Goal: Task Accomplishment & Management: Complete application form

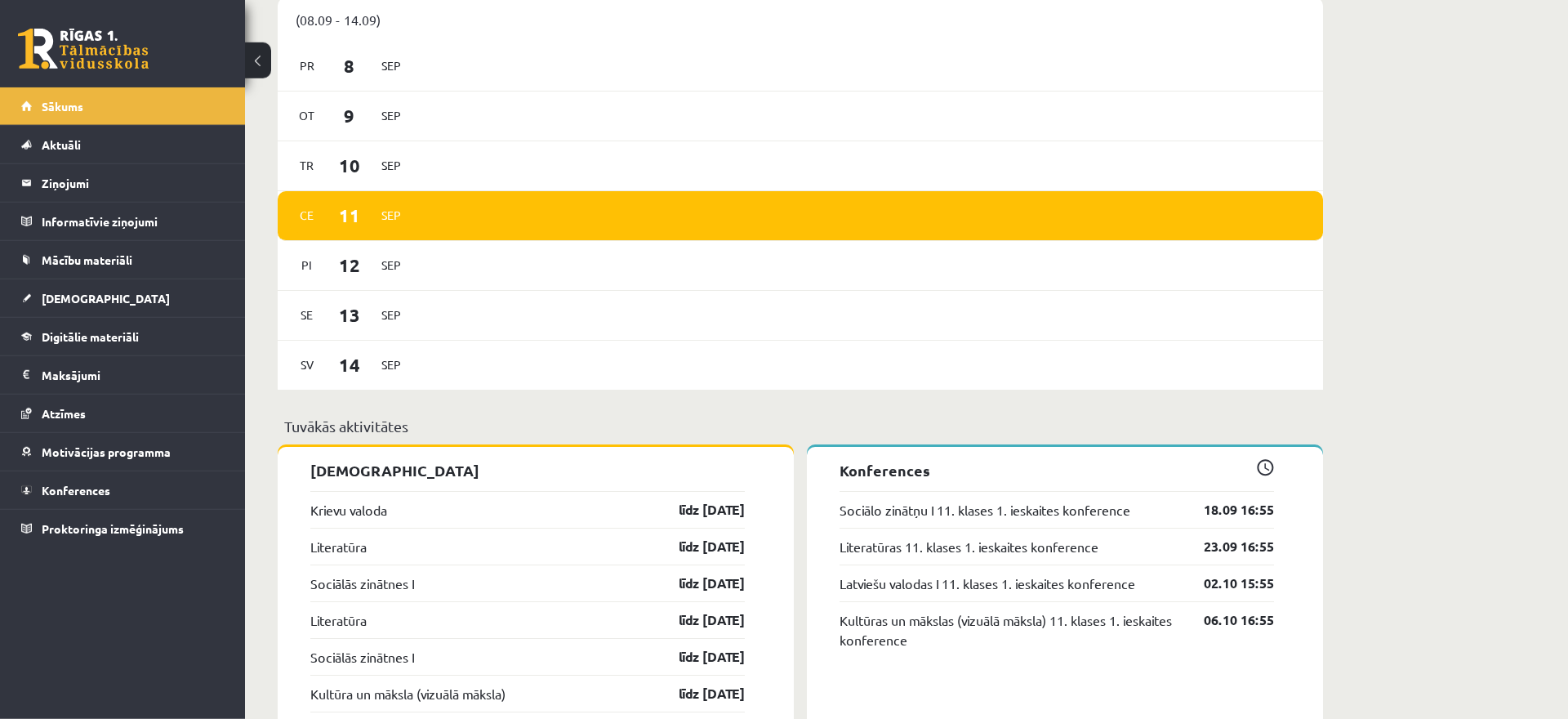
scroll to position [917, 0]
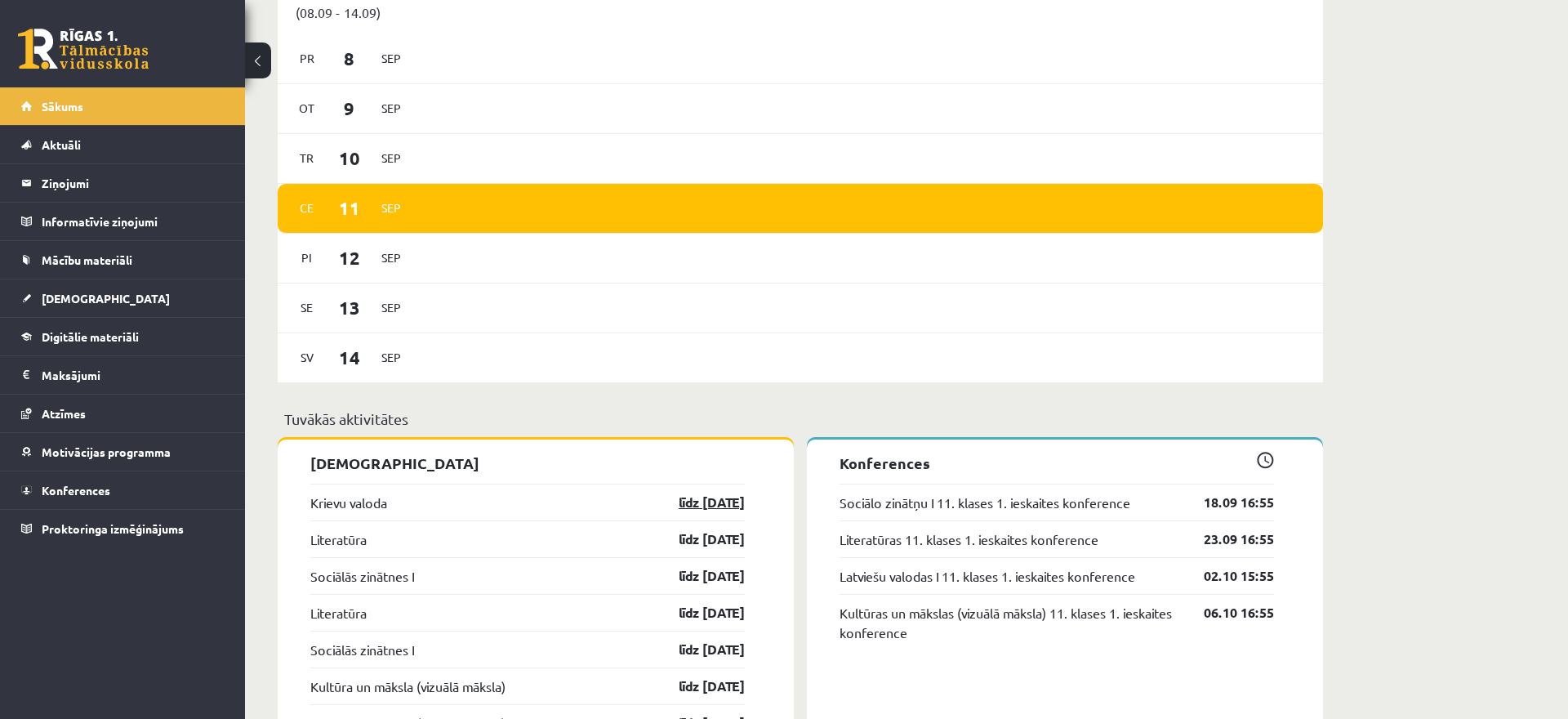
click at [711, 507] on link "līdz 15.09.25" at bounding box center [697, 502] width 95 height 20
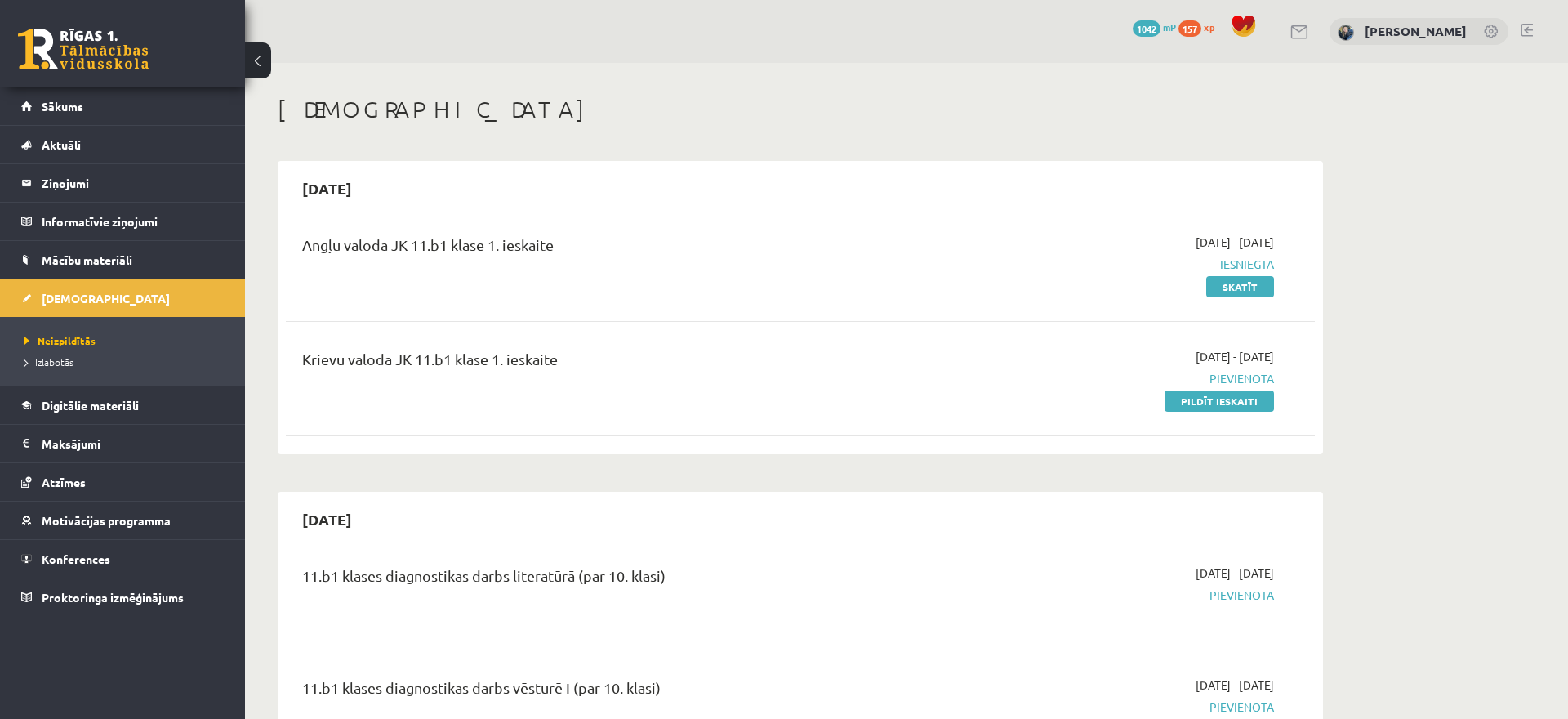
click at [1211, 403] on link "Pildīt ieskaiti" at bounding box center [1219, 401] width 109 height 21
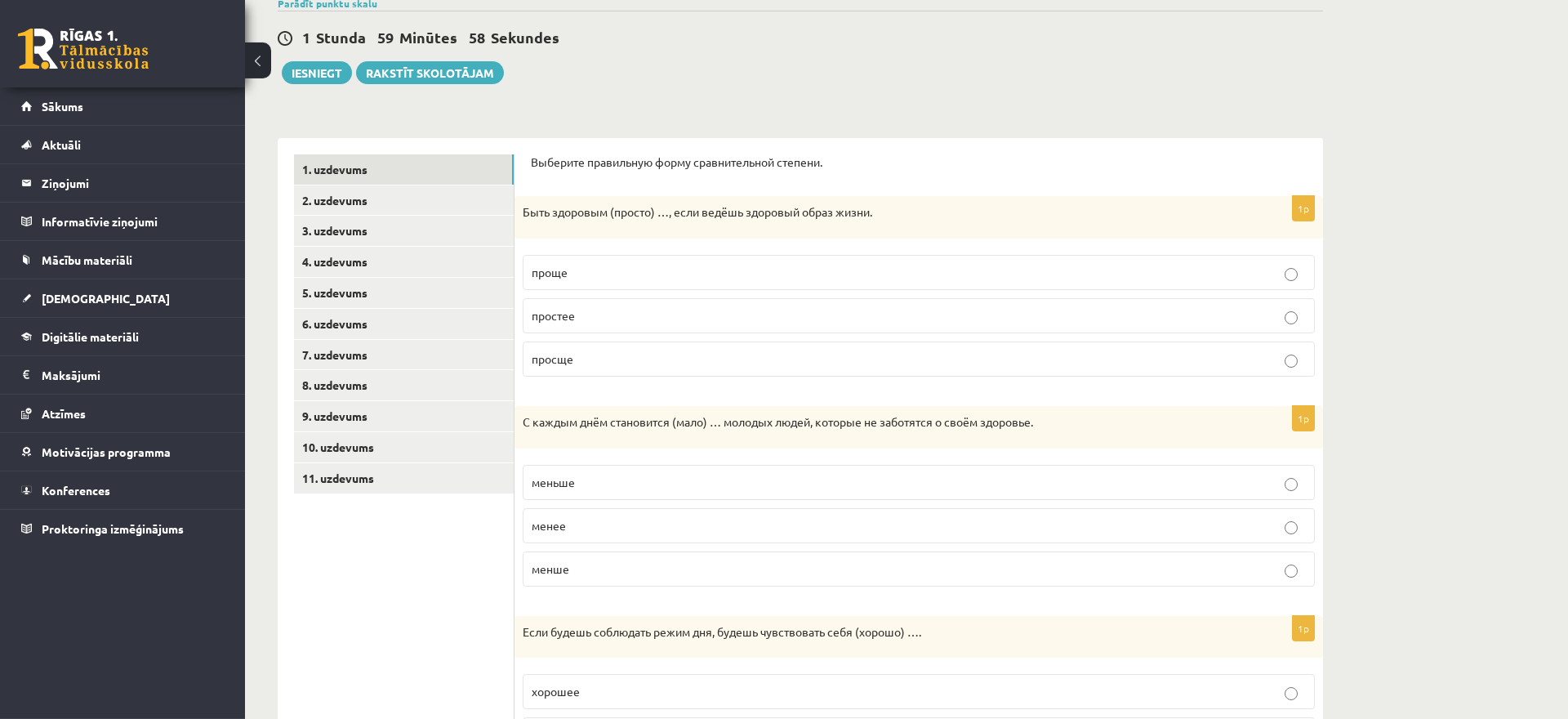
scroll to position [167, 0]
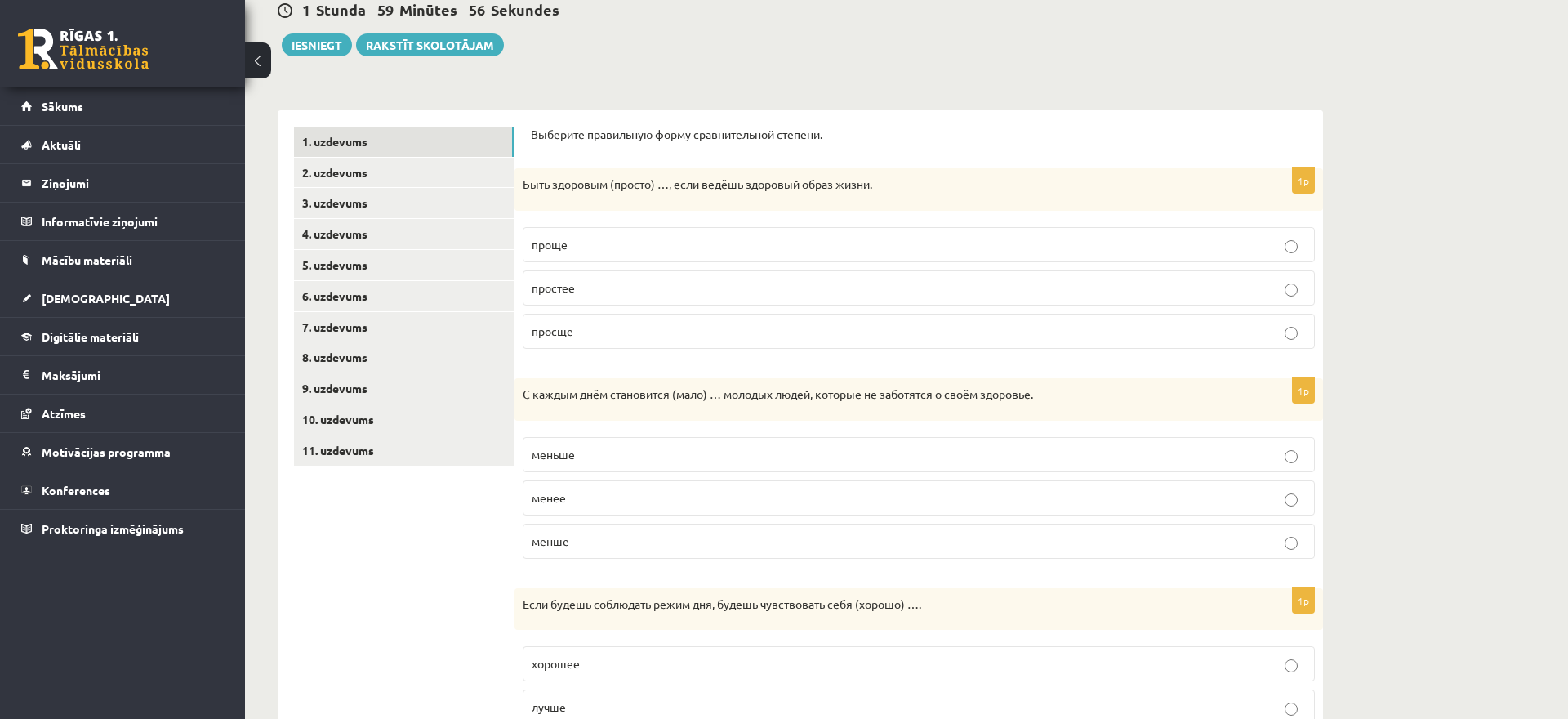
click at [452, 172] on link "2. uzdevums" at bounding box center [403, 172] width 219 height 30
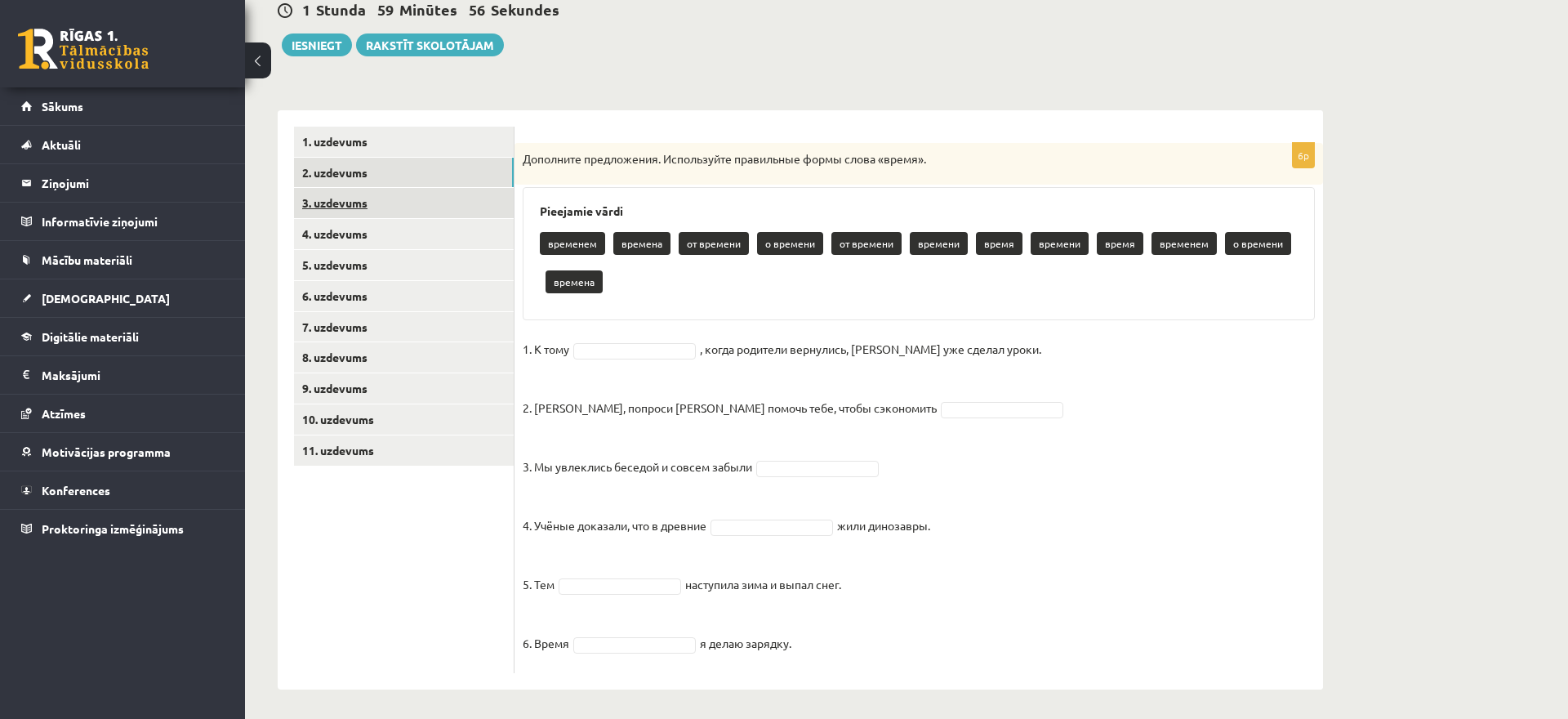
click at [434, 203] on link "3. uzdevums" at bounding box center [403, 203] width 219 height 30
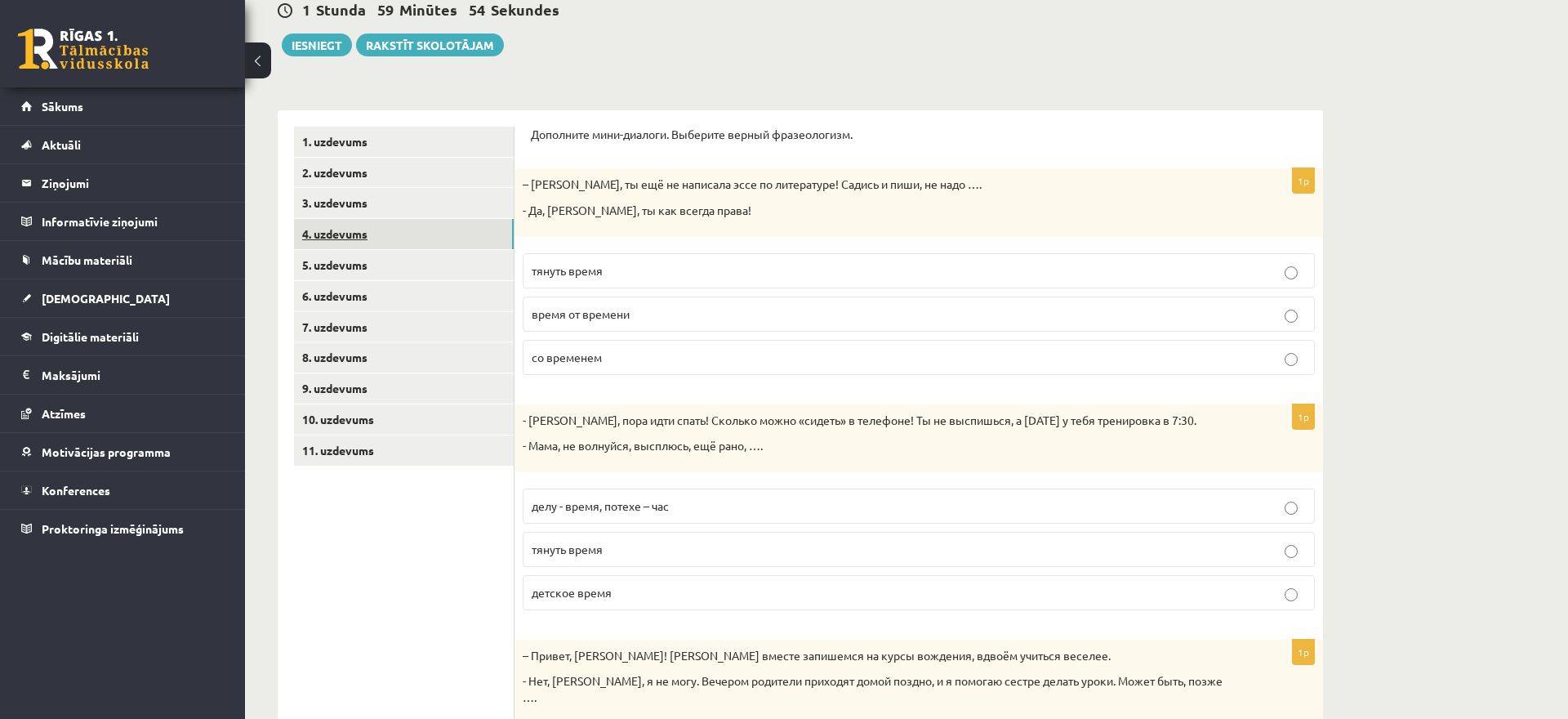
click at [422, 238] on link "4. uzdevums" at bounding box center [403, 234] width 219 height 30
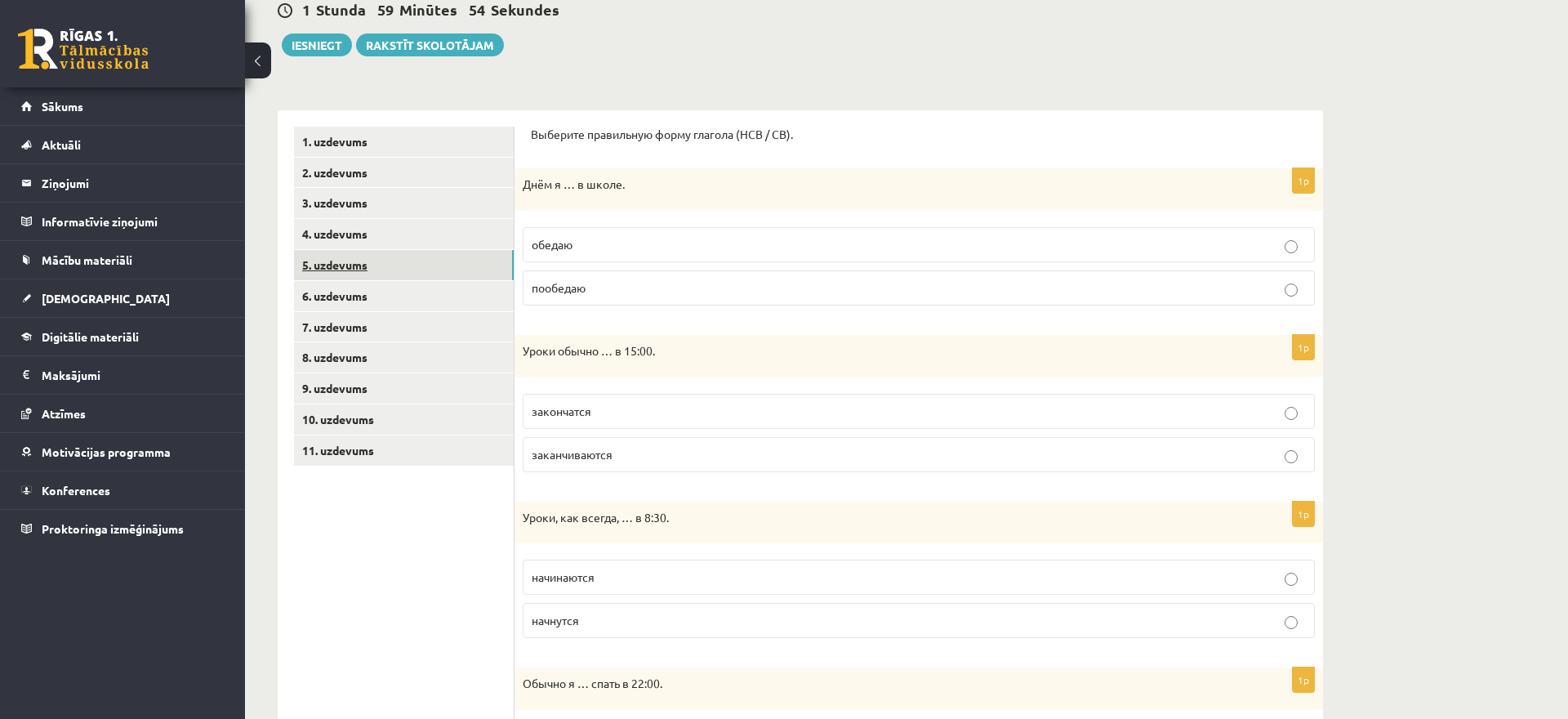
click at [410, 277] on link "5. uzdevums" at bounding box center [403, 265] width 219 height 30
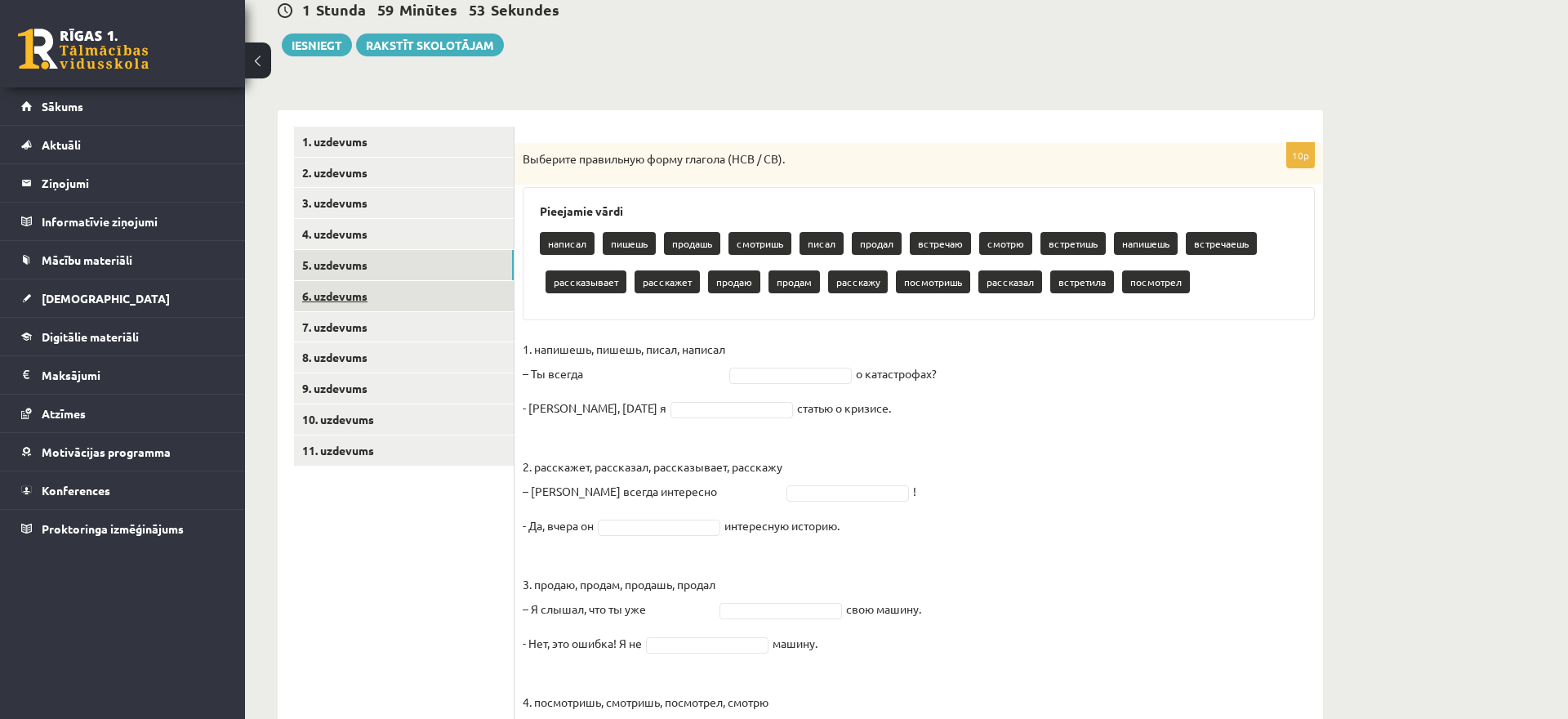
click at [393, 305] on link "6. uzdevums" at bounding box center [403, 296] width 219 height 30
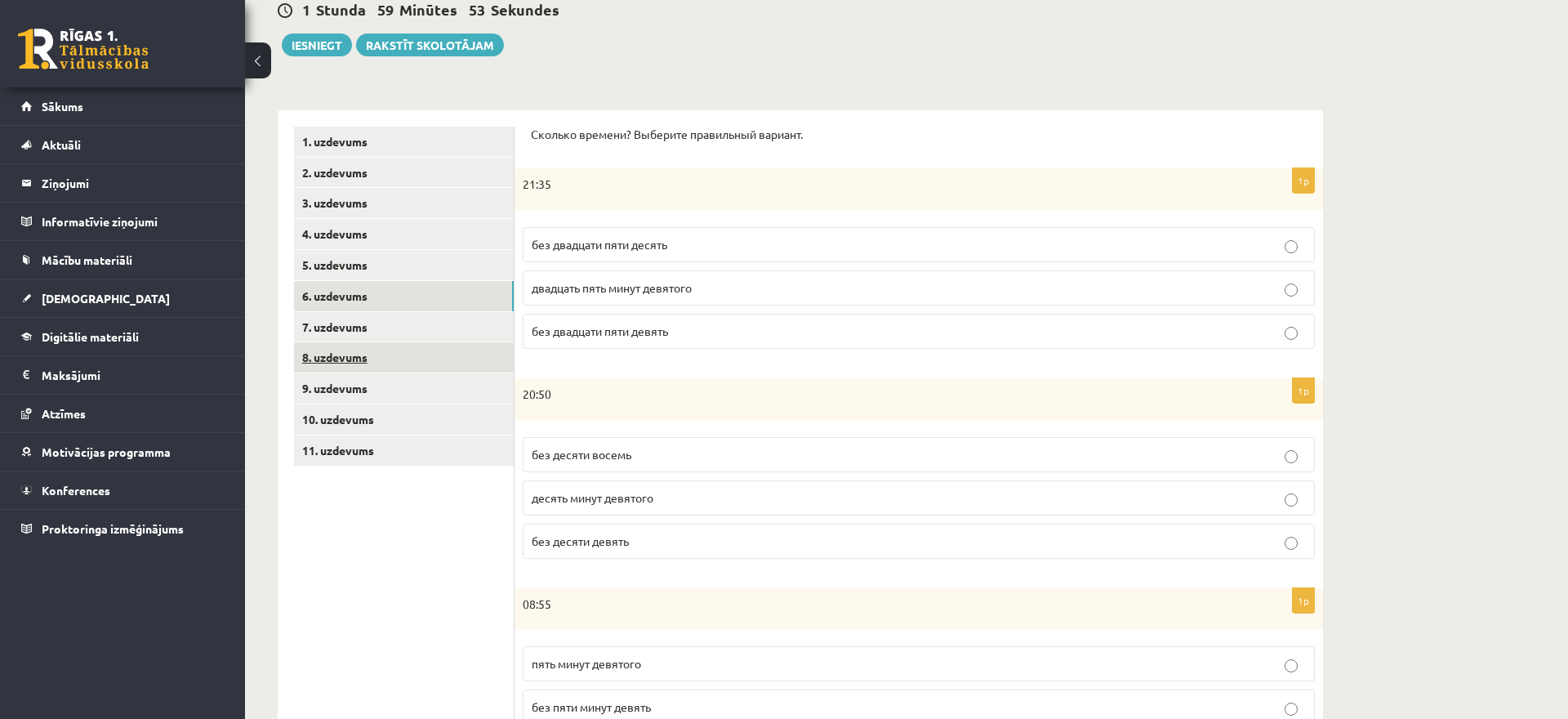
click at [394, 353] on link "8. uzdevums" at bounding box center [403, 357] width 219 height 30
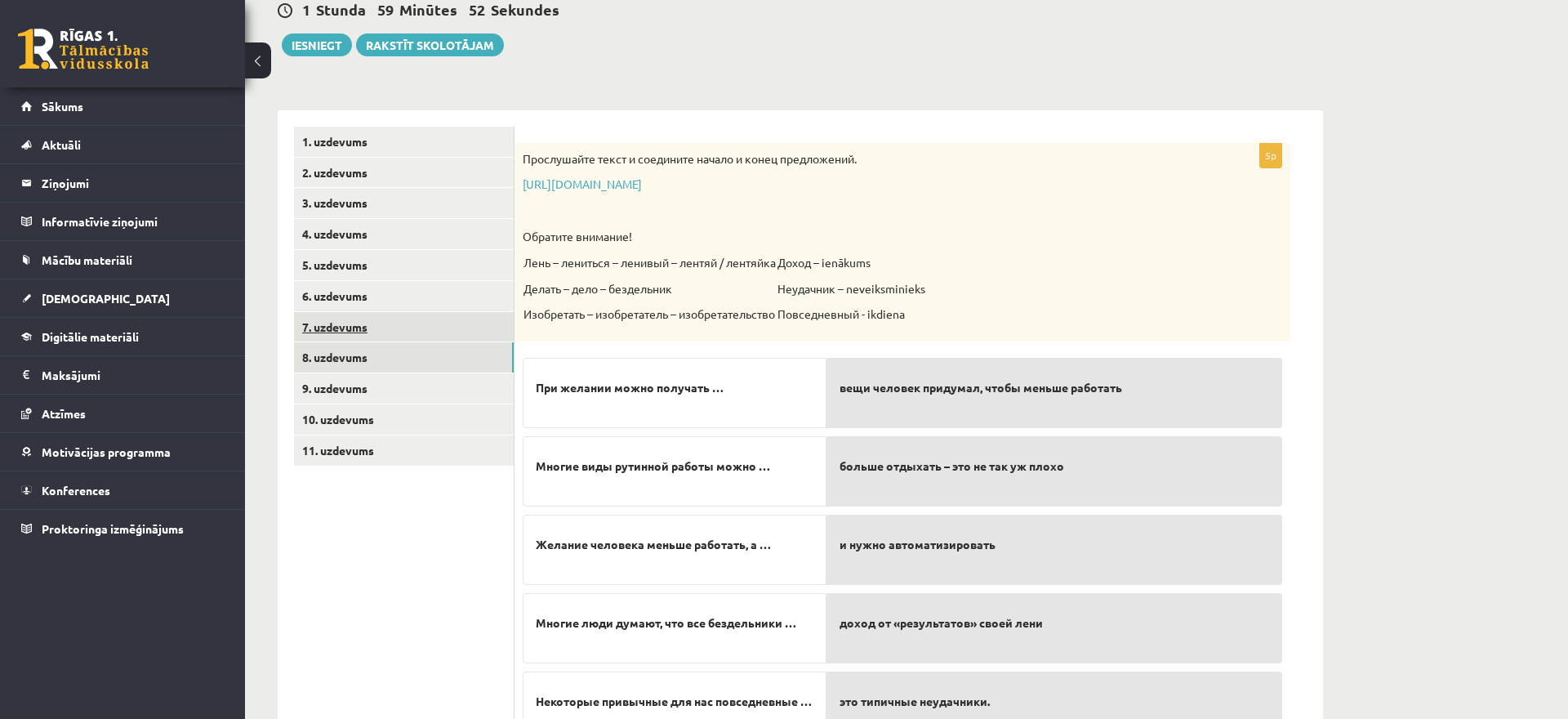
click at [387, 319] on link "7. uzdevums" at bounding box center [403, 327] width 219 height 30
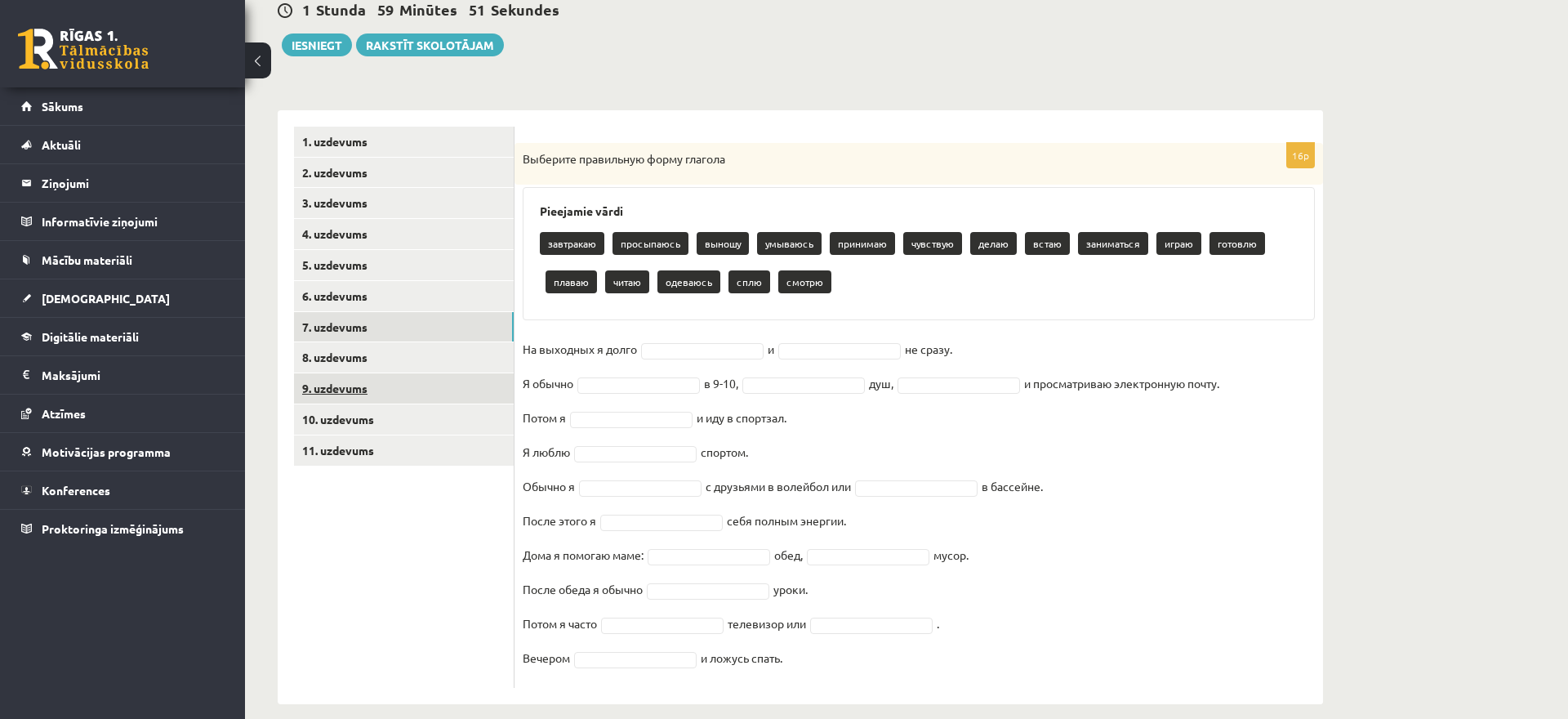
click at [380, 386] on link "9. uzdevums" at bounding box center [403, 388] width 219 height 30
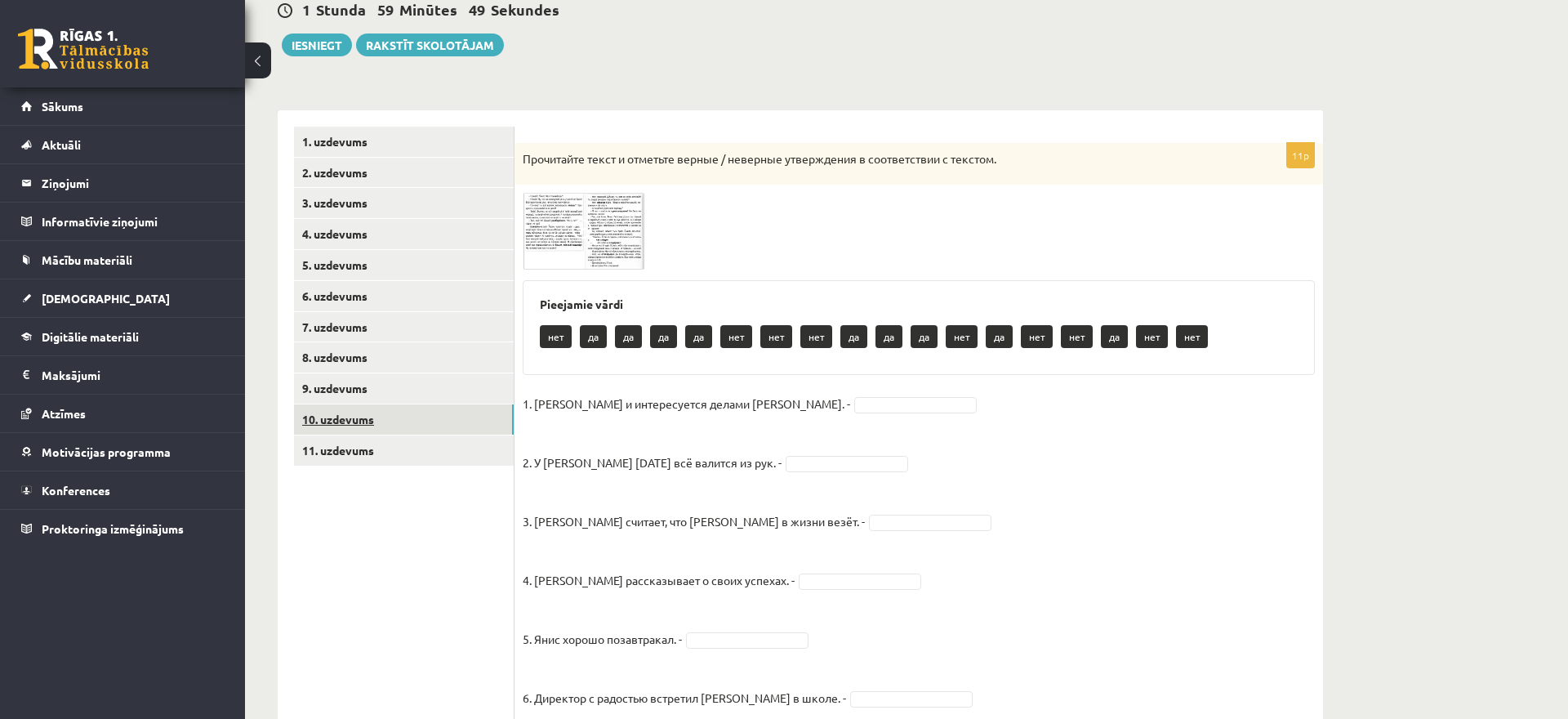
click at [378, 420] on link "10. uzdevums" at bounding box center [403, 419] width 219 height 30
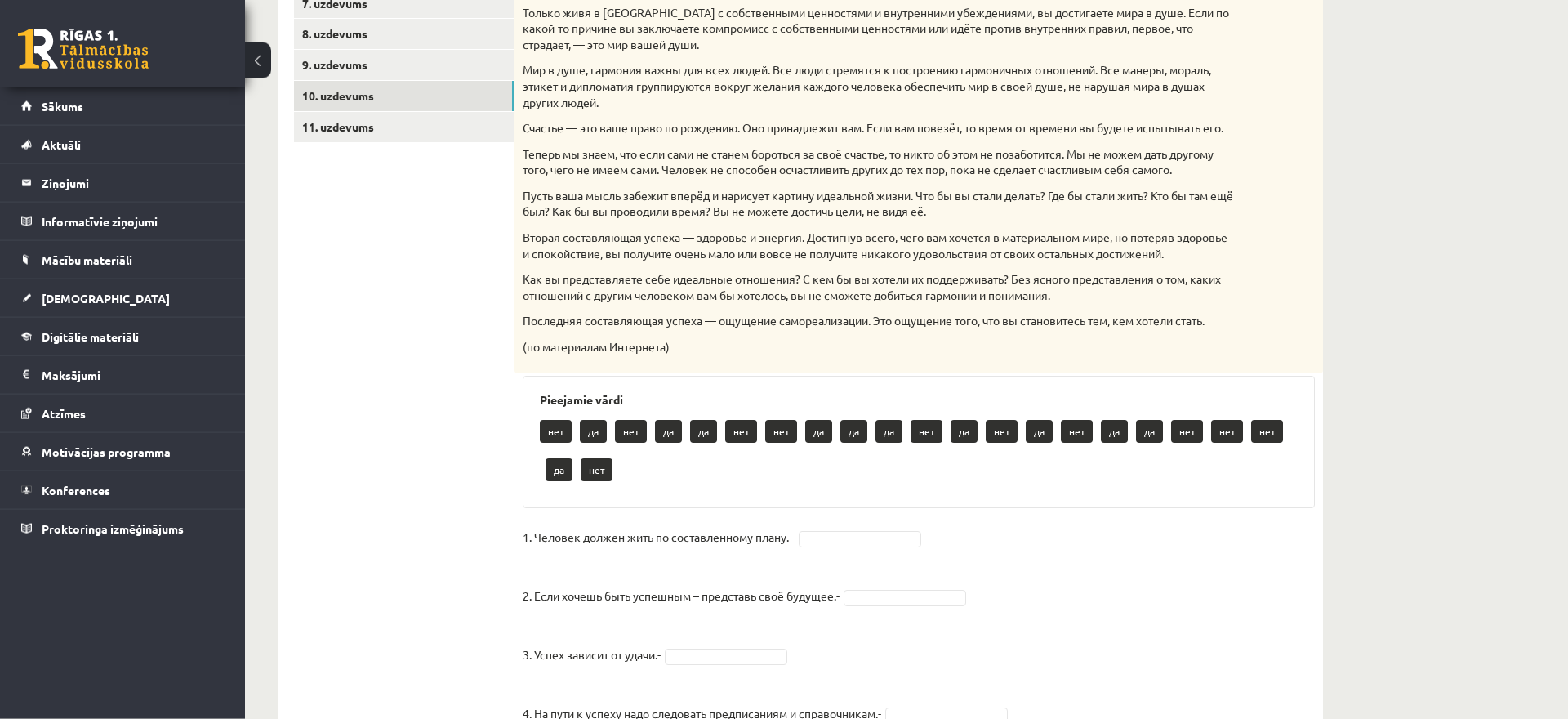
scroll to position [500, 0]
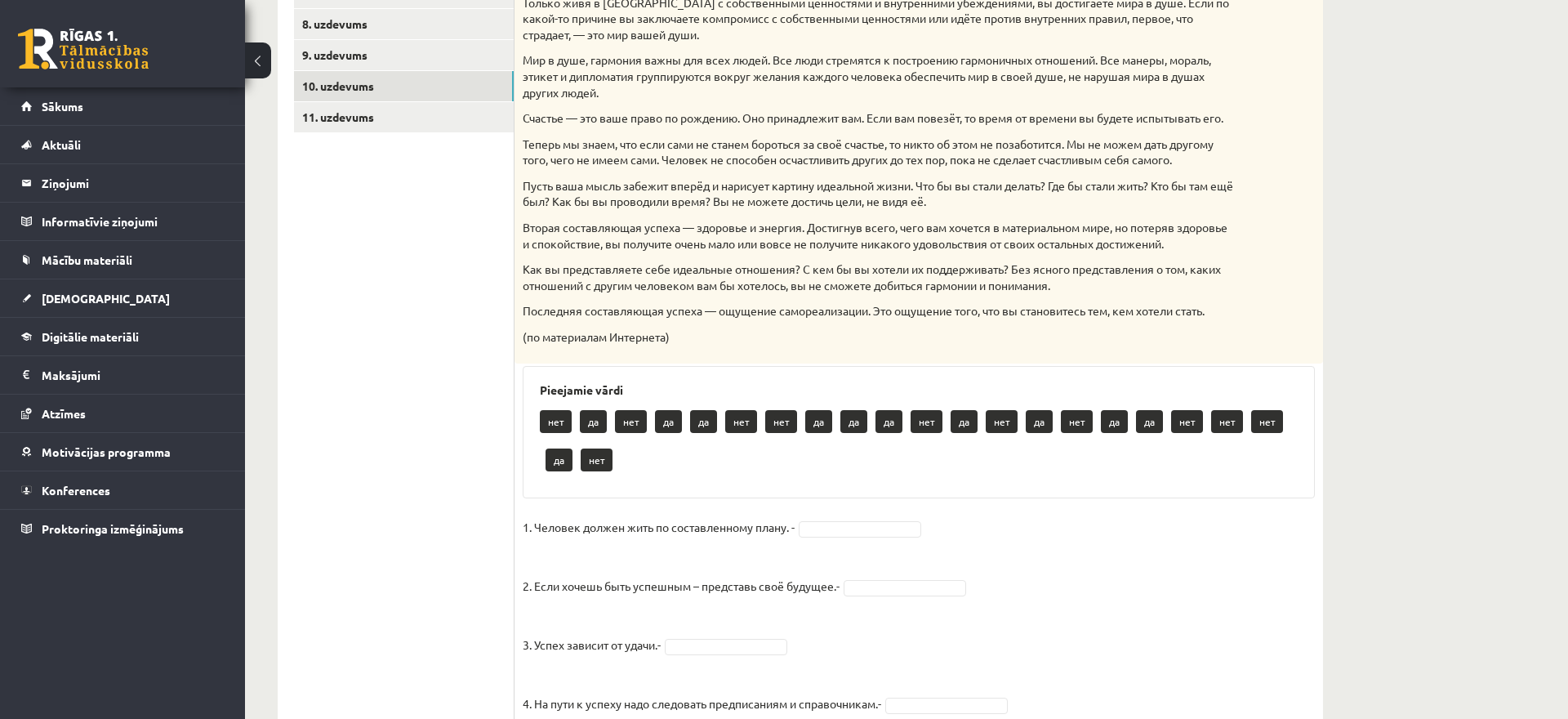
click at [485, 102] on ul "1. uzdevums 2. uzdevums 3. uzdevums 4. uzdevums 5. uzdevums 6. uzdevums 7. uzde…" at bounding box center [404, 587] width 220 height 1588
click at [491, 129] on link "11. uzdevums" at bounding box center [403, 117] width 219 height 30
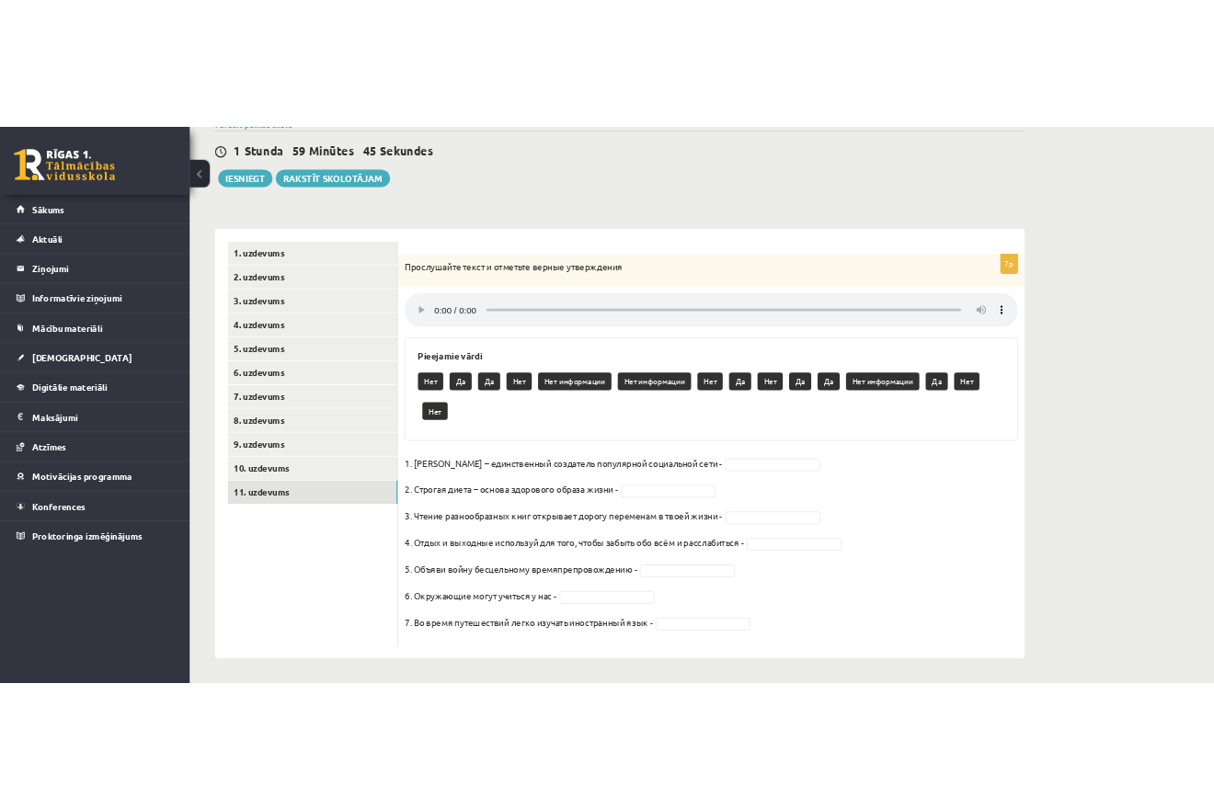
scroll to position [152, 0]
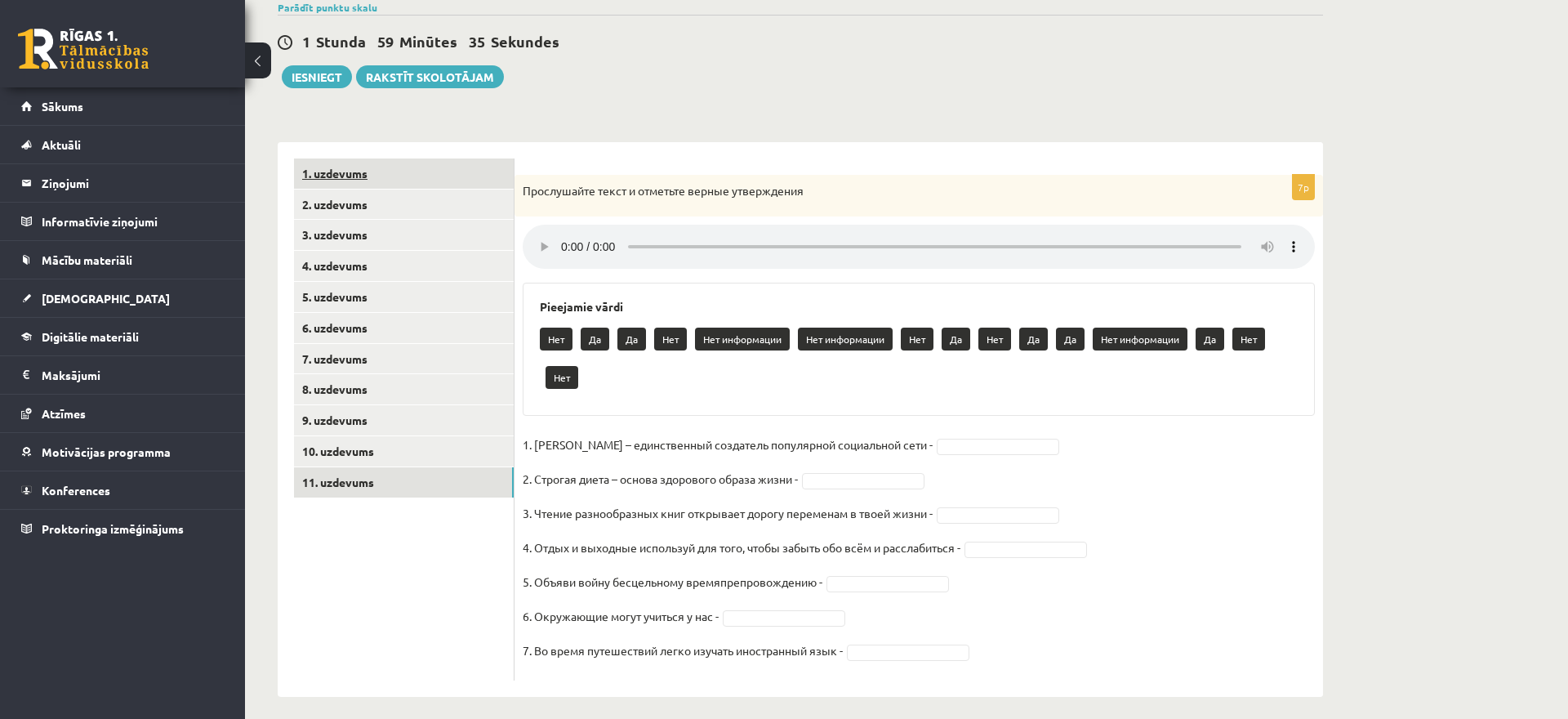
click at [447, 166] on link "1. uzdevums" at bounding box center [403, 173] width 219 height 30
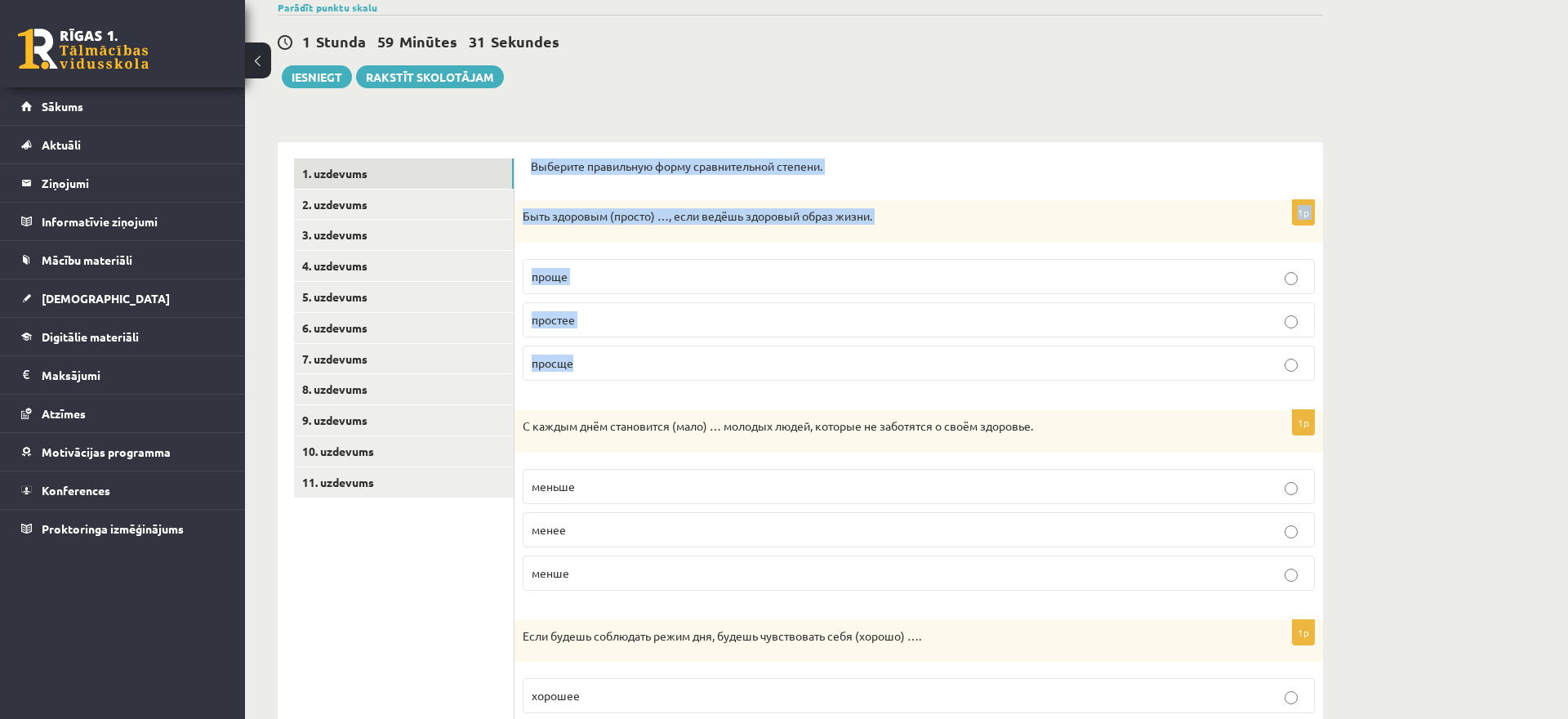
drag, startPoint x: 523, startPoint y: 161, endPoint x: 606, endPoint y: 366, distance: 221.2
click at [606, 366] on div "Выберите правильную форму сравнительной степени. 1p Быть здоровым (просто) …, е…" at bounding box center [919, 696] width 808 height 1107
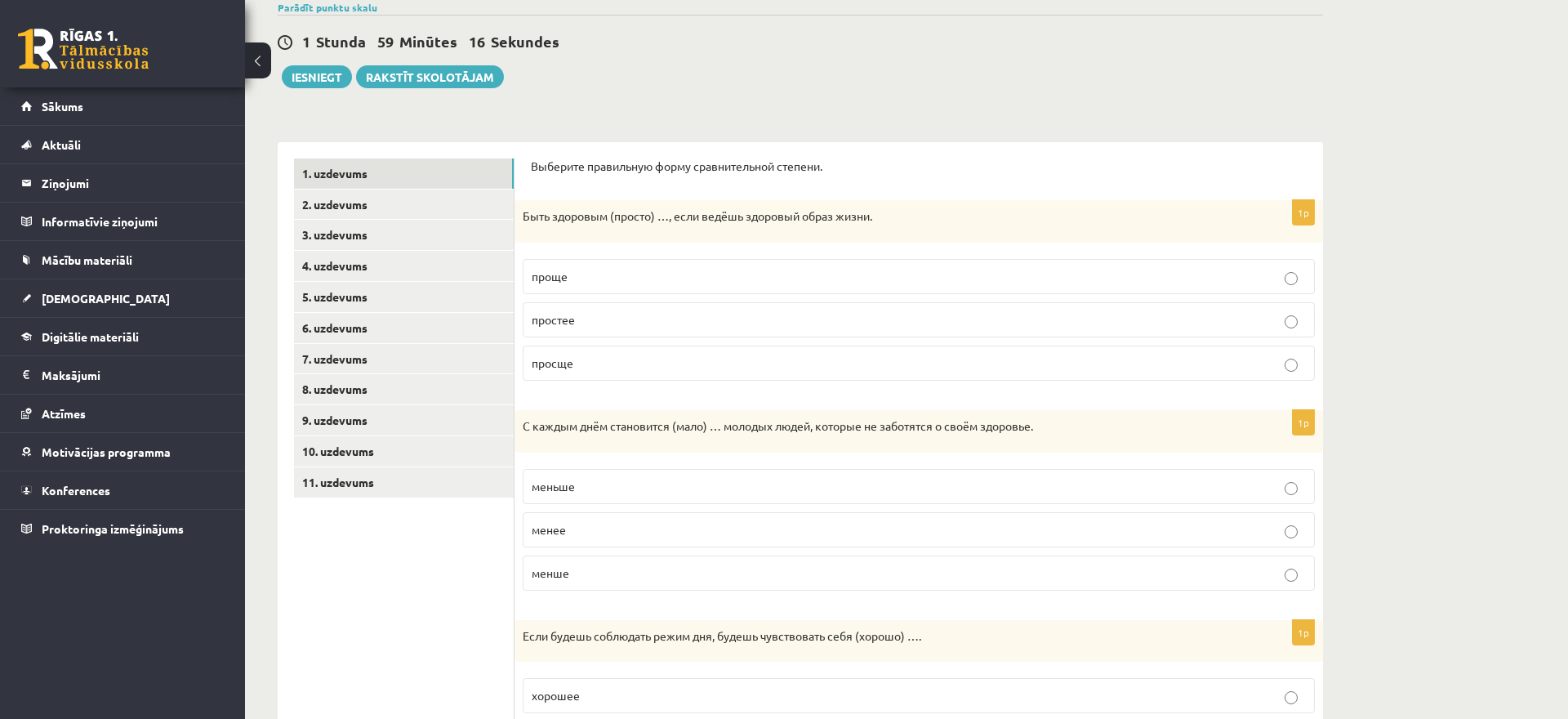
click at [795, 147] on div "Выберите правильную форму сравнительной степени. 1p Быть здоровым (просто) …, е…" at bounding box center [919, 696] width 808 height 1107
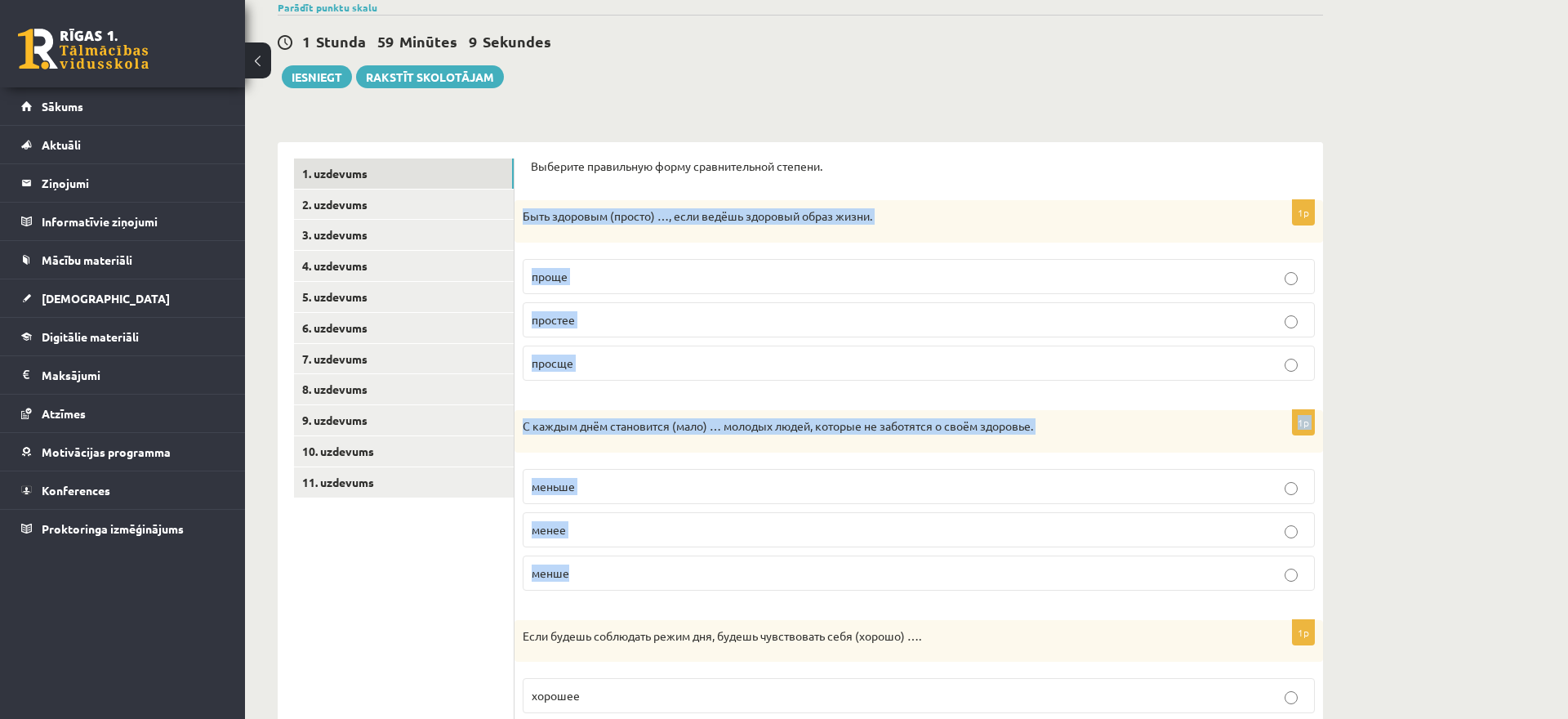
drag, startPoint x: 522, startPoint y: 218, endPoint x: 624, endPoint y: 539, distance: 336.8
click at [634, 243] on div "Быть здоровым (просто) …, если ведёшь здоровый образ жизни." at bounding box center [919, 221] width 808 height 43
click at [587, 381] on fieldset "проще простее просще" at bounding box center [919, 318] width 792 height 135
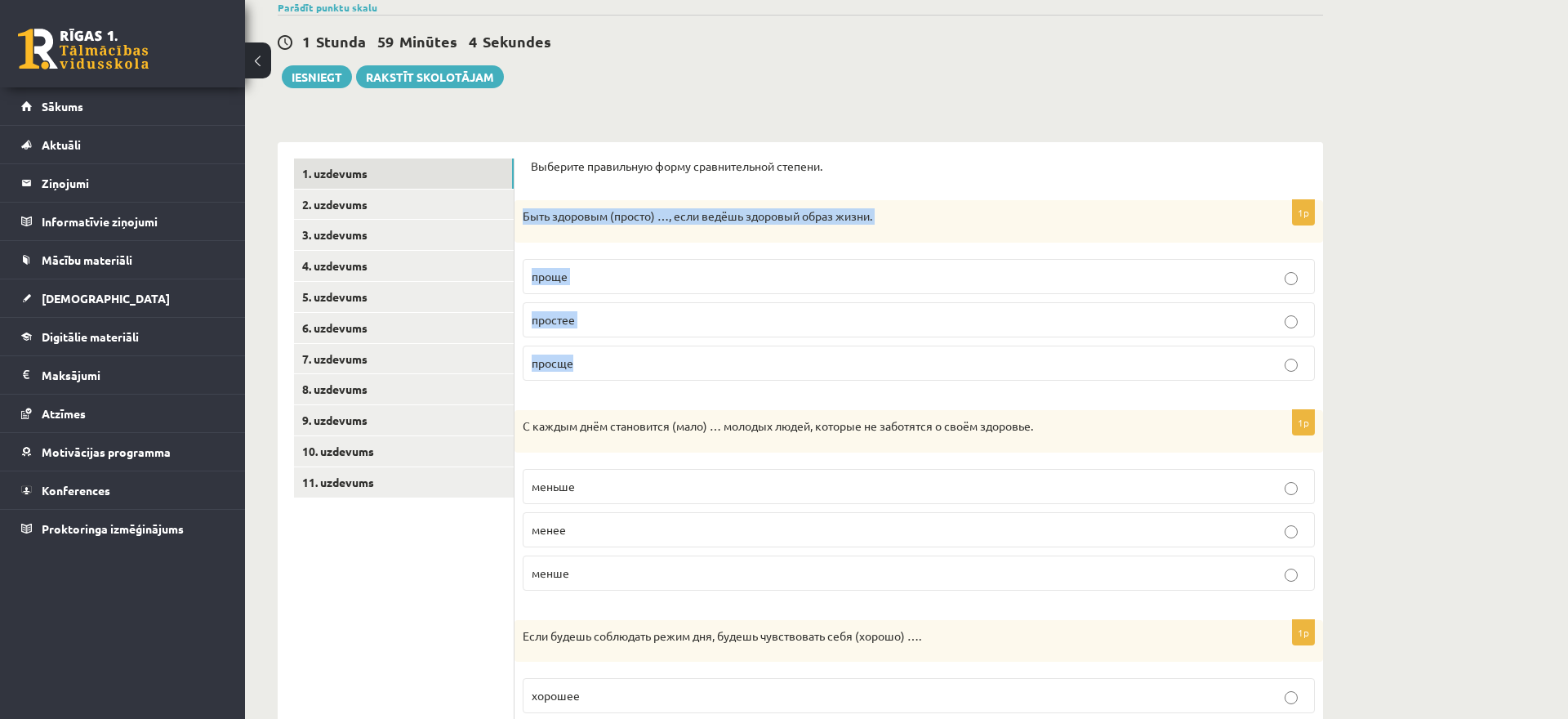
drag, startPoint x: 522, startPoint y: 211, endPoint x: 610, endPoint y: 370, distance: 181.7
click at [610, 243] on div "Быть здоровым (просто) …, если ведёшь здоровый образ жизни." at bounding box center [919, 221] width 808 height 43
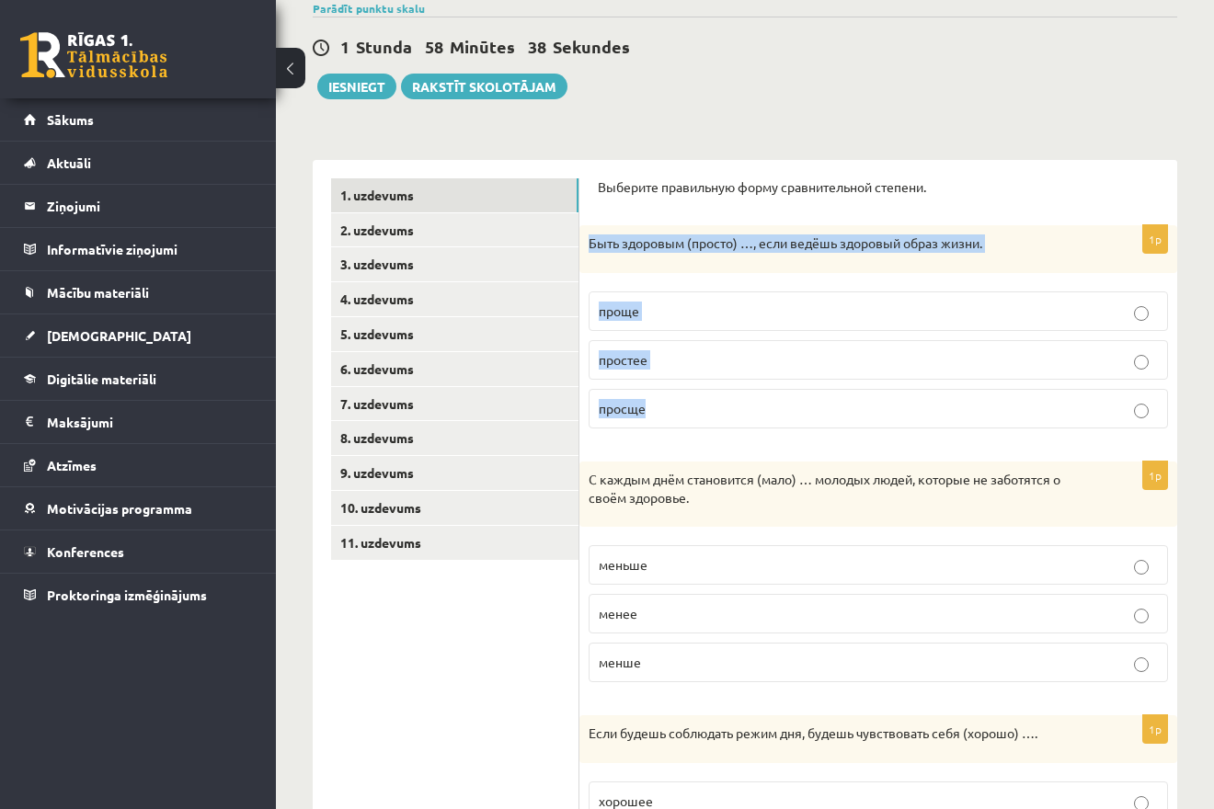
click at [703, 439] on div "1p Быть здоровым (просто) …, если ведёшь здоровый образ жизни. проще простее пр…" at bounding box center [878, 334] width 598 height 218
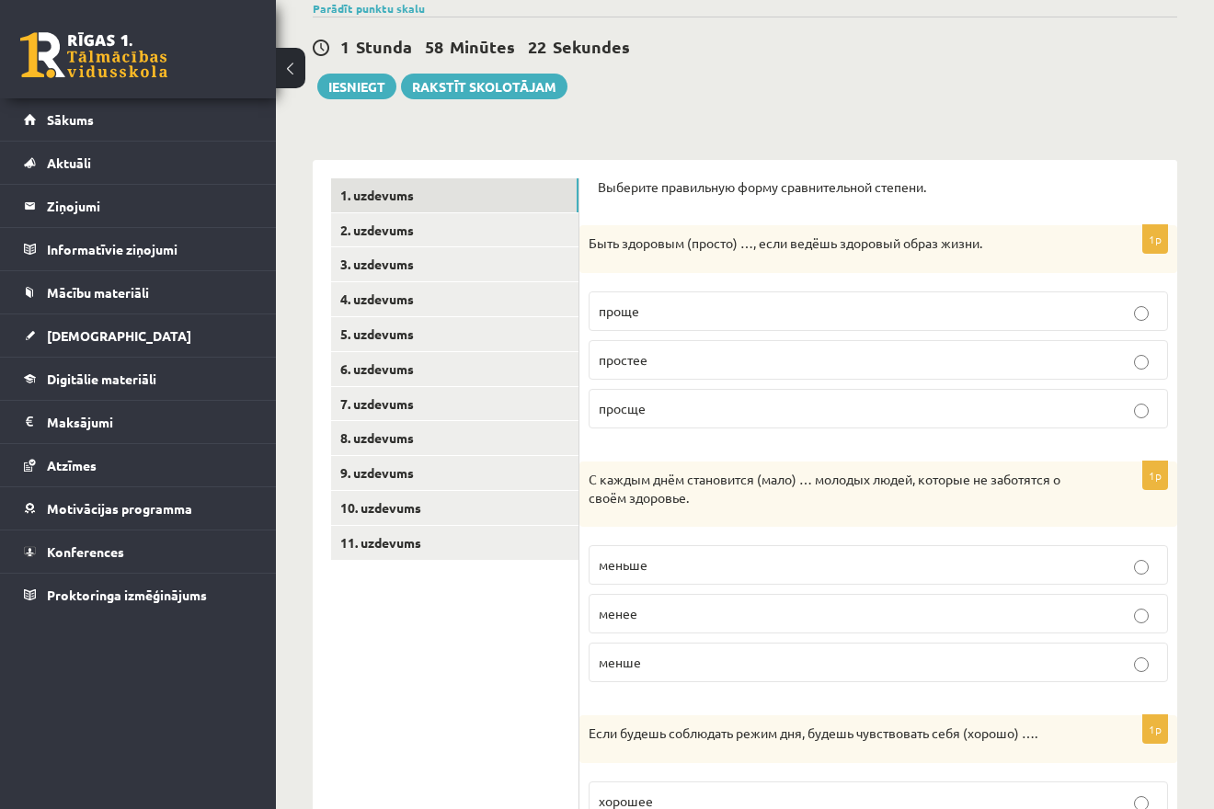
click at [707, 318] on p "проще" at bounding box center [878, 311] width 559 height 19
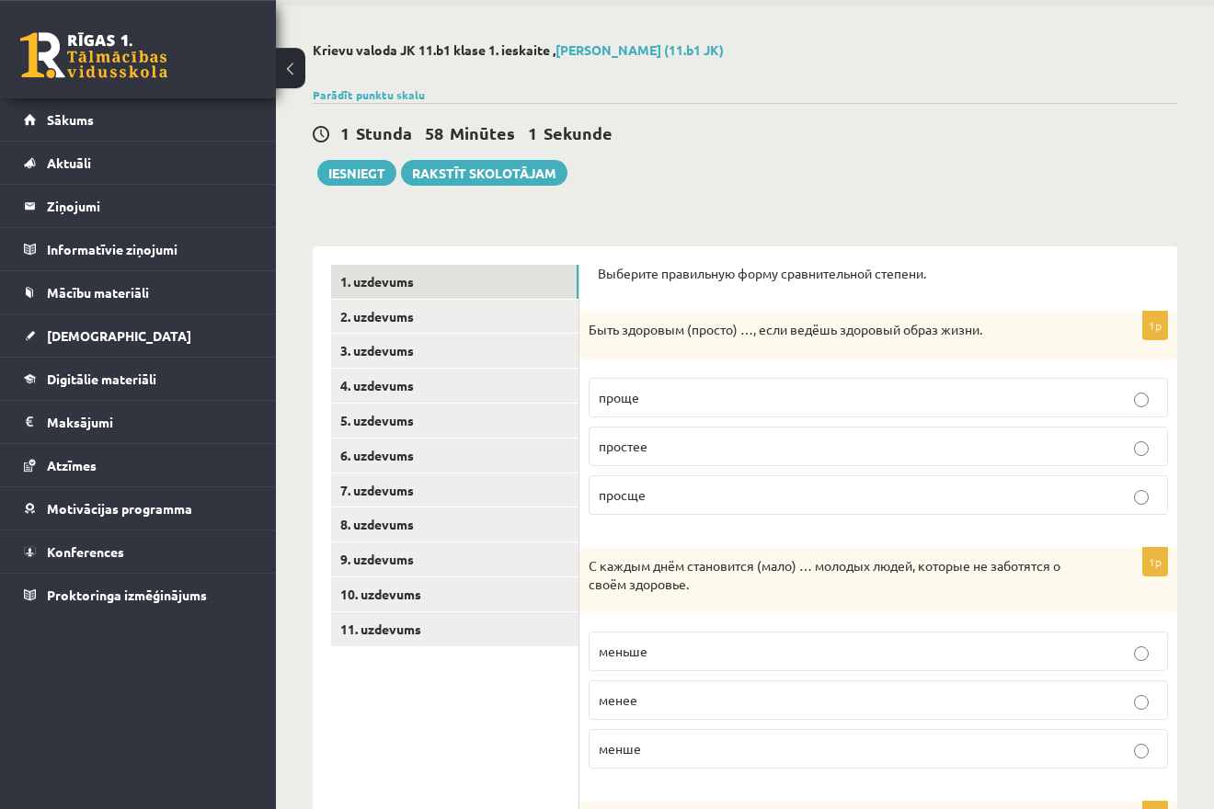
scroll to position [58, 0]
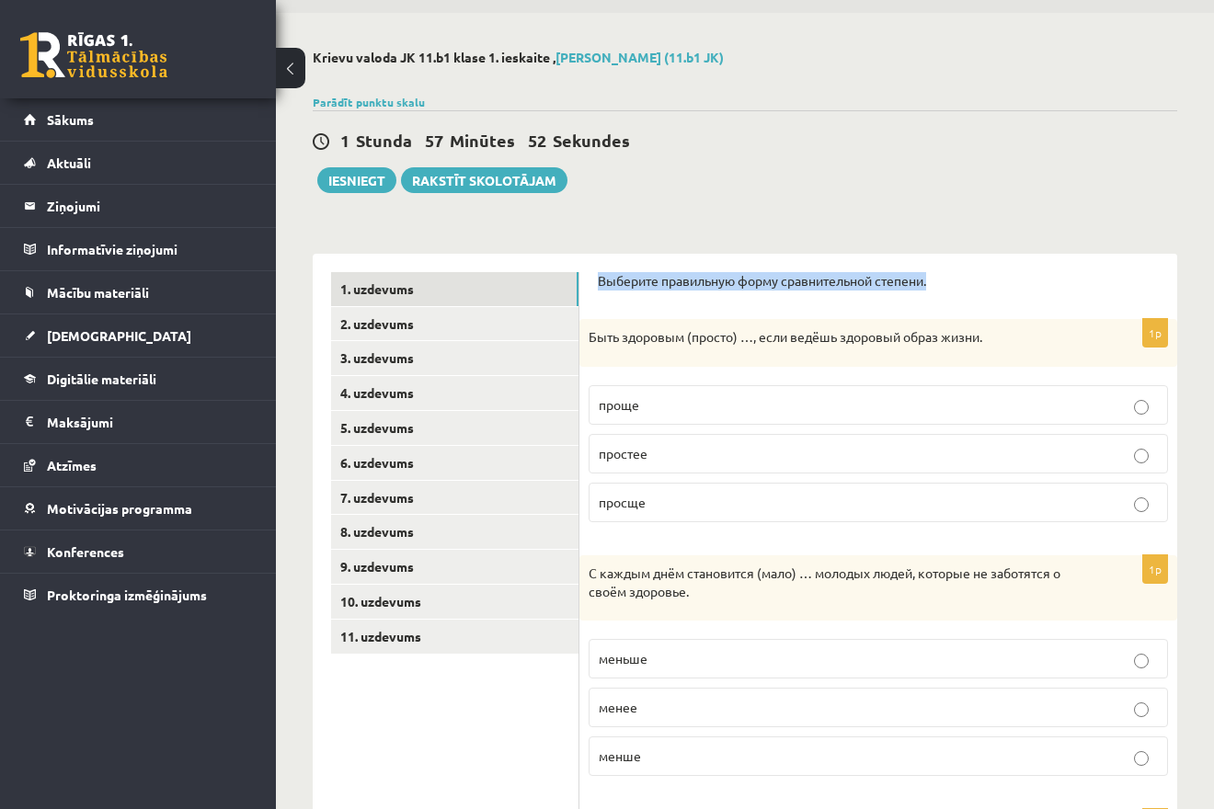
drag, startPoint x: 950, startPoint y: 280, endPoint x: 586, endPoint y: 291, distance: 364.2
click at [598, 291] on div "Выберите правильную форму сравнительной степени." at bounding box center [878, 286] width 561 height 29
copy p "Выберите правильную форму сравнительной степени."
click at [845, 499] on p "просще" at bounding box center [878, 502] width 559 height 19
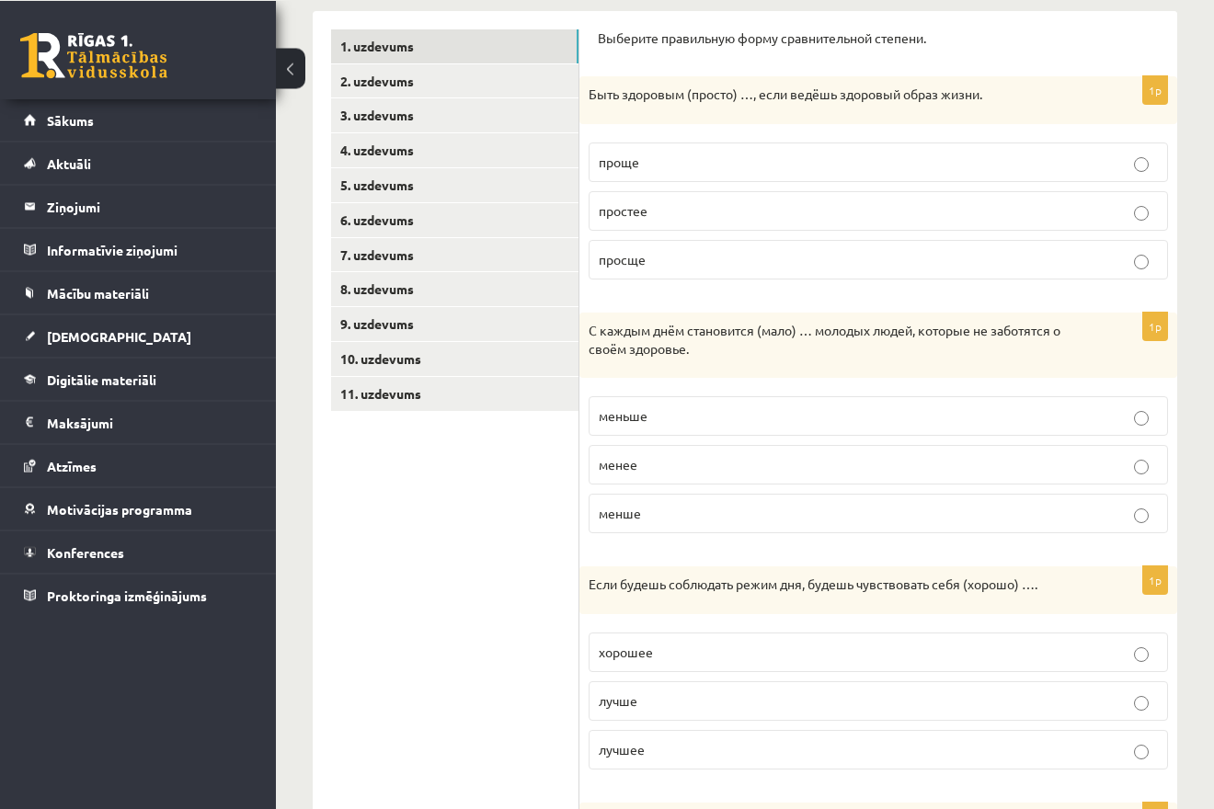
scroll to position [339, 0]
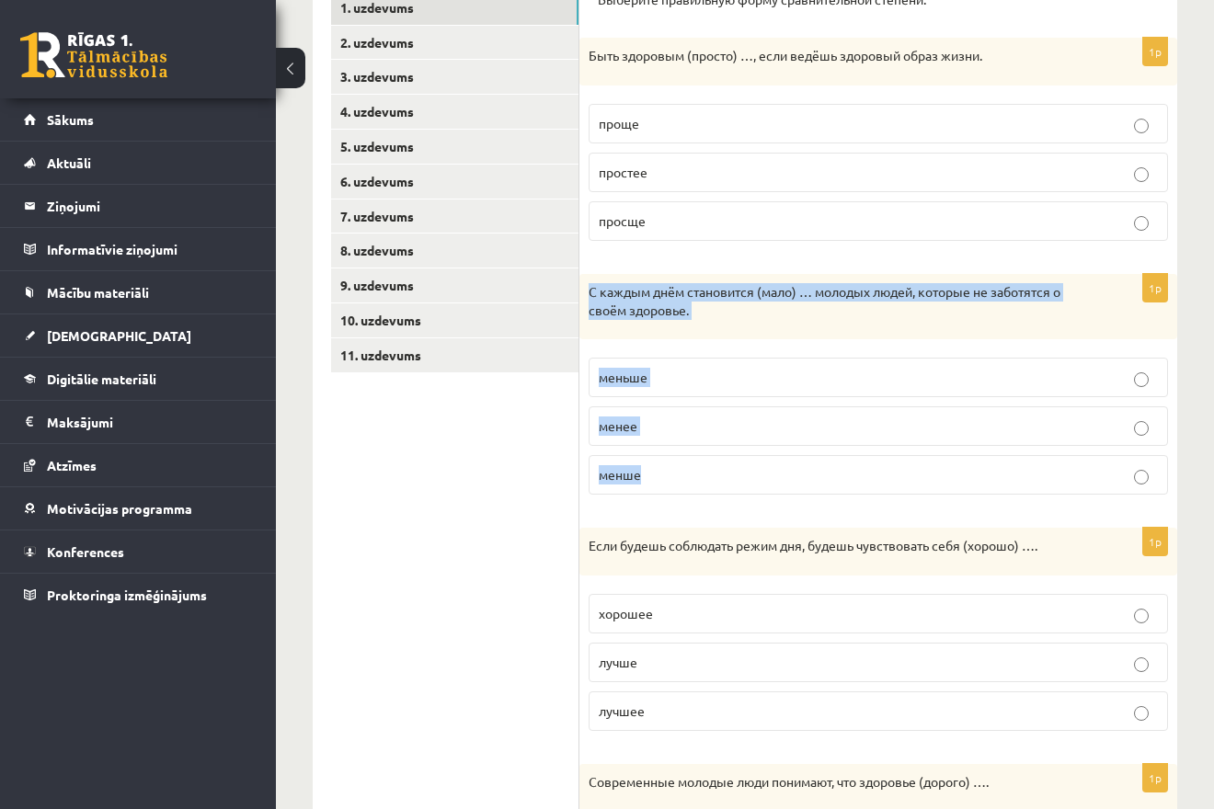
drag, startPoint x: 587, startPoint y: 286, endPoint x: 721, endPoint y: 485, distance: 239.9
click at [721, 339] on div "С каждым днём становится (мало) … молодых людей, которые не заботятся о своём з…" at bounding box center [878, 306] width 598 height 65
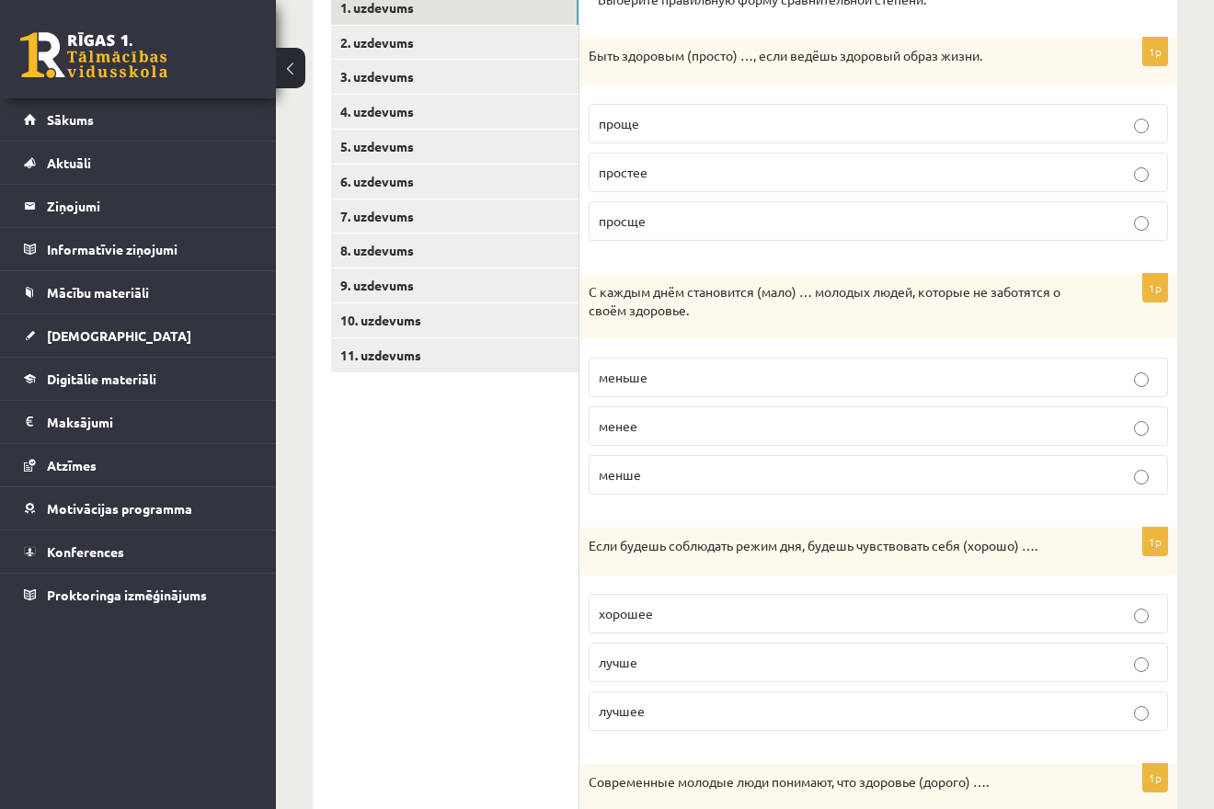
click at [576, 410] on ul "1. uzdevums 2. uzdevums 3. uzdevums 4. uzdevums 5. uzdevums 6. uzdevums 7. uzde…" at bounding box center [455, 604] width 248 height 1226
click at [681, 368] on label "меньше" at bounding box center [877, 378] width 579 height 40
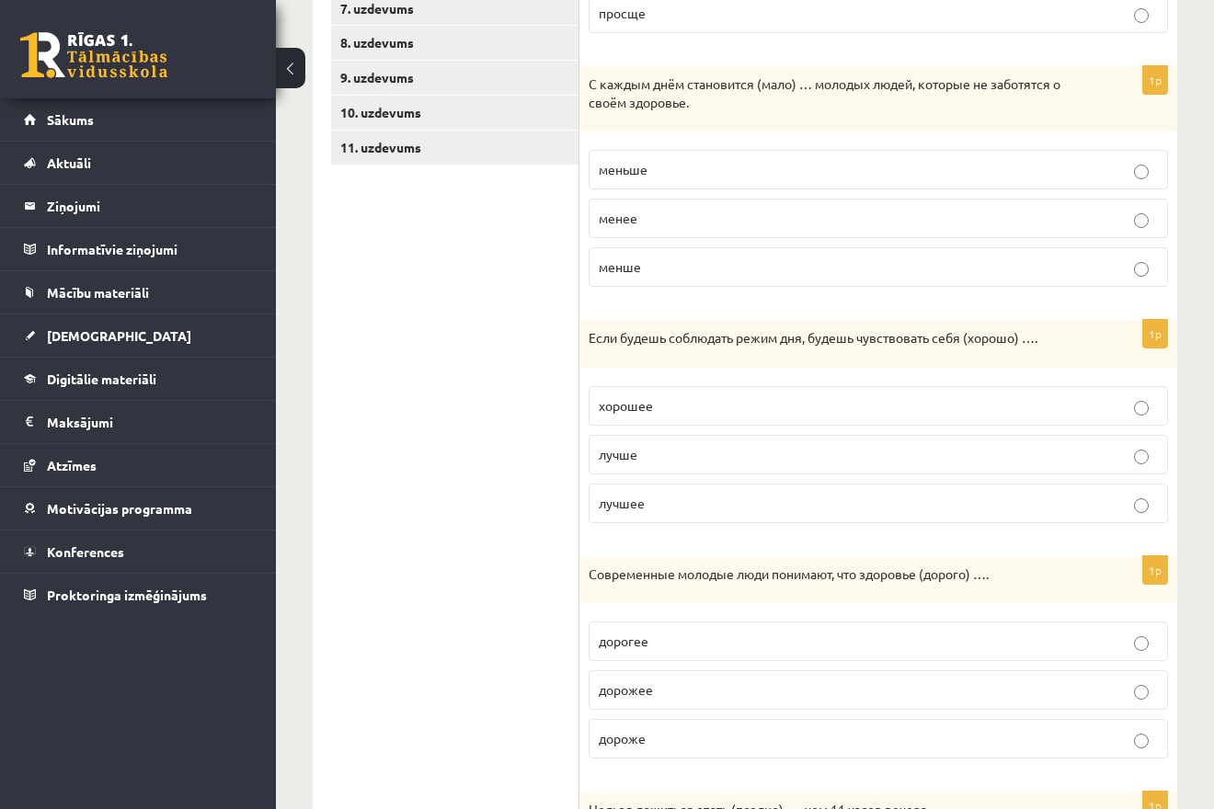
scroll to position [621, 0]
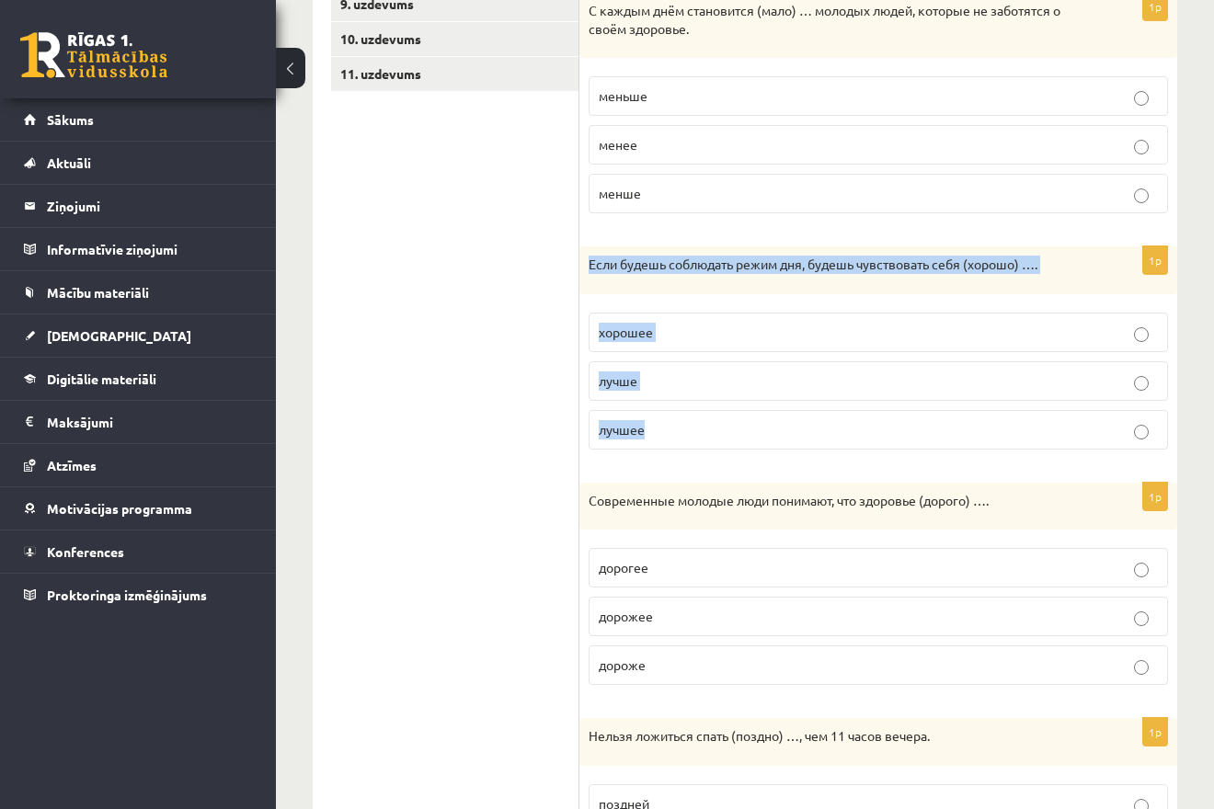
drag, startPoint x: 584, startPoint y: 264, endPoint x: 699, endPoint y: 429, distance: 201.5
click at [699, 294] on div "Если будешь соблюдать режим дня, будешь чувствовать себя (хорошо) …." at bounding box center [878, 270] width 598 height 48
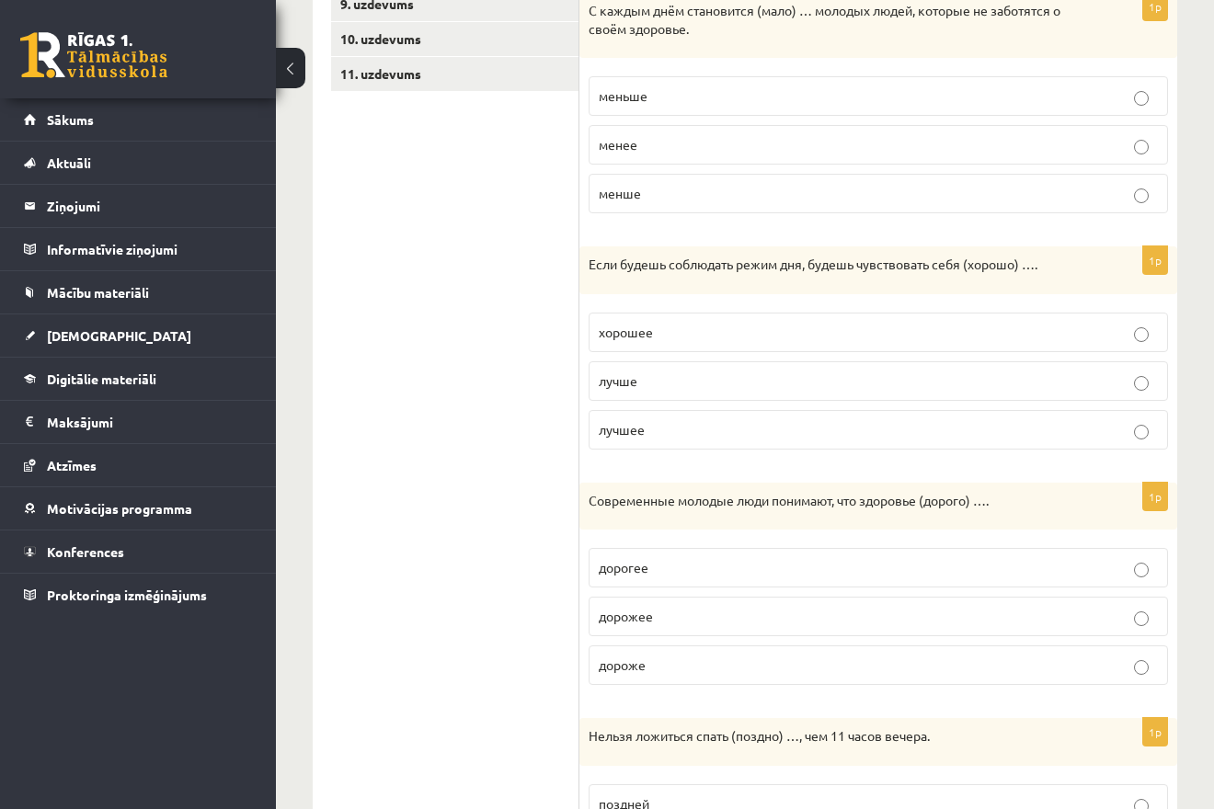
click at [504, 414] on ul "1. uzdevums 2. uzdevums 3. uzdevums 4. uzdevums 5. uzdevums 6. uzdevums 7. uzde…" at bounding box center [455, 322] width 248 height 1226
click at [658, 386] on p "лучше" at bounding box center [878, 380] width 559 height 19
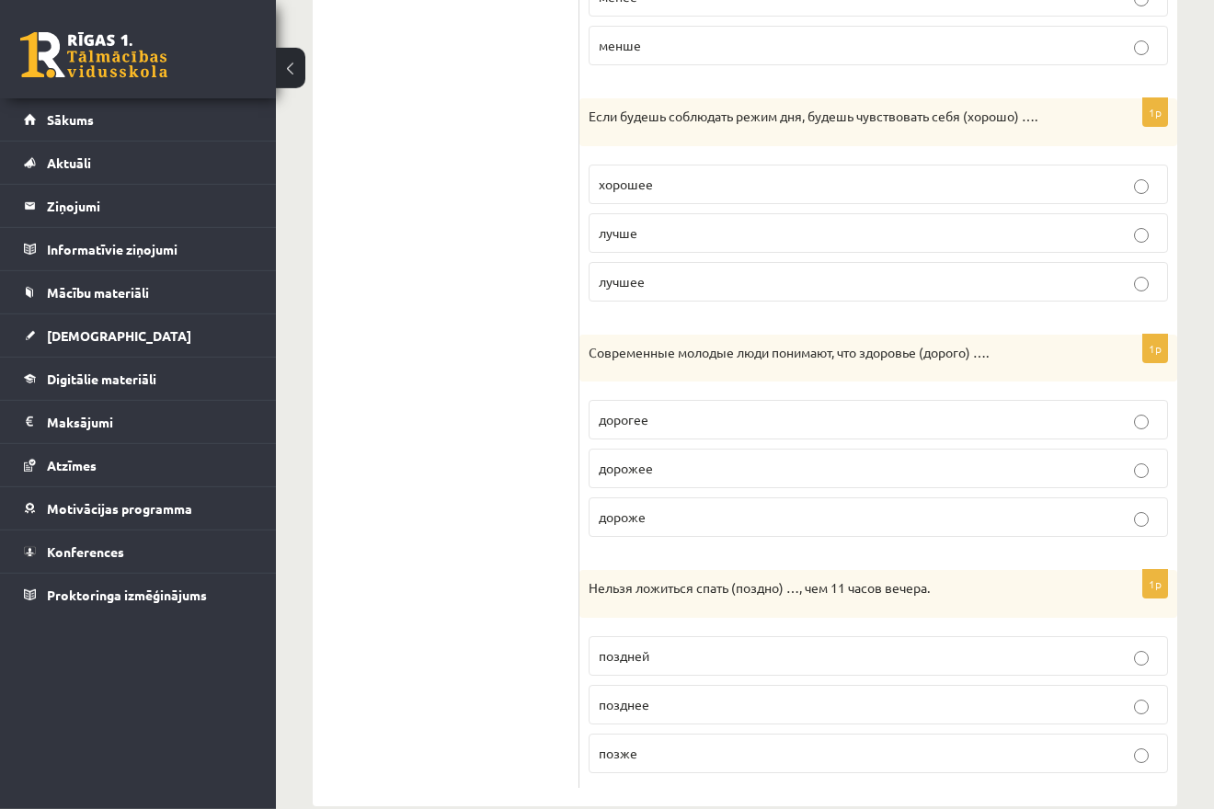
scroll to position [804, 0]
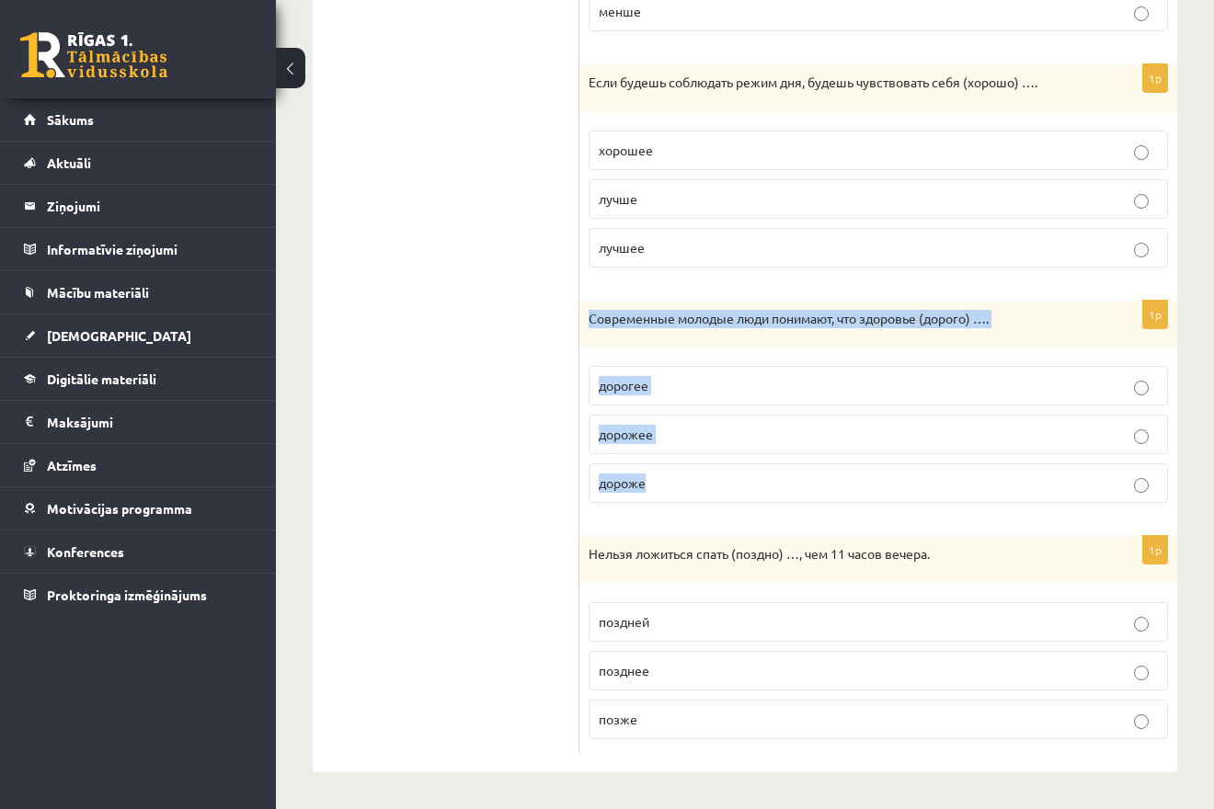
drag, startPoint x: 585, startPoint y: 303, endPoint x: 711, endPoint y: 495, distance: 229.0
click at [711, 348] on div "Современные молодые люди понимают, что здоровье (дорого) …." at bounding box center [878, 325] width 598 height 48
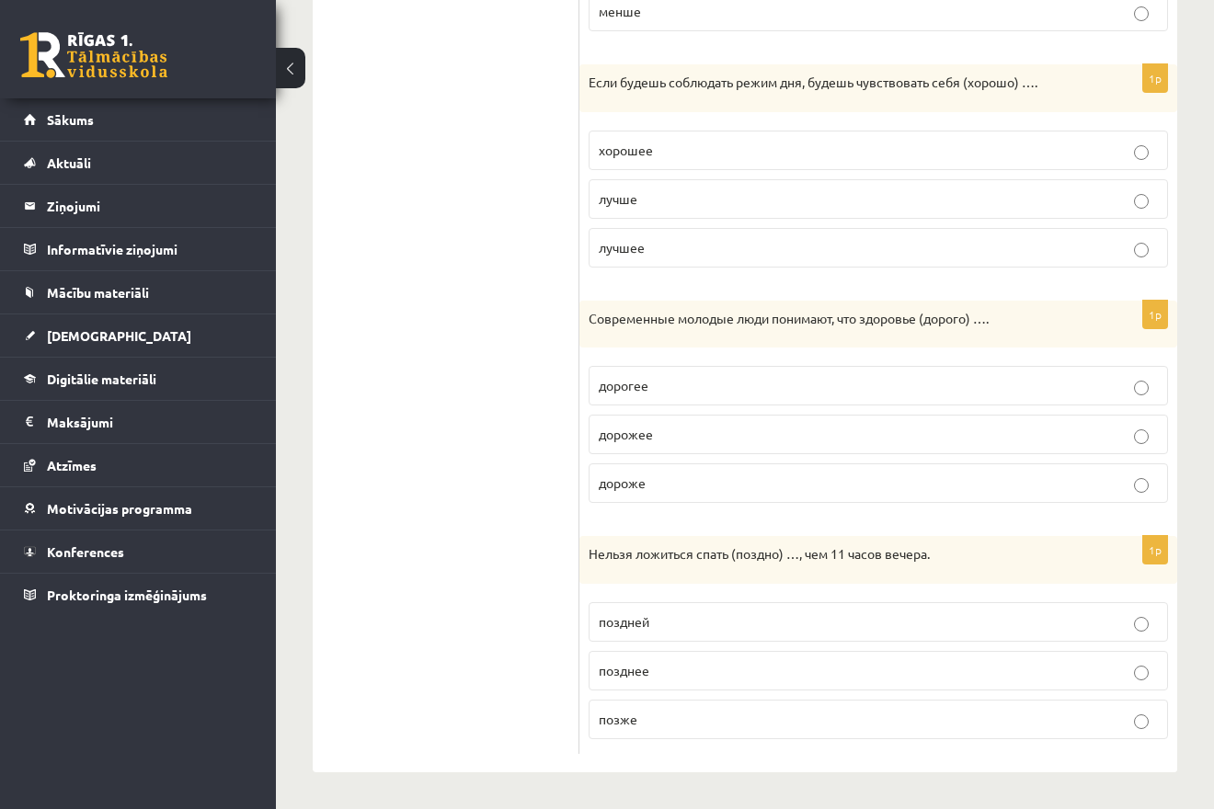
click at [462, 489] on ul "1. uzdevums 2. uzdevums 3. uzdevums 4. uzdevums 5. uzdevums 6. uzdevums 7. uzde…" at bounding box center [455, 140] width 248 height 1226
drag, startPoint x: 578, startPoint y: 318, endPoint x: 682, endPoint y: 473, distance: 186.1
click at [579, 473] on ul "1. uzdevums 2. uzdevums 3. uzdevums 4. uzdevums 5. uzdevums 6. uzdevums 7. uzde…" at bounding box center [455, 140] width 248 height 1226
click at [683, 473] on label "дороже" at bounding box center [877, 483] width 579 height 40
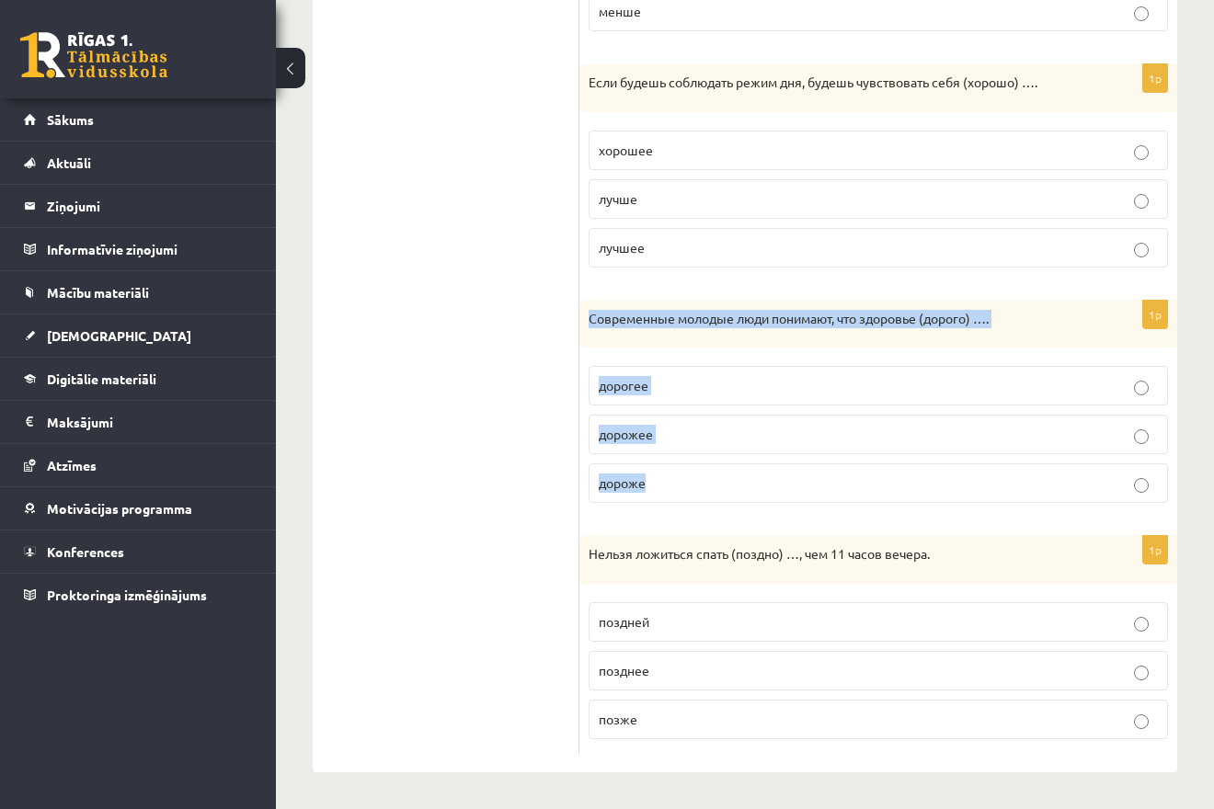
drag, startPoint x: 592, startPoint y: 314, endPoint x: 703, endPoint y: 496, distance: 213.3
click at [703, 348] on div "Современные молодые люди понимают, что здоровье (дорого) …." at bounding box center [878, 325] width 598 height 48
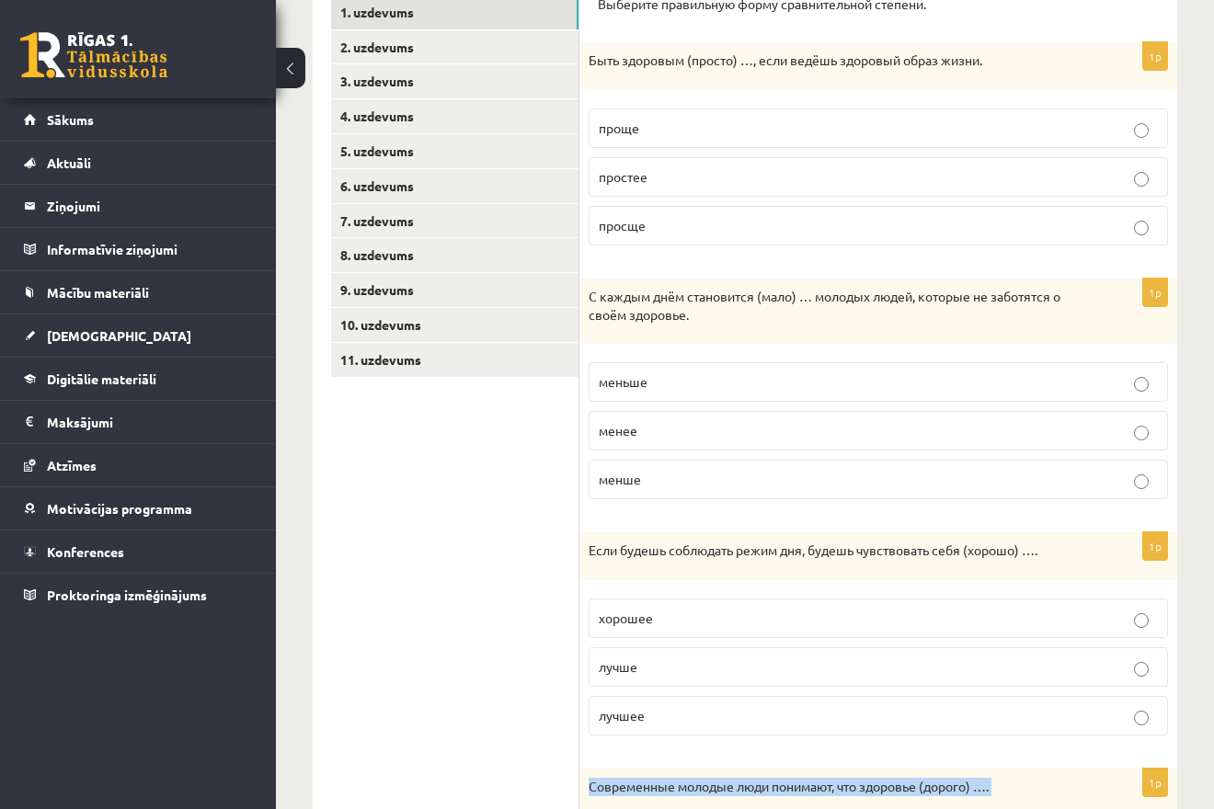
scroll to position [0, 0]
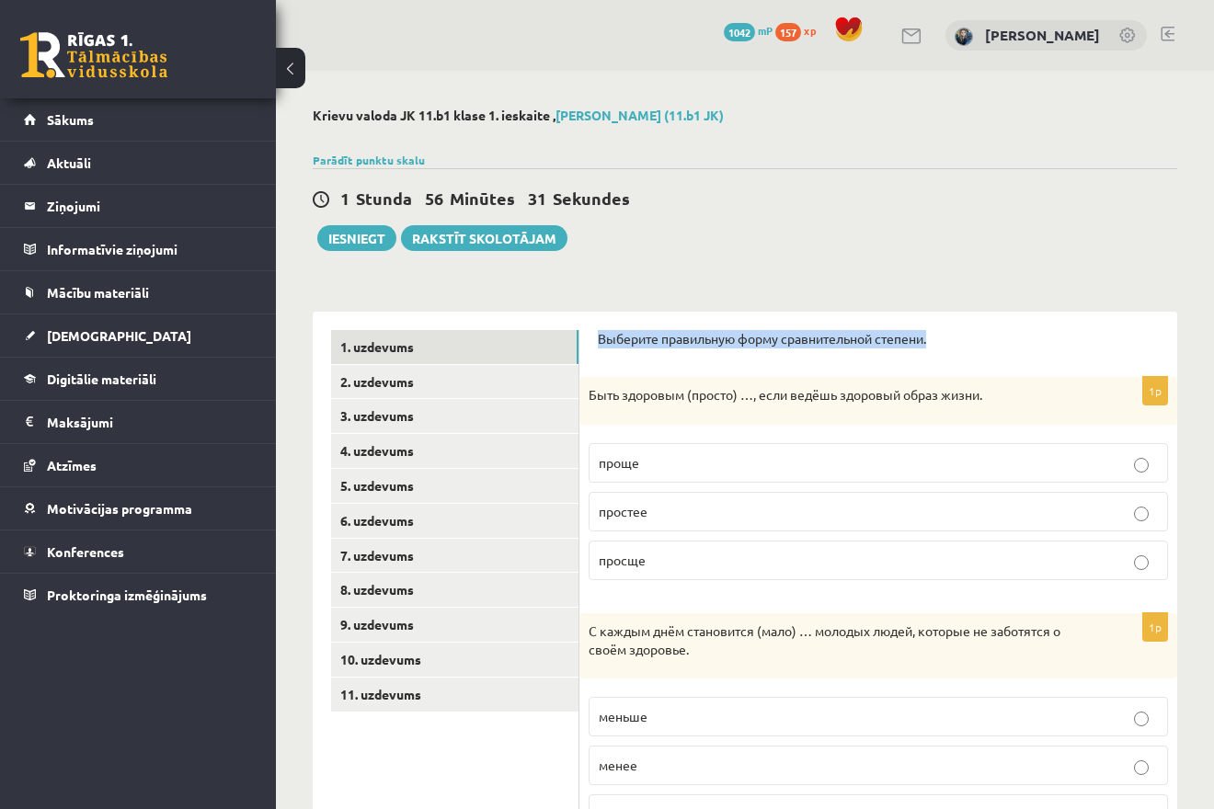
drag, startPoint x: 945, startPoint y: 333, endPoint x: 587, endPoint y: 339, distance: 358.6
click at [598, 339] on div "Выберите правильную форму сравнительной степени." at bounding box center [878, 344] width 561 height 29
copy p "Выберите правильную форму сравнительной степени."
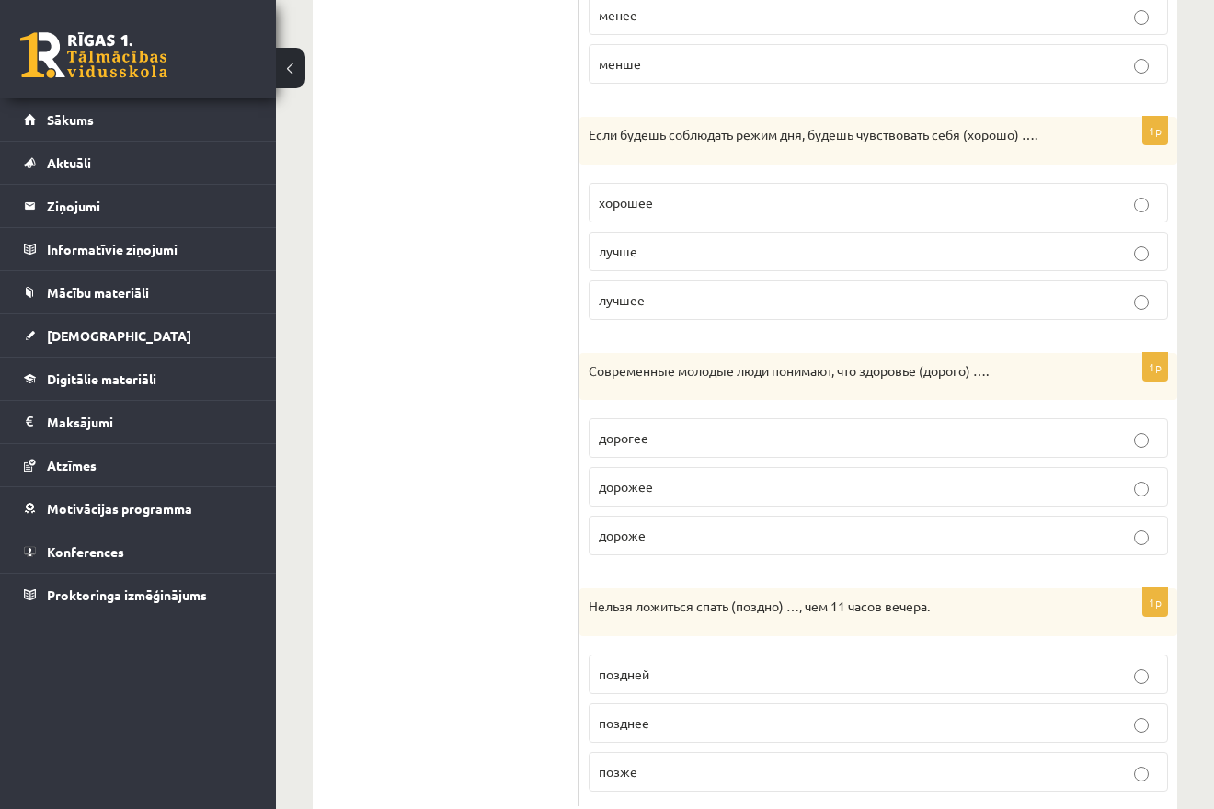
scroll to position [804, 0]
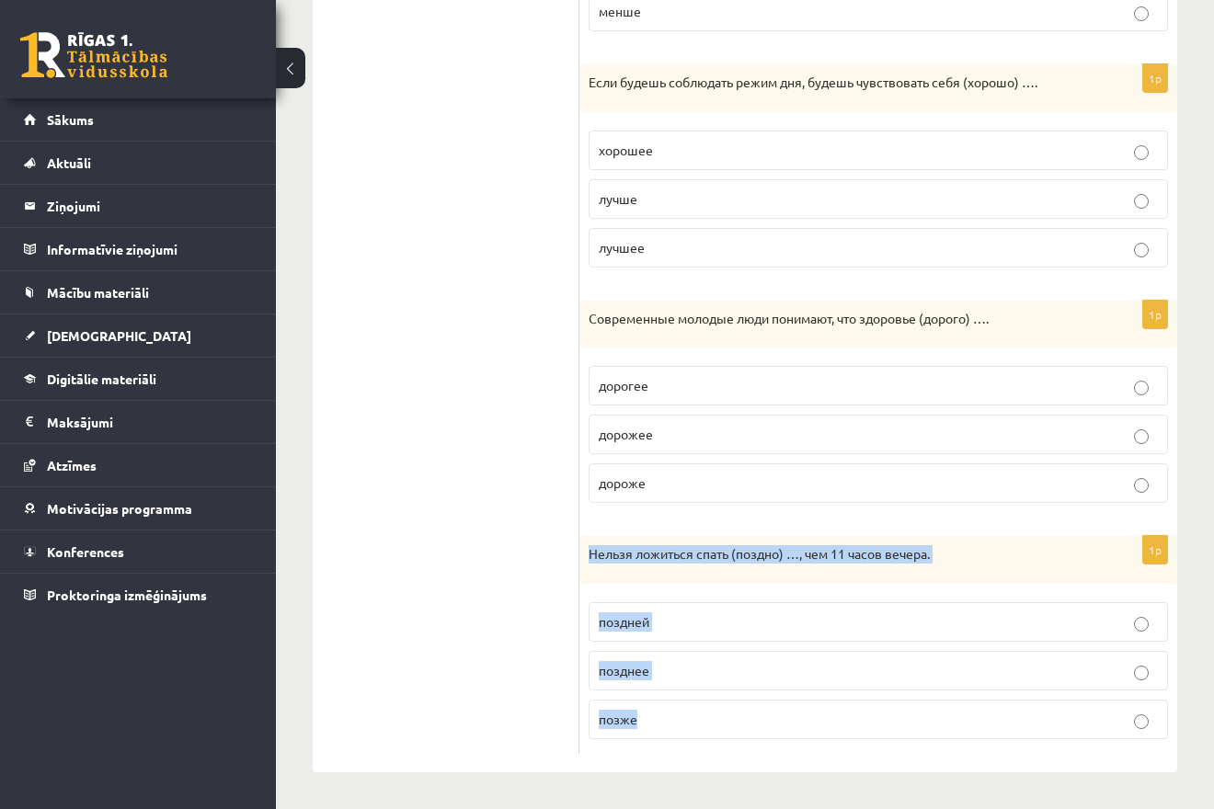
drag, startPoint x: 586, startPoint y: 542, endPoint x: 667, endPoint y: 698, distance: 176.4
click at [667, 584] on div "Нельзя ложиться спать (поздно) …, чем 11 часов вечера." at bounding box center [878, 560] width 598 height 48
click at [520, 460] on ul "1. uzdevums 2. uzdevums 3. uzdevums 4. uzdevums 5. uzdevums 6. uzdevums 7. uzde…" at bounding box center [455, 140] width 248 height 1226
click at [658, 676] on p "позднее" at bounding box center [878, 670] width 559 height 19
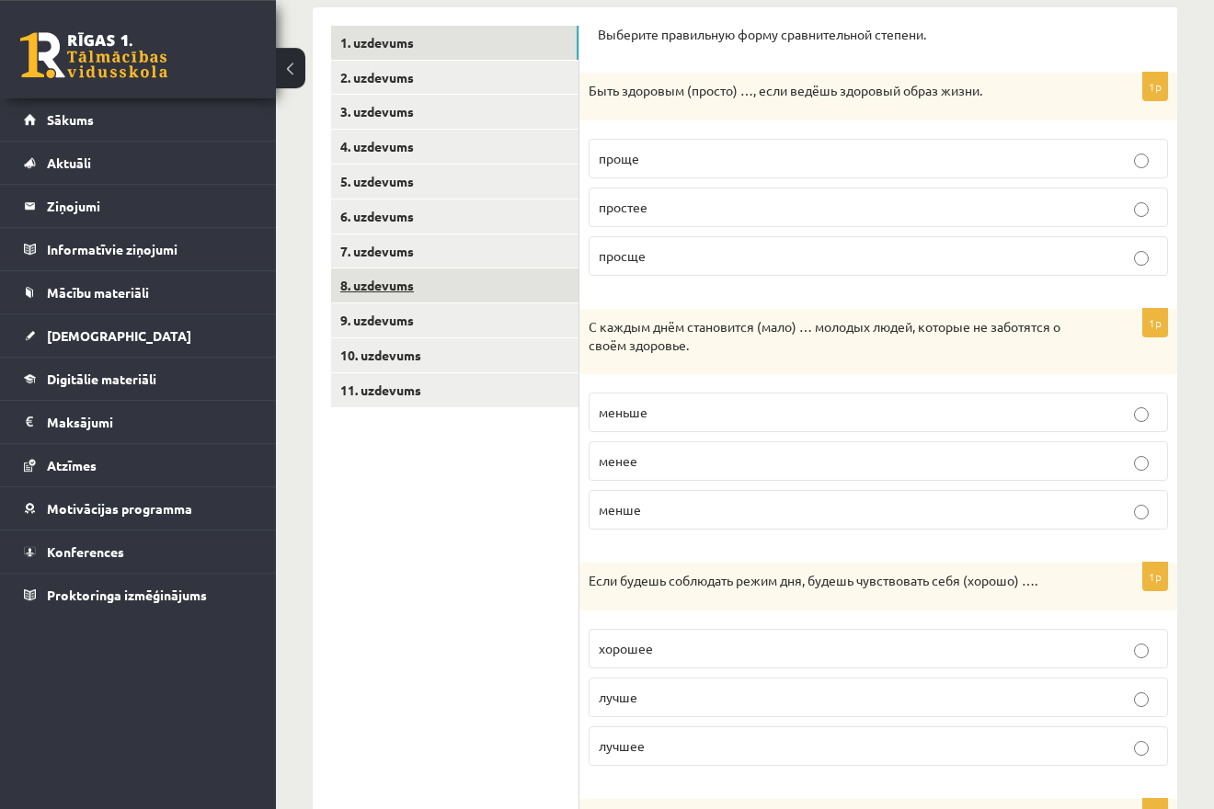
scroll to position [53, 0]
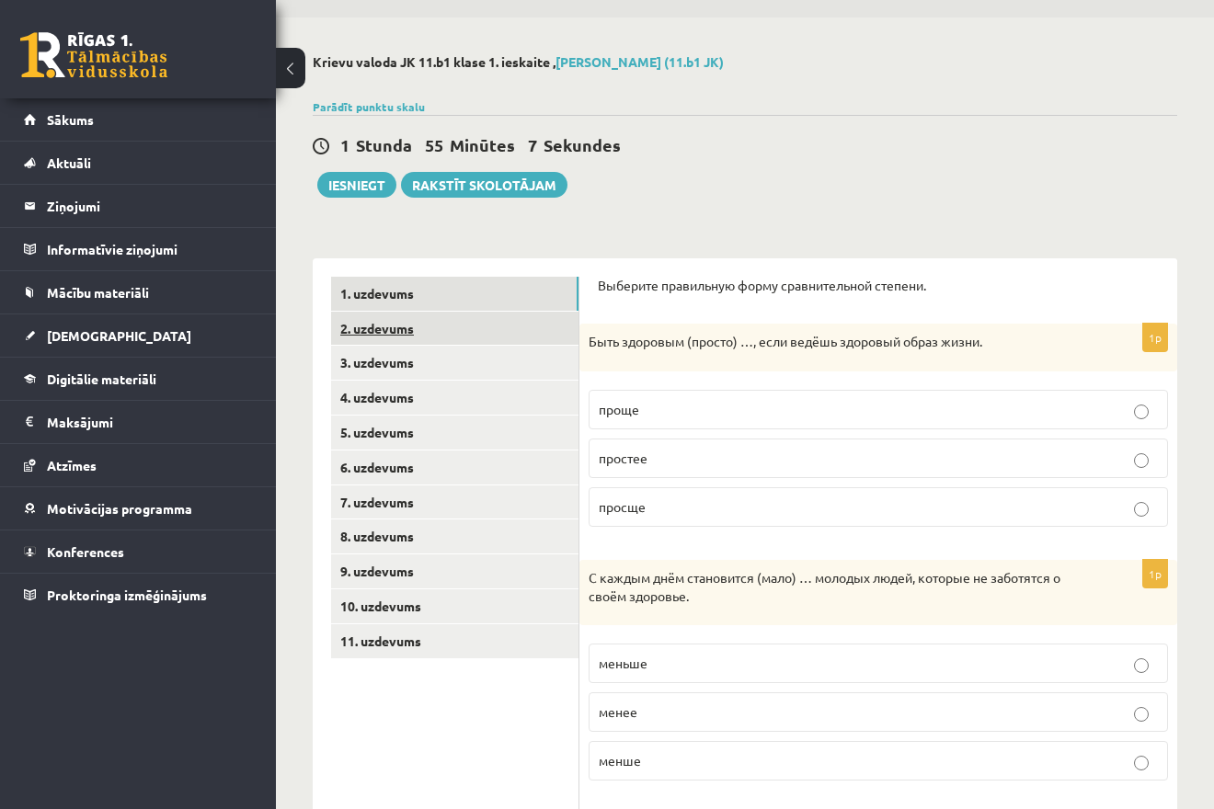
click at [405, 327] on link "2. uzdevums" at bounding box center [454, 329] width 247 height 34
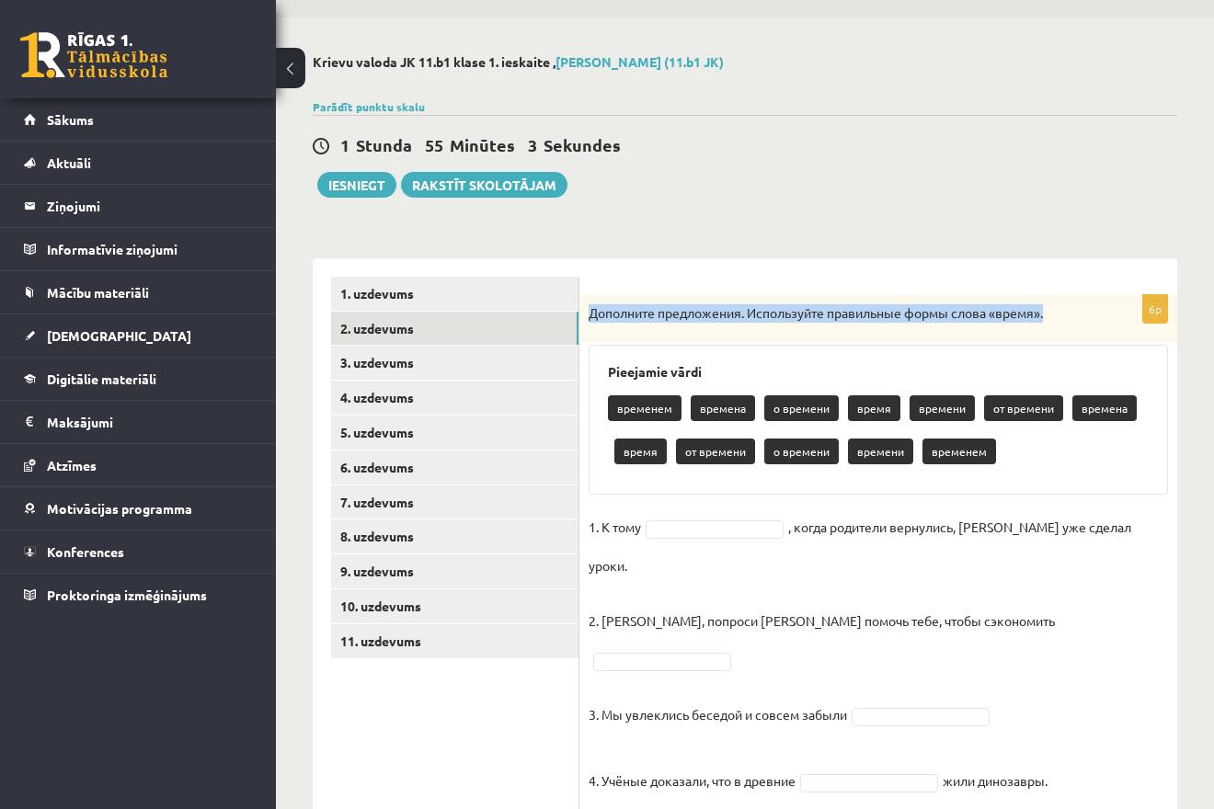
drag, startPoint x: 586, startPoint y: 312, endPoint x: 1064, endPoint y: 328, distance: 478.4
click at [1064, 328] on div "Дополните предложения. Используйте правильные формы слова «время»." at bounding box center [878, 319] width 598 height 48
click at [701, 239] on div "Krievu valoda JK 11.b1 klase 1. ieskaite , [PERSON_NAME] (11.b1 JK) Parādīt pun…" at bounding box center [745, 509] width 938 height 985
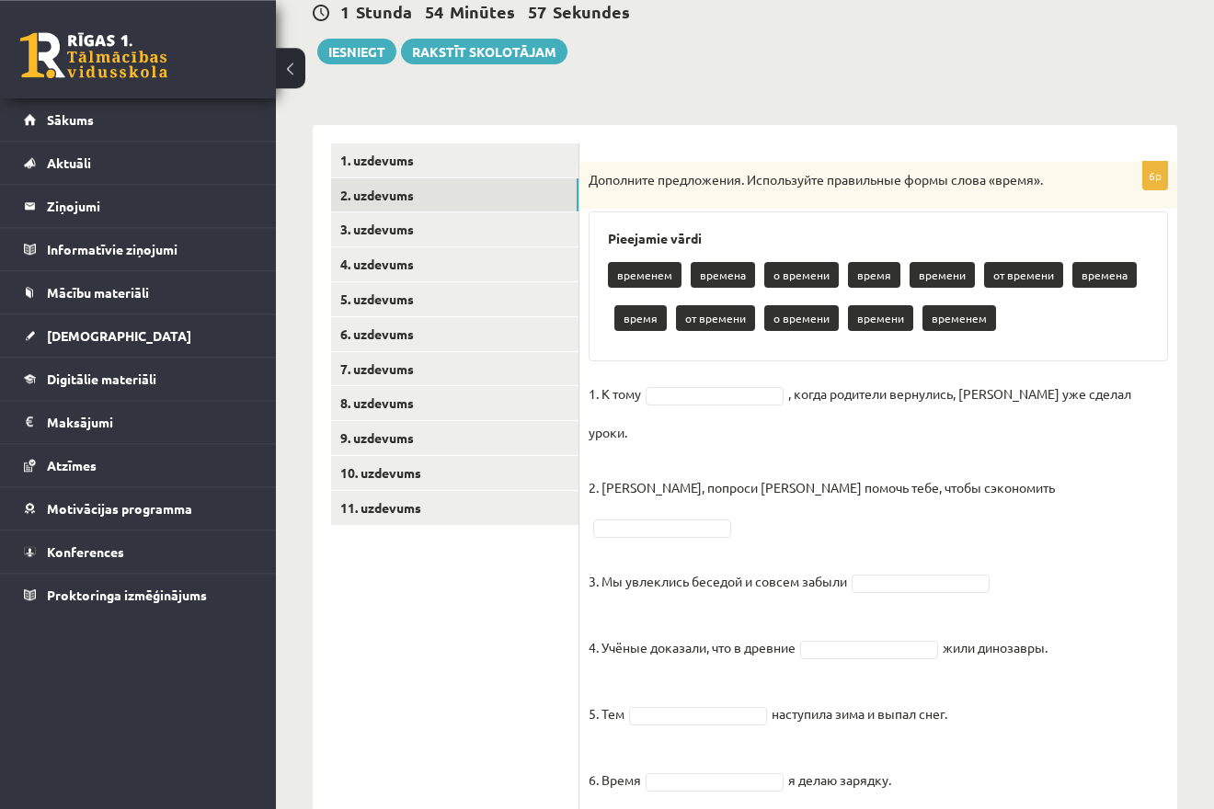
scroll to position [192, 0]
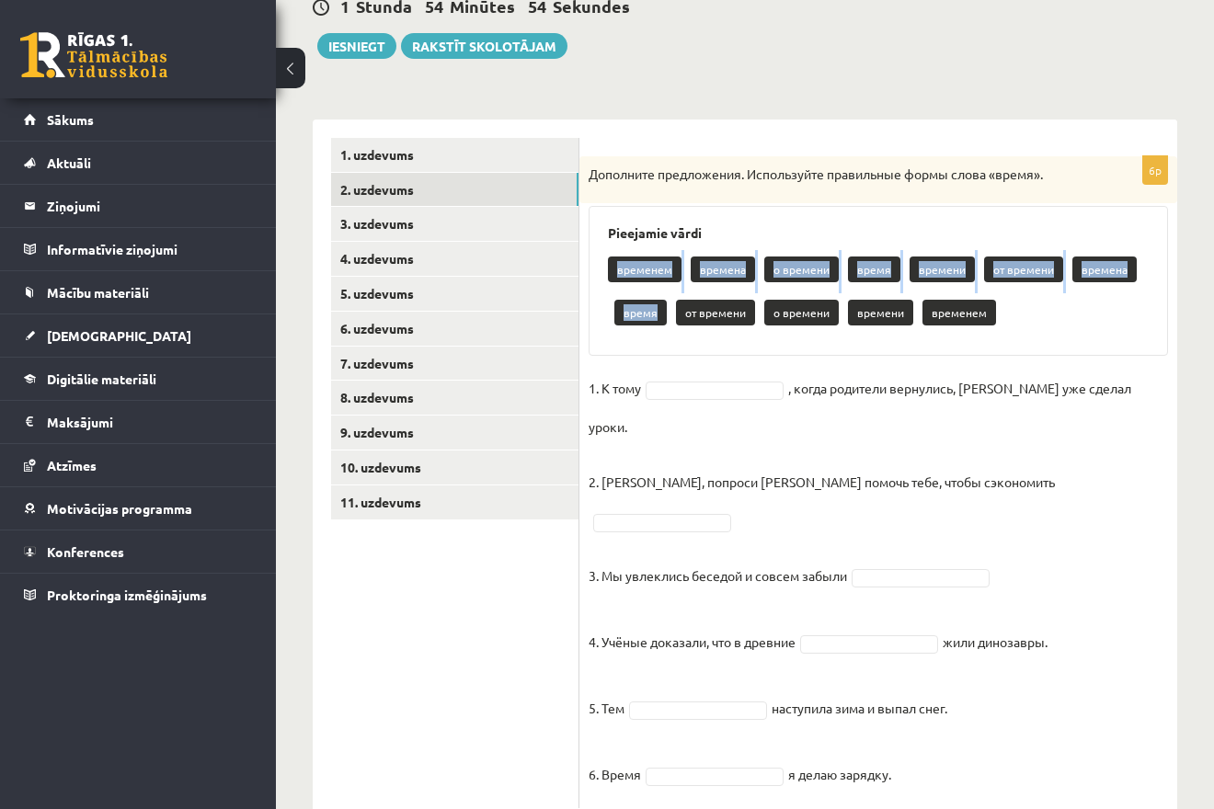
drag, startPoint x: 618, startPoint y: 269, endPoint x: 656, endPoint y: 312, distance: 56.7
click at [656, 312] on div "временем времена о времени время времени от времени времена время от времени о …" at bounding box center [878, 293] width 541 height 86
drag, startPoint x: 591, startPoint y: 177, endPoint x: 907, endPoint y: 686, distance: 599.1
click at [907, 204] on div "Дополните предложения. Используйте правильные формы слова «время»." at bounding box center [878, 180] width 598 height 48
click at [699, 357] on div "6p Дополните предложения. Используйте правильные формы слова «время». Pieejamie…" at bounding box center [878, 482] width 598 height 652
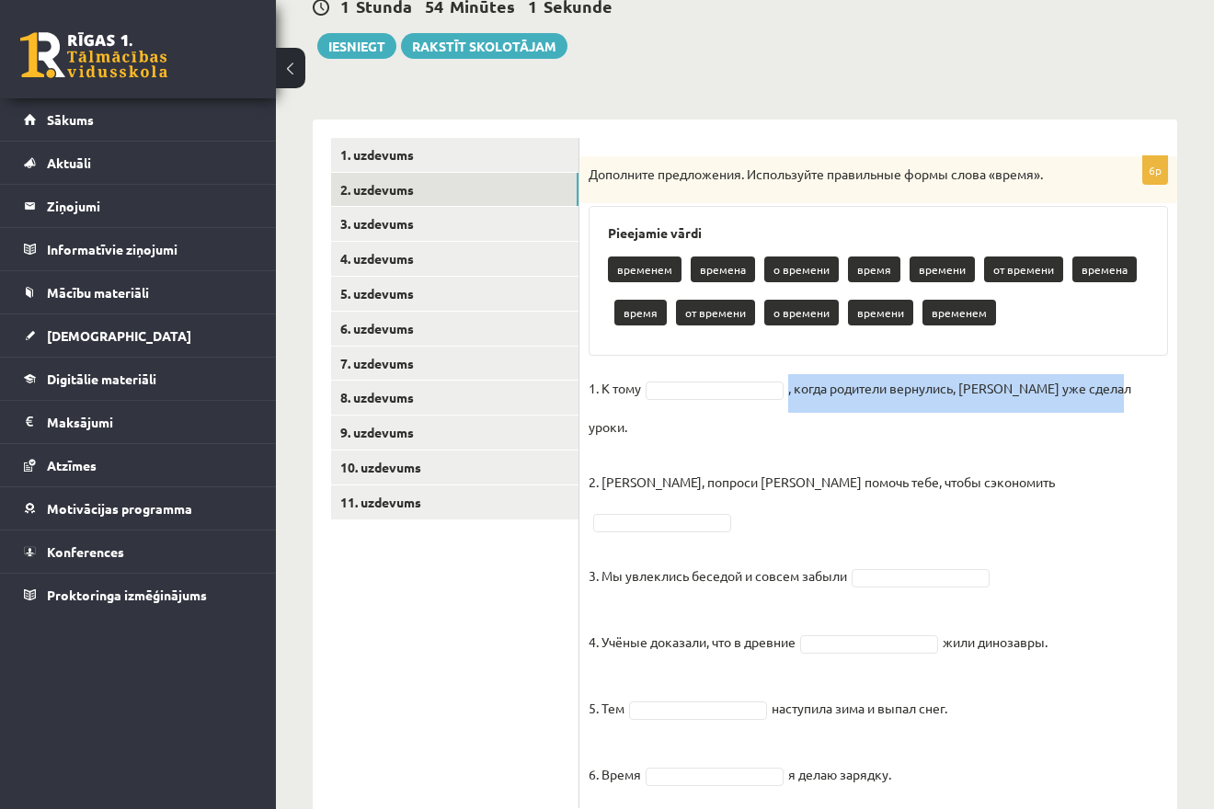
drag, startPoint x: 600, startPoint y: 384, endPoint x: 1126, endPoint y: 391, distance: 525.9
click at [1126, 391] on fieldset "1. К тому , когда родители вернулись, Эгилс уже сделал уроки. 2. Мадара, попрос…" at bounding box center [877, 586] width 579 height 425
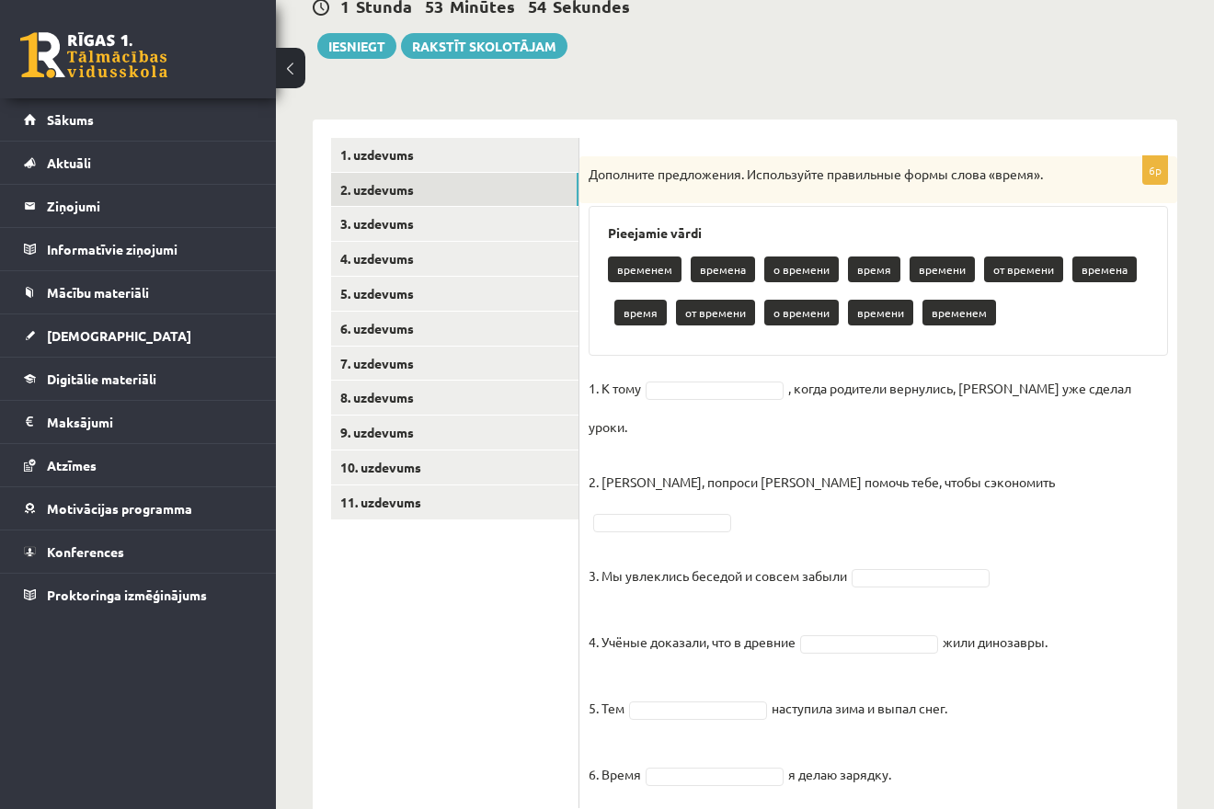
click at [1060, 344] on div "Pieejamie vārdi временем времена о времени время времени от времени времена вре…" at bounding box center [877, 281] width 579 height 150
click at [715, 393] on body "0 Dāvanas 1042 mP 157 xp Melānija Āboliņa Sākums Aktuāli Kā mācīties eSKOLĀ Kon…" at bounding box center [607, 212] width 1214 height 809
click at [741, 534] on p "3. Мы увлеклись беседой и совсем забыли" at bounding box center [717, 561] width 258 height 55
drag, startPoint x: 600, startPoint y: 454, endPoint x: 955, endPoint y: 462, distance: 355.0
click at [955, 462] on fieldset "1. К тому времени ******* , когда родители вернулись, Эгилс уже сделал уроки. 2…" at bounding box center [877, 586] width 579 height 425
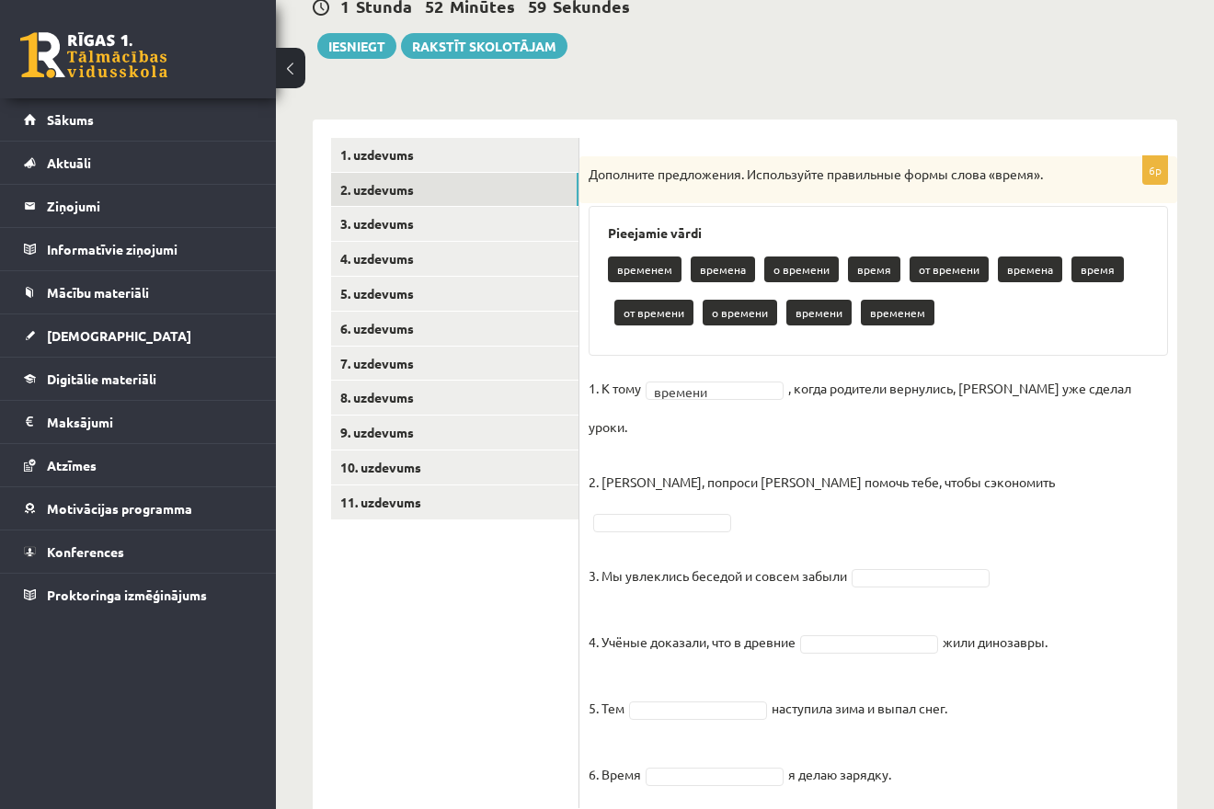
drag, startPoint x: 886, startPoint y: 535, endPoint x: 887, endPoint y: 521, distance: 13.8
click at [887, 534] on fieldset "1. К тому времени ******* , когда родители вернулись, Эгилс уже сделал уроки. 2…" at bounding box center [877, 586] width 579 height 425
click at [889, 519] on body "0 Dāvanas 1042 mP 157 xp Melānija Āboliņa Sākums Aktuāli Kā mācīties eSKOLĀ Kon…" at bounding box center [607, 212] width 1214 height 809
click at [959, 465] on body "0 Dāvanas 1042 mP 157 xp Melānija Āboliņa Sākums Aktuāli Kā mācīties eSKOLĀ Kon…" at bounding box center [607, 212] width 1214 height 809
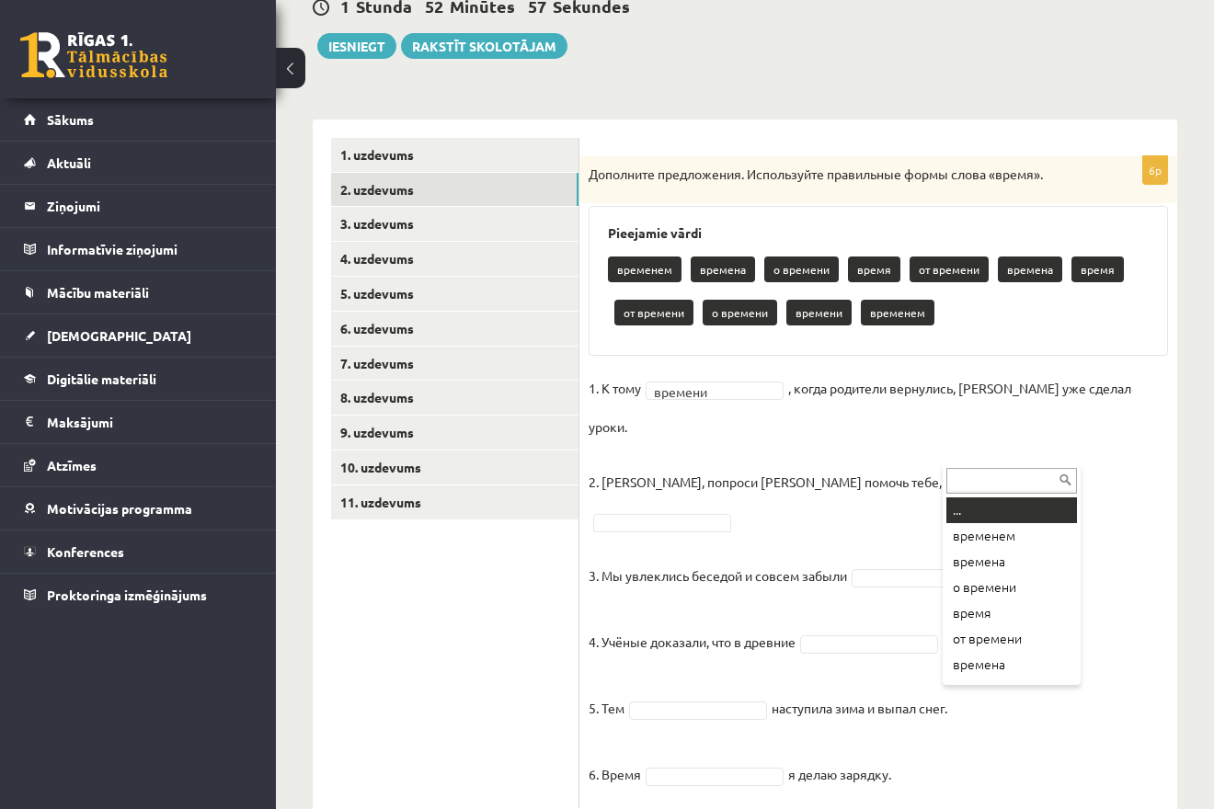
click at [962, 451] on body "0 Dāvanas 1042 mP 157 xp Melānija Āboliņa Sākums Aktuāli Kā mācīties eSKOLĀ Kon…" at bounding box center [607, 212] width 1214 height 809
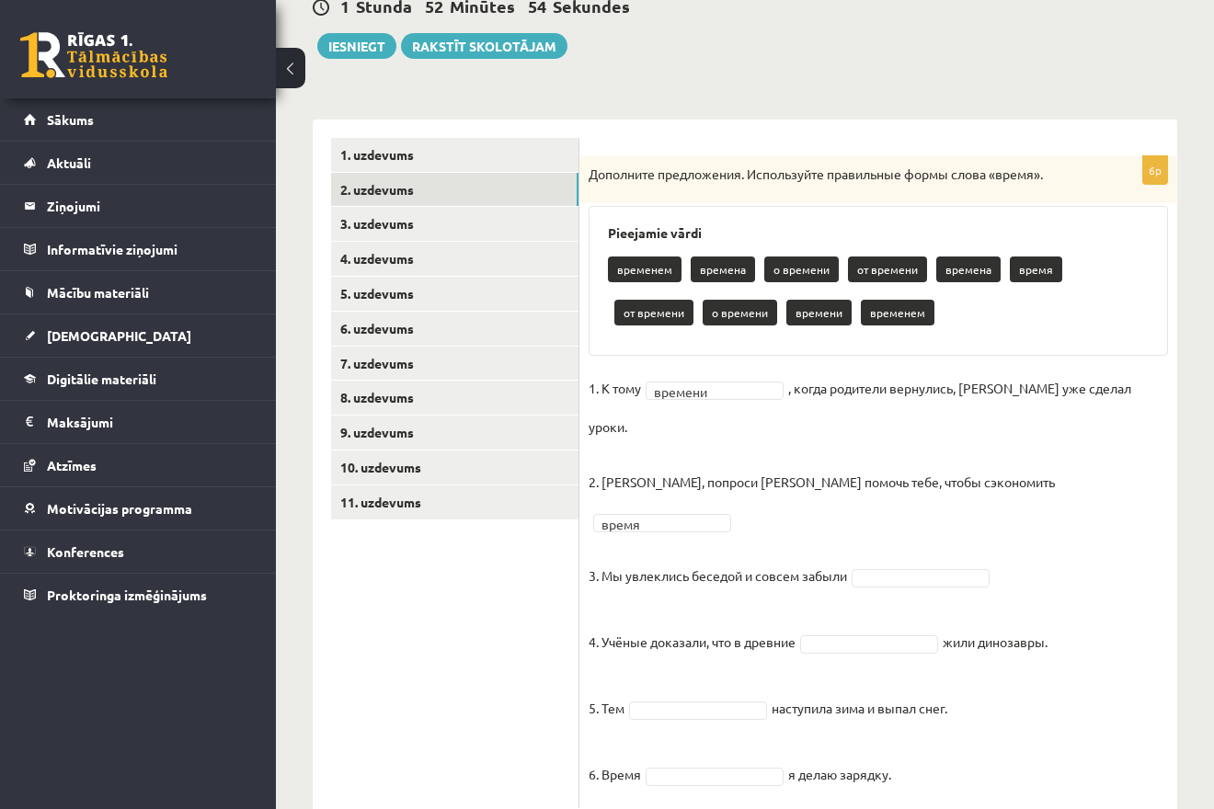
drag, startPoint x: 671, startPoint y: 534, endPoint x: 881, endPoint y: 520, distance: 210.1
click at [881, 520] on fieldset "1. К тому времени ******* , когда родители вернулись, Эгилс уже сделал уроки. 2…" at bounding box center [877, 586] width 579 height 425
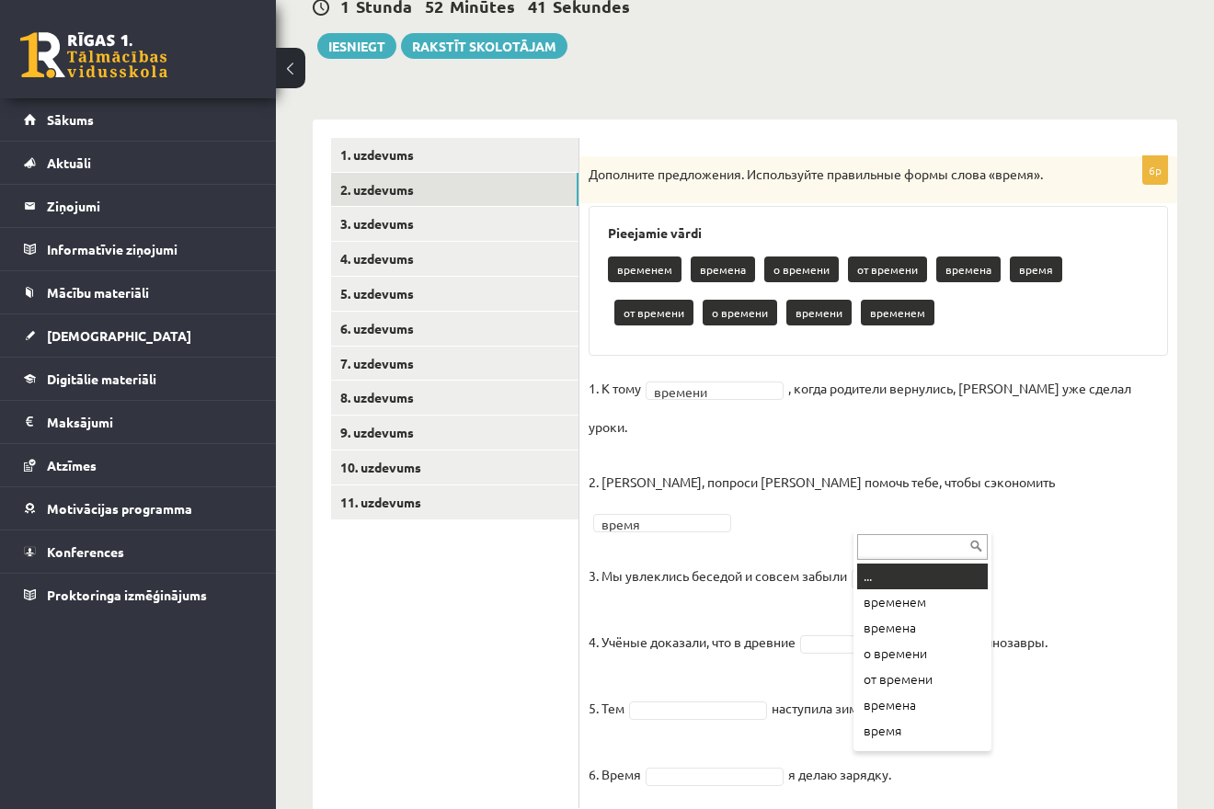
click at [932, 523] on body "0 Dāvanas 1042 mP 157 xp Melānija Āboliņa Sākums Aktuāli Kā mācīties eSKOLĀ Kon…" at bounding box center [607, 212] width 1214 height 809
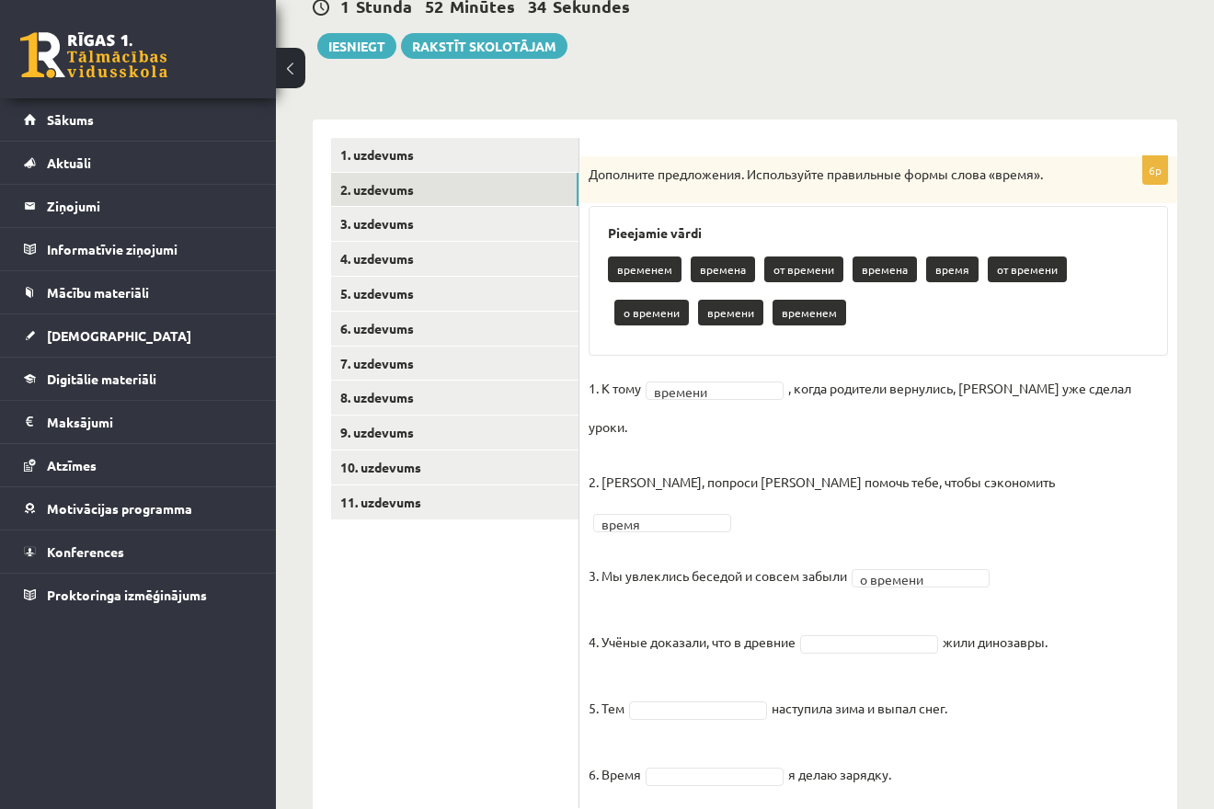
drag, startPoint x: 599, startPoint y: 587, endPoint x: 1049, endPoint y: 562, distance: 450.3
click at [1159, 568] on fieldset "1. К тому времени ******* , когда родители вернулись, Эгилс уже сделал уроки. 2…" at bounding box center [877, 586] width 579 height 425
click at [1129, 491] on fieldset "1. К тому времени ******* , когда родители вернулись, Эгилс уже сделал уроки. 2…" at bounding box center [877, 586] width 579 height 425
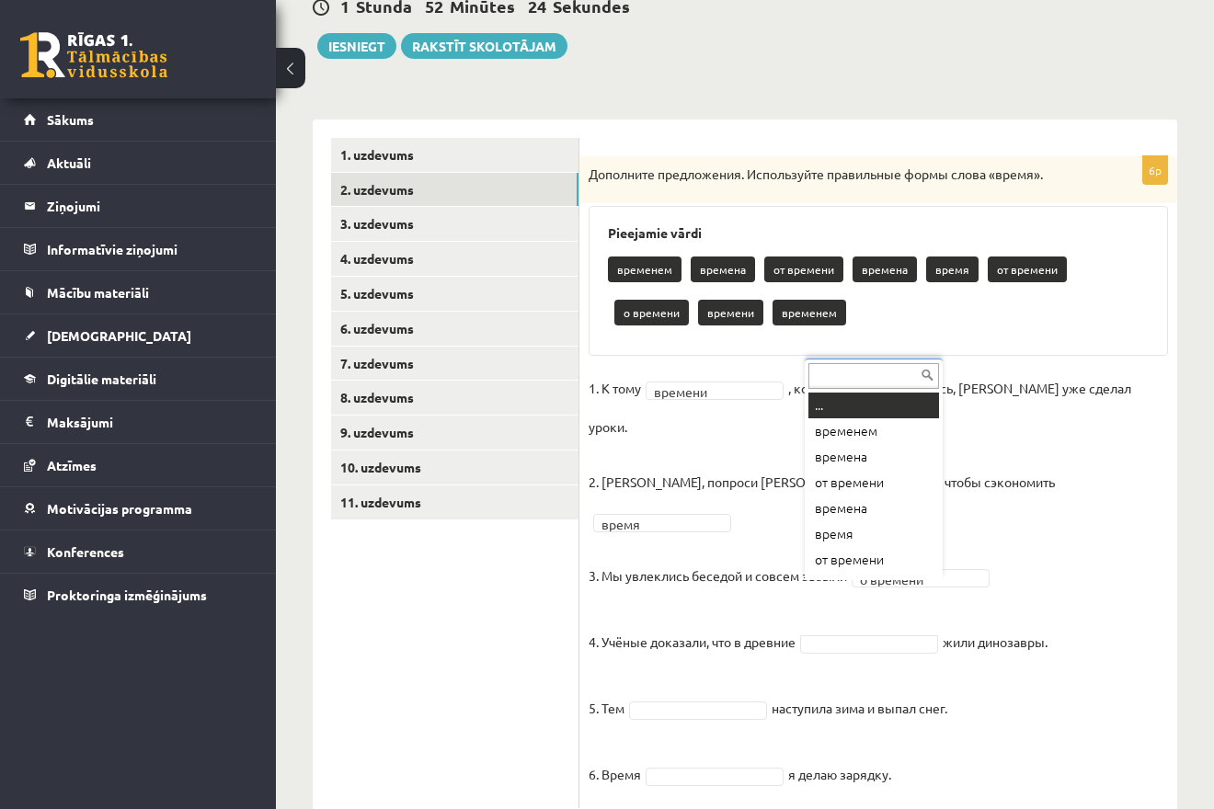
click at [919, 586] on body "0 Dāvanas 1042 mP 157 xp Melānija Āboliņa Sākums Aktuāli Kā mācīties eSKOLĀ Kon…" at bounding box center [607, 212] width 1214 height 809
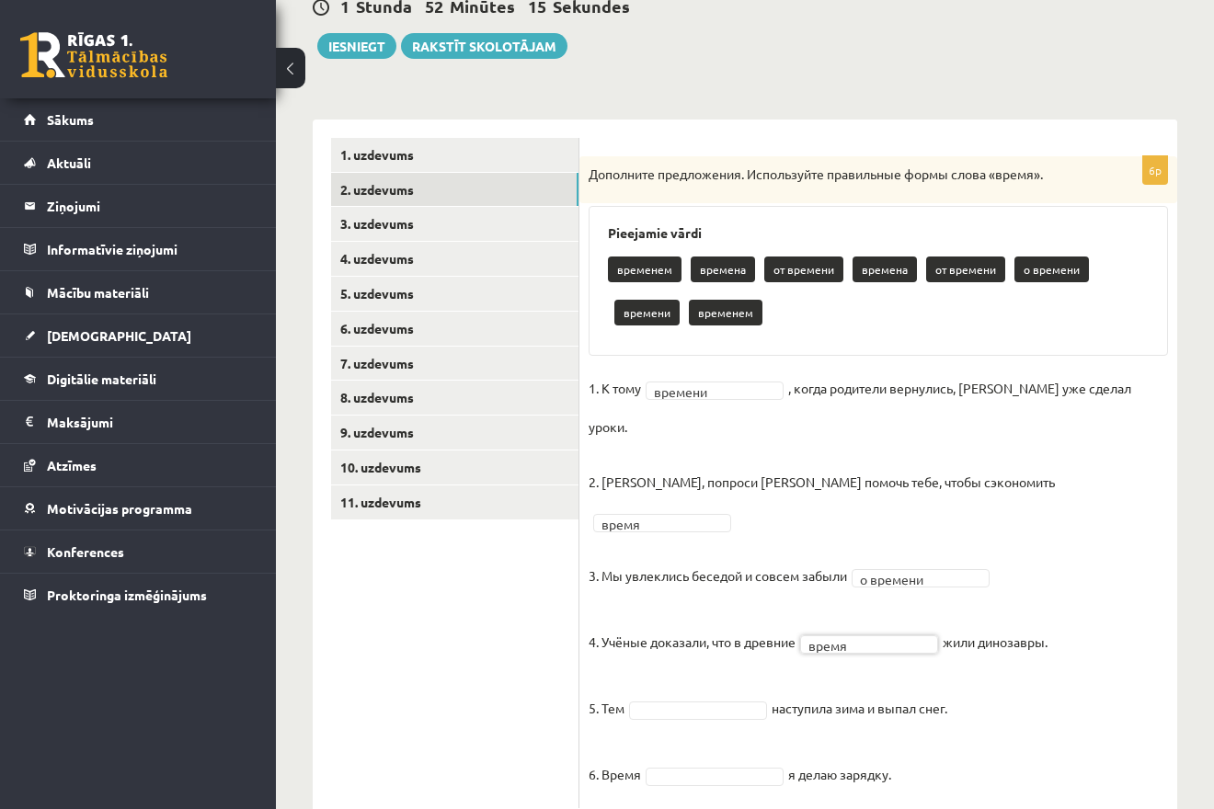
click at [714, 617] on body "0 Dāvanas 1042 mP 157 xp Melānija Āboliņa Sākums Aktuāli Kā mācīties eSKOLĀ Kon…" at bounding box center [607, 212] width 1214 height 809
click at [599, 733] on p "6. Время" at bounding box center [614, 760] width 52 height 55
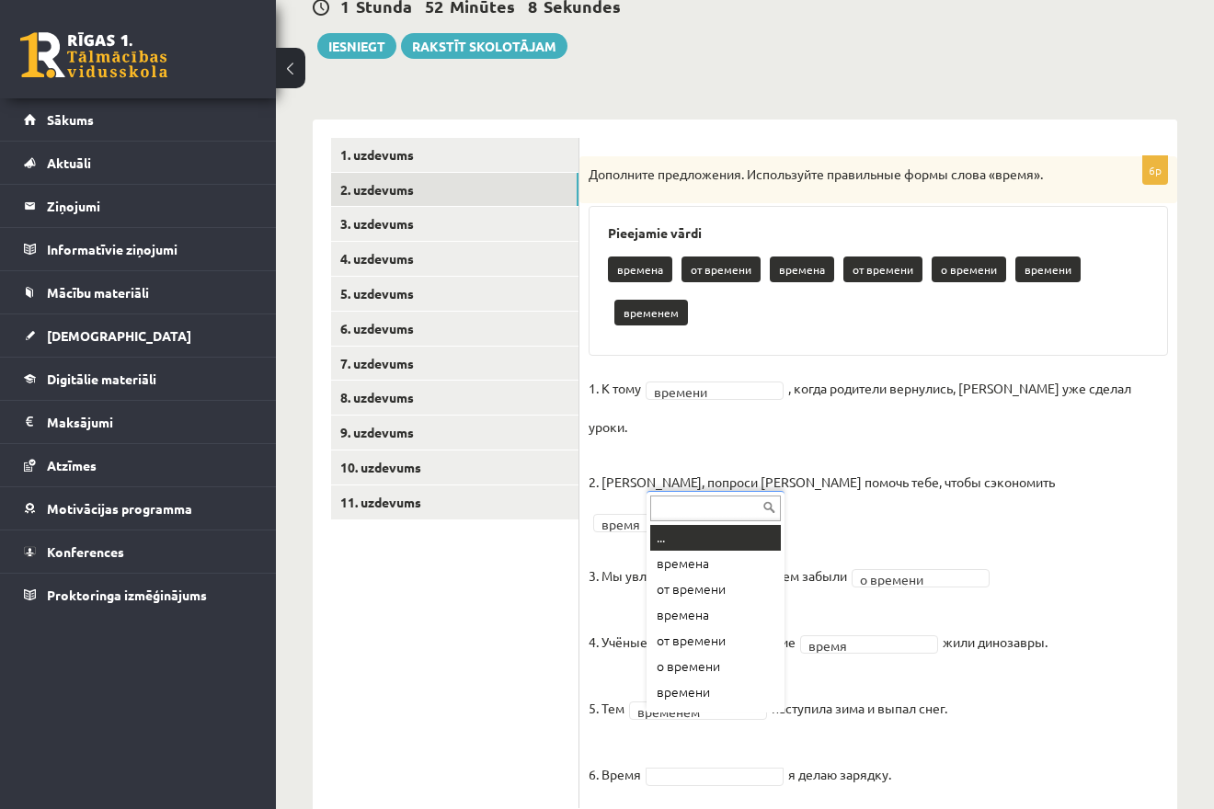
click at [711, 617] on body "0 Dāvanas 1042 mP 157 xp Melānija Āboliņa Sākums Aktuāli Kā mācīties eSKOLĀ Kon…" at bounding box center [607, 212] width 1214 height 809
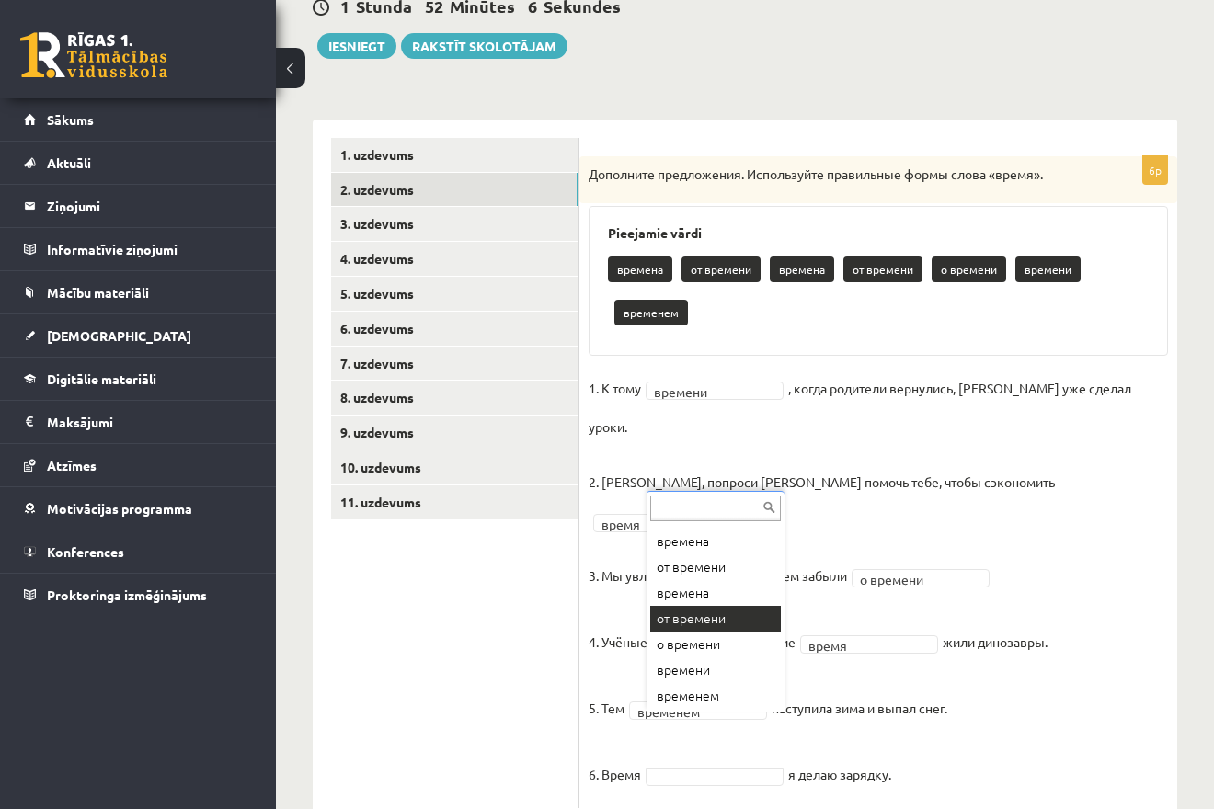
scroll to position [149, 0]
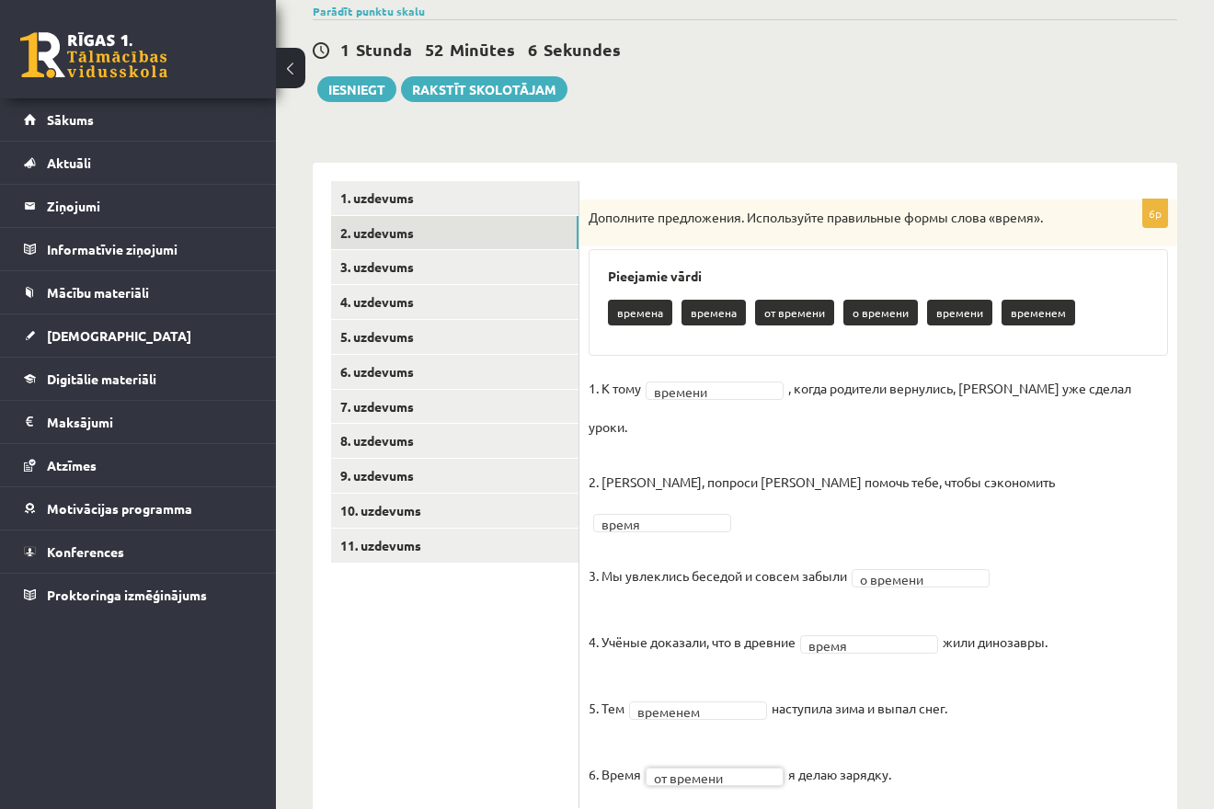
click at [879, 676] on fieldset "**********" at bounding box center [877, 586] width 579 height 425
drag, startPoint x: 602, startPoint y: 716, endPoint x: 899, endPoint y: 714, distance: 297.0
click at [899, 714] on fieldset "**********" at bounding box center [877, 586] width 579 height 425
click at [986, 634] on fieldset "**********" at bounding box center [877, 586] width 579 height 425
click at [346, 270] on link "3. uzdevums" at bounding box center [454, 267] width 247 height 34
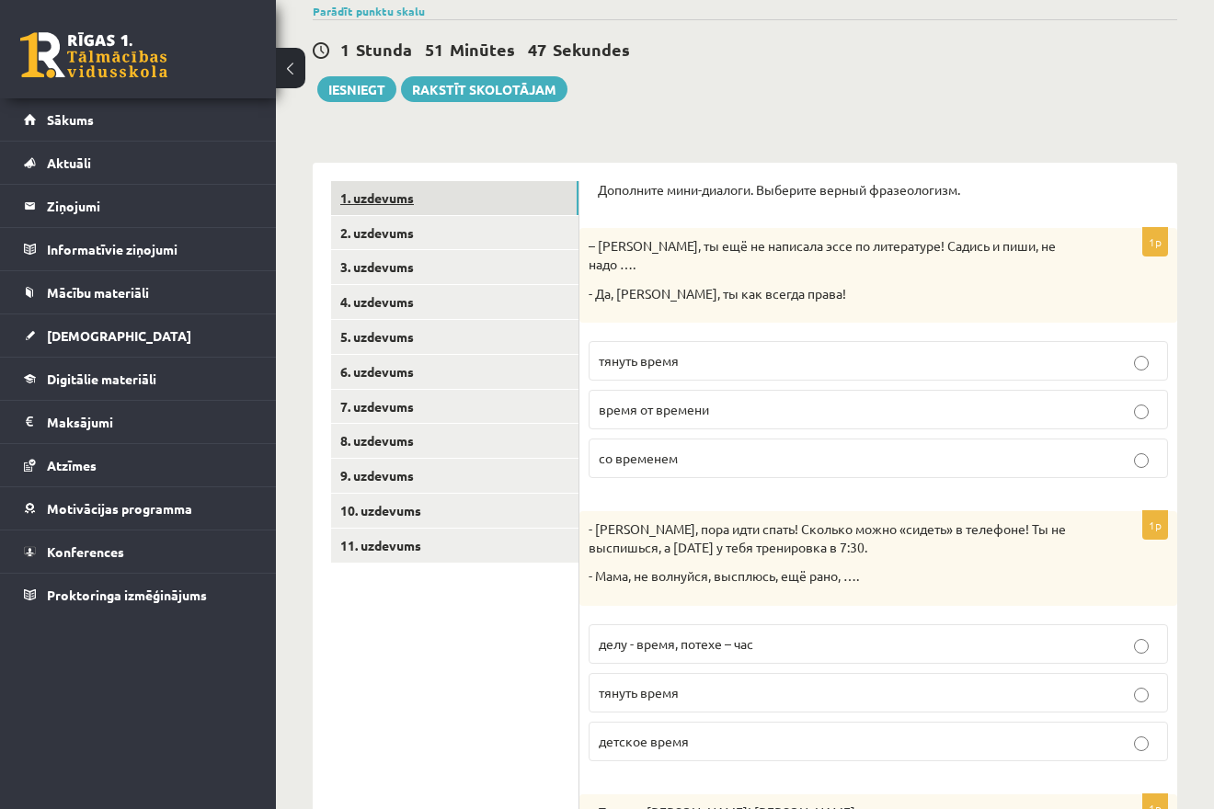
click at [541, 214] on link "1. uzdevums" at bounding box center [454, 198] width 247 height 34
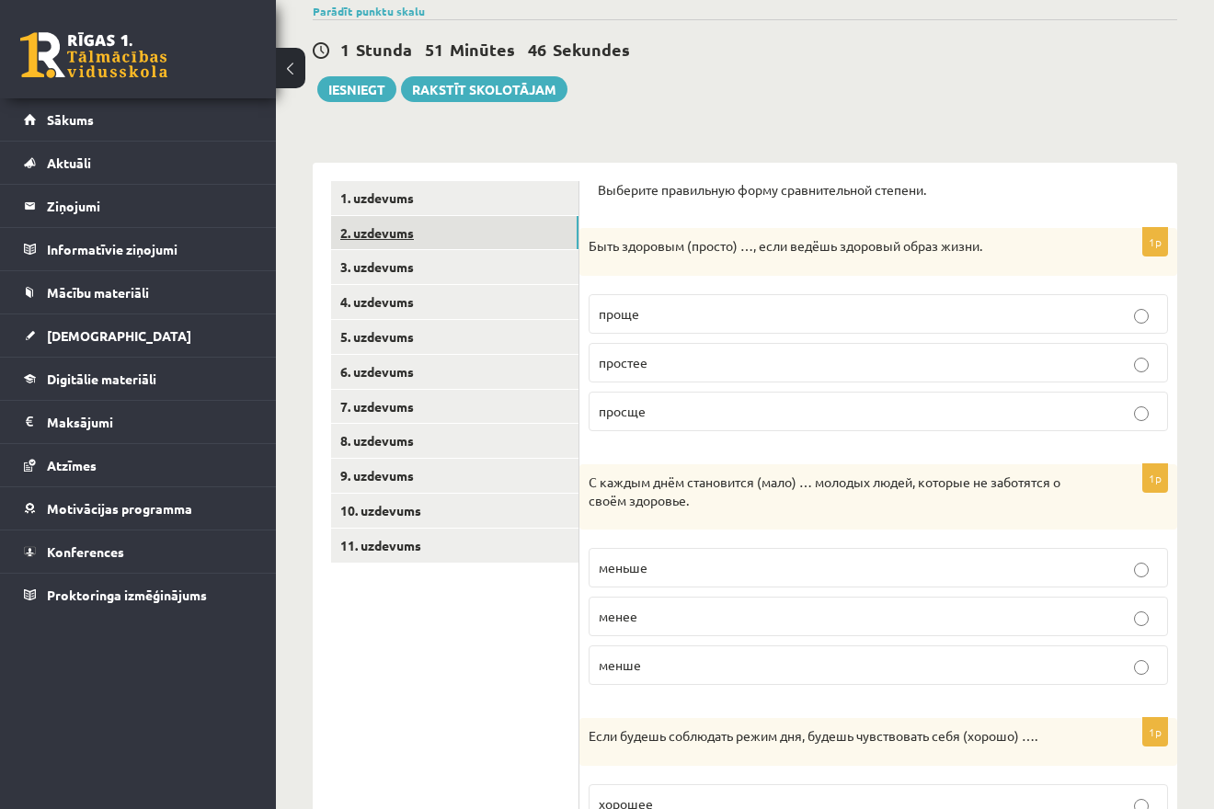
click at [529, 239] on link "2. uzdevums" at bounding box center [454, 233] width 247 height 34
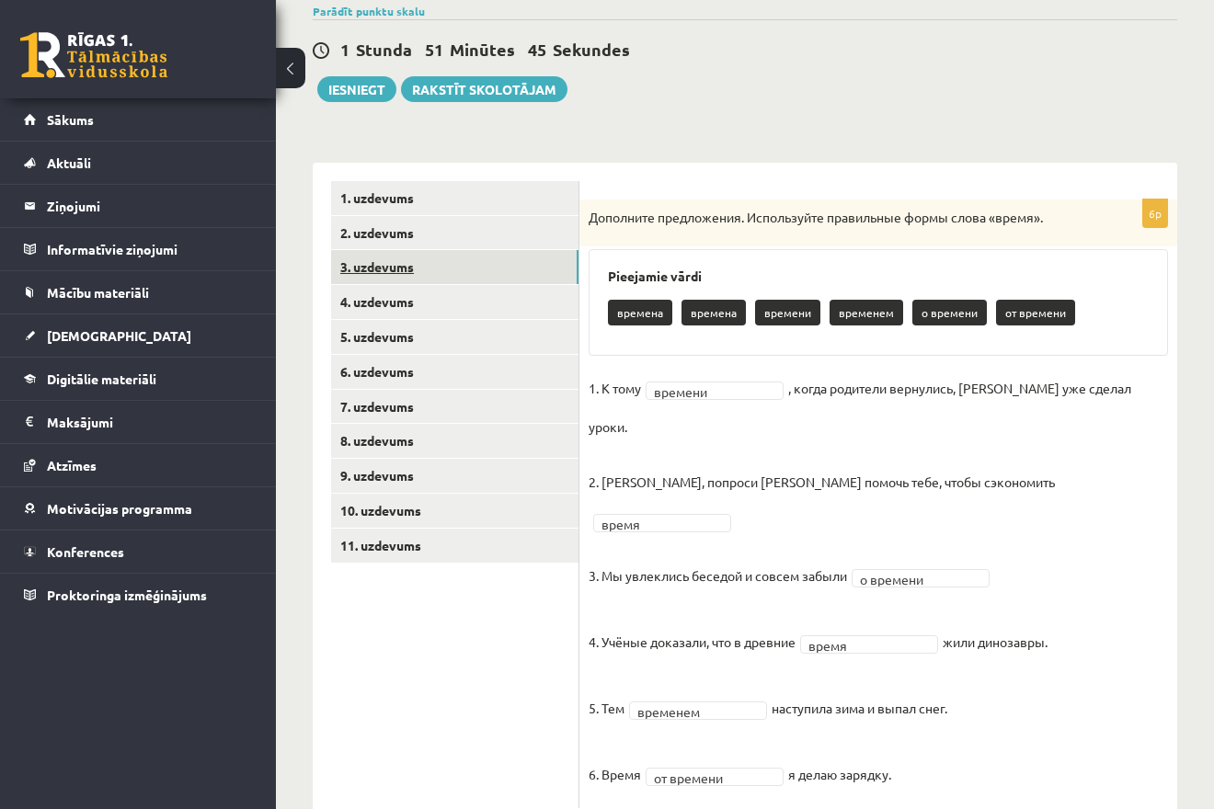
click at [517, 267] on link "3. uzdevums" at bounding box center [454, 267] width 247 height 34
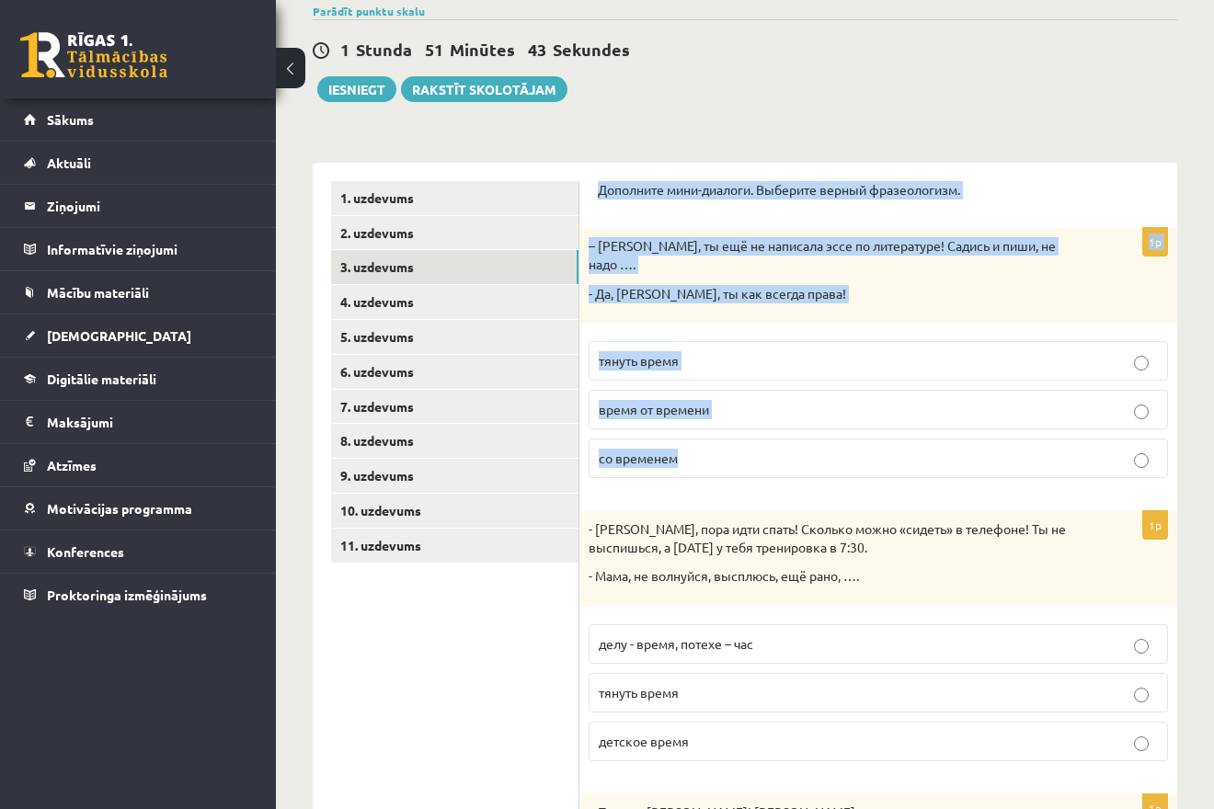
drag, startPoint x: 597, startPoint y: 189, endPoint x: 870, endPoint y: 416, distance: 355.1
click at [882, 444] on div "Дополните мини-диалоги. Выберите верный фразеологизм. 1p – Рита, ты ещё не напи…" at bounding box center [878, 762] width 598 height 1198
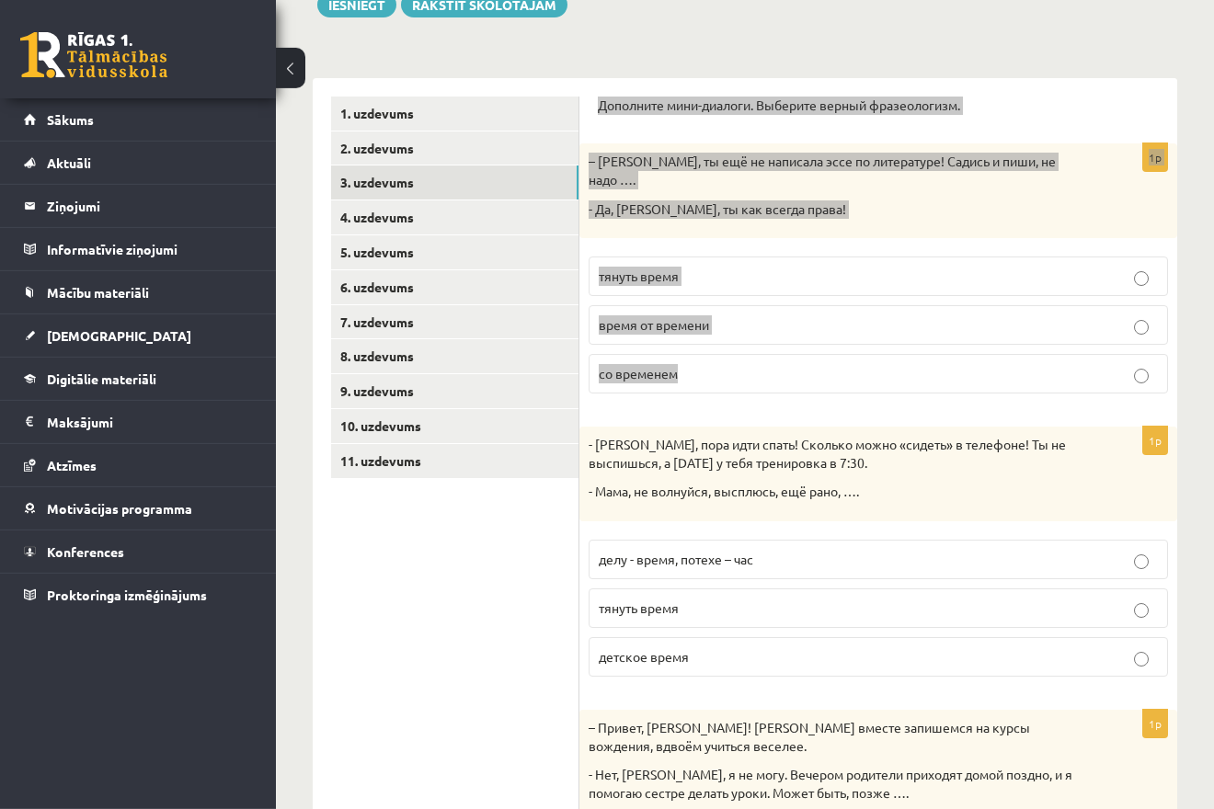
scroll to position [336, 0]
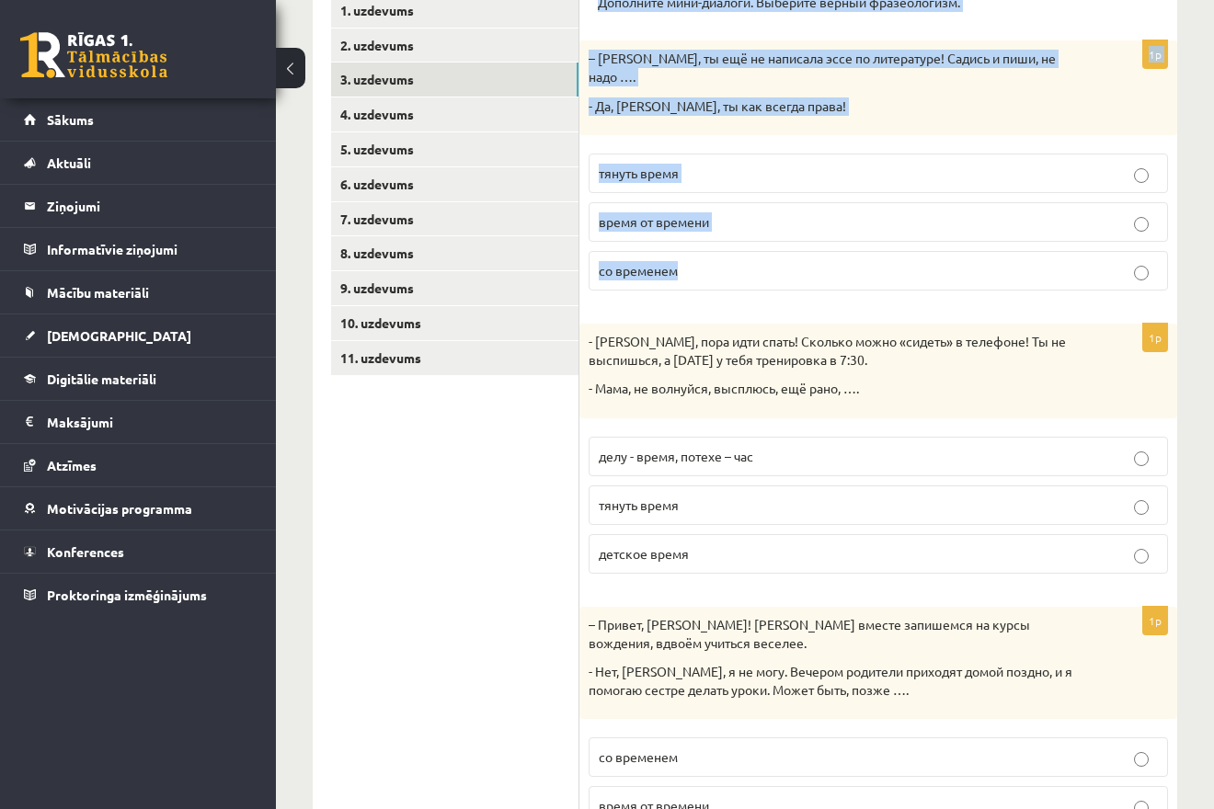
click at [710, 154] on label "тянуть время" at bounding box center [877, 174] width 579 height 40
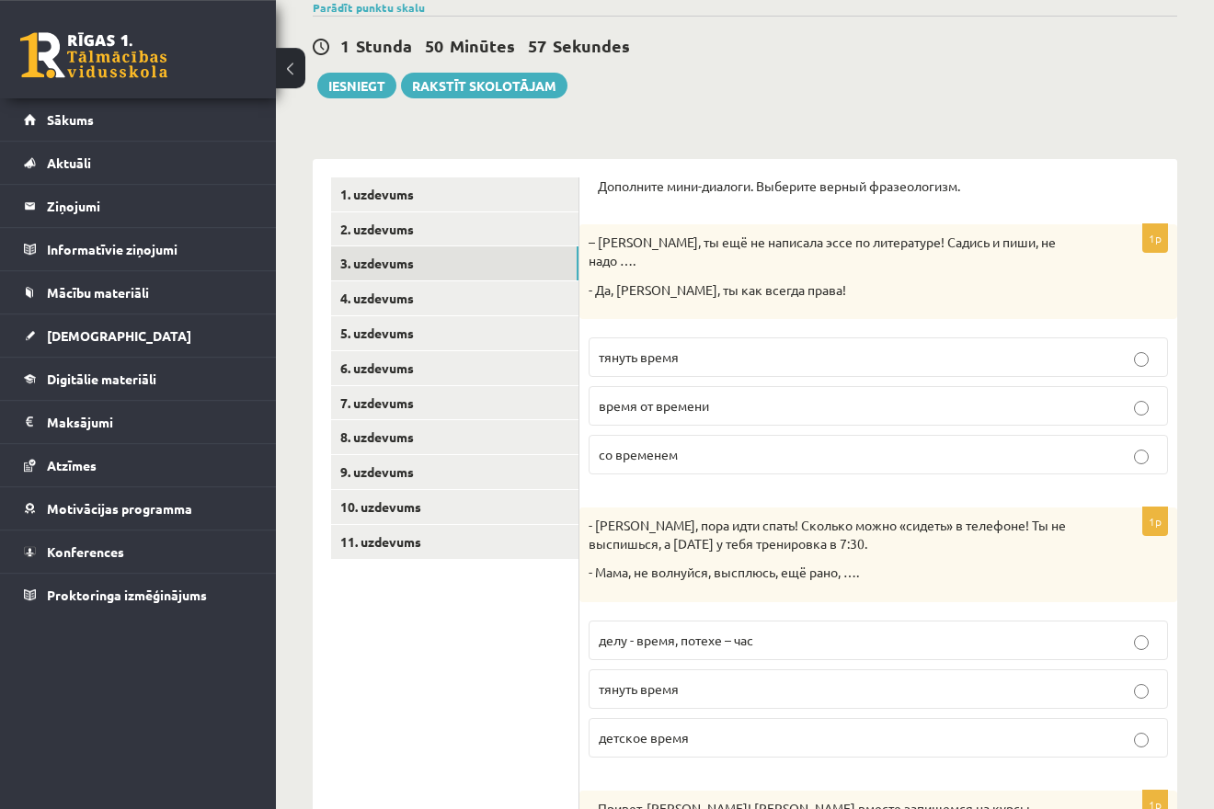
scroll to position [149, 0]
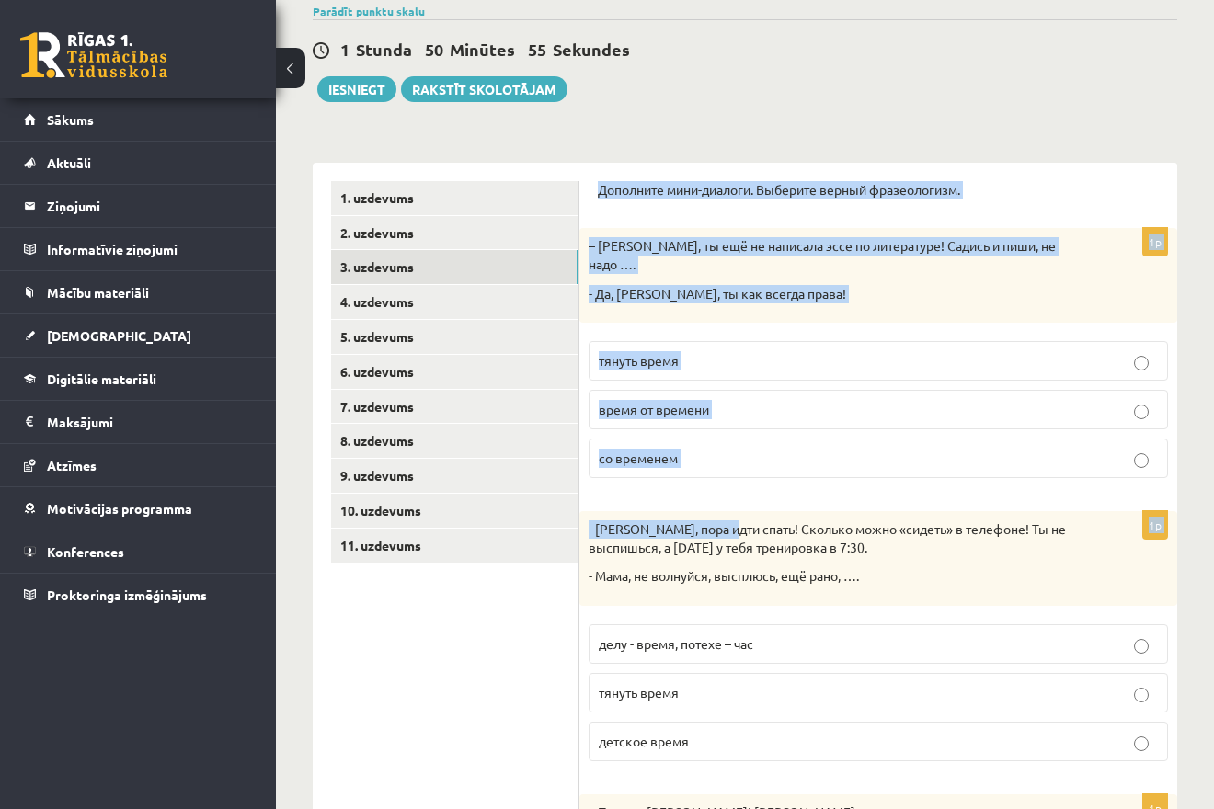
drag, startPoint x: 600, startPoint y: 192, endPoint x: 731, endPoint y: 407, distance: 251.7
click at [731, 211] on div "Дополните мини-диалоги. Выберите верный фразеологизм." at bounding box center [878, 195] width 561 height 29
drag, startPoint x: 655, startPoint y: 223, endPoint x: 654, endPoint y: 204, distance: 19.3
click at [654, 211] on form "Дополните мини-диалоги. Выберите верный фразеологизм. 1p – Рита, ты ещё не напи…" at bounding box center [878, 761] width 561 height 1161
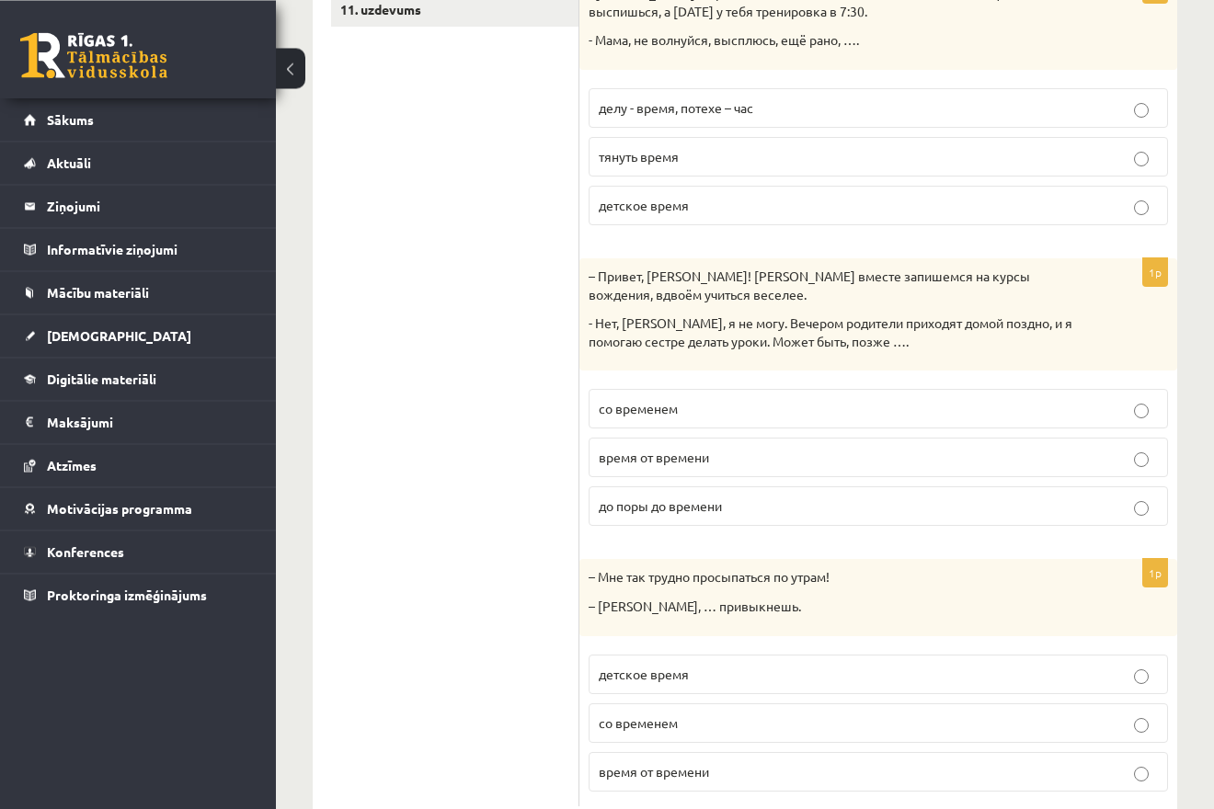
scroll to position [720, 0]
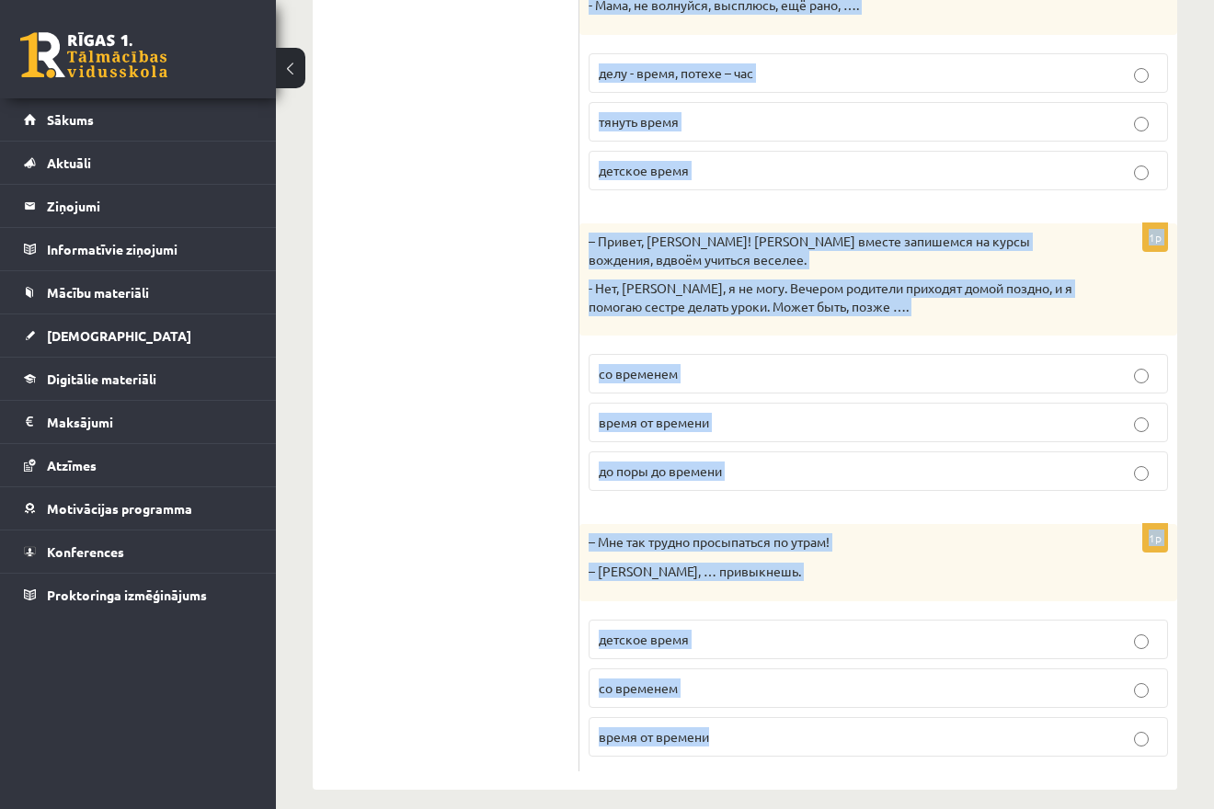
drag, startPoint x: 596, startPoint y: 188, endPoint x: 788, endPoint y: 699, distance: 545.2
click at [788, 699] on div "Дополните мини-диалоги. Выберите верный фразеологизм. 1p – Рита, ты ещё не напи…" at bounding box center [878, 191] width 598 height 1198
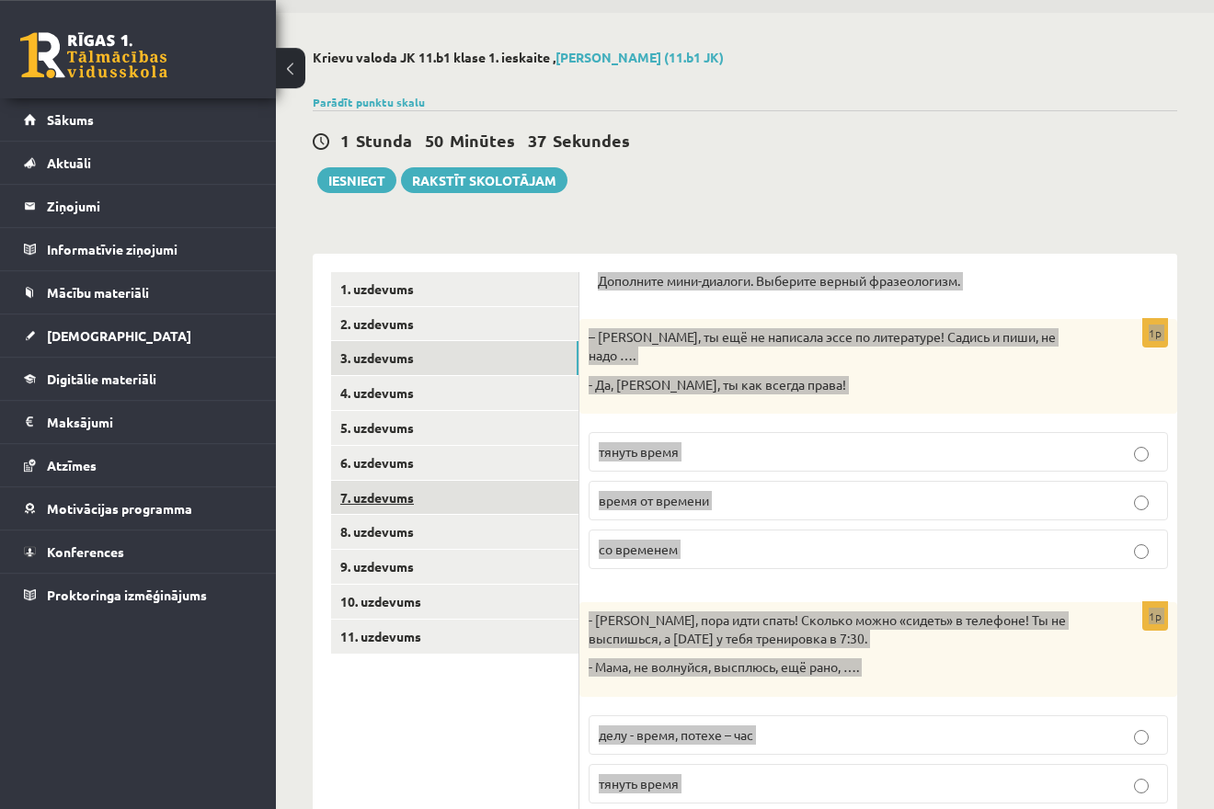
scroll to position [0, 0]
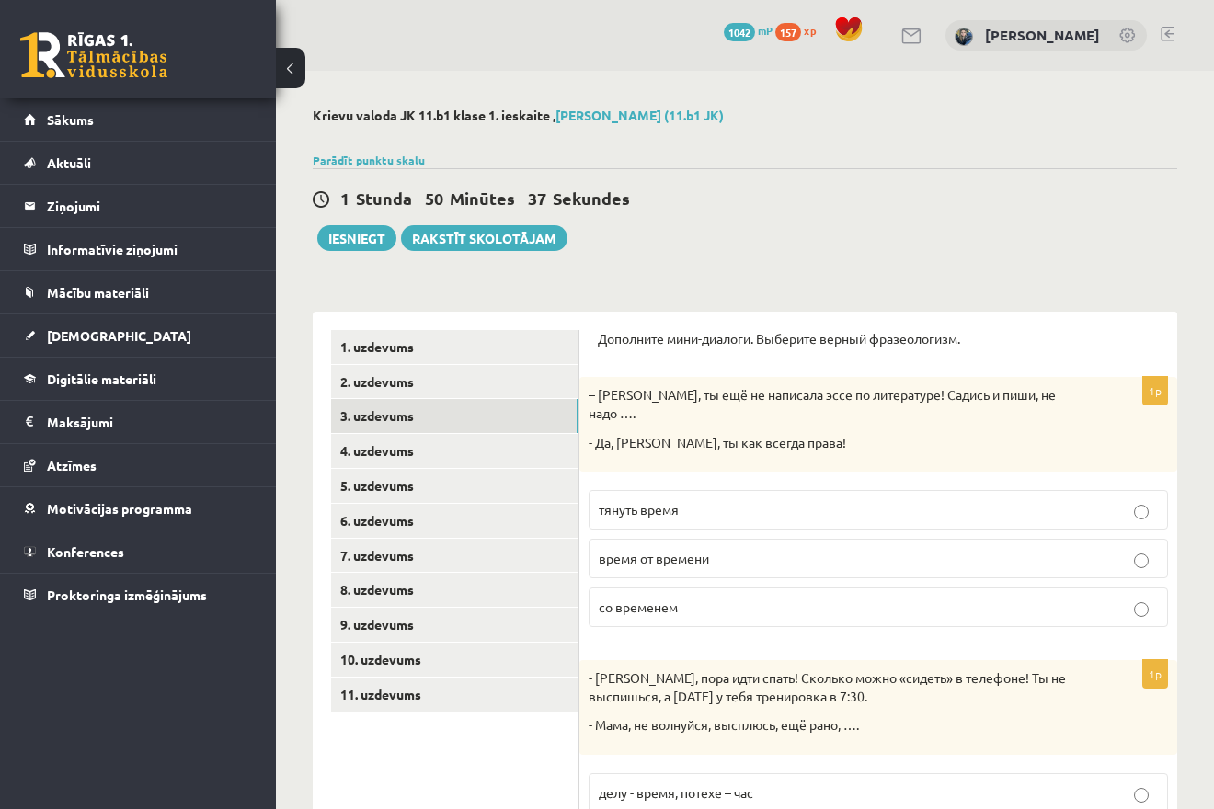
click at [648, 276] on div "Krievu valoda JK 11.b1 klase 1. ieskaite , Melānija Āboliņa (11.b1 JK) Parādīt …" at bounding box center [745, 809] width 938 height 1476
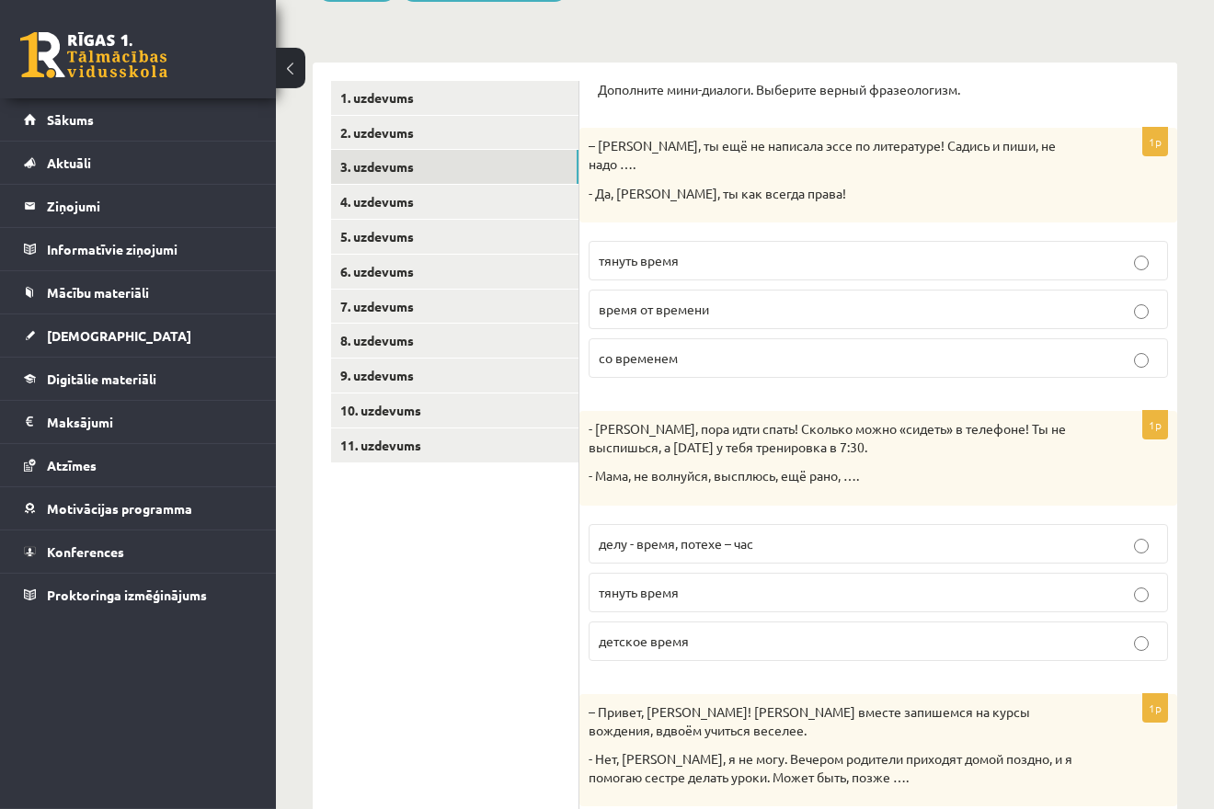
scroll to position [281, 0]
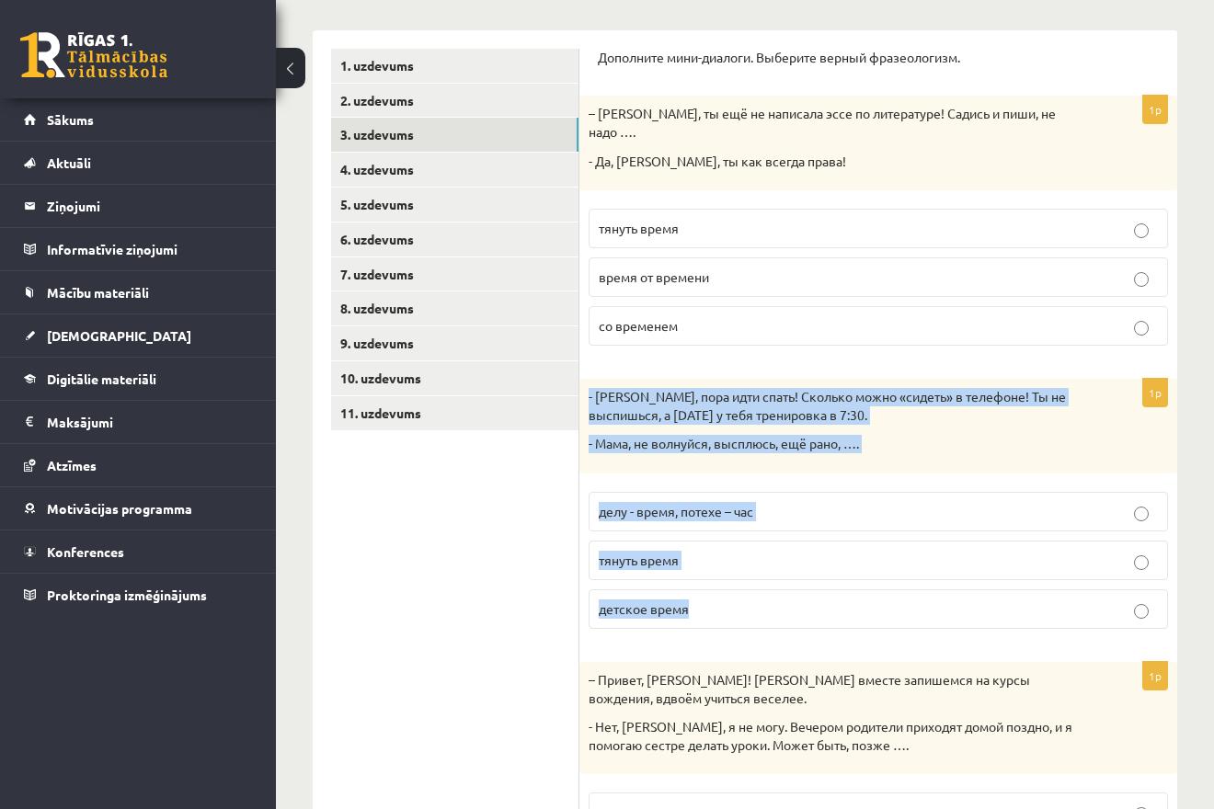
drag, startPoint x: 585, startPoint y: 384, endPoint x: 772, endPoint y: 586, distance: 275.2
click at [772, 473] on div "- Антон, пора идти спать! Сколько можно «сидеть» в телефоне! Ты не выспишься, а…" at bounding box center [878, 426] width 598 height 95
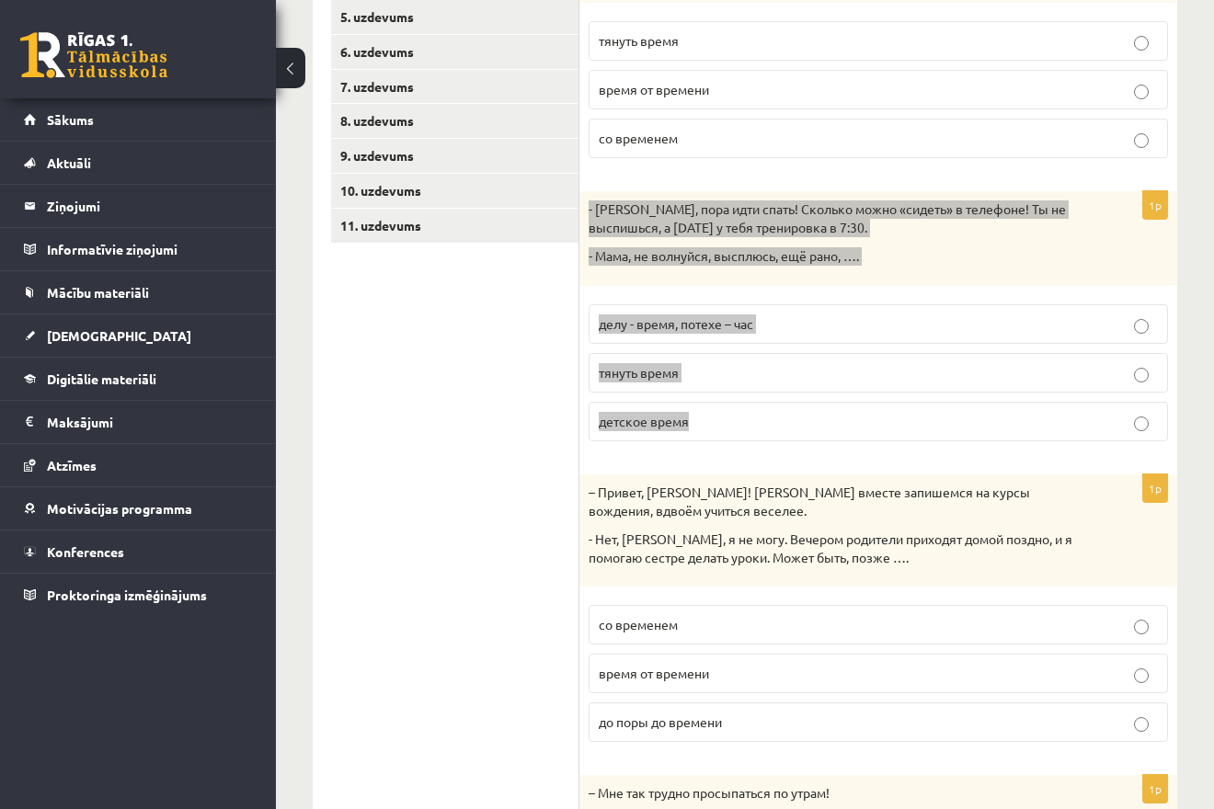
scroll to position [563, 0]
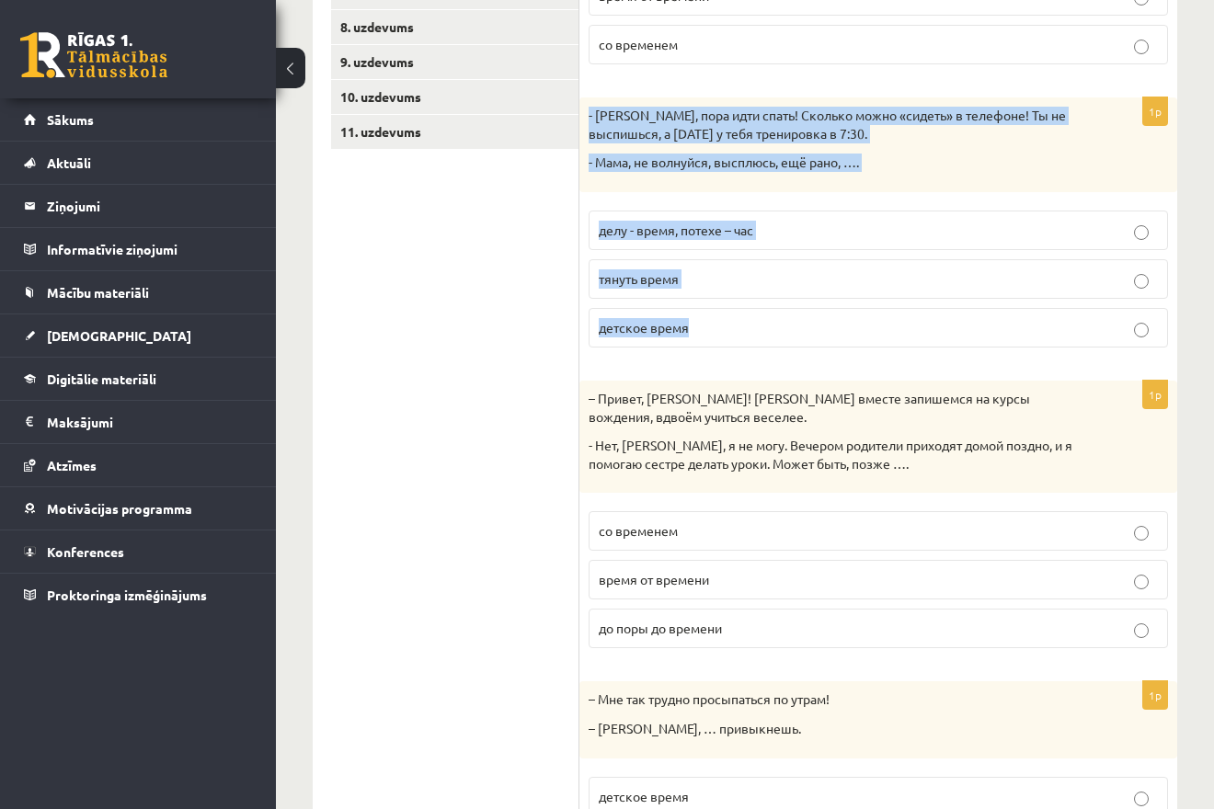
click at [905, 221] on p "делу - время, потехе – час" at bounding box center [878, 230] width 559 height 19
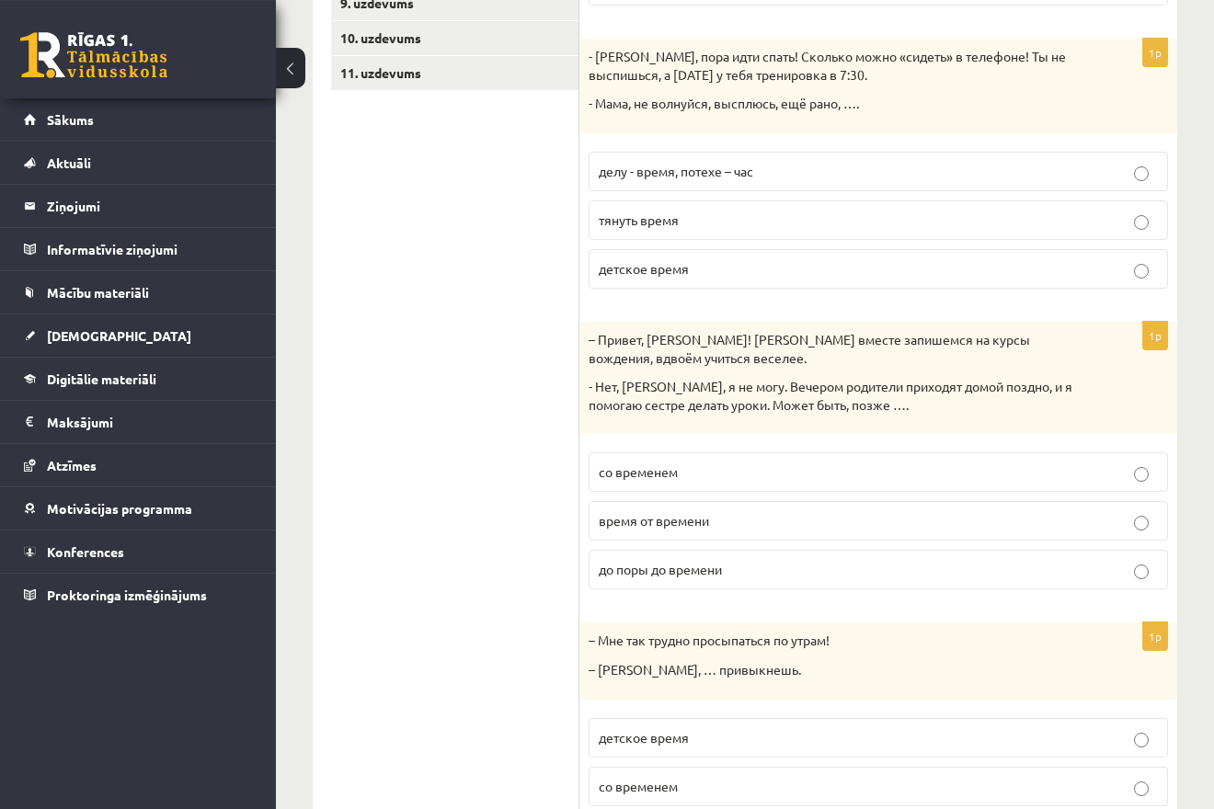
scroll to position [656, 0]
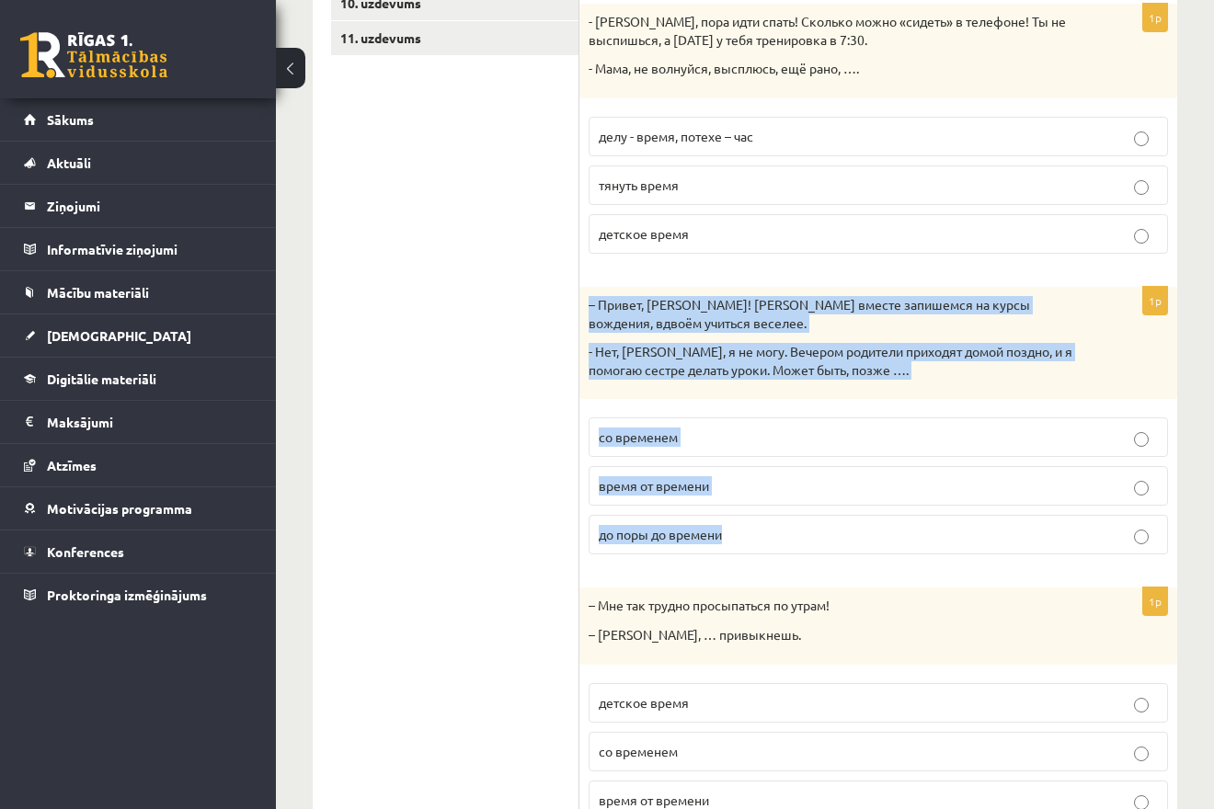
drag, startPoint x: 588, startPoint y: 293, endPoint x: 752, endPoint y: 505, distance: 267.4
click at [752, 399] on div "– Привет, Янис! Давай вместе запишемся на курсы вождения, вдвоём учиться веселе…" at bounding box center [878, 343] width 598 height 112
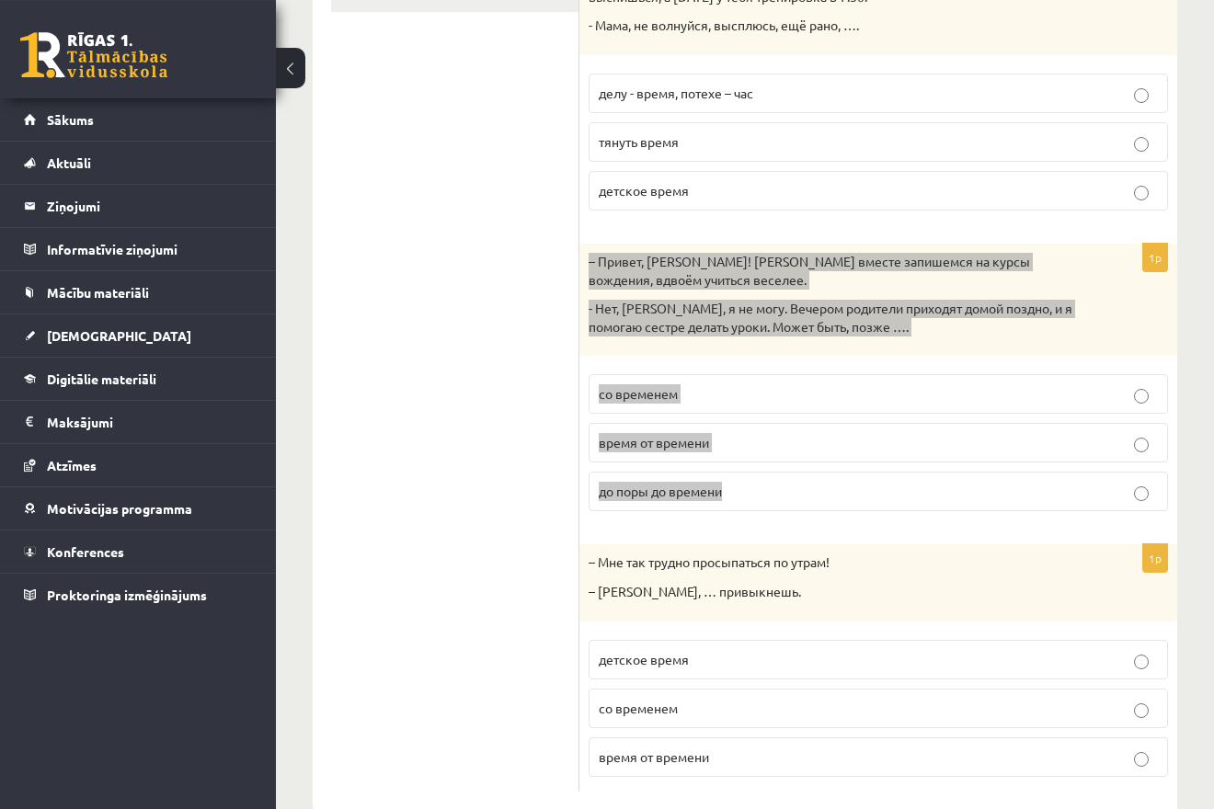
scroll to position [720, 0]
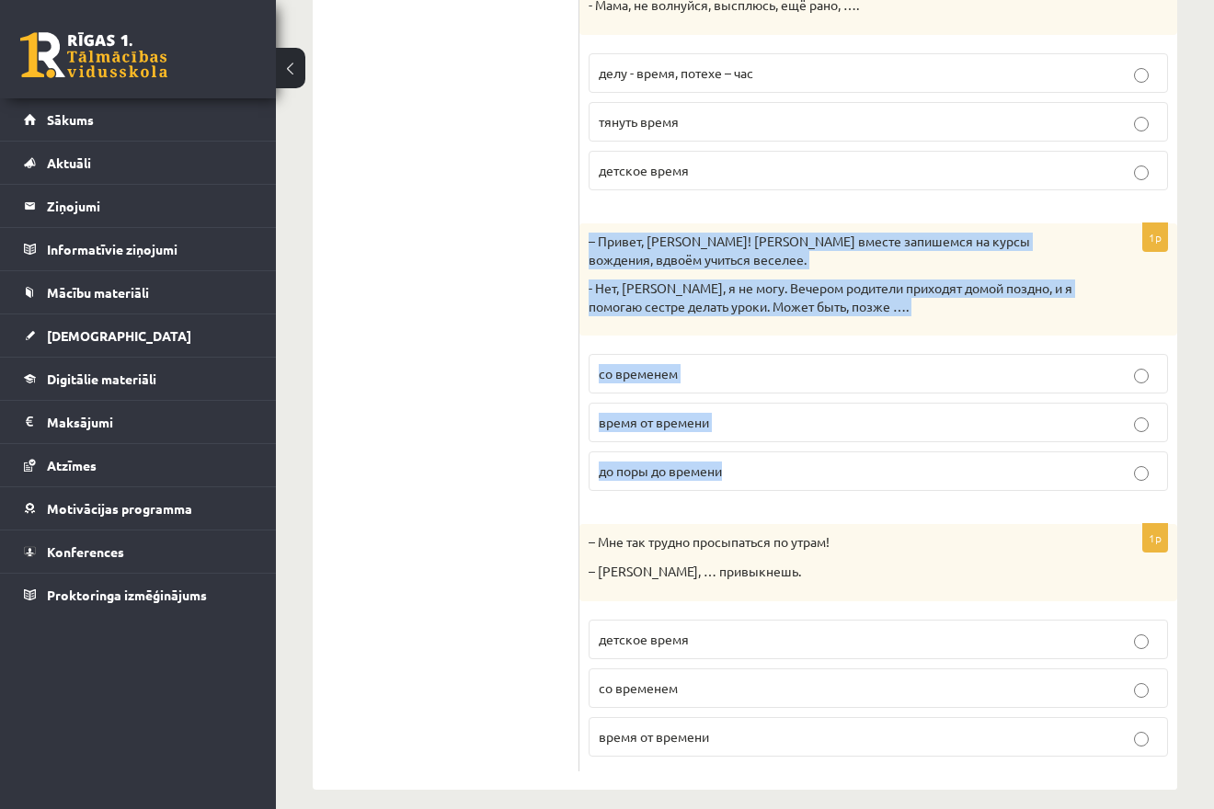
click at [827, 223] on div "– Привет, Янис! Давай вместе запишемся на курсы вождения, вдвоём учиться веселе…" at bounding box center [878, 279] width 598 height 112
drag, startPoint x: 583, startPoint y: 226, endPoint x: 835, endPoint y: 460, distance: 343.5
click at [835, 336] on div "– Привет, Янис! Давай вместе запишемся на курсы вождения, вдвоём учиться веселе…" at bounding box center [878, 279] width 598 height 112
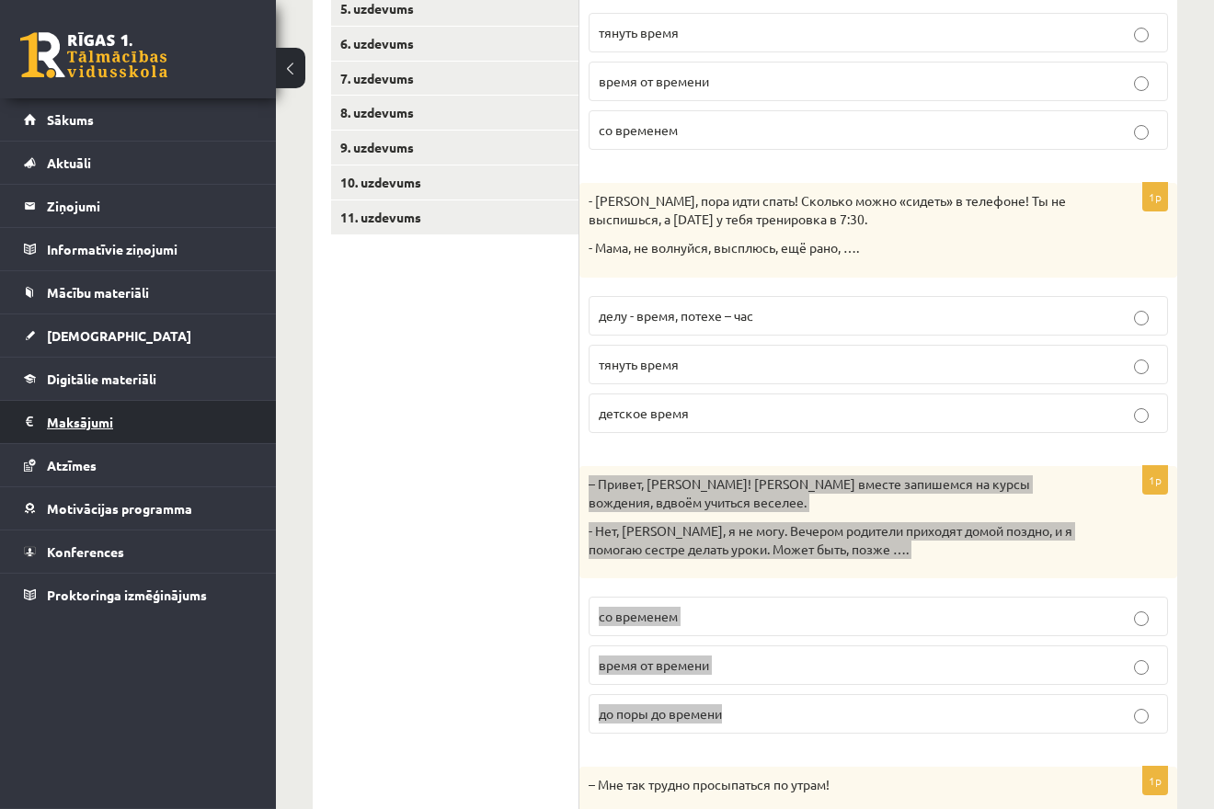
scroll to position [532, 0]
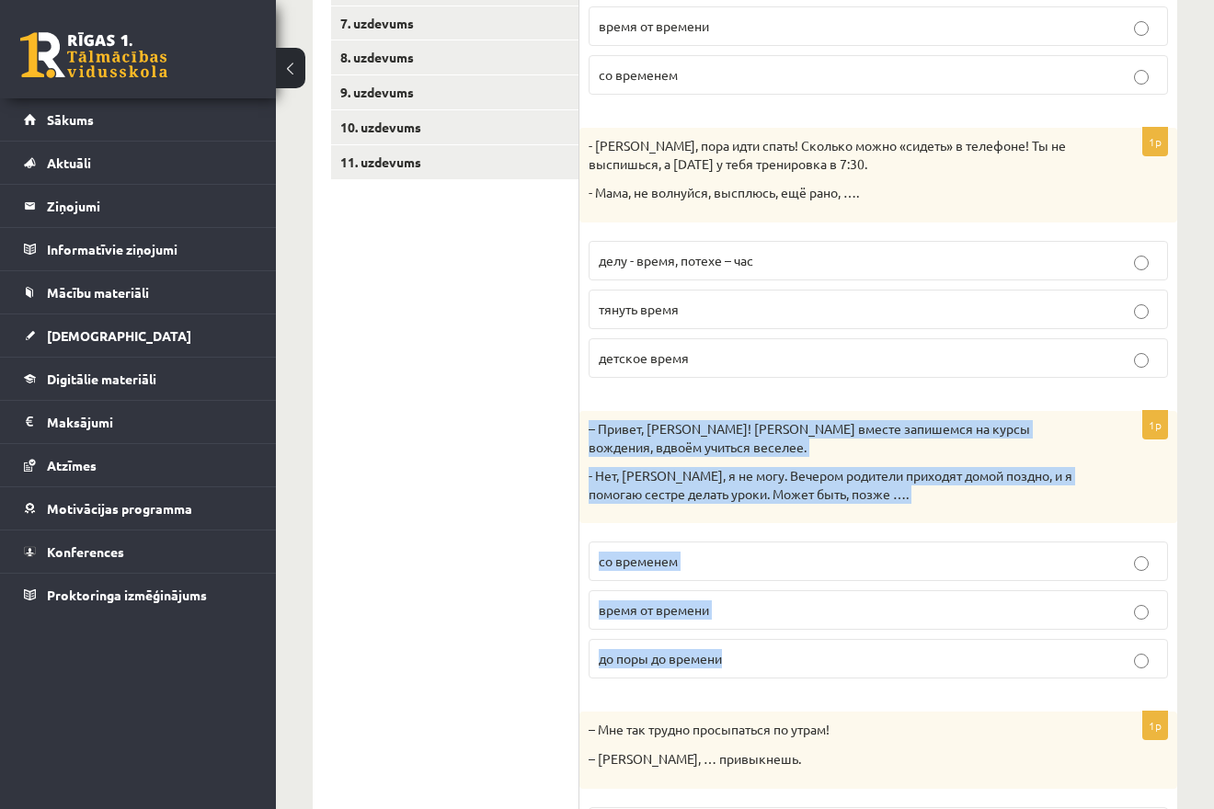
click at [813, 649] on p "до поры до времени" at bounding box center [878, 658] width 559 height 19
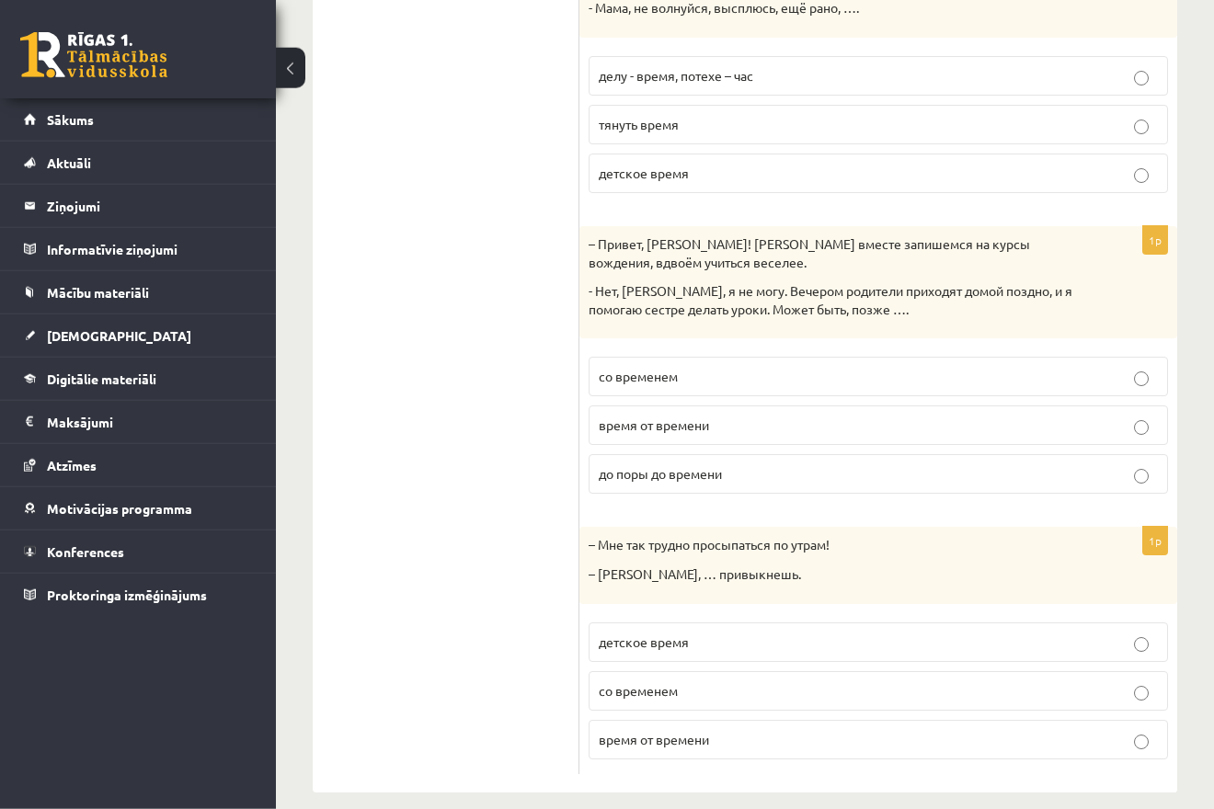
scroll to position [720, 0]
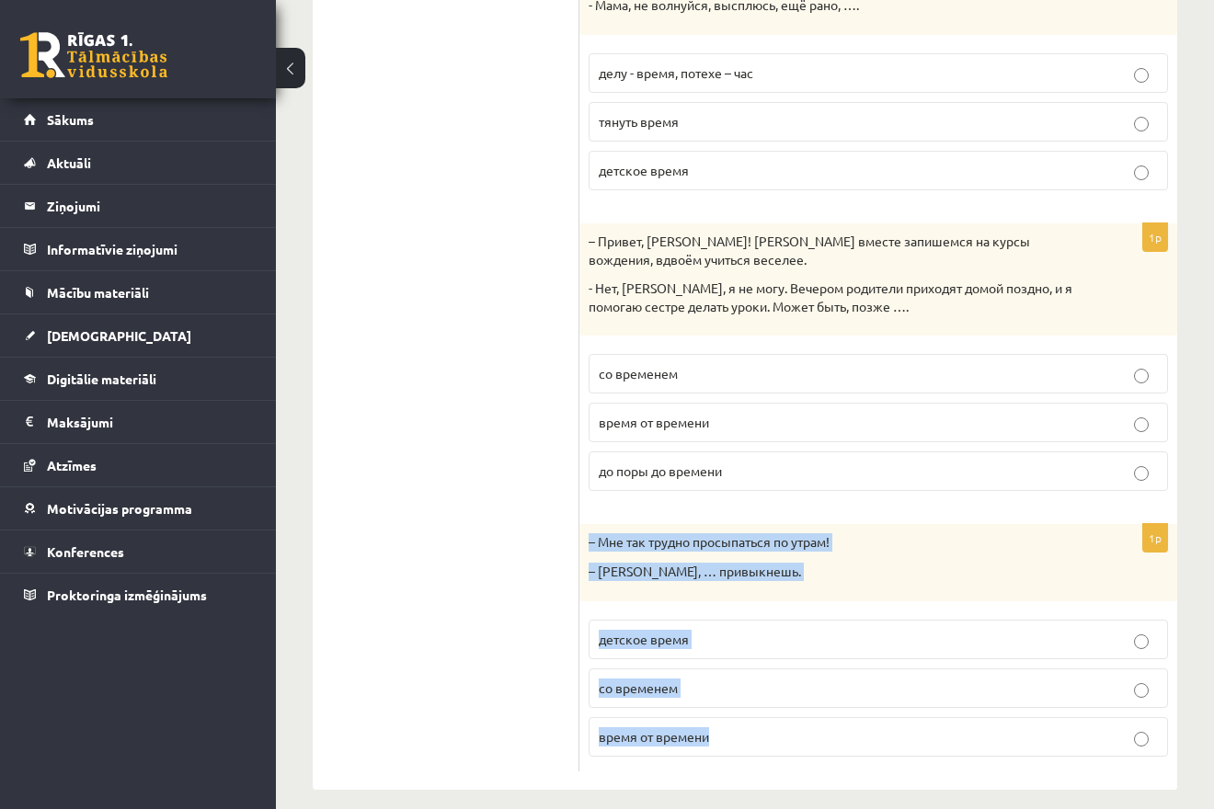
drag, startPoint x: 586, startPoint y: 516, endPoint x: 725, endPoint y: 713, distance: 242.1
click at [725, 600] on div "– Мне так трудно просыпаться по утрам! – Ничего, … привыкнешь." at bounding box center [878, 562] width 598 height 76
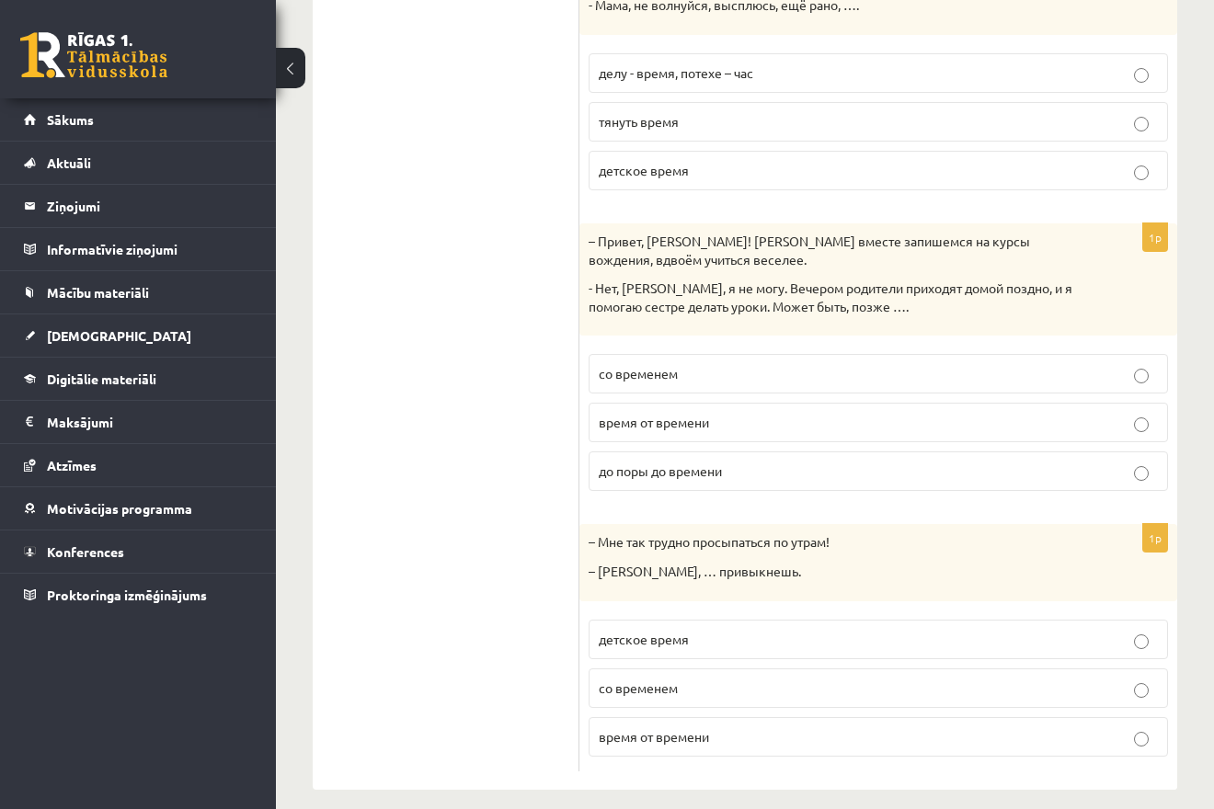
click at [491, 540] on ul "1. uzdevums 2. uzdevums 3. uzdevums 4. uzdevums 5. uzdevums 6. uzdevums 7. uzde…" at bounding box center [455, 190] width 248 height 1161
click at [684, 679] on p "со временем" at bounding box center [878, 688] width 559 height 19
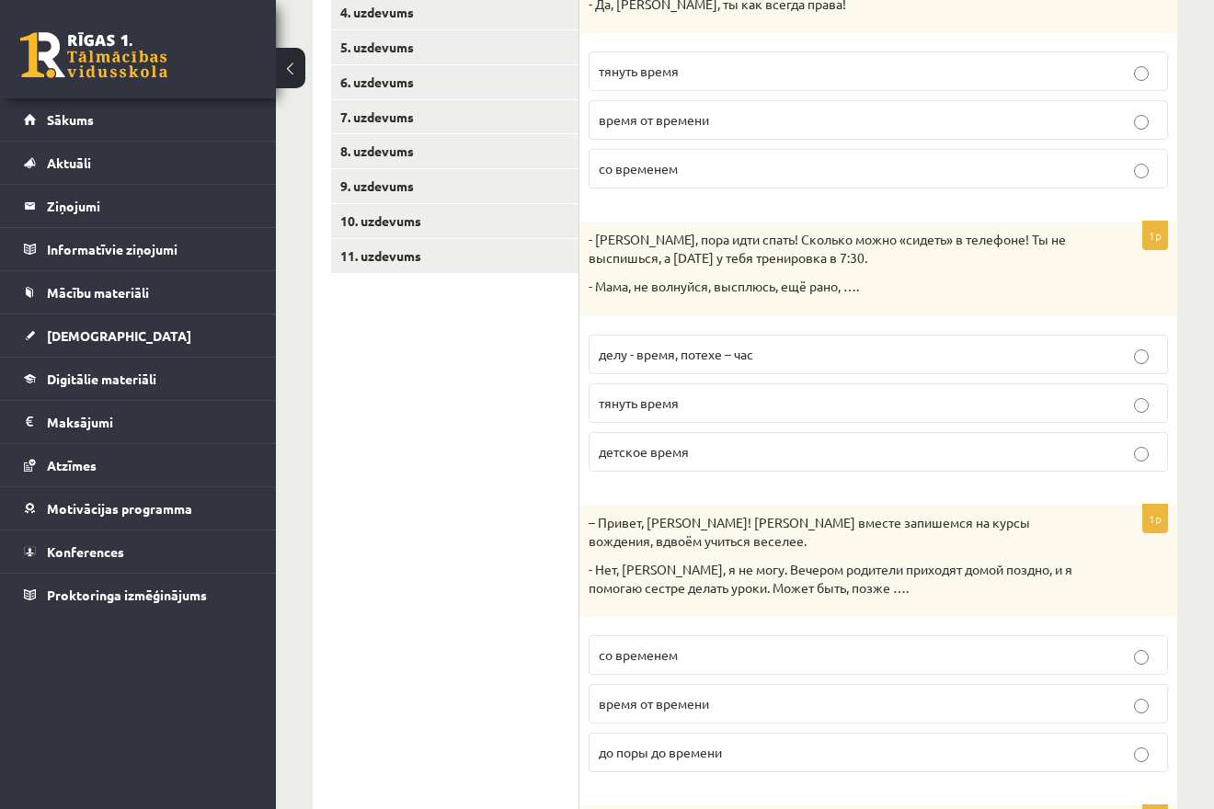
scroll to position [157, 0]
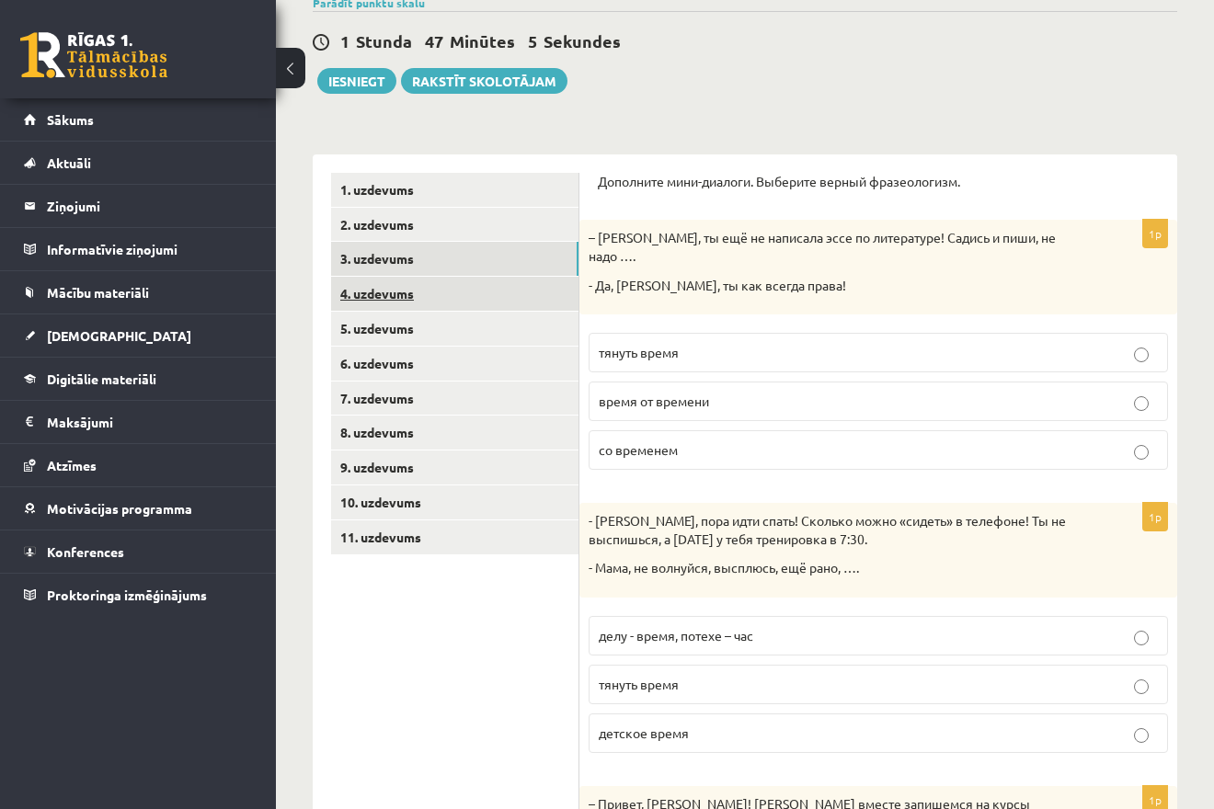
click at [446, 295] on link "4. uzdevums" at bounding box center [454, 294] width 247 height 34
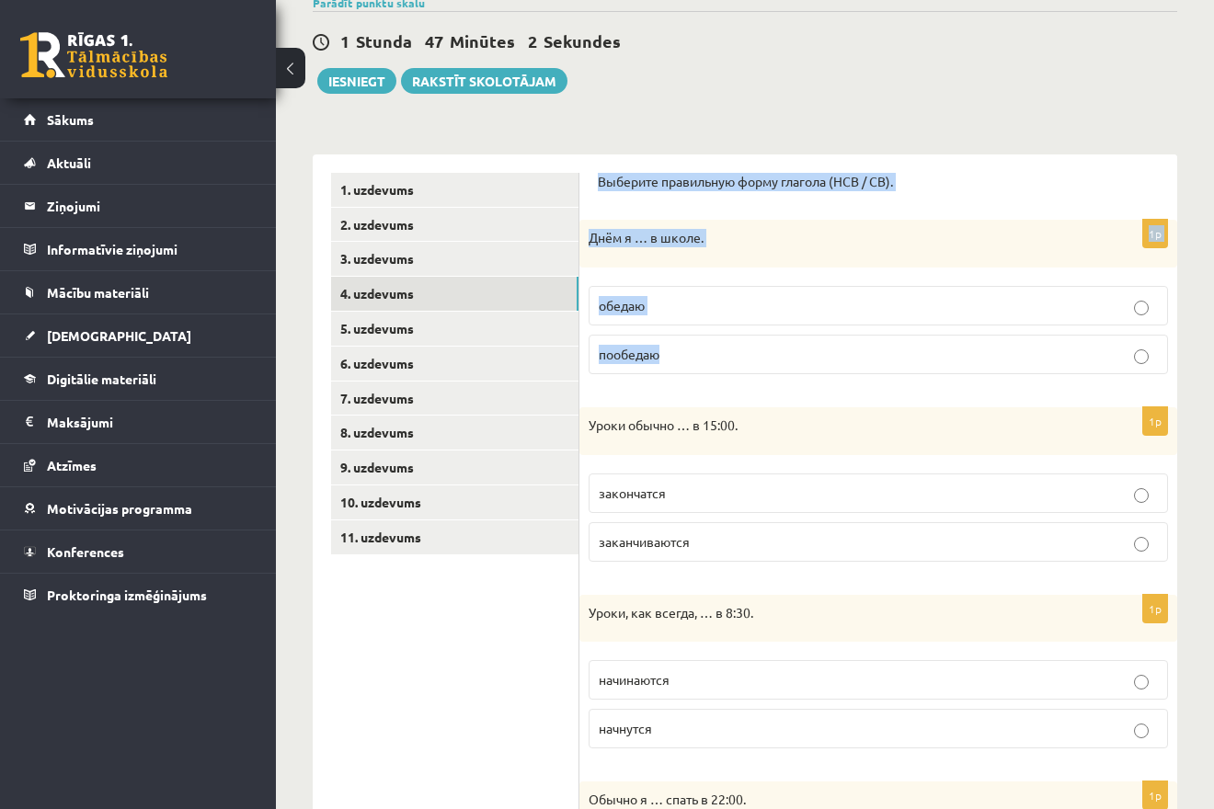
drag, startPoint x: 597, startPoint y: 174, endPoint x: 758, endPoint y: 350, distance: 239.5
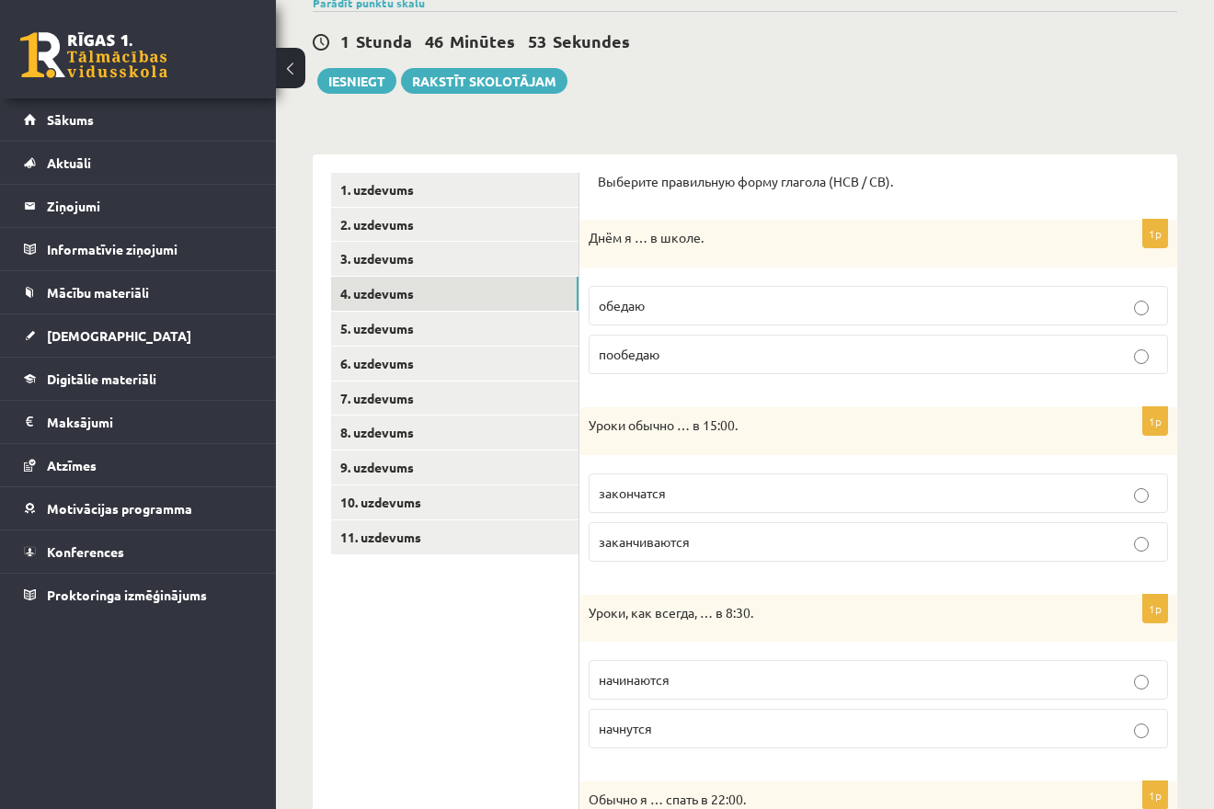
click at [701, 363] on p "пообедаю" at bounding box center [878, 354] width 559 height 19
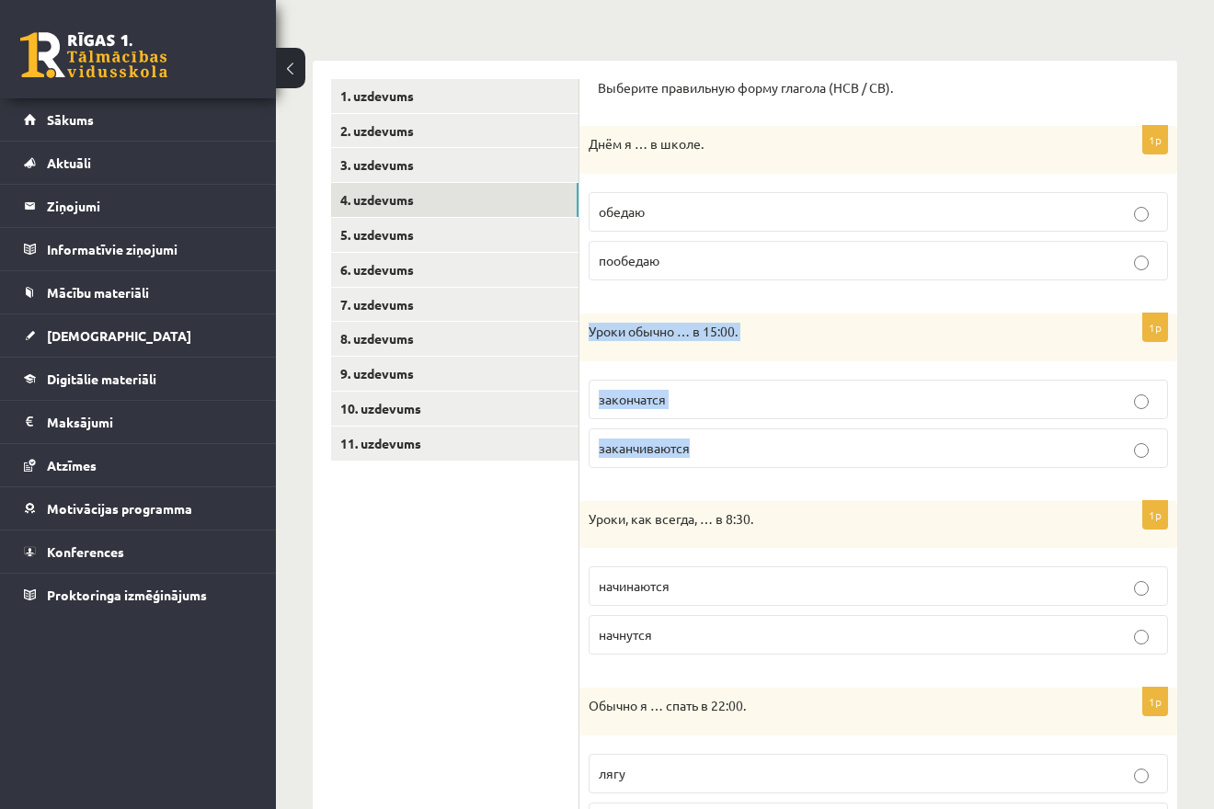
drag, startPoint x: 588, startPoint y: 327, endPoint x: 758, endPoint y: 434, distance: 200.8
click at [758, 361] on div "Уроки обычно … в 15:00." at bounding box center [878, 338] width 598 height 48
click at [777, 325] on p "Уроки обычно … в 15:00." at bounding box center [831, 332] width 487 height 18
click at [748, 447] on p "заканчиваются" at bounding box center [878, 448] width 559 height 19
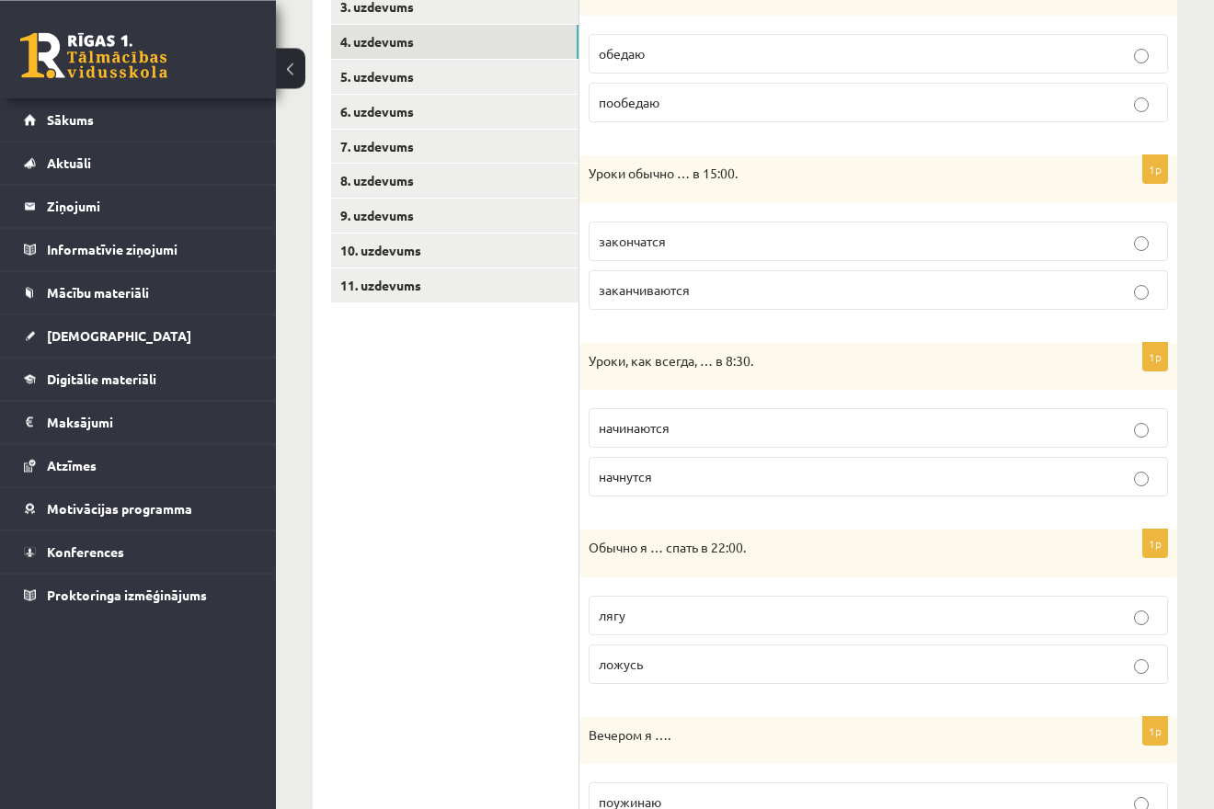
scroll to position [439, 0]
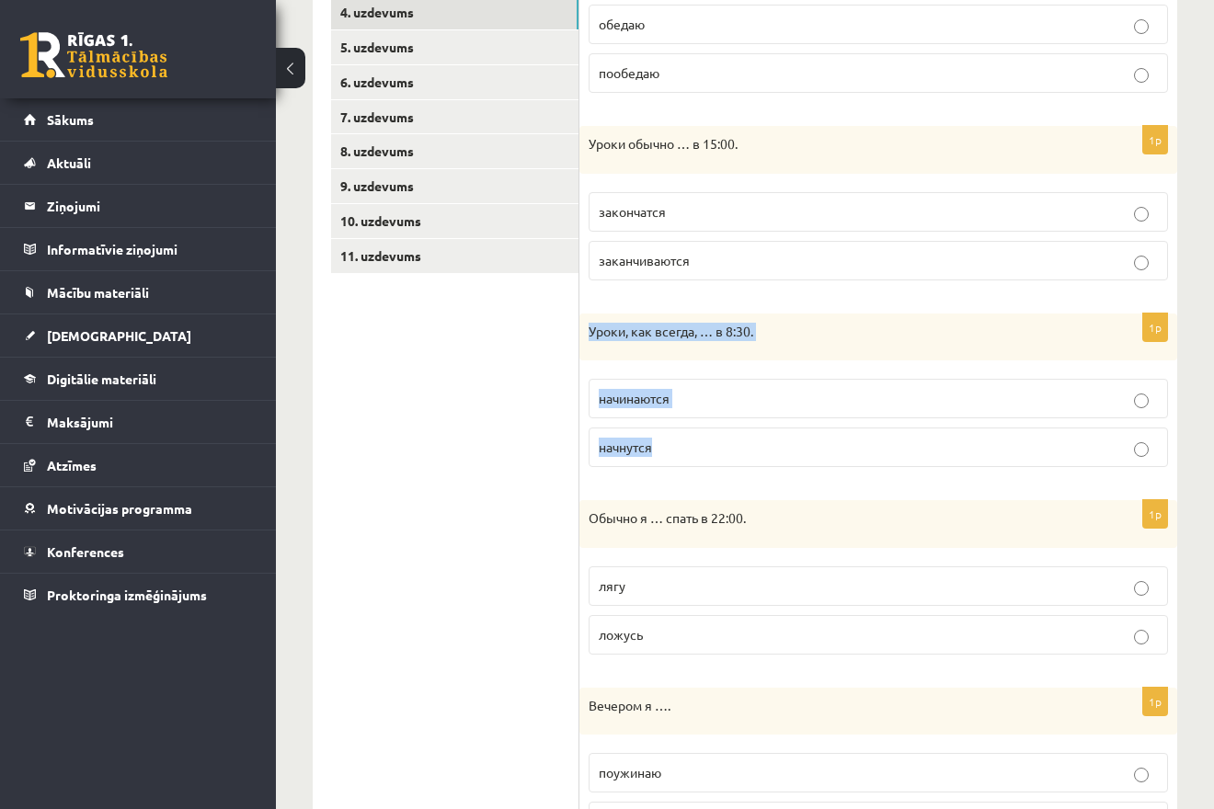
drag, startPoint x: 586, startPoint y: 326, endPoint x: 738, endPoint y: 439, distance: 189.9
click at [738, 361] on div "Уроки, как всегда, … в 8:30." at bounding box center [878, 338] width 598 height 48
click at [557, 473] on ul "1. uzdevums 2. uzdevums 3. uzdevums 4. uzdevums 5. uzdevums 6. uzdevums 7. uzde…" at bounding box center [455, 655] width 248 height 1526
drag, startPoint x: 570, startPoint y: 330, endPoint x: 749, endPoint y: 454, distance: 218.1
click at [579, 454] on ul "1. uzdevums 2. uzdevums 3. uzdevums 4. uzdevums 5. uzdevums 6. uzdevums 7. uzde…" at bounding box center [455, 655] width 248 height 1526
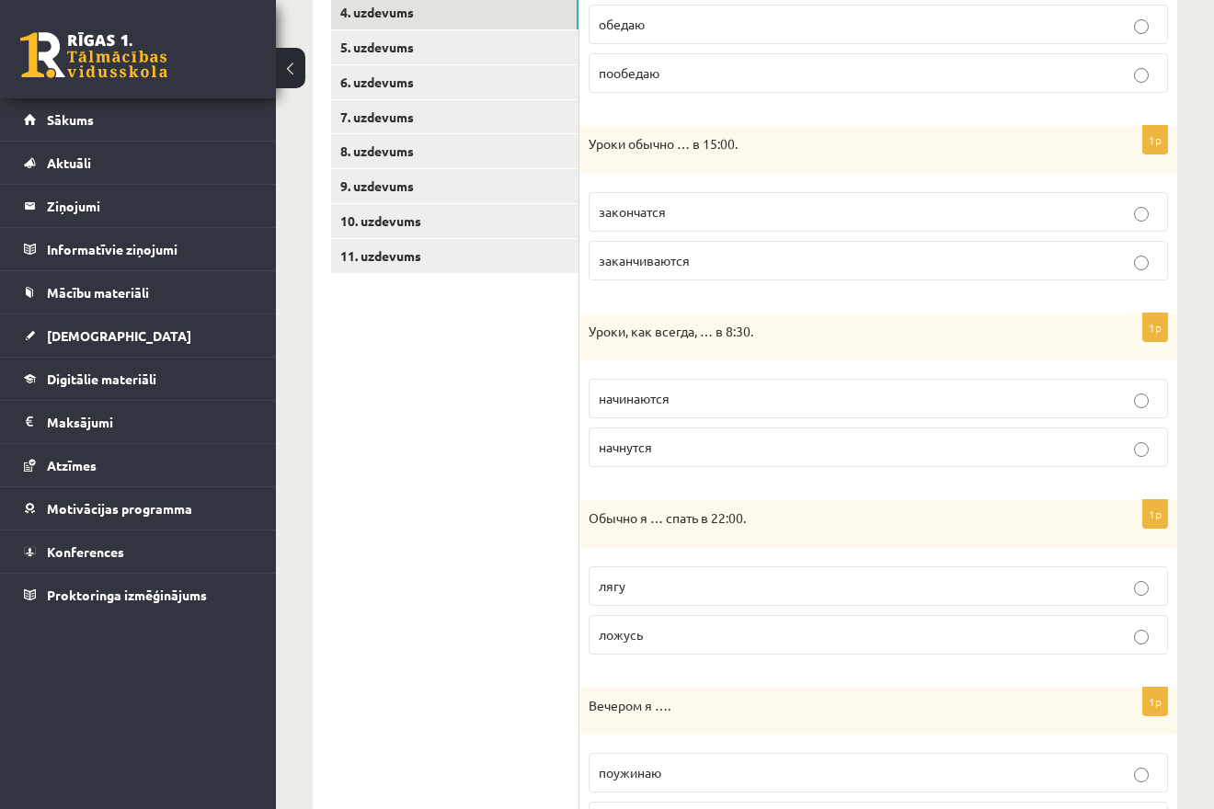
click at [716, 466] on label "начнутся" at bounding box center [877, 448] width 579 height 40
drag, startPoint x: 585, startPoint y: 325, endPoint x: 667, endPoint y: 449, distance: 147.9
click at [667, 361] on div "Уроки, как всегда, … в 8:30." at bounding box center [878, 338] width 598 height 48
click at [558, 423] on ul "1. uzdevums 2. uzdevums 3. uzdevums 4. uzdevums 5. uzdevums 6. uzdevums 7. uzde…" at bounding box center [455, 655] width 248 height 1526
click at [624, 415] on label "начинаются" at bounding box center [877, 399] width 579 height 40
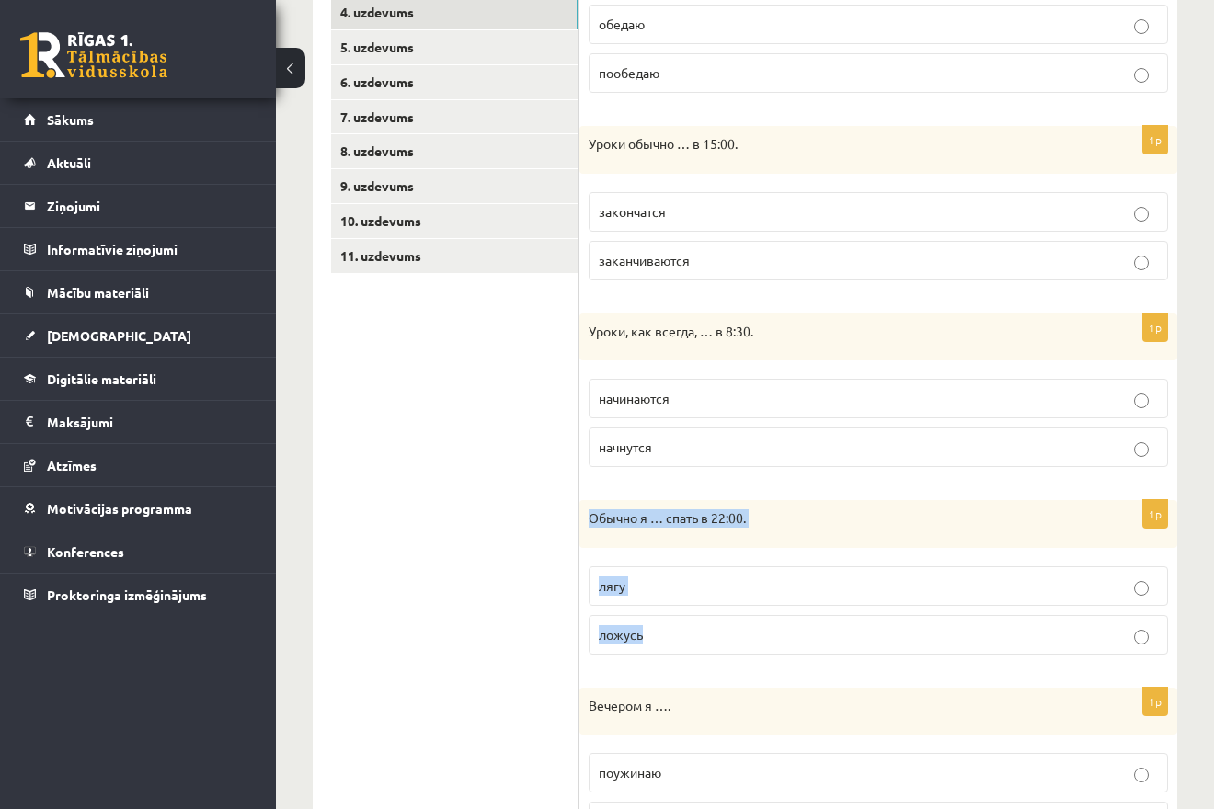
drag, startPoint x: 587, startPoint y: 516, endPoint x: 677, endPoint y: 632, distance: 146.8
click at [677, 548] on div "Обычно я … спать в 22:00." at bounding box center [878, 524] width 598 height 48
click at [477, 595] on ul "1. uzdevums 2. uzdevums 3. uzdevums 4. uzdevums 5. uzdevums 6. uzdevums 7. uzde…" at bounding box center [455, 655] width 248 height 1526
drag, startPoint x: 569, startPoint y: 585, endPoint x: 656, endPoint y: 599, distance: 87.5
click at [579, 599] on ul "1. uzdevums 2. uzdevums 3. uzdevums 4. uzdevums 5. uzdevums 6. uzdevums 7. uzde…" at bounding box center [455, 655] width 248 height 1526
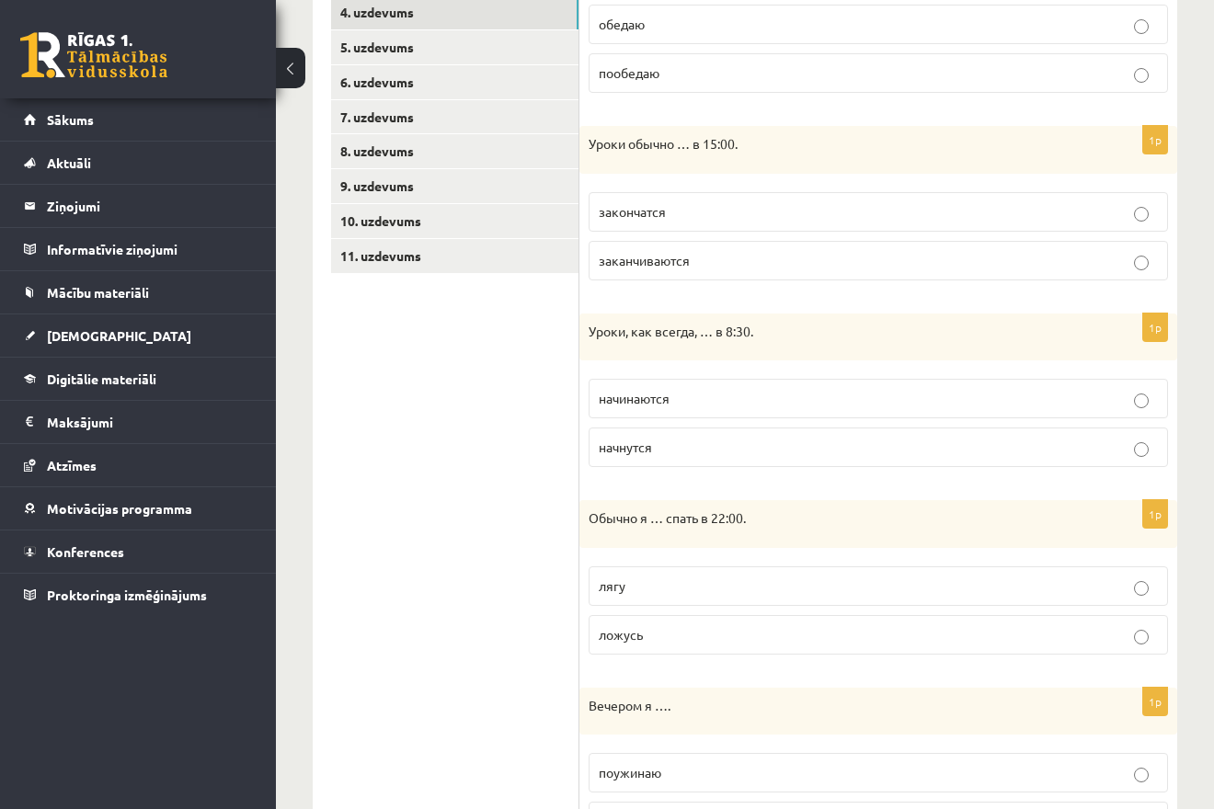
click at [656, 599] on label "лягу" at bounding box center [877, 586] width 579 height 40
drag, startPoint x: 658, startPoint y: 593, endPoint x: 592, endPoint y: 590, distance: 66.3
click at [598, 603] on label "лягу" at bounding box center [877, 586] width 579 height 40
click at [613, 540] on div "Обычно я … спать в 22:00." at bounding box center [878, 524] width 598 height 48
click at [621, 574] on label "лягу" at bounding box center [877, 586] width 579 height 40
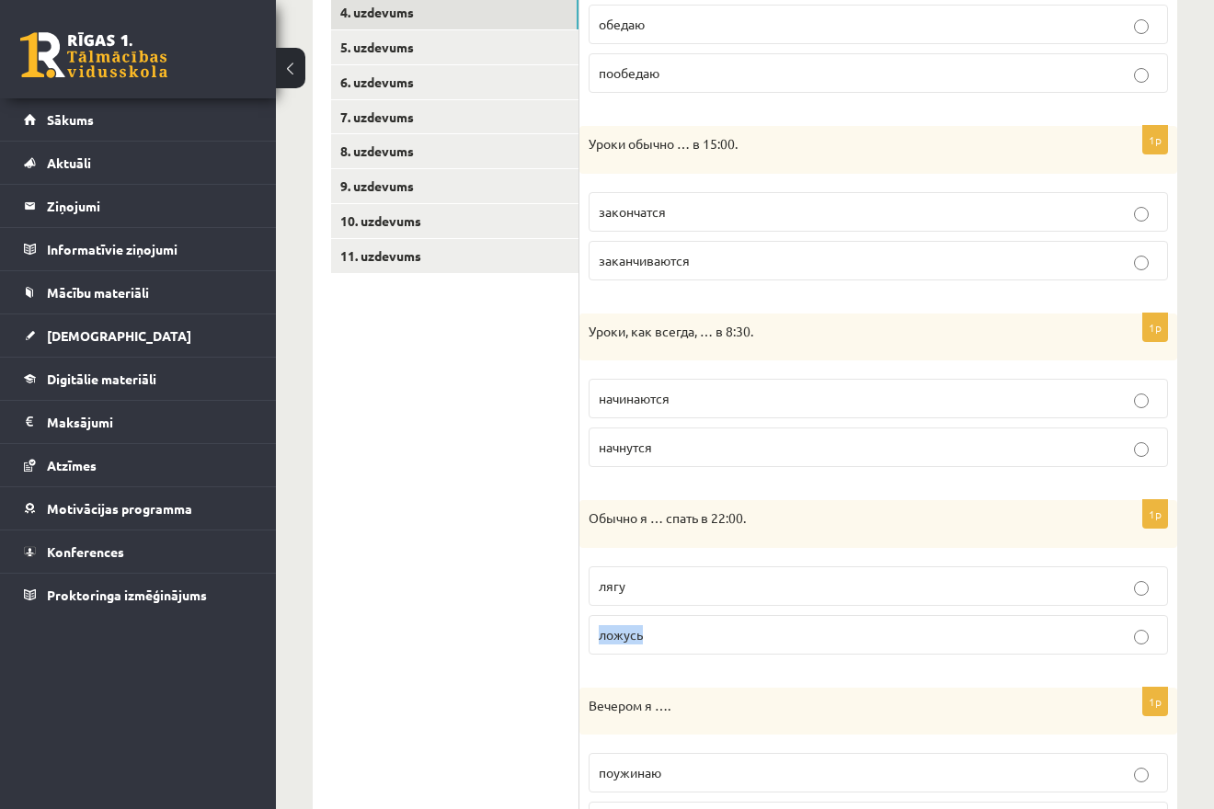
drag, startPoint x: 663, startPoint y: 637, endPoint x: 600, endPoint y: 631, distance: 62.8
click at [588, 635] on label "ложусь" at bounding box center [877, 635] width 579 height 40
click at [693, 623] on label "ложусь" at bounding box center [877, 635] width 579 height 40
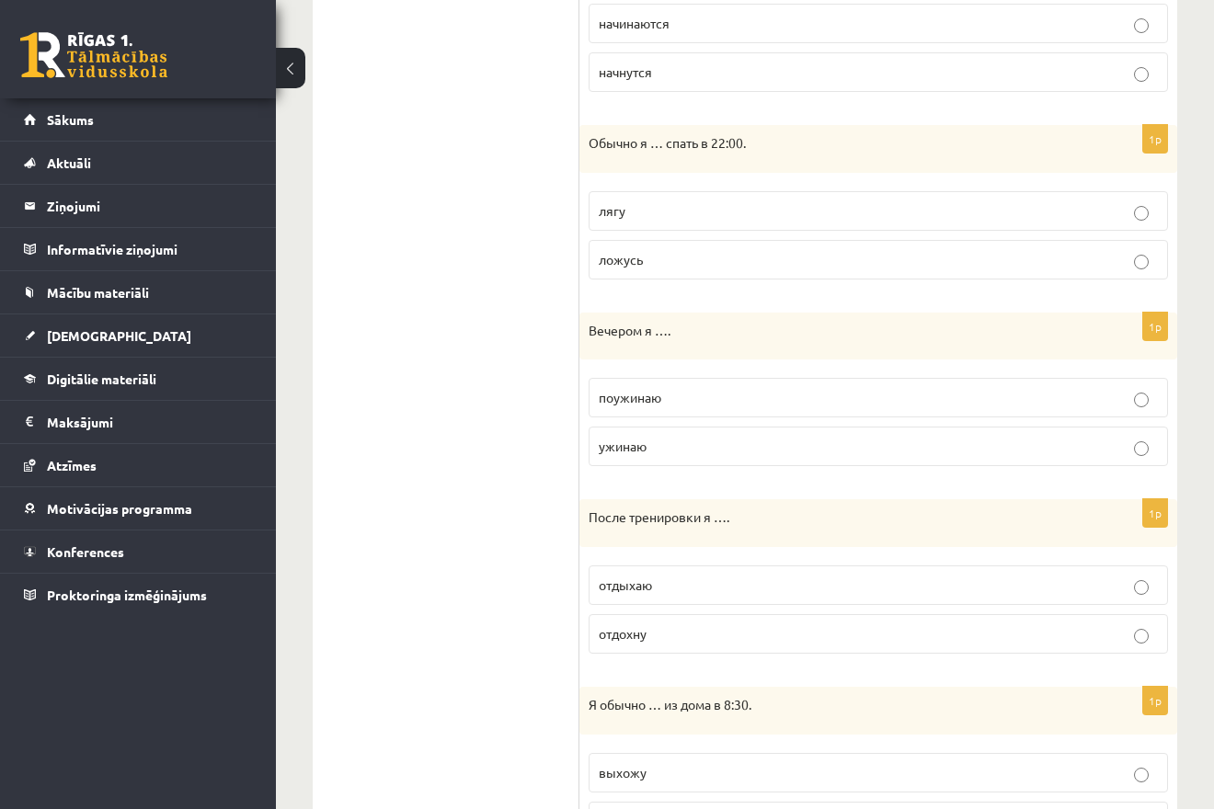
scroll to position [907, 0]
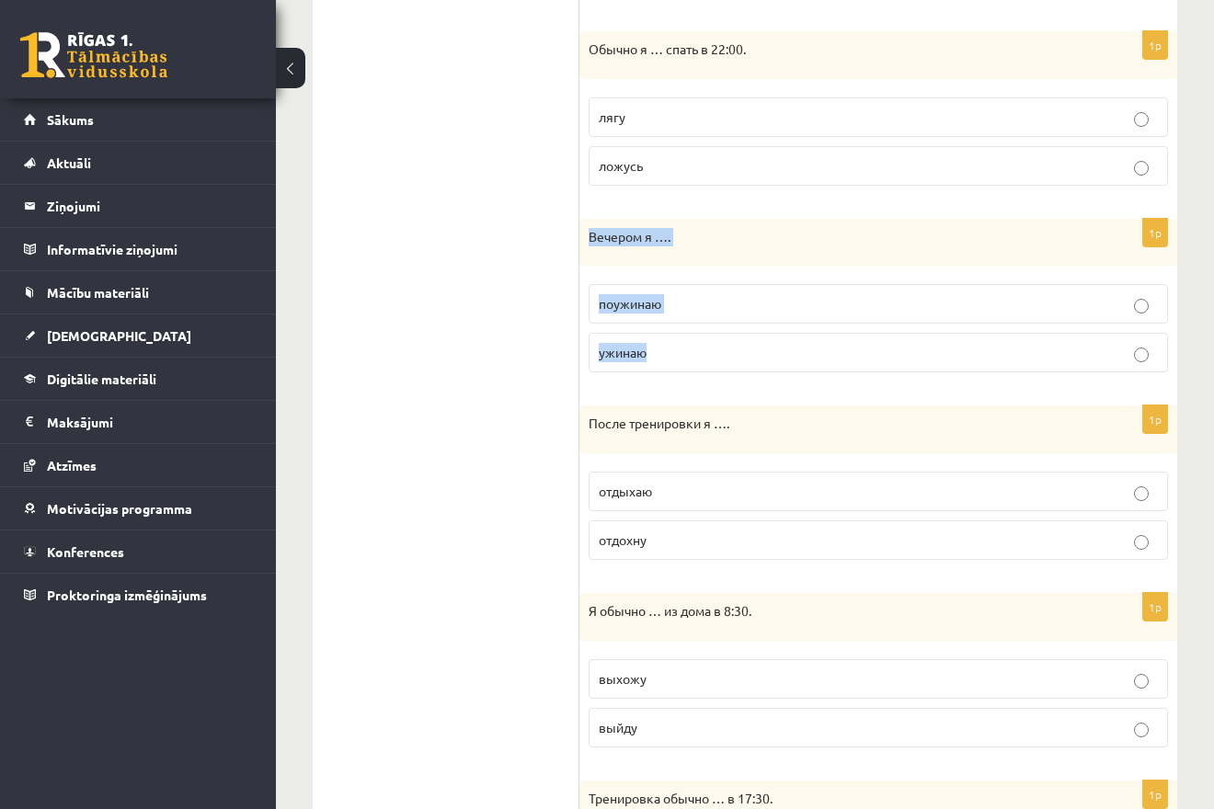
drag, startPoint x: 580, startPoint y: 237, endPoint x: 690, endPoint y: 340, distance: 150.2
click at [690, 267] on div "Вечером я …." at bounding box center [878, 243] width 598 height 48
click at [493, 444] on ul "1. uzdevums 2. uzdevums 3. uzdevums 4. uzdevums 5. uzdevums 6. uzdevums 7. uzde…" at bounding box center [455, 186] width 248 height 1526
click at [683, 306] on p "поужинаю" at bounding box center [878, 303] width 559 height 19
drag, startPoint x: 587, startPoint y: 238, endPoint x: 671, endPoint y: 353, distance: 142.7
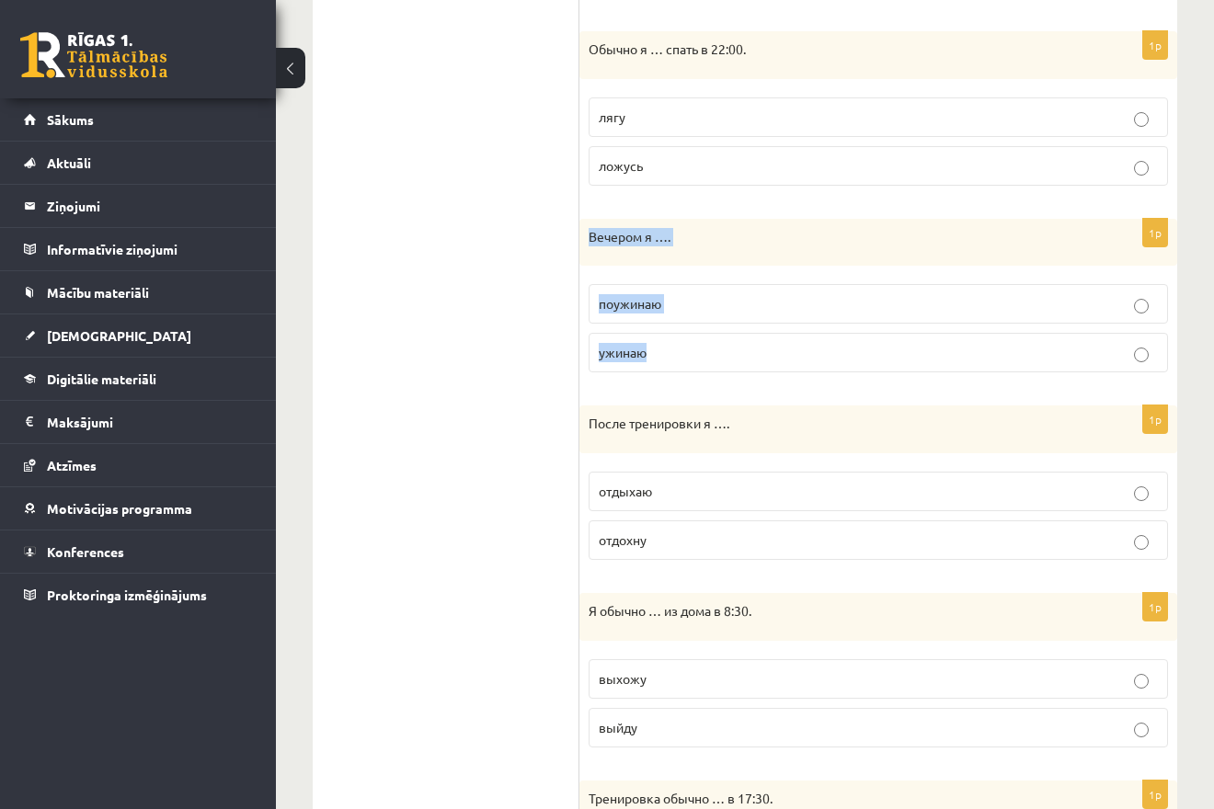
click at [671, 267] on div "Вечером я …." at bounding box center [878, 243] width 598 height 48
drag, startPoint x: 451, startPoint y: 356, endPoint x: 479, endPoint y: 319, distance: 46.0
click at [463, 348] on ul "1. uzdevums 2. uzdevums 3. uzdevums 4. uzdevums 5. uzdevums 6. uzdevums 7. uzde…" at bounding box center [455, 186] width 248 height 1526
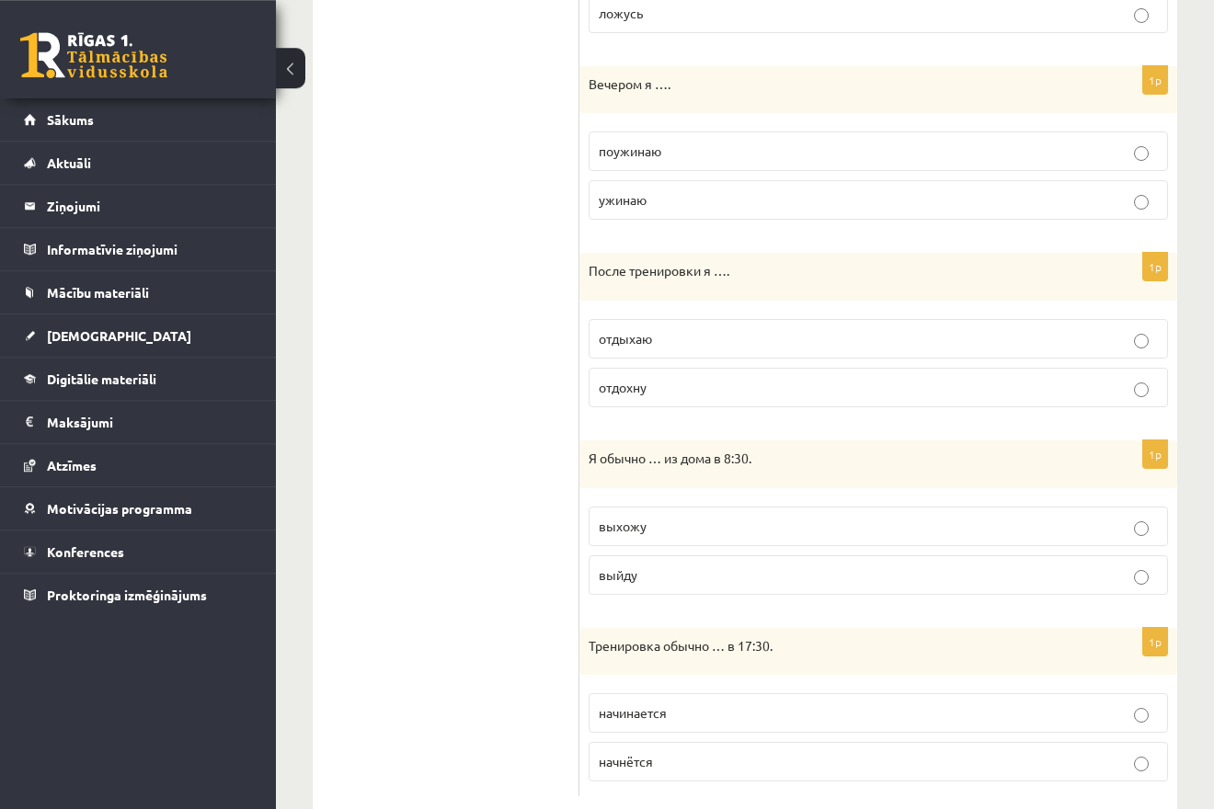
scroll to position [1095, 0]
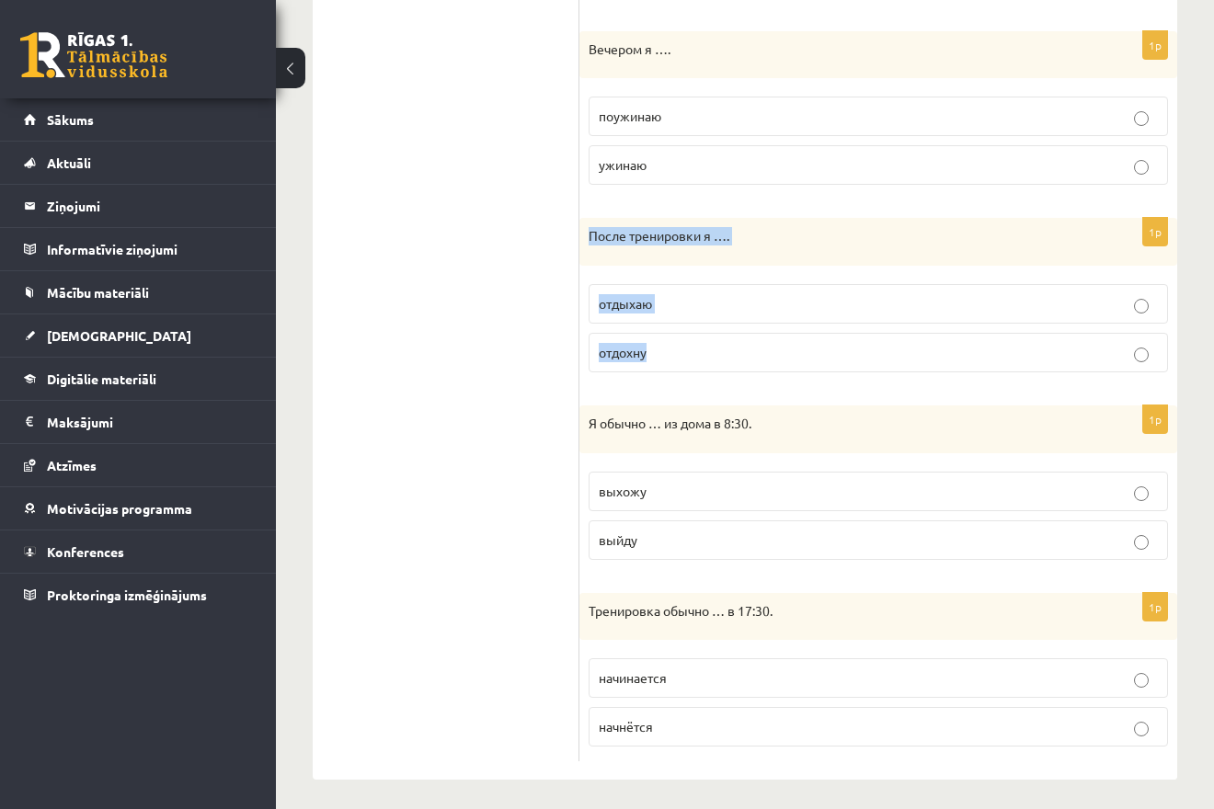
drag, startPoint x: 580, startPoint y: 232, endPoint x: 753, endPoint y: 352, distance: 210.7
click at [753, 266] on div "После тренировки я …." at bounding box center [878, 242] width 598 height 48
click at [684, 311] on p "отдыхаю" at bounding box center [878, 303] width 559 height 19
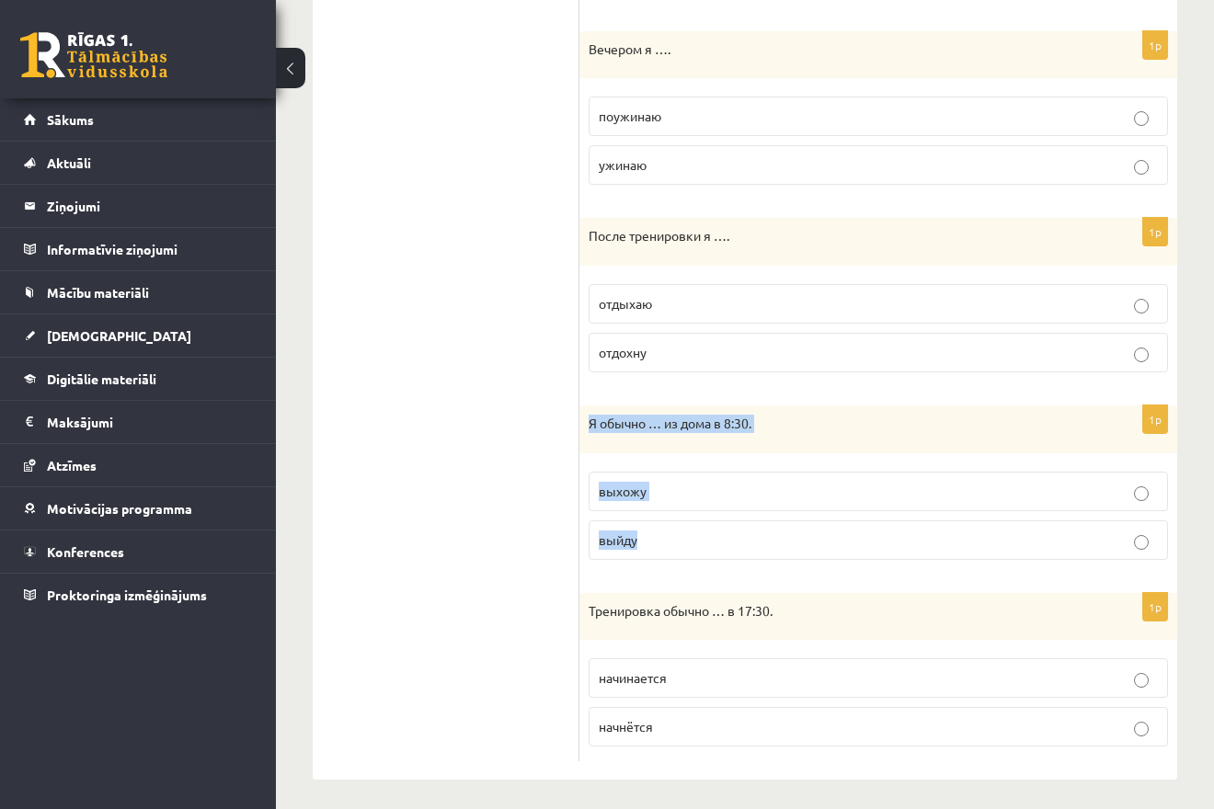
drag, startPoint x: 583, startPoint y: 419, endPoint x: 656, endPoint y: 529, distance: 131.8
click at [656, 453] on div "Я обычно … из дома в 8:30." at bounding box center [878, 429] width 598 height 48
click at [630, 488] on span "выхожу" at bounding box center [623, 491] width 48 height 17
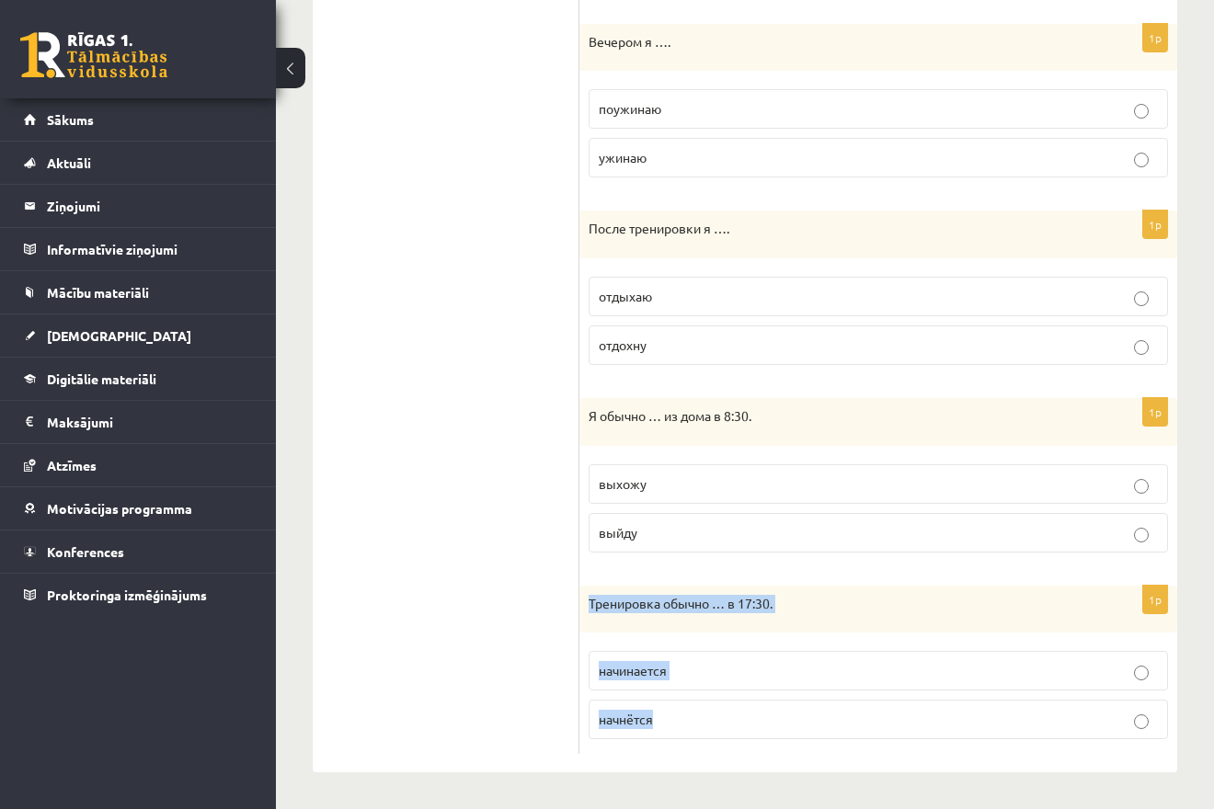
drag, startPoint x: 588, startPoint y: 597, endPoint x: 700, endPoint y: 726, distance: 170.8
click at [702, 633] on div "Тренировка обычно … в 17:30." at bounding box center [878, 610] width 598 height 48
click at [662, 706] on label "начнётся" at bounding box center [877, 720] width 579 height 40
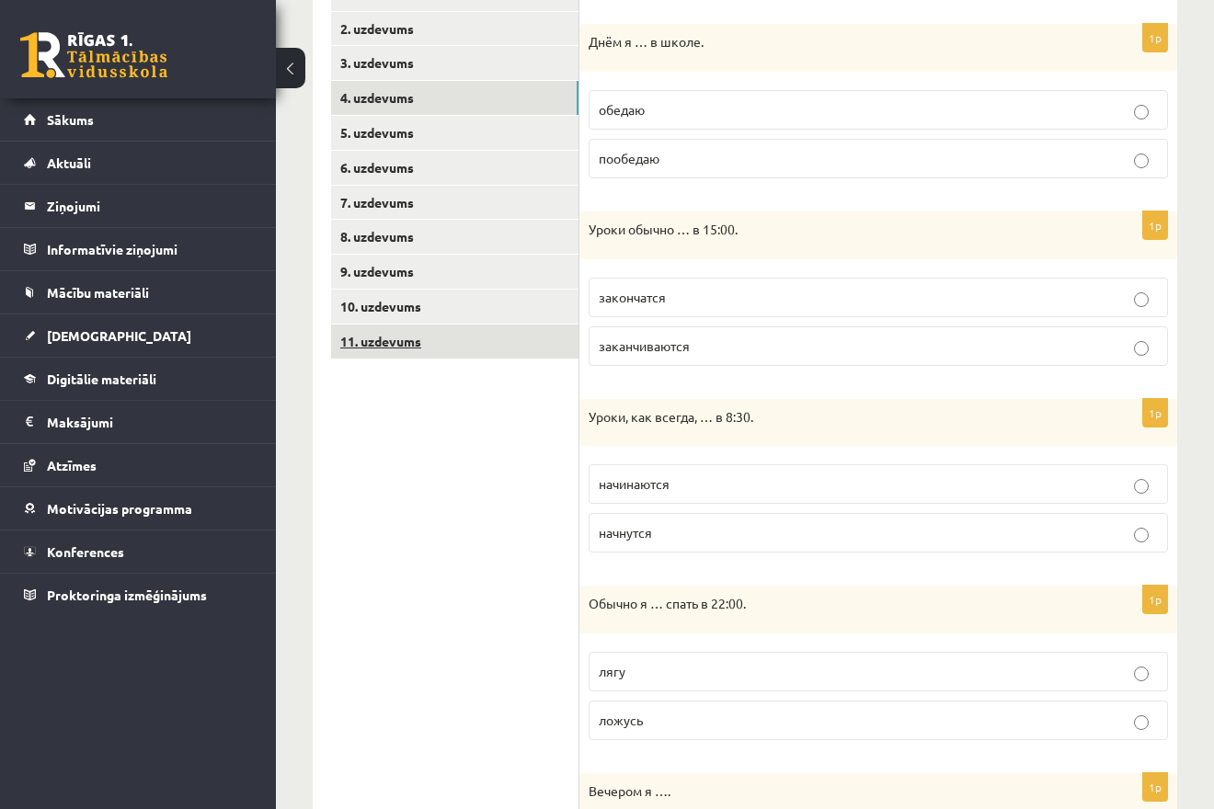
scroll to position [0, 0]
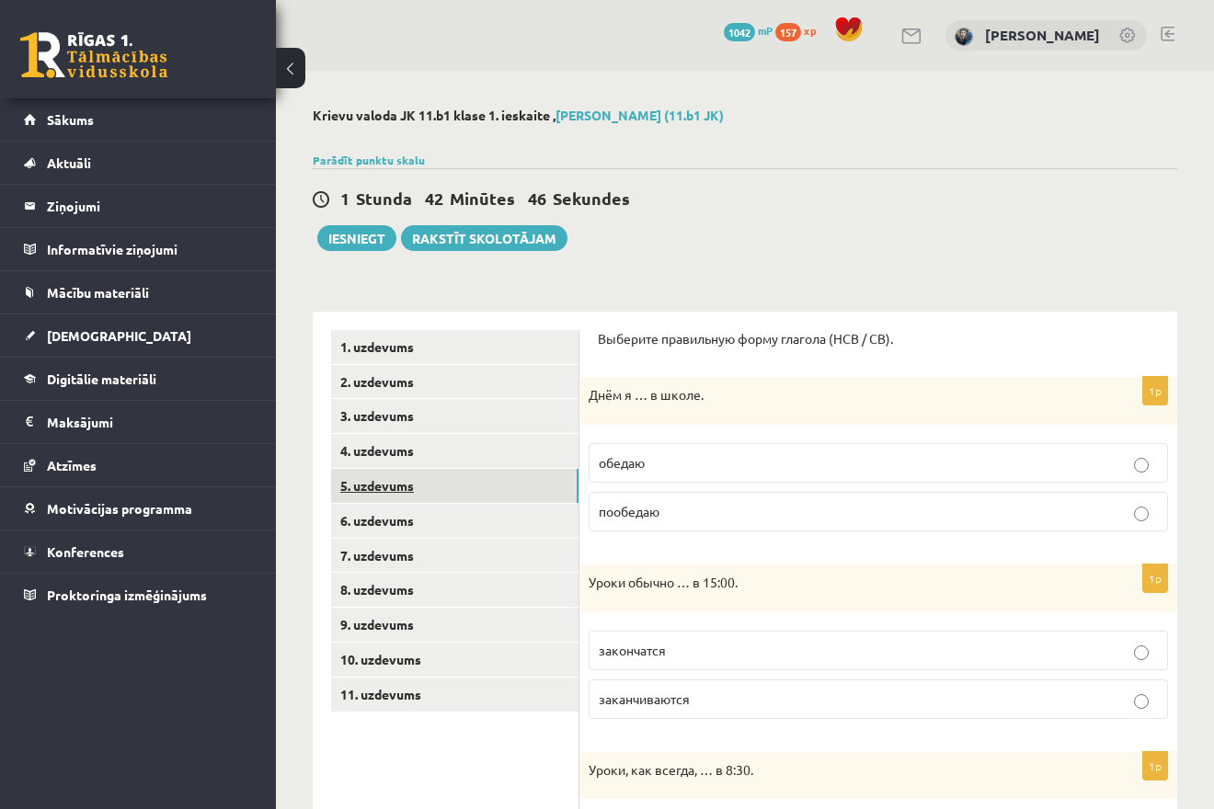
click at [472, 484] on link "5. uzdevums" at bounding box center [454, 486] width 247 height 34
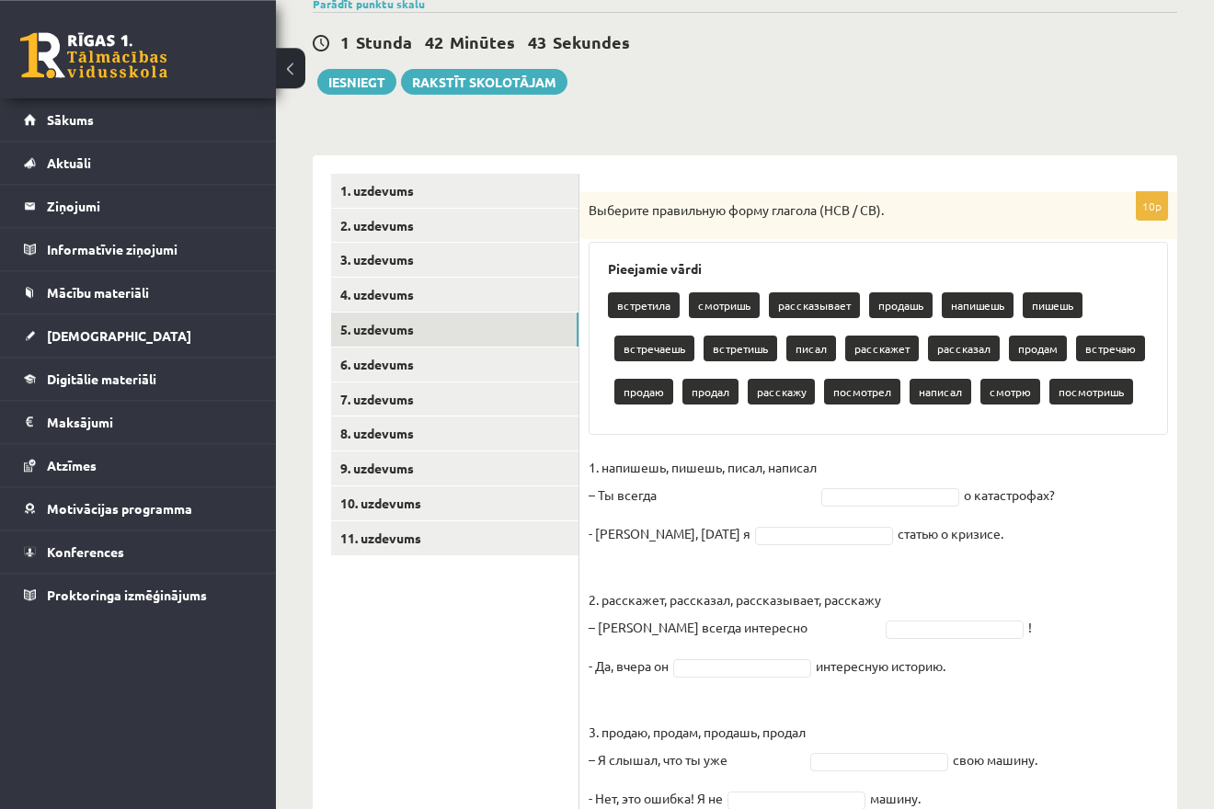
scroll to position [188, 0]
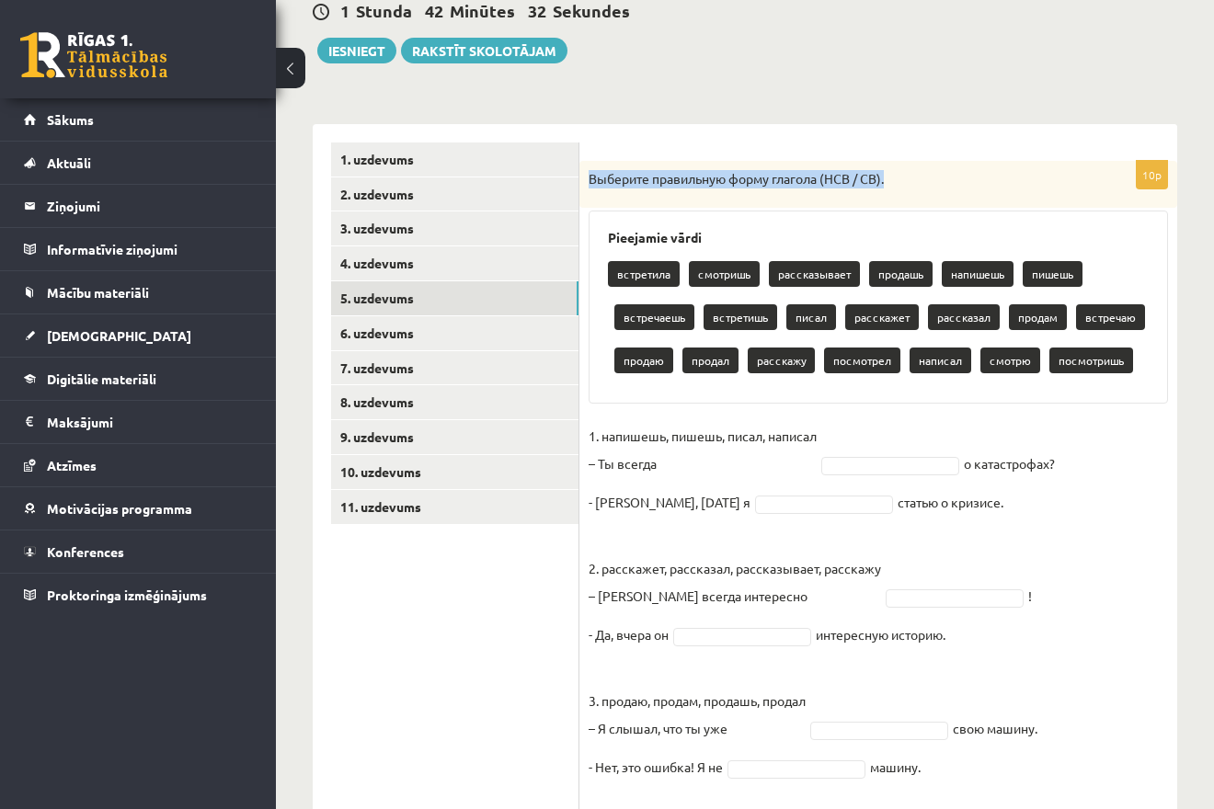
drag, startPoint x: 588, startPoint y: 172, endPoint x: 903, endPoint y: 161, distance: 314.6
click at [903, 161] on div "Выберите правильную форму глагола (НСВ / СВ)." at bounding box center [878, 185] width 598 height 48
drag, startPoint x: 927, startPoint y: 211, endPoint x: 927, endPoint y: 236, distance: 25.7
click at [927, 212] on div "10p Выберите правильную форму глагола (НСВ / СВ). Pieejamie vārdi встретила смо…" at bounding box center [878, 627] width 598 height 932
drag, startPoint x: 600, startPoint y: 434, endPoint x: 963, endPoint y: 503, distance: 368.7
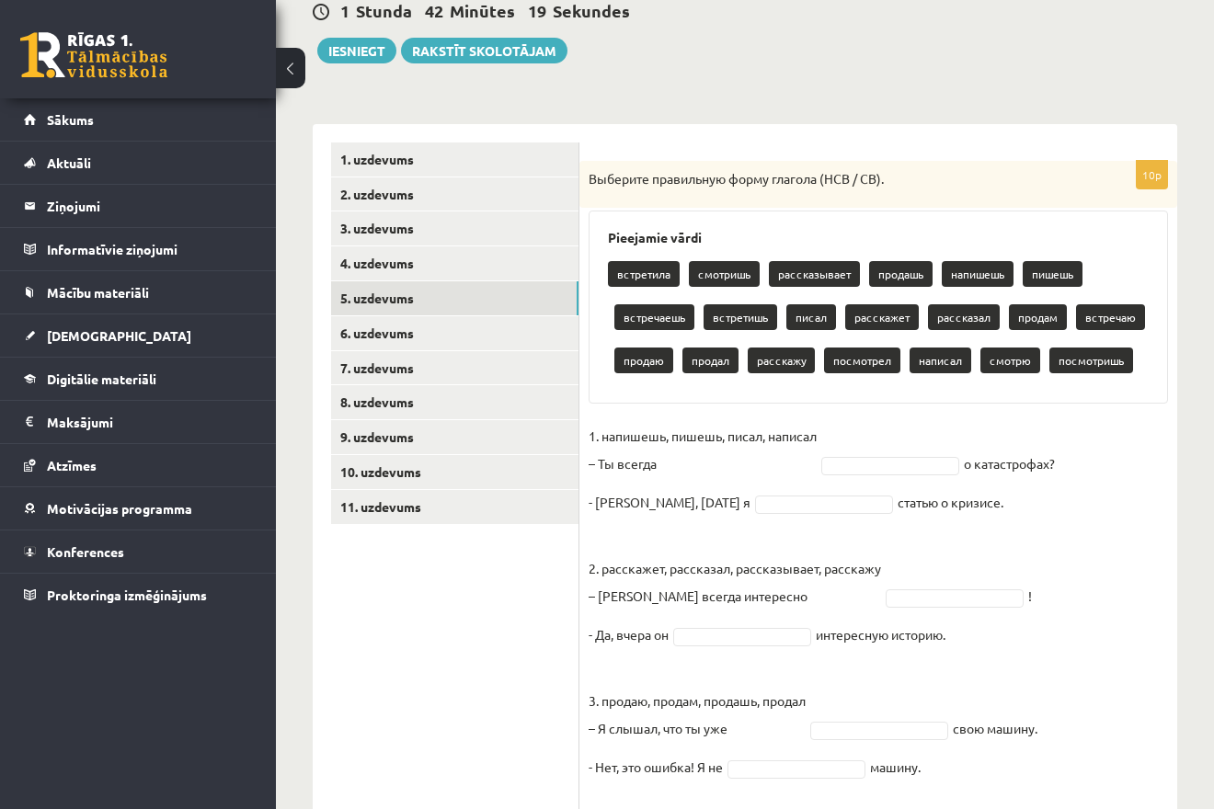
click at [963, 503] on fieldset "1. напишешь, пишешь, писал, написал – Ты всегда о катастрофах? - Нет, вчера я с…" at bounding box center [877, 753] width 579 height 662
click at [543, 559] on ul "1. uzdevums 2. uzdevums 3. uzdevums 4. uzdevums 5. uzdevums 6. uzdevums 7. uzde…" at bounding box center [455, 618] width 248 height 951
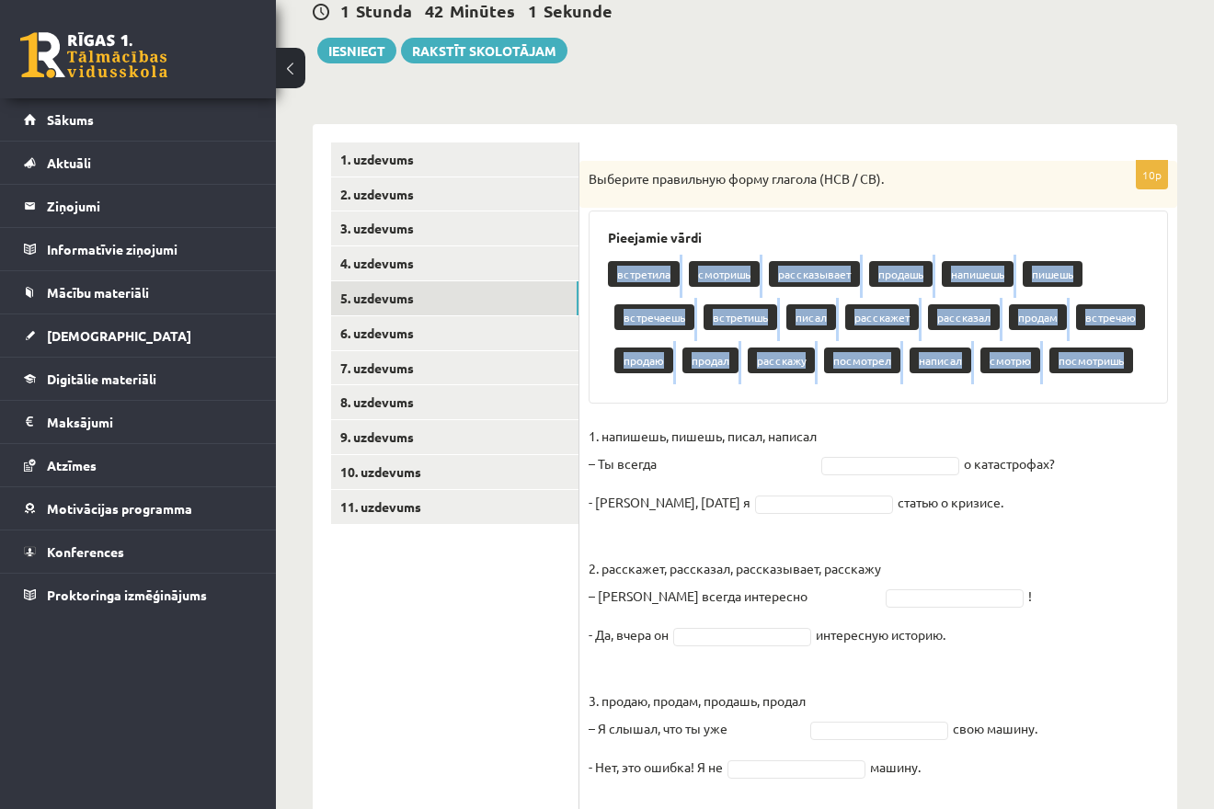
drag, startPoint x: 604, startPoint y: 268, endPoint x: 1135, endPoint y: 368, distance: 540.8
click at [1135, 368] on div "Pieejamie vārdi встретила смотришь рассказывает продашь напишешь пишешь встреча…" at bounding box center [877, 307] width 579 height 193
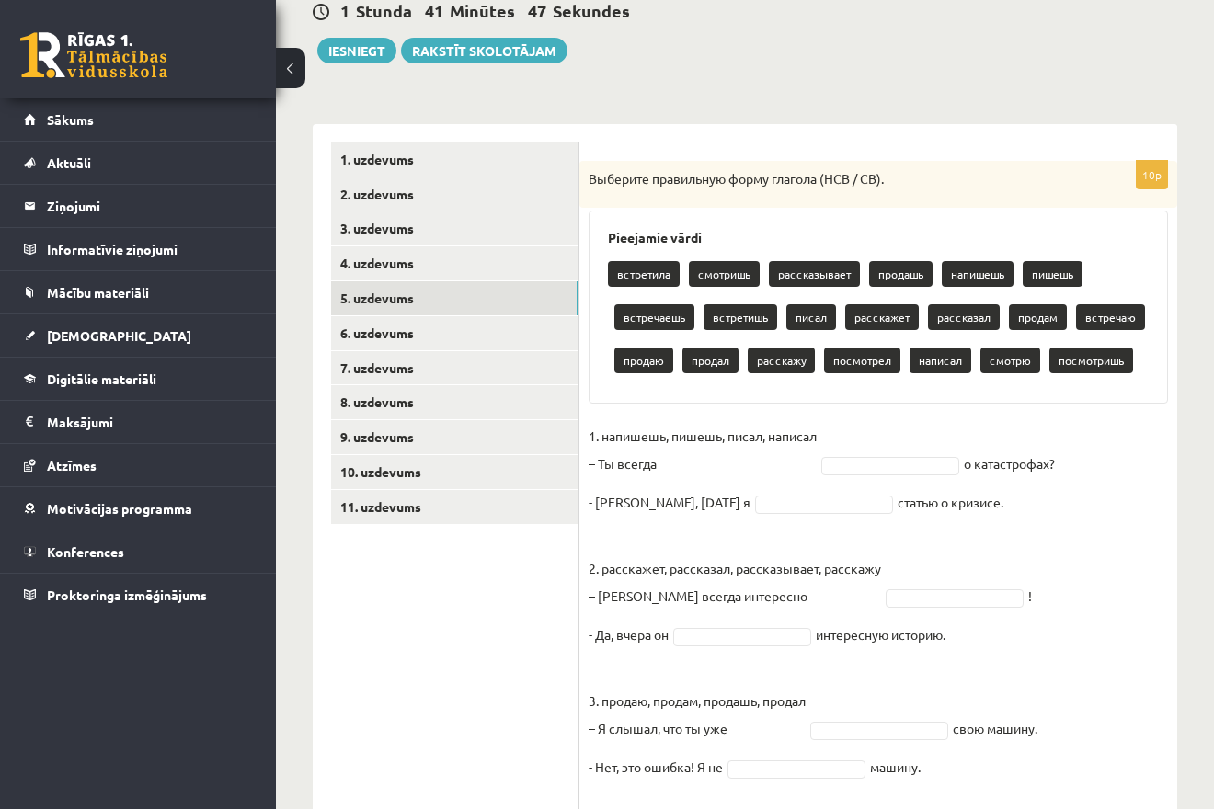
click at [451, 620] on ul "1. uzdevums 2. uzdevums 3. uzdevums 4. uzdevums 5. uzdevums 6. uzdevums 7. uzde…" at bounding box center [455, 618] width 248 height 951
drag, startPoint x: 595, startPoint y: 469, endPoint x: 1098, endPoint y: 480, distance: 503.0
click at [1098, 480] on fieldset "1. напишешь, пишешь, писал, написал – Ты всегда о катастрофах? - Нет, вчера я с…" at bounding box center [877, 753] width 579 height 662
click at [1112, 532] on fieldset "1. напишешь, пишешь, писал, написал – Ты всегда о катастрофах? - Нет, вчера я с…" at bounding box center [877, 753] width 579 height 662
click at [869, 459] on body "0 Dāvanas 1042 mP 157 xp Melānija Āboliņa Sākums Aktuāli Kā mācīties eSKOLĀ Kon…" at bounding box center [607, 216] width 1214 height 809
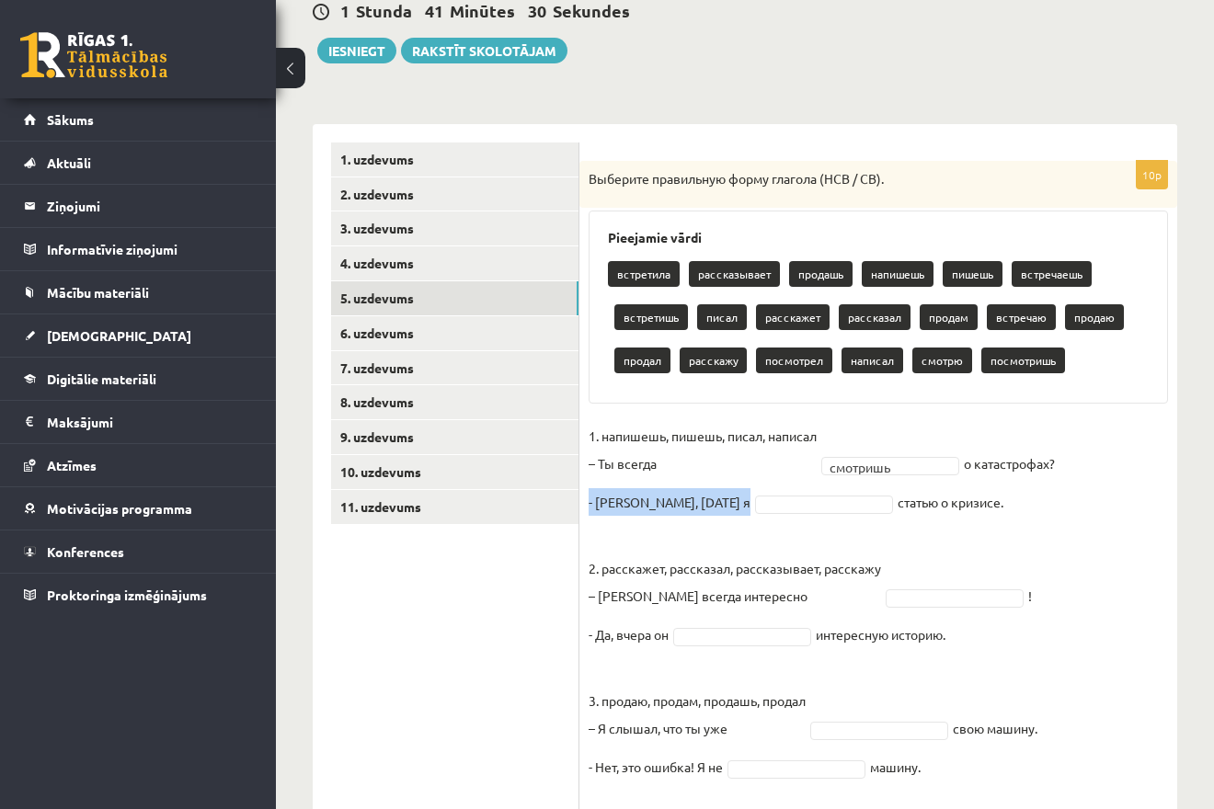
drag, startPoint x: 924, startPoint y: 502, endPoint x: 589, endPoint y: 504, distance: 334.7
click at [589, 504] on fieldset "1. напишешь, пишешь, писал, написал – Ты всегда смотришь ******** о катастрофах…" at bounding box center [877, 753] width 579 height 662
click at [739, 542] on p "2. расскажет, рассказал, рассказывает, расскажу – Антон всегда интересно" at bounding box center [734, 568] width 292 height 83
click at [736, 508] on body "0 Dāvanas 1042 mP 157 xp Melānija Āboliņa Sākums Aktuāli Kā mācīties eSKOLĀ Kon…" at bounding box center [607, 216] width 1214 height 809
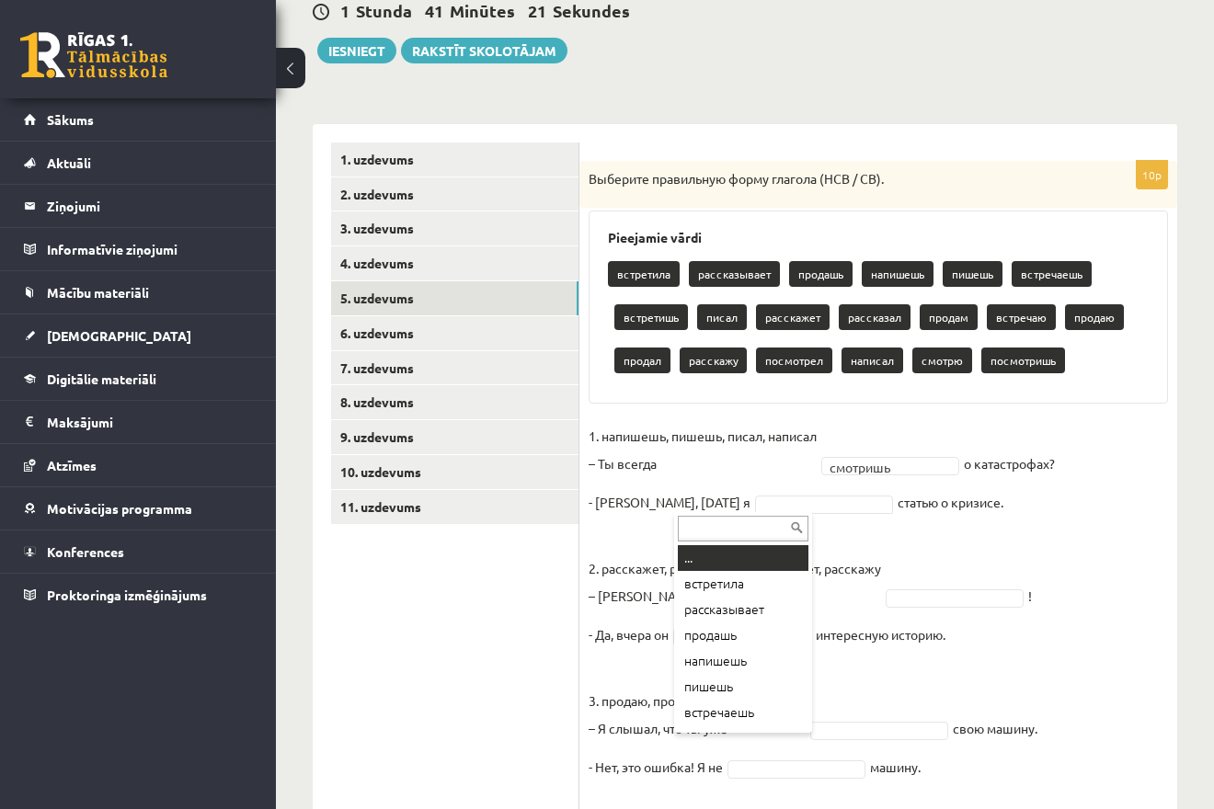
click at [623, 280] on body "0 Dāvanas 1042 mP 157 xp Melānija Āboliņa Sākums Aktuāli Kā mācīties eSKOLĀ Kon…" at bounding box center [607, 216] width 1214 height 809
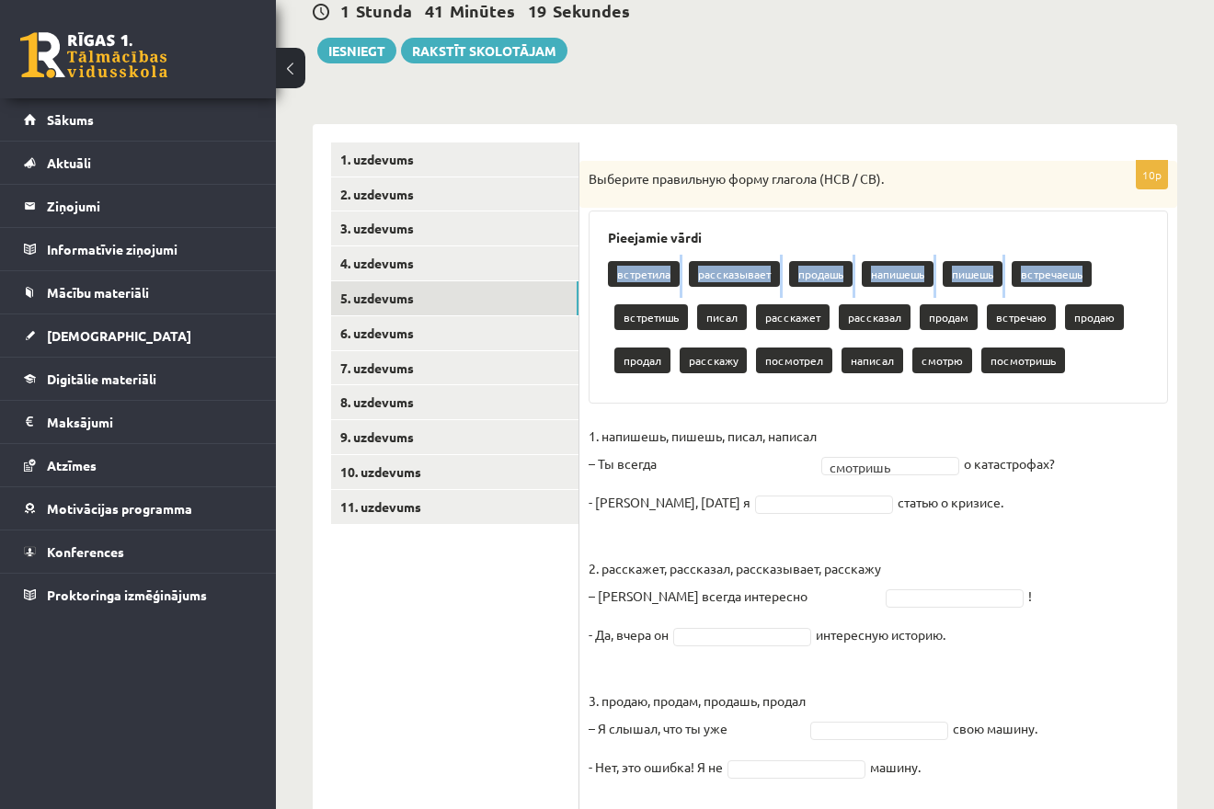
drag, startPoint x: 613, startPoint y: 277, endPoint x: 1089, endPoint y: 272, distance: 475.3
click at [1089, 272] on div "встретила рассказывает продашь напишешь пишешь встречаешь встретишь писал расск…" at bounding box center [878, 320] width 541 height 130
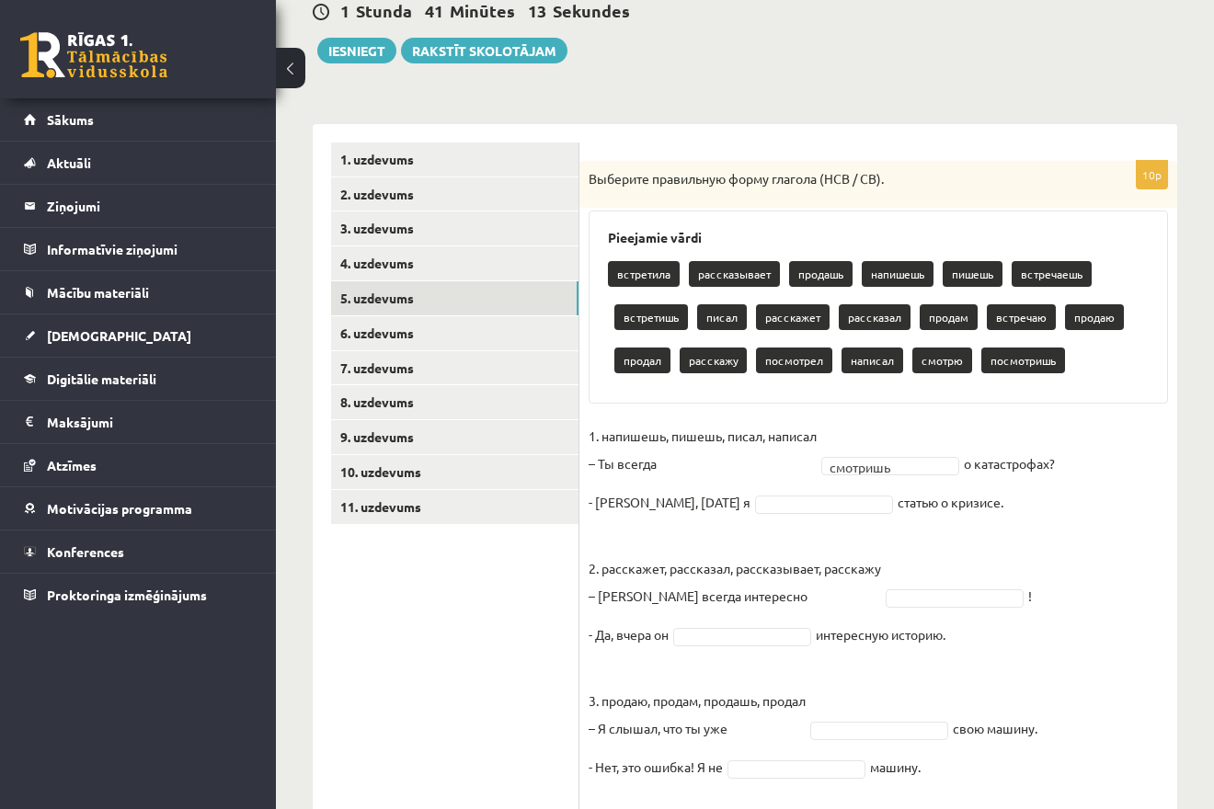
click at [551, 586] on ul "1. uzdevums 2. uzdevums 3. uzdevums 4. uzdevums 5. uzdevums 6. uzdevums 7. uzde…" at bounding box center [455, 618] width 248 height 951
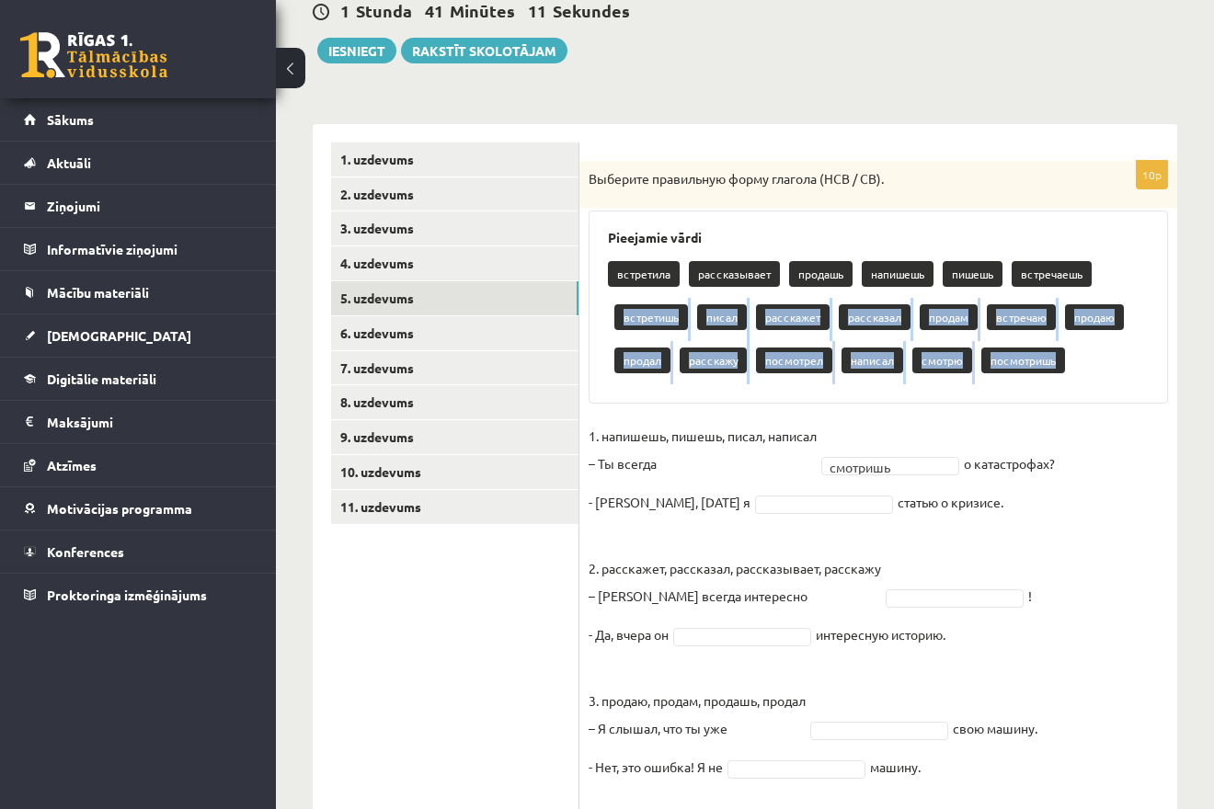
drag, startPoint x: 616, startPoint y: 315, endPoint x: 1034, endPoint y: 355, distance: 420.2
click at [1093, 363] on div "встретила рассказывает продашь напишешь пишешь встречаешь встретишь писал расск…" at bounding box center [878, 320] width 541 height 130
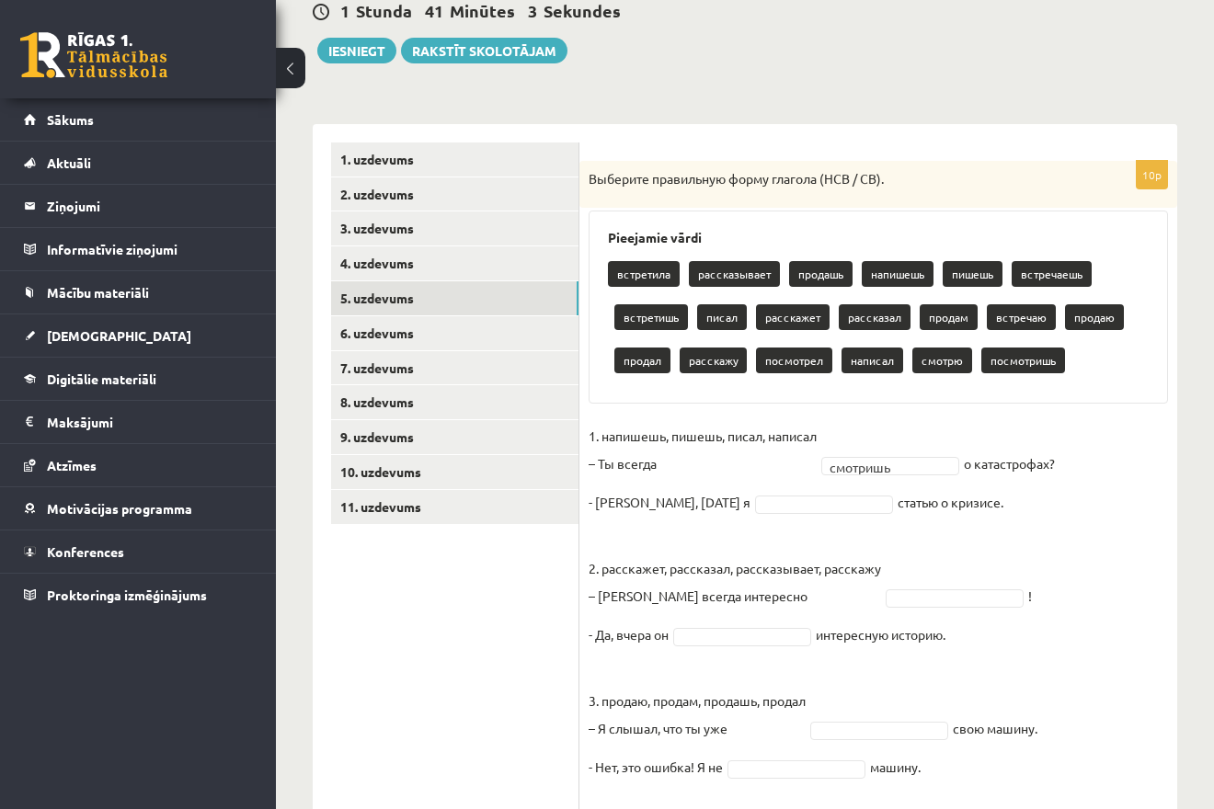
click at [416, 615] on ul "1. uzdevums 2. uzdevums 3. uzdevums 4. uzdevums 5. uzdevums 6. uzdevums 7. uzde…" at bounding box center [455, 618] width 248 height 951
drag, startPoint x: 584, startPoint y: 432, endPoint x: 990, endPoint y: 518, distance: 415.3
click at [998, 519] on div "10p Выберите правильную форму глагола (НСВ / СВ). Pieejamie vārdi встретила рас…" at bounding box center [878, 627] width 598 height 932
click at [950, 170] on div "Выберите правильную форму глагола (НСВ / СВ)." at bounding box center [878, 185] width 598 height 48
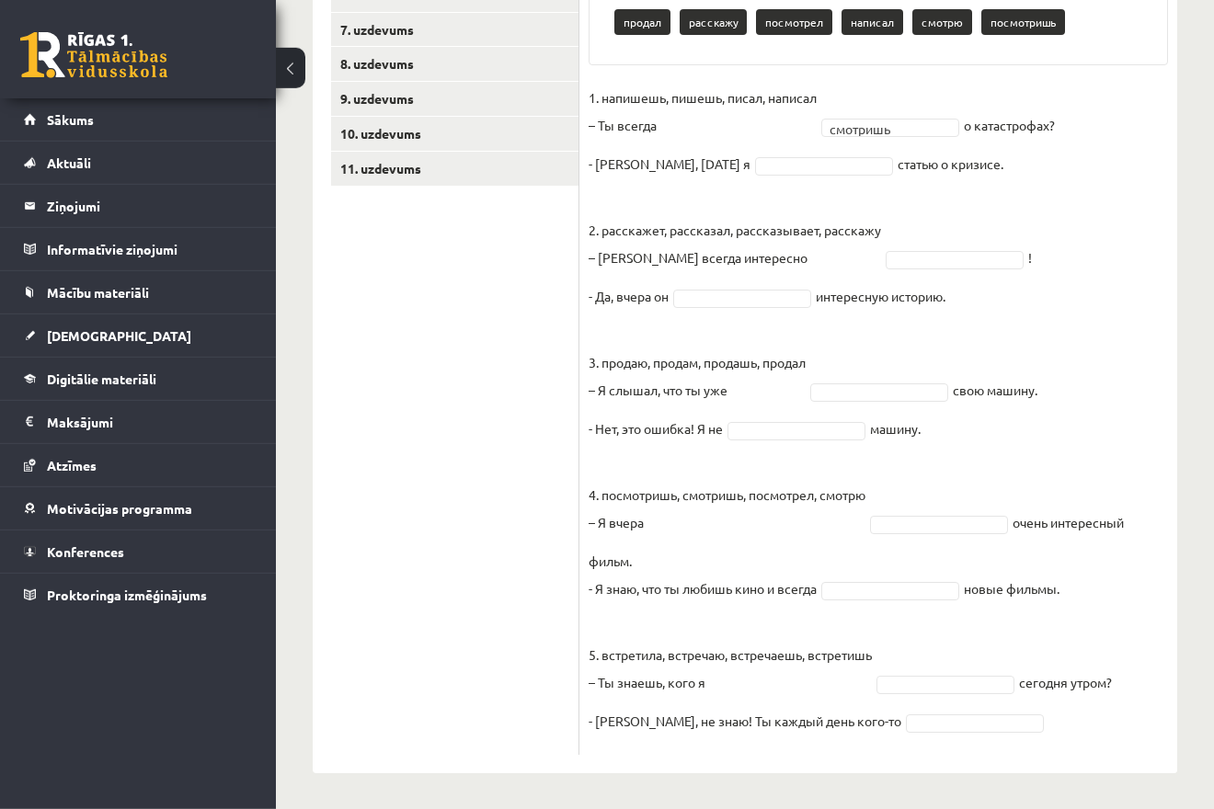
scroll to position [528, 0]
drag, startPoint x: 585, startPoint y: 174, endPoint x: 1015, endPoint y: 724, distance: 698.9
click at [484, 500] on ul "1. uzdevums 2. uzdevums 3. uzdevums 4. uzdevums 5. uzdevums 6. uzdevums 7. uzde…" at bounding box center [455, 278] width 248 height 951
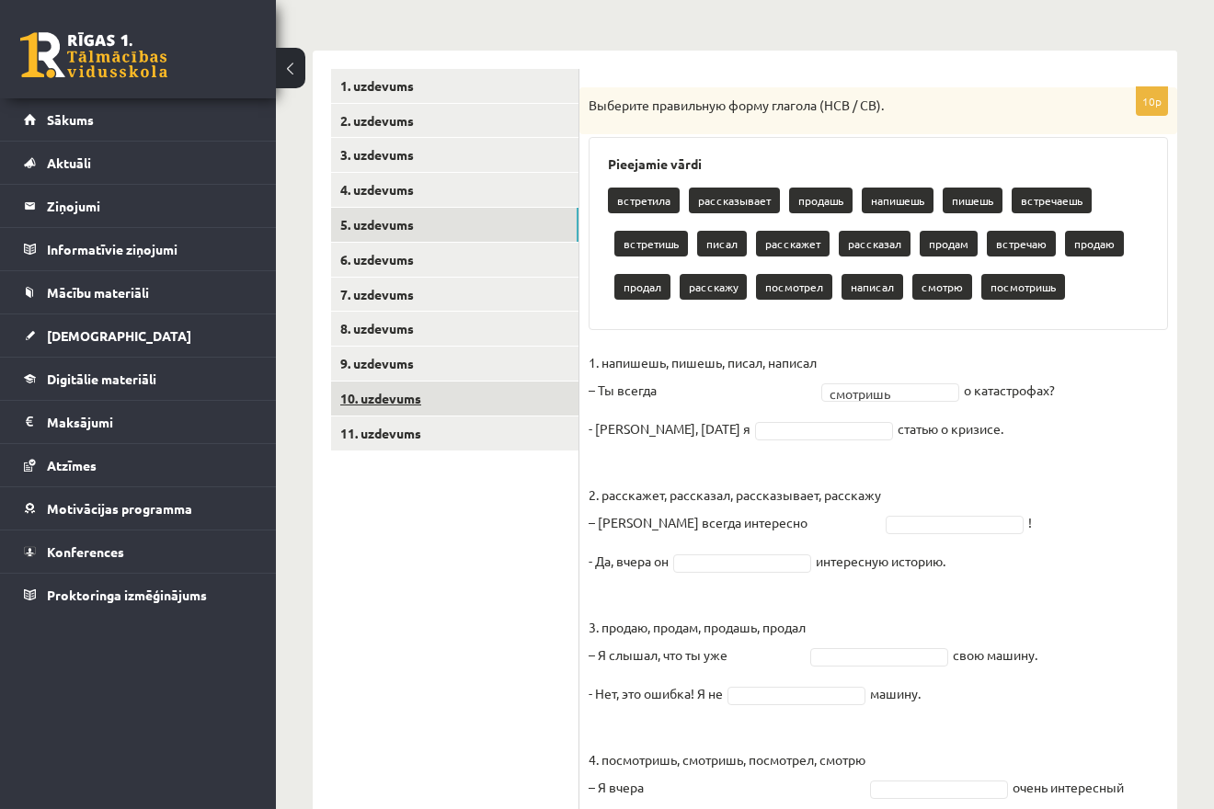
scroll to position [153, 0]
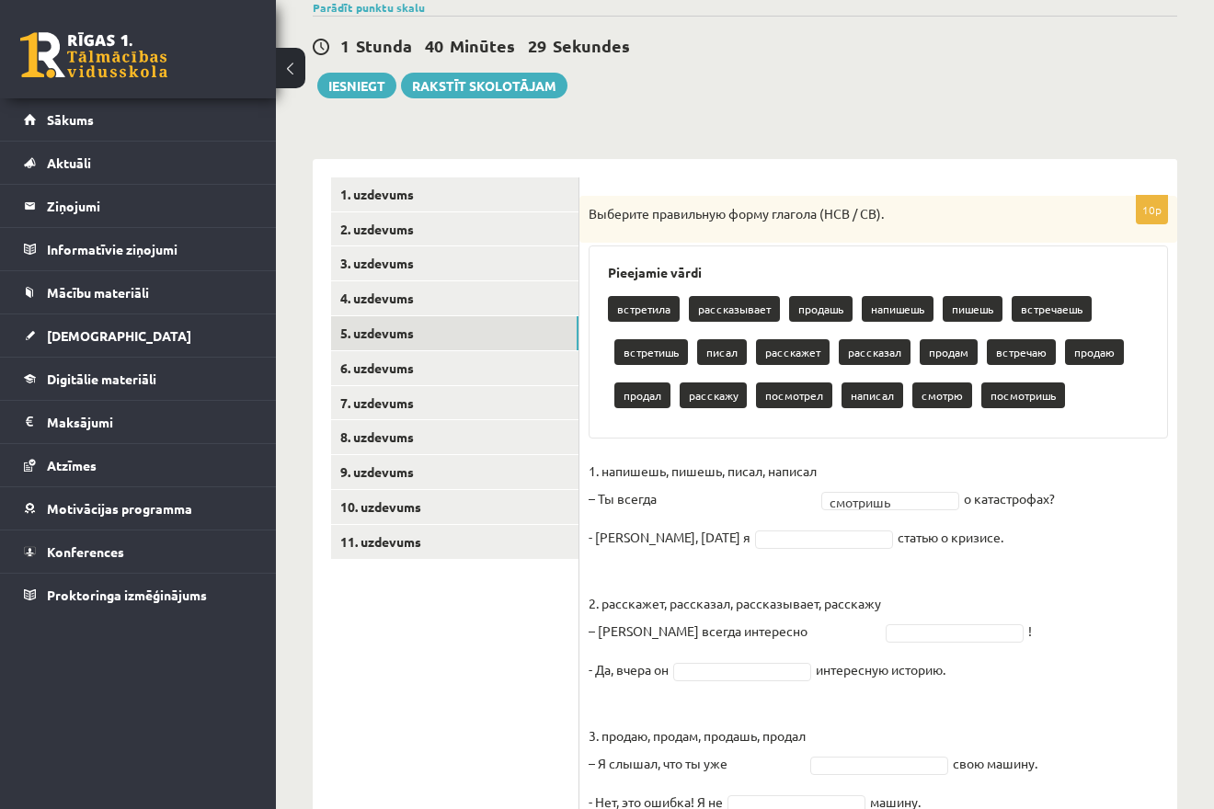
click at [896, 487] on fieldset "1. напишешь, пишешь, писал, написал – Ты всегда смотришь ******** о катастрофах…" at bounding box center [877, 788] width 579 height 662
click at [897, 511] on fieldset "1. напишешь, пишешь, писал, написал – Ты всегда смотришь ******** о катастрофах…" at bounding box center [877, 788] width 579 height 662
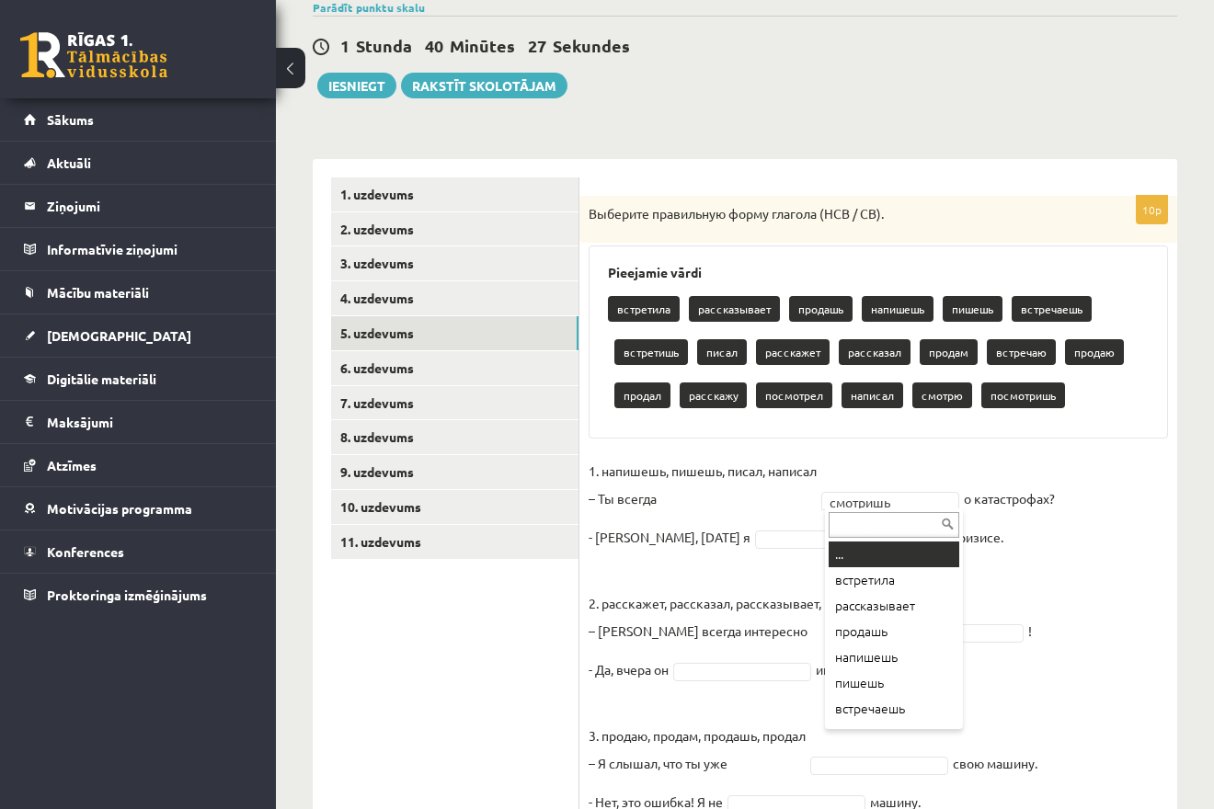
click at [872, 501] on body "0 Dāvanas 1042 mP 157 xp Melānija Āboliņa Sākums Aktuāli Kā mācīties eSKOLĀ Kon…" at bounding box center [607, 251] width 1214 height 809
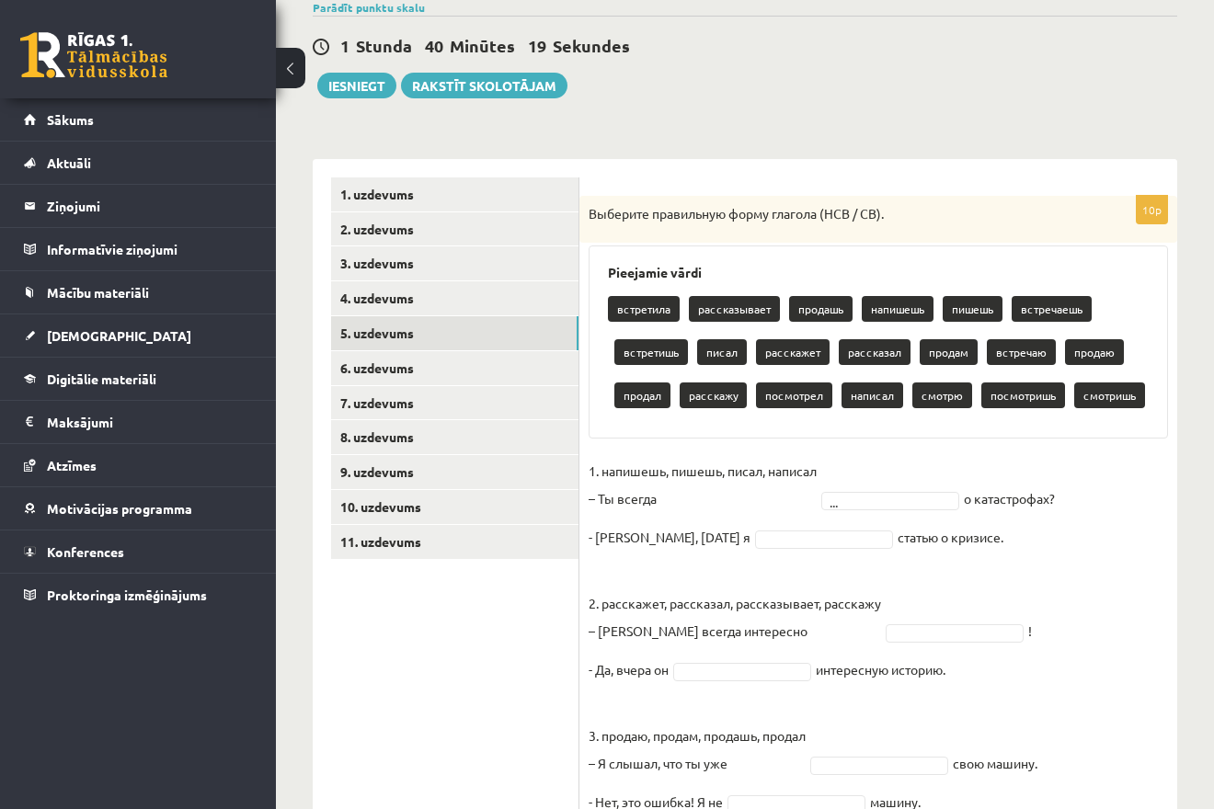
click at [895, 567] on fieldset "1. напишешь, пишешь, писал, написал – Ты всегда ... о катастрофах? - Нет, вчера…" at bounding box center [877, 788] width 579 height 662
click at [858, 505] on body "0 Dāvanas 1042 mP 157 xp Melānija Āboliņa Sākums Aktuāli Kā mācīties eSKOLĀ Kon…" at bounding box center [607, 251] width 1214 height 809
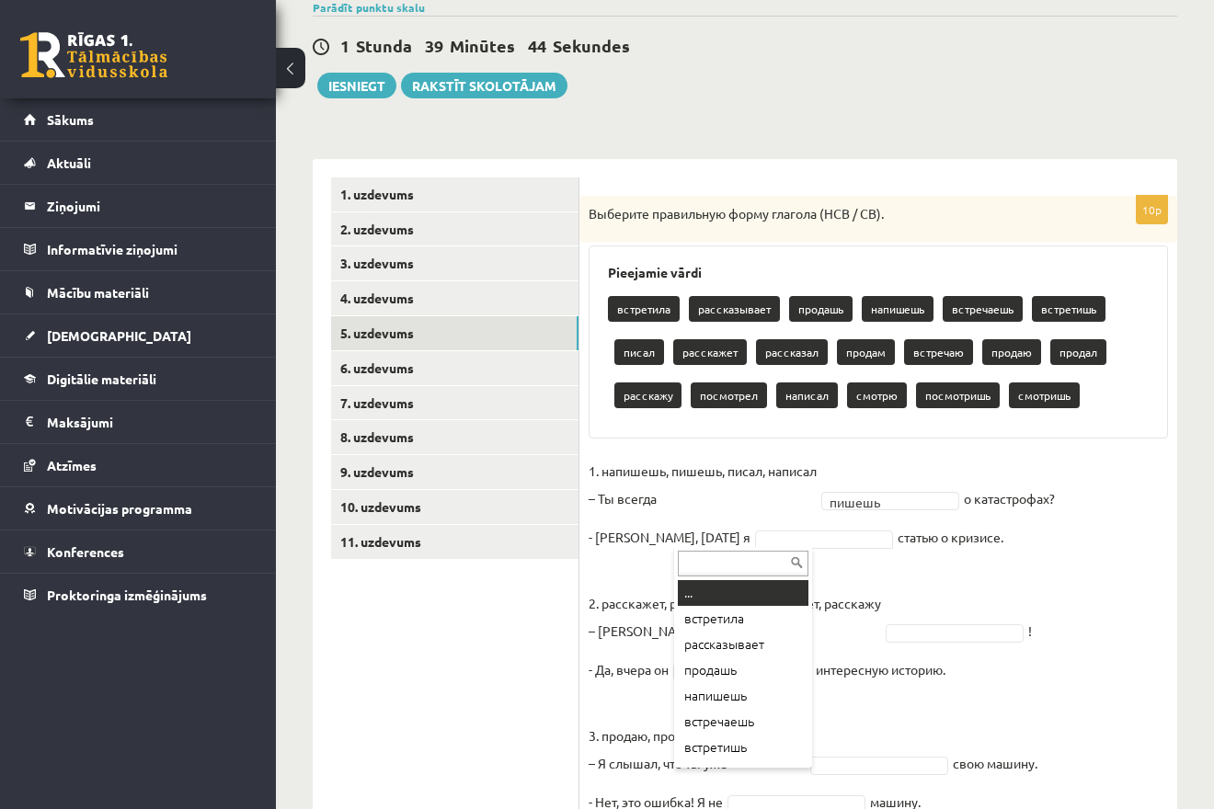
click at [761, 542] on body "0 Dāvanas 1042 mP 157 xp Melānija Āboliņa Sākums Aktuāli Kā mācīties eSKOLĀ Kon…" at bounding box center [607, 251] width 1214 height 809
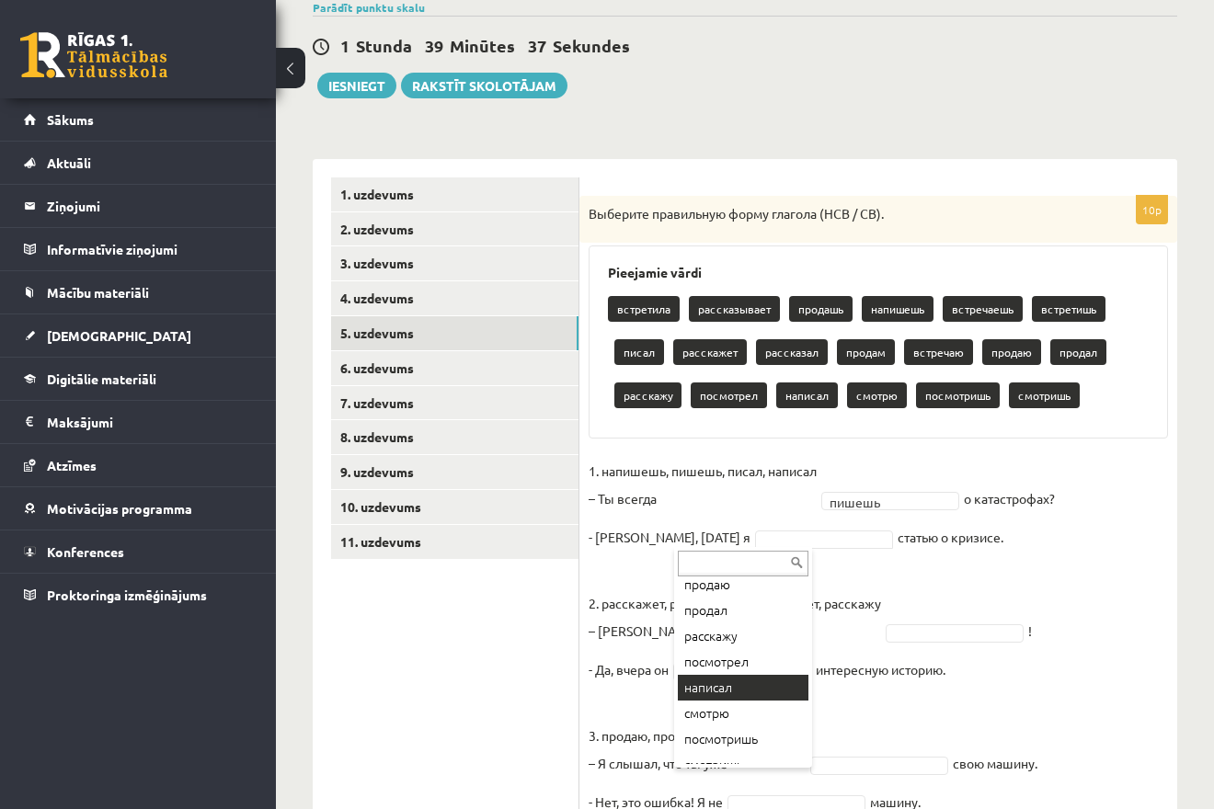
scroll to position [331, 0]
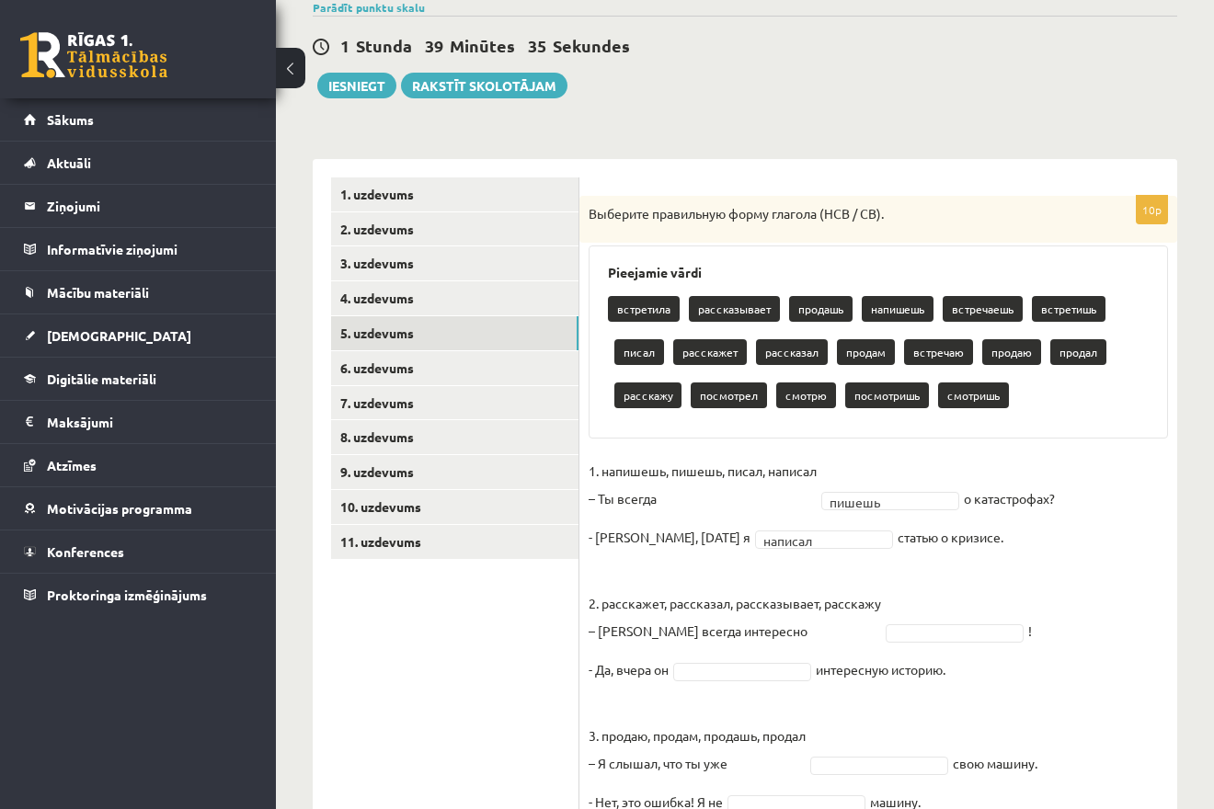
click at [774, 599] on p "2. расскажет, рассказал, рассказывает, расскажу – Антон всегда интересно" at bounding box center [734, 603] width 292 height 83
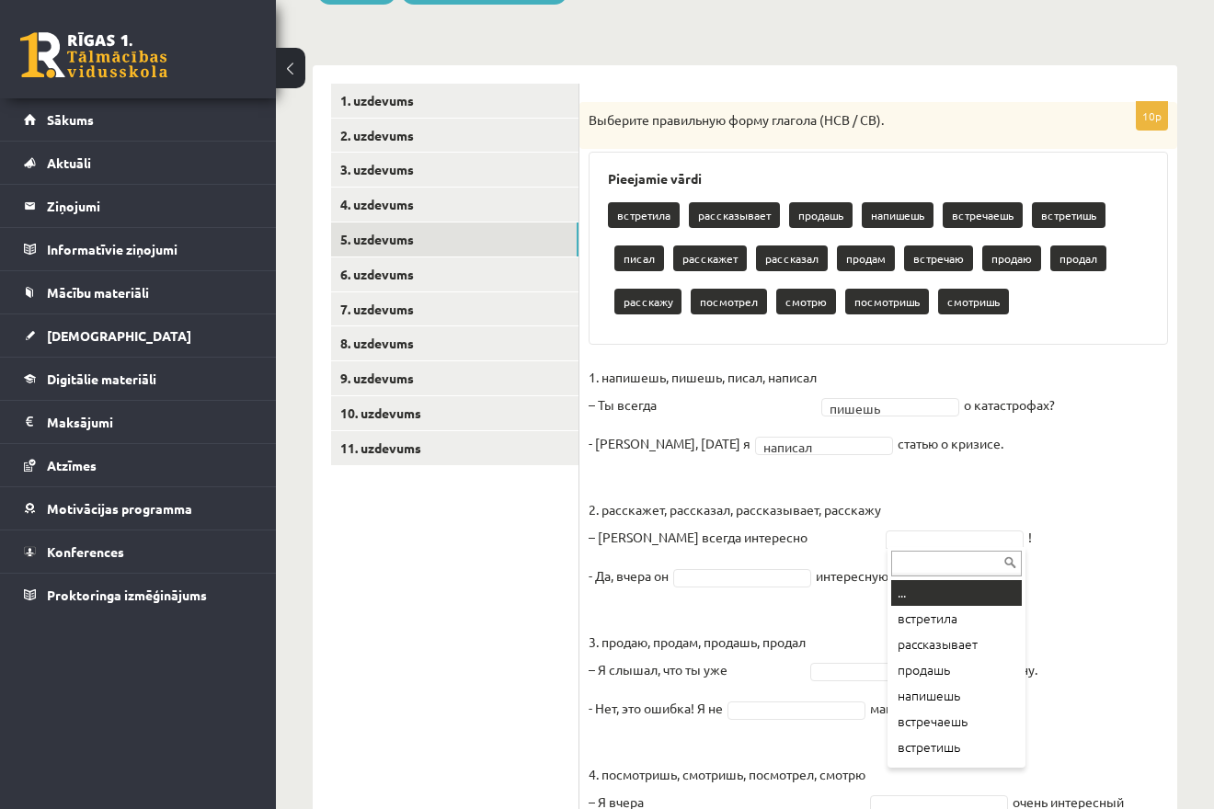
click at [958, 537] on body "0 Dāvanas 1042 mP 157 xp Melānija Āboliņa Sākums Aktuāli Kā mācīties eSKOLĀ Kon…" at bounding box center [607, 158] width 1214 height 809
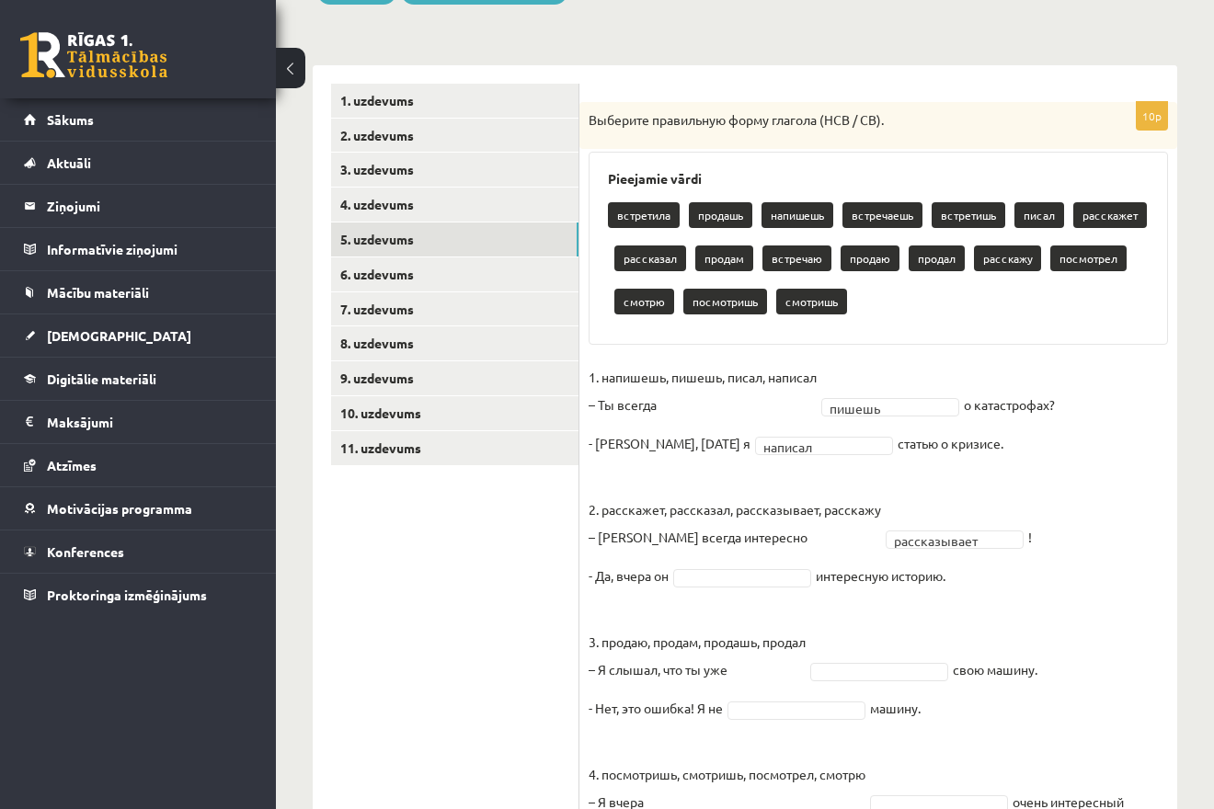
drag, startPoint x: 604, startPoint y: 515, endPoint x: 995, endPoint y: 593, distance: 398.5
click at [995, 593] on fieldset "**********" at bounding box center [877, 694] width 579 height 662
click at [988, 480] on fieldset "**********" at bounding box center [877, 694] width 579 height 662
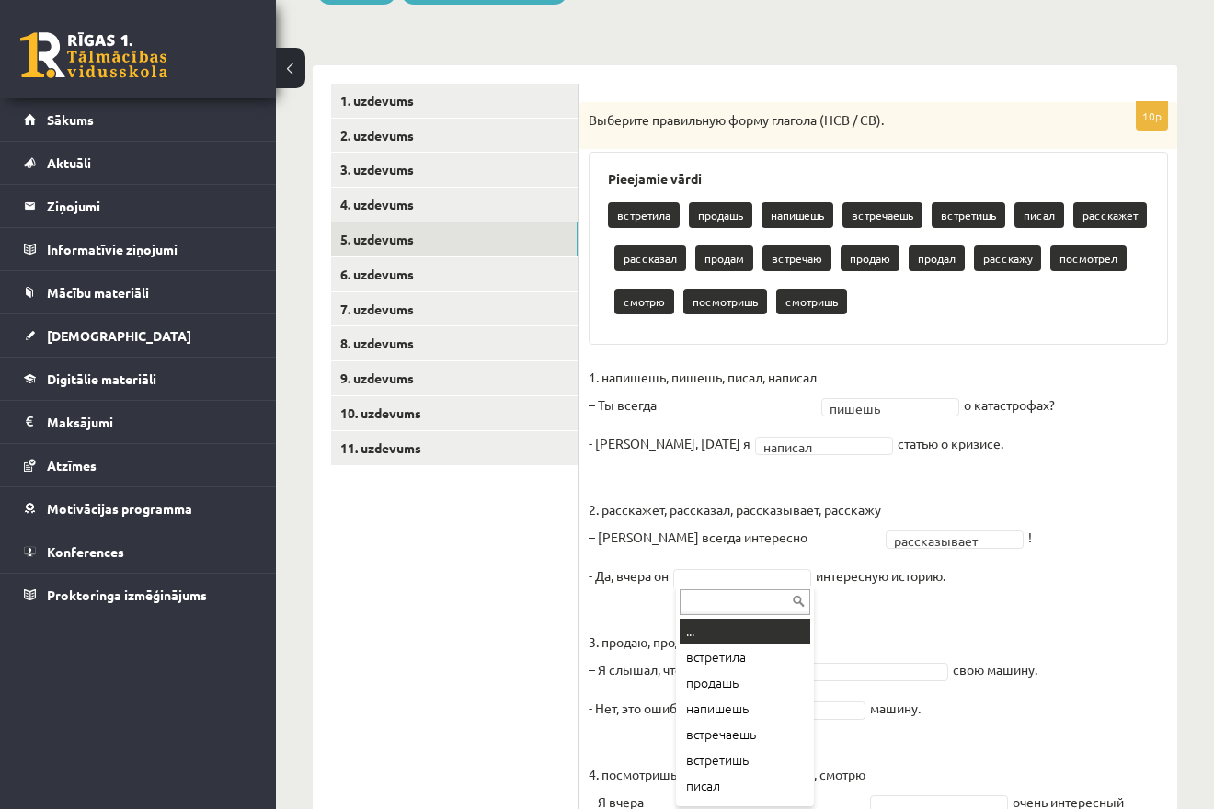
click at [788, 563] on body "0 Dāvanas 1042 mP 157 xp Melānija Āboliņa Sākums Aktuāli Kā mācīties eSKOLĀ Kon…" at bounding box center [607, 158] width 1214 height 809
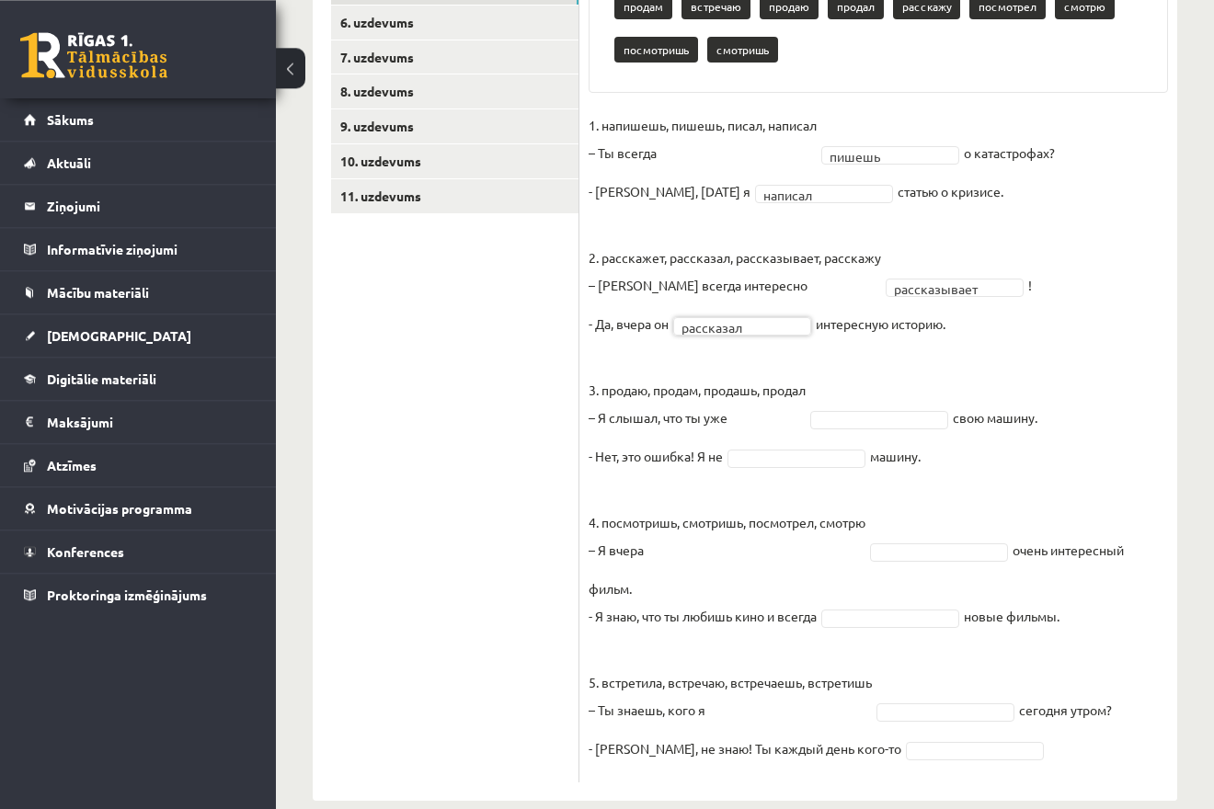
scroll to position [528, 0]
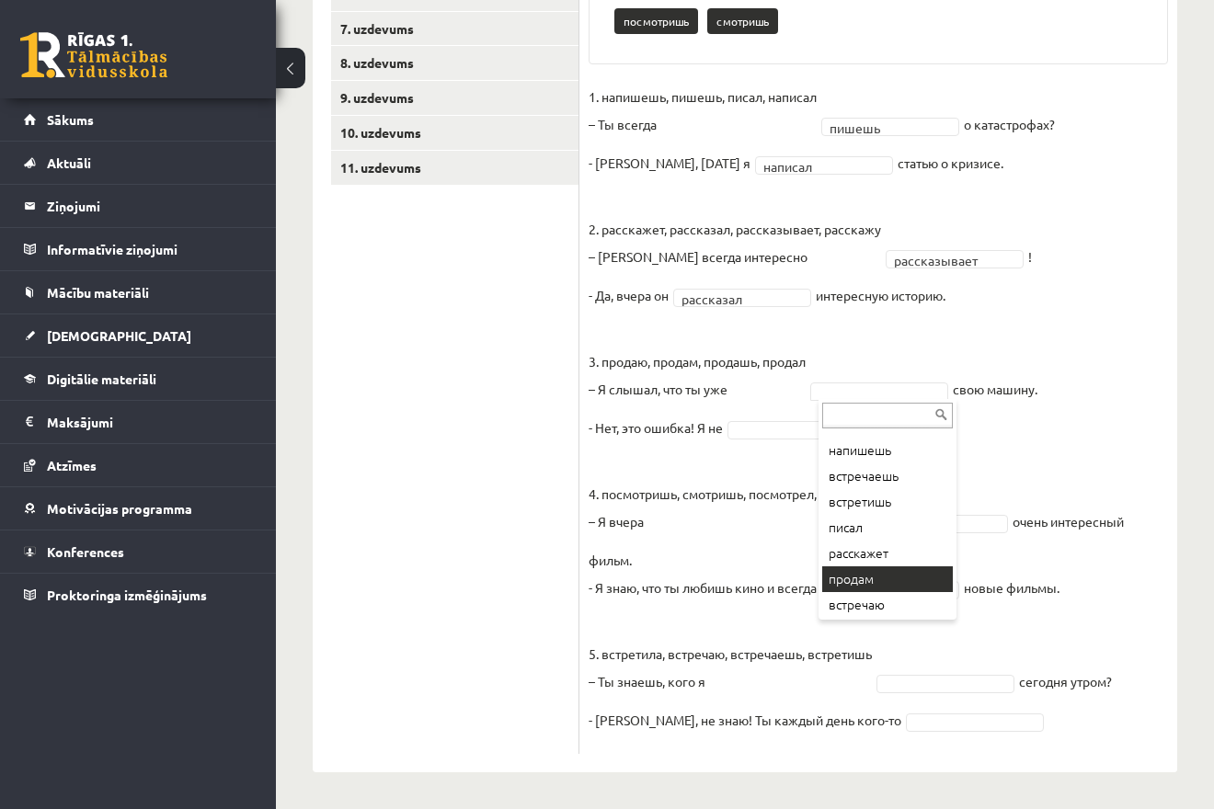
scroll to position [143, 0]
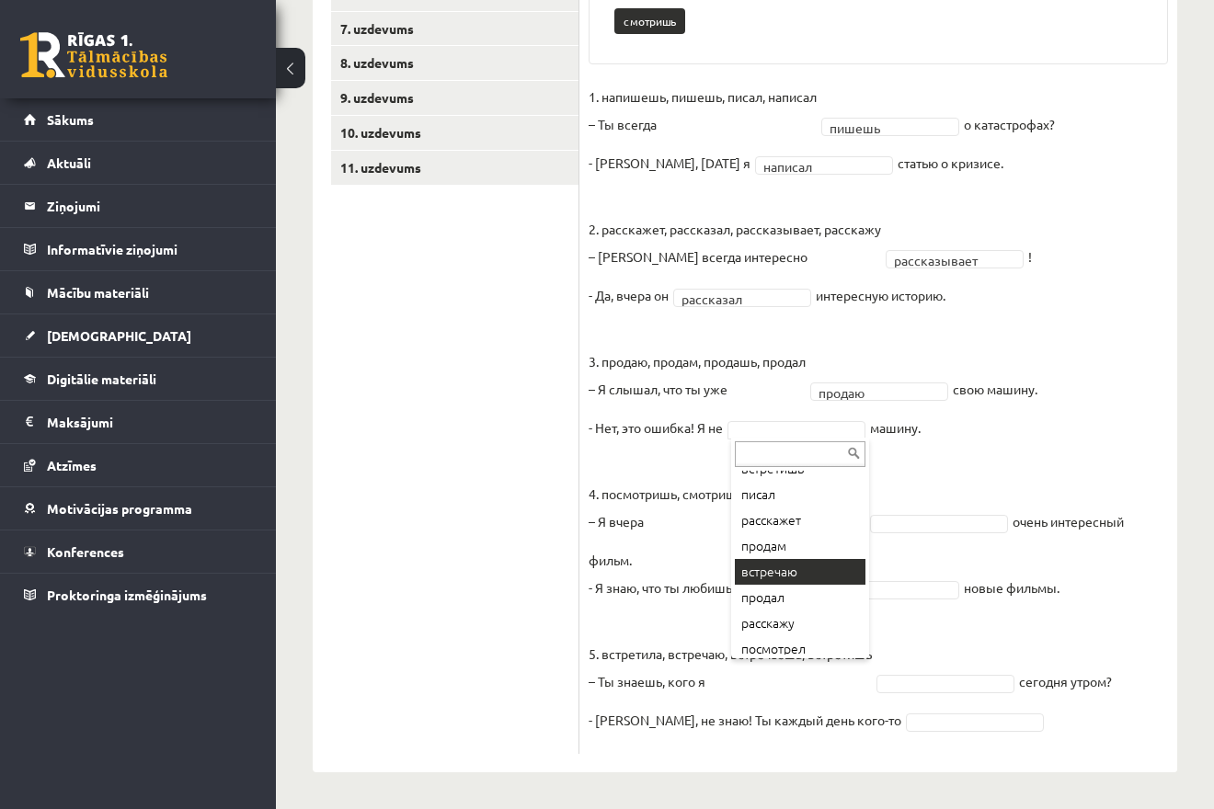
drag, startPoint x: 811, startPoint y: 539, endPoint x: 806, endPoint y: 583, distance: 44.4
click at [806, 583] on ul "... встретила продашь напишешь встречаешь встретишь писал расскажет продам встр…" at bounding box center [798, 563] width 134 height 184
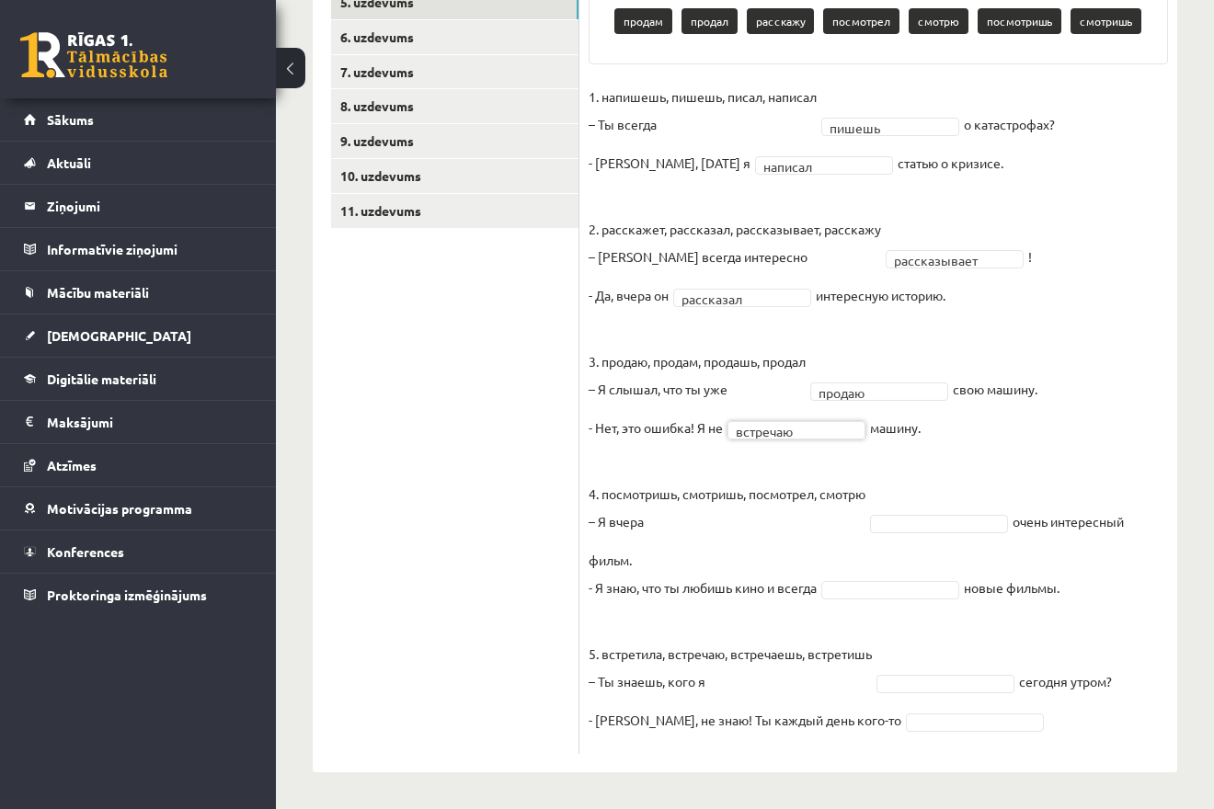
scroll to position [485, 0]
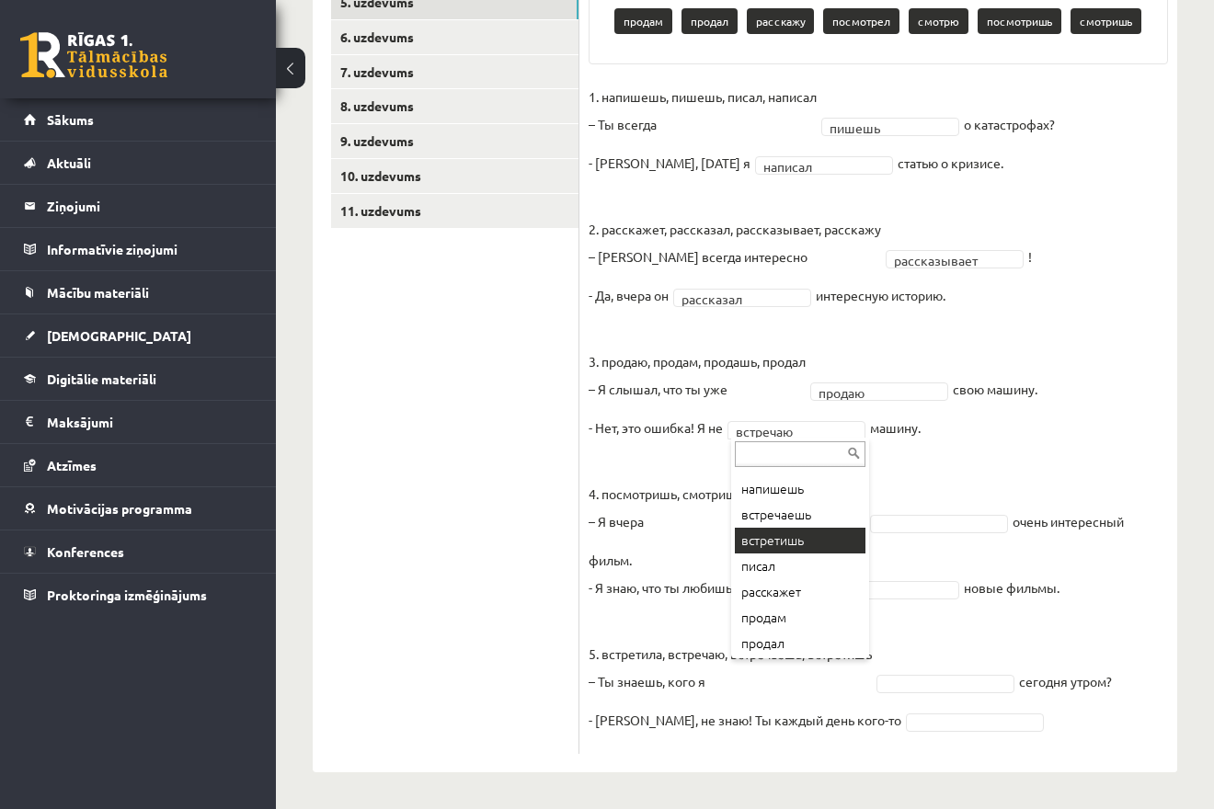
scroll to position [143, 0]
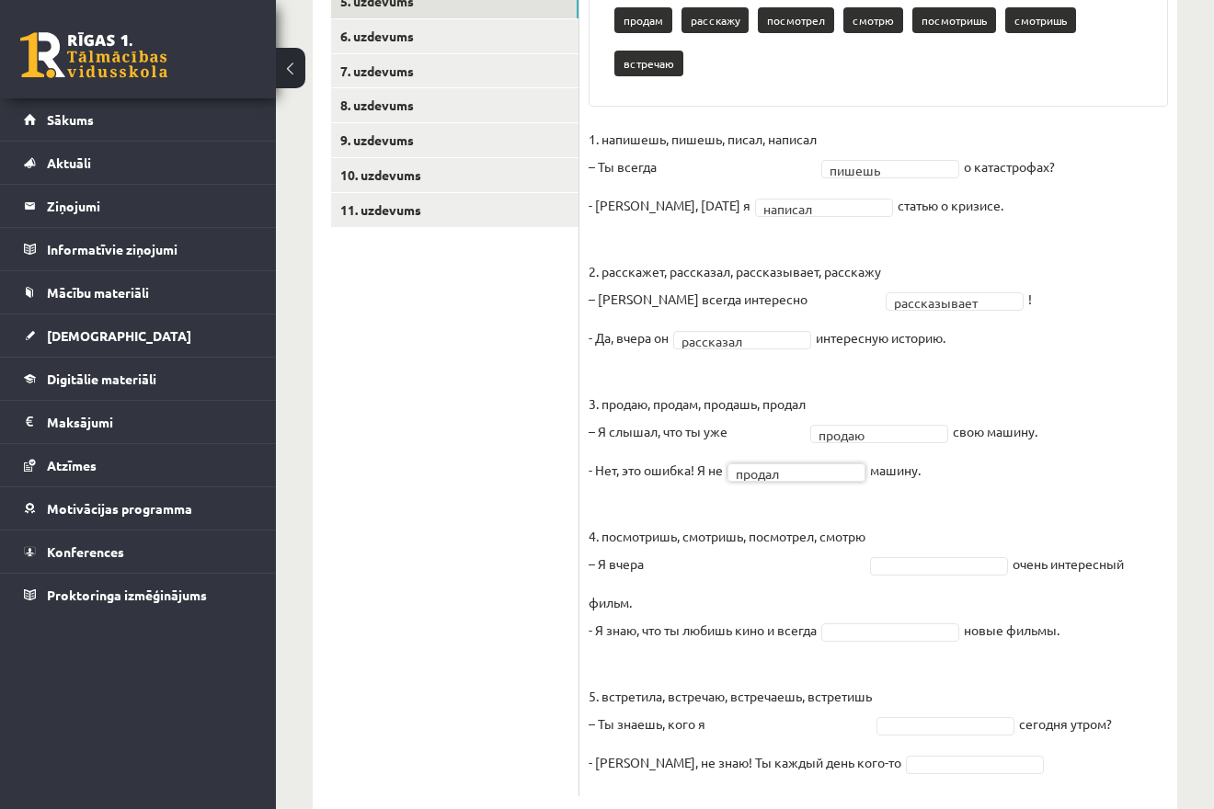
click at [913, 457] on fieldset "**********" at bounding box center [877, 456] width 579 height 662
click at [598, 382] on p "3. продаю, продам, продашь, продал – Я слышал, что ты уже" at bounding box center [696, 403] width 217 height 83
drag, startPoint x: 599, startPoint y: 358, endPoint x: 1001, endPoint y: 441, distance: 411.3
click at [1001, 441] on fieldset "**********" at bounding box center [877, 456] width 579 height 662
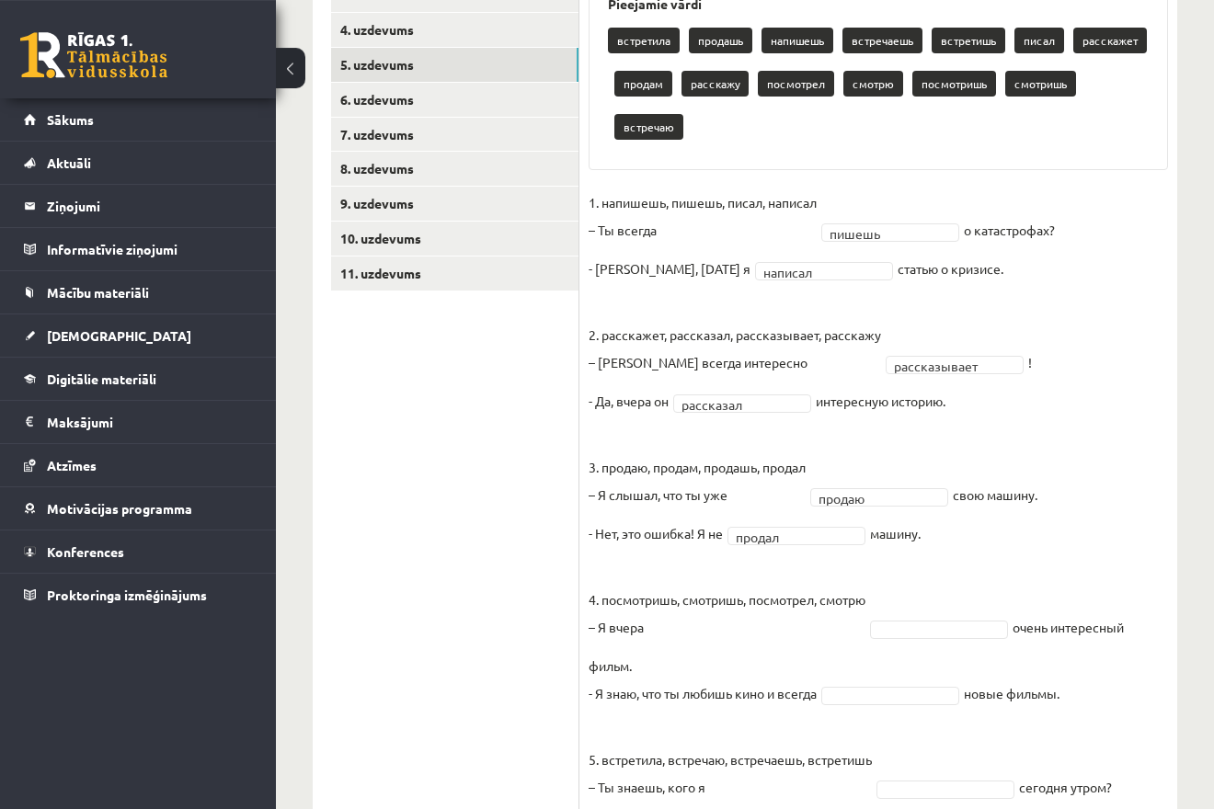
scroll to position [391, 0]
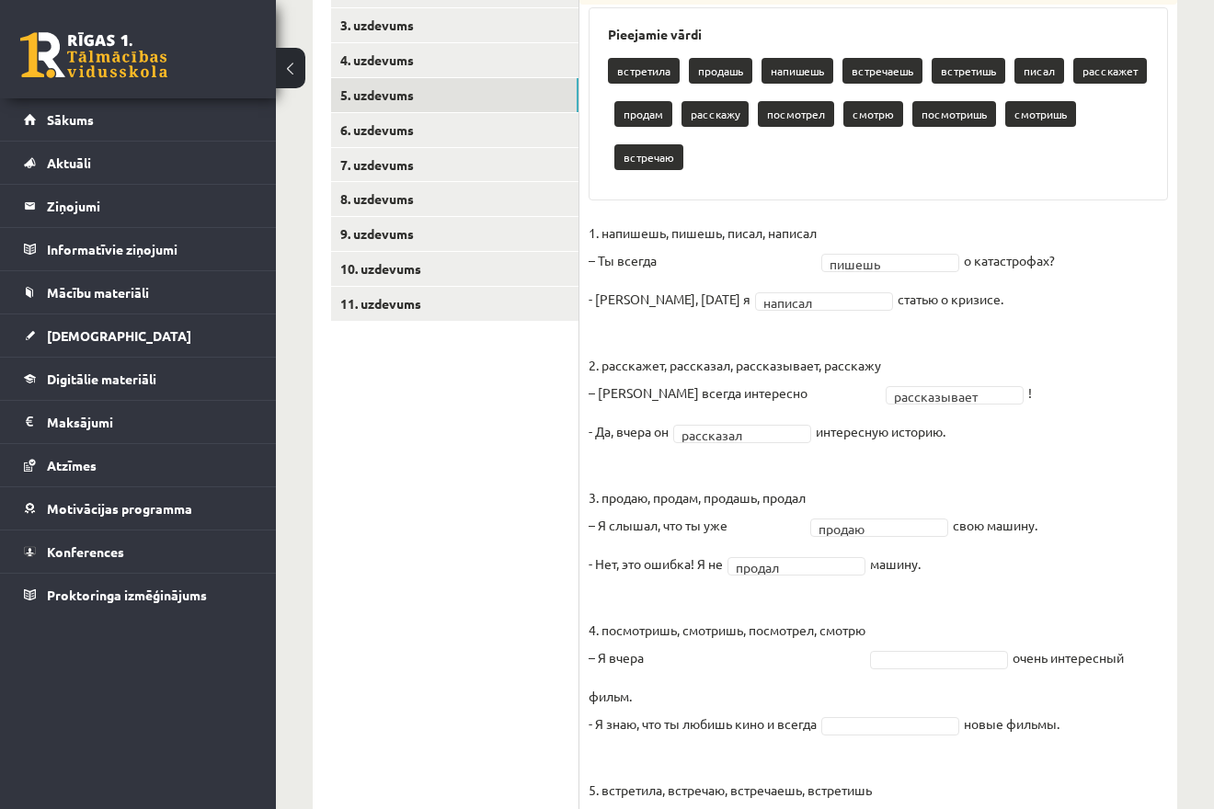
click at [994, 219] on fieldset "**********" at bounding box center [877, 550] width 579 height 662
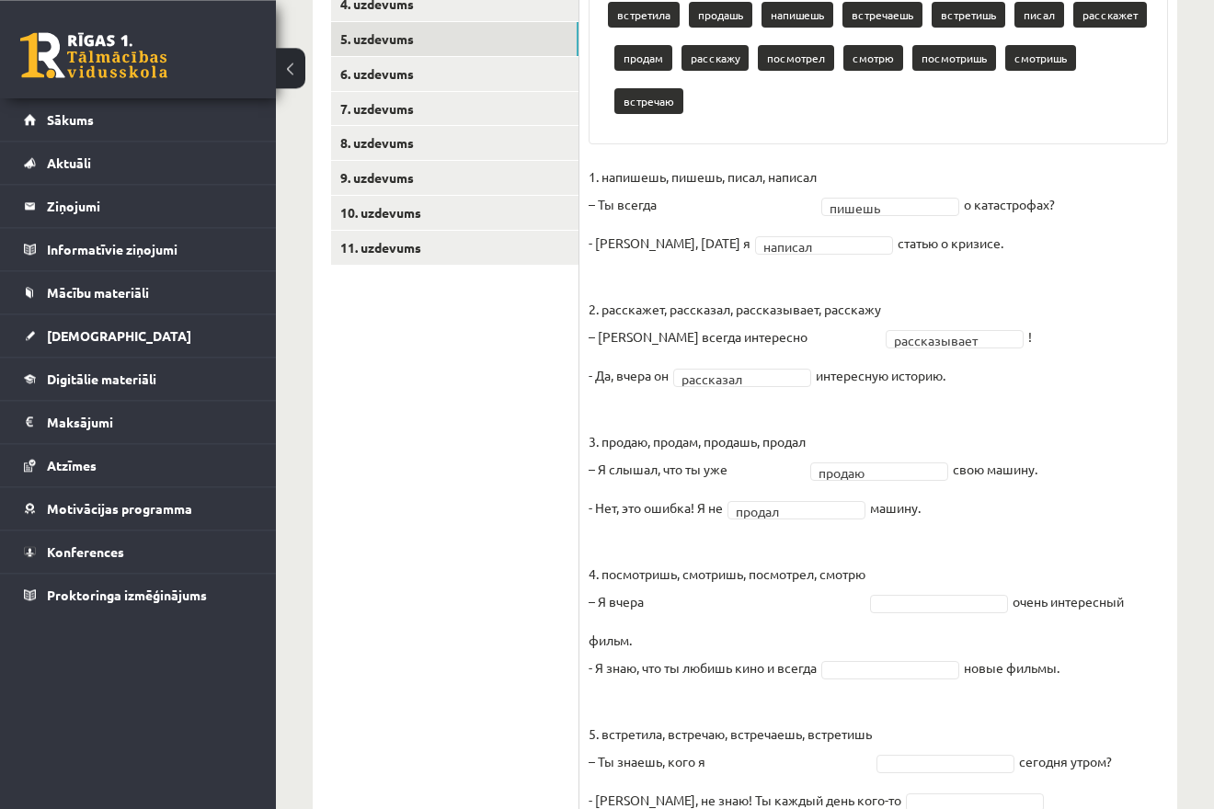
scroll to position [485, 0]
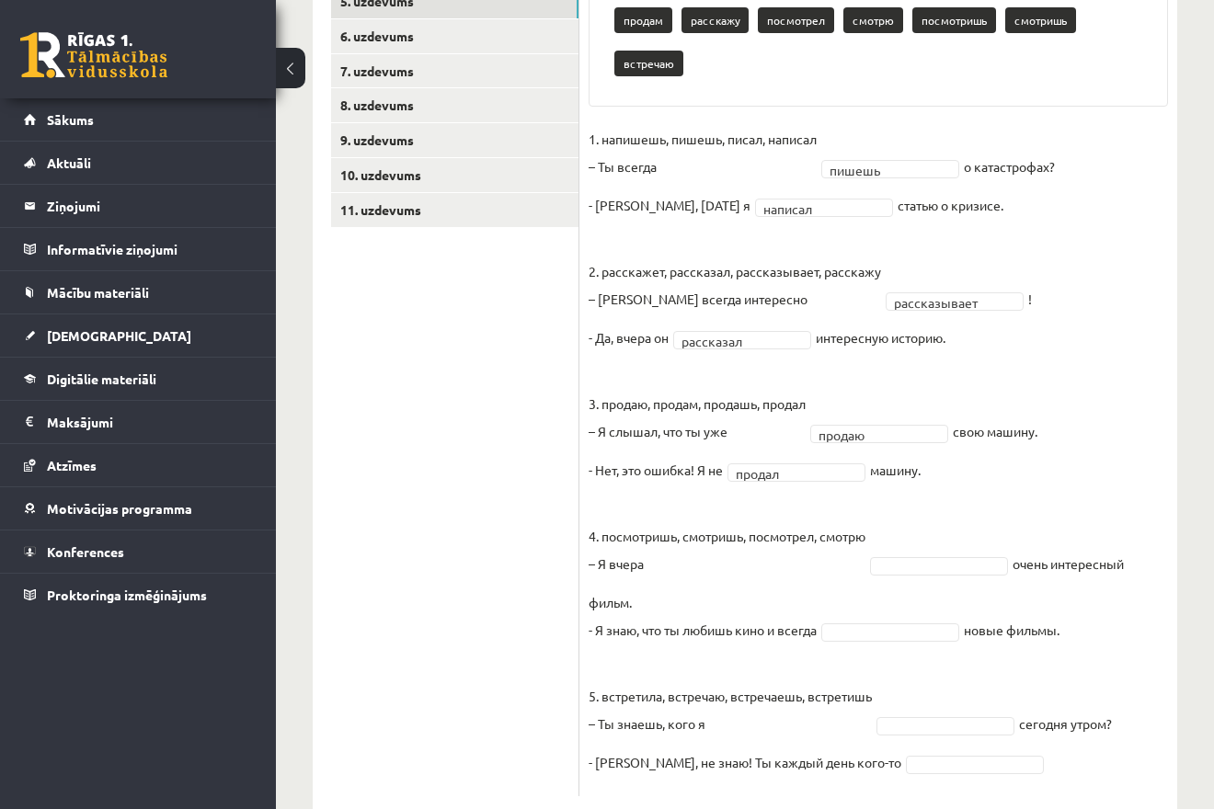
drag, startPoint x: 597, startPoint y: 517, endPoint x: 1087, endPoint y: 586, distance: 494.9
click at [1087, 586] on fieldset "**********" at bounding box center [877, 456] width 579 height 662
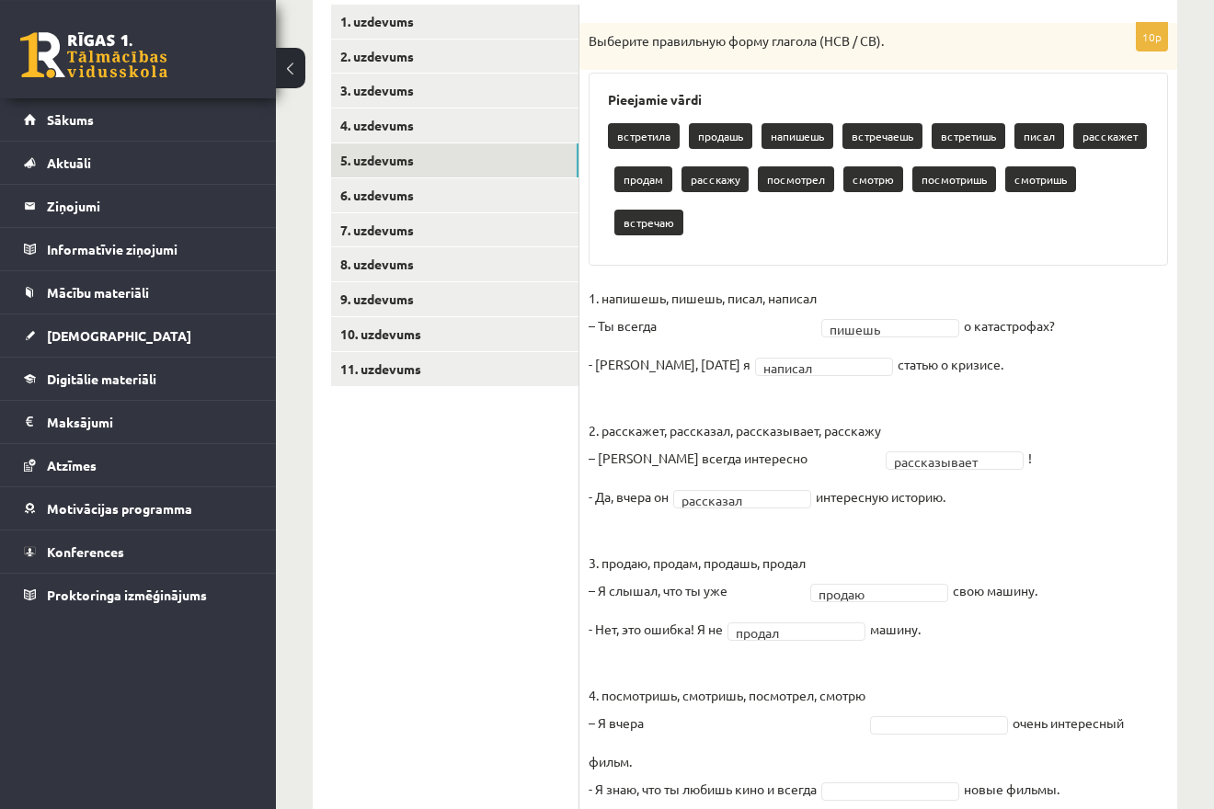
scroll to position [297, 0]
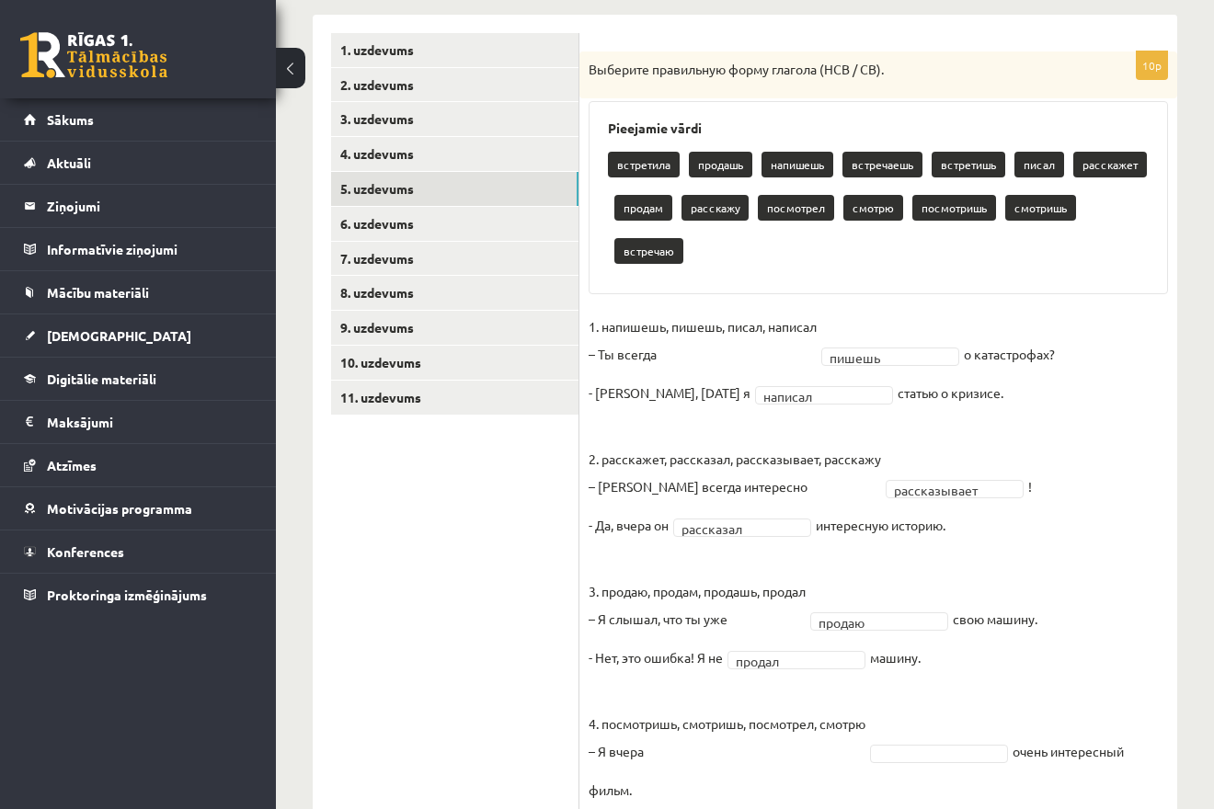
click at [750, 697] on p "4. посмотришь, смотришь, посмотрел, смотрю – Я вчера" at bounding box center [726, 723] width 277 height 83
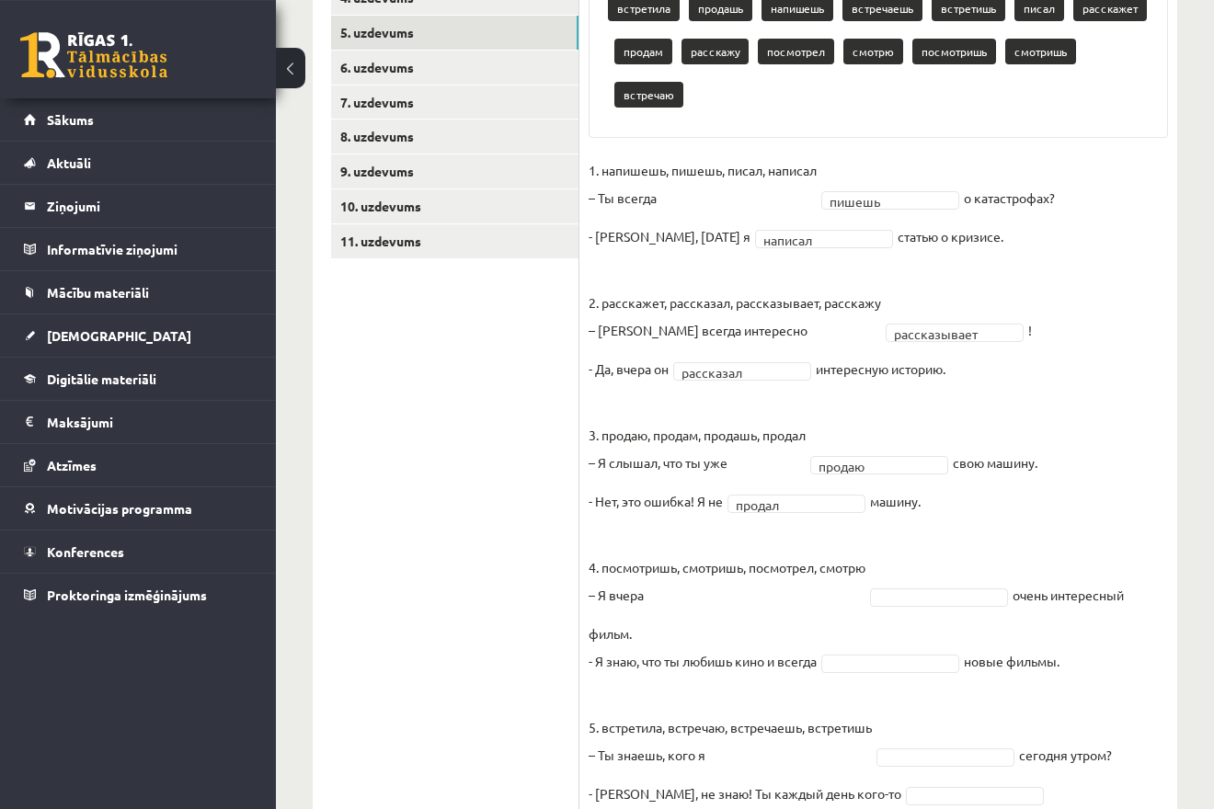
scroll to position [485, 0]
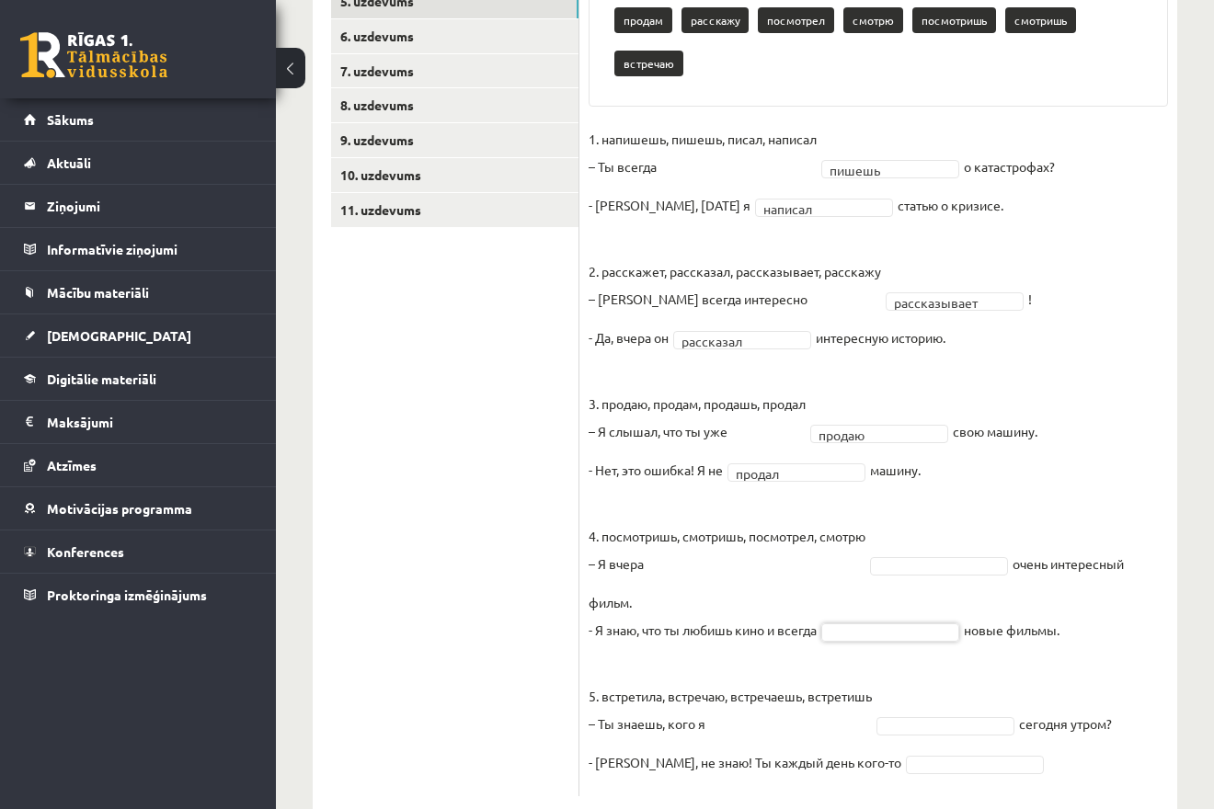
drag, startPoint x: 754, startPoint y: 519, endPoint x: 774, endPoint y: 504, distance: 25.0
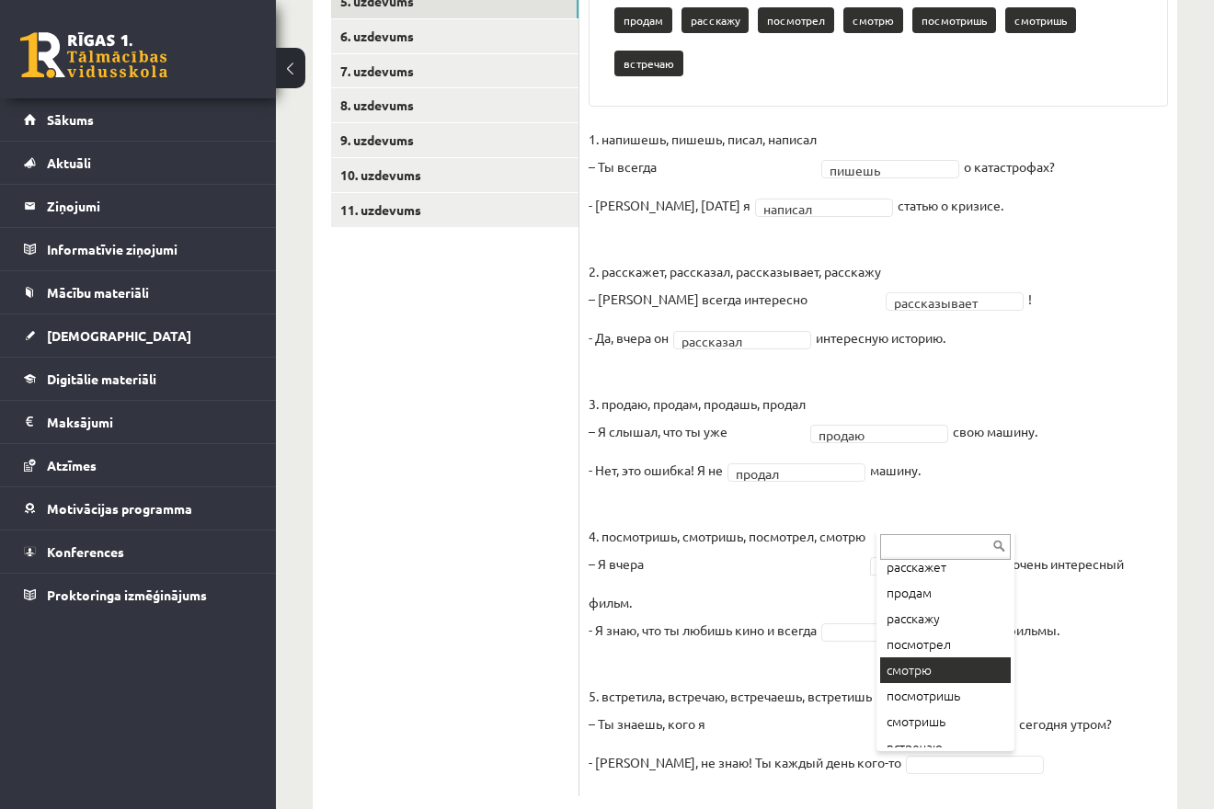
scroll to position [202, 0]
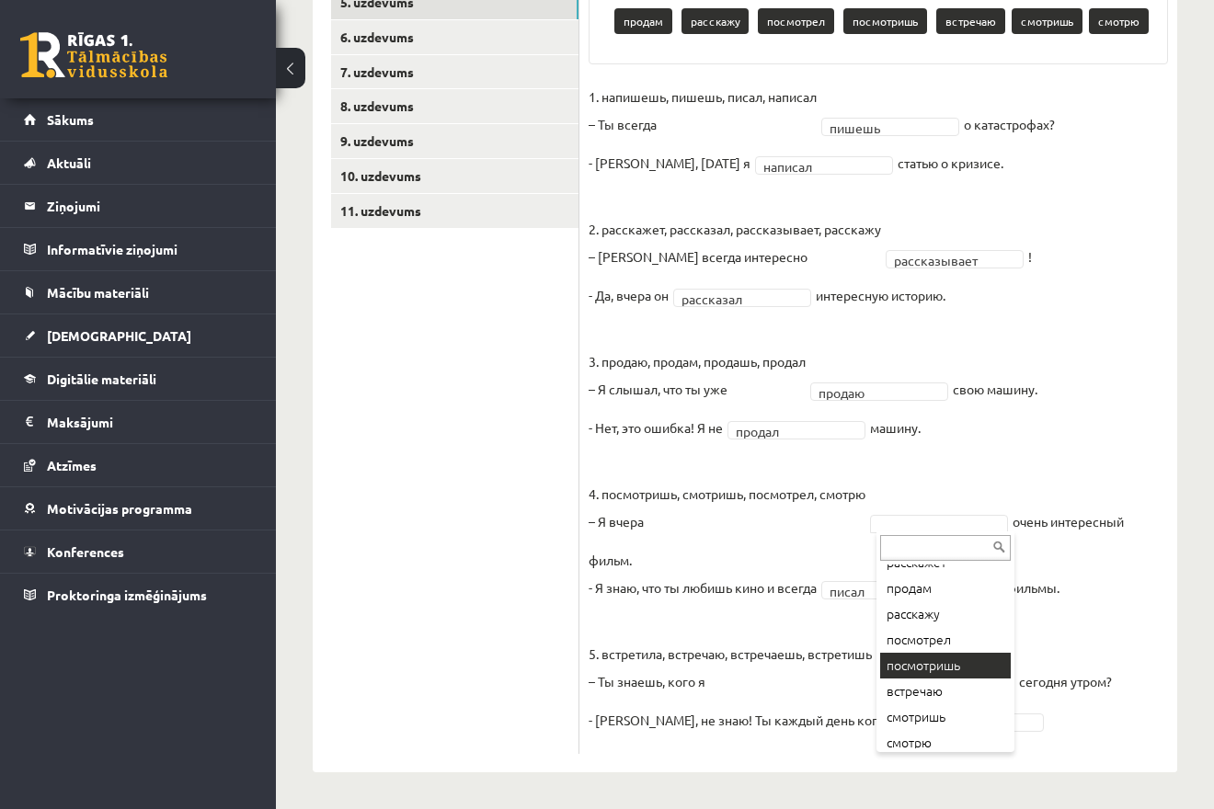
scroll to position [177, 0]
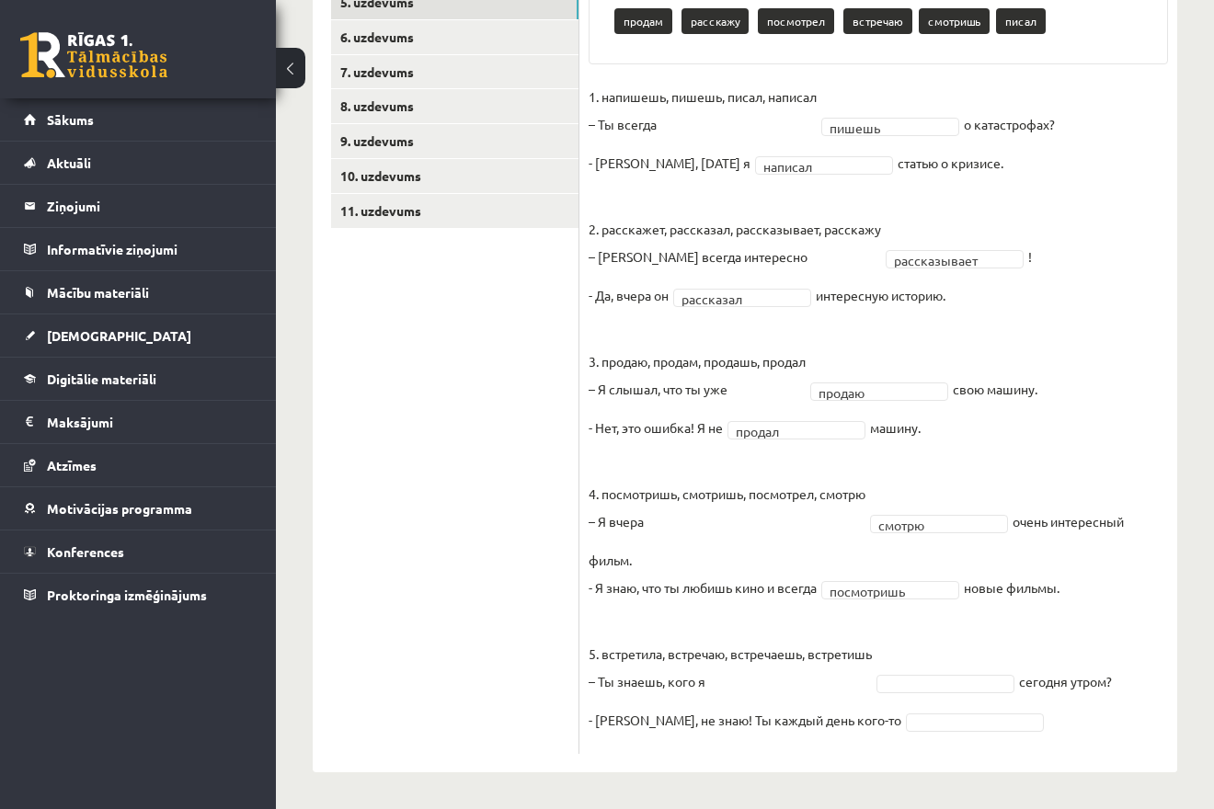
click at [789, 585] on p "- Я знаю, что ты любишь кино и всегда" at bounding box center [702, 588] width 228 height 28
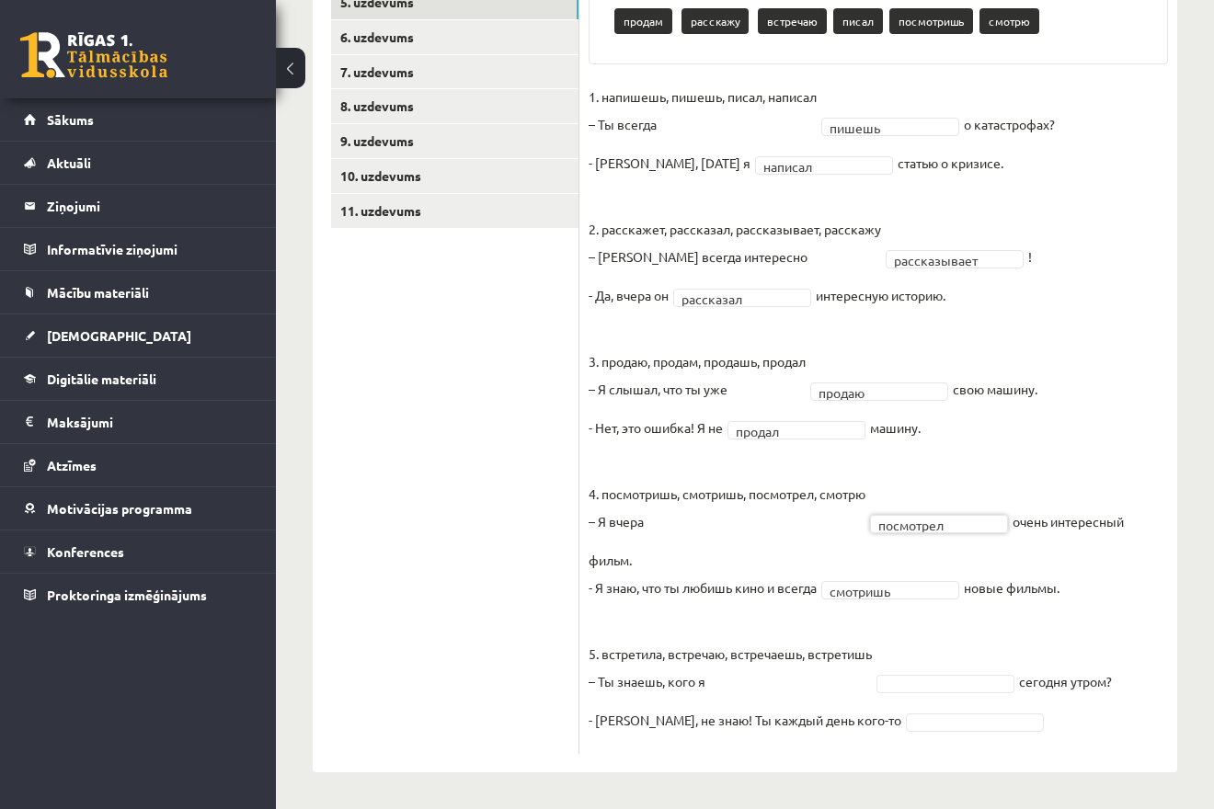
click at [960, 634] on fieldset "**********" at bounding box center [877, 414] width 579 height 662
drag, startPoint x: 594, startPoint y: 674, endPoint x: 1019, endPoint y: 746, distance: 430.8
click at [1019, 746] on div "**********" at bounding box center [878, 309] width 598 height 889
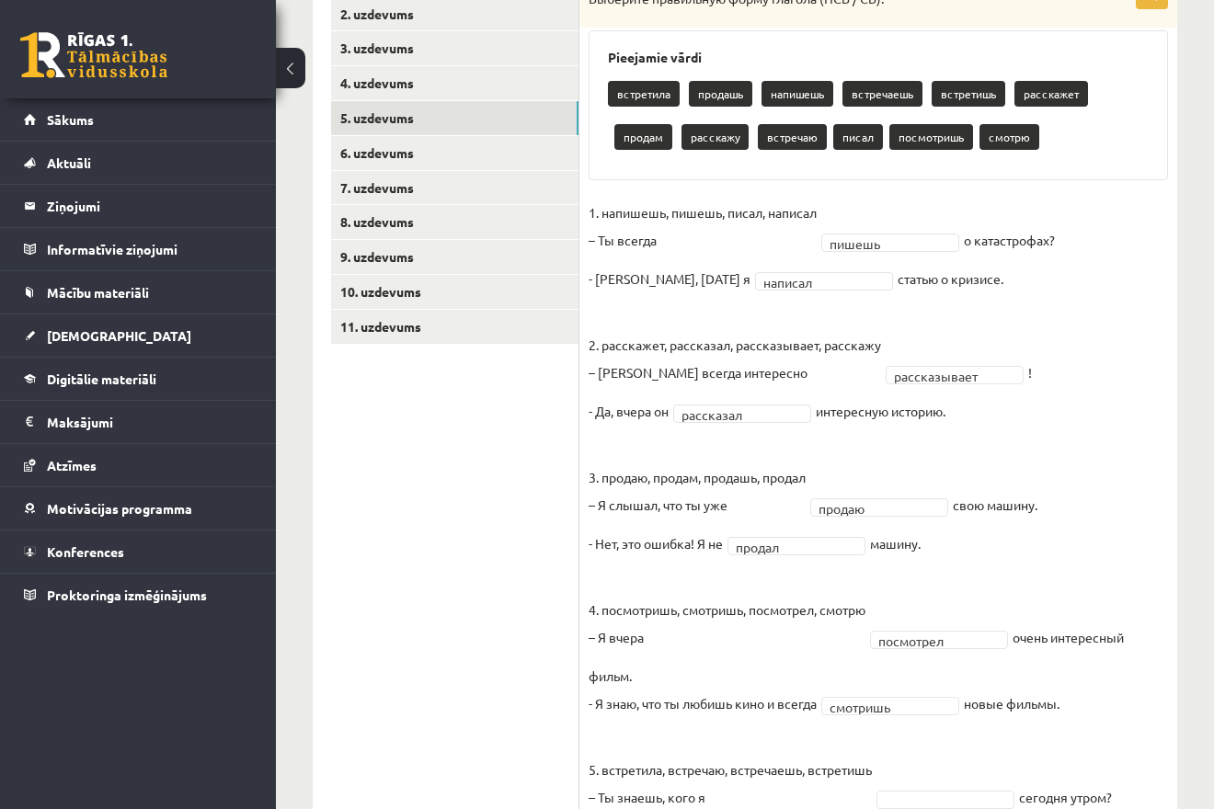
scroll to position [391, 0]
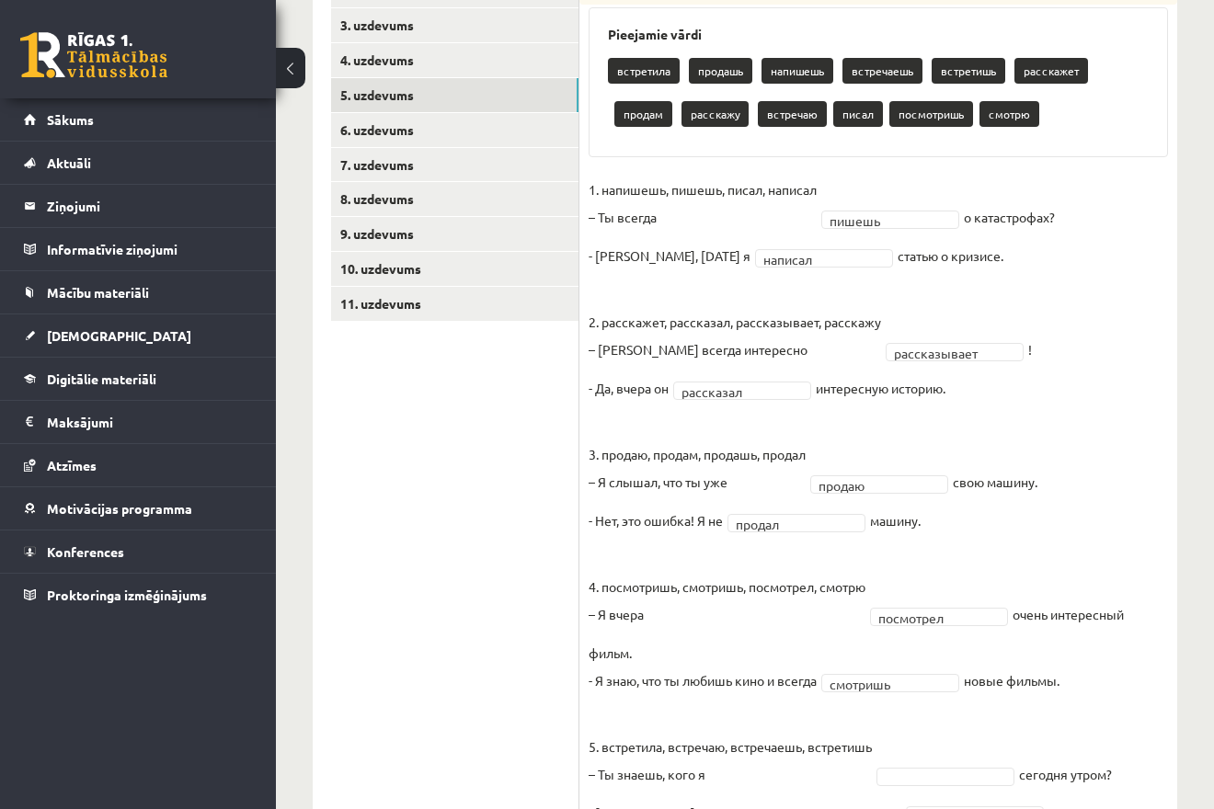
click at [644, 758] on p "5. встретила, встречаю, встречаешь, встретишь – Ты знаешь, кого я" at bounding box center [729, 746] width 283 height 83
drag, startPoint x: 602, startPoint y: 750, endPoint x: 951, endPoint y: 736, distance: 348.8
click at [951, 736] on fieldset "**********" at bounding box center [877, 507] width 579 height 662
click at [916, 639] on fieldset "**********" at bounding box center [877, 507] width 579 height 662
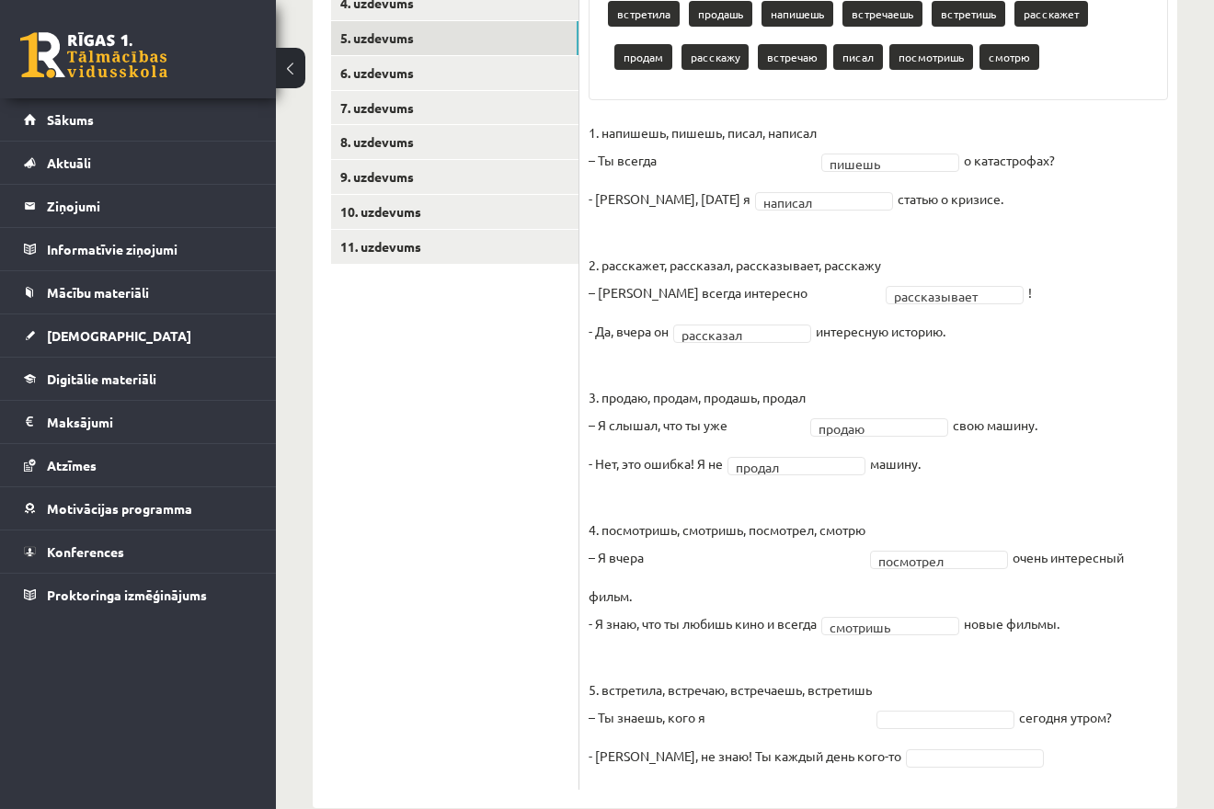
scroll to position [485, 0]
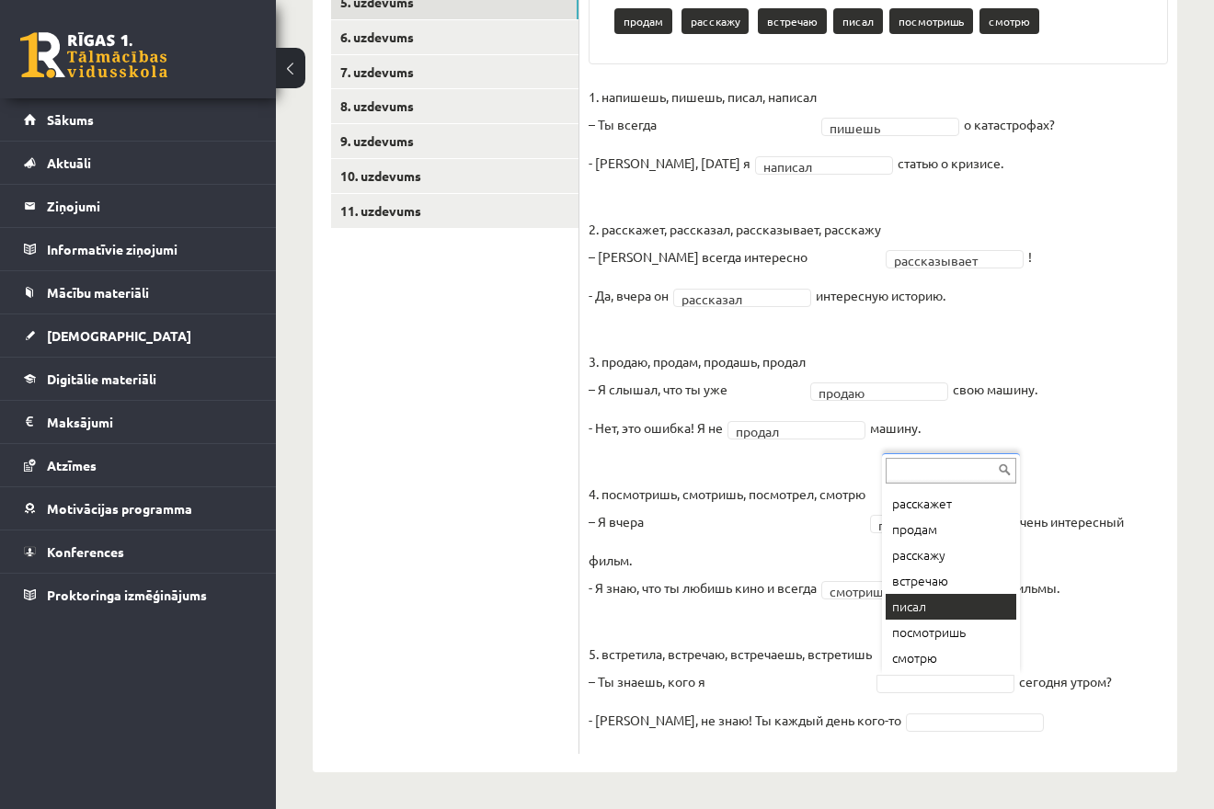
scroll to position [79, 0]
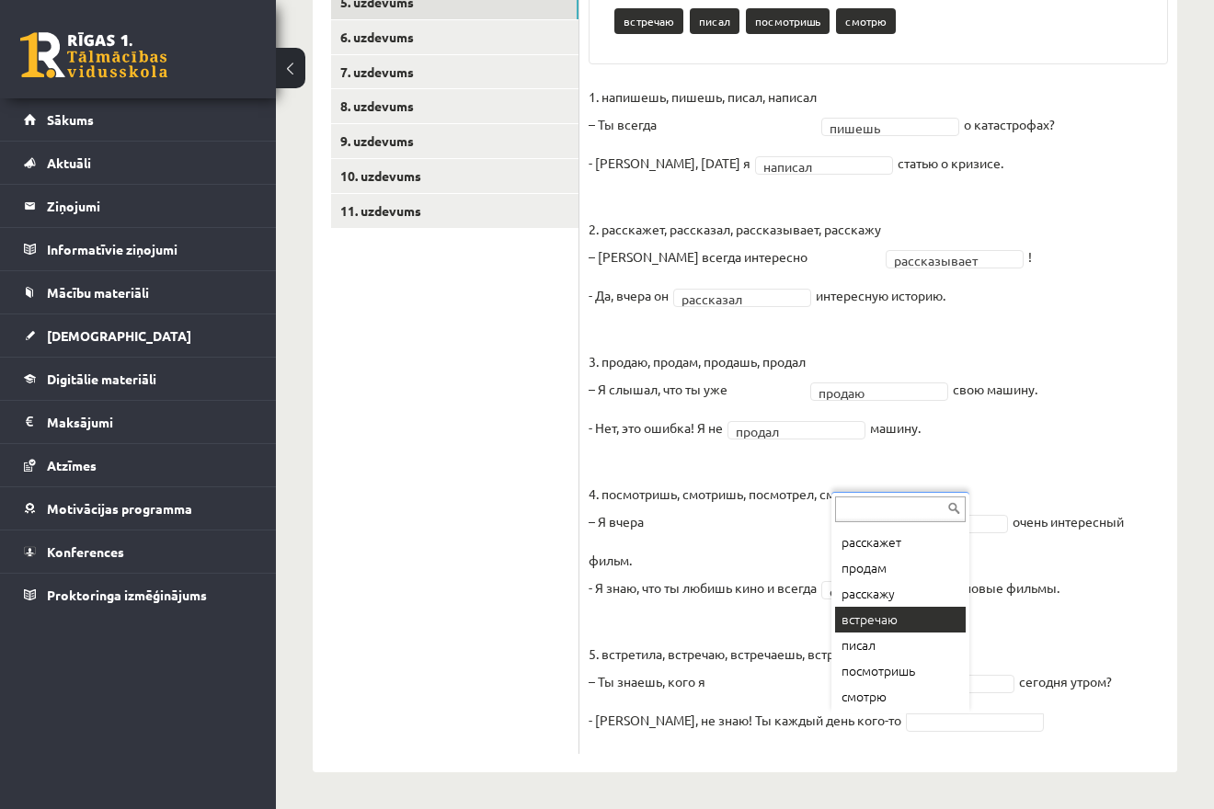
scroll to position [0, 0]
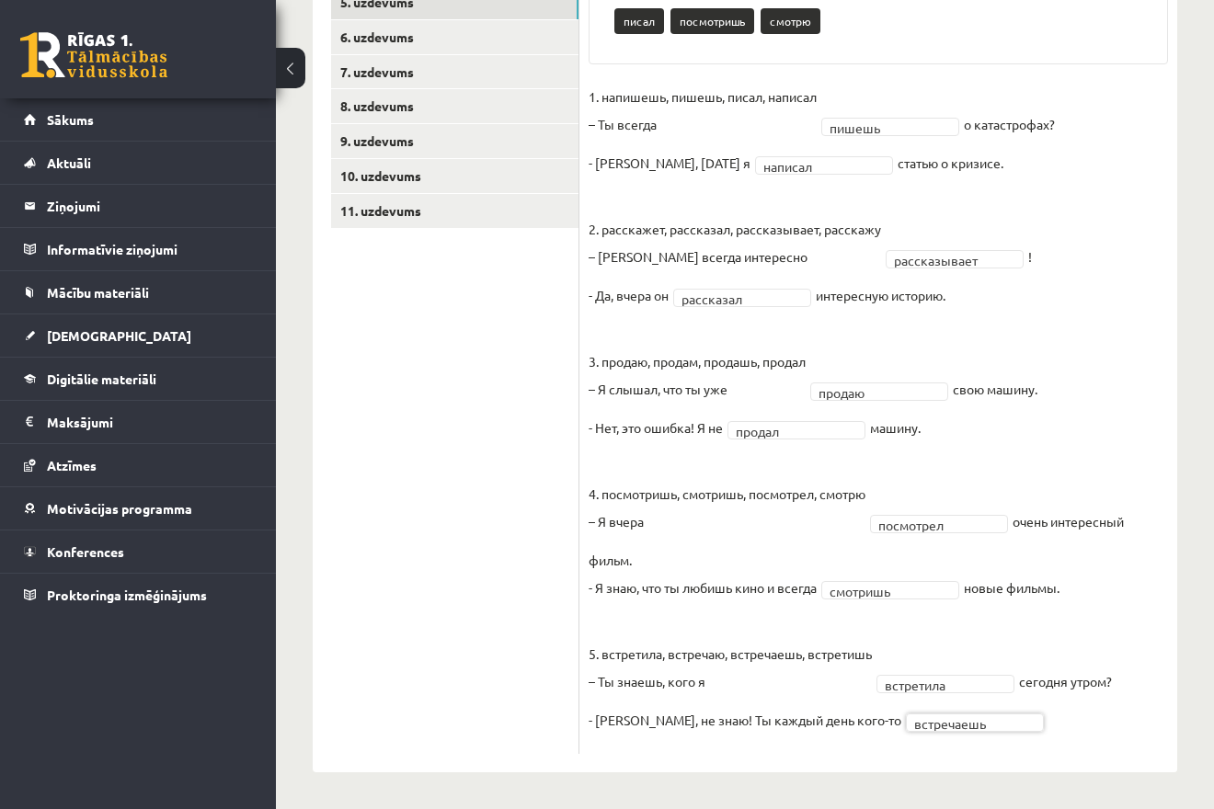
click at [824, 676] on p "5. встретила, встречаю, встречаешь, встретишь – Ты знаешь, кого я" at bounding box center [729, 653] width 283 height 83
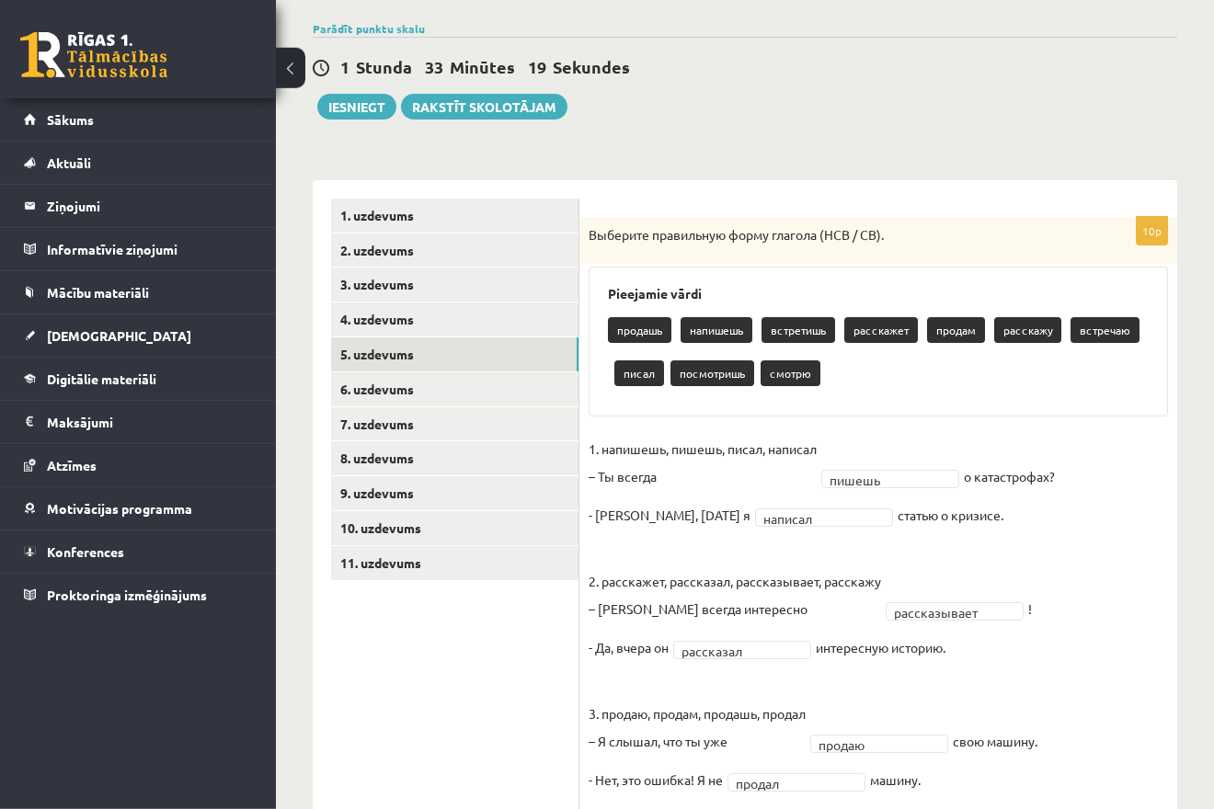
scroll to position [109, 0]
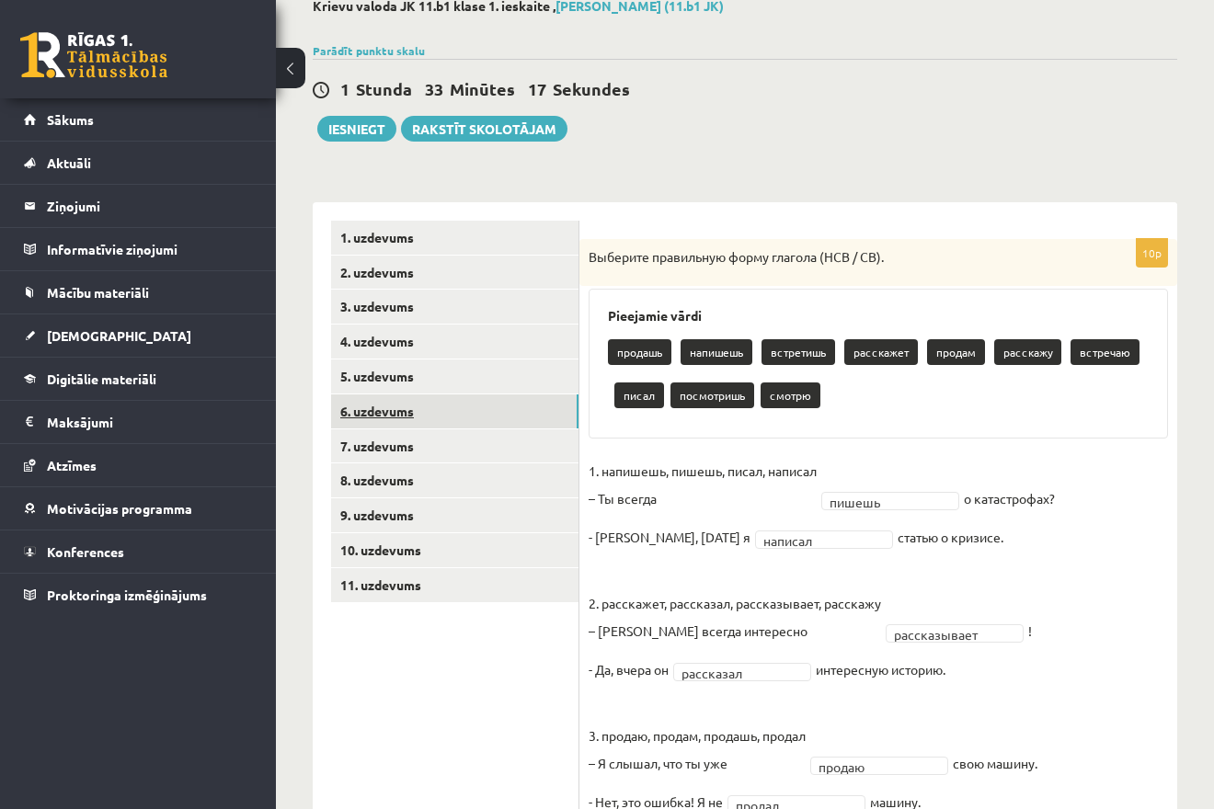
click at [450, 408] on link "6. uzdevums" at bounding box center [454, 411] width 247 height 34
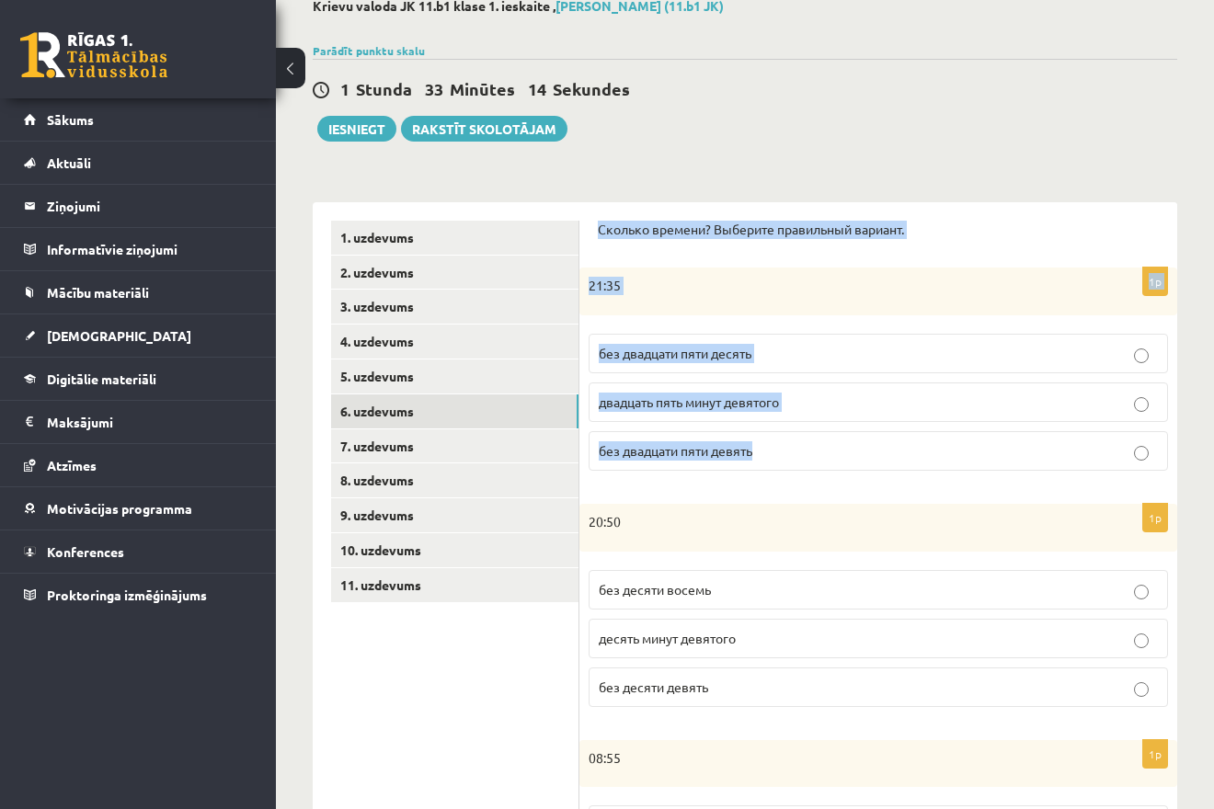
drag, startPoint x: 597, startPoint y: 236, endPoint x: 821, endPoint y: 461, distance: 317.3
click at [822, 465] on div "Сколько времени? Выберите правильный вариант. 1p 21:35 без двадцати пяти десять…" at bounding box center [878, 825] width 598 height 1246
click at [625, 311] on div "21:35" at bounding box center [878, 292] width 598 height 48
drag, startPoint x: 600, startPoint y: 228, endPoint x: 799, endPoint y: 464, distance: 308.7
click at [799, 250] on div "Сколько времени? Выберите правильный вариант." at bounding box center [878, 235] width 561 height 29
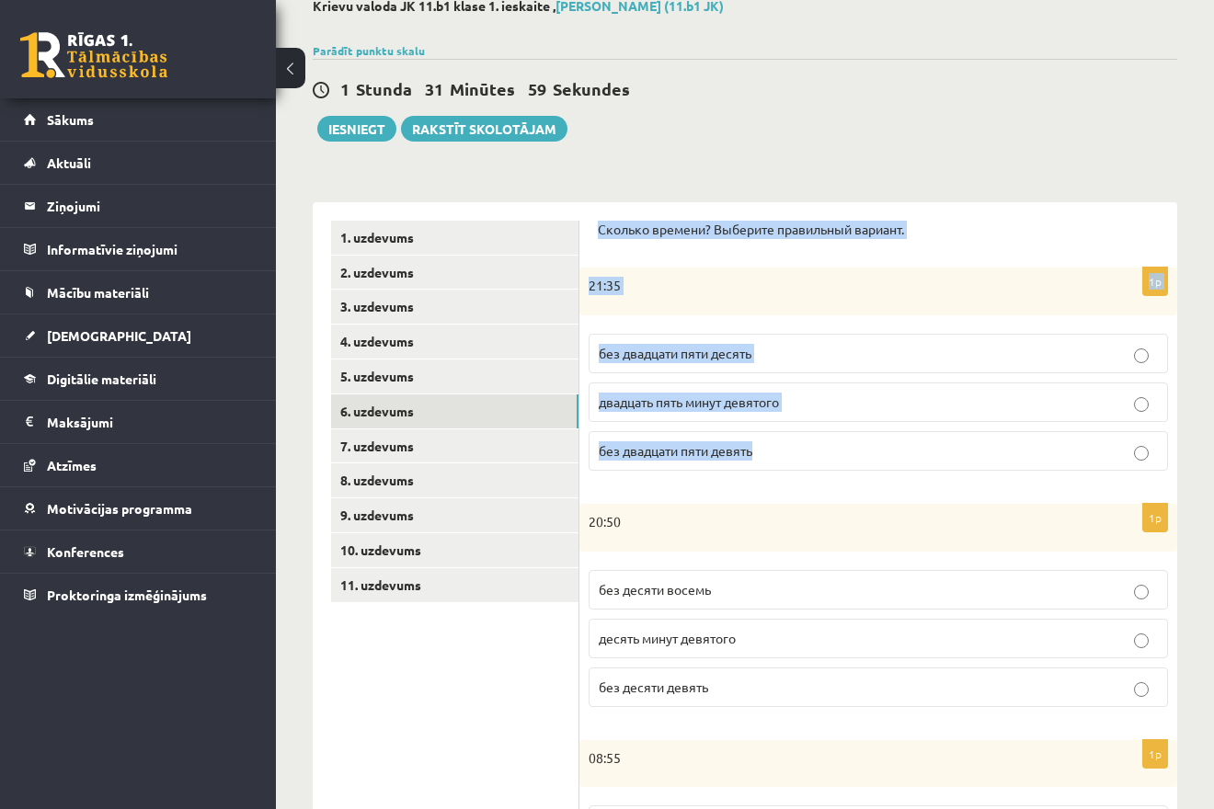
click at [738, 368] on label "без двадцати пяти десять" at bounding box center [877, 354] width 579 height 40
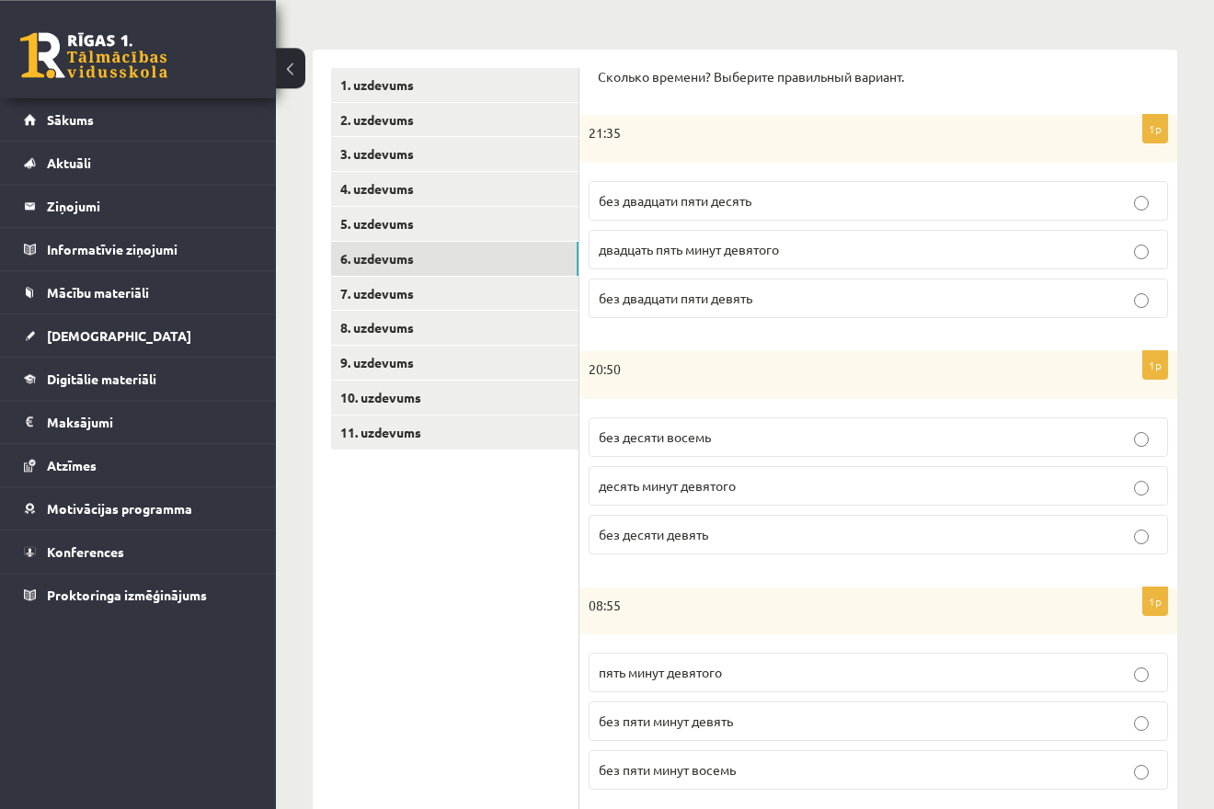
scroll to position [297, 0]
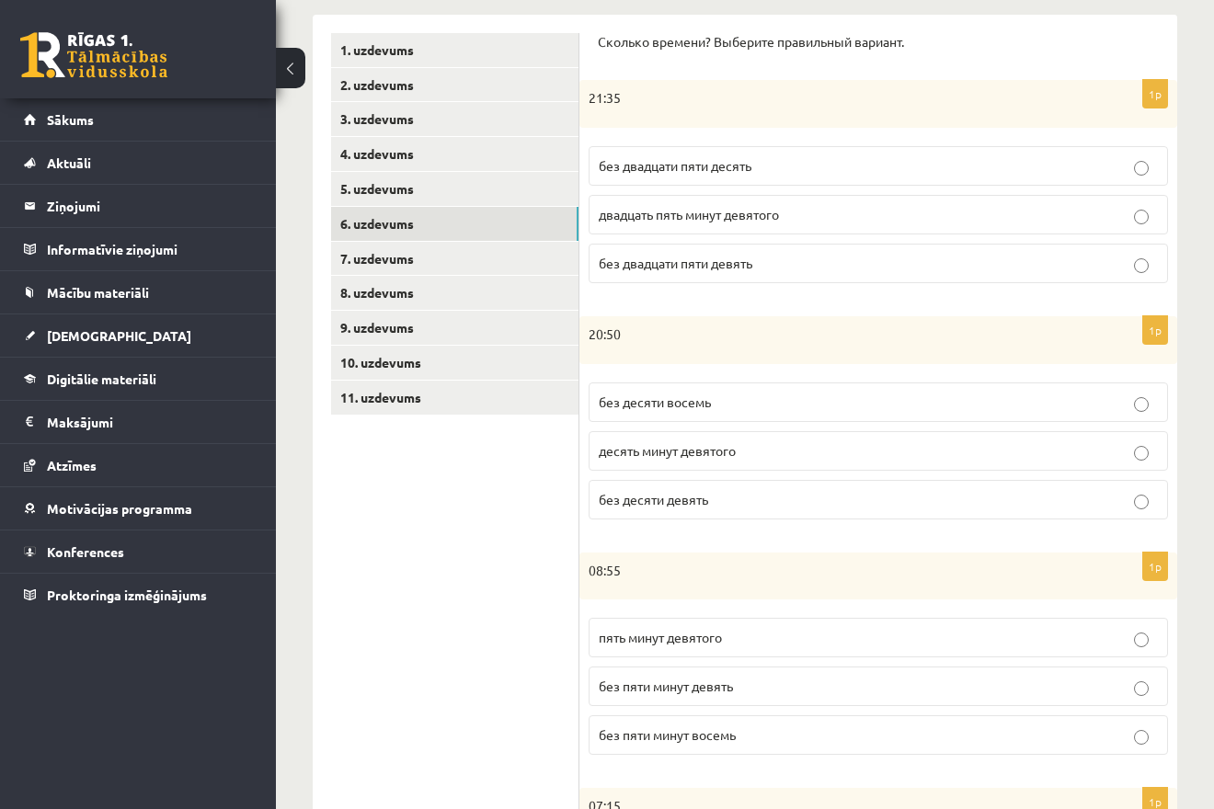
drag, startPoint x: 585, startPoint y: 336, endPoint x: 752, endPoint y: 513, distance: 243.2
click at [752, 364] on div "20:50" at bounding box center [878, 340] width 598 height 48
click at [704, 735] on span "без пяти минут восемь" at bounding box center [667, 734] width 137 height 17
click at [675, 492] on p "без десяти девять" at bounding box center [878, 499] width 559 height 19
drag, startPoint x: 586, startPoint y: 330, endPoint x: 737, endPoint y: 512, distance: 237.0
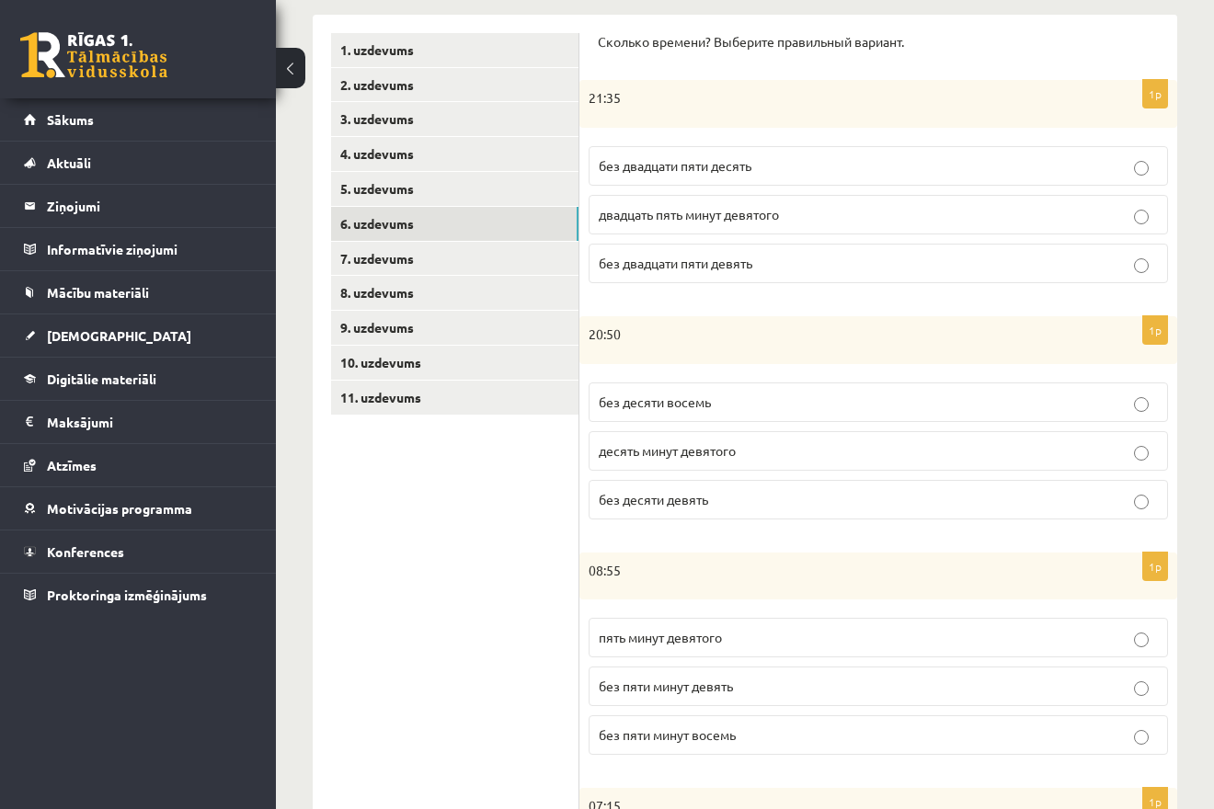
click at [737, 364] on div "20:50" at bounding box center [878, 340] width 598 height 48
click at [816, 542] on form "Сколько времени? Выберите правильный вариант. 1p 21:35 без двадцати пяти десять…" at bounding box center [878, 637] width 561 height 1209
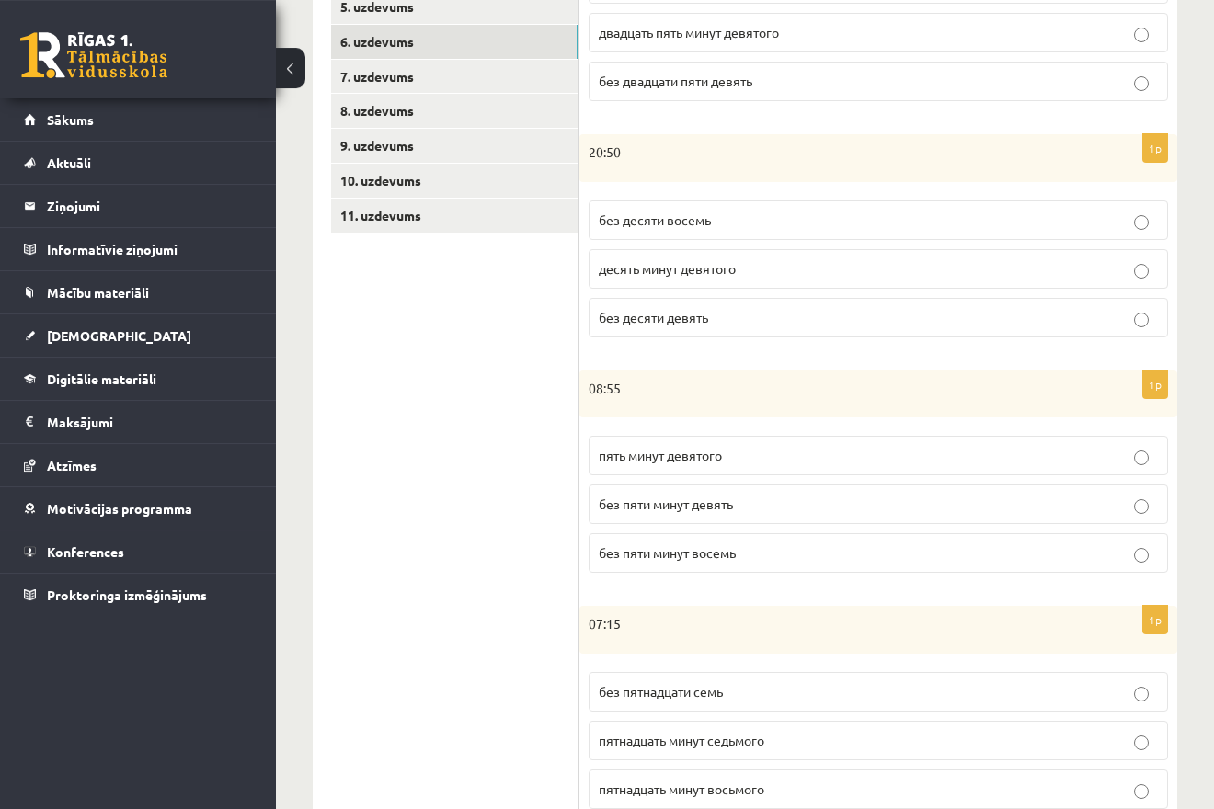
scroll to position [485, 0]
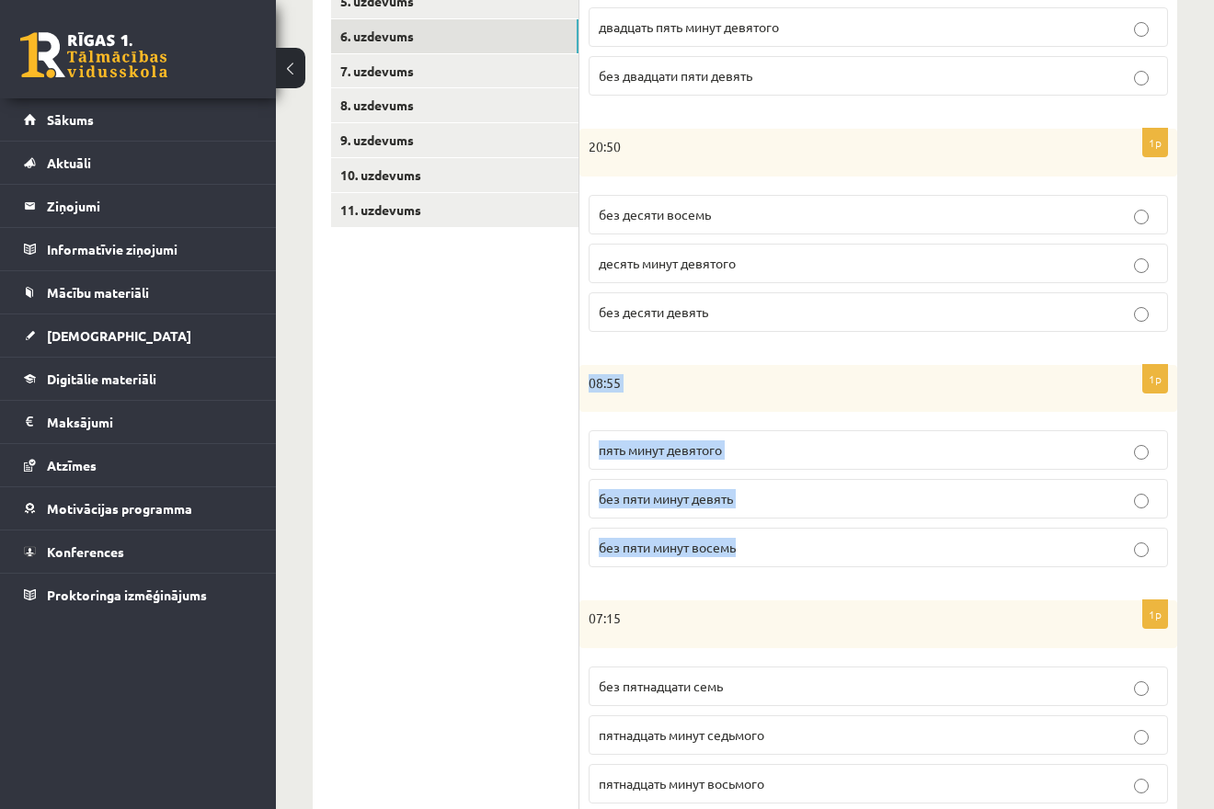
drag, startPoint x: 586, startPoint y: 374, endPoint x: 745, endPoint y: 550, distance: 236.9
click at [745, 413] on div "08:55" at bounding box center [878, 389] width 598 height 48
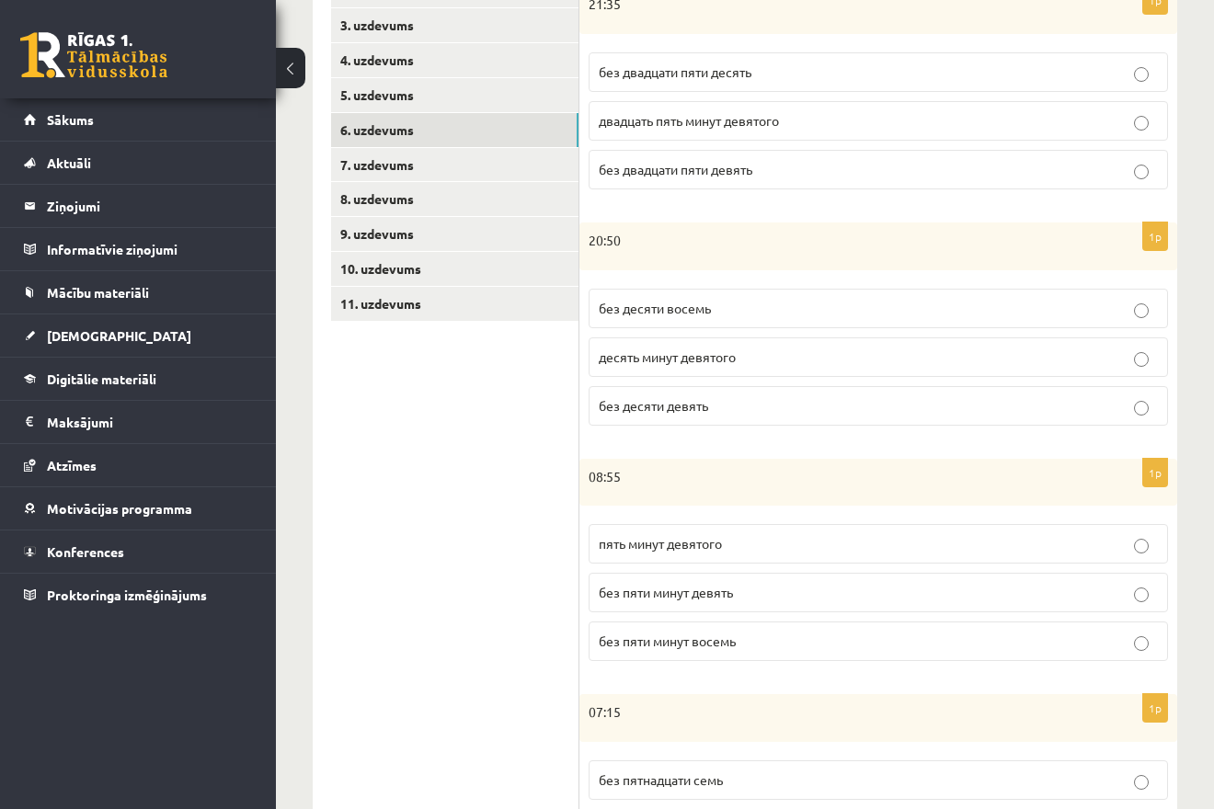
click at [497, 488] on ul "1. uzdevums 2. uzdevums 3. uzdevums 4. uzdevums 5. uzdevums 6. uzdevums 7. uzde…" at bounding box center [455, 543] width 248 height 1209
click at [709, 597] on span "без пяти минут девять" at bounding box center [666, 592] width 134 height 17
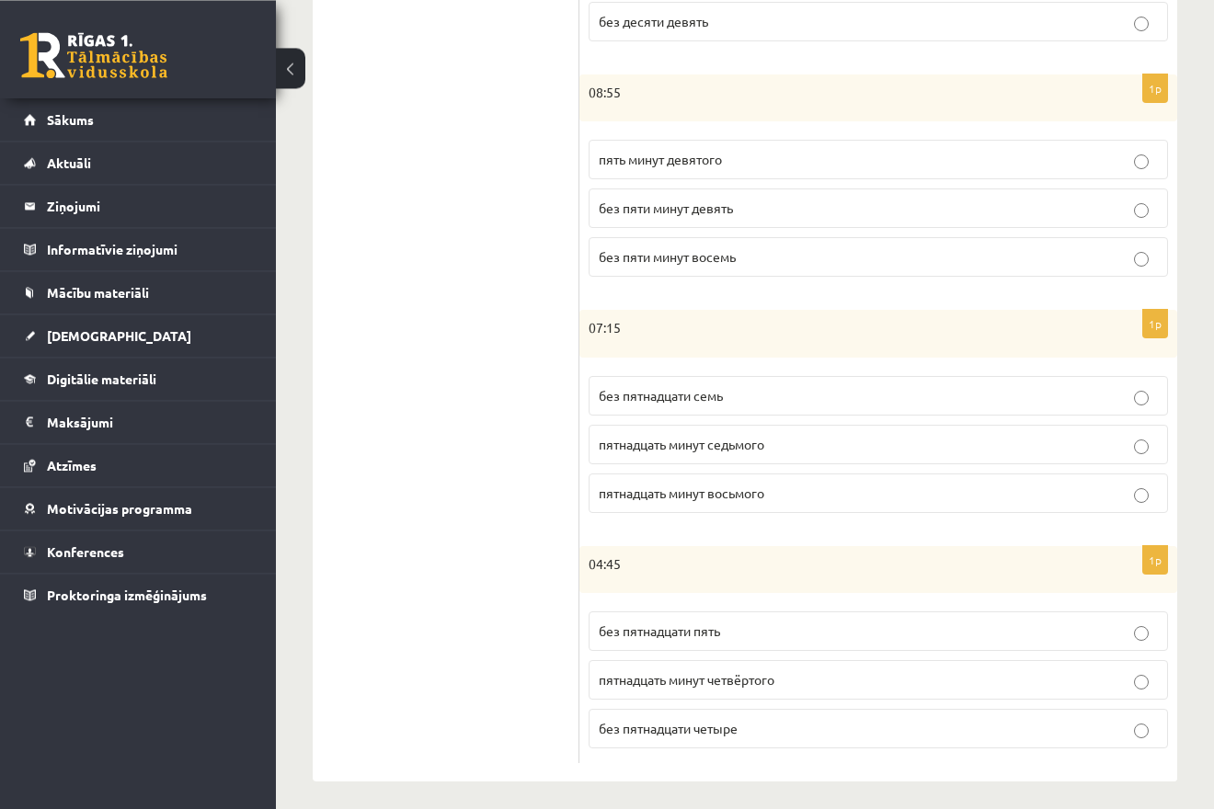
scroll to position [785, 0]
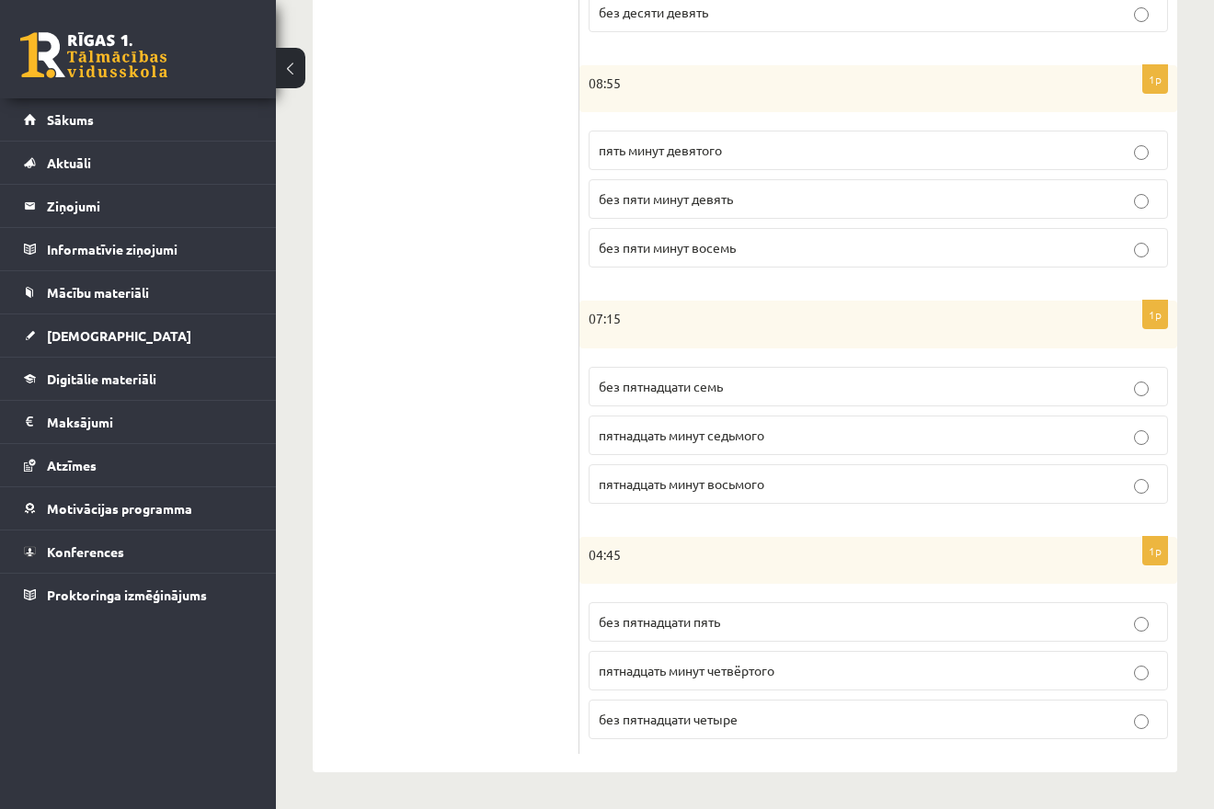
drag, startPoint x: 597, startPoint y: 382, endPoint x: 797, endPoint y: 509, distance: 237.2
click at [797, 406] on label "без пятнадцати семь" at bounding box center [877, 387] width 579 height 40
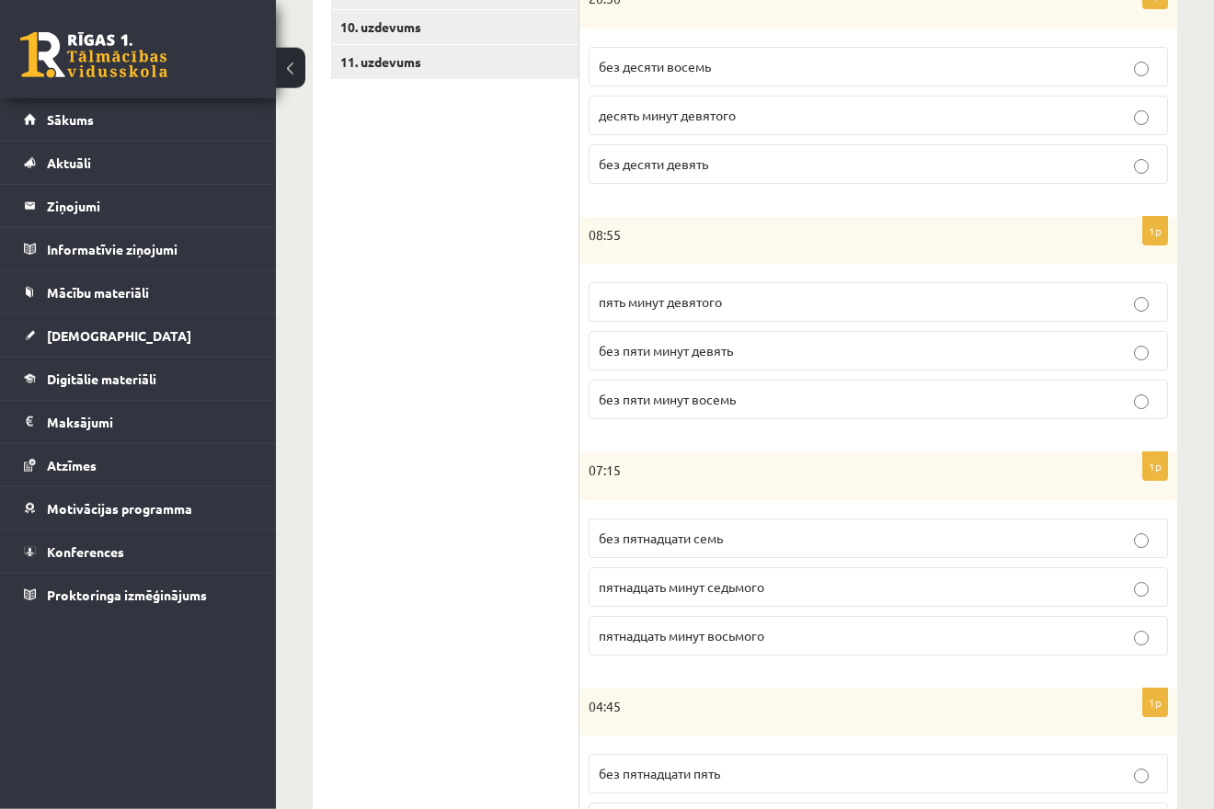
scroll to position [598, 0]
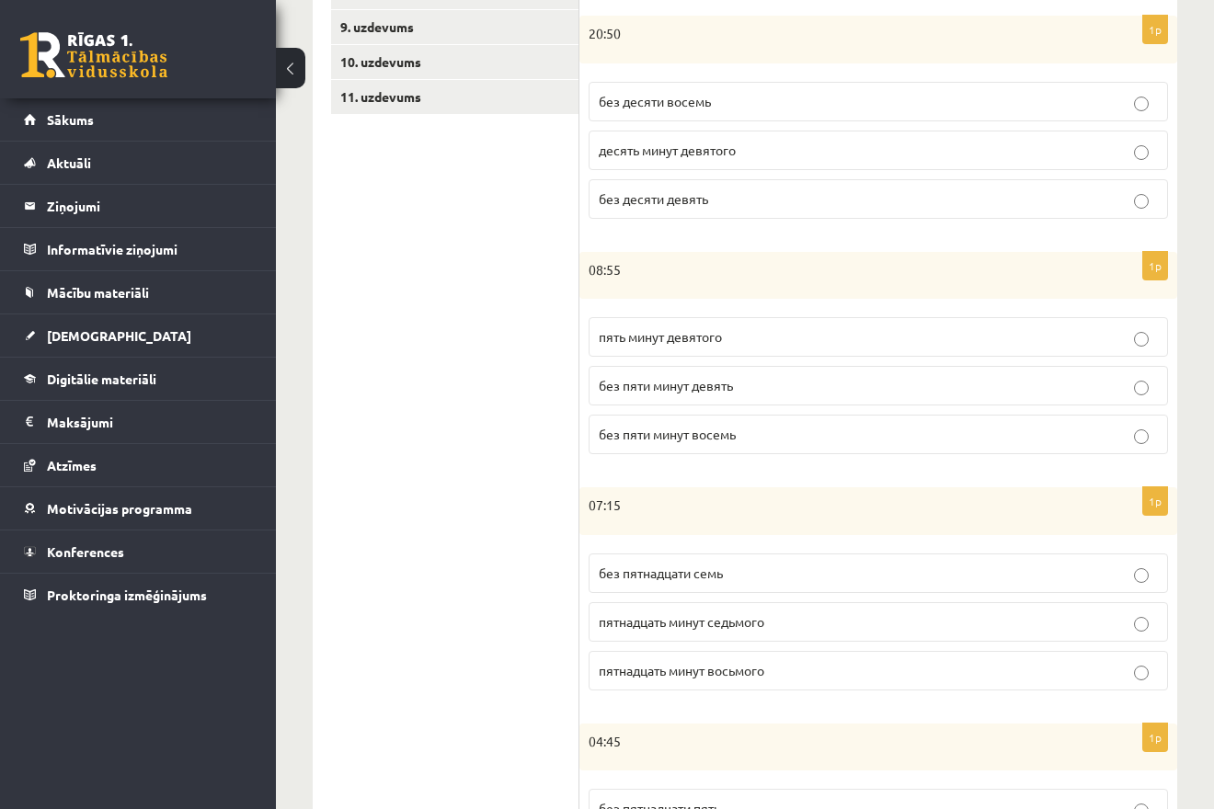
click at [730, 622] on span "пятнадцать минут седьмого" at bounding box center [681, 621] width 165 height 17
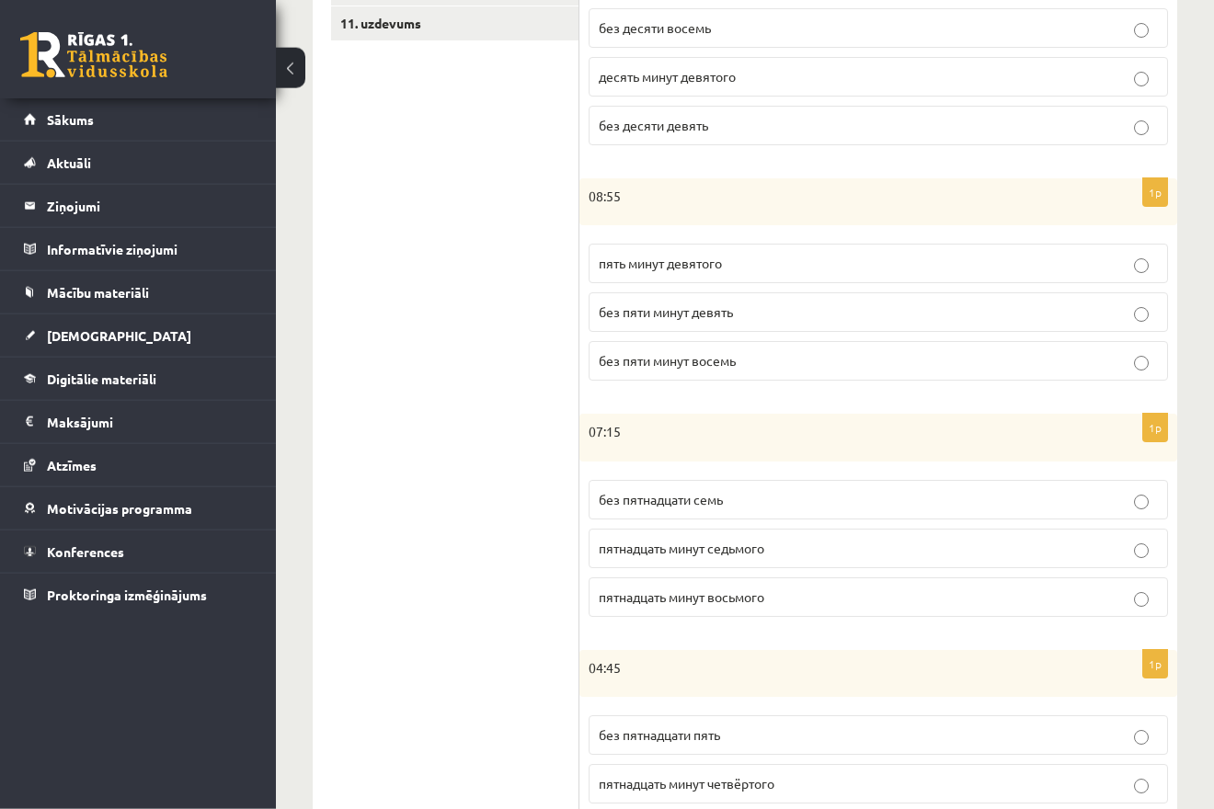
scroll to position [785, 0]
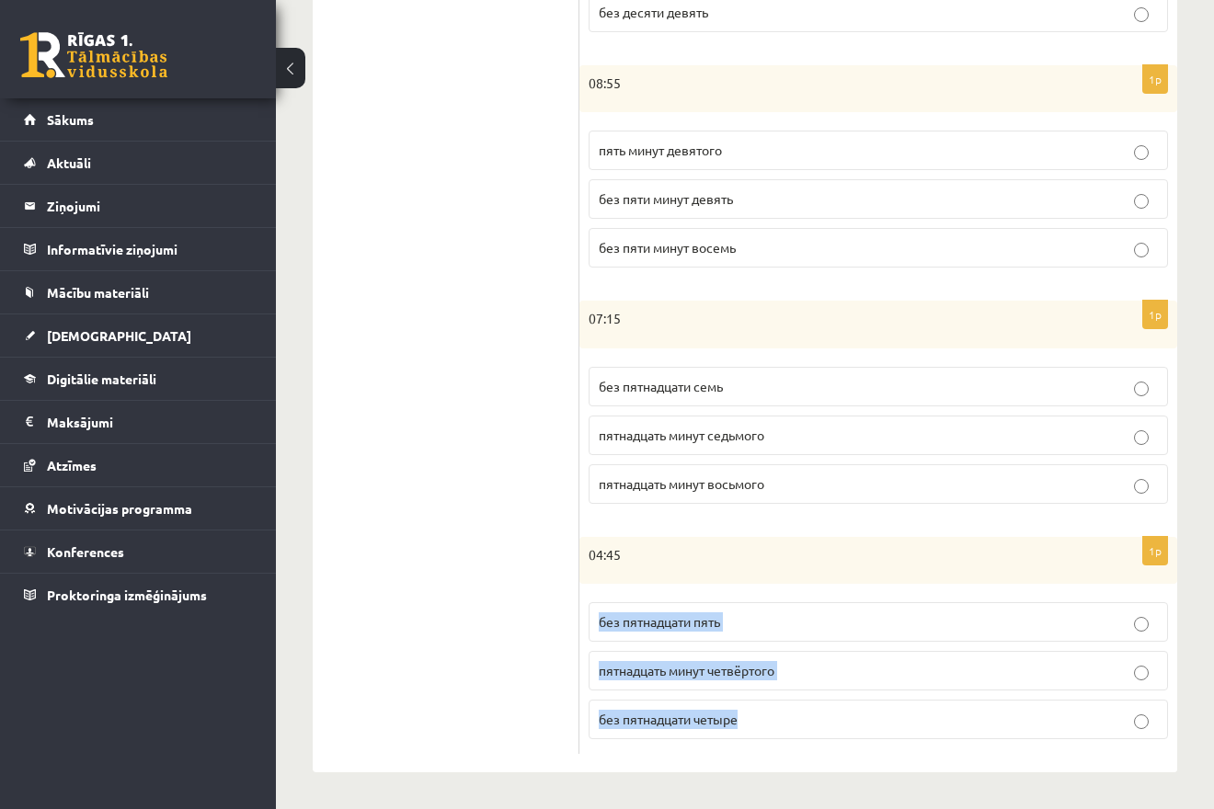
drag, startPoint x: 588, startPoint y: 598, endPoint x: 826, endPoint y: 736, distance: 274.4
click at [826, 736] on fieldset "без пятнадцати пять пятнадцать минут четвёртого без пятнадцати четыре" at bounding box center [877, 669] width 579 height 152
click at [831, 621] on p "без пятнадцати пять" at bounding box center [878, 621] width 559 height 19
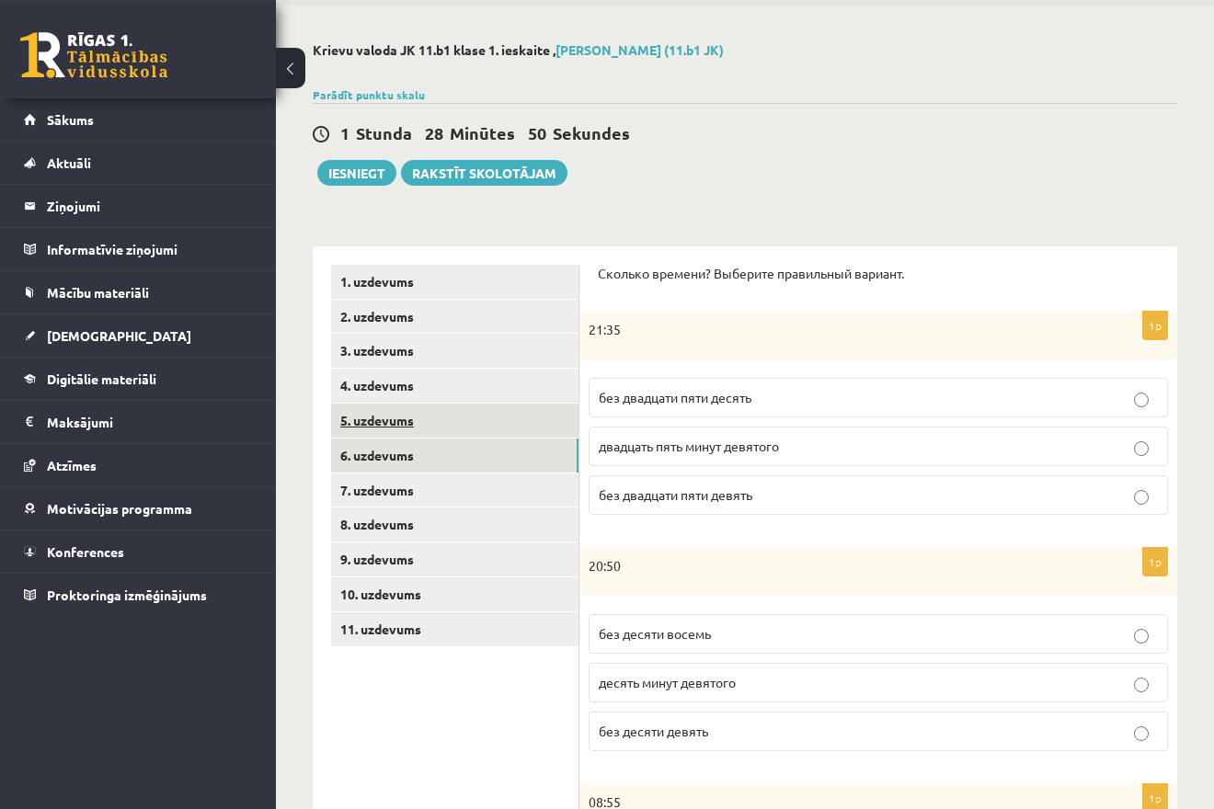
scroll to position [35, 0]
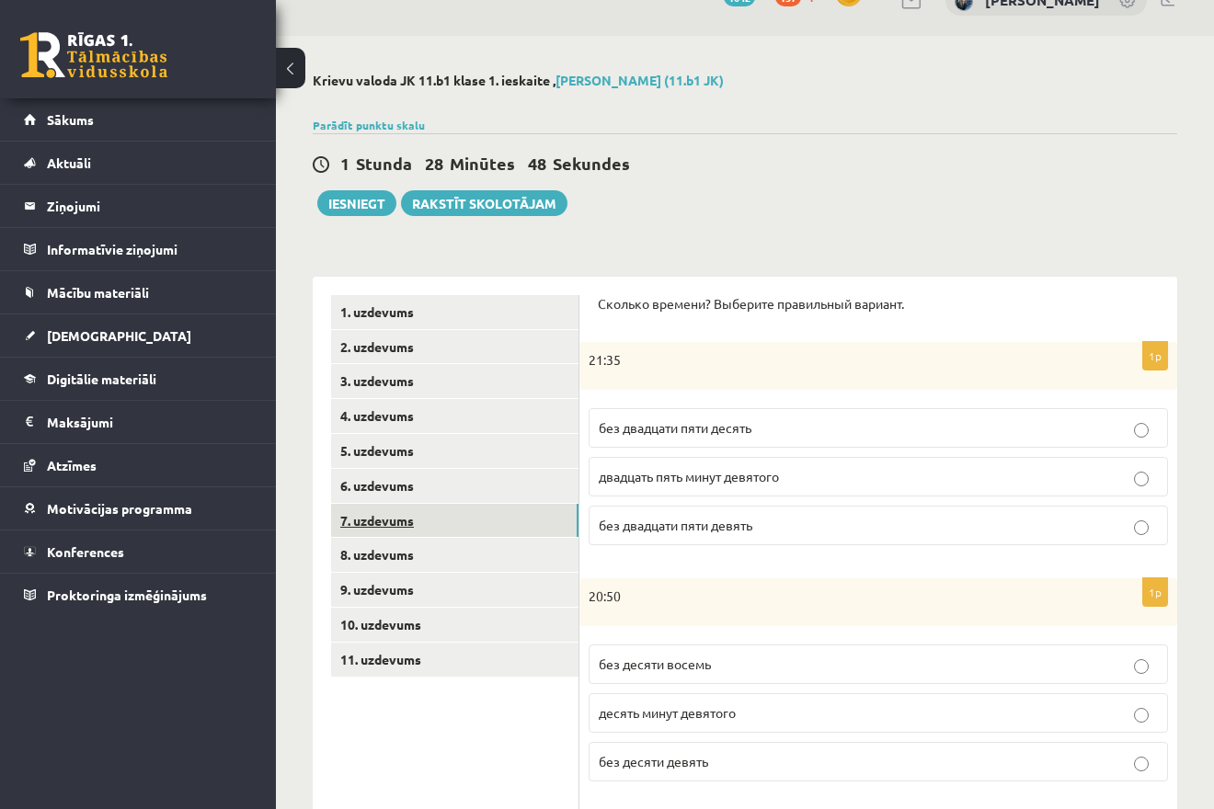
click at [478, 513] on link "7. uzdevums" at bounding box center [454, 521] width 247 height 34
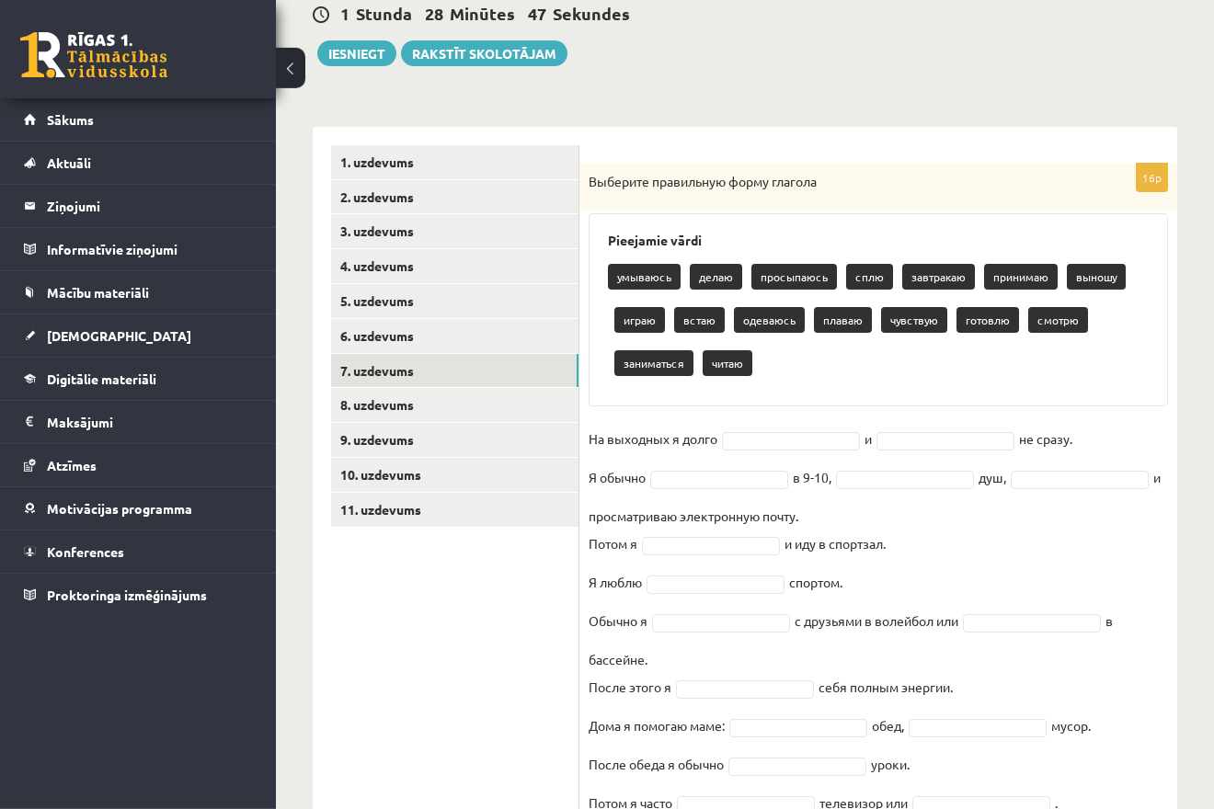
scroll to position [222, 0]
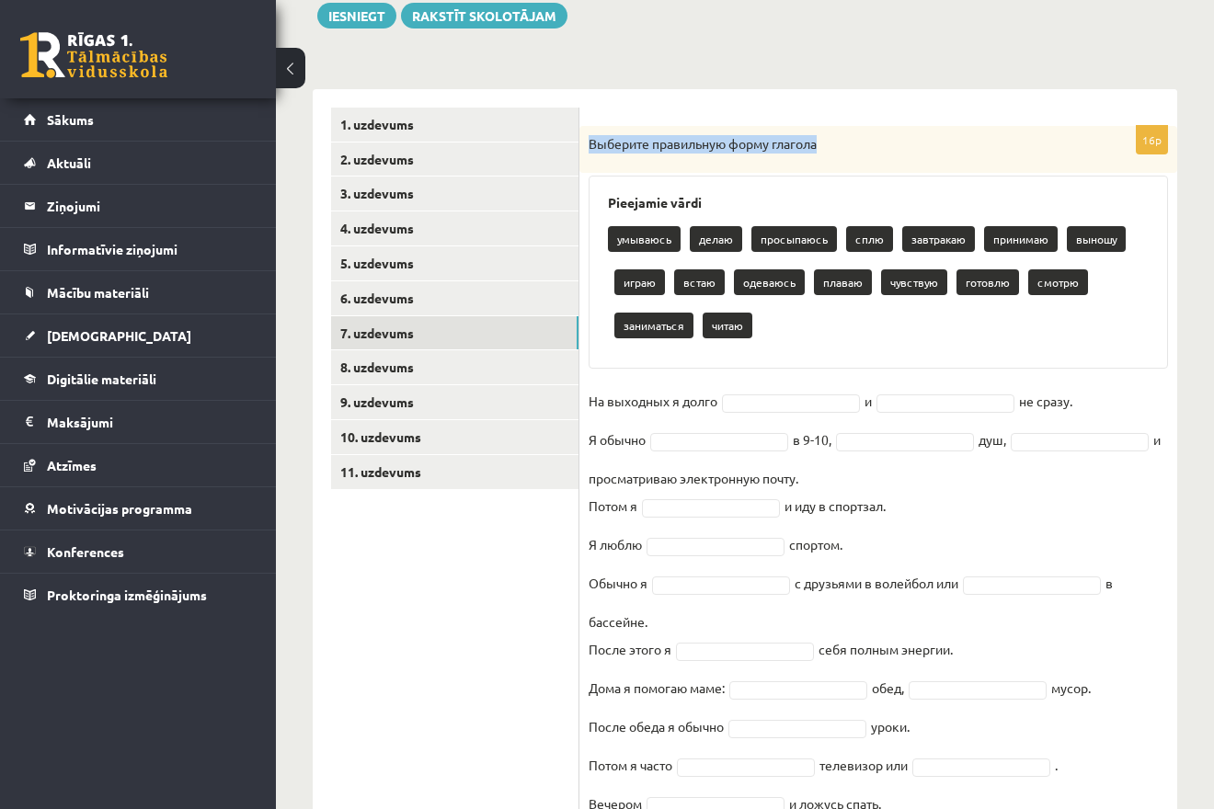
drag, startPoint x: 589, startPoint y: 141, endPoint x: 880, endPoint y: 126, distance: 290.9
click at [878, 128] on div "Выберите правильную форму глагола" at bounding box center [878, 150] width 598 height 48
click at [881, 327] on div "умываюсь делаю просыпаюсь сплю завтракаю принимаю выношу играю встаю одеваюсь п…" at bounding box center [878, 285] width 541 height 130
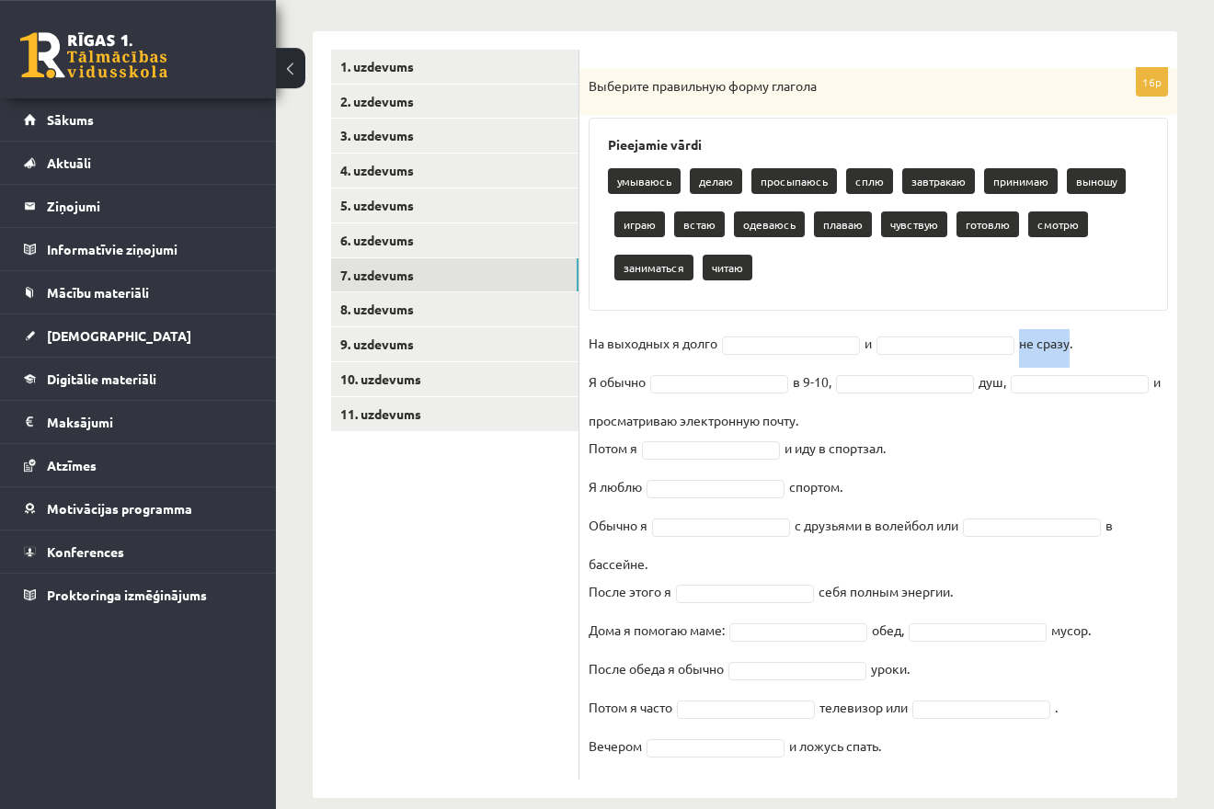
scroll to position [307, 0]
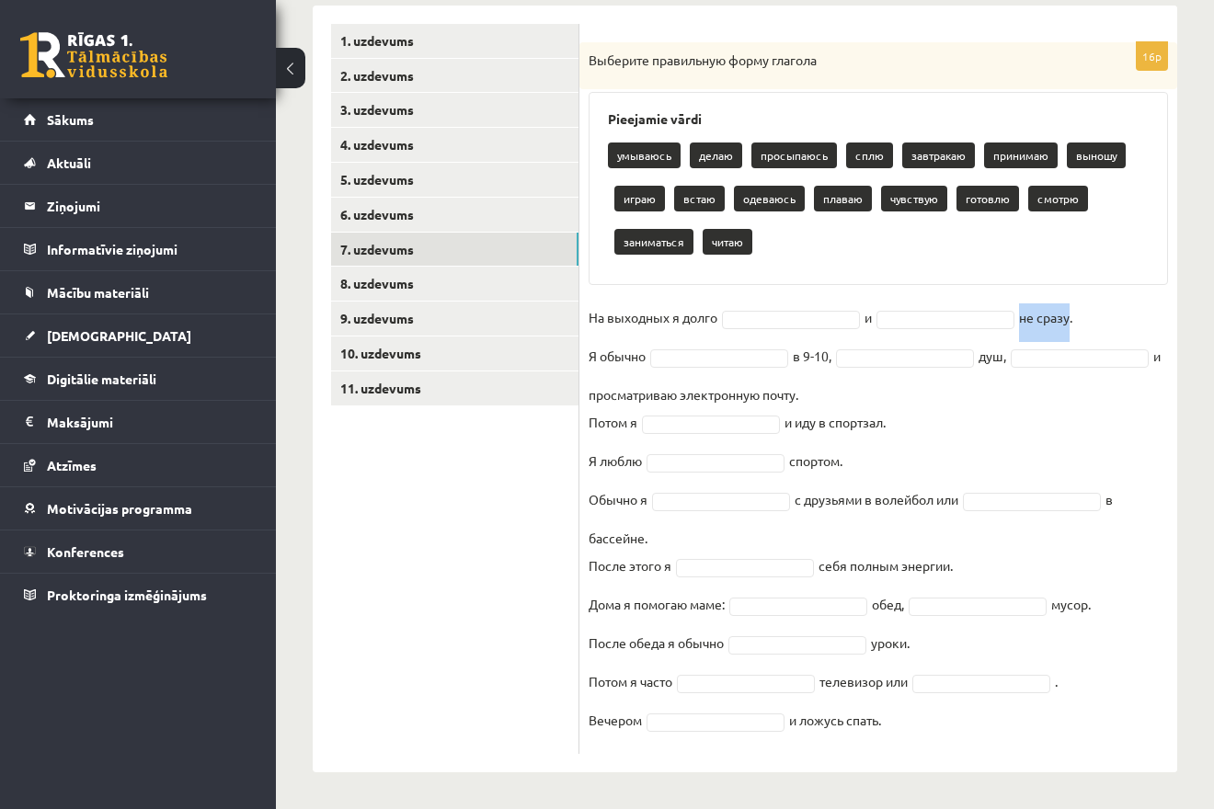
drag, startPoint x: 599, startPoint y: 232, endPoint x: 1066, endPoint y: 647, distance: 625.2
click at [1109, 723] on div "16p Выберите правильную форму глагола Pieejamie vārdi умываюсь делаю просыпаюсь…" at bounding box center [878, 398] width 598 height 712
click at [354, 454] on ul "1. uzdevums 2. uzdevums 3. uzdevums 4. uzdevums 5. uzdevums 6. uzdevums 7. uzde…" at bounding box center [455, 389] width 248 height 730
drag, startPoint x: 581, startPoint y: 314, endPoint x: 1165, endPoint y: 340, distance: 584.4
click at [1165, 340] on div "16p Выберите правильную форму глагола Pieejamie vārdi умываюсь делаю просыпаюсь…" at bounding box center [878, 398] width 598 height 712
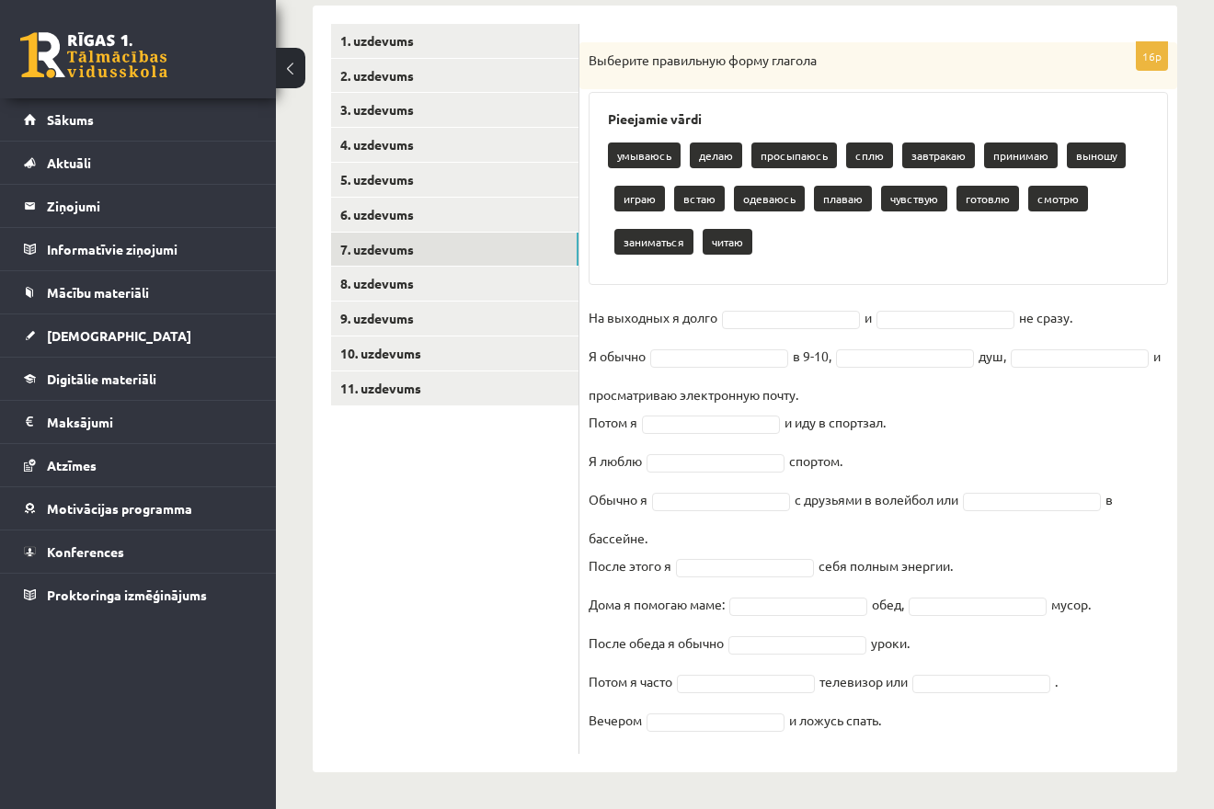
click at [1131, 437] on fieldset "На выходных я долго и не сразу. Я обычно в 9-10, душ, и просматриваю электронну…" at bounding box center [877, 523] width 579 height 441
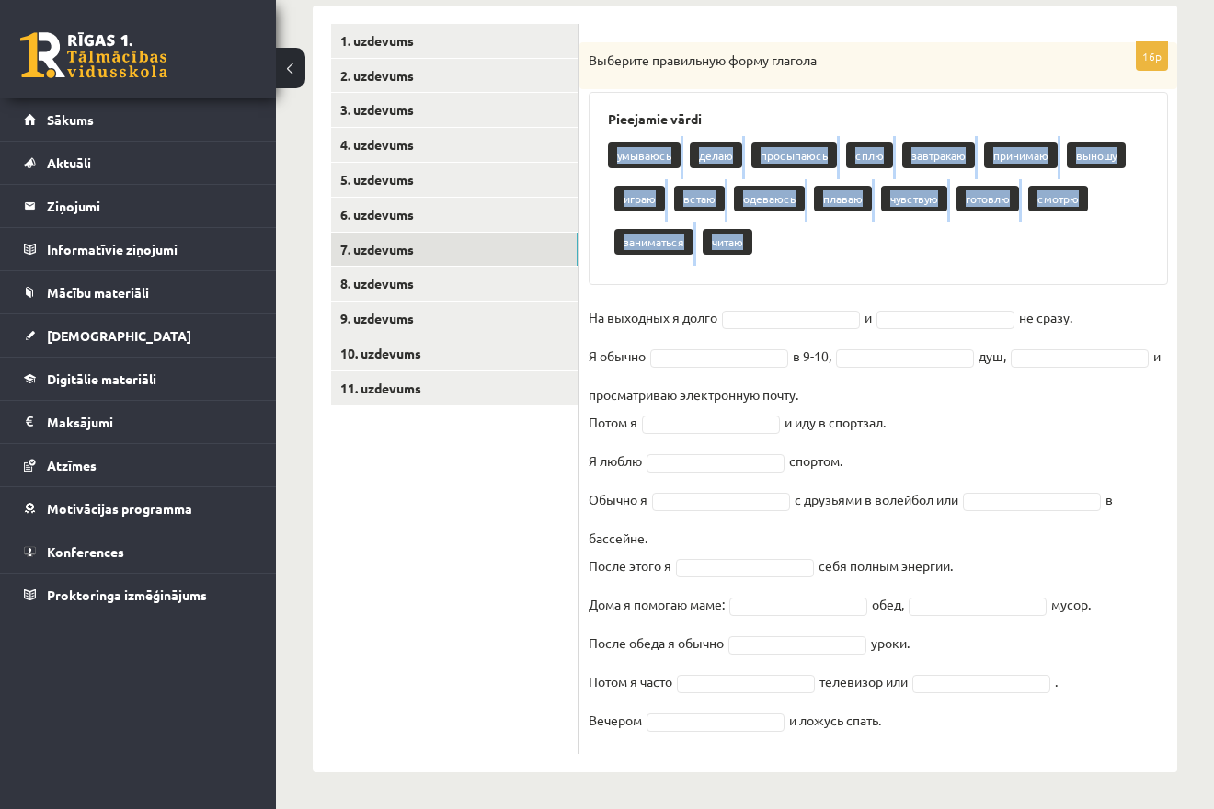
drag, startPoint x: 615, startPoint y: 160, endPoint x: 808, endPoint y: 237, distance: 207.9
click at [808, 236] on div "умываюсь делаю просыпаюсь сплю завтракаю принимаю выношу играю встаю одеваюсь п…" at bounding box center [878, 201] width 541 height 130
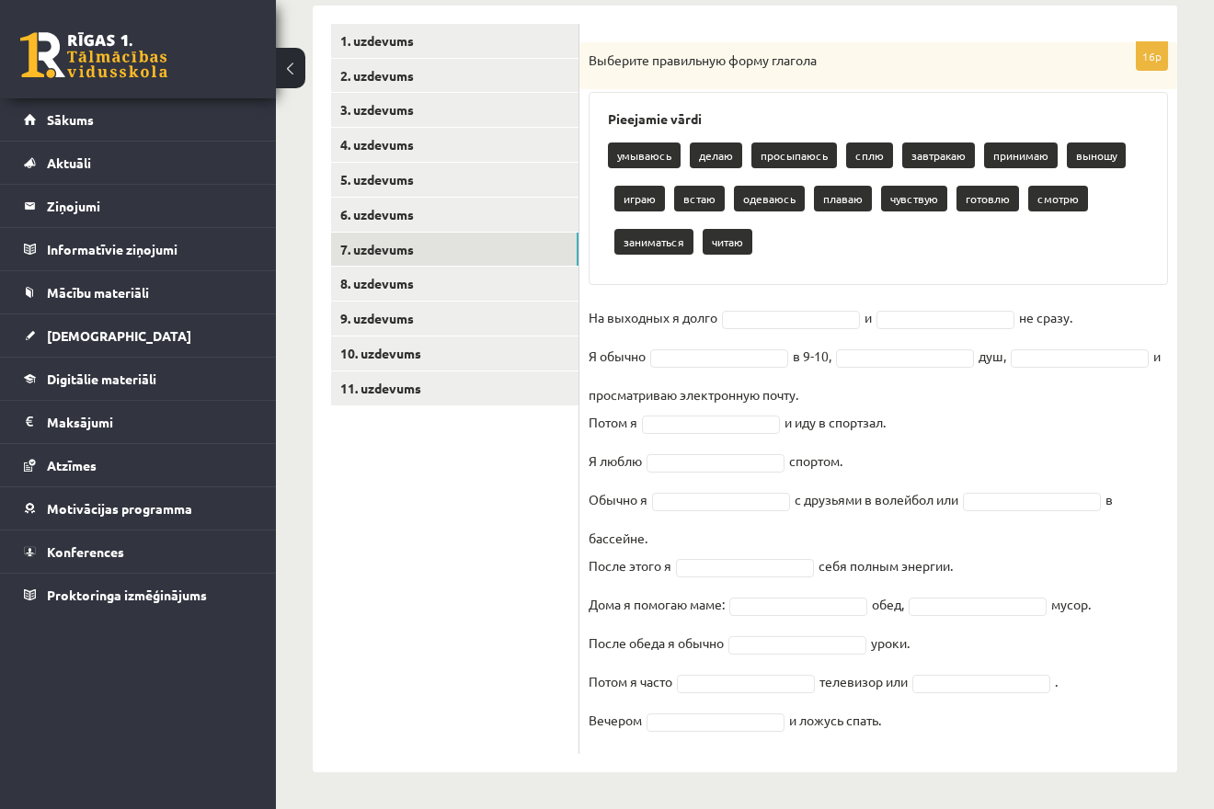
click at [946, 393] on fieldset "На выходных я долго и не сразу. Я обычно в 9-10, душ, и просматриваю электронну…" at bounding box center [877, 523] width 579 height 441
drag, startPoint x: 587, startPoint y: 52, endPoint x: 1018, endPoint y: 689, distance: 768.1
click at [1022, 90] on div "Выберите правильную форму глагола" at bounding box center [878, 66] width 598 height 48
click at [682, 60] on p "Выберите правильную форму глагола" at bounding box center [831, 60] width 487 height 18
drag, startPoint x: 587, startPoint y: 58, endPoint x: 948, endPoint y: 669, distance: 709.7
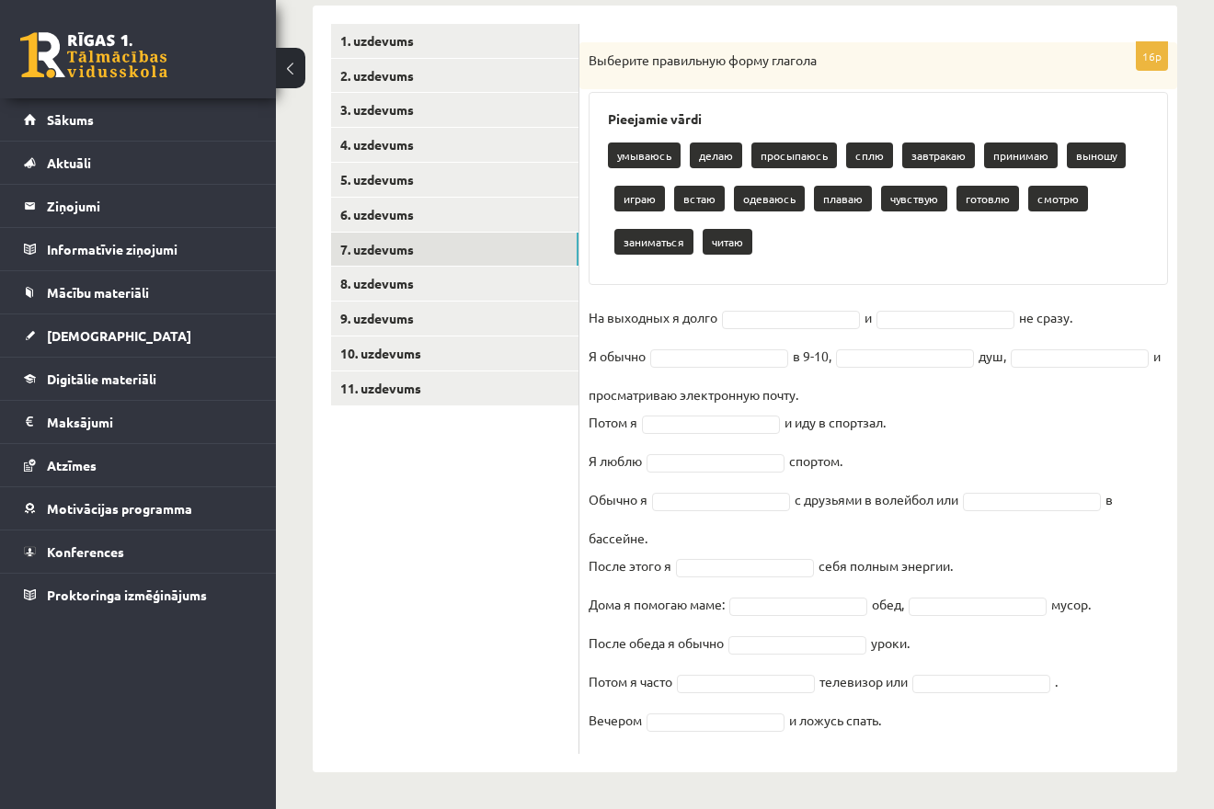
click at [948, 90] on div "Выберите правильную форму глагола" at bounding box center [878, 66] width 598 height 48
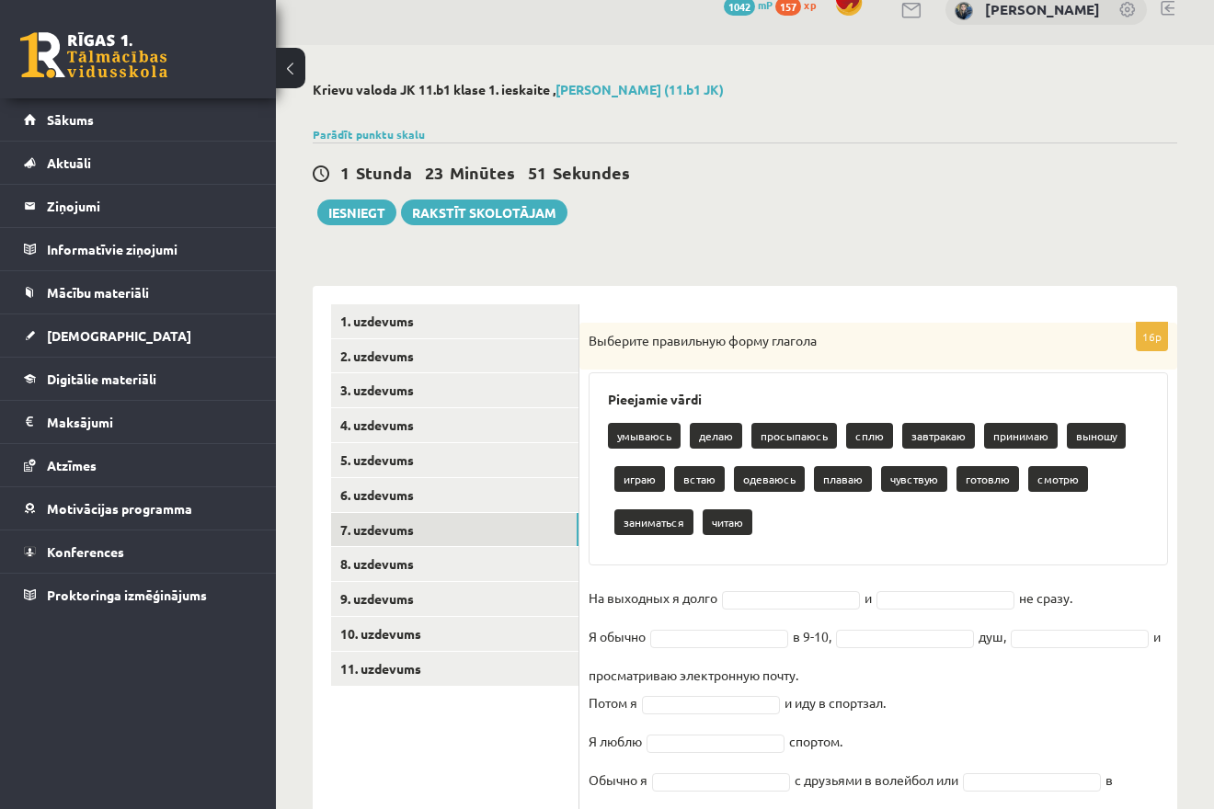
click at [1013, 571] on div "16p Выберите правильную форму глагола Pieejamie vārdi умываюсь делаю просыпаюсь…" at bounding box center [878, 679] width 598 height 712
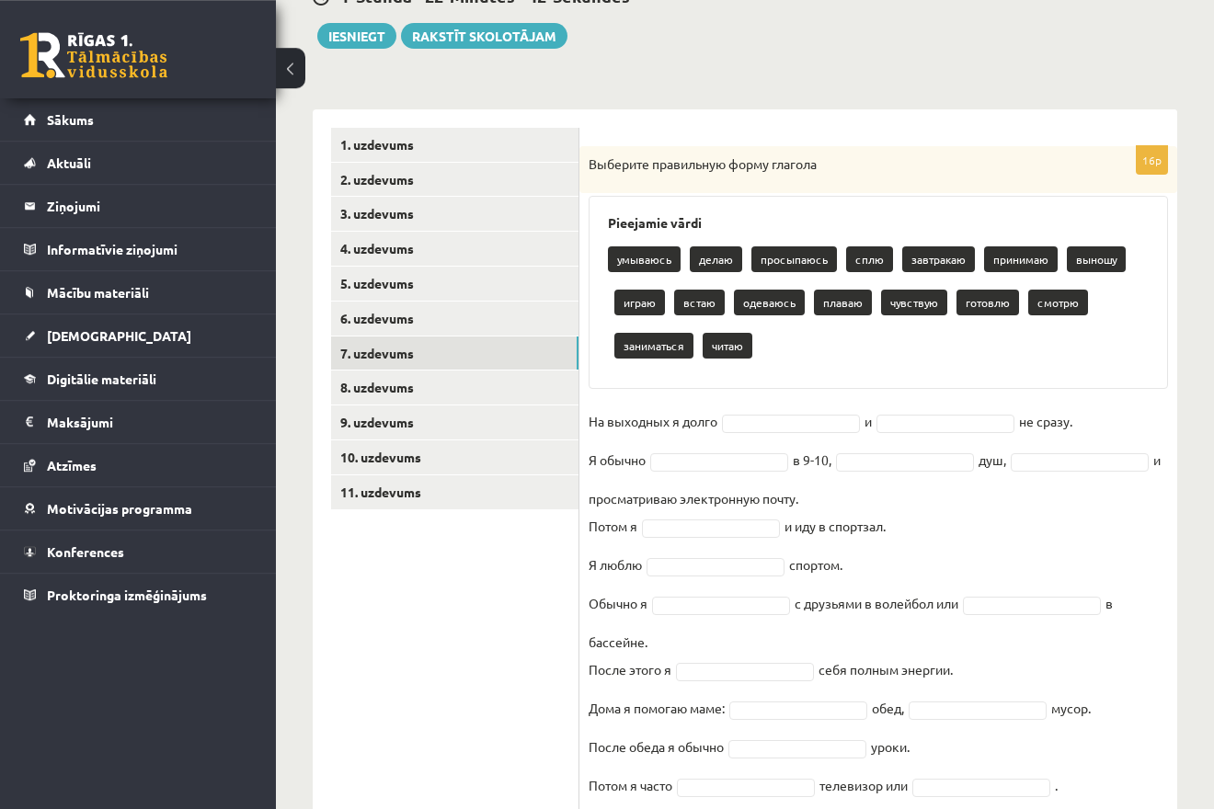
scroll to position [213, 0]
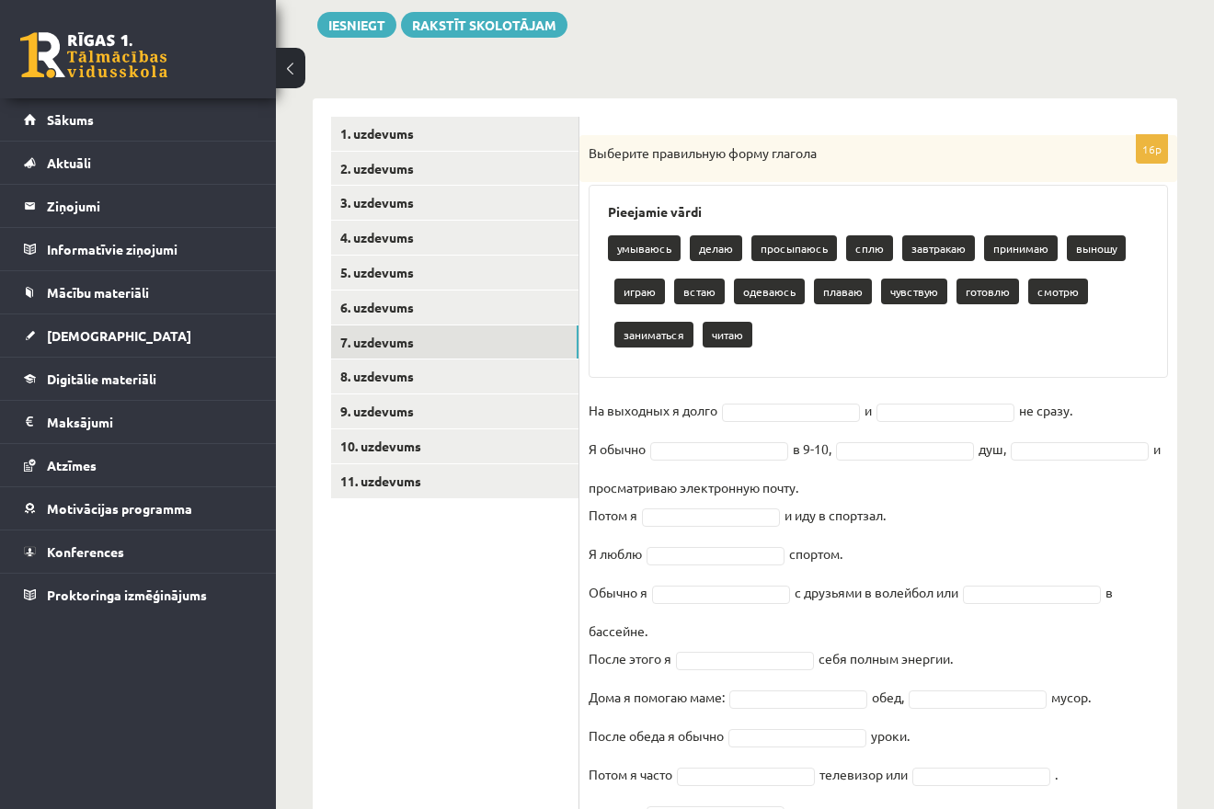
click at [804, 404] on body "0 Dāvanas 1042 mP 157 xp Melānija Āboliņa Sākums Aktuāli Kā mācīties eSKOLĀ Kon…" at bounding box center [607, 191] width 1214 height 809
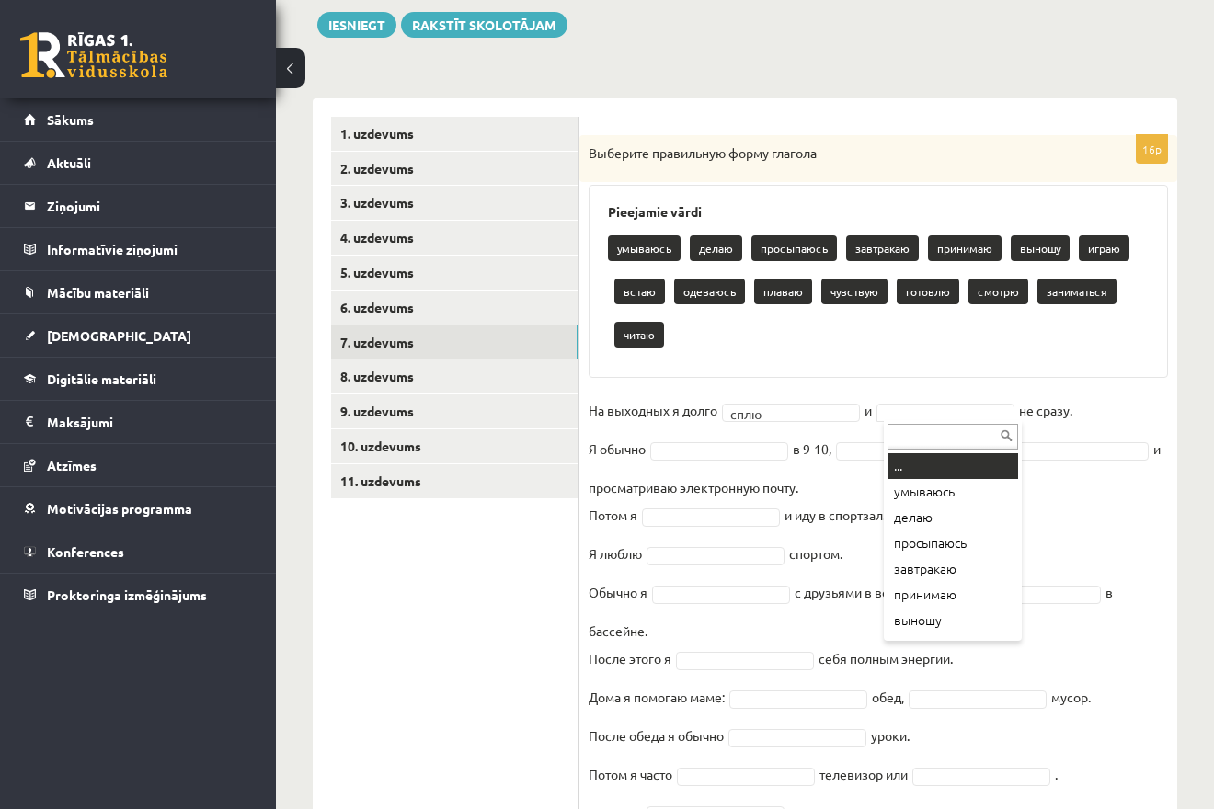
click at [957, 405] on body "0 Dāvanas 1042 mP 157 xp Melānija Āboliņa Sākums Aktuāli Kā mācīties eSKOLĀ Kon…" at bounding box center [607, 191] width 1214 height 809
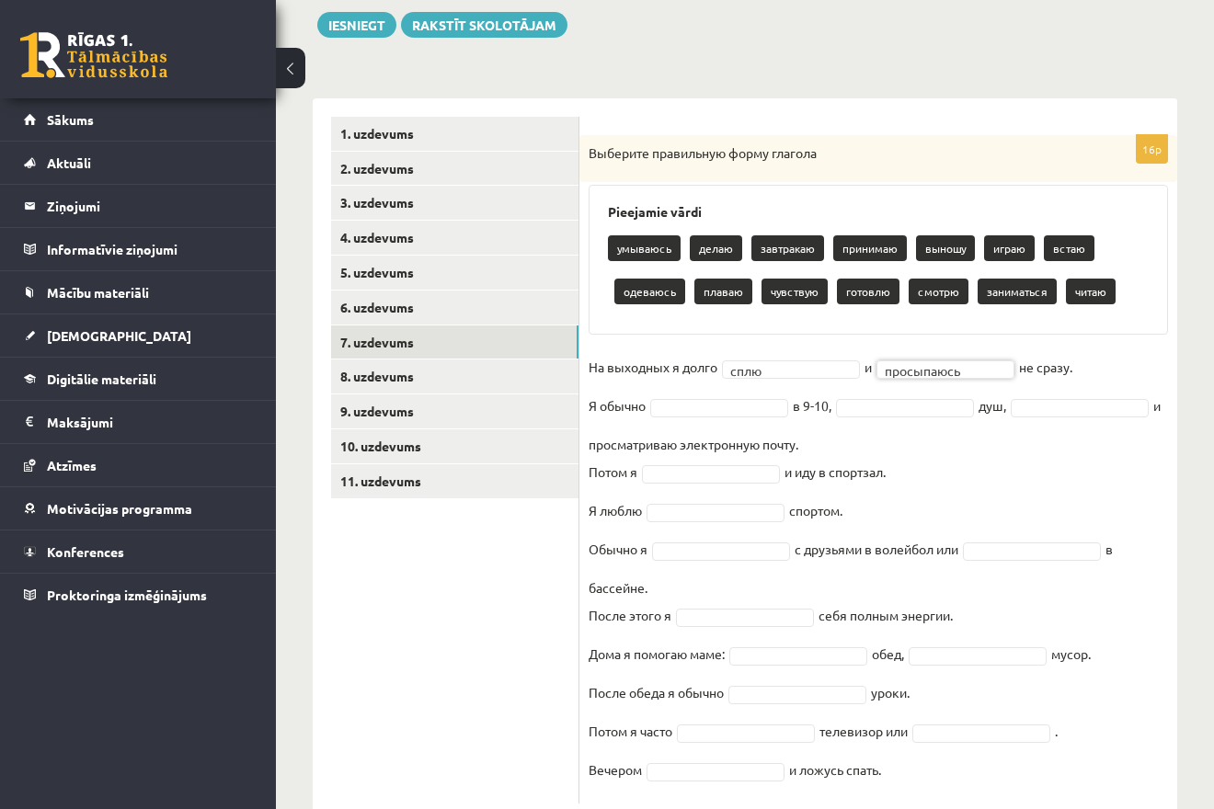
click at [934, 447] on fieldset "**********" at bounding box center [877, 573] width 579 height 441
click at [760, 411] on body "0 Dāvanas 1042 mP 157 xp Melānija Āboliņa Sākums Aktuāli Kā mācīties eSKOLĀ Kon…" at bounding box center [607, 191] width 1214 height 809
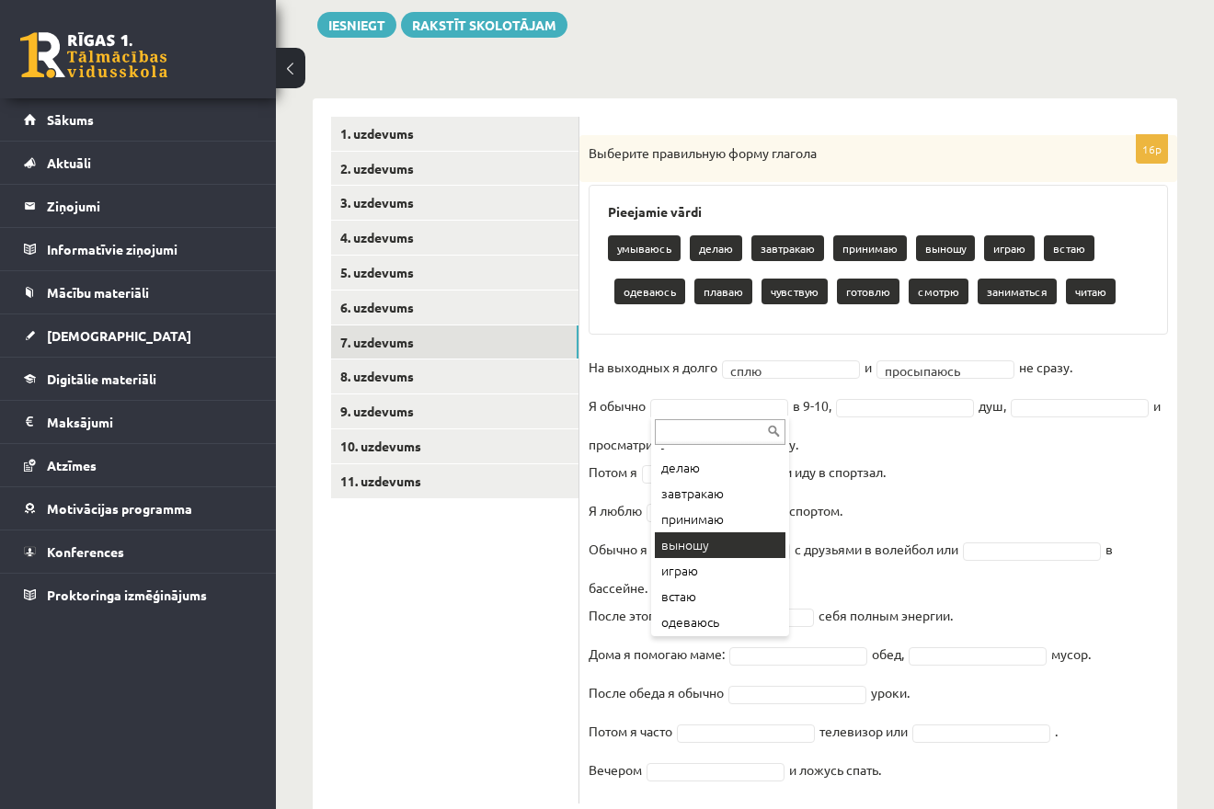
scroll to position [72, 0]
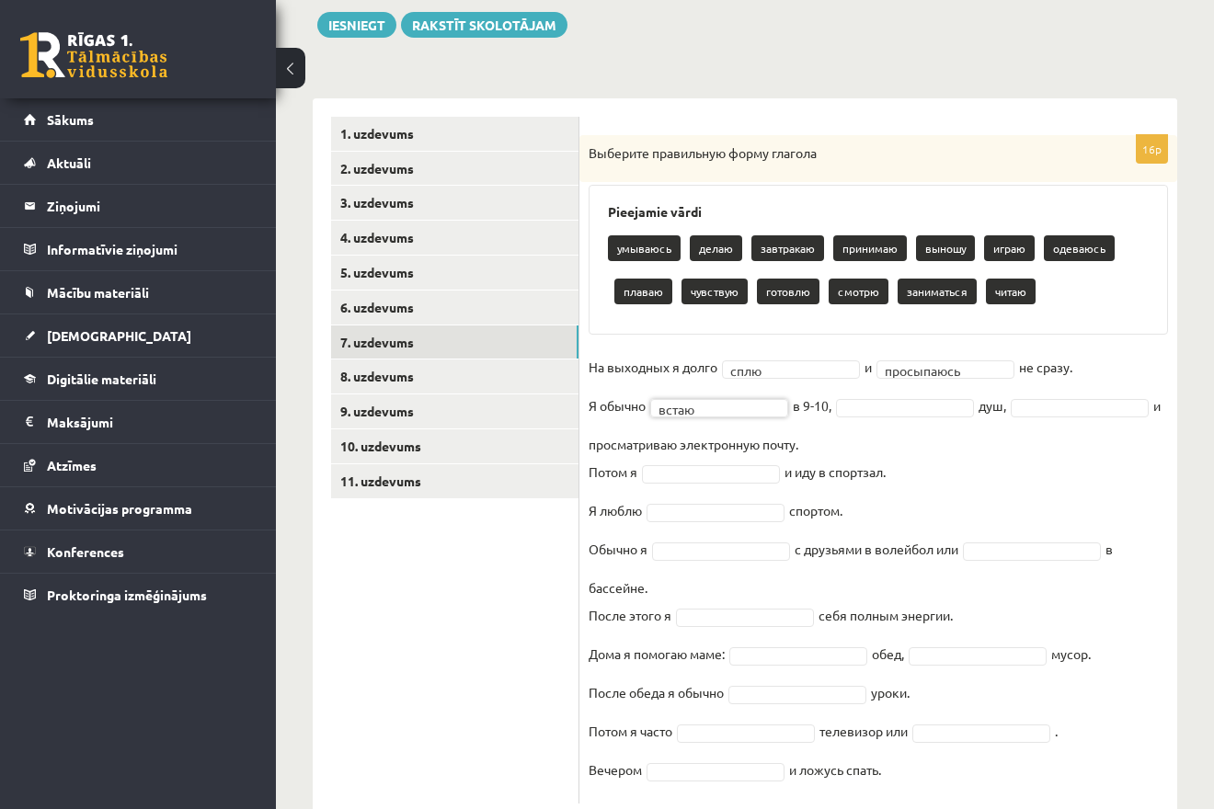
click at [936, 414] on body "0 Dāvanas 1042 mP 157 xp Melānija Āboliņa Sākums Aktuāli Kā mācīties eSKOLĀ Kon…" at bounding box center [607, 191] width 1214 height 809
click at [741, 461] on body "0 Dāvanas 1042 mP 157 xp Melānija Āboliņa Sākums Aktuāli Kā mācīties eSKOLĀ Kon…" at bounding box center [607, 191] width 1214 height 809
click at [734, 596] on body "0 Dāvanas 1042 mP 157 xp Melānija Āboliņa Sākums Aktuāli Kā mācīties eSKOLĀ Kon…" at bounding box center [607, 191] width 1214 height 809
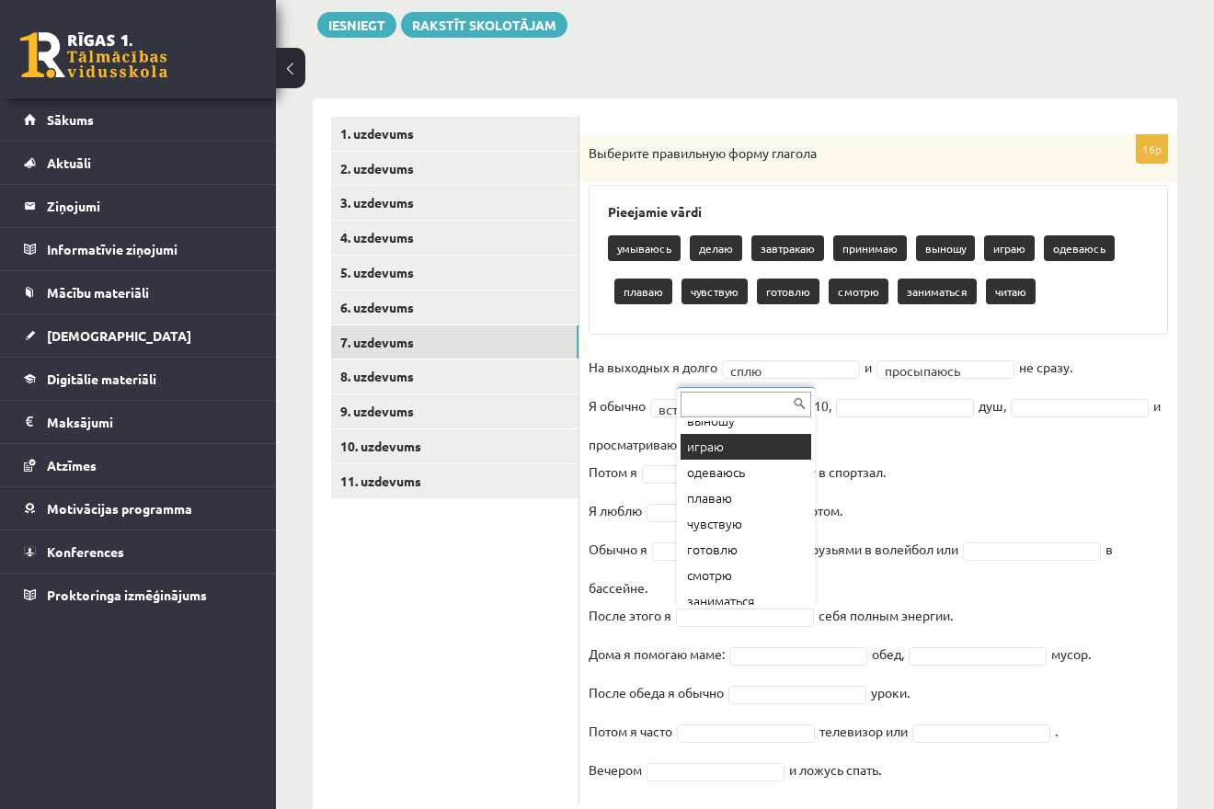
scroll to position [165, 0]
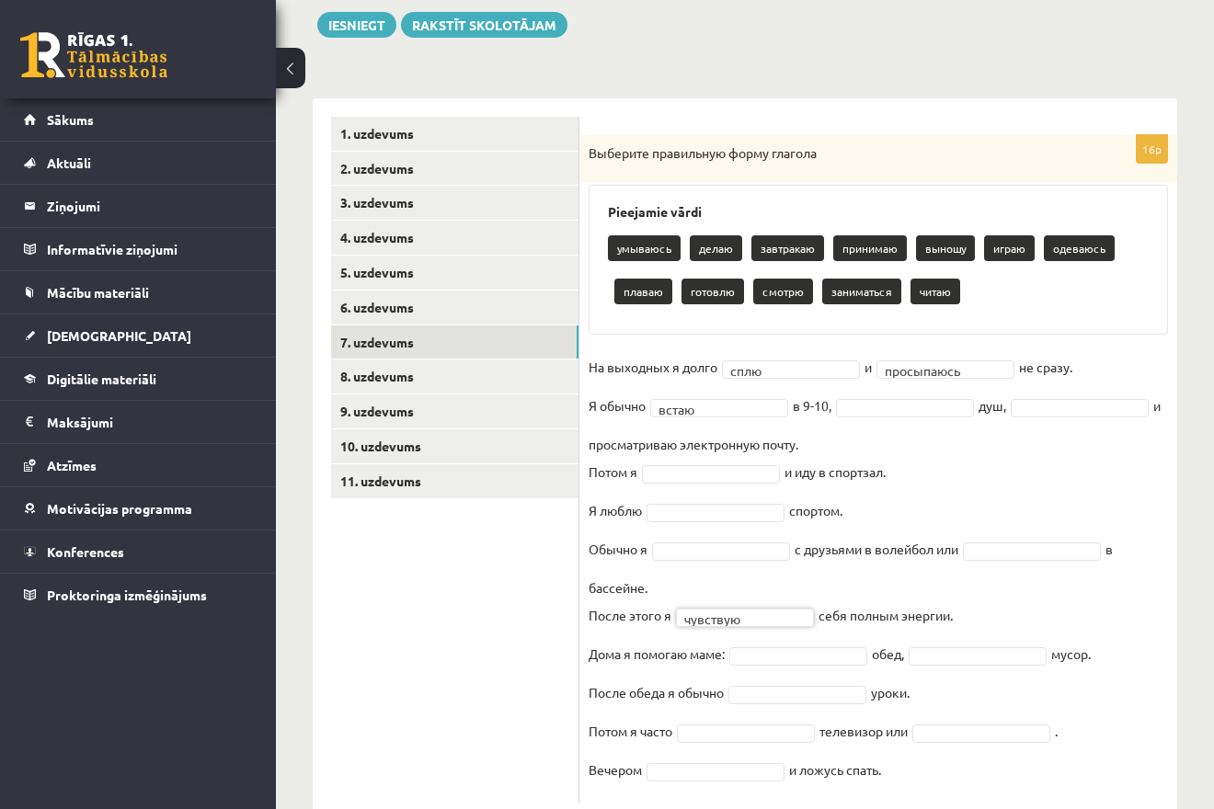
click at [765, 596] on body "0 Dāvanas 1042 mP 157 xp Melānija Āboliņa Sākums Aktuāli Kā mācīties eSKOLĀ Kon…" at bounding box center [607, 191] width 1214 height 809
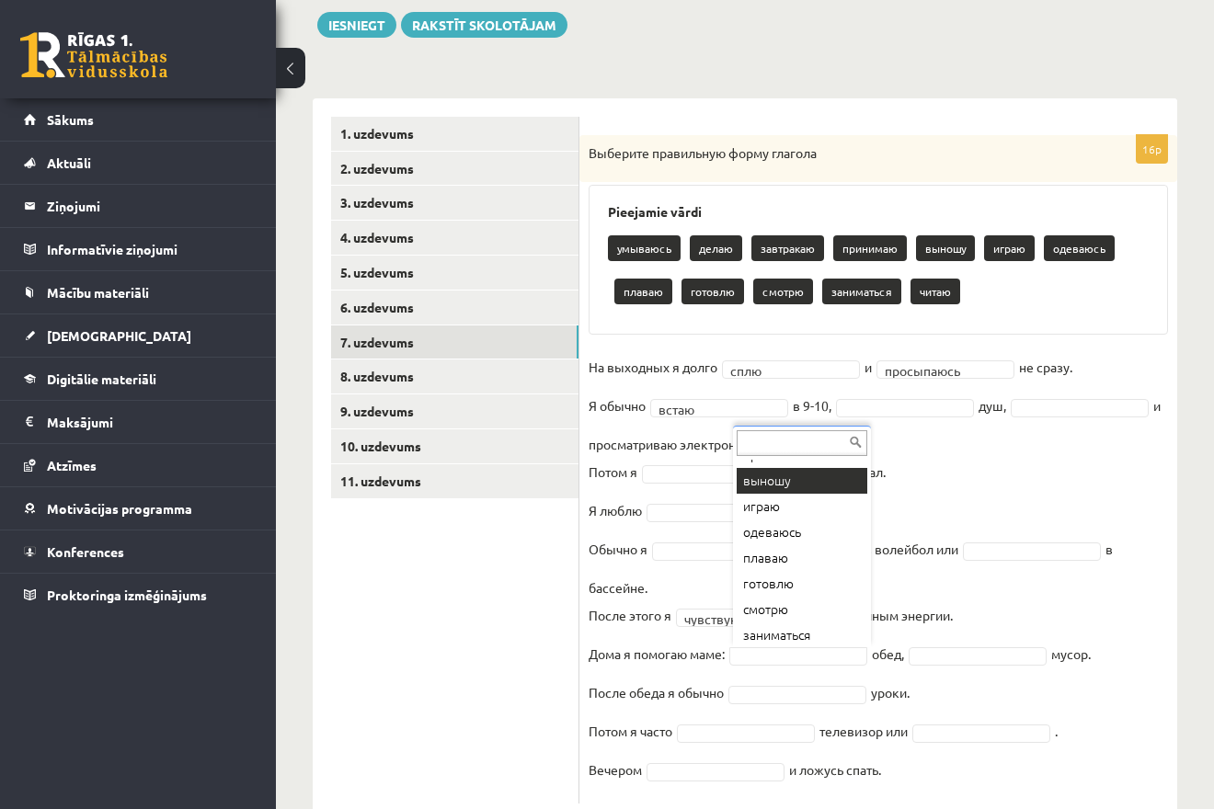
scroll to position [143, 0]
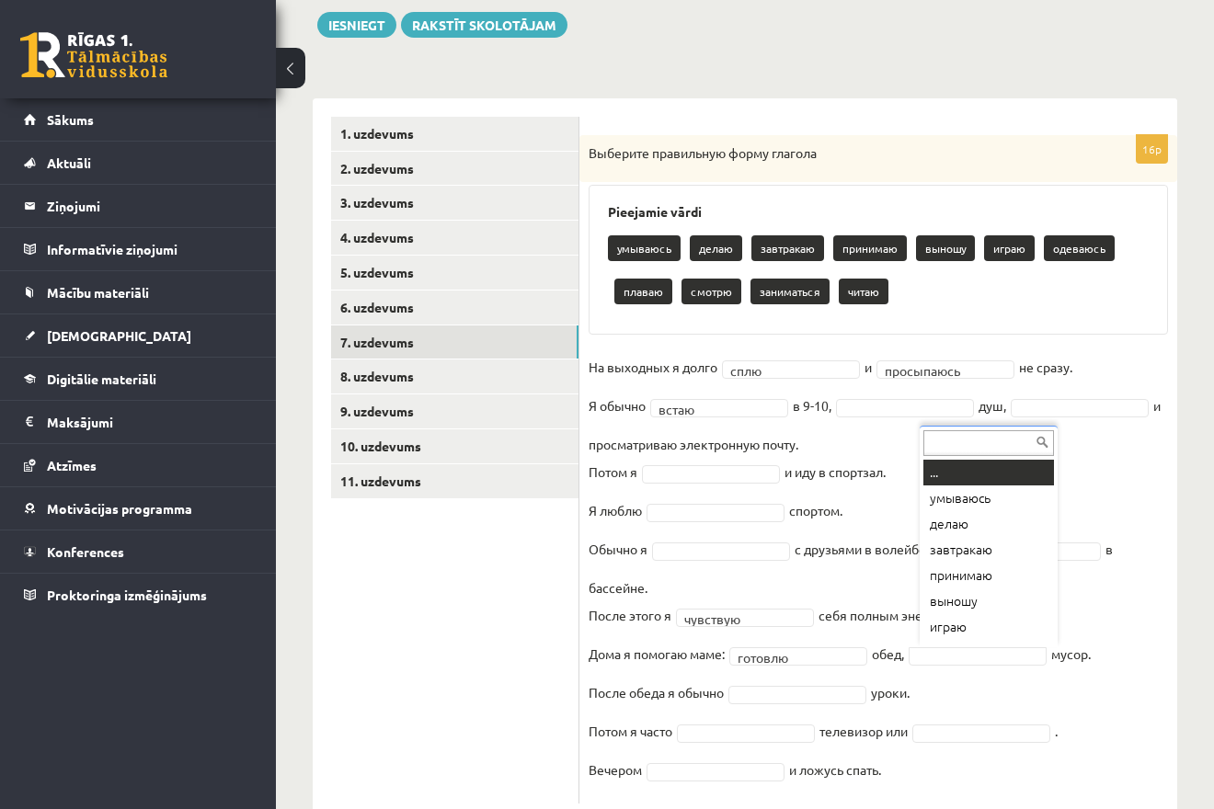
click at [966, 596] on body "0 Dāvanas 1042 mP 157 xp Melānija Āboliņa Sākums Aktuāli Kā mācīties eSKOLĀ Kon…" at bounding box center [607, 191] width 1214 height 809
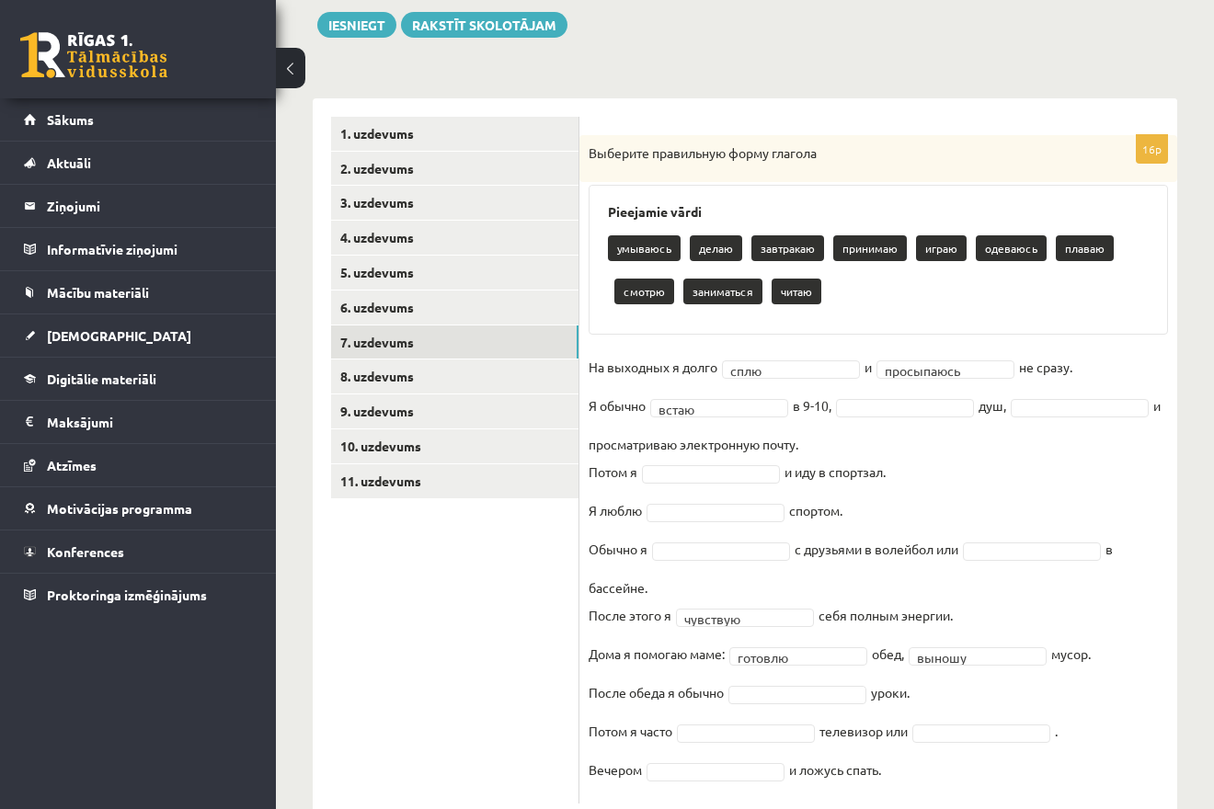
click at [993, 701] on fieldset "**********" at bounding box center [877, 573] width 579 height 441
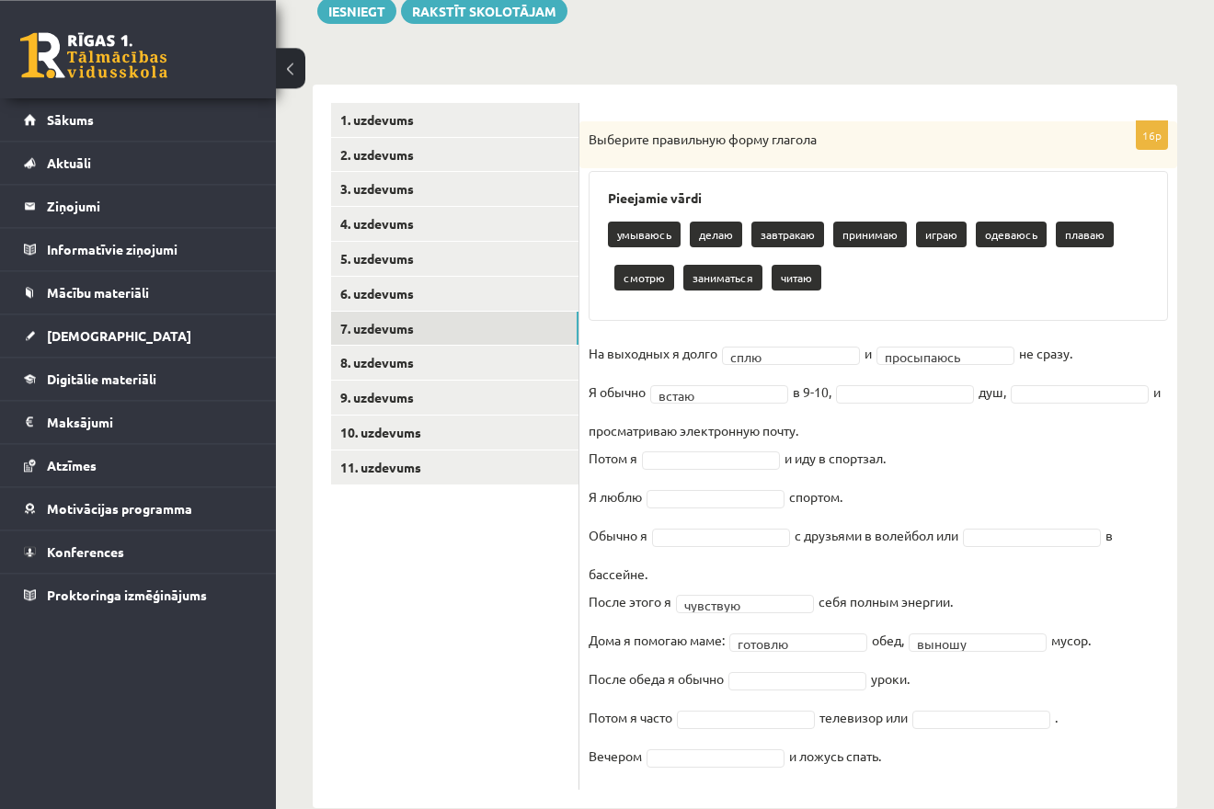
scroll to position [264, 0]
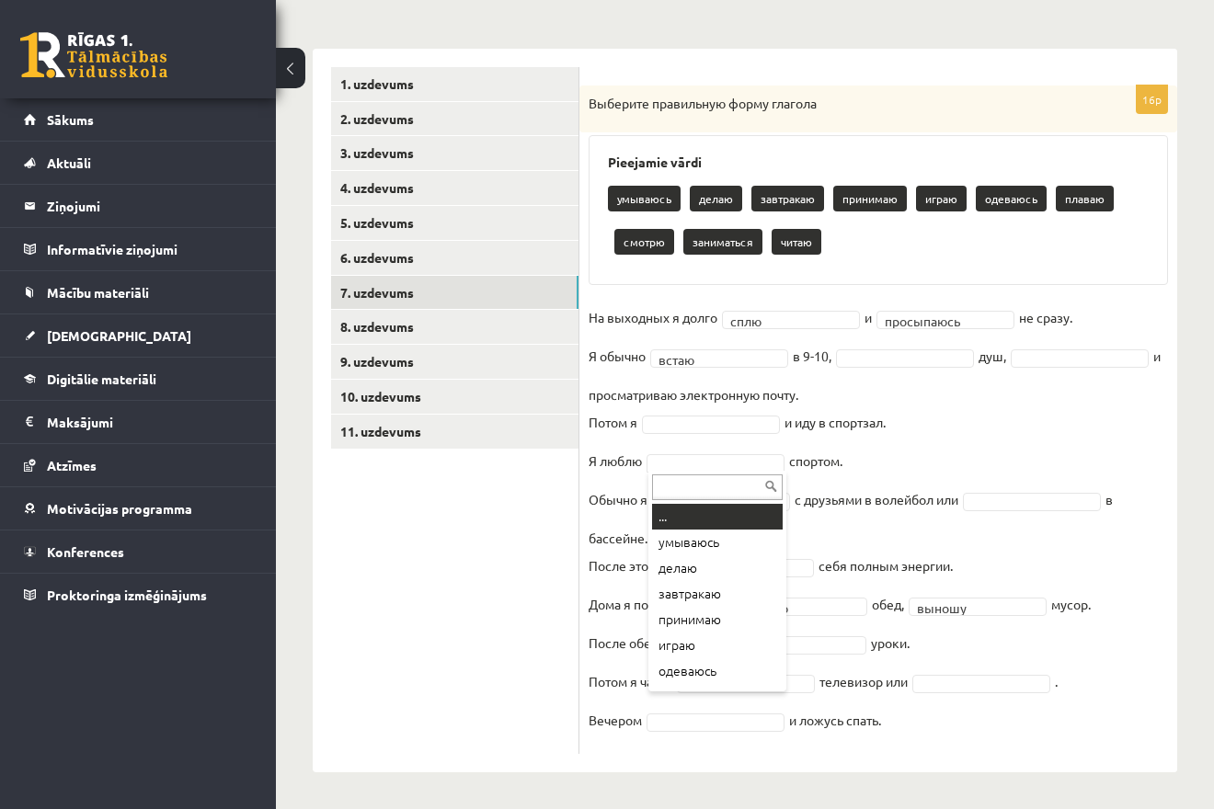
click at [717, 460] on body "0 Dāvanas 1042 mP 157 xp Melānija Āboliņa Sākums Aktuāli Kā mācīties eSKOLĀ Kon…" at bounding box center [607, 141] width 1214 height 809
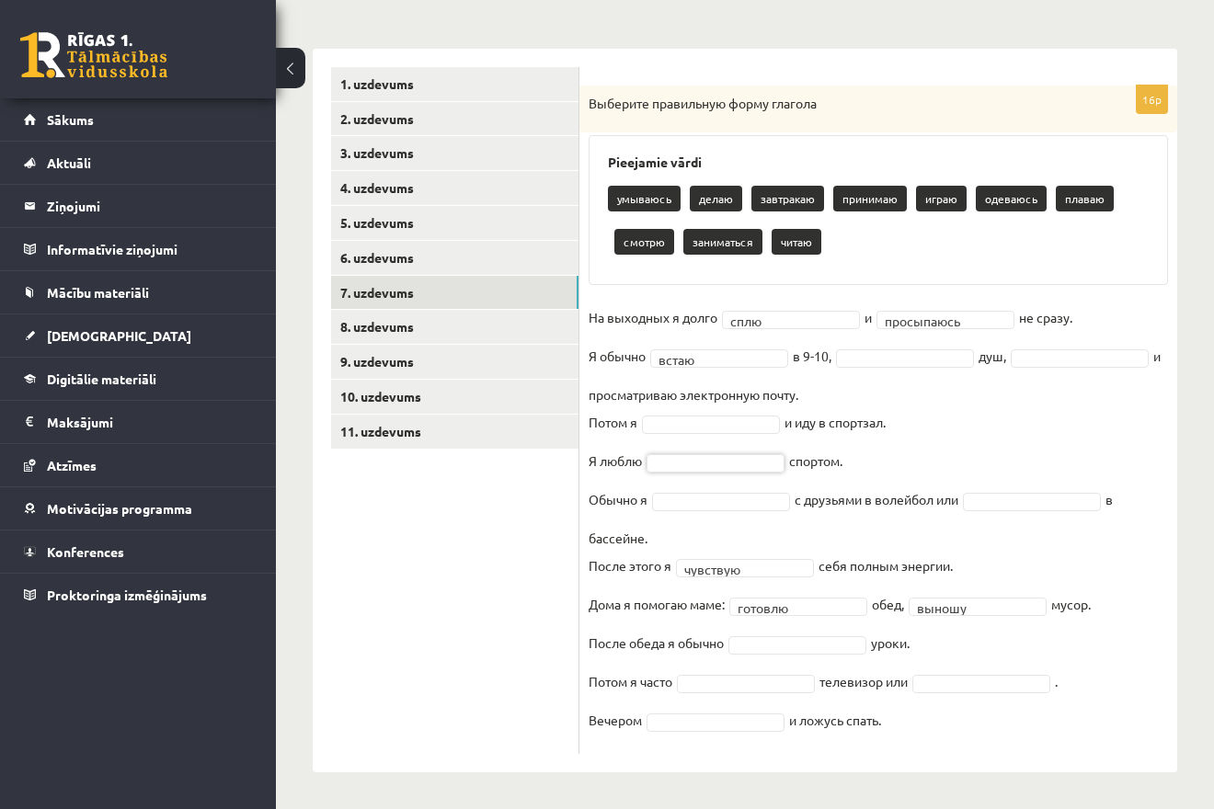
click at [587, 98] on body "0 Dāvanas 1042 mP 157 xp Melānija Āboliņa Sākums Aktuāli Kā mācīties eSKOLĀ Kon…" at bounding box center [607, 141] width 1214 height 809
drag, startPoint x: 587, startPoint y: 98, endPoint x: 1003, endPoint y: 735, distance: 759.9
click at [1003, 133] on div "Выберите правильную форму глагола" at bounding box center [878, 110] width 598 height 48
click at [844, 405] on fieldset "**********" at bounding box center [877, 523] width 579 height 441
drag, startPoint x: 587, startPoint y: 419, endPoint x: 992, endPoint y: 731, distance: 510.7
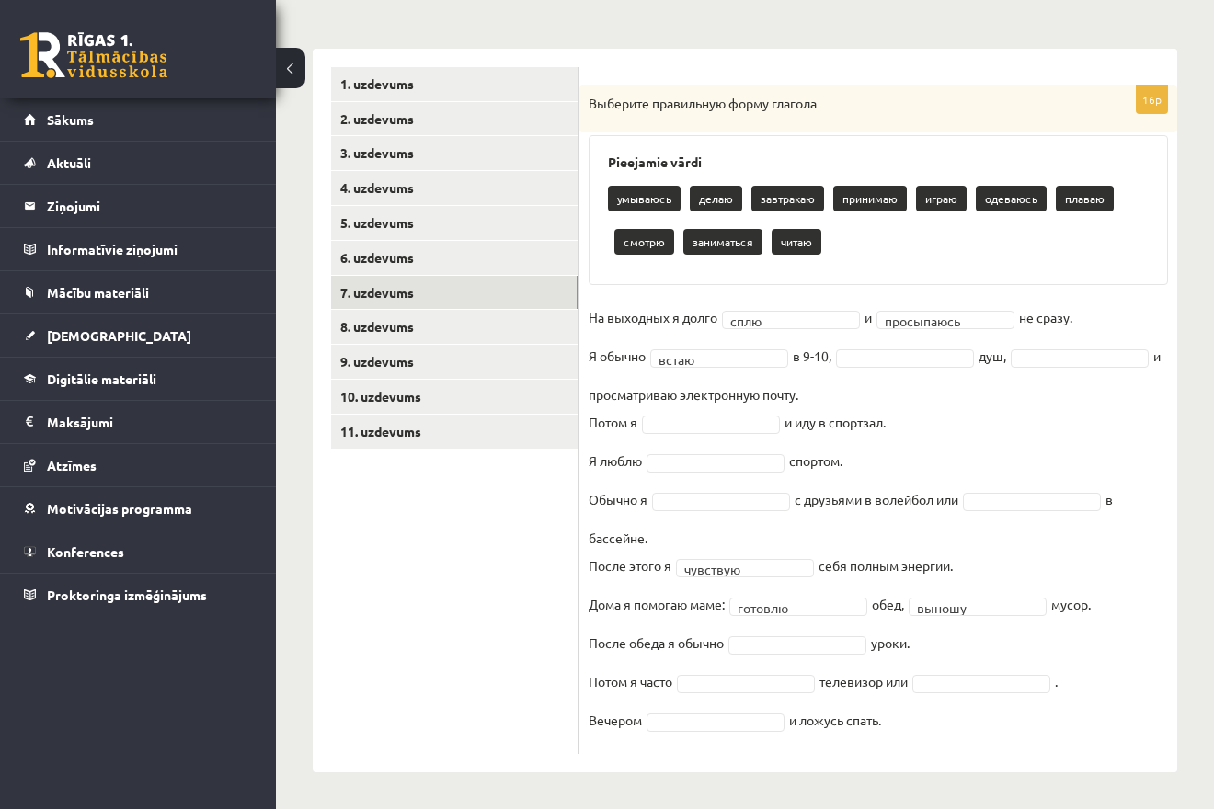
click at [992, 731] on div "**********" at bounding box center [878, 420] width 598 height 668
copy fieldset "и ложусь спать."
click at [971, 422] on fieldset "**********" at bounding box center [877, 523] width 579 height 441
click at [908, 314] on body "0 Dāvanas 1042 mP 157 xp Melānija Āboliņa Sākums Aktuāli Kā mācīties eSKOLĀ Kon…" at bounding box center [607, 141] width 1214 height 809
click at [952, 392] on fieldset "На выходных я долго сплю **** и умываюсь ******** не сразу. Я обычно встаю ****…" at bounding box center [877, 523] width 579 height 441
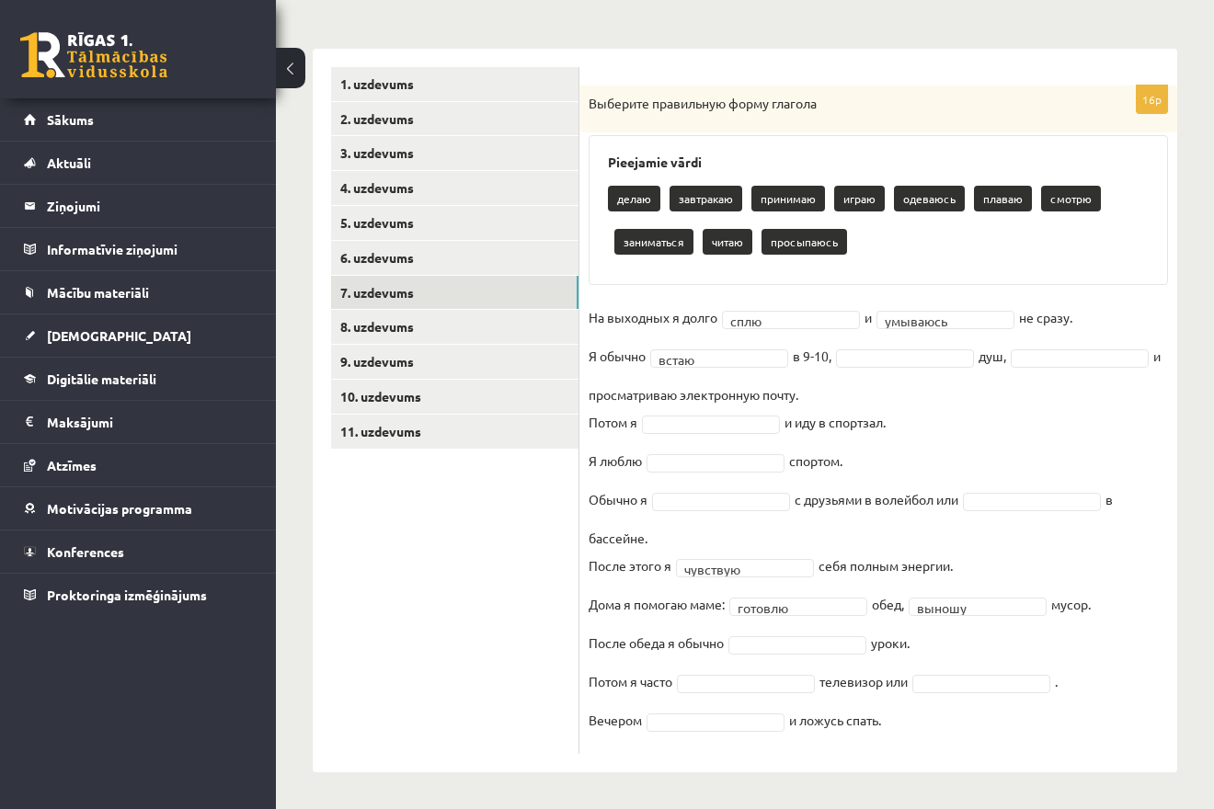
click at [920, 351] on body "0 Dāvanas 1042 mP 157 xp Melānija Āboliņa Sākums Aktuāli Kā mācīties eSKOLĀ Kon…" at bounding box center [607, 141] width 1214 height 809
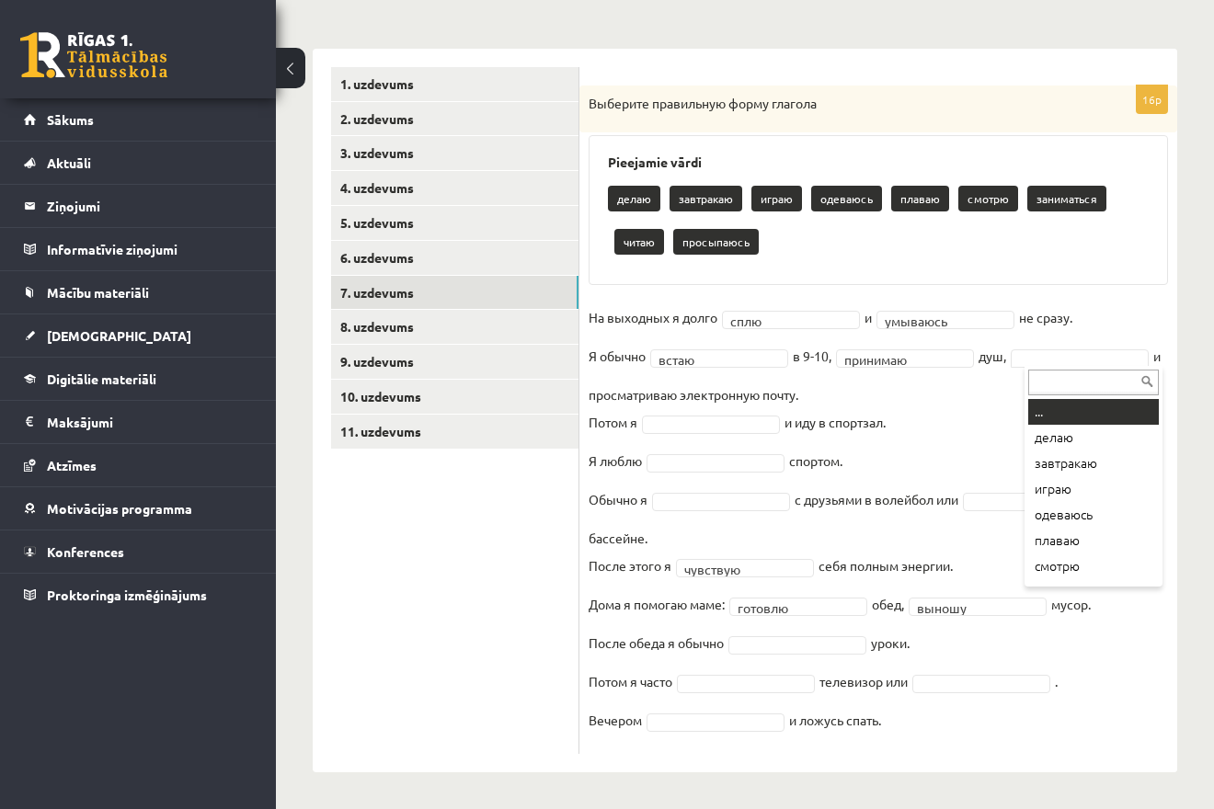
click at [1059, 357] on body "0 Dāvanas 1042 mP 157 xp Melānija Āboliņa Sākums Aktuāli Kā mācīties eSKOLĀ Kon…" at bounding box center [607, 141] width 1214 height 809
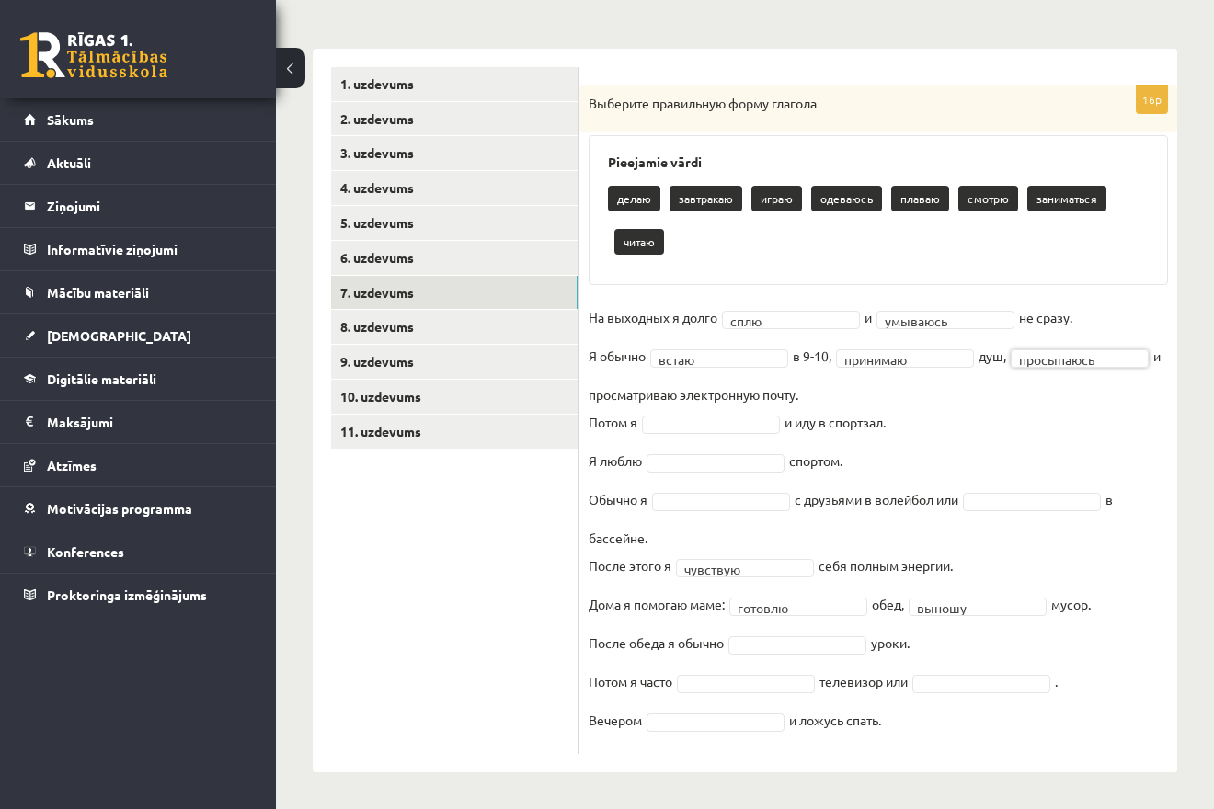
click at [1105, 438] on fieldset "**********" at bounding box center [877, 523] width 579 height 441
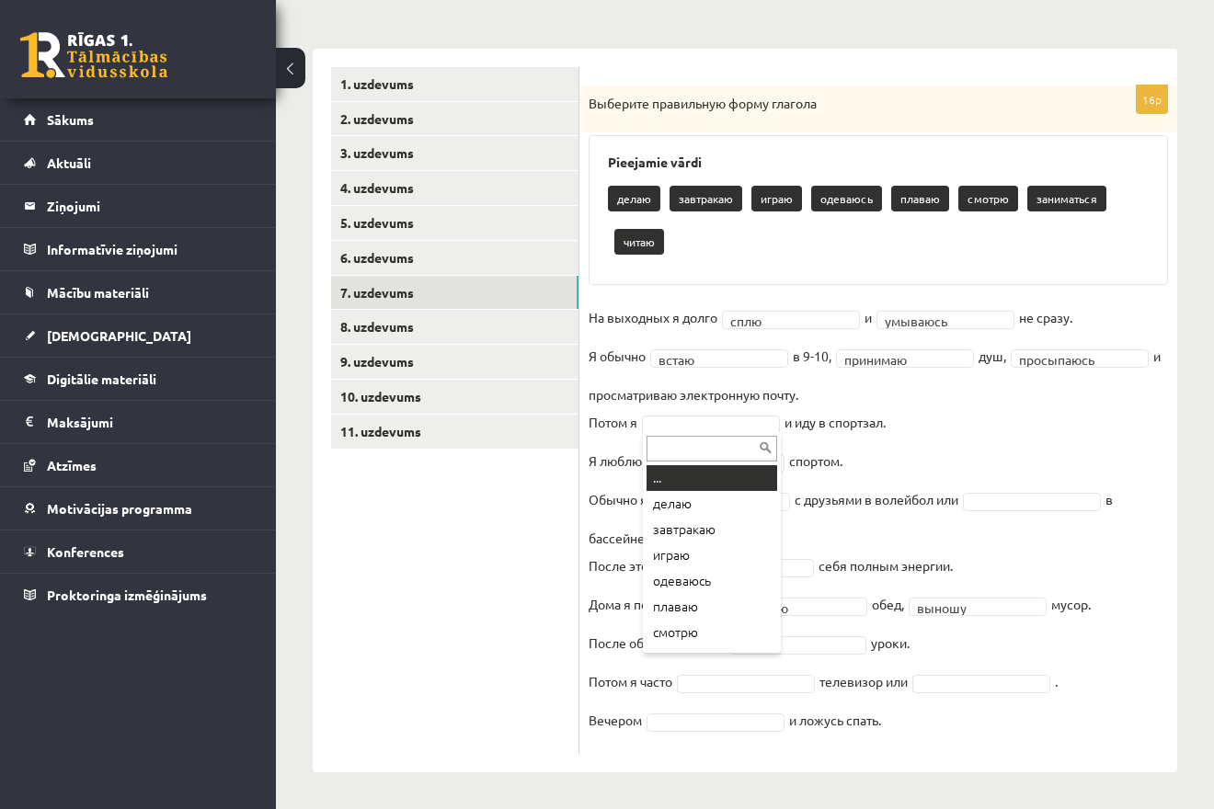
click at [722, 427] on body "0 Dāvanas 1042 mP 157 xp Melānija Āboliņa Sākums Aktuāli Kā mācīties eSKOLĀ Kon…" at bounding box center [607, 141] width 1214 height 809
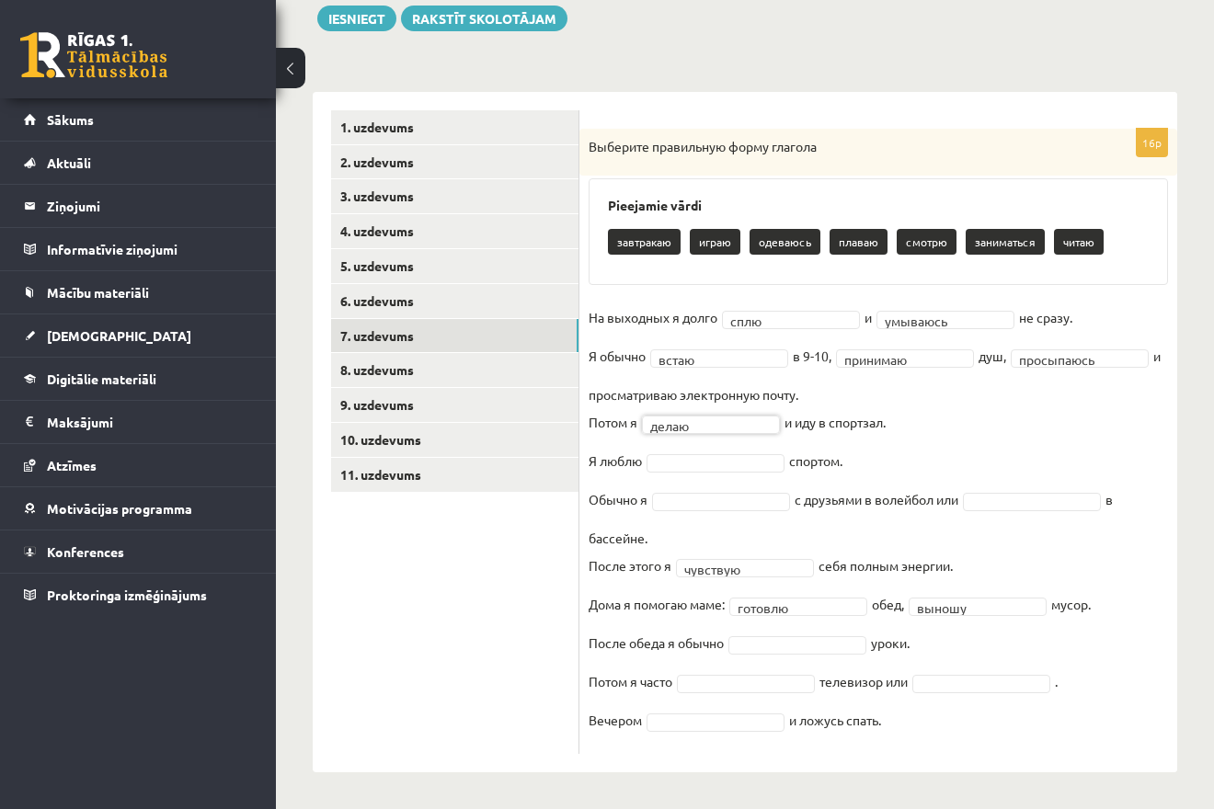
scroll to position [221, 0]
click at [747, 454] on body "0 Dāvanas 1042 mP 157 xp Melānija Āboliņa Sākums Aktuāli Kā mācīties eSKOLĀ Kon…" at bounding box center [607, 184] width 1214 height 809
click at [730, 493] on body "0 Dāvanas 1042 mP 157 xp Melānija Āboliņa Sākums Aktuāli Kā mācīties eSKOLĀ Kon…" at bounding box center [607, 184] width 1214 height 809
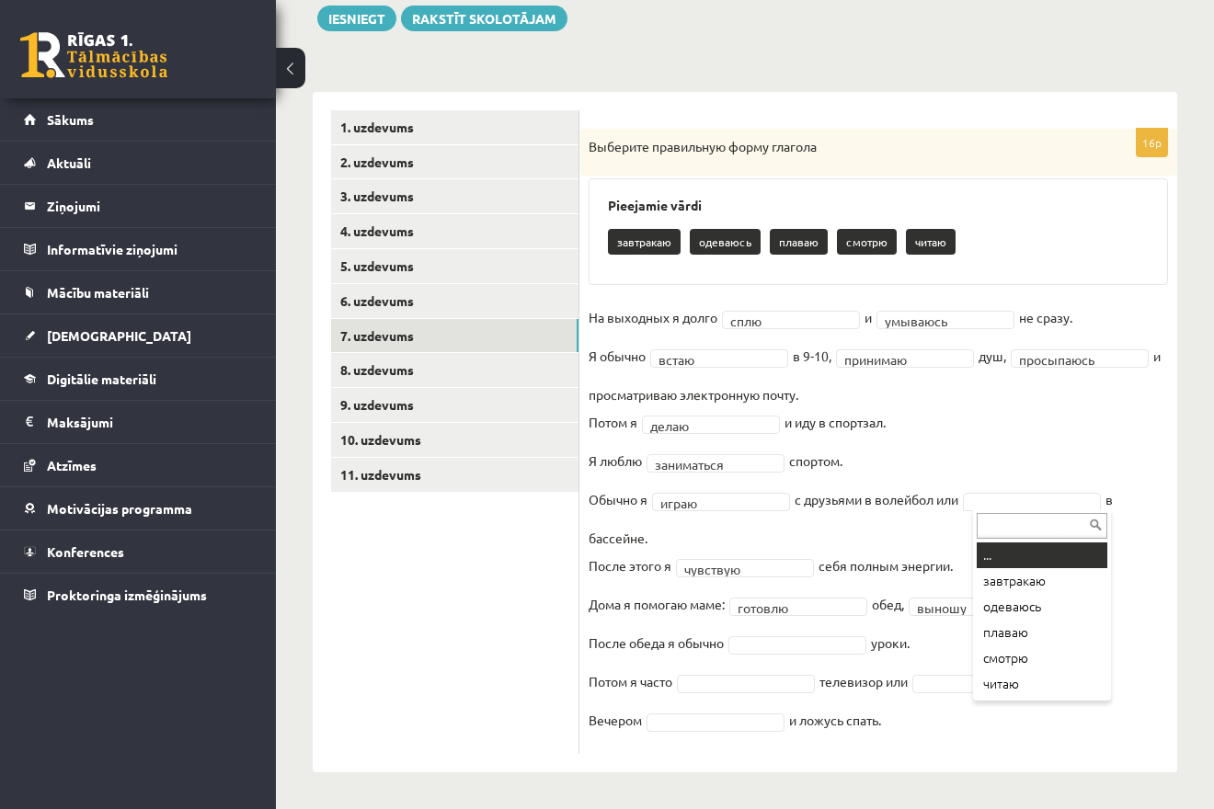
click at [1014, 494] on body "0 Dāvanas 1042 mP 157 xp Melānija Āboliņa Sākums Aktuāli Kā mācīties eSKOLĀ Kon…" at bounding box center [607, 184] width 1214 height 809
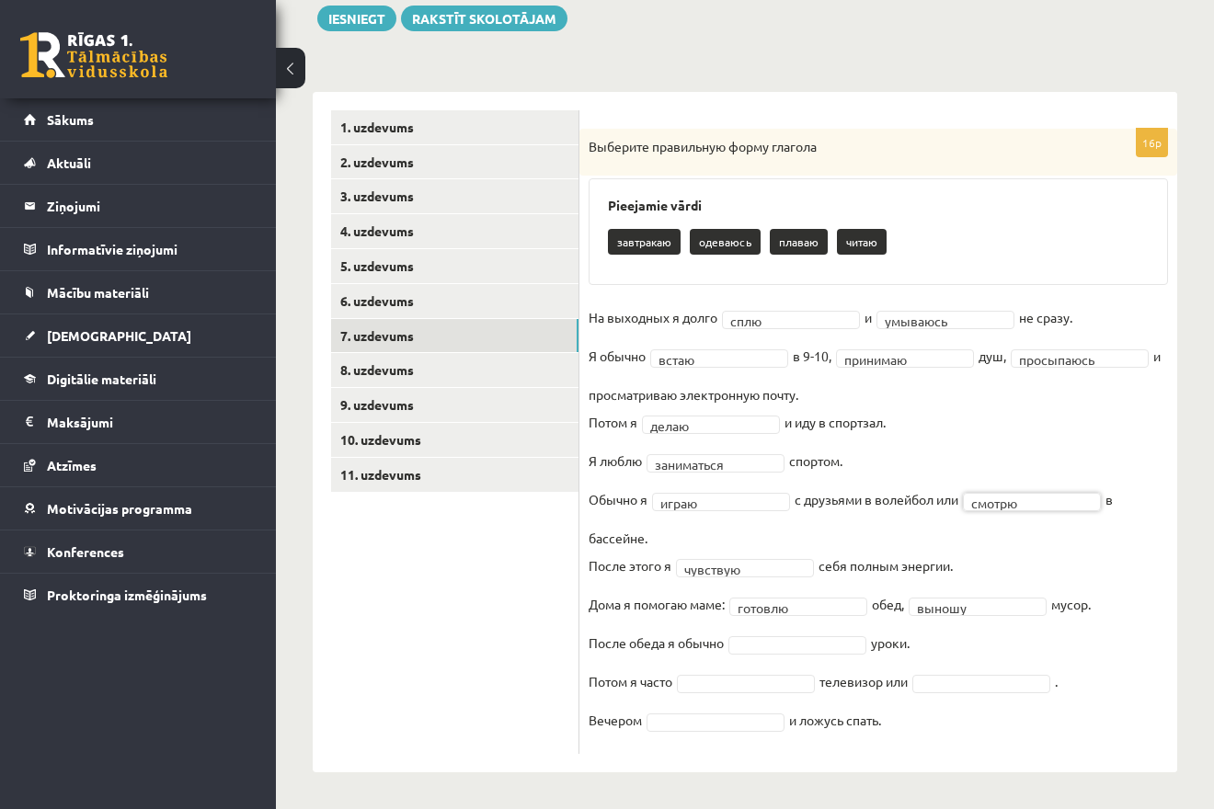
click at [840, 589] on body "0 Dāvanas 1042 mP 157 xp Melānija Āboliņa Sākums Aktuāli Kā mācīties eSKOLĀ Kon…" at bounding box center [607, 184] width 1214 height 809
click at [747, 589] on body "0 Dāvanas 1042 mP 157 xp Melānija Āboliņa Sākums Aktuāli Kā mācīties eSKOLĀ Kon…" at bounding box center [607, 184] width 1214 height 809
click at [731, 589] on body "0 Dāvanas 1042 mP 157 xp Melānija Āboliņa Sākums Aktuāli Kā mācīties eSKOLĀ Kon…" at bounding box center [607, 184] width 1214 height 809
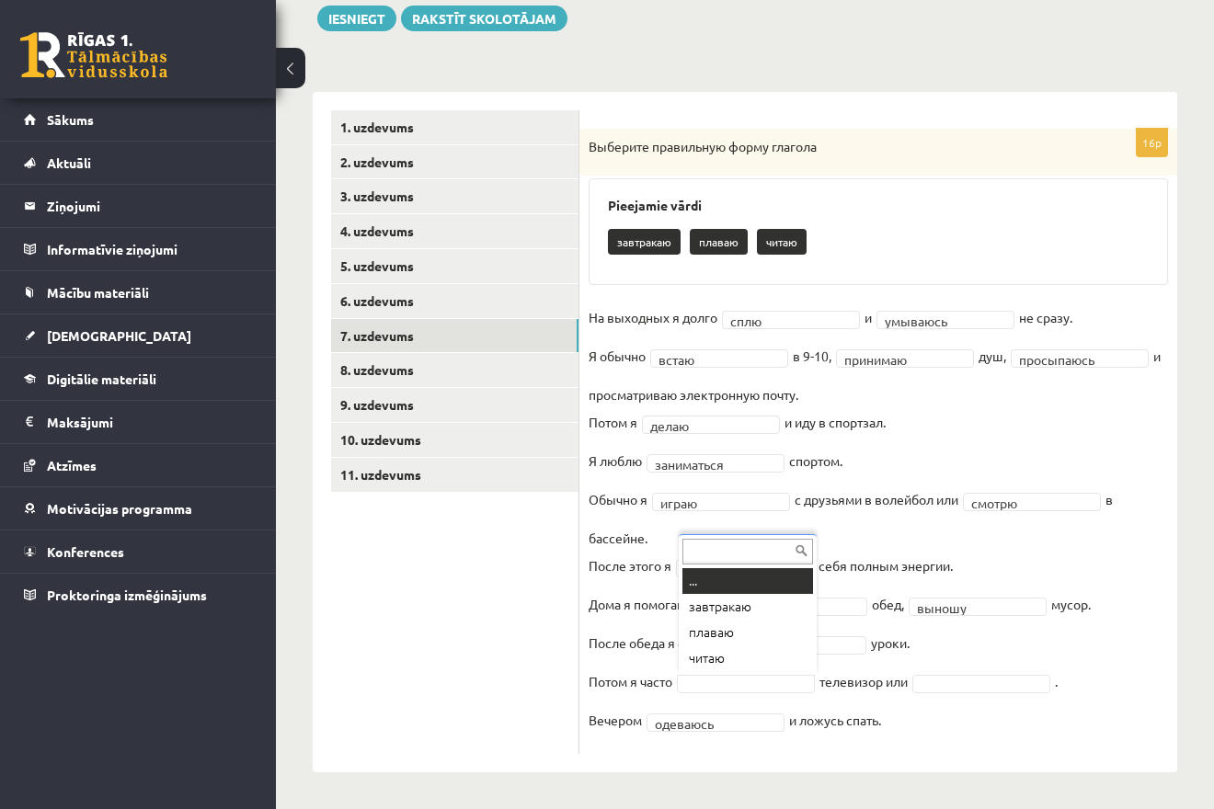
click at [747, 589] on body "0 Dāvanas 1042 mP 157 xp Melānija Āboliņa Sākums Aktuāli Kā mācīties eSKOLĀ Kon…" at bounding box center [607, 184] width 1214 height 809
click at [986, 589] on body "0 Dāvanas 1042 mP 157 xp Melānija Āboliņa Sākums Aktuāli Kā mācīties eSKOLĀ Kon…" at bounding box center [607, 184] width 1214 height 809
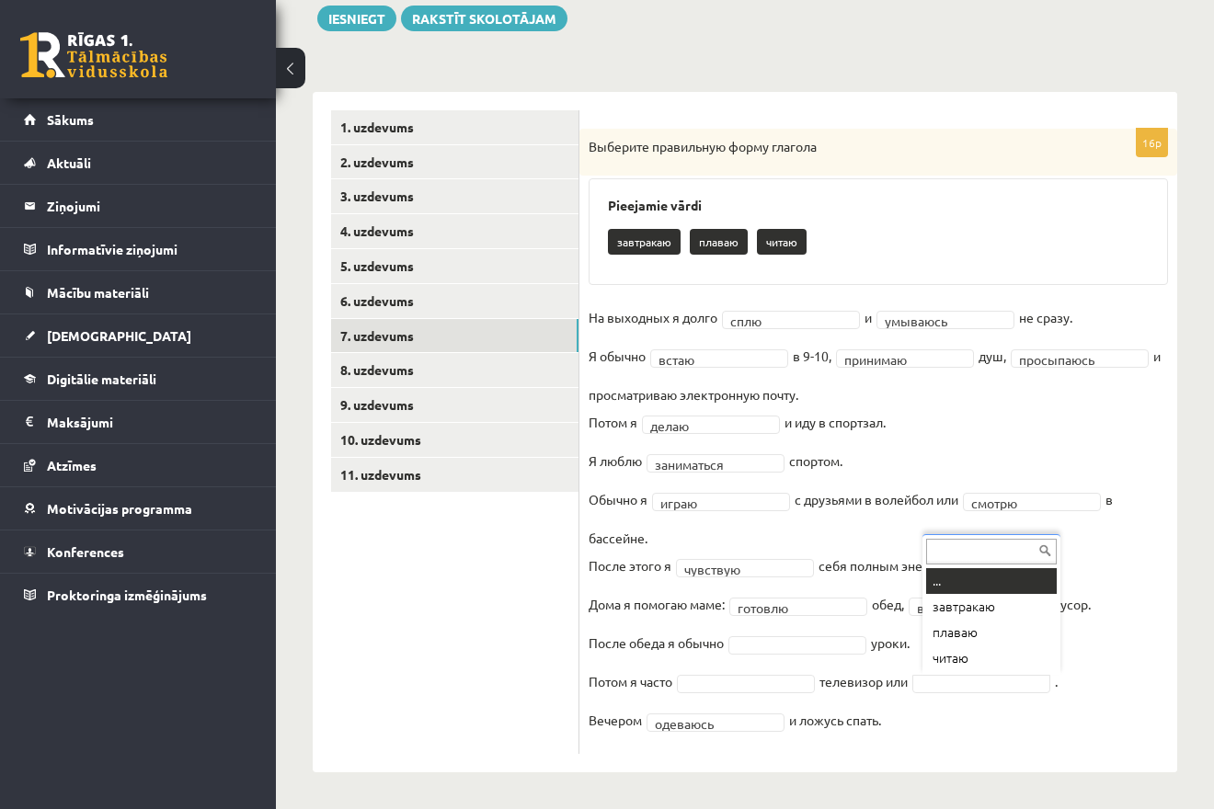
click at [986, 589] on body "0 Dāvanas 1042 mP 157 xp Melānija Āboliņa Sākums Aktuāli Kā mācīties eSKOLĀ Kon…" at bounding box center [607, 184] width 1214 height 809
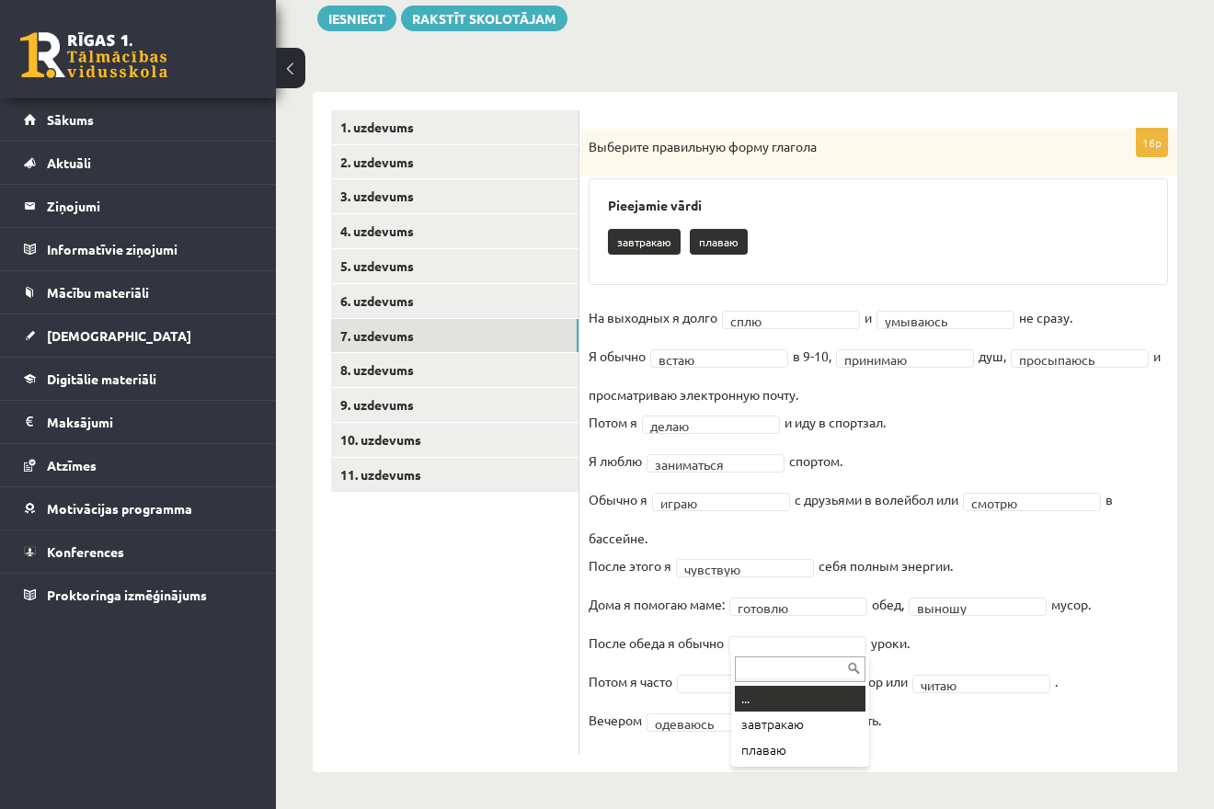
click at [809, 589] on body "0 Dāvanas 1042 mP 157 xp Melānija Āboliņa Sākums Aktuāli Kā mācīties eSKOLĀ Kon…" at bounding box center [607, 184] width 1214 height 809
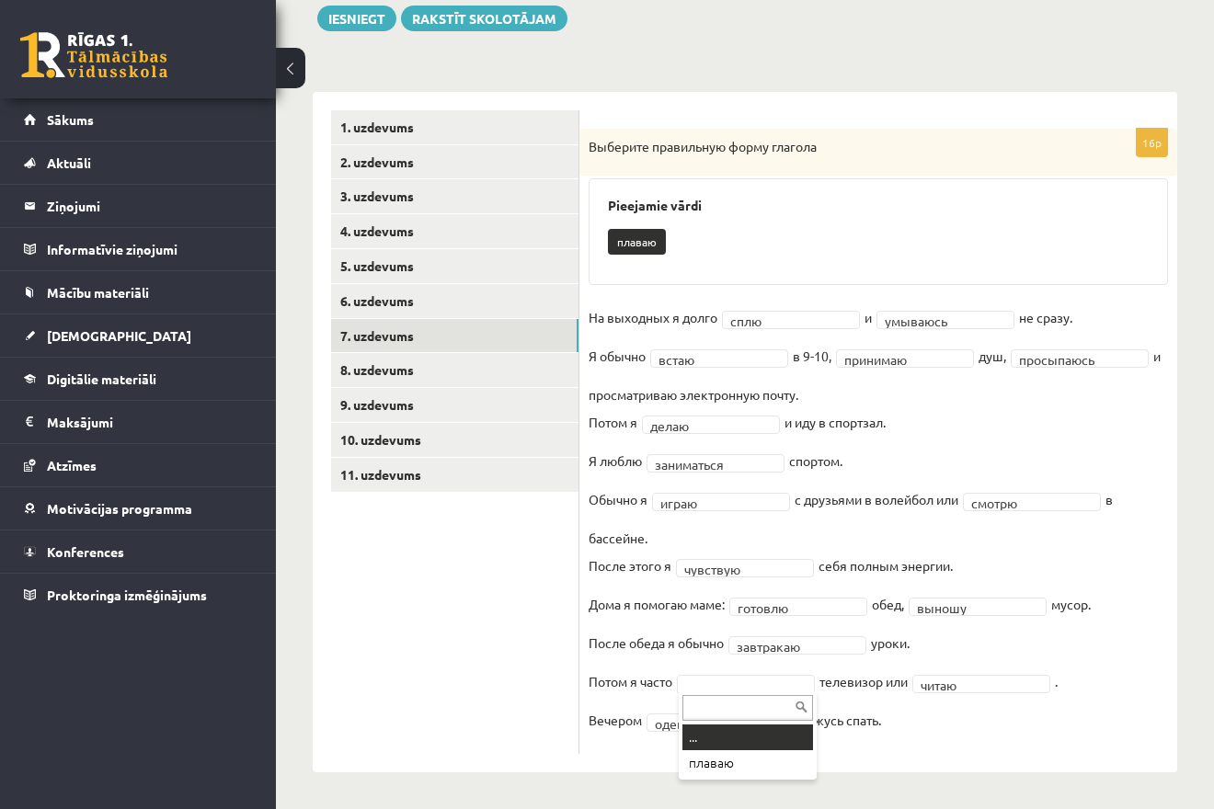
click at [758, 589] on body "0 Dāvanas 1042 mP 157 xp Melānija Āboliņa Sākums Aktuāli Kā mācīties eSKOLĀ Kon…" at bounding box center [607, 184] width 1214 height 809
drag, startPoint x: 722, startPoint y: 761, endPoint x: 713, endPoint y: 754, distance: 11.1
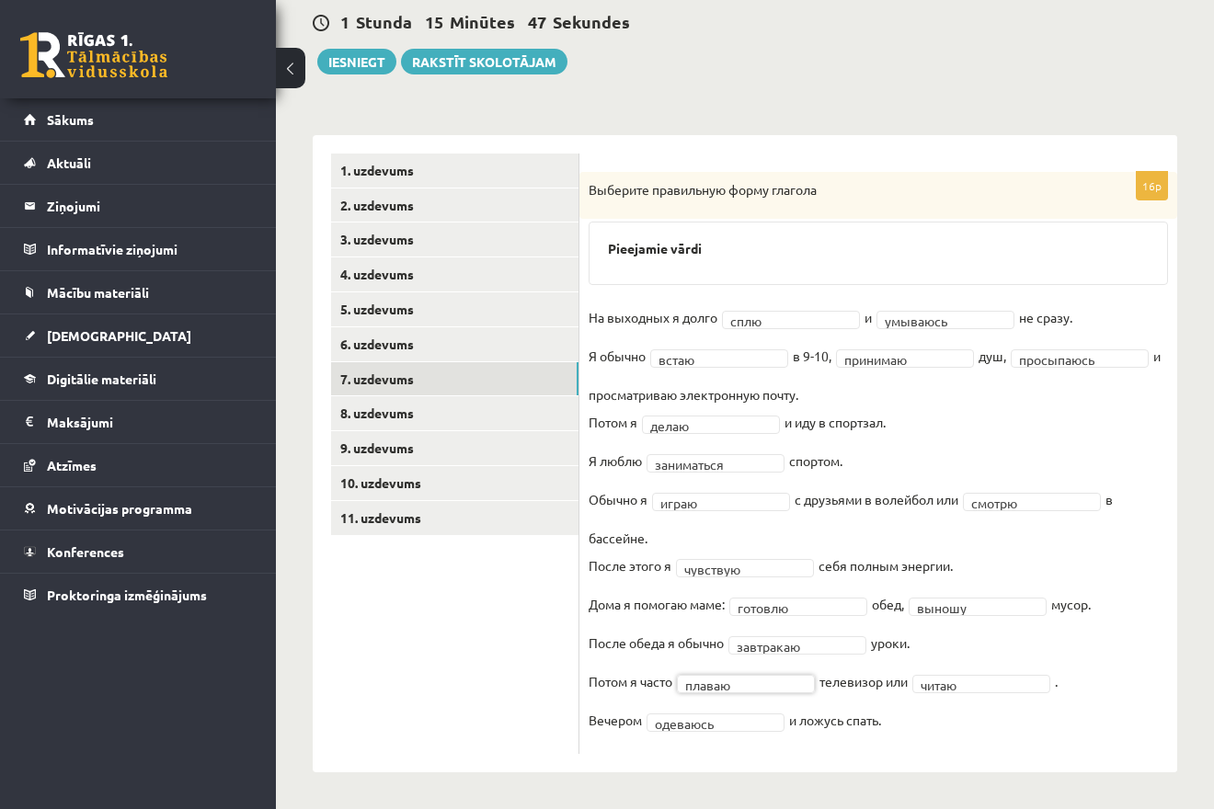
click at [479, 699] on ul "1. uzdevums 2. uzdevums 3. uzdevums 4. uzdevums 5. uzdevums 6. uzdevums 7. uzde…" at bounding box center [455, 454] width 248 height 600
click at [361, 416] on link "8. uzdevums" at bounding box center [454, 413] width 247 height 34
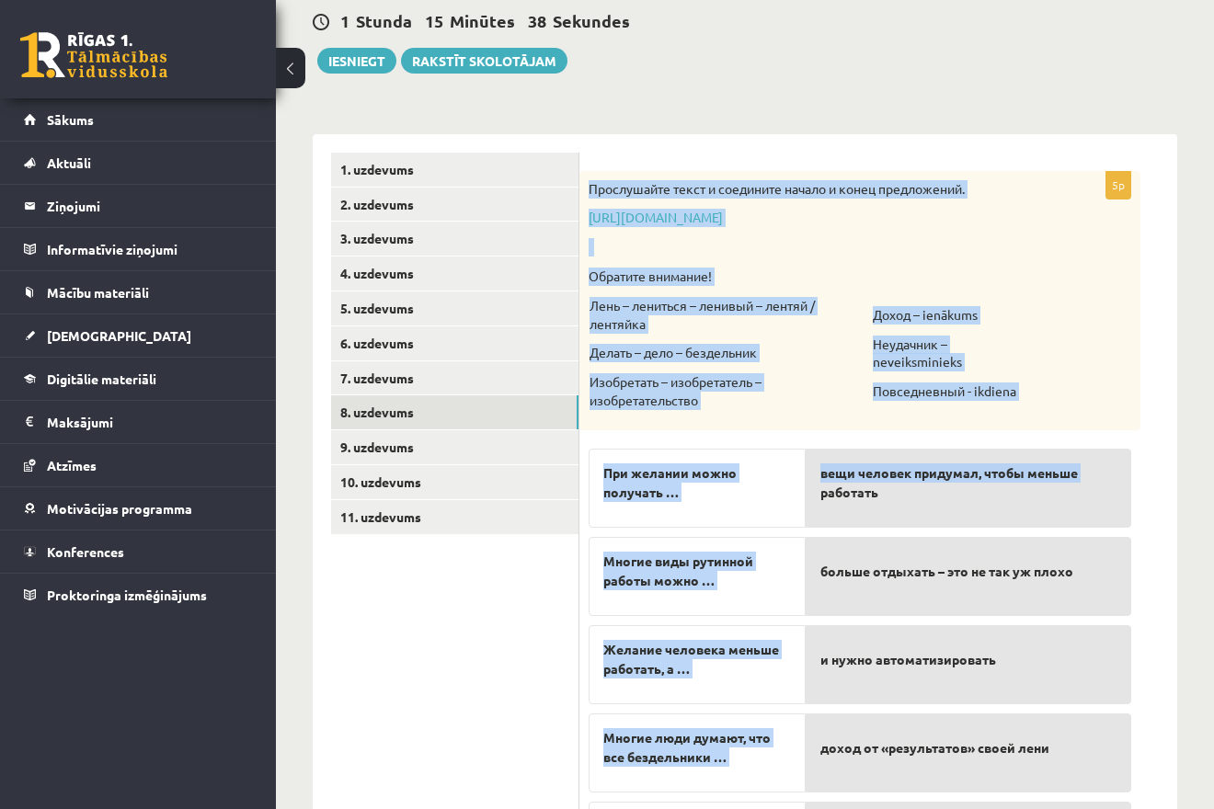
drag, startPoint x: 587, startPoint y: 188, endPoint x: 1094, endPoint y: 444, distance: 567.4
click at [1109, 430] on div "Прослушайте текст и соедините начало и конец предложений. https://www.zvaigzne.…" at bounding box center [859, 300] width 561 height 259
click at [1067, 418] on div "Прослушайте текст и соедините начало и конец предложений. https://www.zvaigzne.…" at bounding box center [859, 300] width 561 height 259
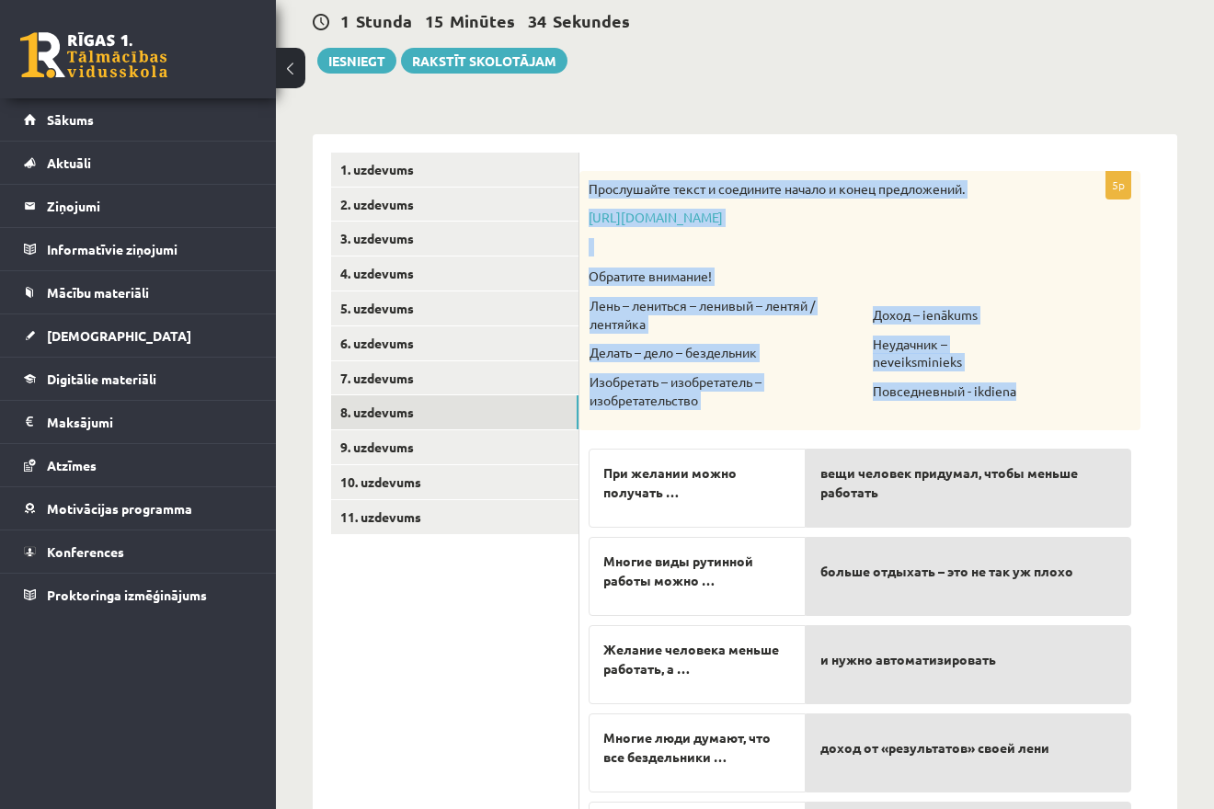
drag, startPoint x: 582, startPoint y: 188, endPoint x: 962, endPoint y: 370, distance: 421.1
click at [1031, 409] on div "Прослушайте текст и соедините начало и конец предложений. https://www.zvaigzne.…" at bounding box center [859, 300] width 561 height 259
click at [1039, 325] on div "Прослушайте текст и соедините начало и конец предложений. https://www.zvaigzne.…" at bounding box center [859, 300] width 561 height 259
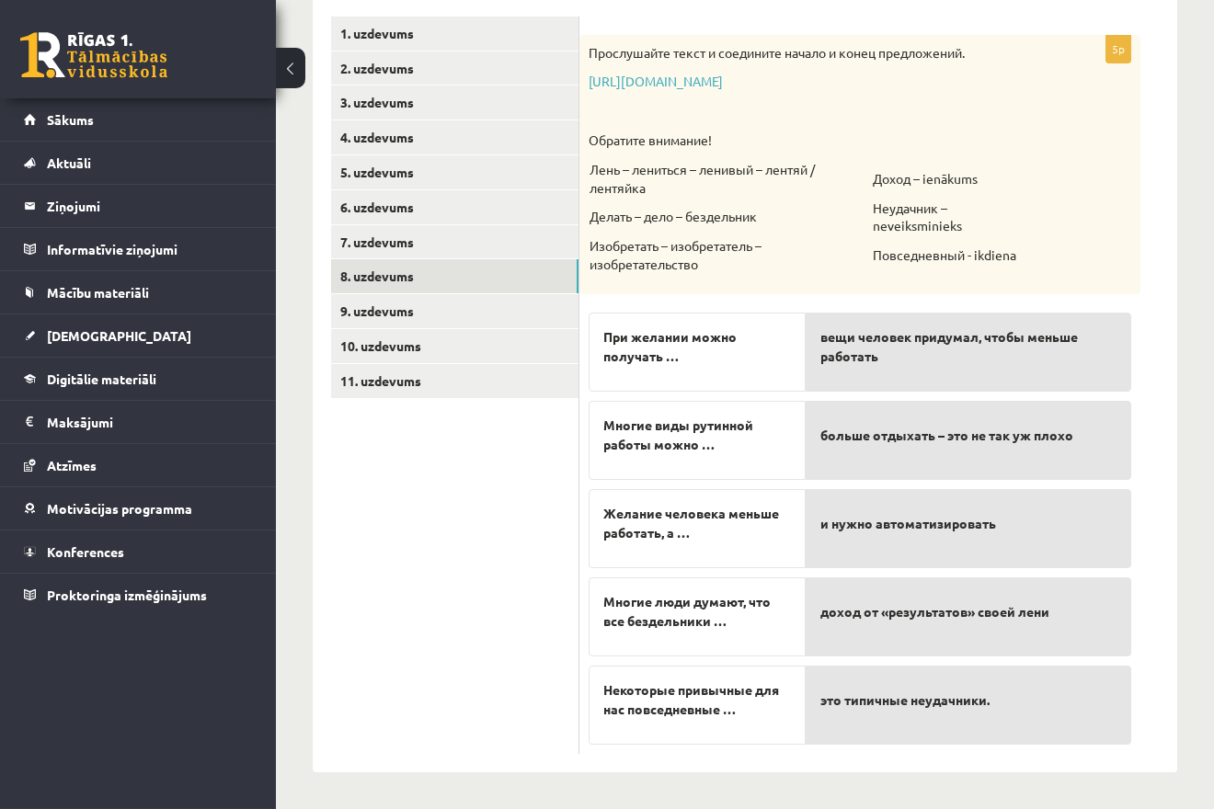
scroll to position [314, 0]
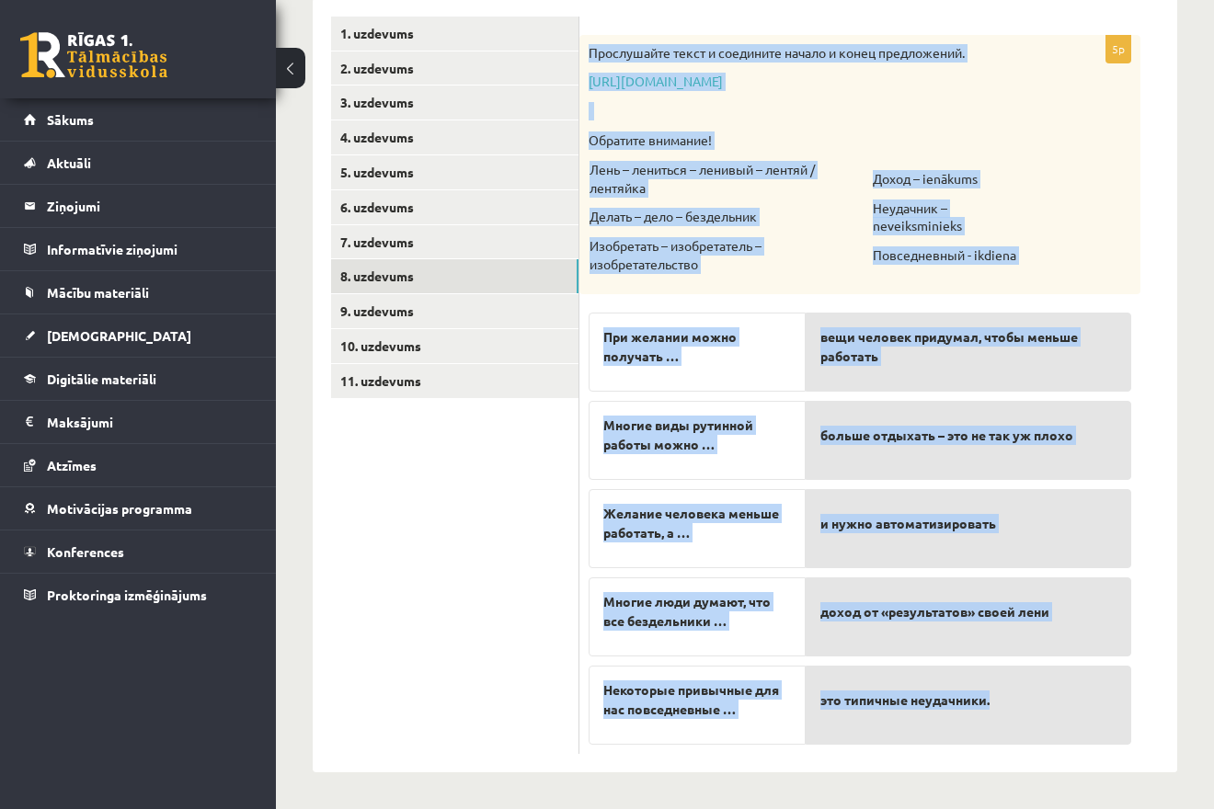
drag, startPoint x: 589, startPoint y: 44, endPoint x: 1082, endPoint y: 737, distance: 850.5
click at [1084, 294] on div "Прослушайте текст и соедините начало и конец предложений. https://www.zvaigzne.…" at bounding box center [859, 164] width 561 height 259
click at [1022, 282] on td "Доход – ienākums Неудачник – neveiksminieks Повседневный - ikdiena" at bounding box center [955, 222] width 167 height 125
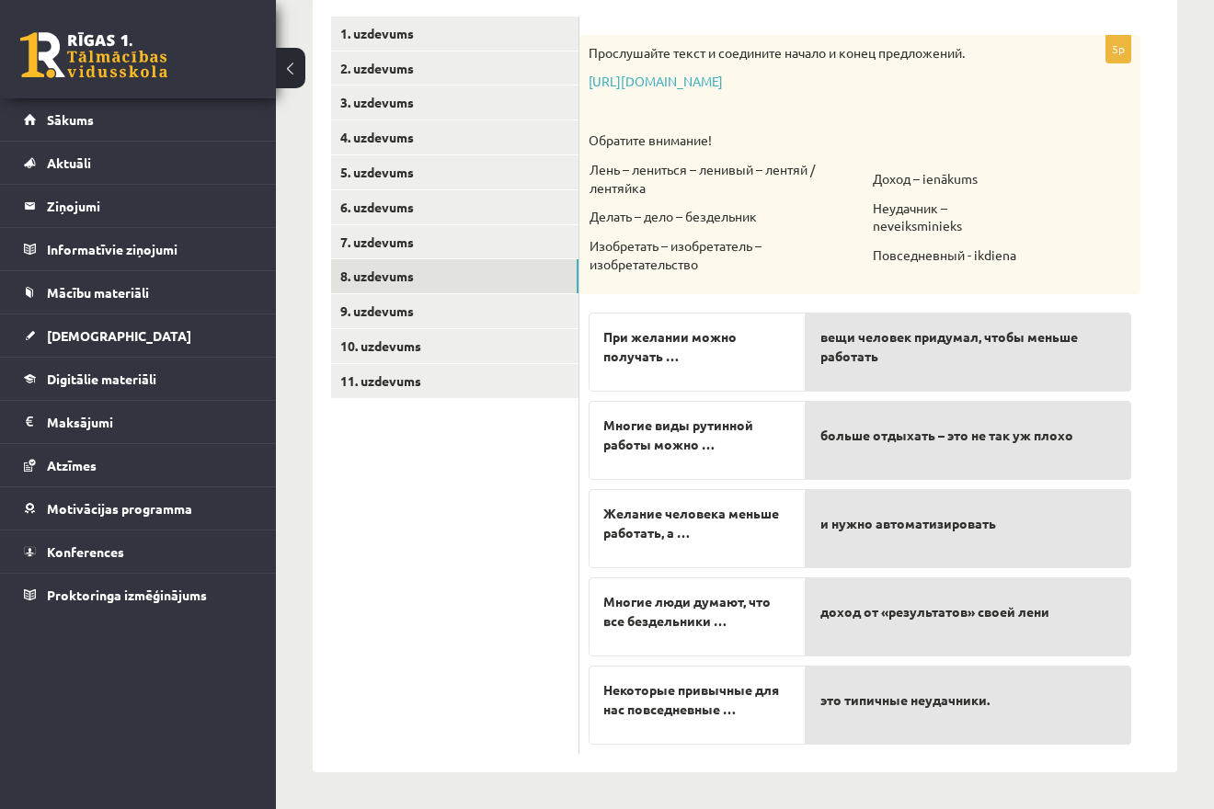
scroll to position [221, 0]
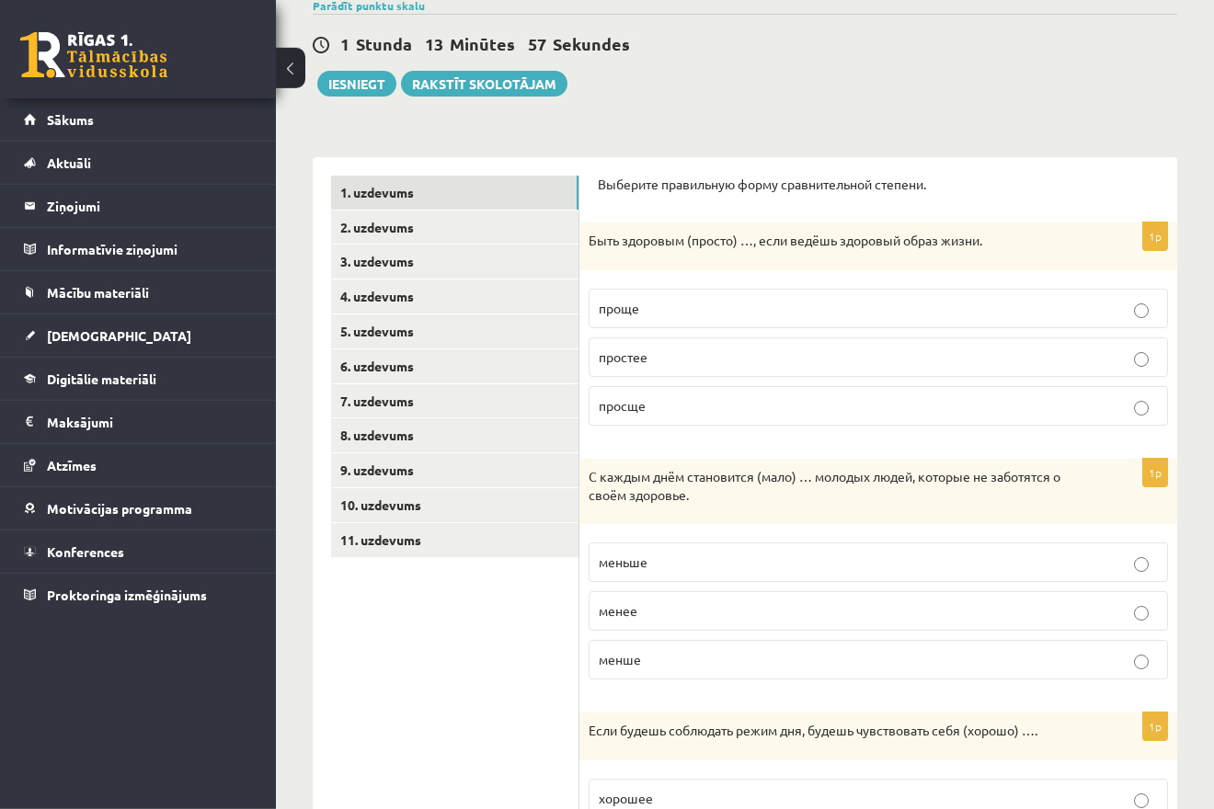
scroll to position [188, 0]
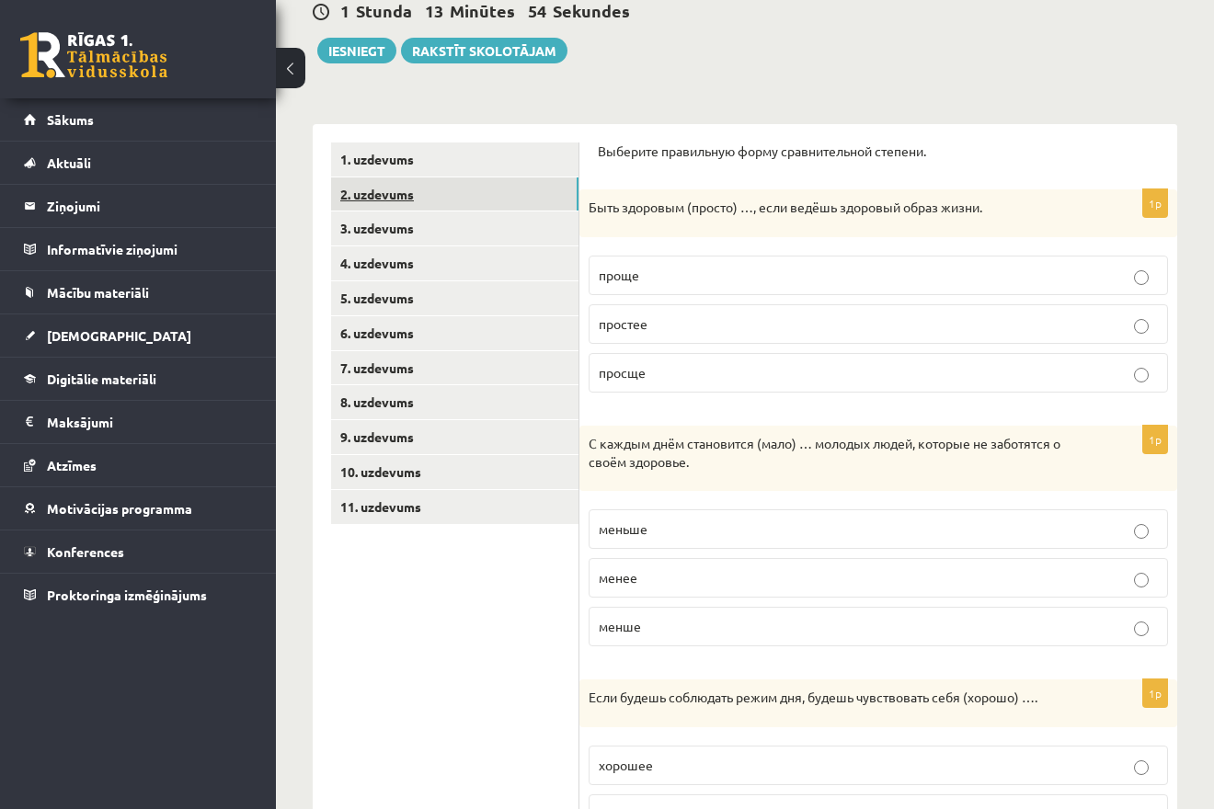
click at [522, 196] on link "2. uzdevums" at bounding box center [454, 194] width 247 height 34
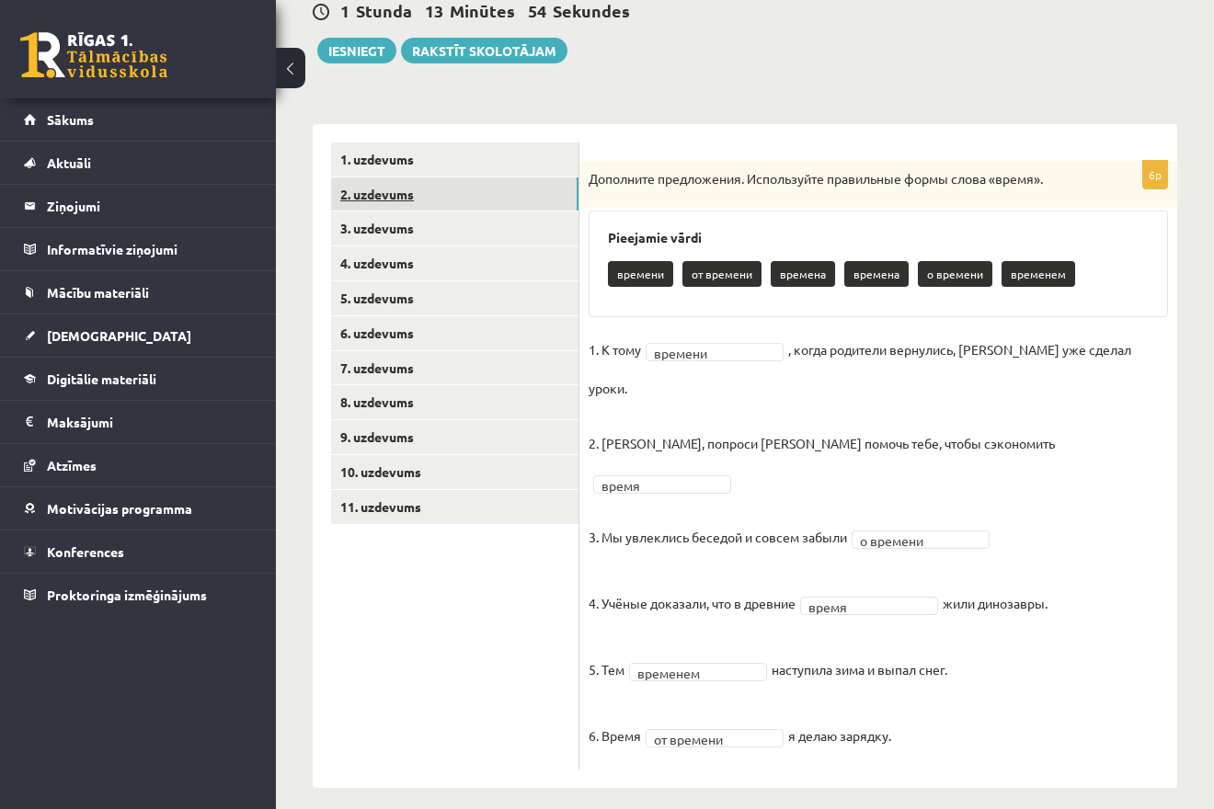
scroll to position [149, 0]
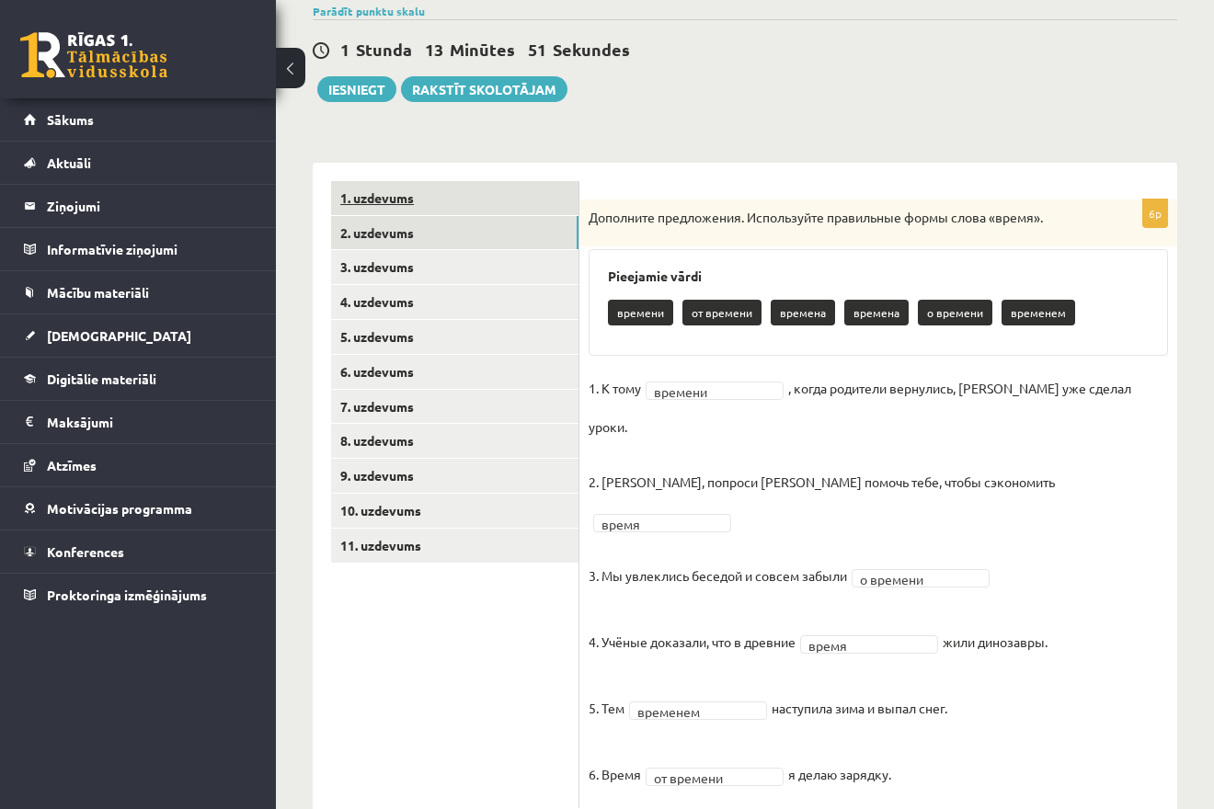
click at [507, 194] on link "1. uzdevums" at bounding box center [454, 198] width 247 height 34
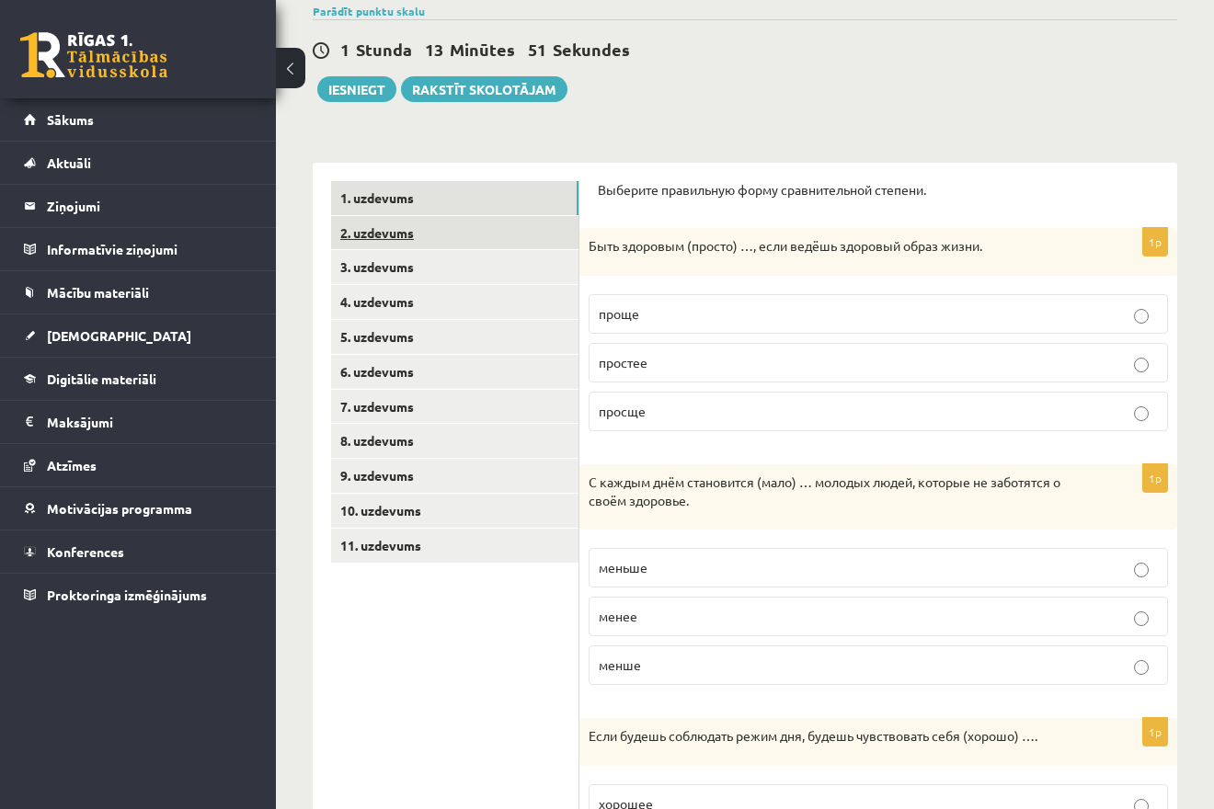
click at [496, 238] on link "2. uzdevums" at bounding box center [454, 233] width 247 height 34
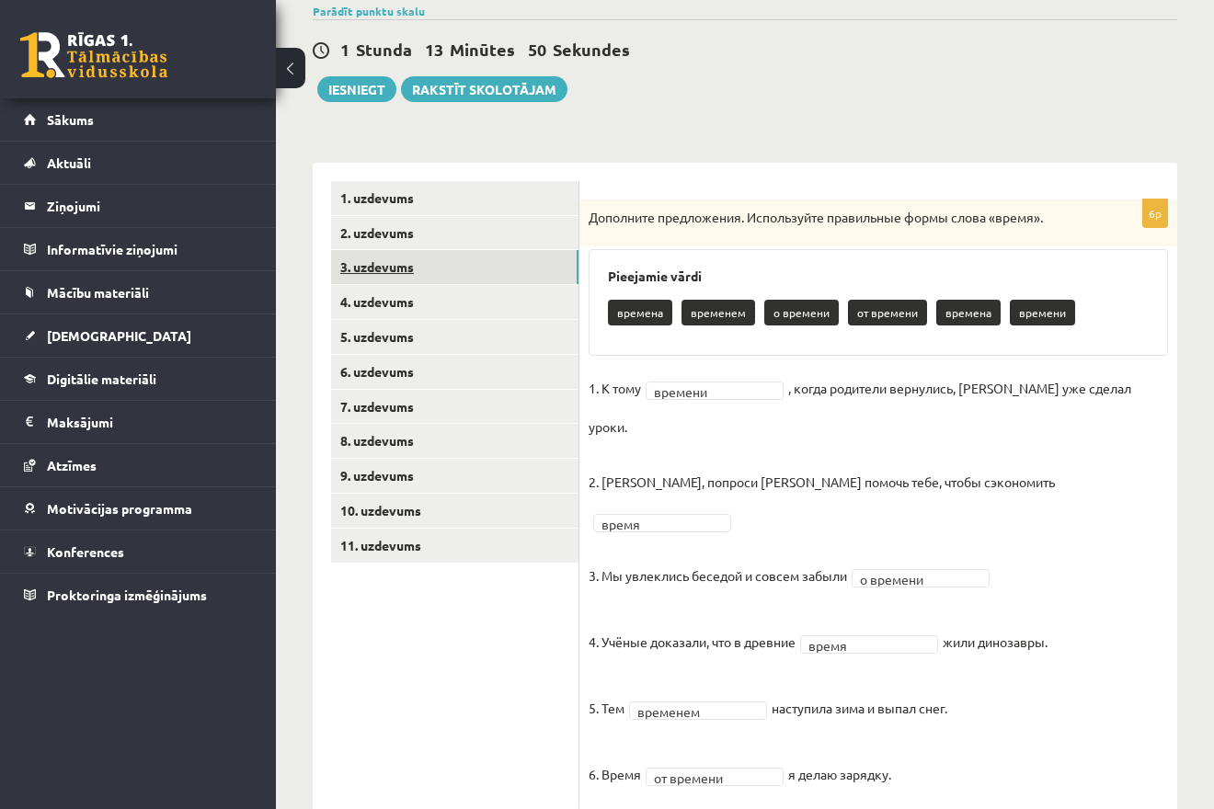
click at [485, 260] on link "3. uzdevums" at bounding box center [454, 267] width 247 height 34
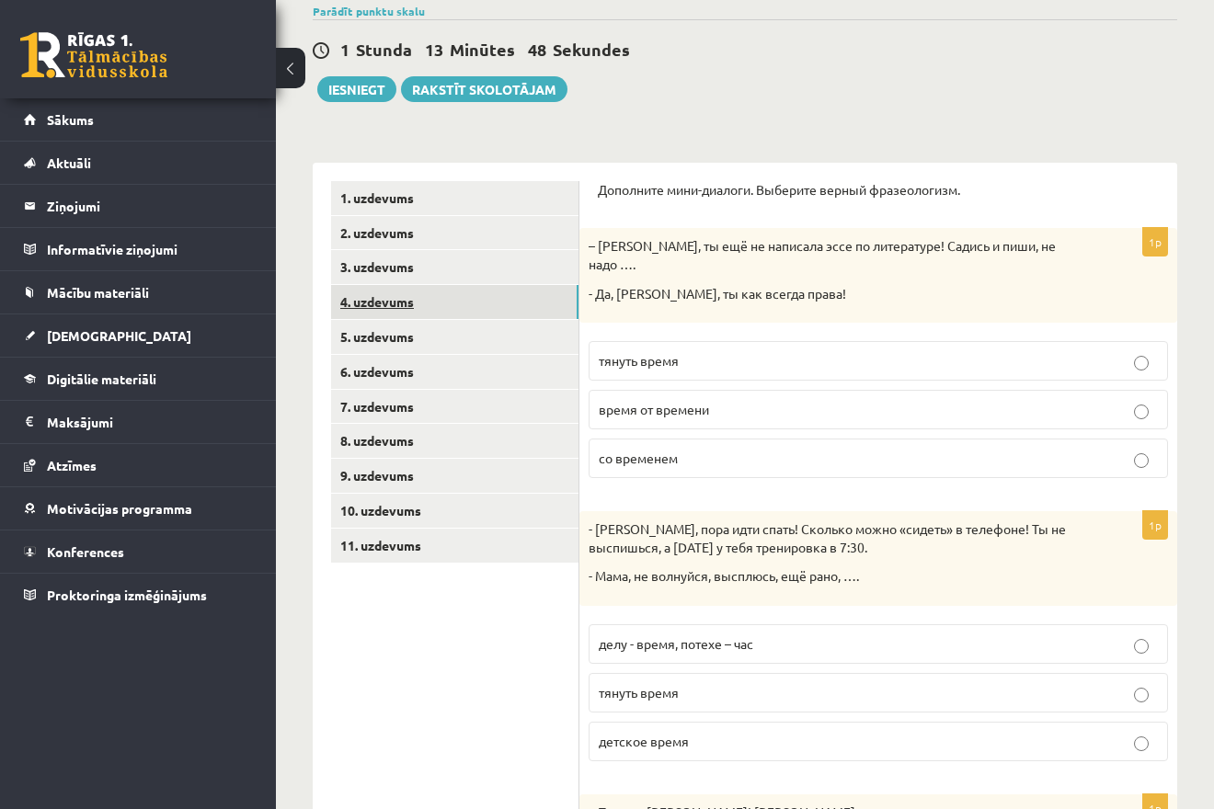
click at [485, 310] on link "4. uzdevums" at bounding box center [454, 302] width 247 height 34
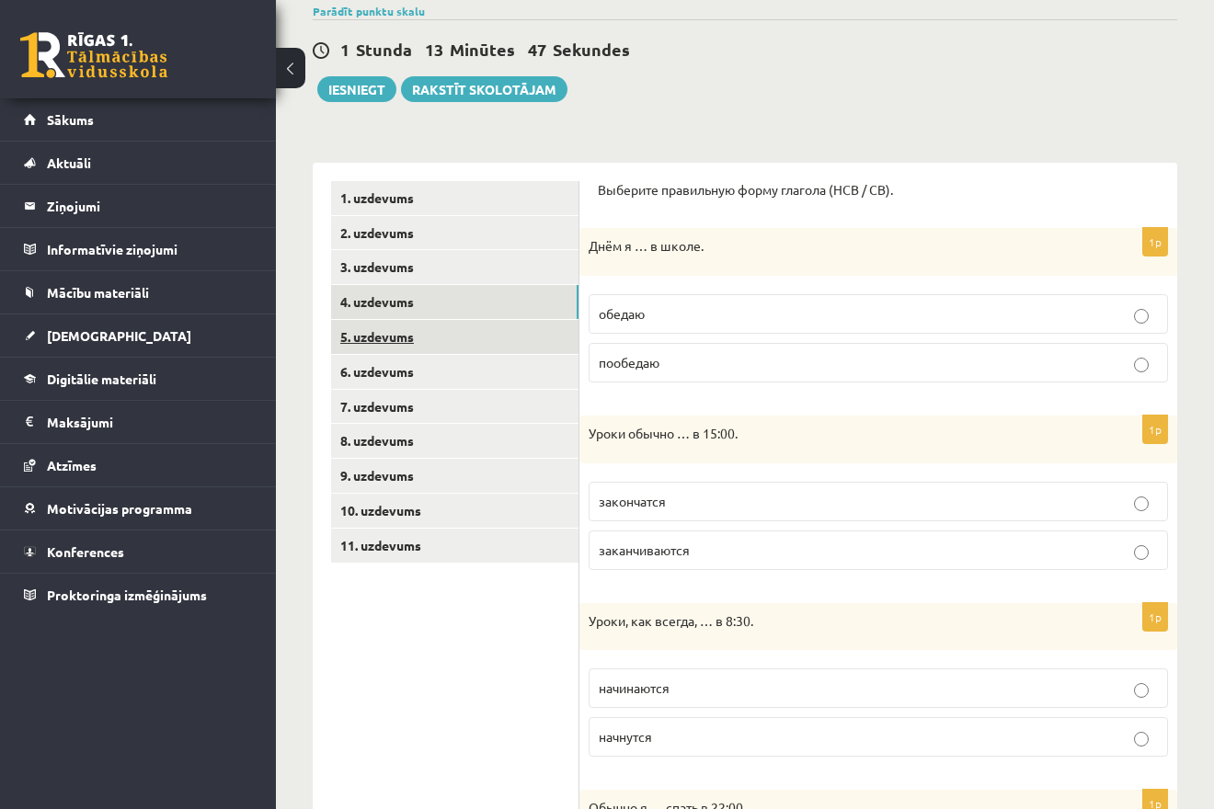
click at [484, 328] on link "5. uzdevums" at bounding box center [454, 337] width 247 height 34
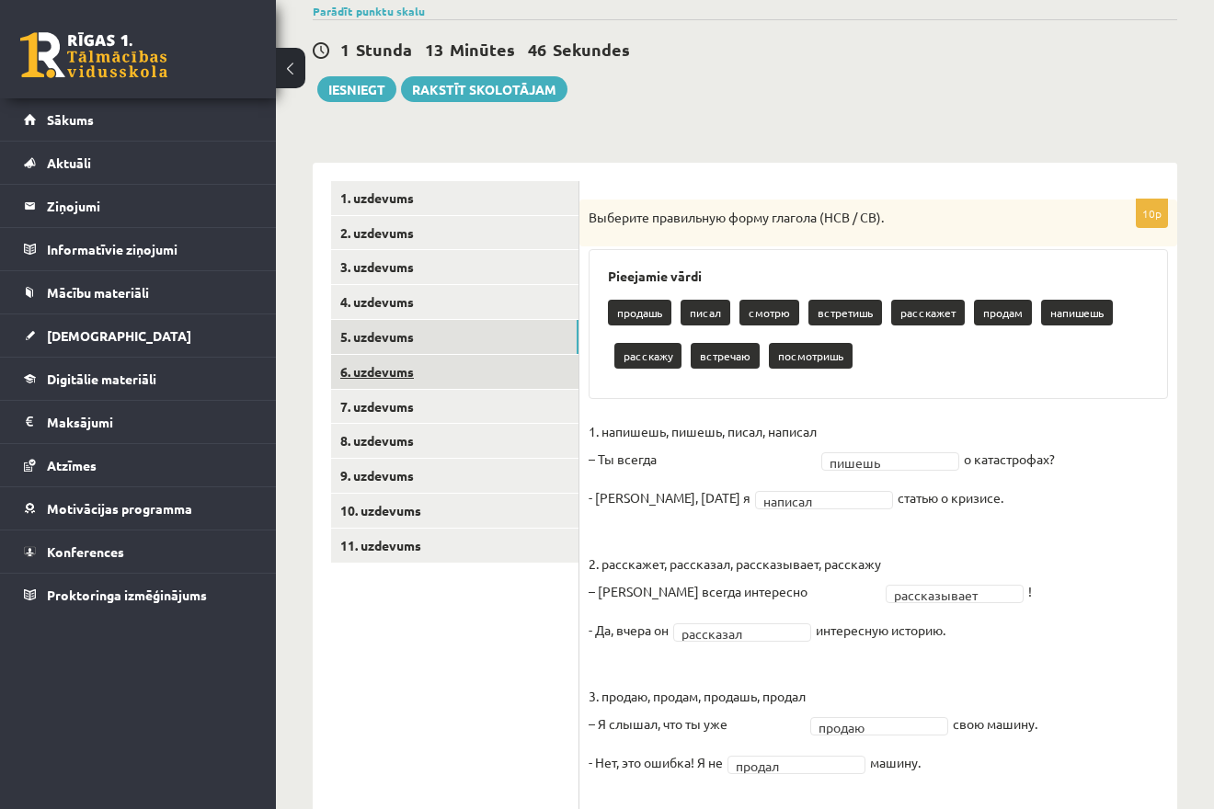
click at [481, 370] on link "6. uzdevums" at bounding box center [454, 372] width 247 height 34
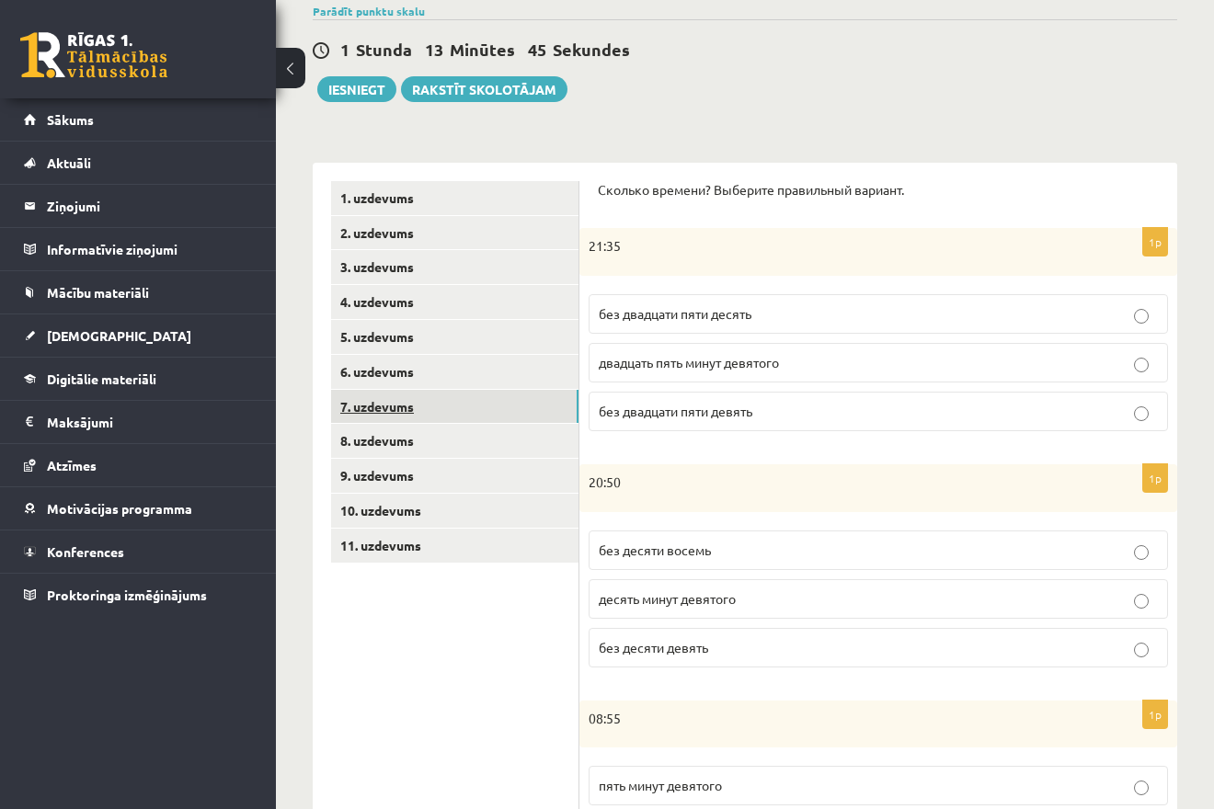
click at [477, 414] on link "7. uzdevums" at bounding box center [454, 407] width 247 height 34
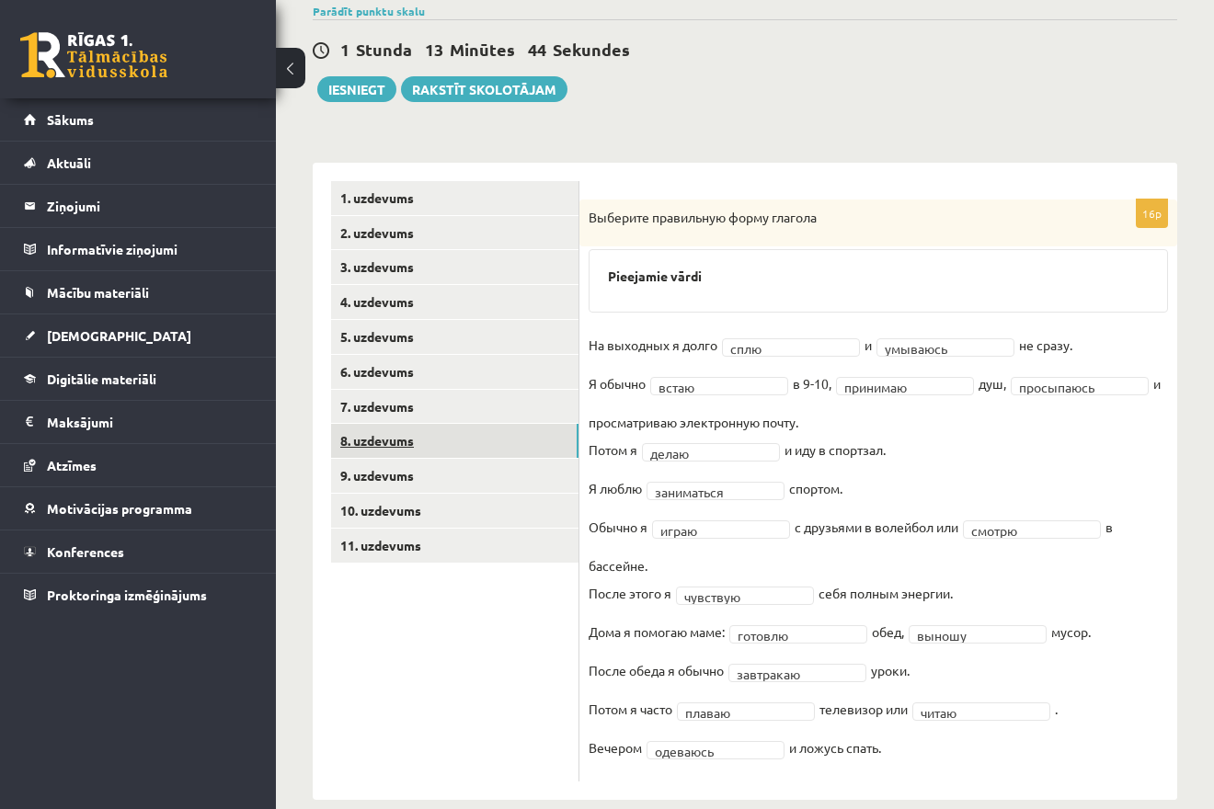
click at [473, 452] on link "8. uzdevums" at bounding box center [454, 441] width 247 height 34
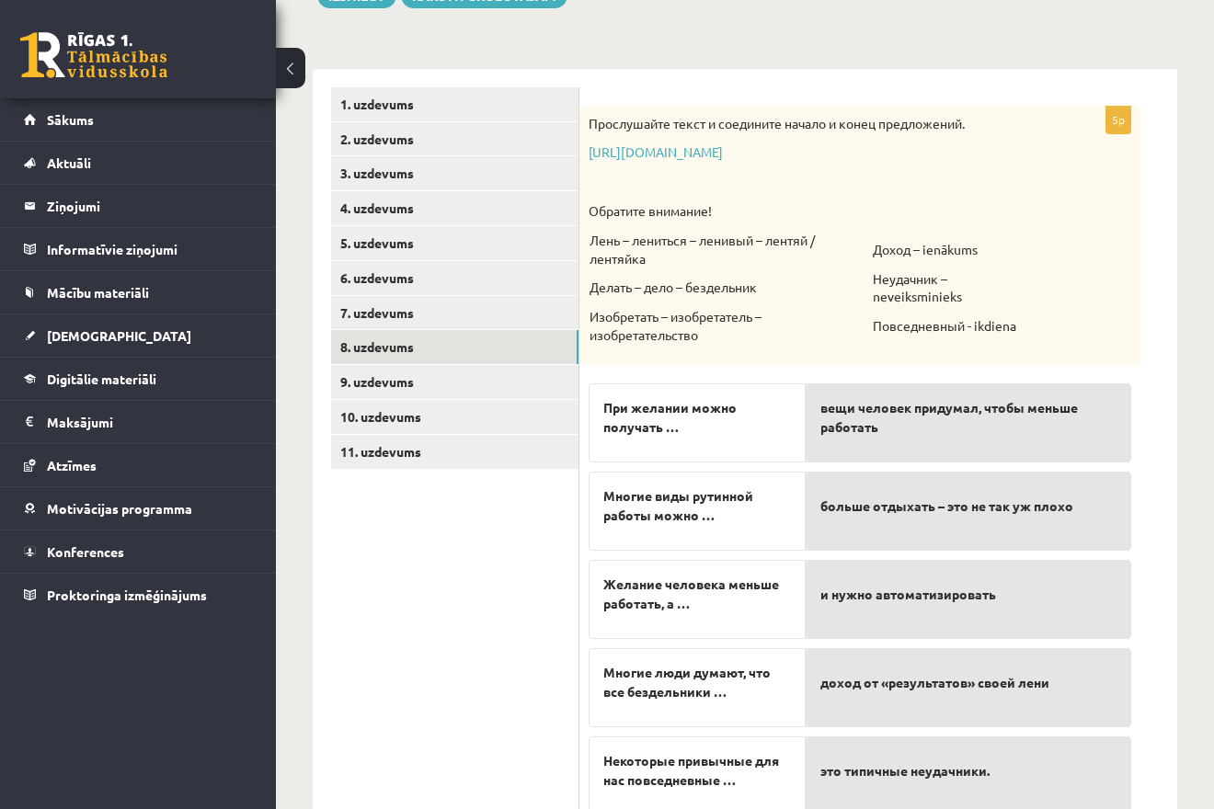
scroll to position [314, 0]
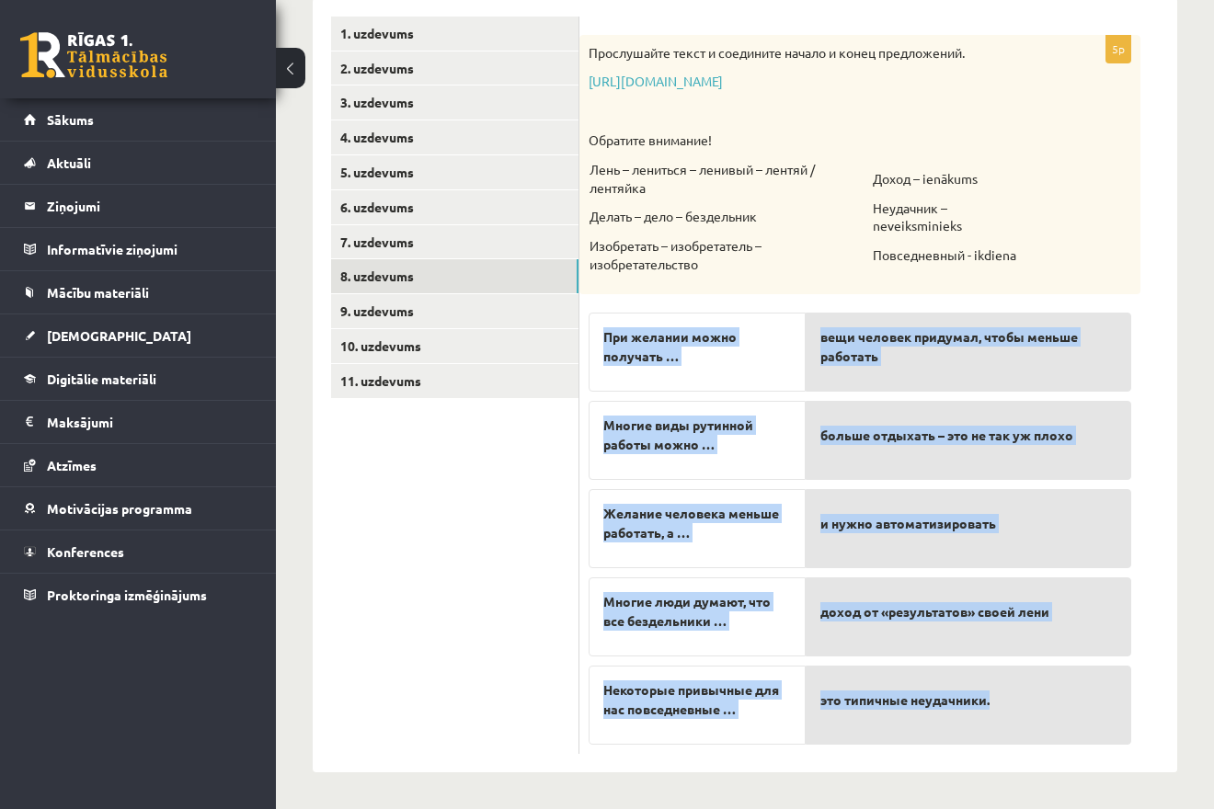
drag, startPoint x: 596, startPoint y: 306, endPoint x: 1045, endPoint y: 701, distance: 598.1
click at [1045, 701] on fieldset "При желании можно получать … Многие виды рутинной работы можно … Желание челове…" at bounding box center [859, 523] width 542 height 441
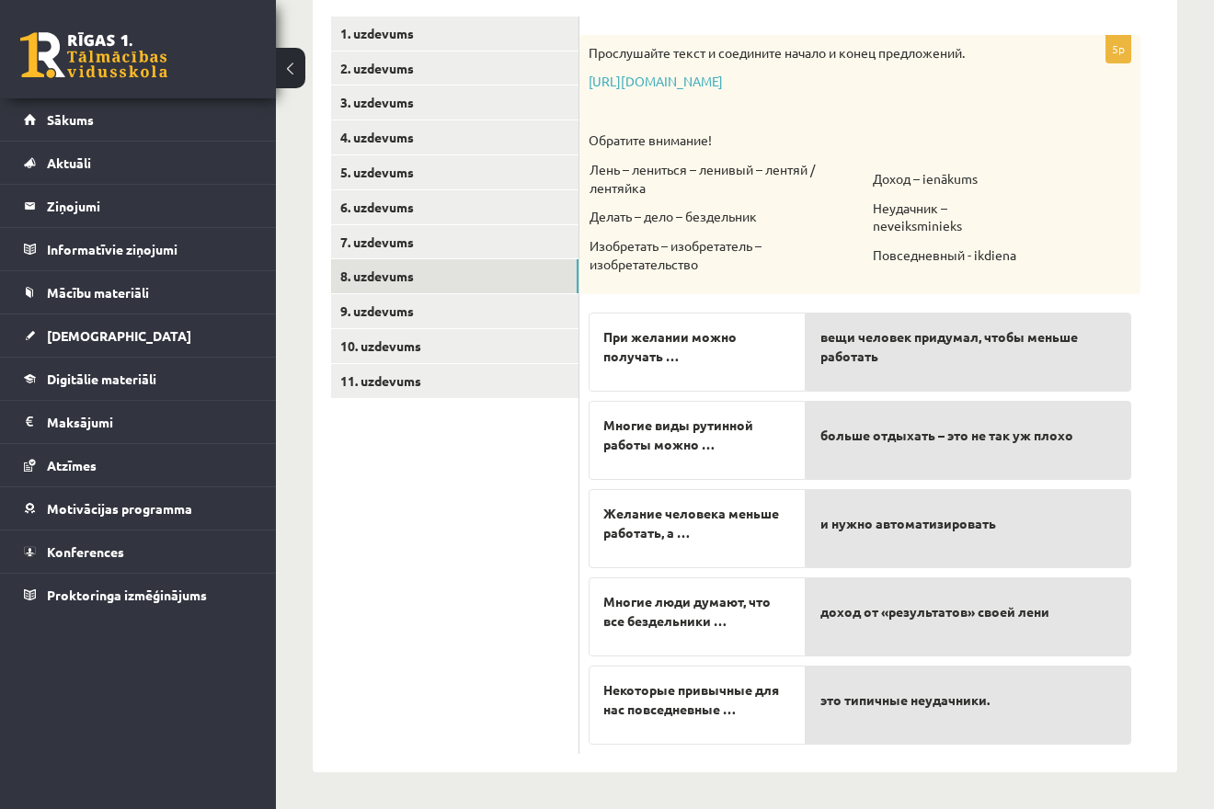
click at [747, 264] on p "Изобретать – изобретатель – изобретательство" at bounding box center [729, 255] width 281 height 36
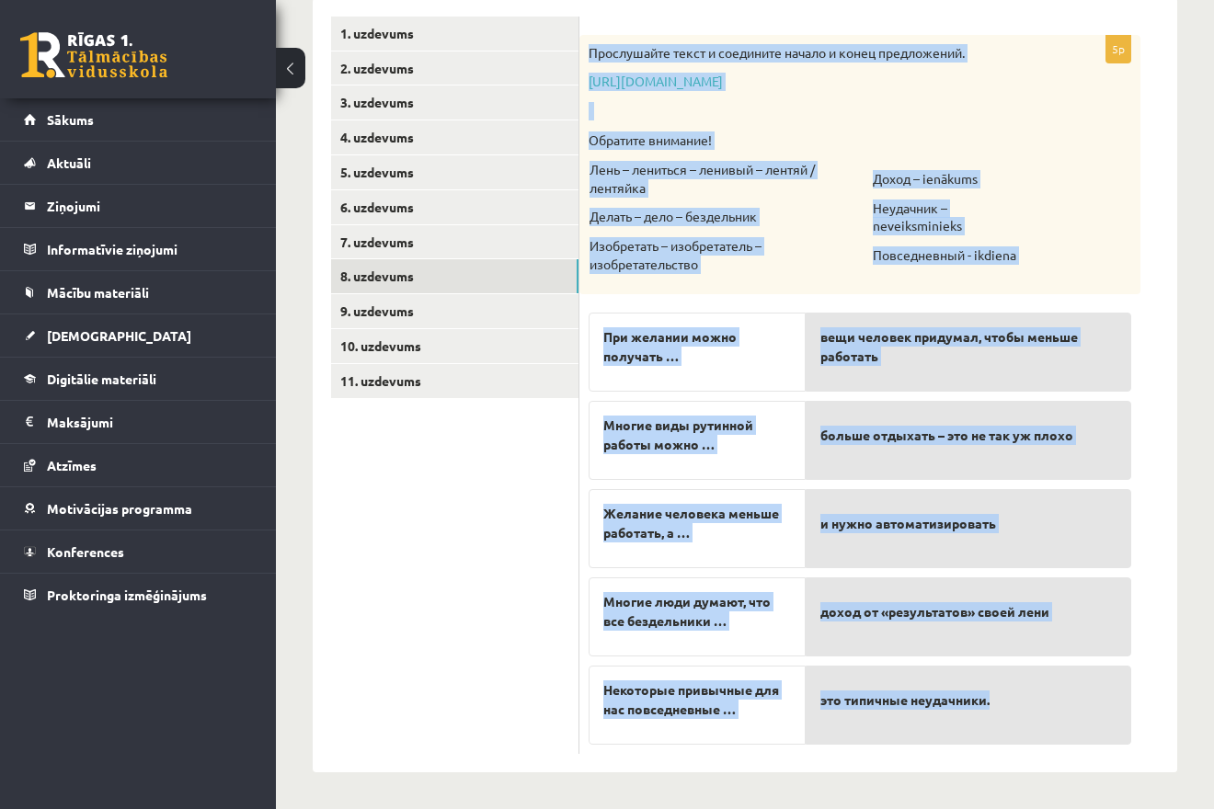
drag, startPoint x: 589, startPoint y: 53, endPoint x: 1061, endPoint y: 639, distance: 752.0
click at [1089, 294] on div "Прослушайте текст и соедините начало и конец предложений. https://www.zvaigzne.…" at bounding box center [859, 164] width 561 height 259
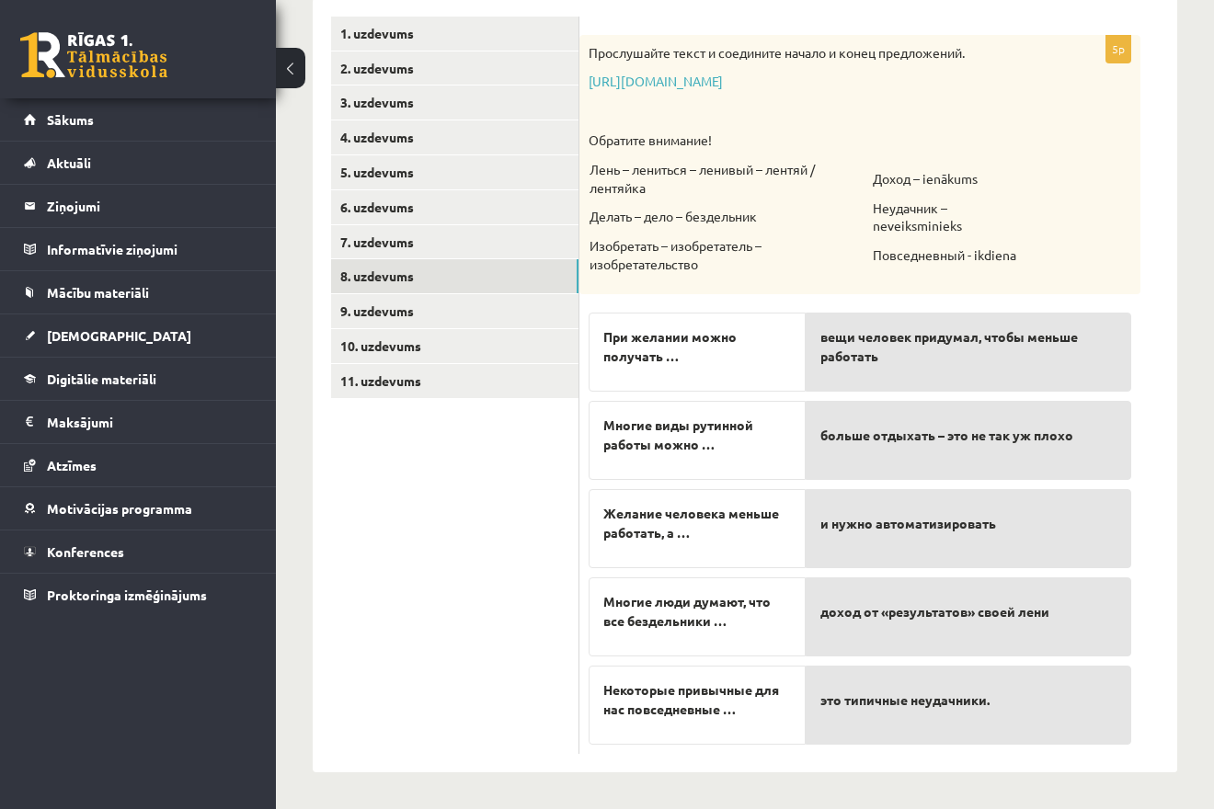
click at [478, 547] on ul "1. uzdevums 2. uzdevums 3. uzdevums 4. uzdevums 5. uzdevums 6. uzdevums 7. uzde…" at bounding box center [455, 385] width 248 height 737
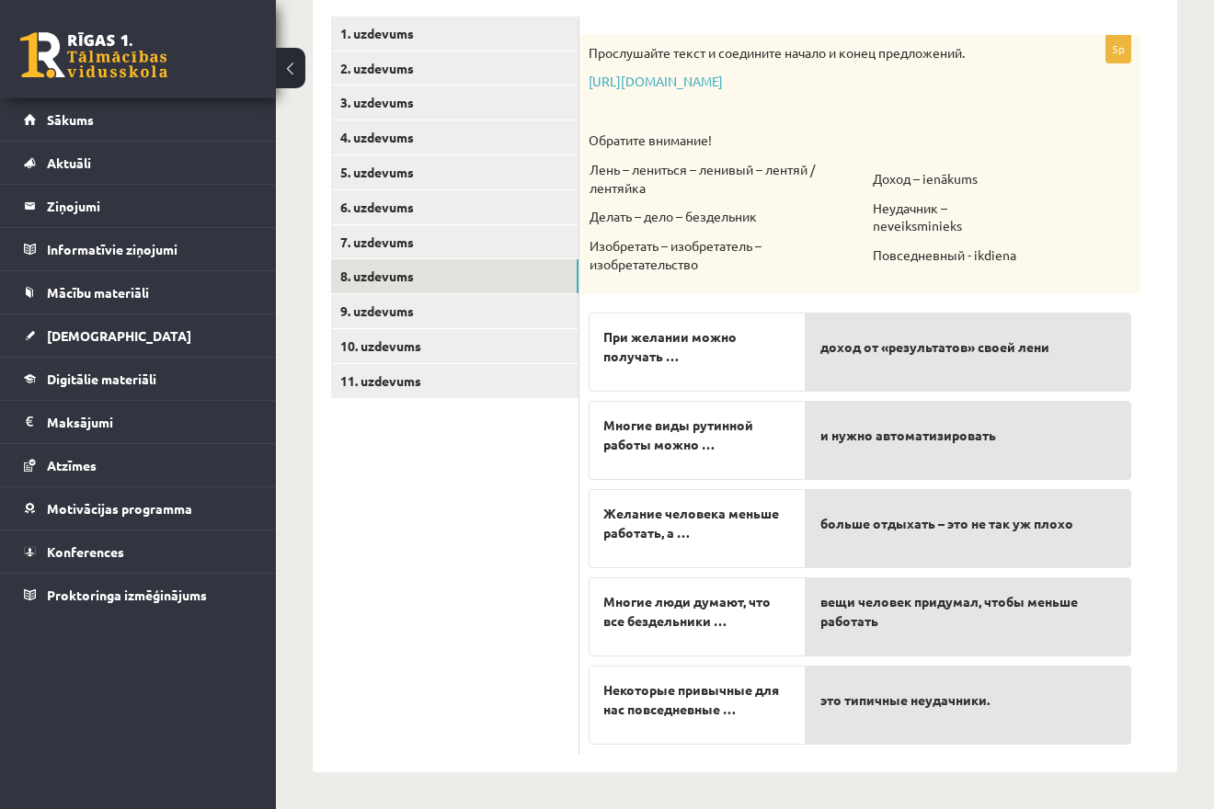
drag, startPoint x: 577, startPoint y: 585, endPoint x: 941, endPoint y: 718, distance: 387.7
click at [579, 718] on ul "1. uzdevums 2. uzdevums 3. uzdevums 4. uzdevums 5. uzdevums 6. uzdevums 7. uzde…" at bounding box center [455, 385] width 248 height 737
click at [624, 724] on div "Некоторые привычные для нас повседневные …" at bounding box center [696, 705] width 217 height 79
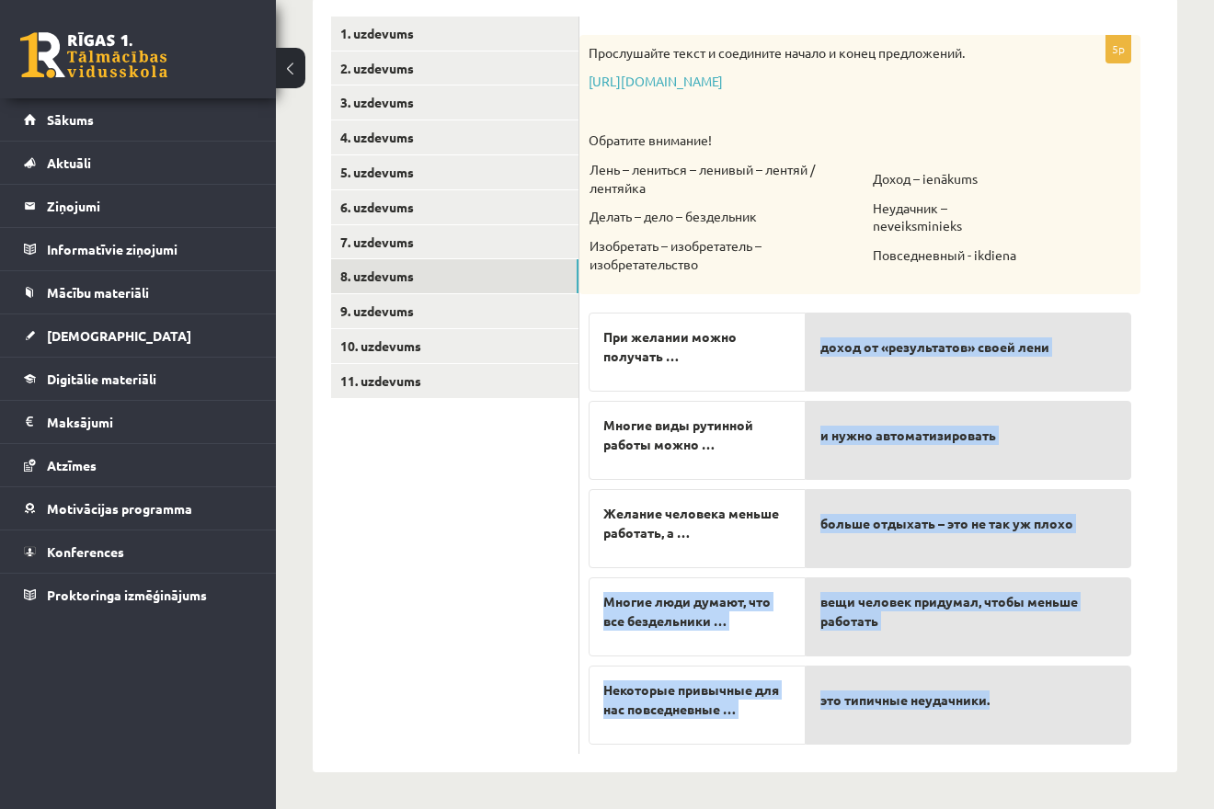
drag, startPoint x: 599, startPoint y: 595, endPoint x: 1039, endPoint y: 741, distance: 464.0
click at [1039, 741] on fieldset "При желании можно получать … Многие виды рутинной работы можно … Желание челове…" at bounding box center [859, 523] width 542 height 441
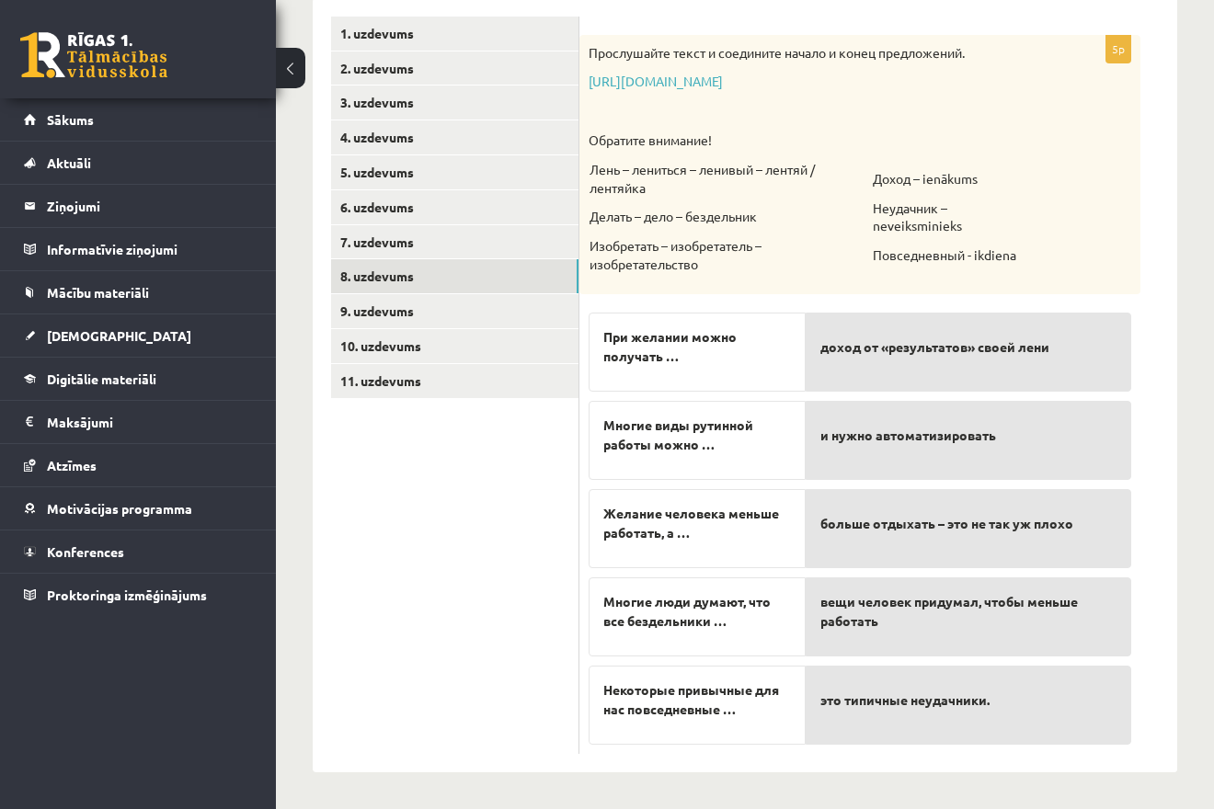
click at [1163, 689] on div "5p Прослушайте текст и соедините начало и конец предложений. https://www.zvaigz…" at bounding box center [878, 385] width 598 height 774
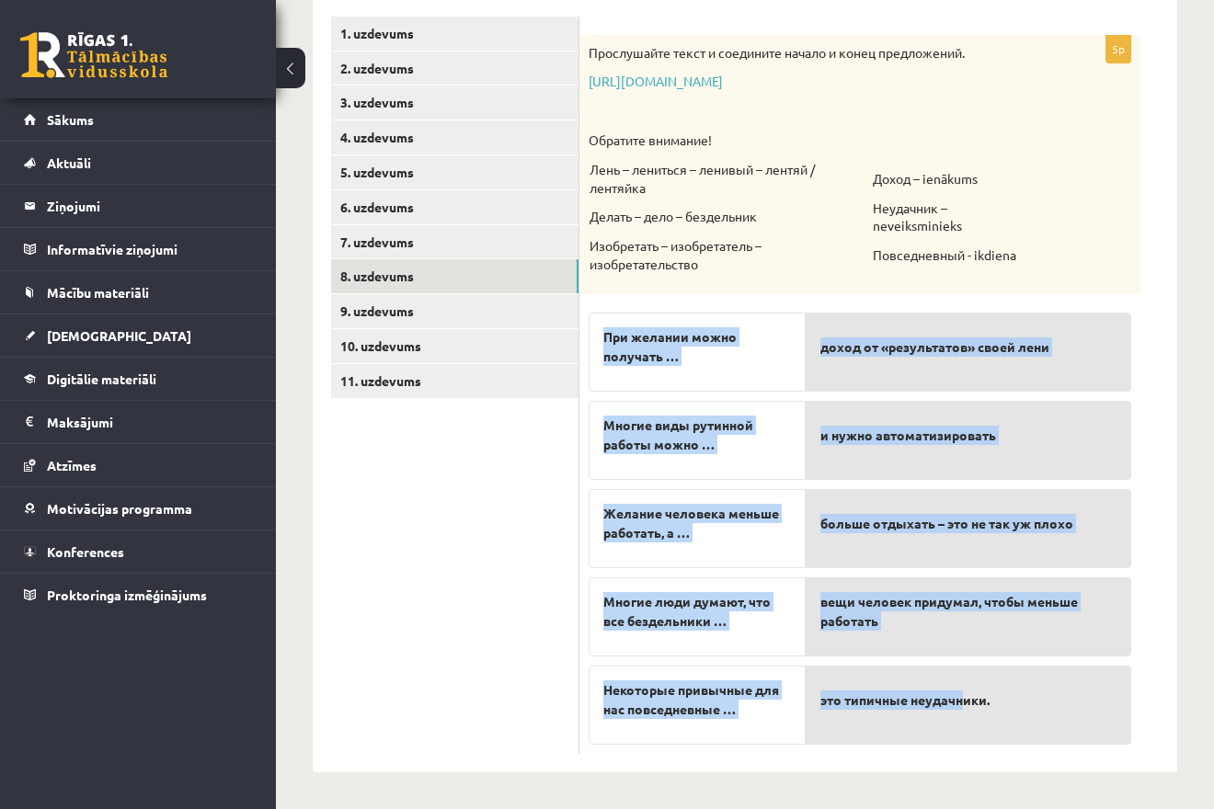
drag, startPoint x: 1159, startPoint y: 718, endPoint x: 961, endPoint y: 691, distance: 200.4
click at [961, 691] on div "5p Прослушайте текст и соедините начало и конец предложений. https://www.zvaigz…" at bounding box center [878, 385] width 598 height 774
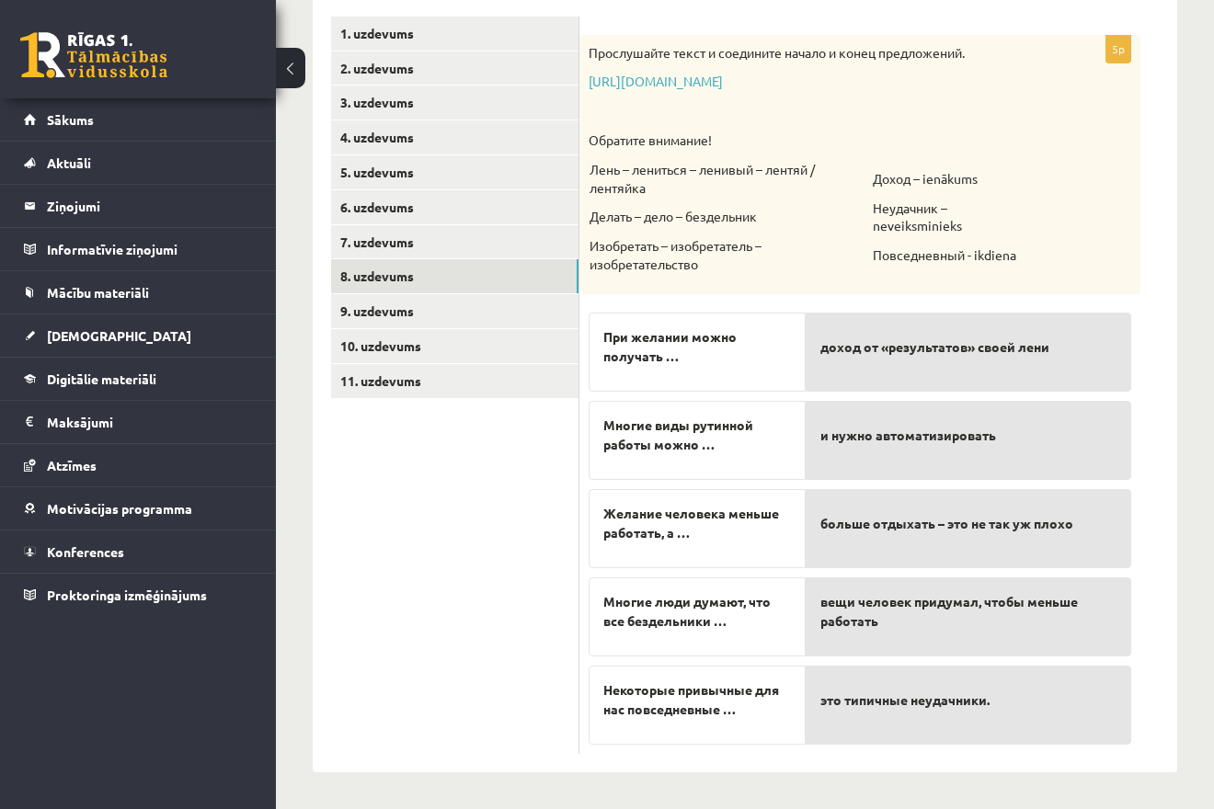
click at [549, 576] on ul "1. uzdevums 2. uzdevums 3. uzdevums 4. uzdevums 5. uzdevums 6. uzdevums 7. uzde…" at bounding box center [455, 385] width 248 height 737
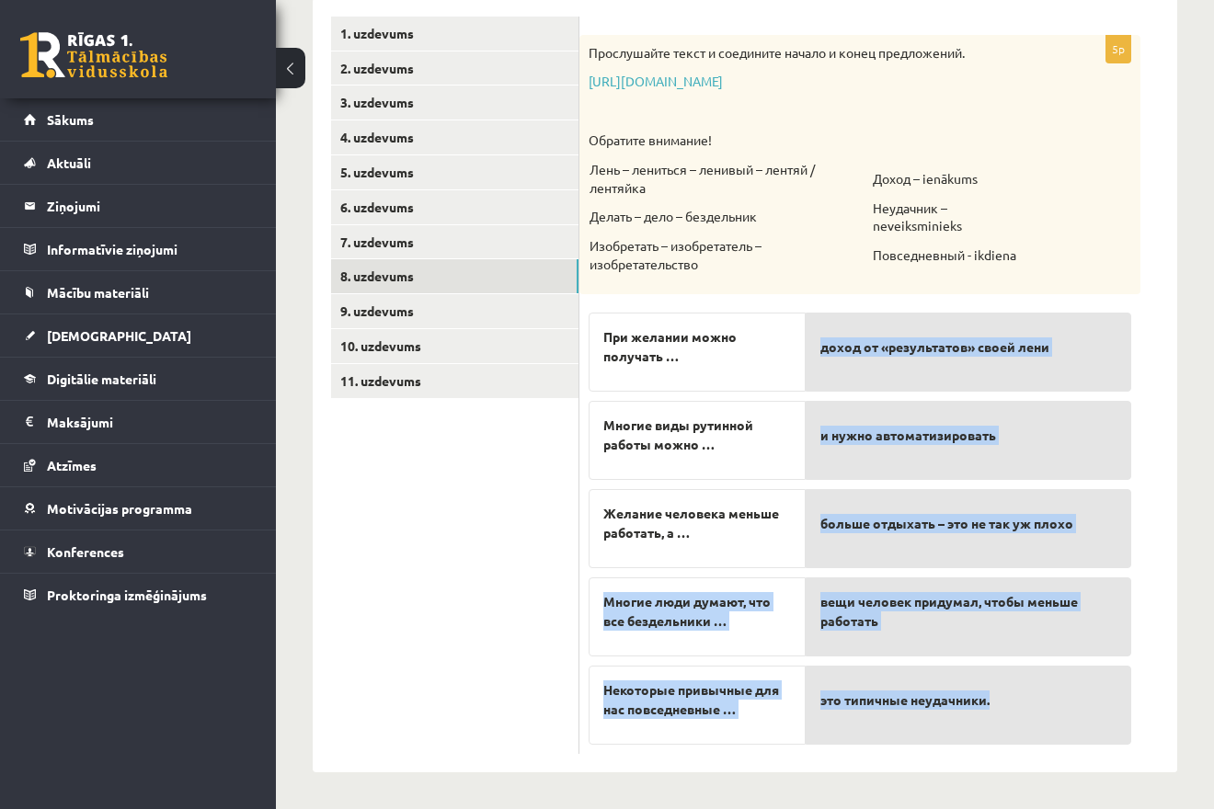
drag, startPoint x: 606, startPoint y: 587, endPoint x: 997, endPoint y: 704, distance: 407.8
click at [998, 704] on fieldset "При желании можно получать … Многие виды рутинной работы можно … Желание челове…" at bounding box center [859, 523] width 542 height 441
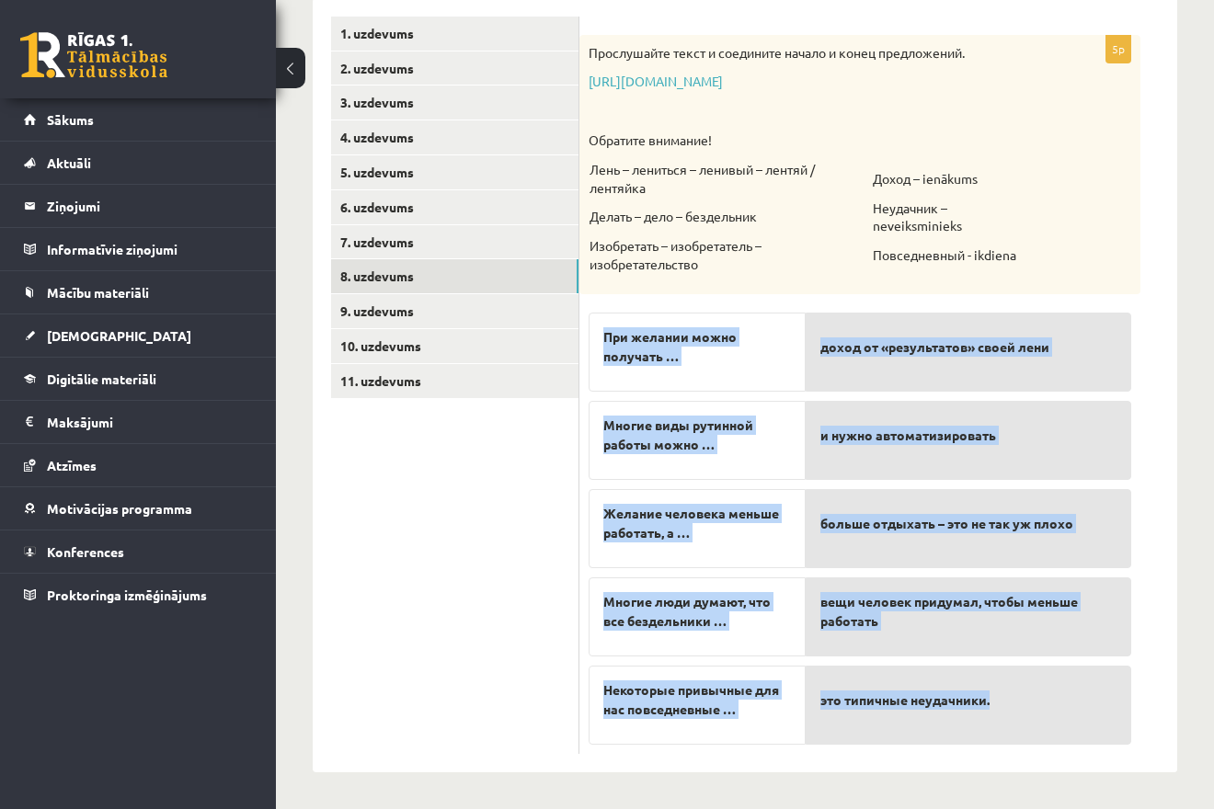
drag, startPoint x: 598, startPoint y: 322, endPoint x: 1065, endPoint y: 709, distance: 606.6
click at [1065, 709] on fieldset "При желании можно получать … Многие виды рутинной работы можно … Желание челове…" at bounding box center [859, 523] width 542 height 441
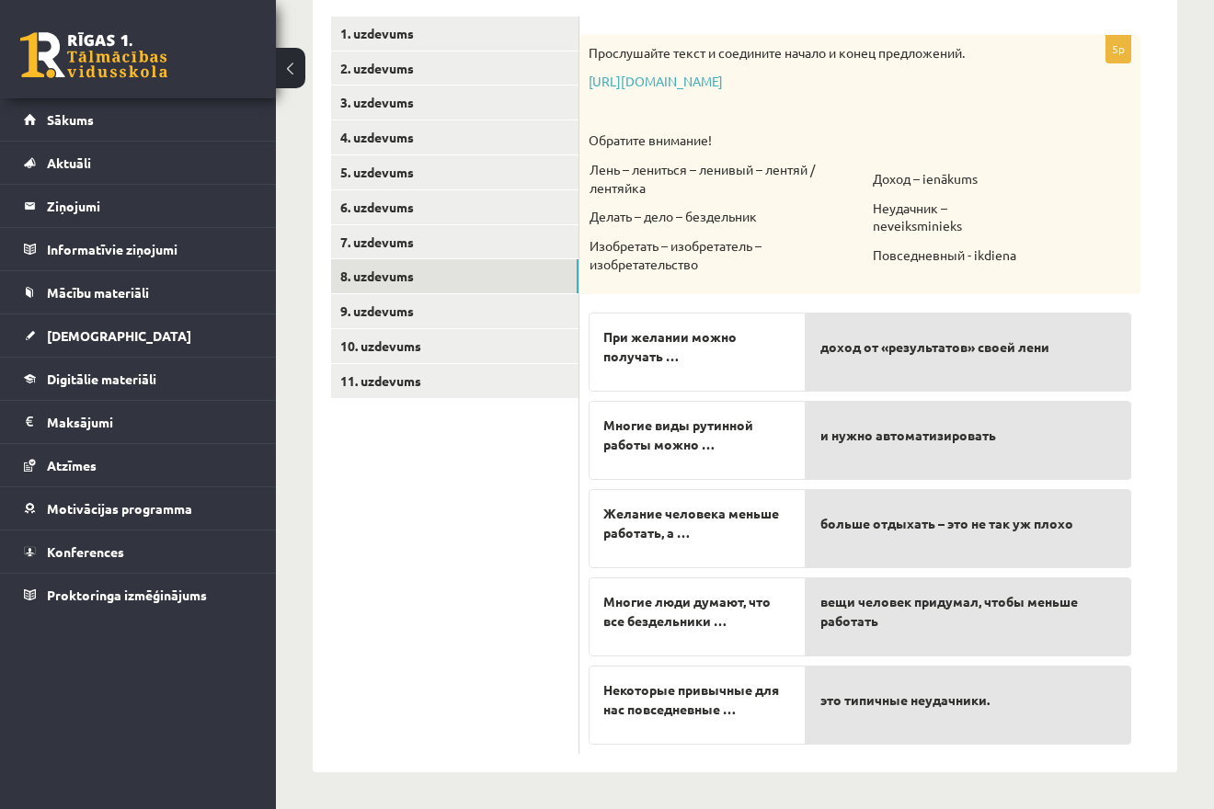
click at [421, 535] on ul "1. uzdevums 2. uzdevums 3. uzdevums 4. uzdevums 5. uzdevums 6. uzdevums 7. uzde…" at bounding box center [455, 385] width 248 height 737
drag, startPoint x: 599, startPoint y: 680, endPoint x: 783, endPoint y: 713, distance: 187.7
click at [783, 713] on div "Некоторые привычные для нас повседневные …" at bounding box center [696, 705] width 217 height 79
click at [823, 709] on span "это типичные неудачники." at bounding box center [904, 699] width 169 height 19
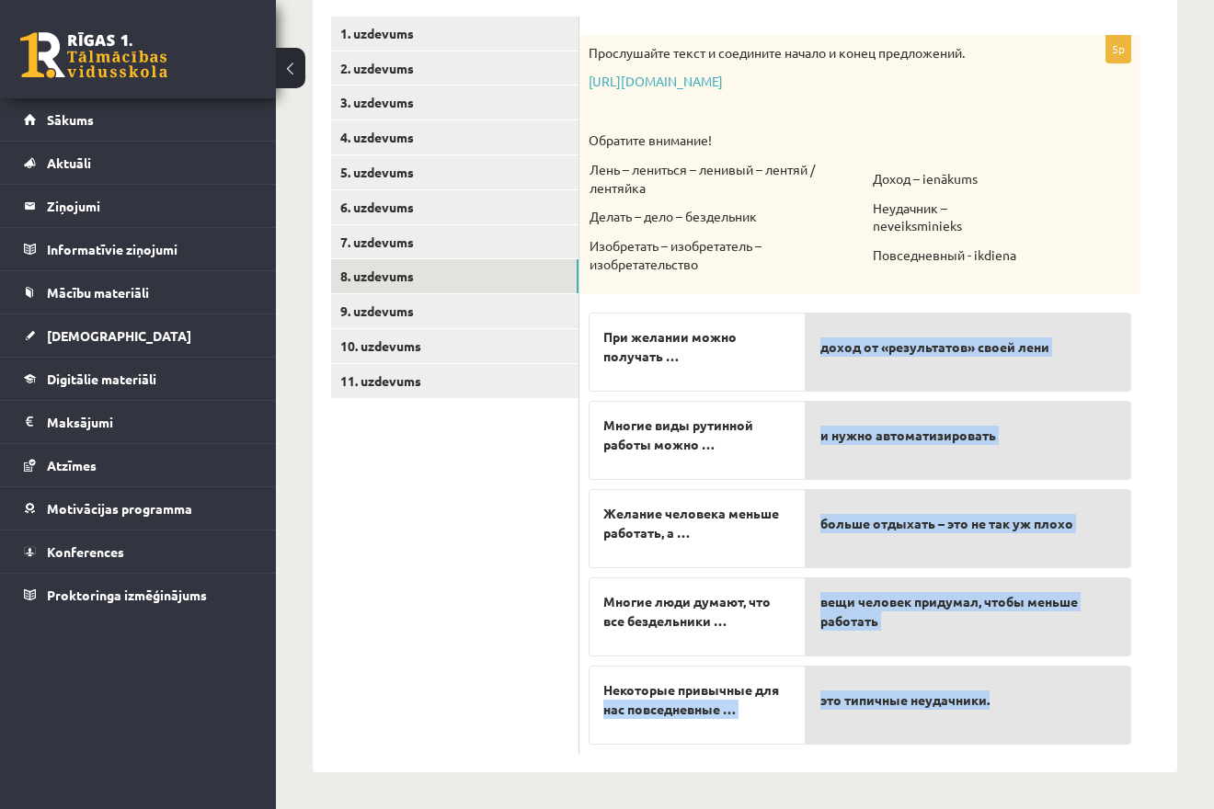
drag, startPoint x: 788, startPoint y: 695, endPoint x: 995, endPoint y: 707, distance: 207.2
click at [995, 707] on fieldset "При желании можно получать … Многие виды рутинной работы можно … Желание челове…" at bounding box center [859, 523] width 542 height 441
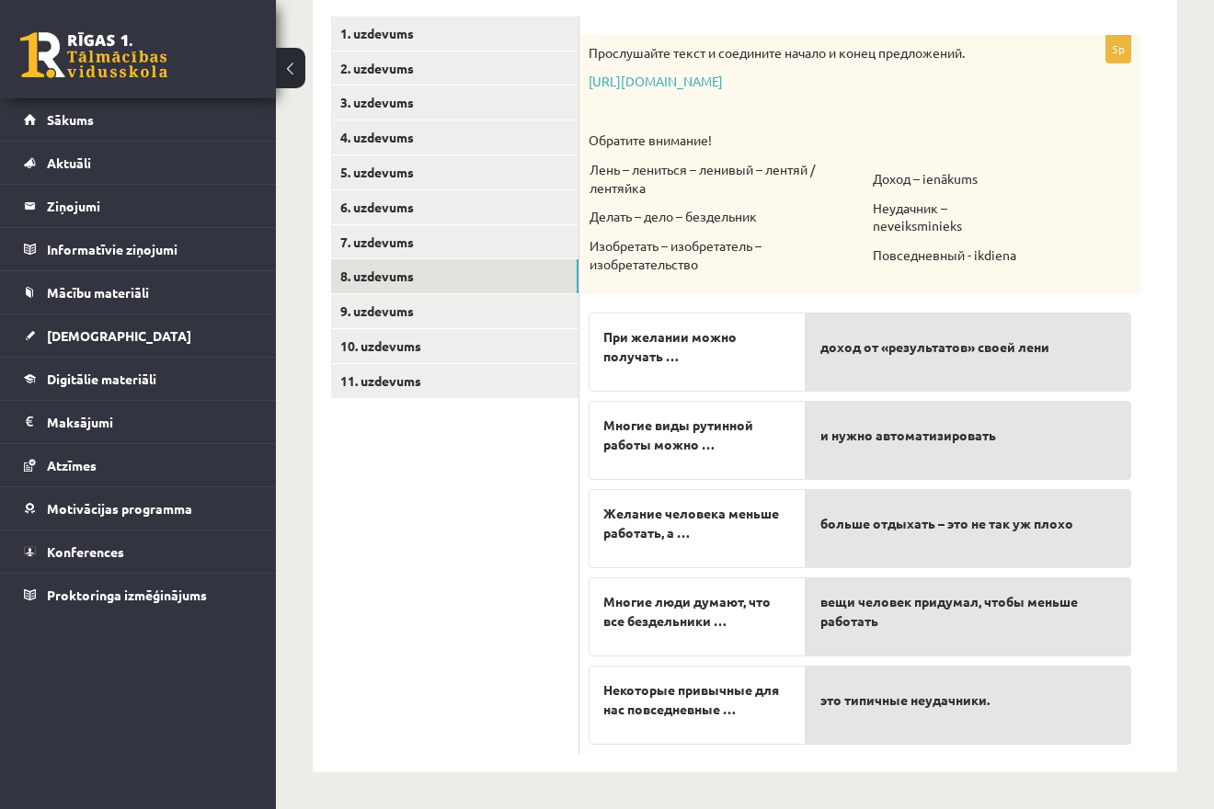
click at [1146, 701] on form "5p Прослушайте текст и соедините начало и конец предложений. https://www.zvaigz…" at bounding box center [878, 385] width 561 height 737
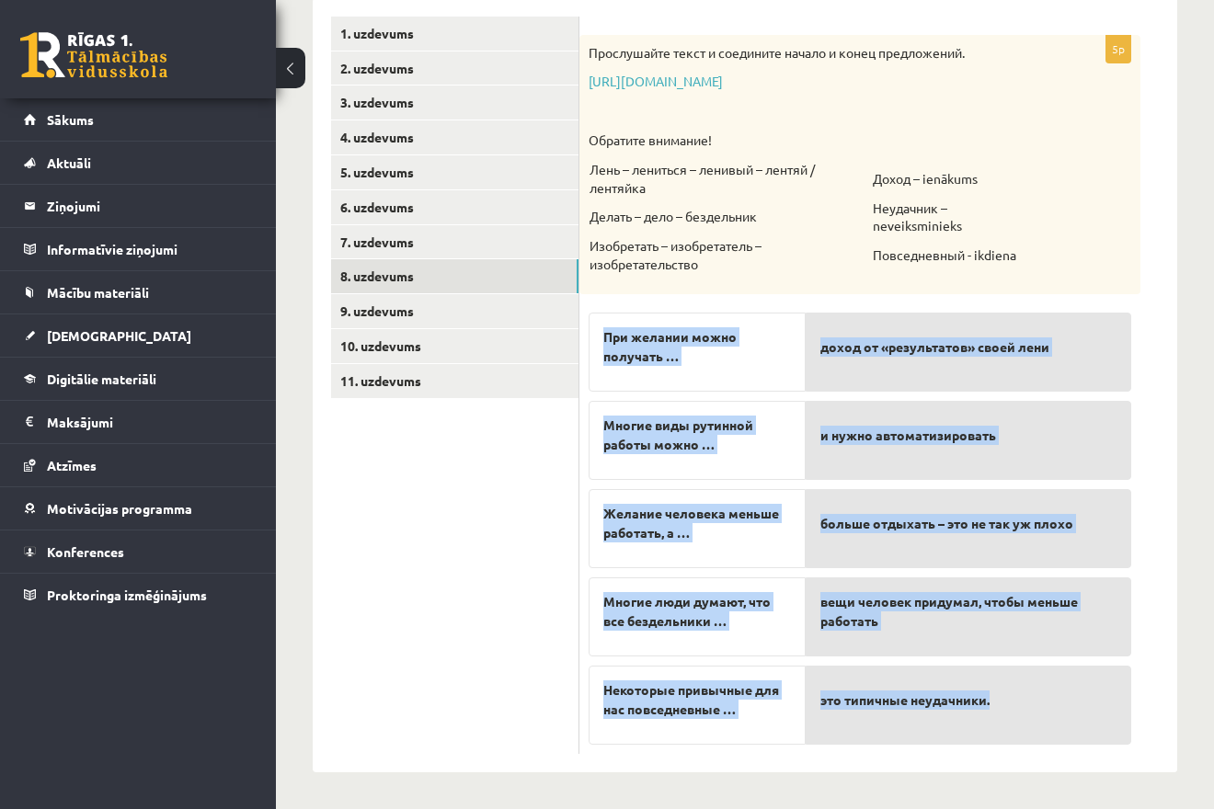
drag, startPoint x: 1146, startPoint y: 701, endPoint x: 988, endPoint y: 705, distance: 158.2
click at [988, 705] on form "5p Прослушайте текст и соедините начало и конец предложений. https://www.zvaigz…" at bounding box center [878, 385] width 561 height 737
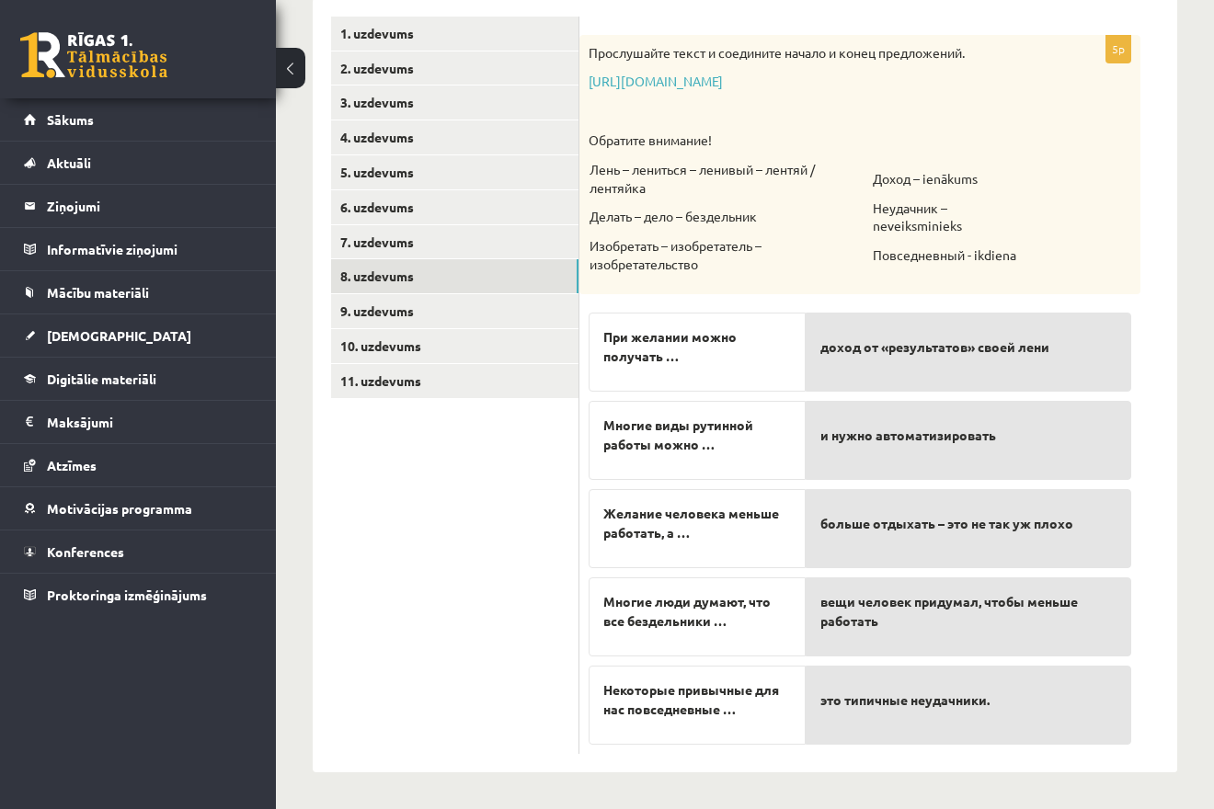
drag, startPoint x: 1180, startPoint y: 691, endPoint x: 1158, endPoint y: 693, distance: 21.2
click at [1179, 692] on div "Krievu valoda JK 11.b1 klase 1. ieskaite , [PERSON_NAME] (11.b1 JK) Parādīt pun…" at bounding box center [745, 283] width 938 height 1052
click at [1126, 700] on div "это типичные неудачники." at bounding box center [967, 705] width 325 height 79
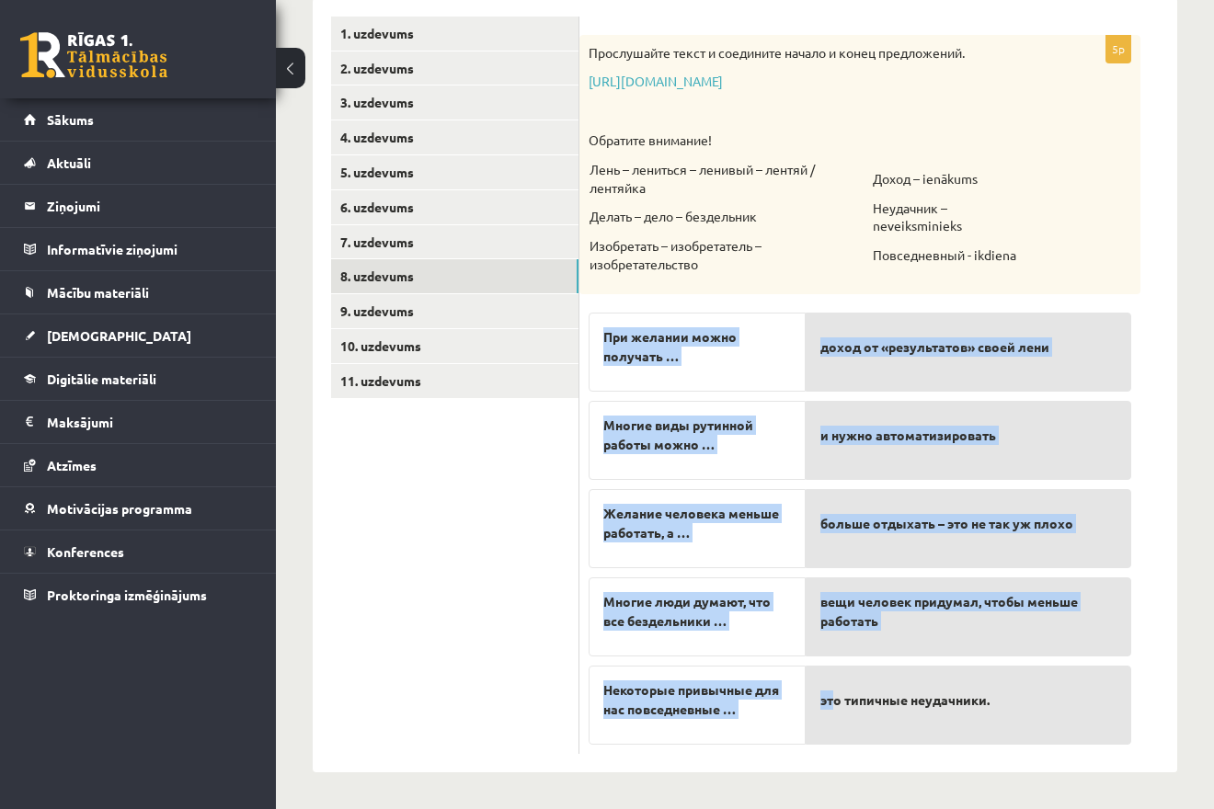
drag, startPoint x: 1156, startPoint y: 703, endPoint x: 828, endPoint y: 694, distance: 327.4
click at [834, 694] on div "5p Прослушайте текст и соедините начало и конец предложений. https://www.zvaigz…" at bounding box center [878, 385] width 598 height 774
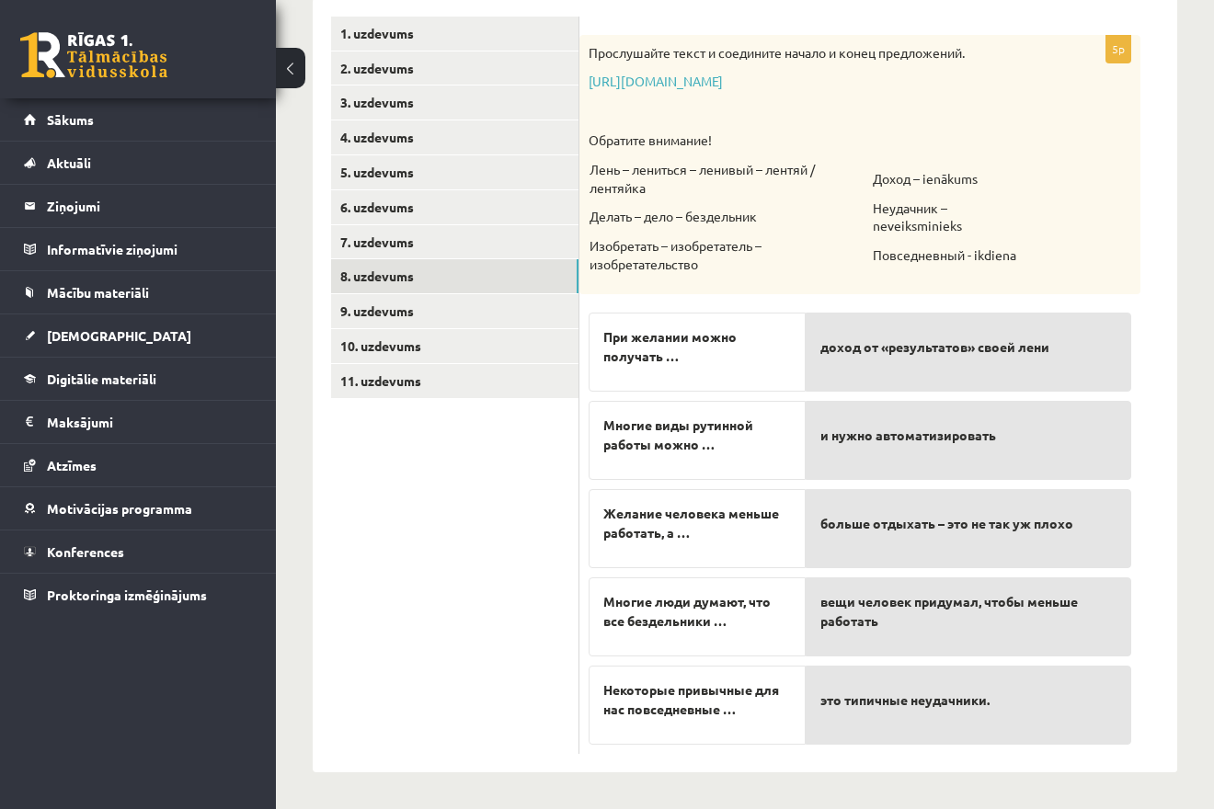
click at [817, 694] on div "это типичные неудачники." at bounding box center [967, 705] width 325 height 79
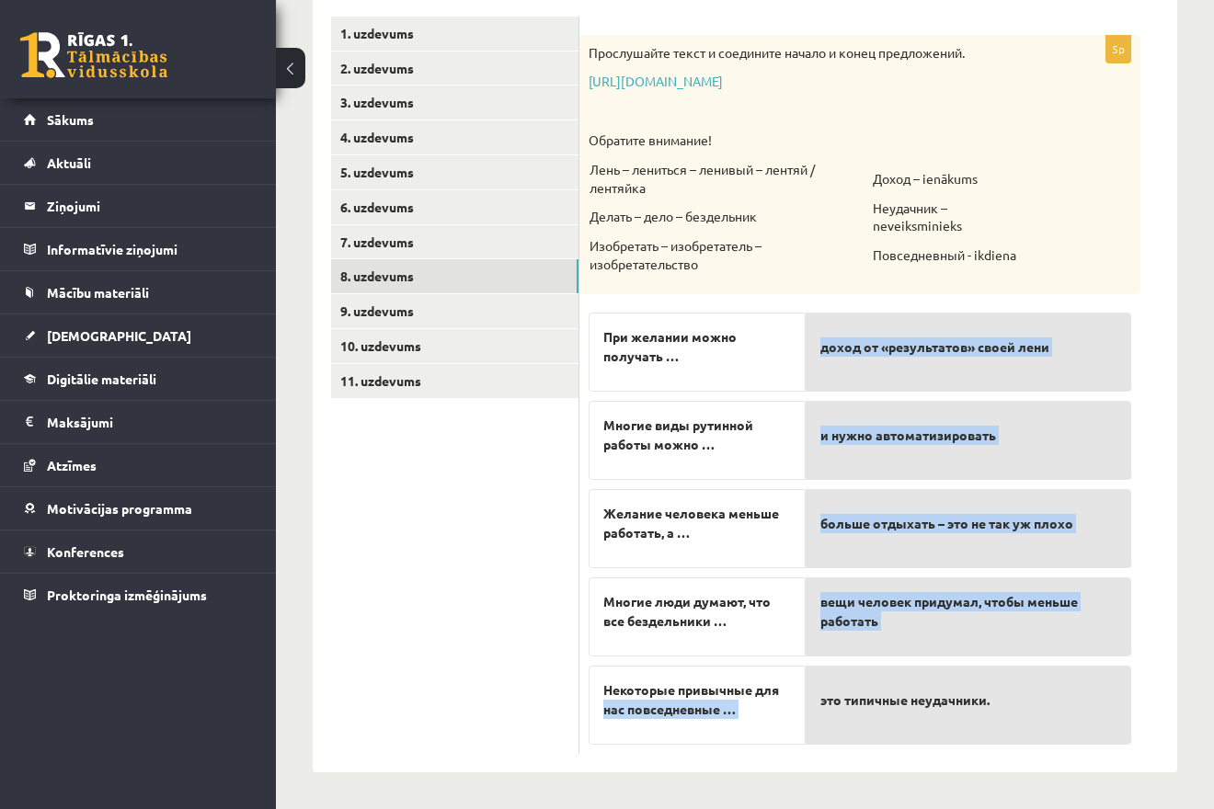
drag, startPoint x: 804, startPoint y: 689, endPoint x: 816, endPoint y: 694, distance: 14.0
click at [816, 694] on fieldset "При желании можно получать … Многие виды рутинной работы можно … Желание челове…" at bounding box center [859, 523] width 542 height 441
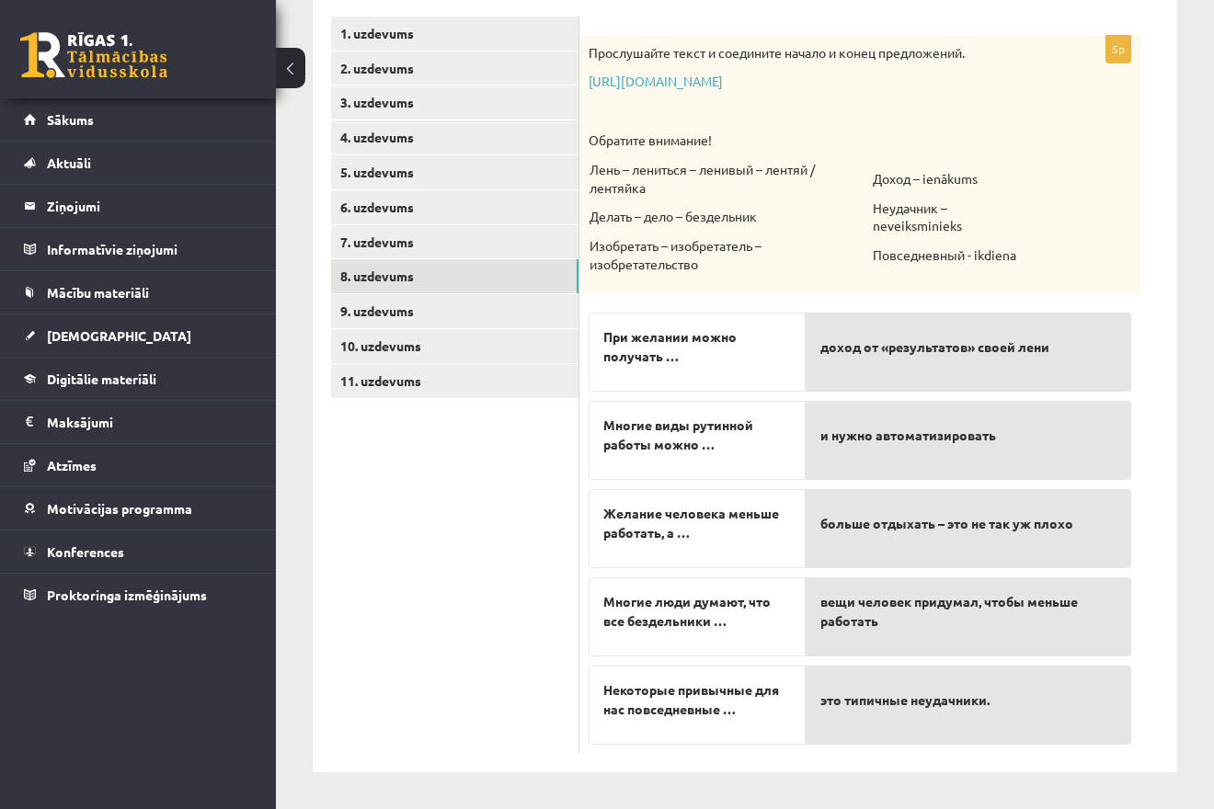
click at [818, 715] on div "это типичные неудачники." at bounding box center [967, 705] width 325 height 79
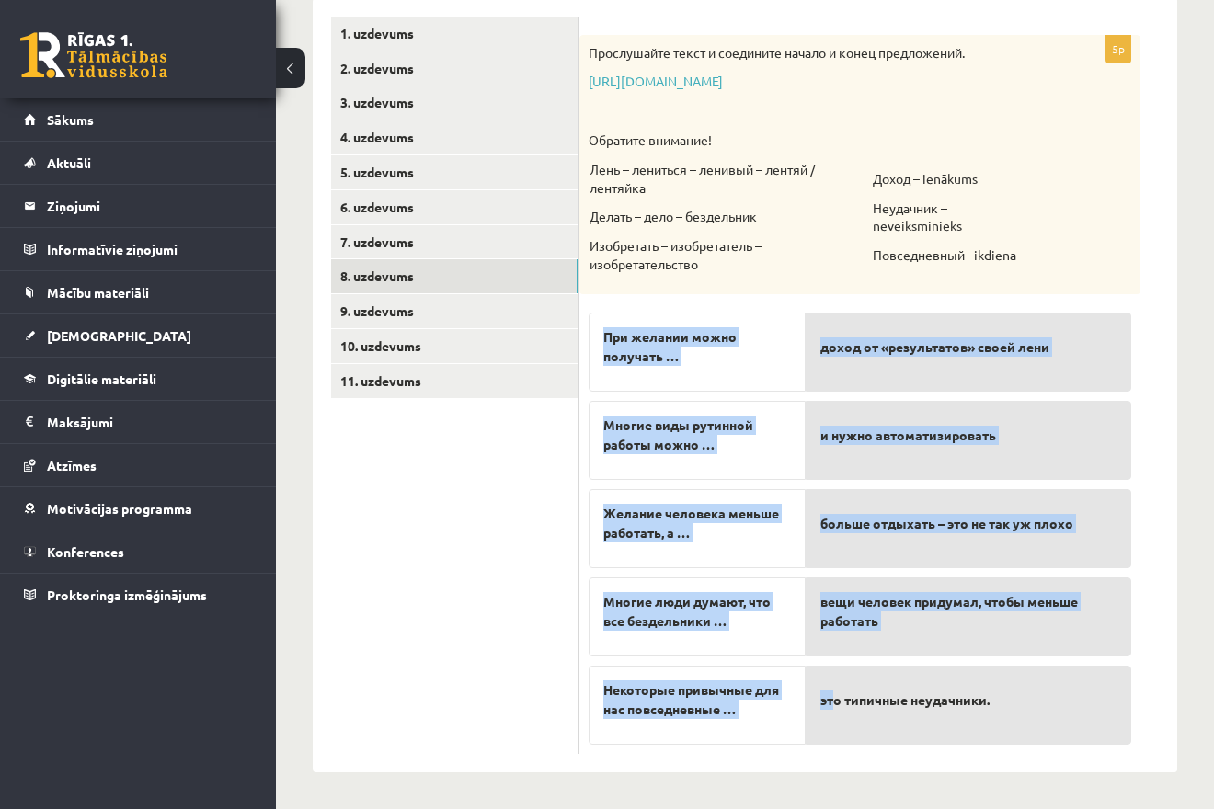
drag, startPoint x: 835, startPoint y: 756, endPoint x: 836, endPoint y: 729, distance: 26.7
click at [836, 729] on div "5p Прослушайте текст и соедините начало и конец предложений. https://www.zvaigz…" at bounding box center [878, 385] width 598 height 774
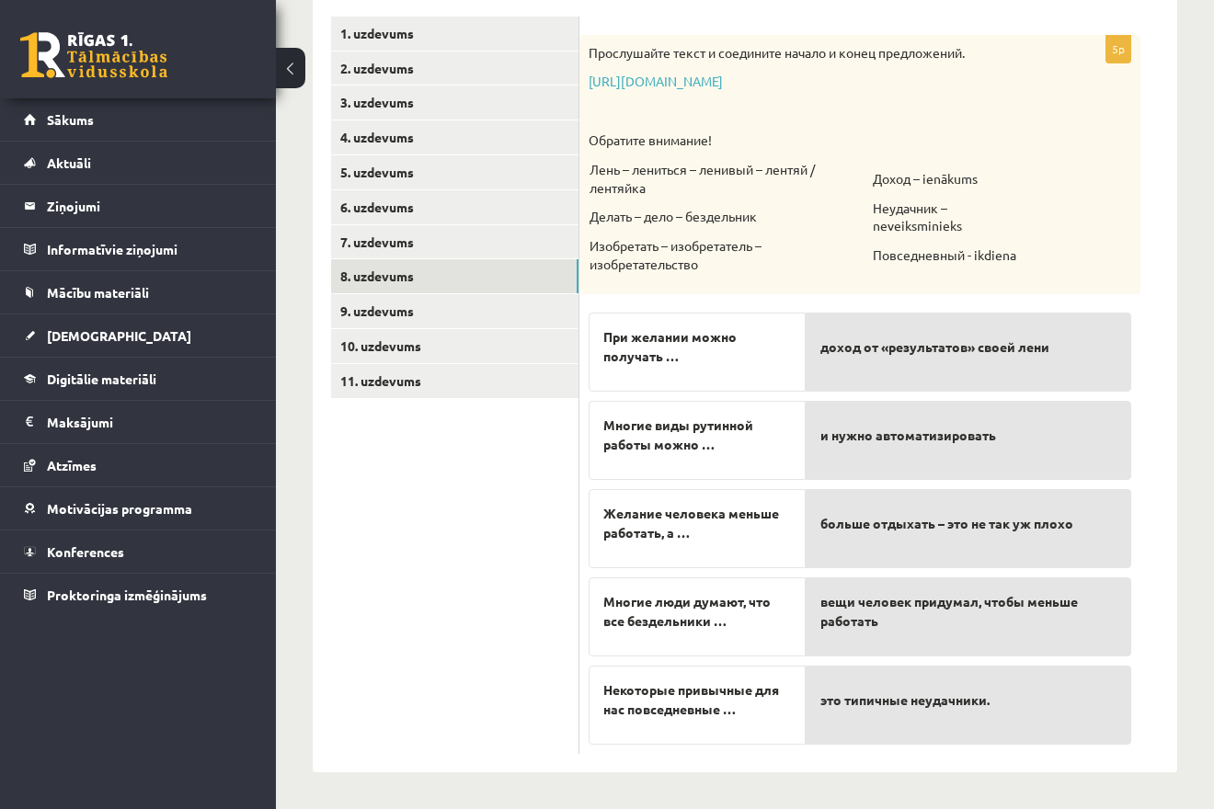
click at [836, 729] on div "это типичные неудачники." at bounding box center [967, 705] width 325 height 79
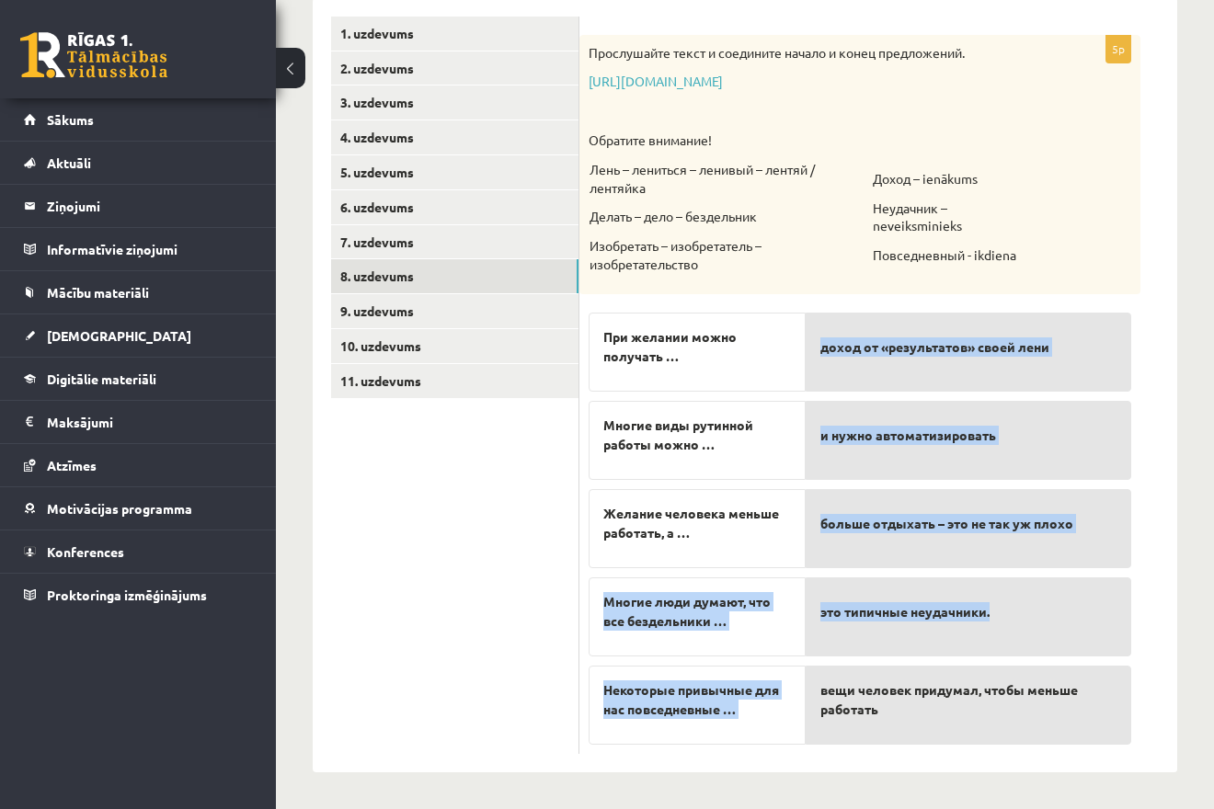
drag, startPoint x: 598, startPoint y: 597, endPoint x: 1005, endPoint y: 644, distance: 410.1
click at [1005, 644] on fieldset "При желании можно получать … Многие виды рутинной работы можно … Желание челове…" at bounding box center [859, 523] width 542 height 441
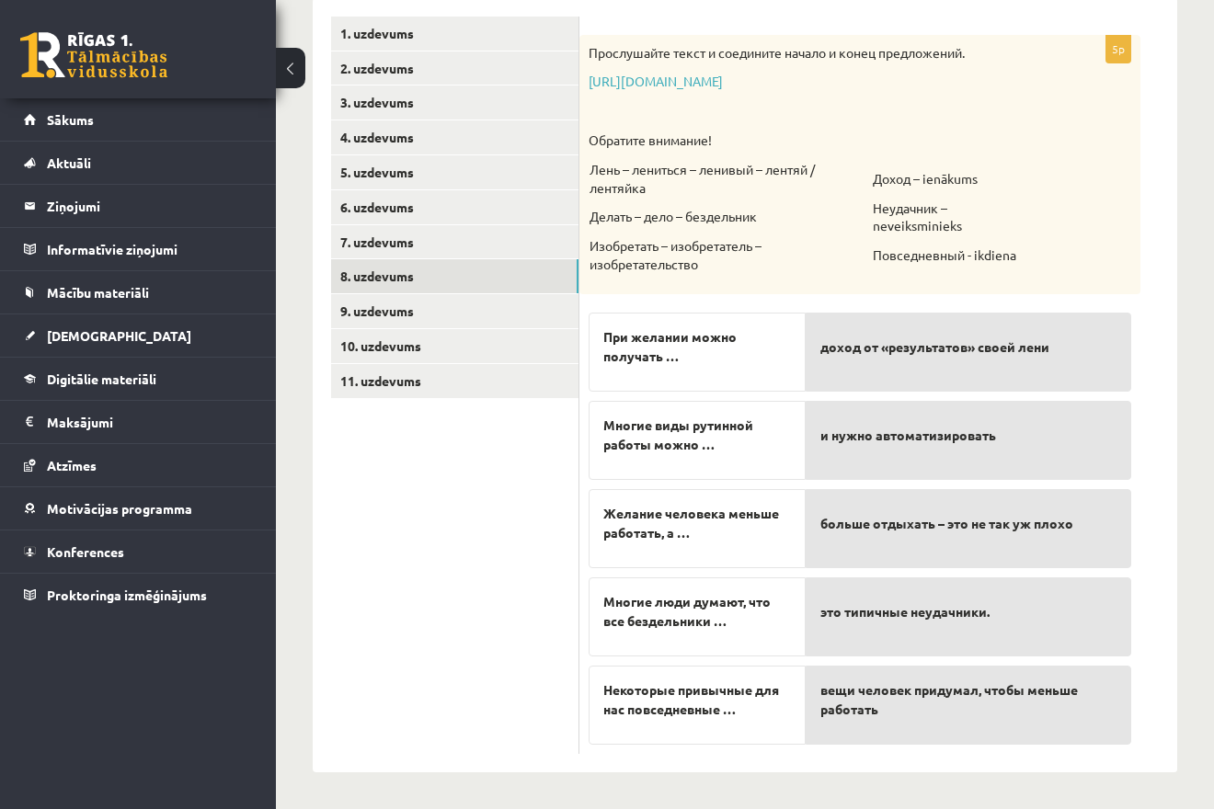
click at [361, 505] on ul "1. uzdevums 2. uzdevums 3. uzdevums 4. uzdevums 5. uzdevums 6. uzdevums 7. uzde…" at bounding box center [455, 385] width 248 height 737
click at [370, 505] on ul "1. uzdevums 2. uzdevums 3. uzdevums 4. uzdevums 5. uzdevums 6. uzdevums 7. uzde…" at bounding box center [455, 385] width 248 height 737
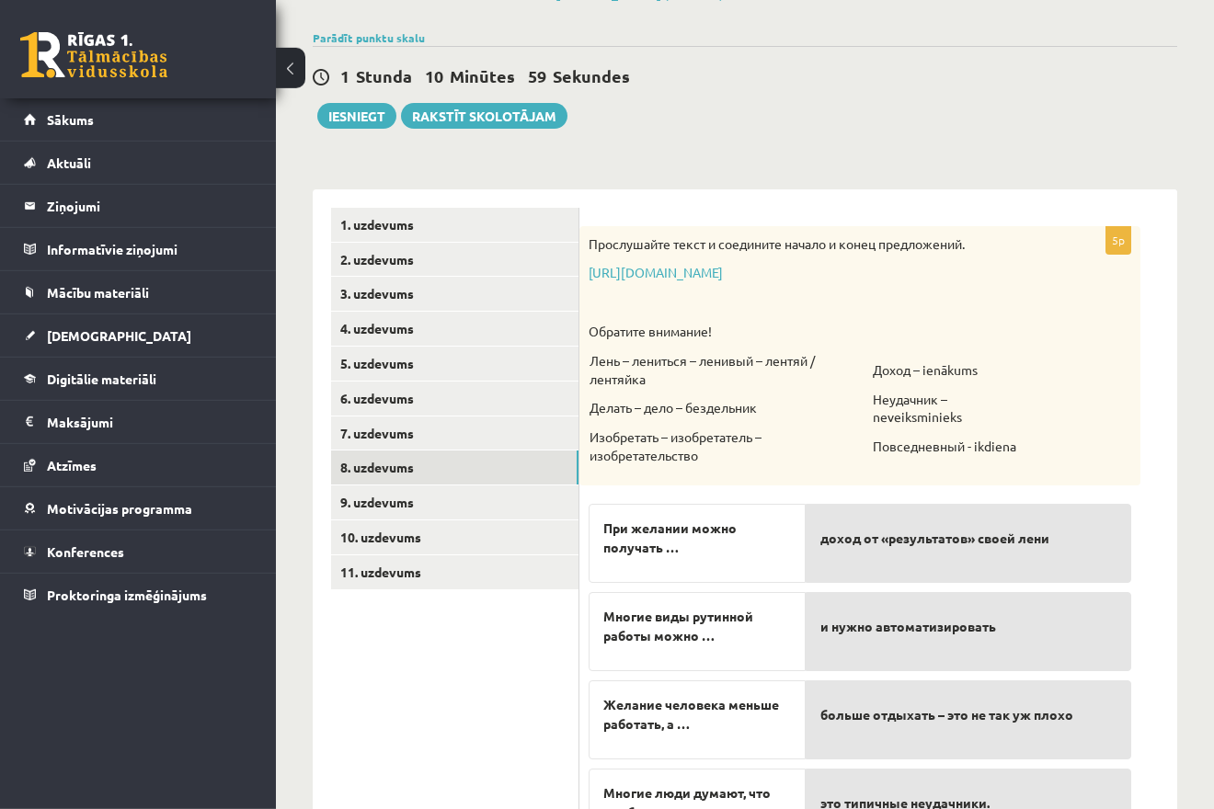
scroll to position [33, 0]
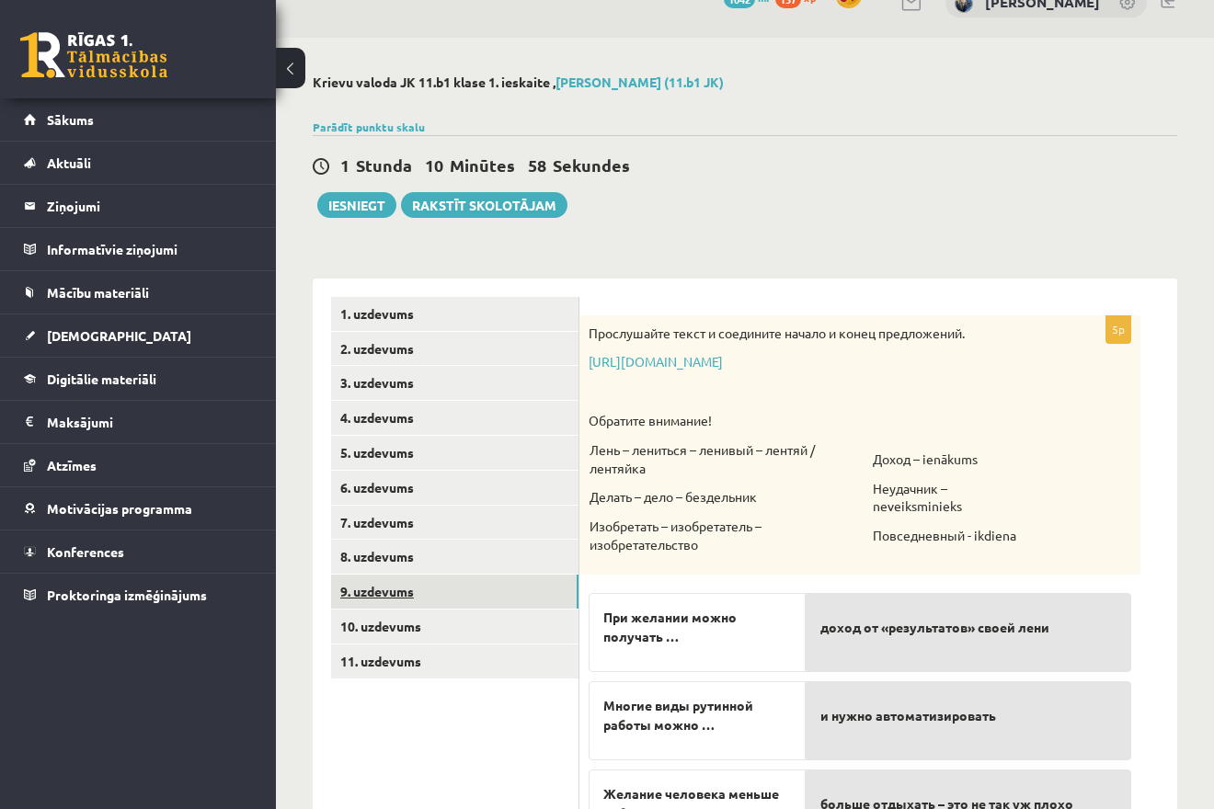
click at [410, 588] on link "9. uzdevums" at bounding box center [454, 592] width 247 height 34
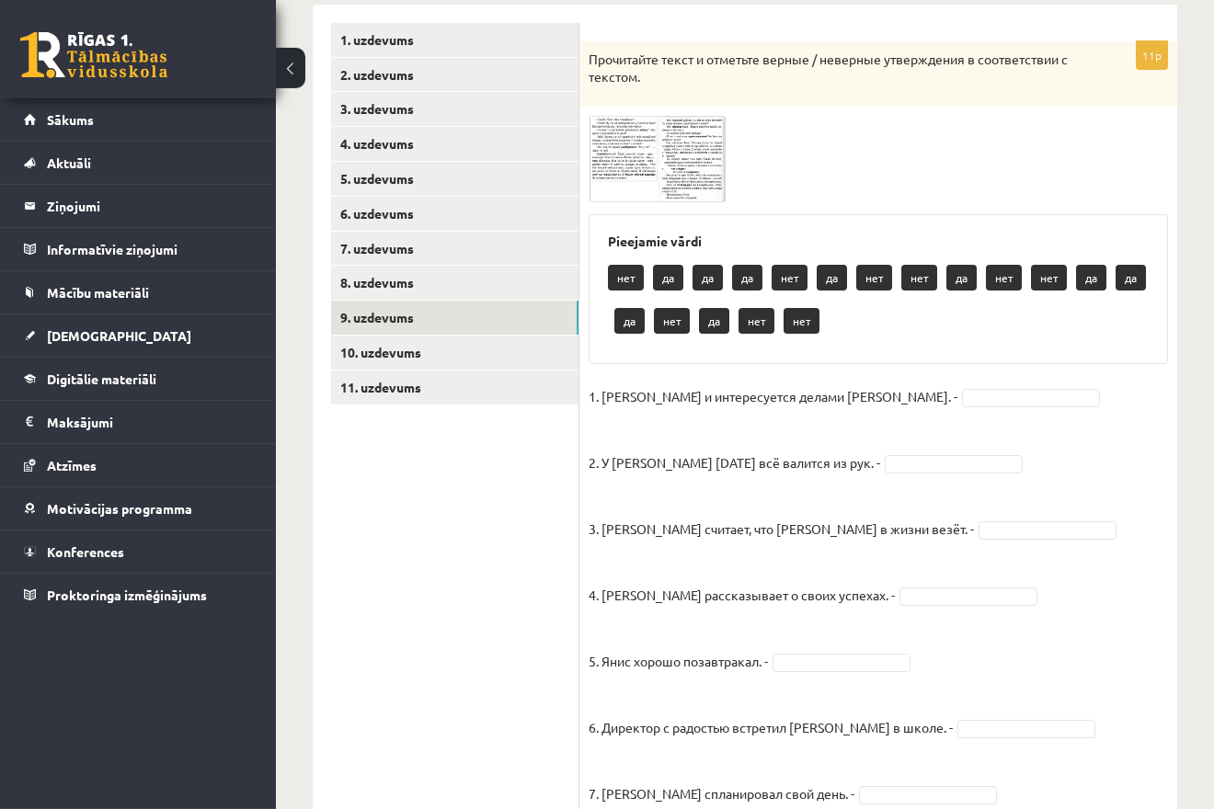
scroll to position [314, 0]
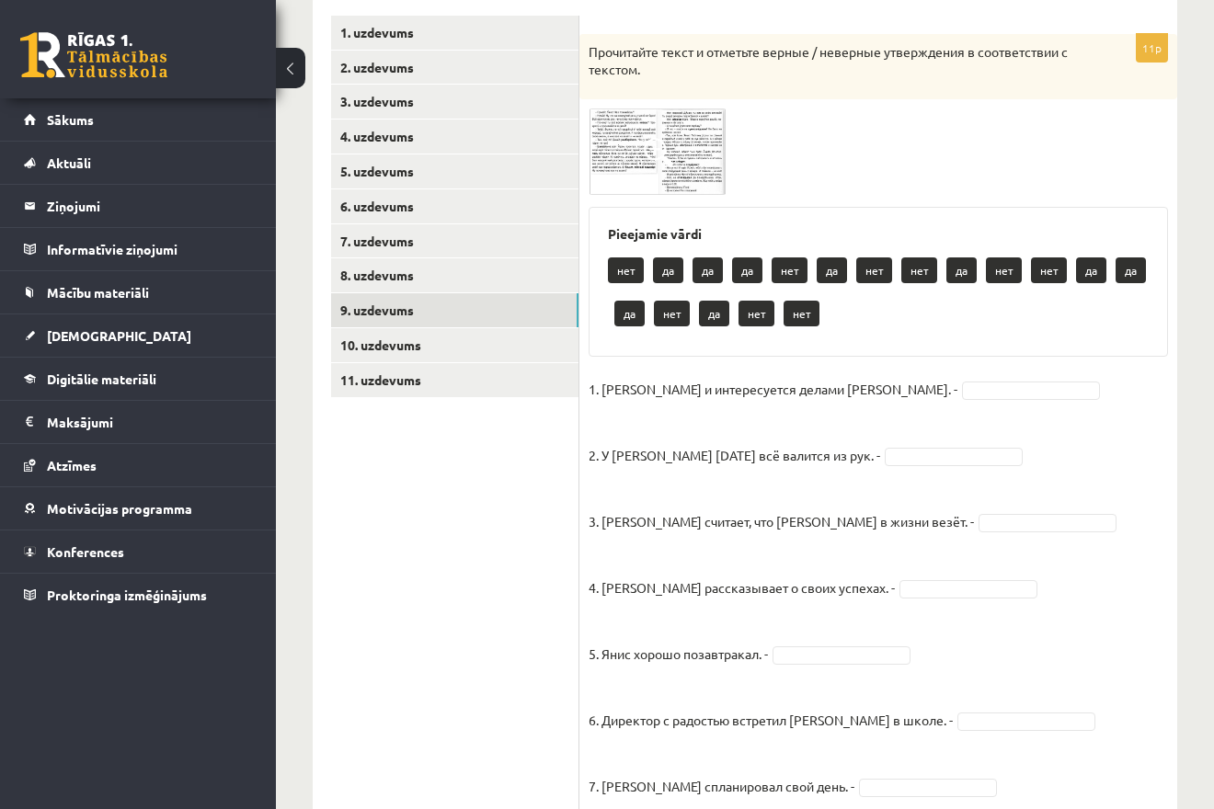
click at [614, 163] on img at bounding box center [657, 151] width 138 height 86
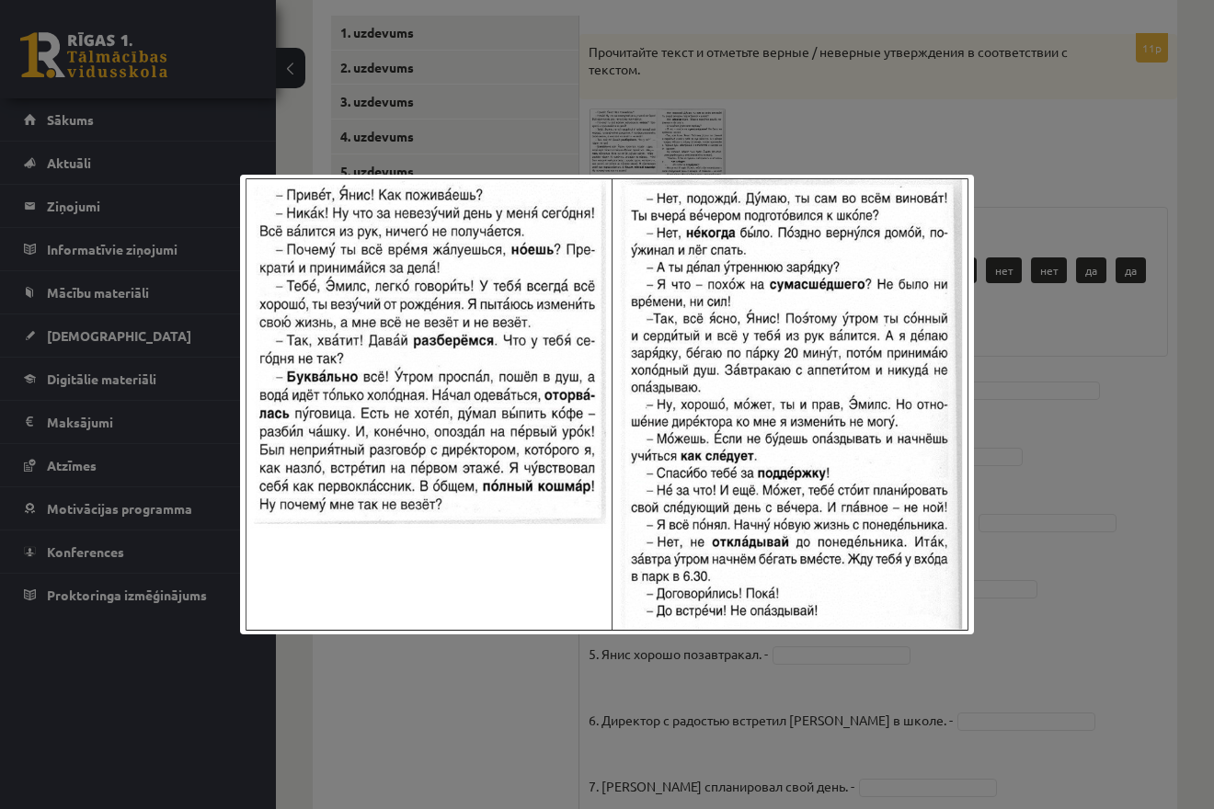
click at [704, 122] on div at bounding box center [607, 404] width 1214 height 809
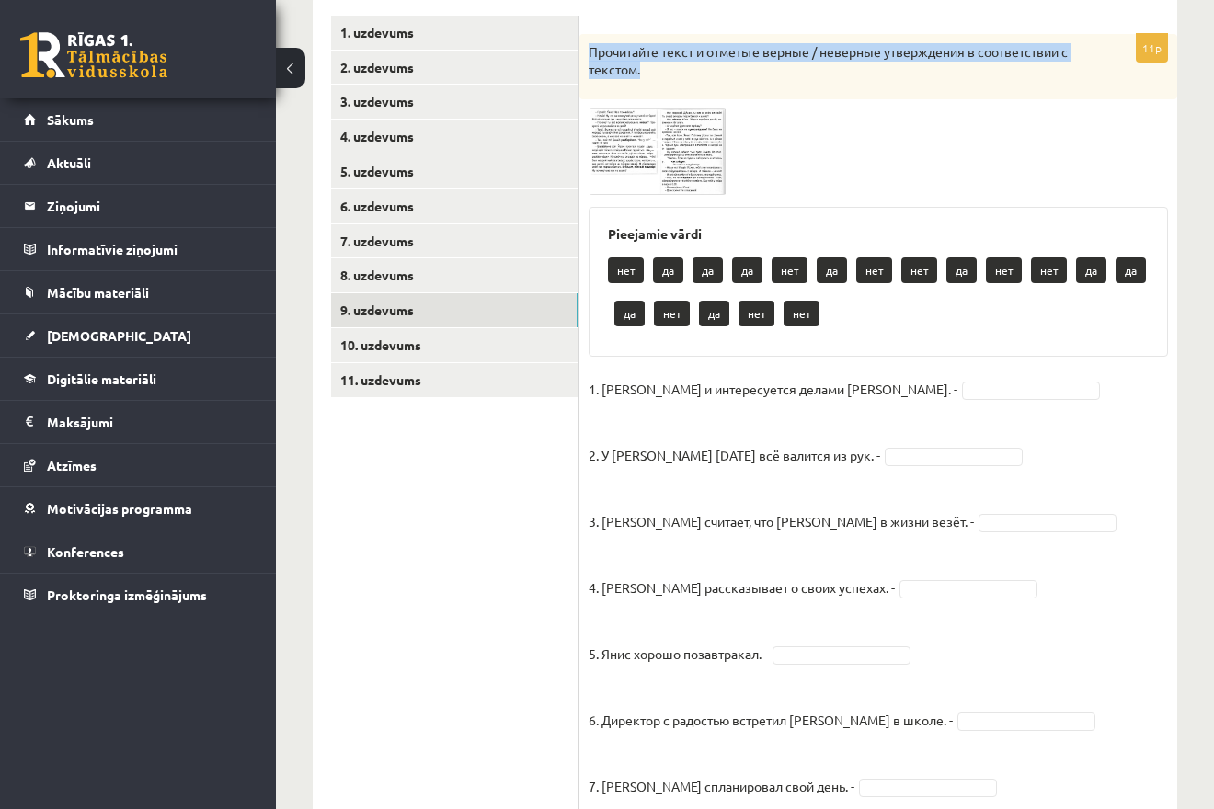
drag, startPoint x: 589, startPoint y: 53, endPoint x: 653, endPoint y: 83, distance: 69.9
click at [653, 83] on div "Прочитайте текст и отметьте верные / неверные утверждения в соответствии с текс…" at bounding box center [878, 66] width 598 height 65
click at [641, 150] on img at bounding box center [657, 151] width 138 height 86
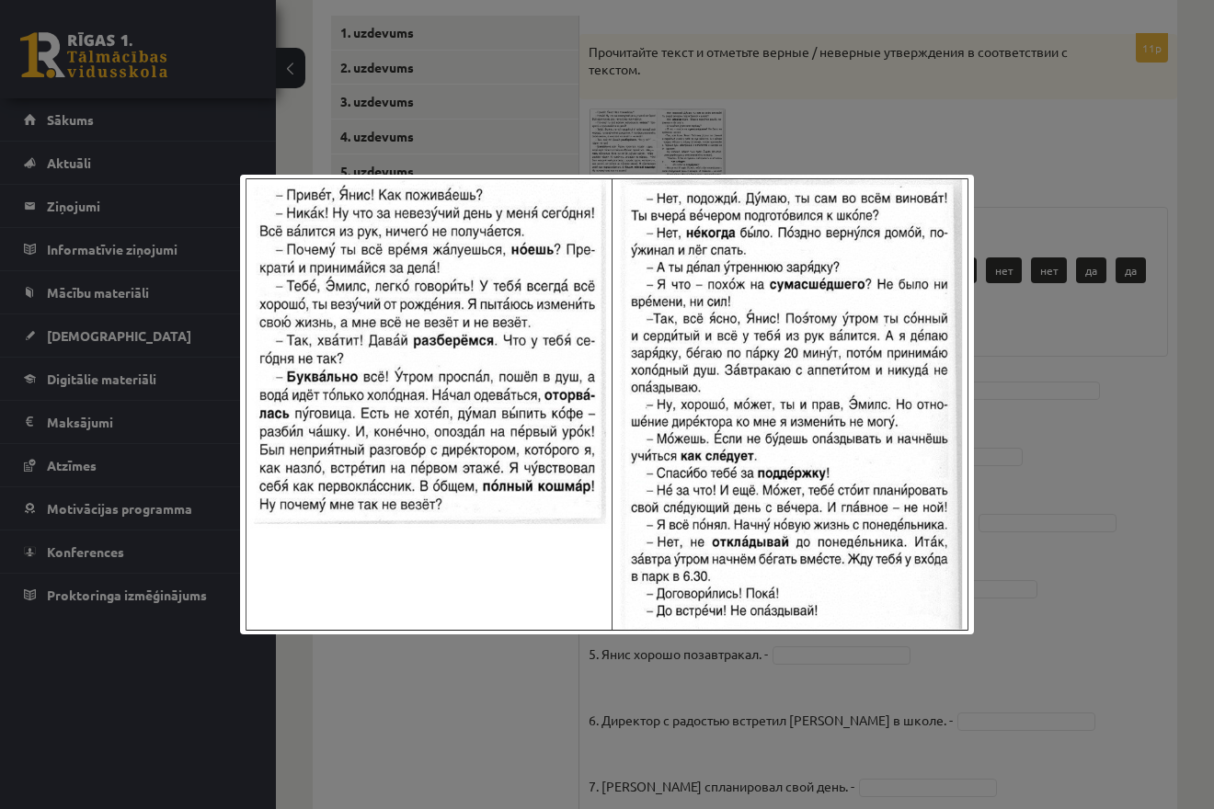
click at [774, 124] on div at bounding box center [607, 404] width 1214 height 809
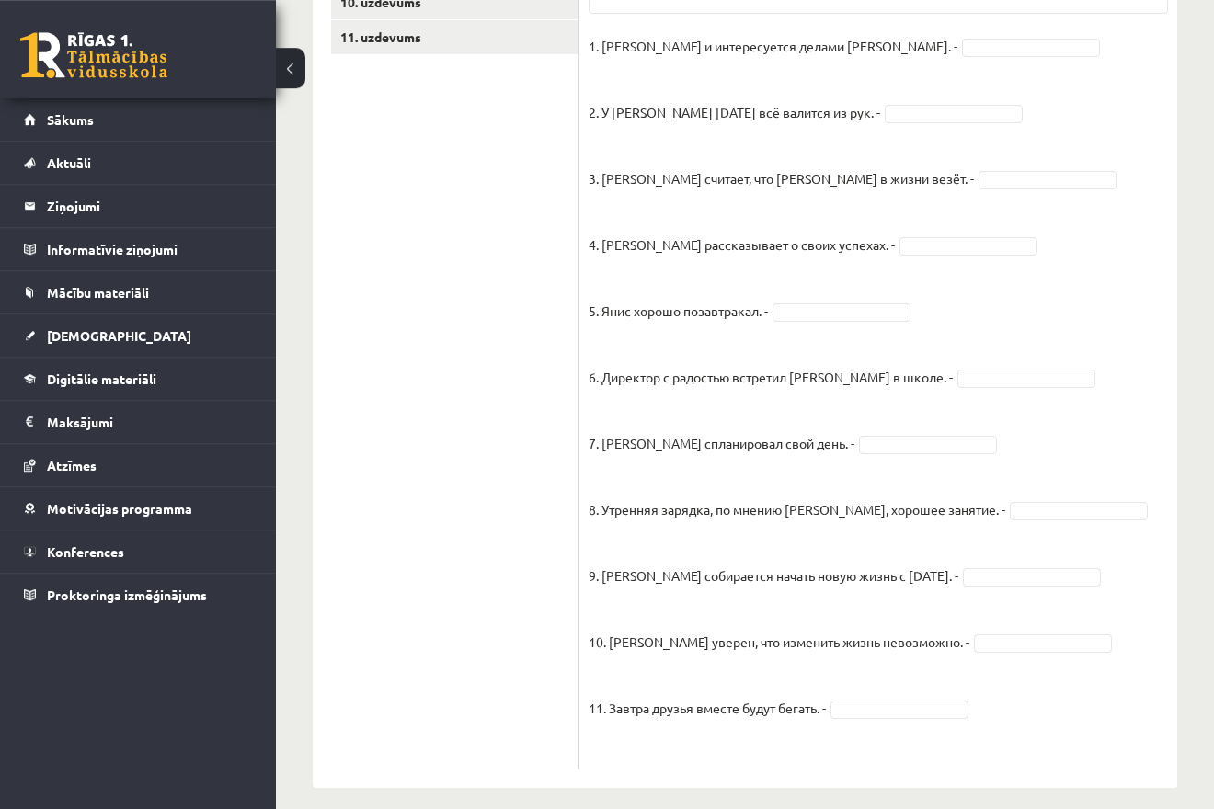
scroll to position [673, 0]
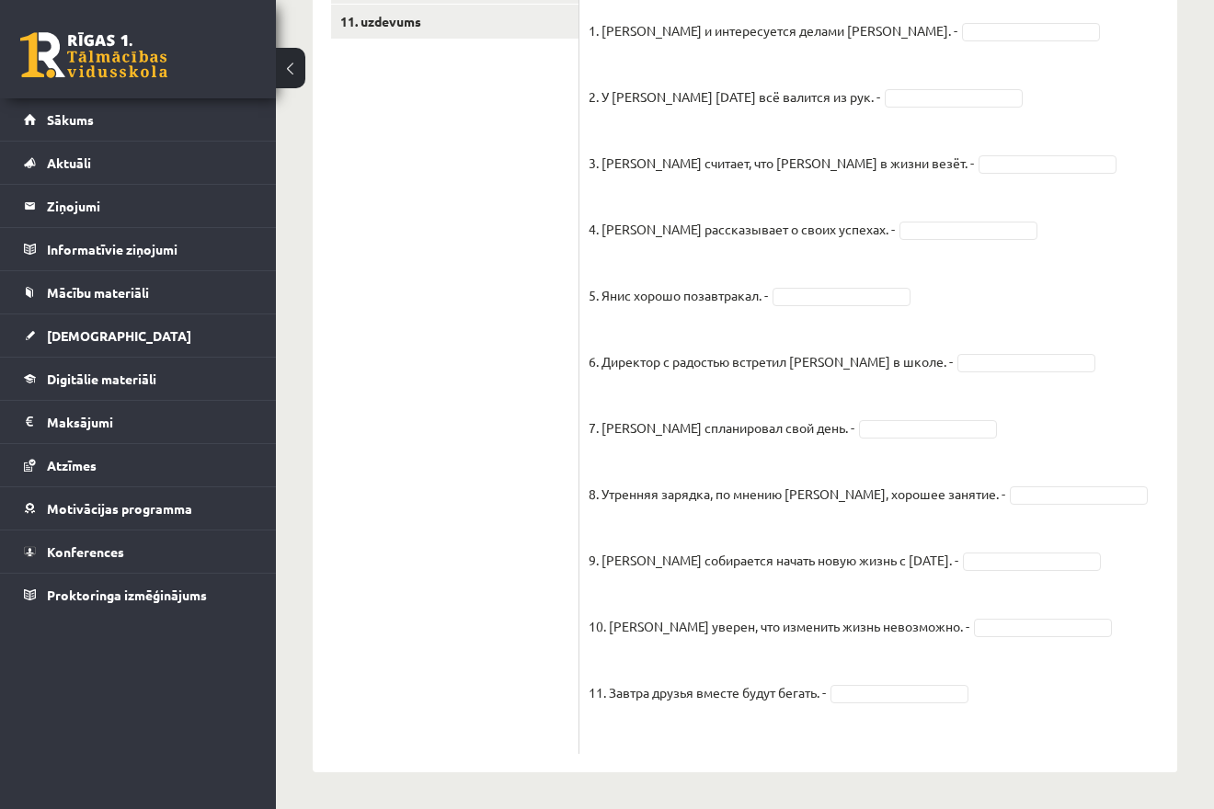
drag, startPoint x: 587, startPoint y: 52, endPoint x: 991, endPoint y: 675, distance: 741.8
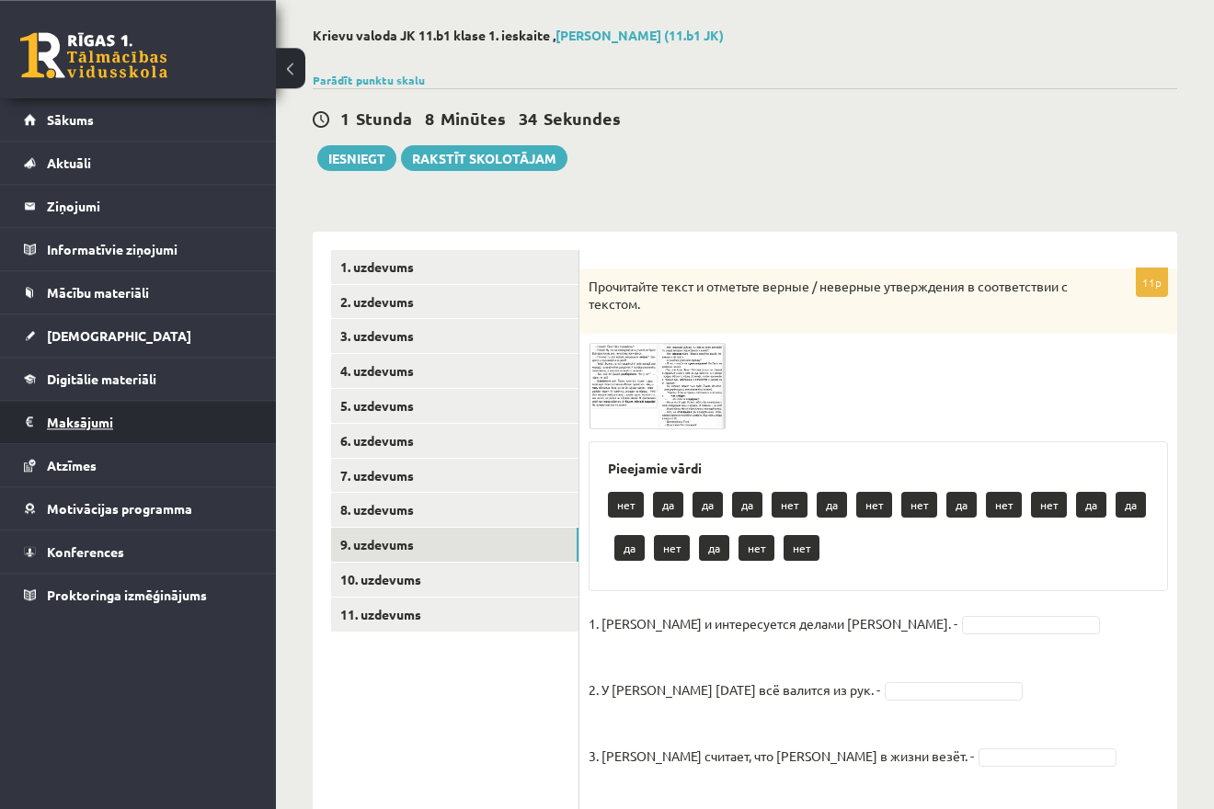
scroll to position [0, 0]
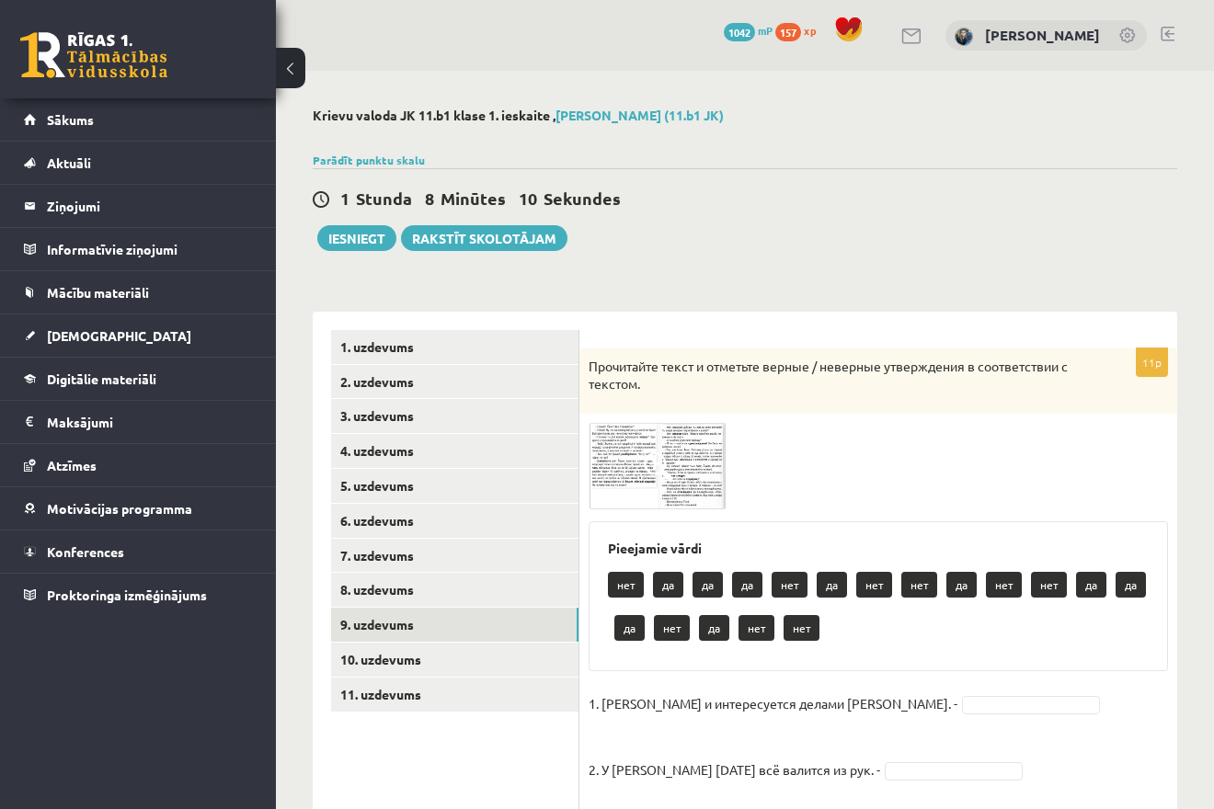
click at [1021, 469] on div at bounding box center [877, 466] width 579 height 86
click at [884, 700] on body "0 Dāvanas 1042 mP 157 xp Melānija Āboliņa Sākums Aktuāli Kā mācīties eSKOLĀ Kon…" at bounding box center [607, 404] width 1214 height 809
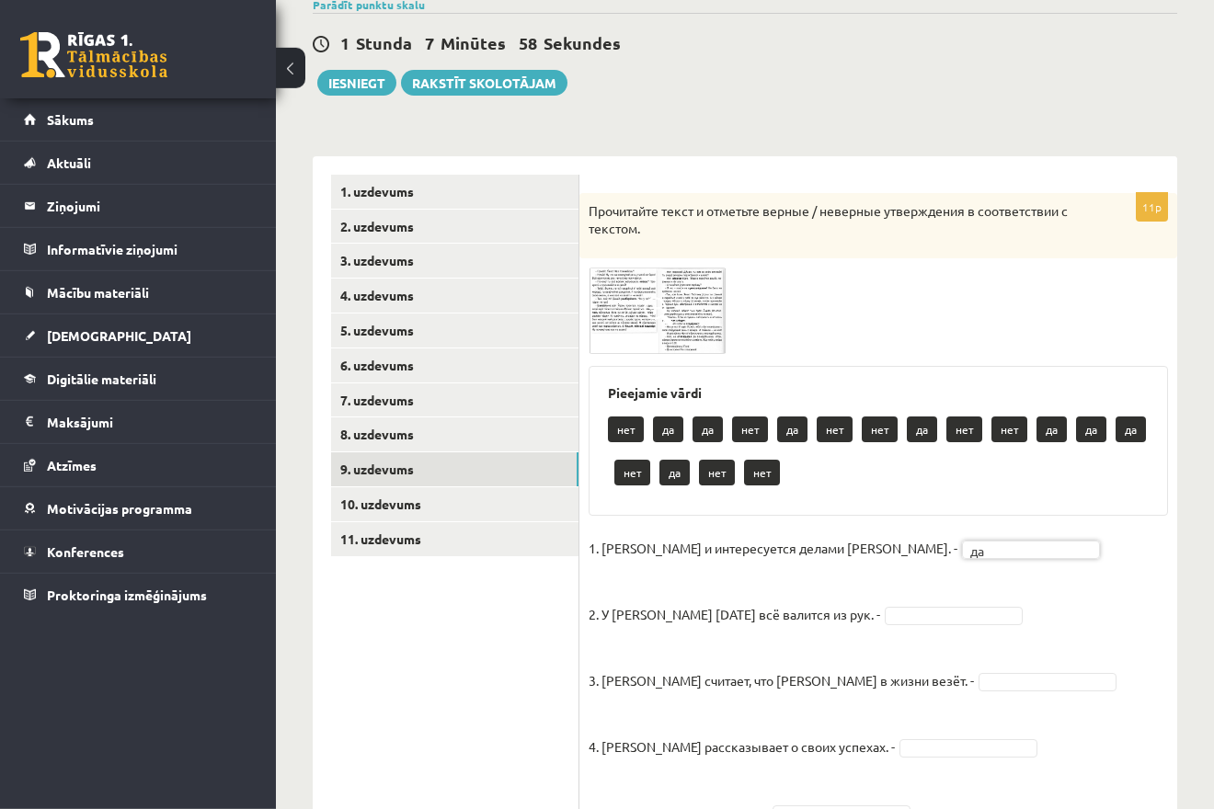
scroll to position [188, 0]
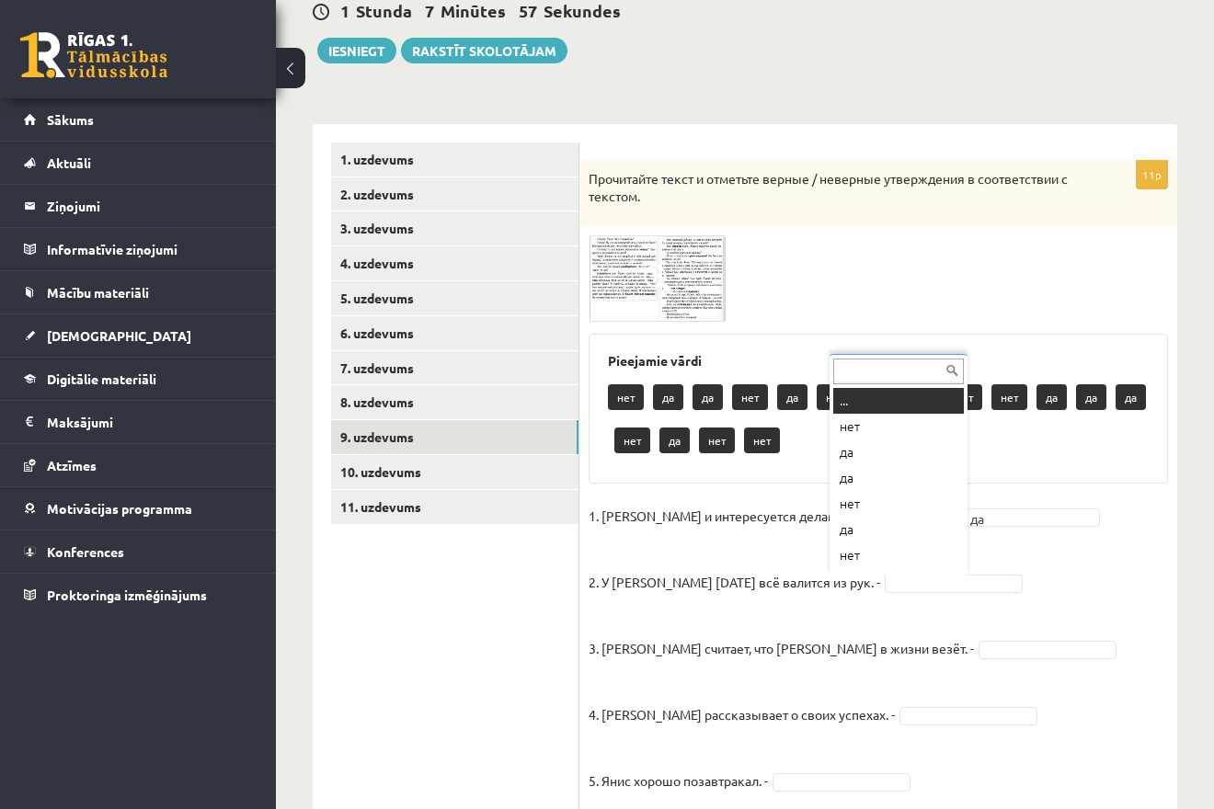
click at [853, 587] on body "0 Dāvanas 1042 mP 157 xp Melānija Āboliņa Sākums Aktuāli Kā mācīties eSKOLĀ Kon…" at bounding box center [607, 216] width 1214 height 809
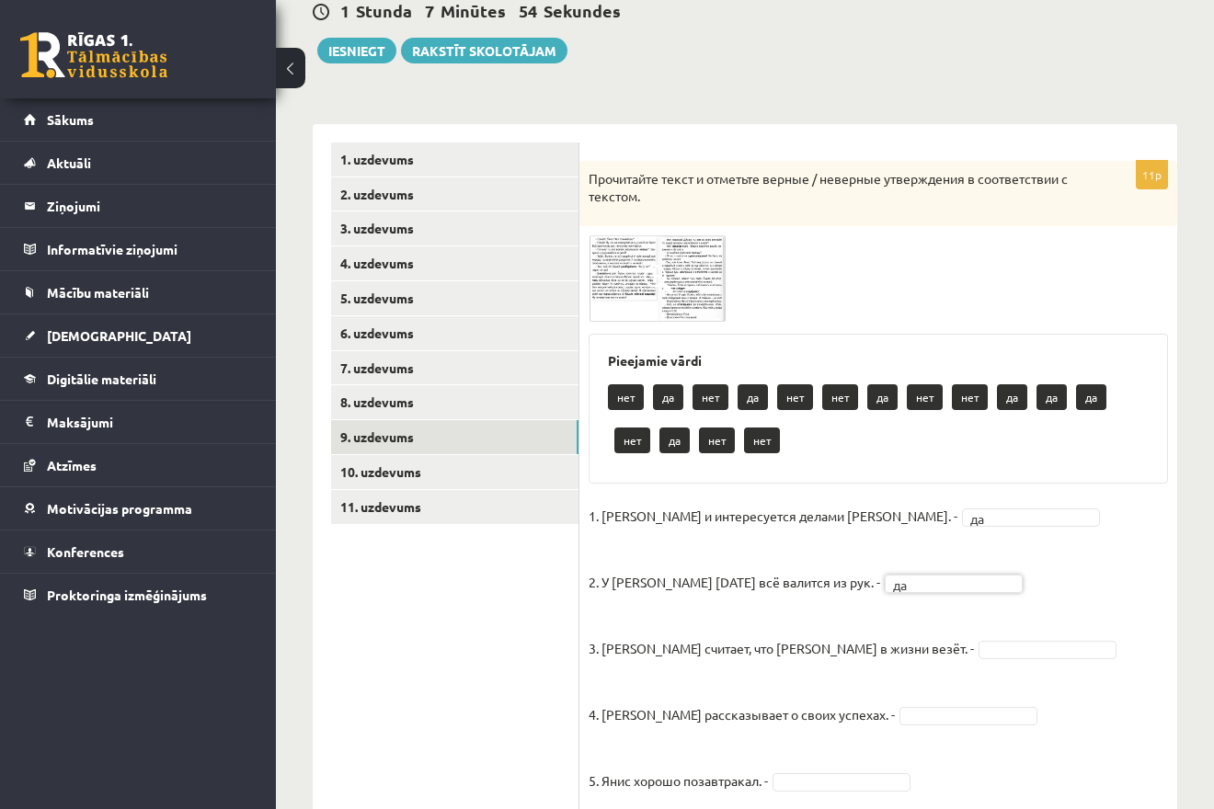
click at [952, 622] on body "0 Dāvanas 1042 mP 157 xp Melānija Āboliņa Sākums Aktuāli Kā mācīties eSKOLĀ Kon…" at bounding box center [607, 216] width 1214 height 809
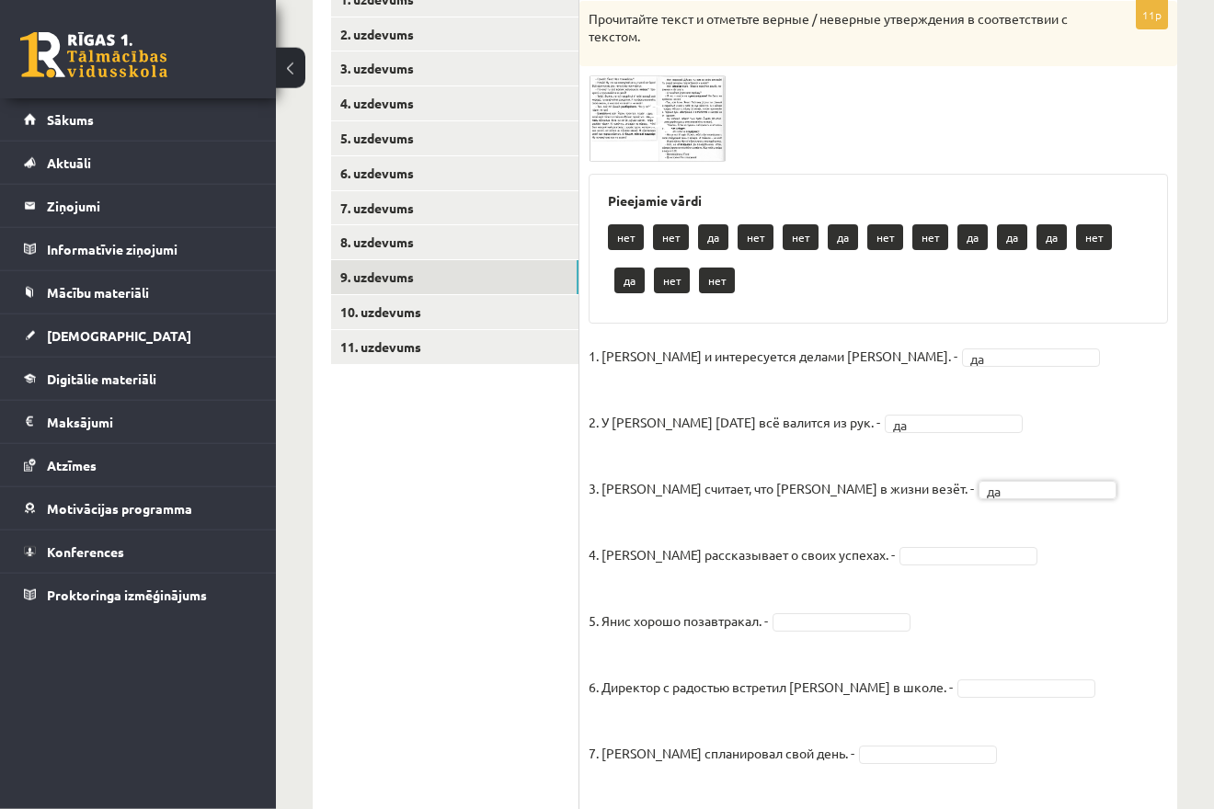
scroll to position [375, 0]
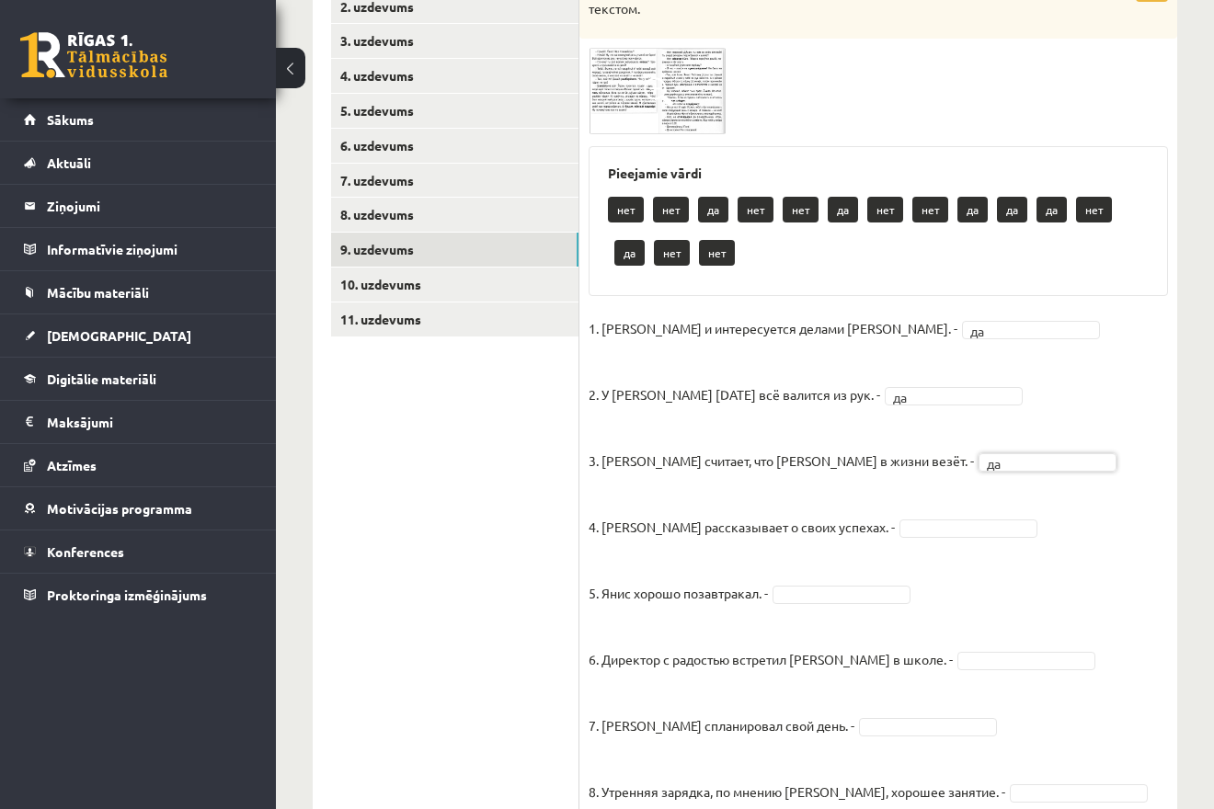
click at [914, 434] on body "0 Dāvanas 1042 mP 157 xp Melānija Āboliņa Sākums Aktuāli Kā mācīties eSKOLĀ Kon…" at bounding box center [607, 29] width 1214 height 809
click at [816, 434] on body "0 Dāvanas 1042 mP 157 xp Melānija Āboliņa Sākums Aktuāli Kā mācīties eSKOLĀ Kon…" at bounding box center [607, 29] width 1214 height 809
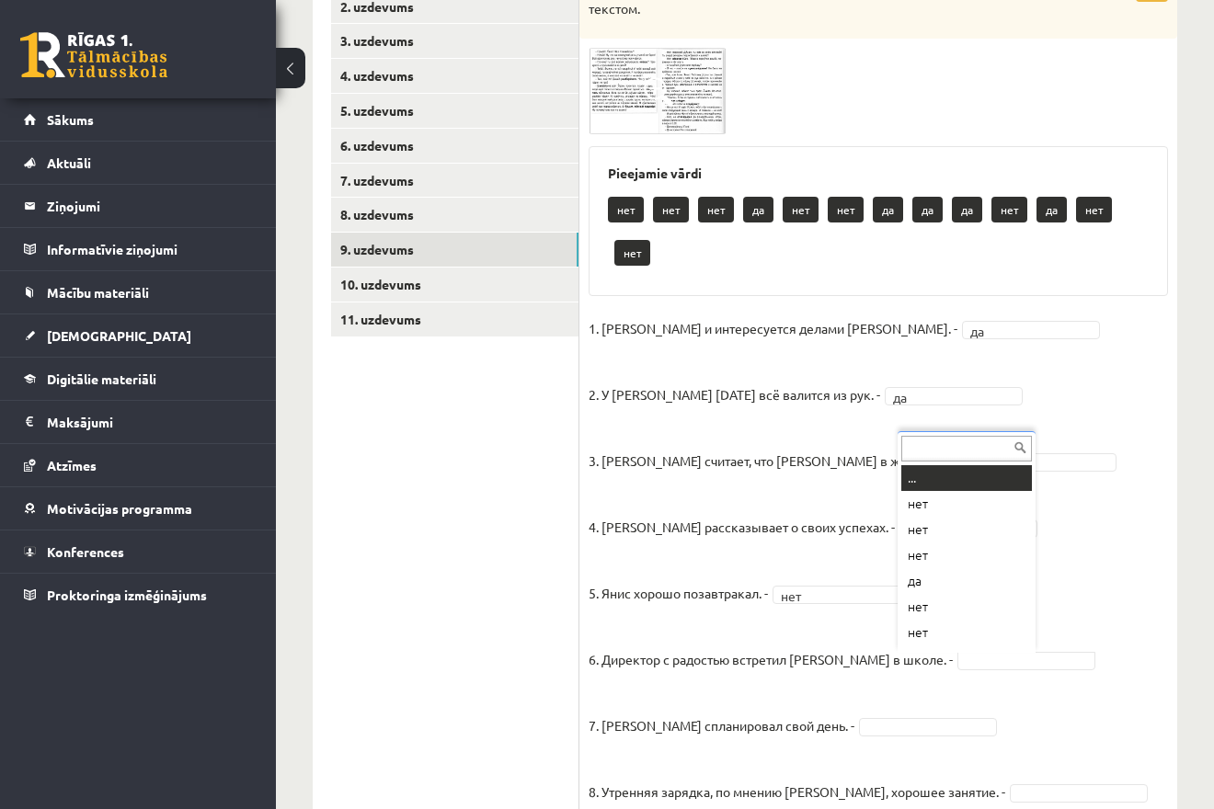
click at [941, 434] on body "0 Dāvanas 1042 mP 157 xp Melānija Āboliņa Sākums Aktuāli Kā mācīties eSKOLĀ Kon…" at bounding box center [607, 29] width 1214 height 809
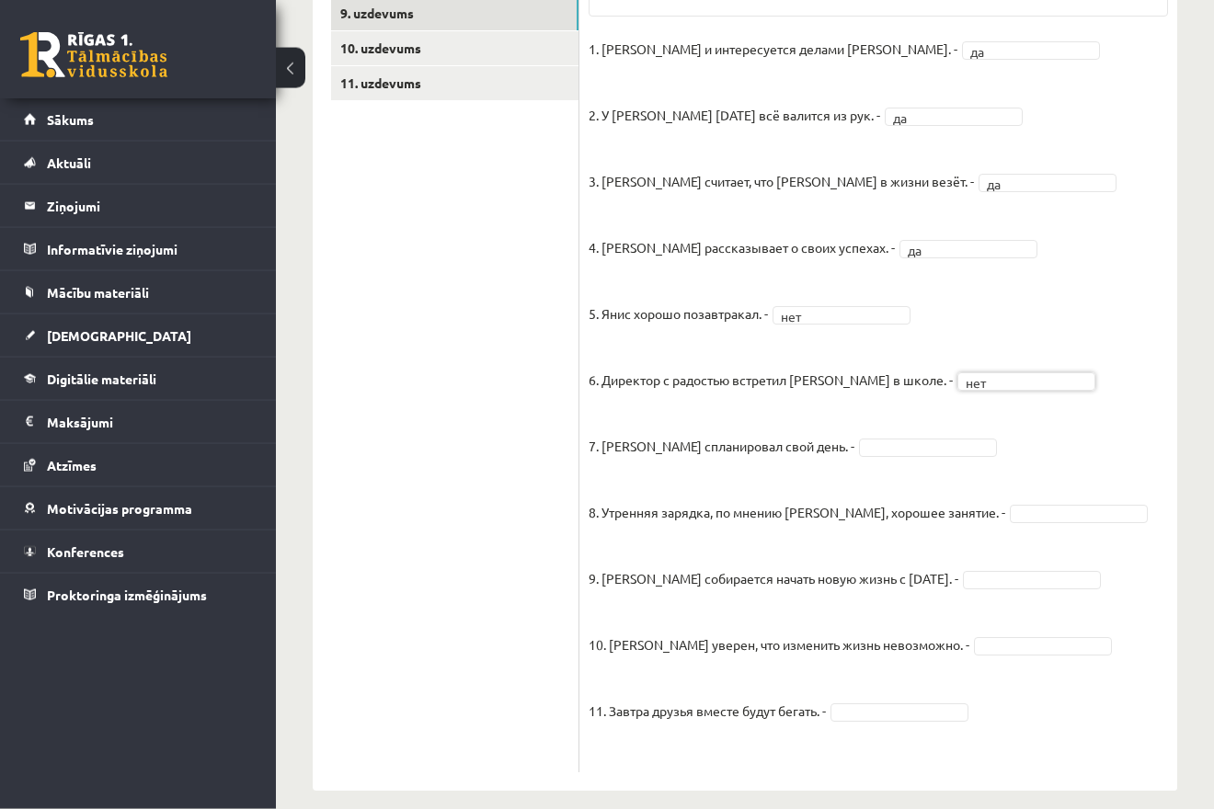
scroll to position [630, 0]
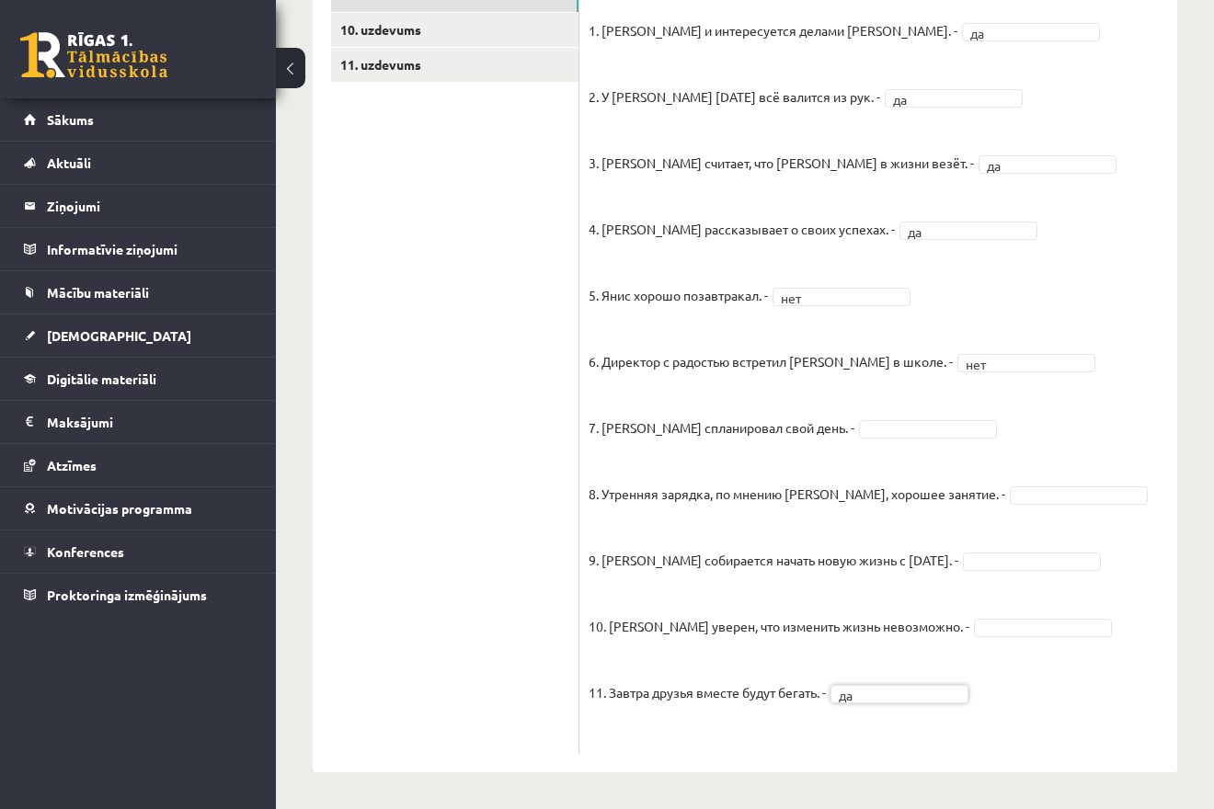
click at [964, 576] on fieldset "1. Эмилс и интересуется делами Яниса. - да ** 2. У Яниса сегодня всё валится из…" at bounding box center [877, 381] width 579 height 728
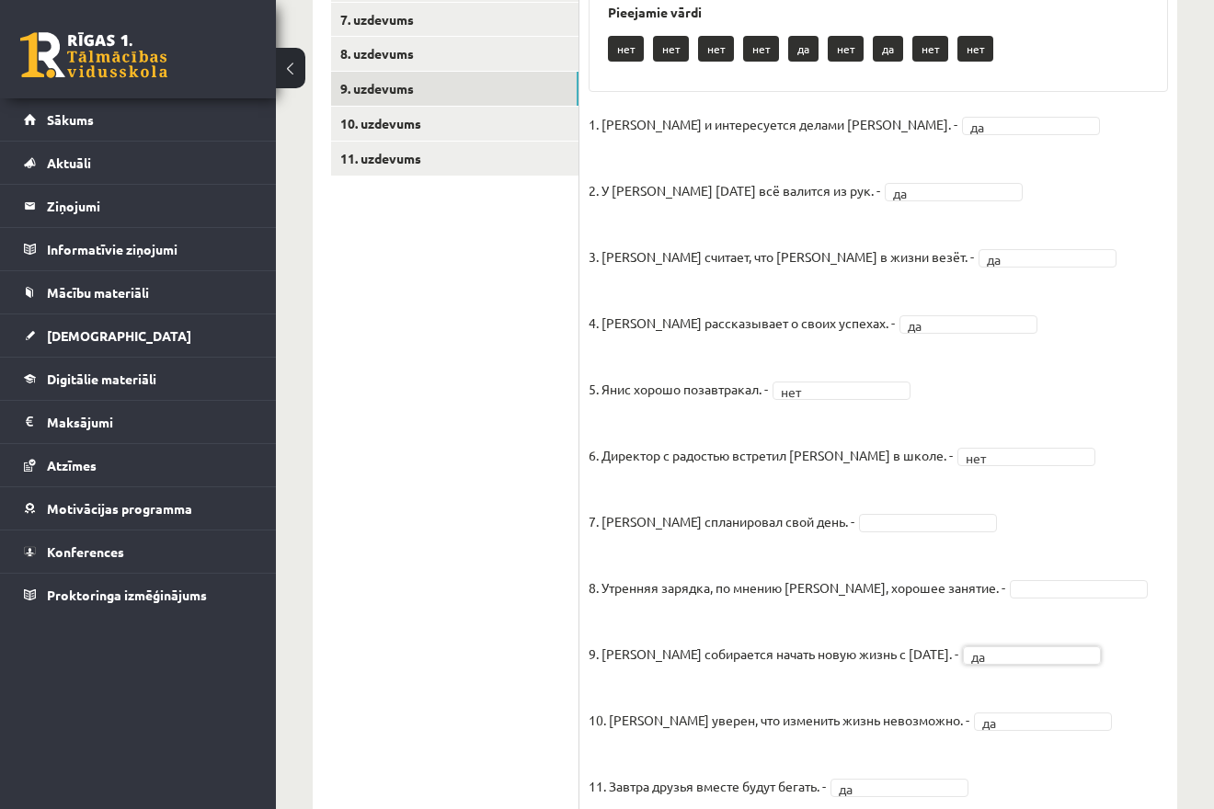
click at [969, 579] on fieldset "1. Эмилс и интересуется делами Яниса. - да ** 2. У Яниса сегодня всё валится из…" at bounding box center [877, 474] width 579 height 728
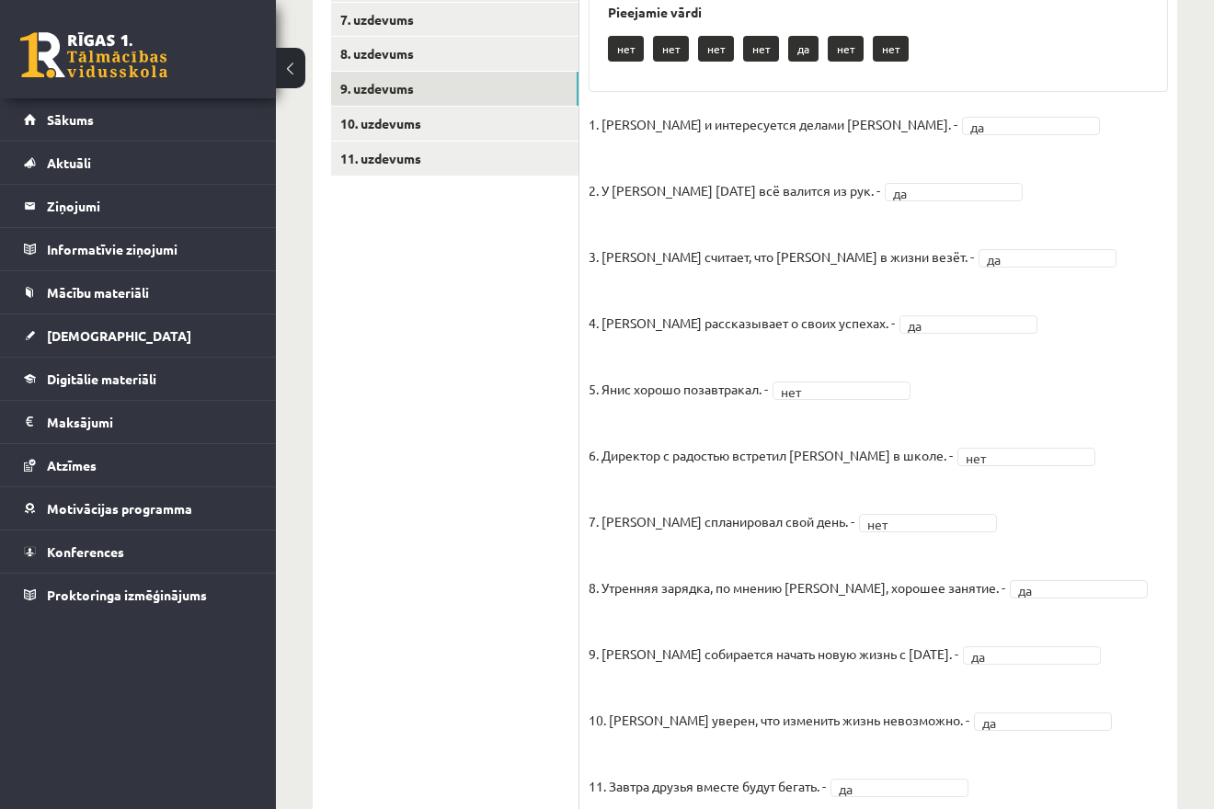
click at [497, 333] on ul "1. uzdevums 2. uzdevums 3. uzdevums 4. uzdevums 5. uzdevums 6. uzdevums 7. uzde…" at bounding box center [455, 321] width 248 height 1054
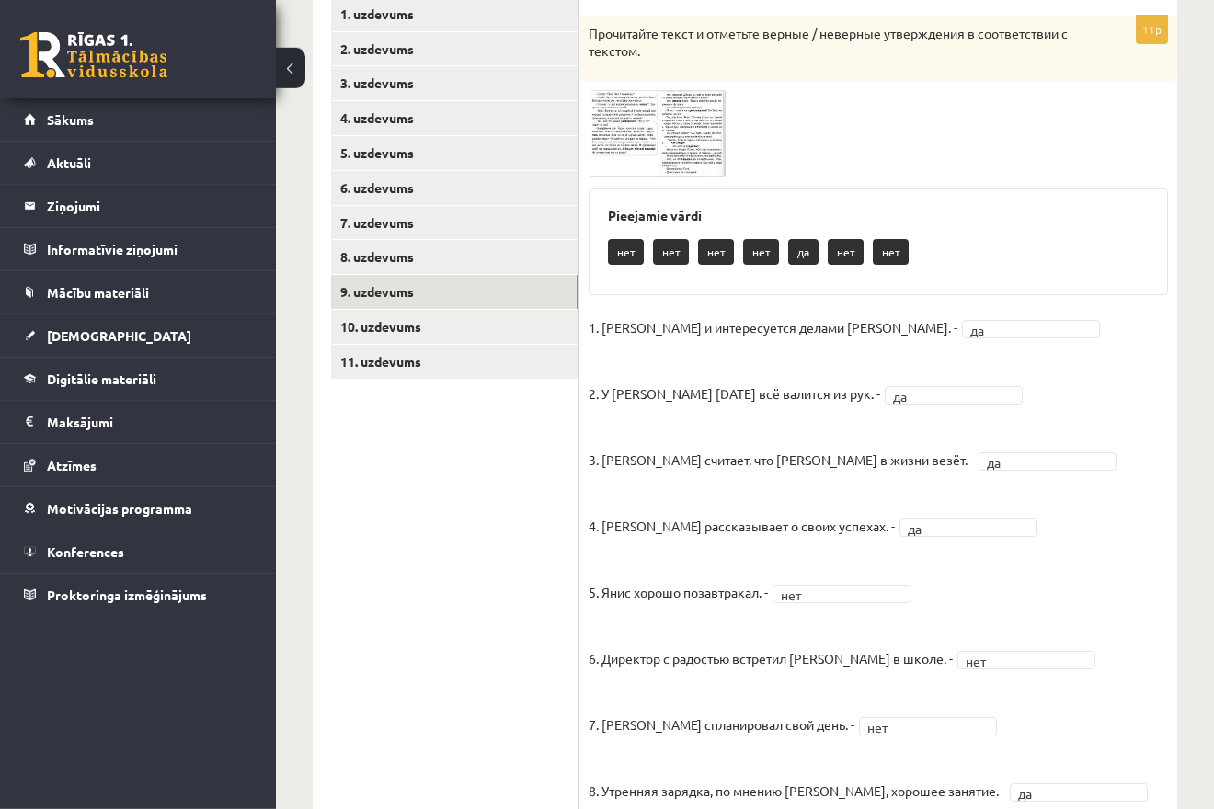
scroll to position [255, 0]
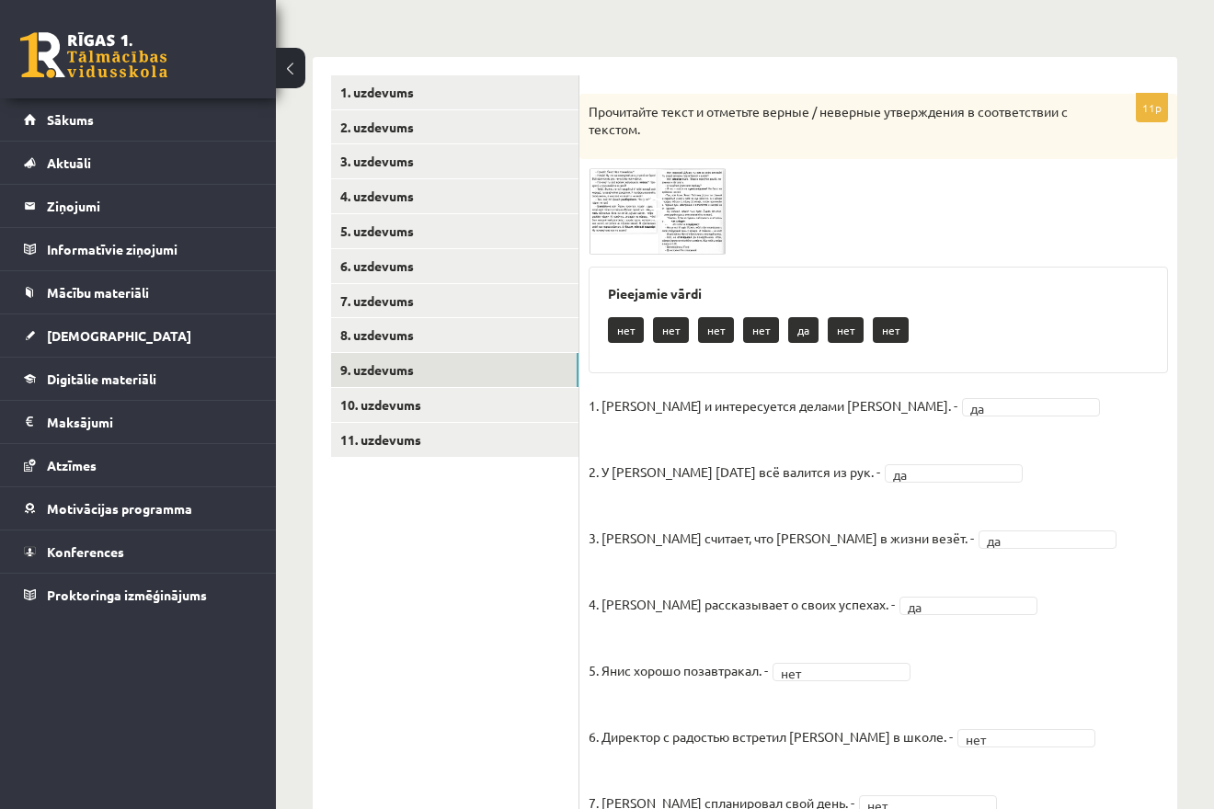
click at [630, 245] on img at bounding box center [657, 211] width 138 height 86
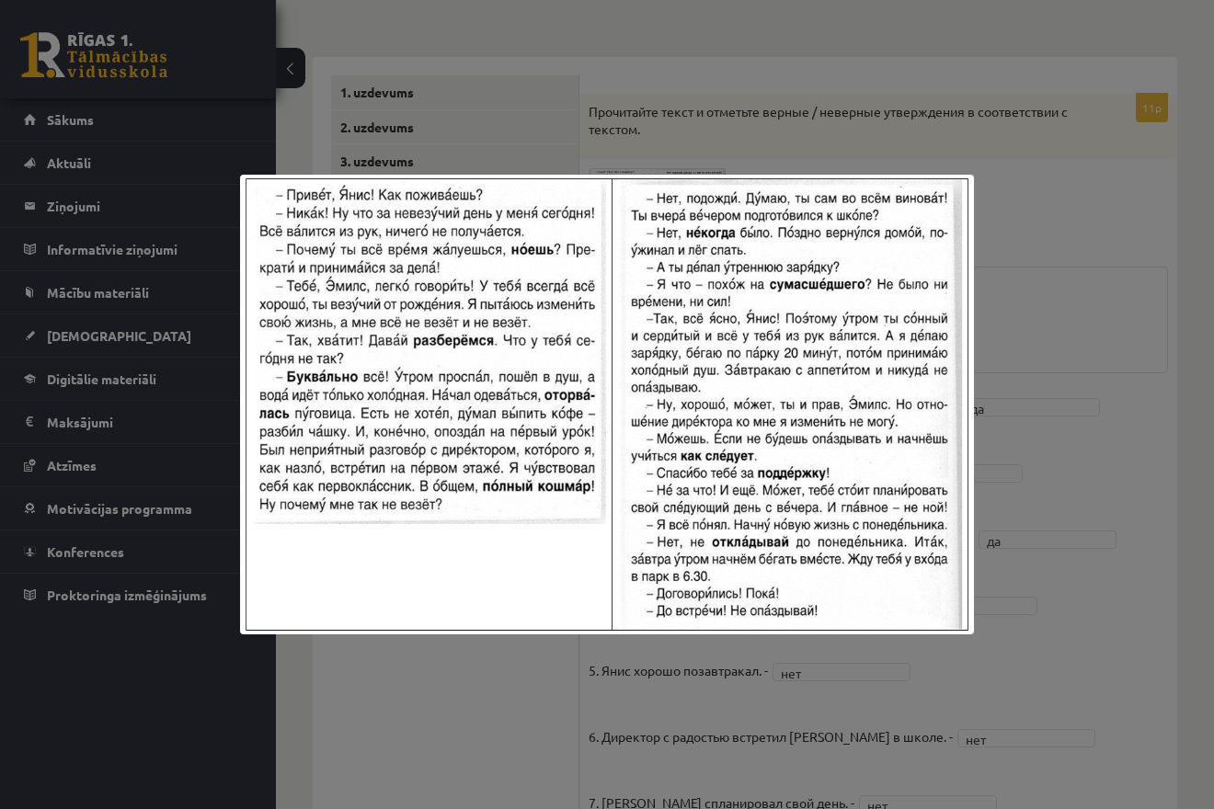
click at [847, 133] on div at bounding box center [607, 404] width 1214 height 809
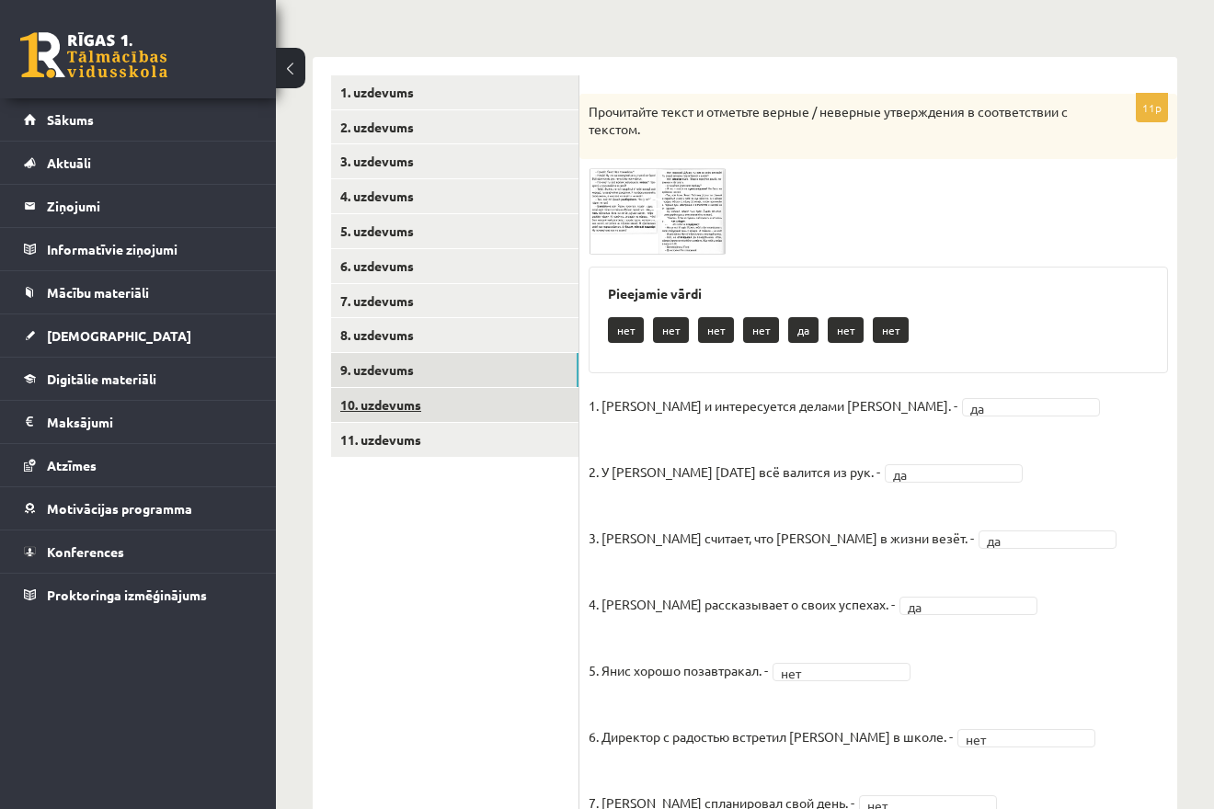
click at [513, 401] on link "10. uzdevums" at bounding box center [454, 405] width 247 height 34
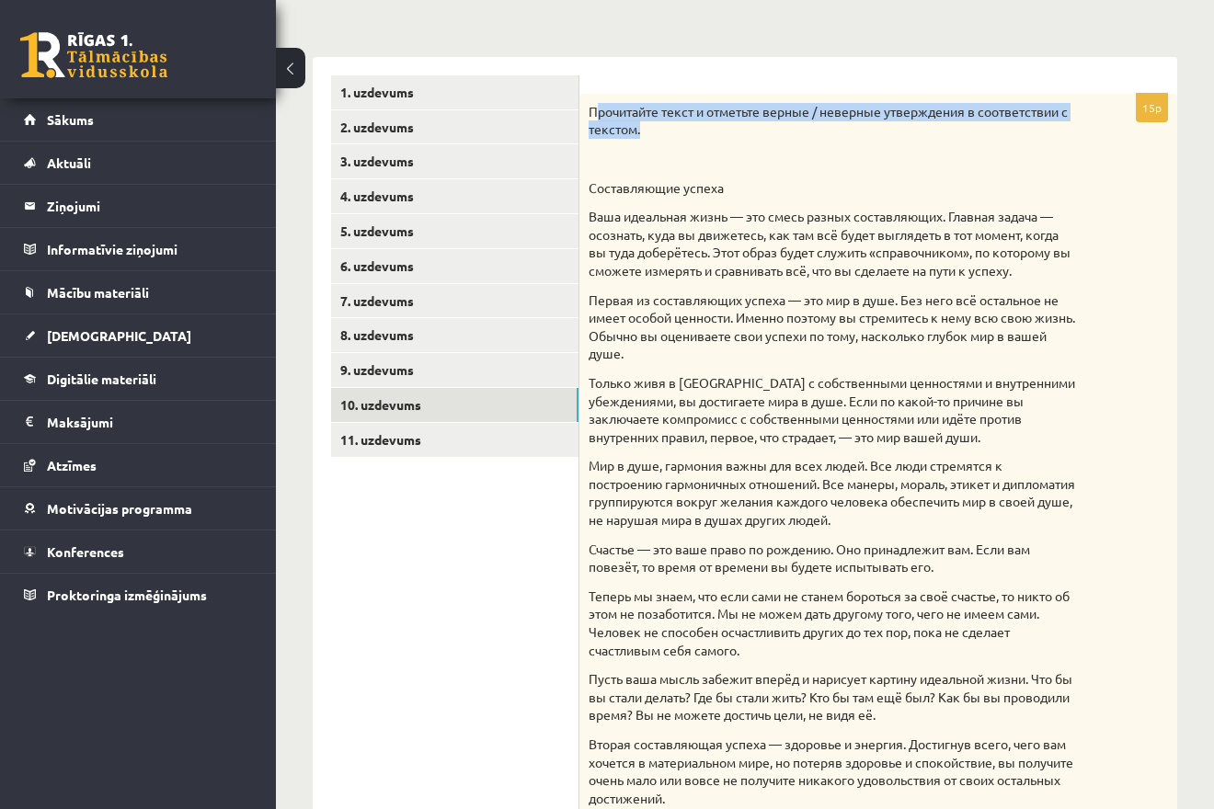
drag, startPoint x: 593, startPoint y: 111, endPoint x: 749, endPoint y: 141, distance: 159.0
click at [749, 141] on div "Прочитайте текст и отметьте верные / неверные утверждения в соответствии с текс…" at bounding box center [878, 531] width 598 height 875
drag, startPoint x: 649, startPoint y: 132, endPoint x: 578, endPoint y: 110, distance: 74.2
click at [579, 110] on div "Прочитайте текст и отметьте верные / неверные утверждения в соответствии с текс…" at bounding box center [878, 531] width 598 height 875
click at [633, 114] on p "Прочитайте текст и отметьте верные / неверные утверждения в соответствии с текс…" at bounding box center [831, 121] width 487 height 36
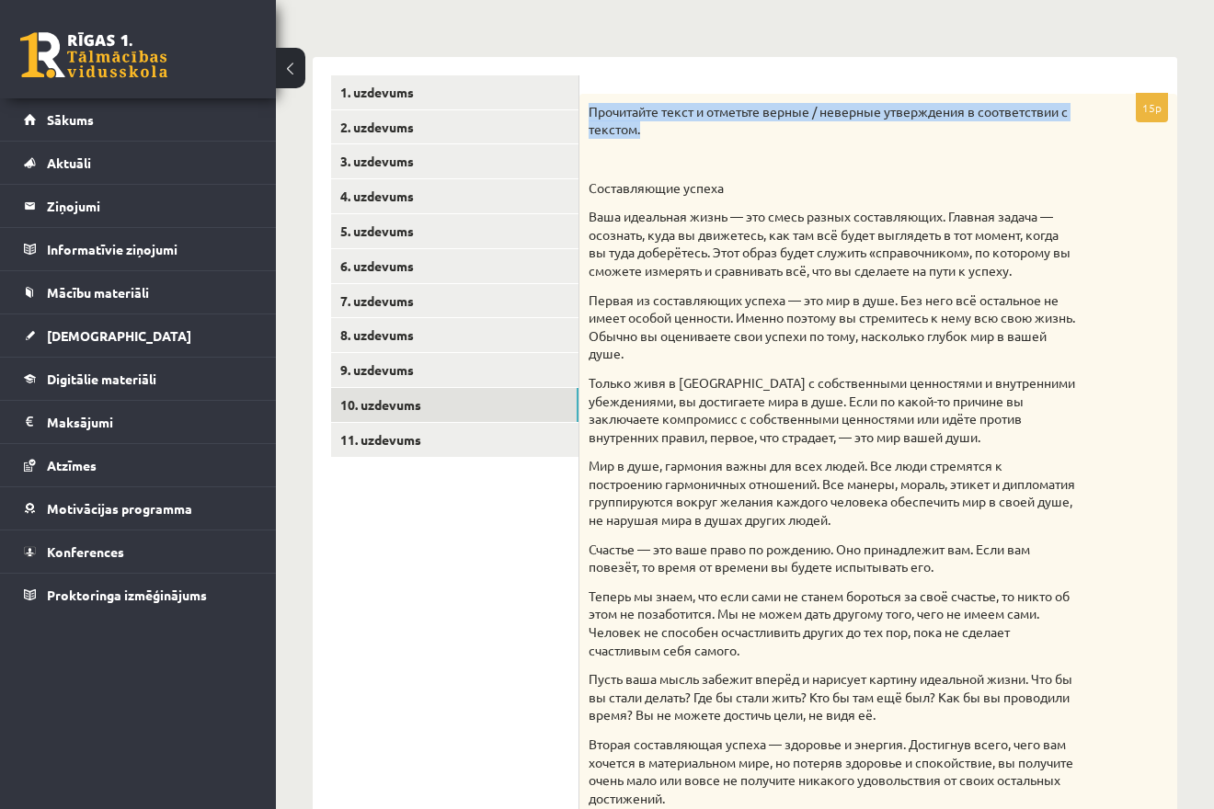
drag, startPoint x: 589, startPoint y: 114, endPoint x: 651, endPoint y: 134, distance: 64.8
click at [651, 134] on p "Прочитайте текст и отметьте верные / неверные утверждения в соответствии с текс…" at bounding box center [831, 121] width 487 height 36
click at [610, 378] on p "Только живя в гармонии с собственными ценностями и внутренними убеждениями, вы …" at bounding box center [831, 410] width 487 height 72
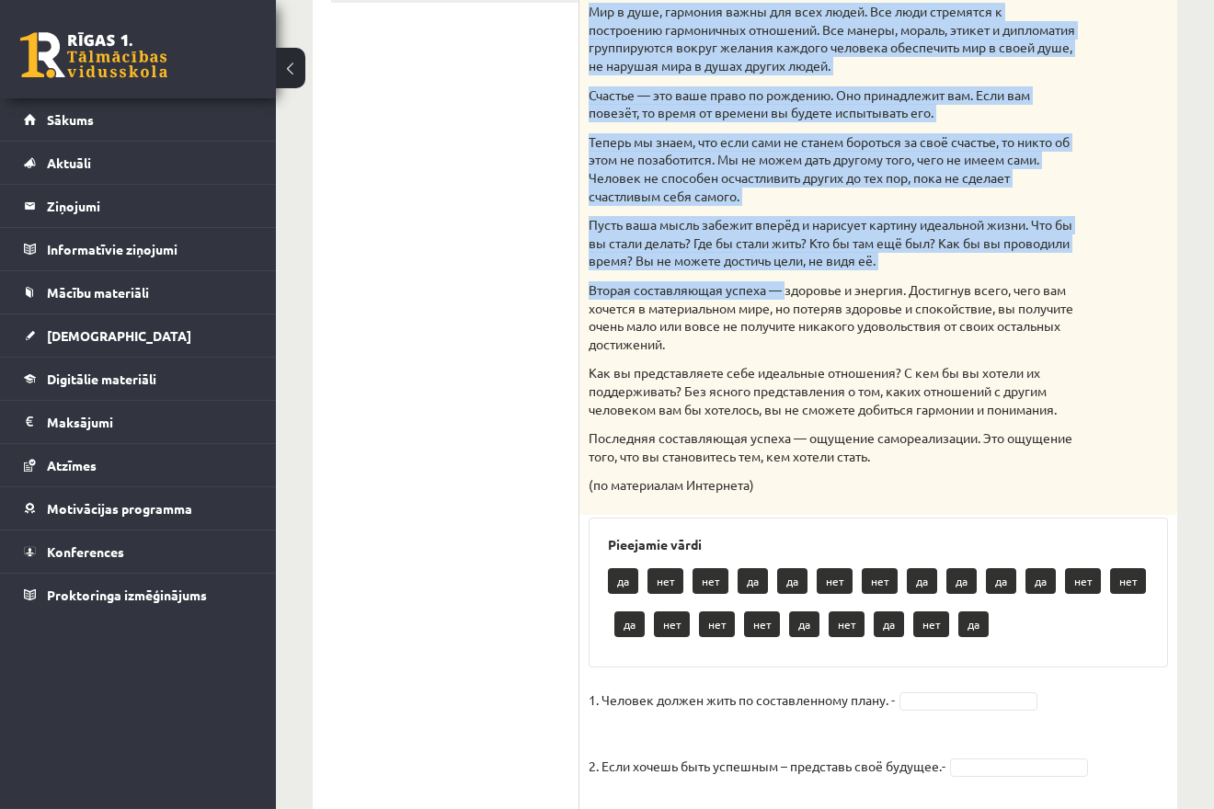
scroll to position [724, 0]
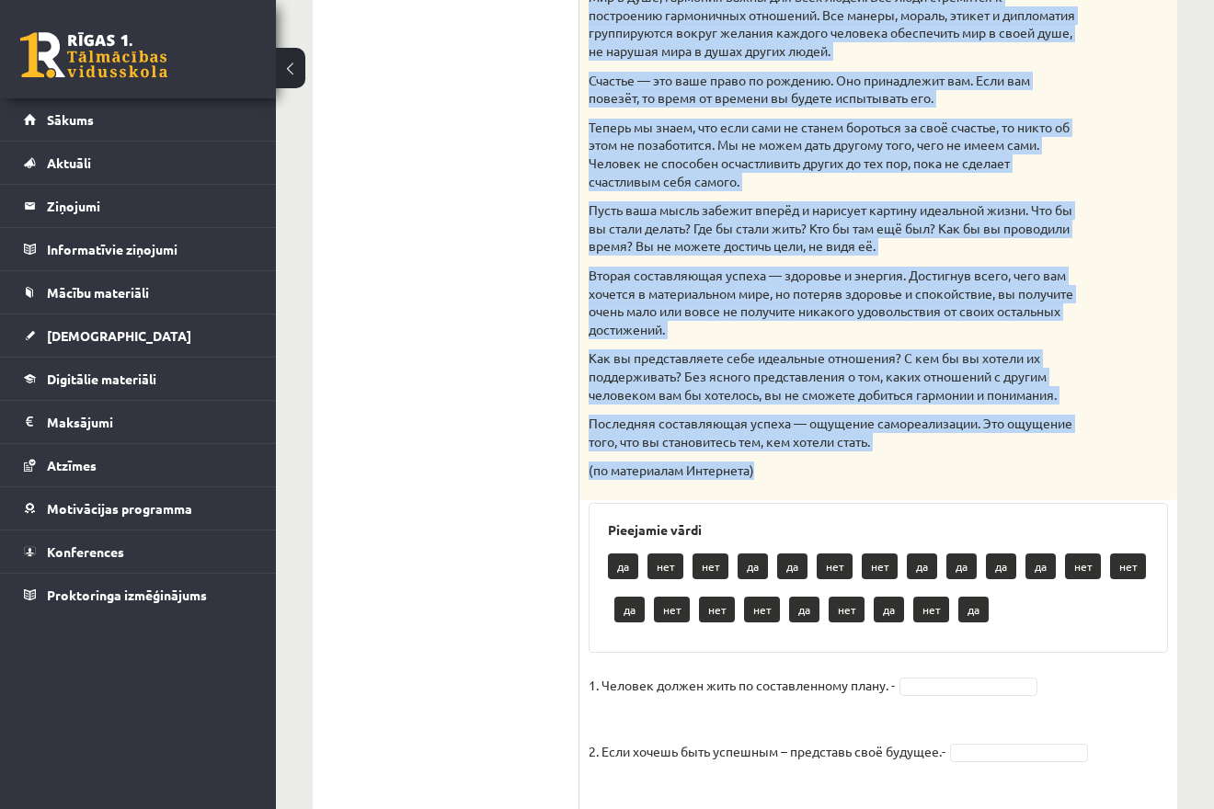
drag, startPoint x: 589, startPoint y: 178, endPoint x: 800, endPoint y: 485, distance: 371.6
click at [800, 485] on div "Прочитайте текст и отметьте верные / неверные утверждения в соответствии с текс…" at bounding box center [878, 62] width 598 height 875
click at [842, 280] on p "Вторая составляющая успеха — здоровье и энергия. Достигнув всего, чего вам хоче…" at bounding box center [831, 303] width 487 height 72
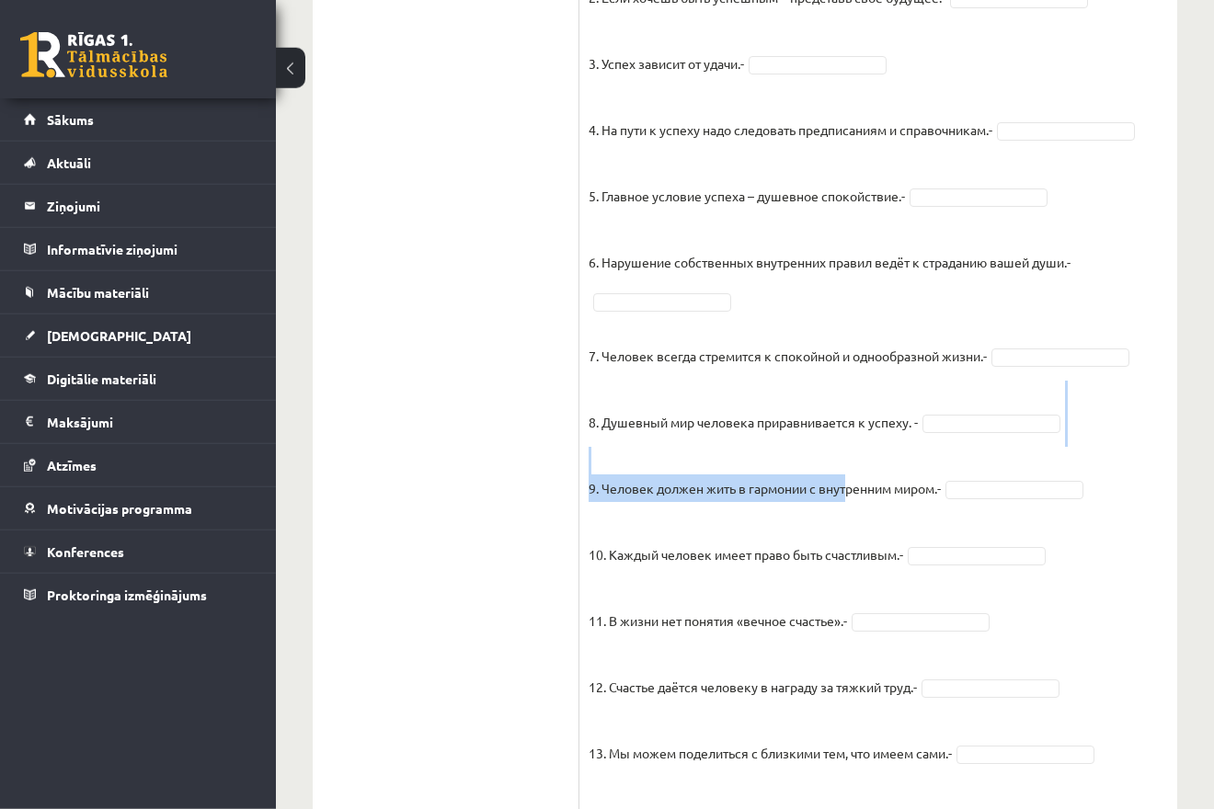
scroll to position [1644, 0]
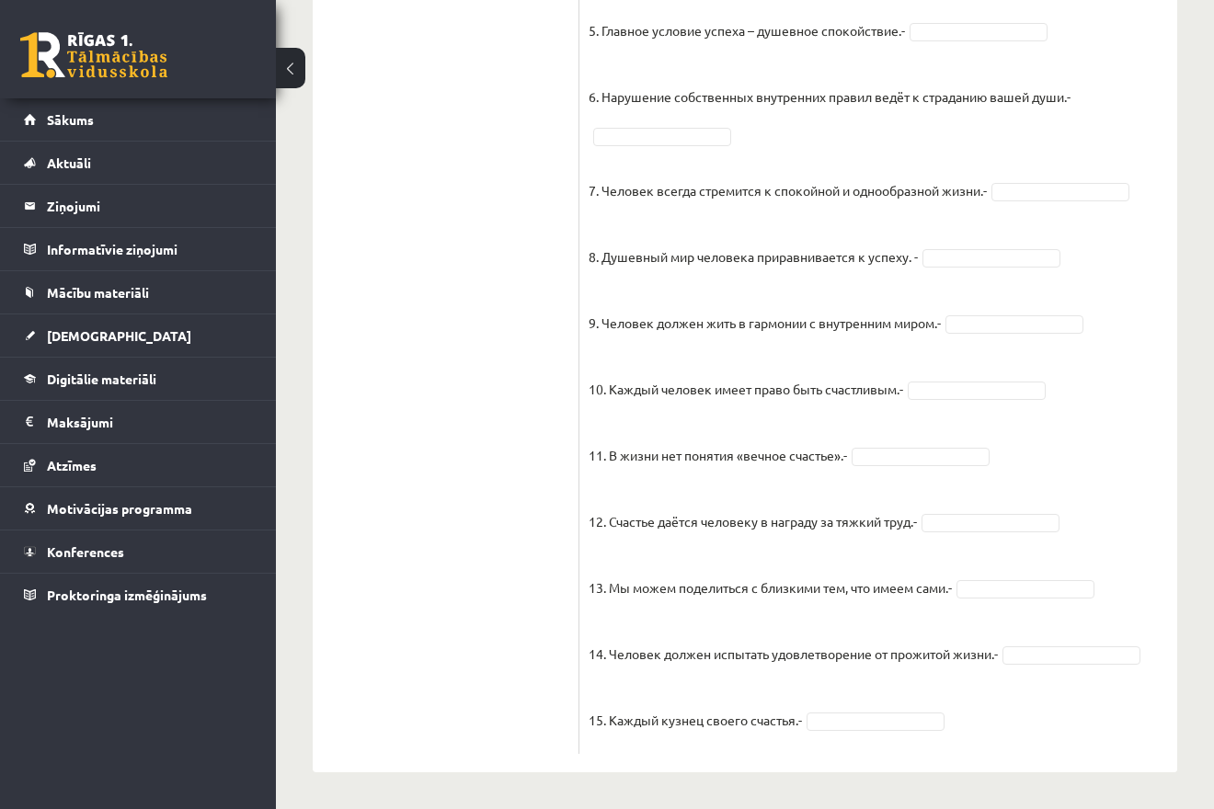
drag, startPoint x: 589, startPoint y: 18, endPoint x: 901, endPoint y: 666, distance: 718.4
click at [622, 509] on p "12. Счастье даётся человеку в награду за тяжкий труд.-" at bounding box center [752, 507] width 328 height 55
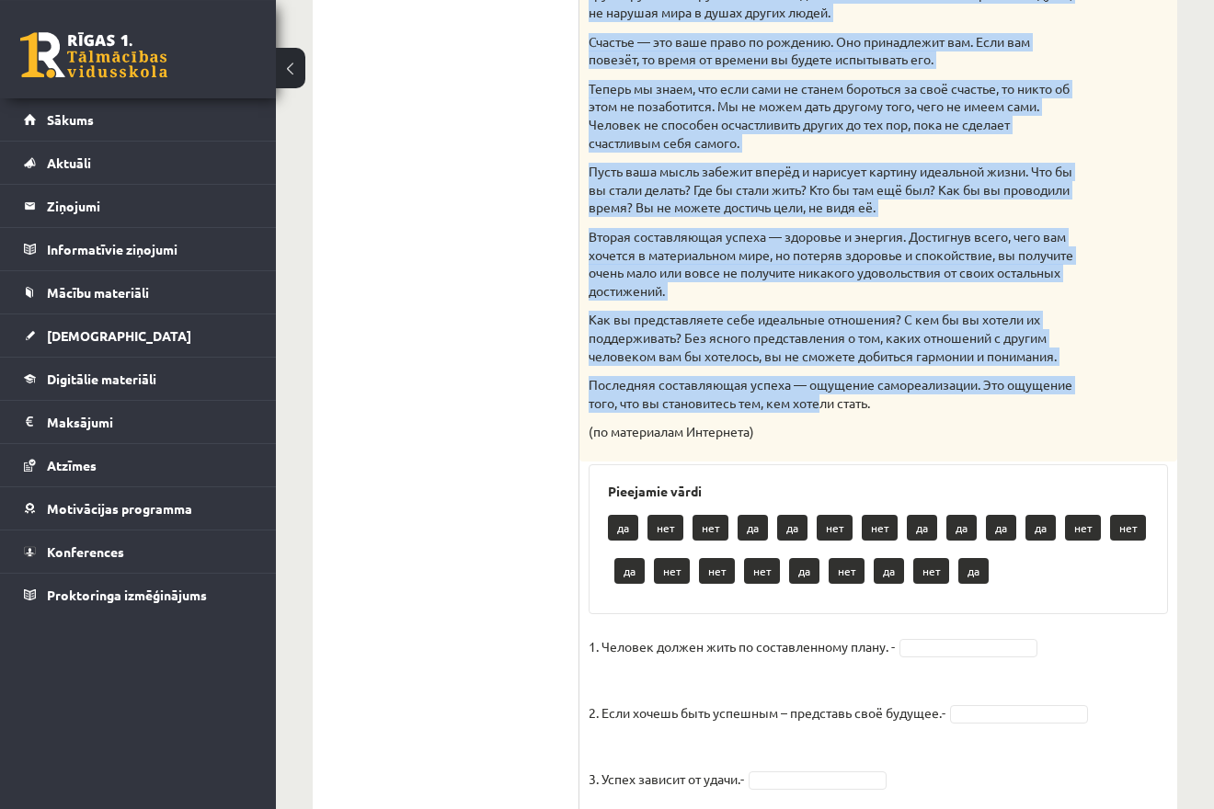
scroll to position [800, 0]
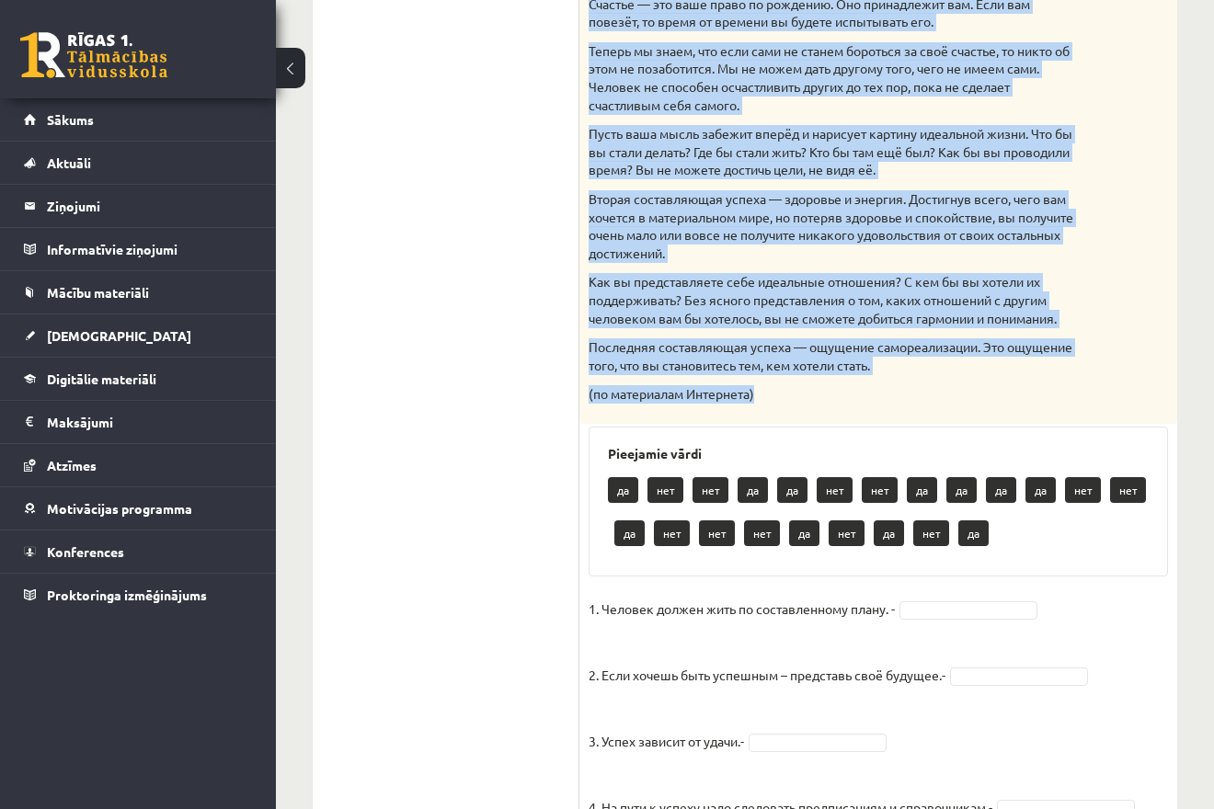
drag, startPoint x: 589, startPoint y: 213, endPoint x: 898, endPoint y: 418, distance: 370.8
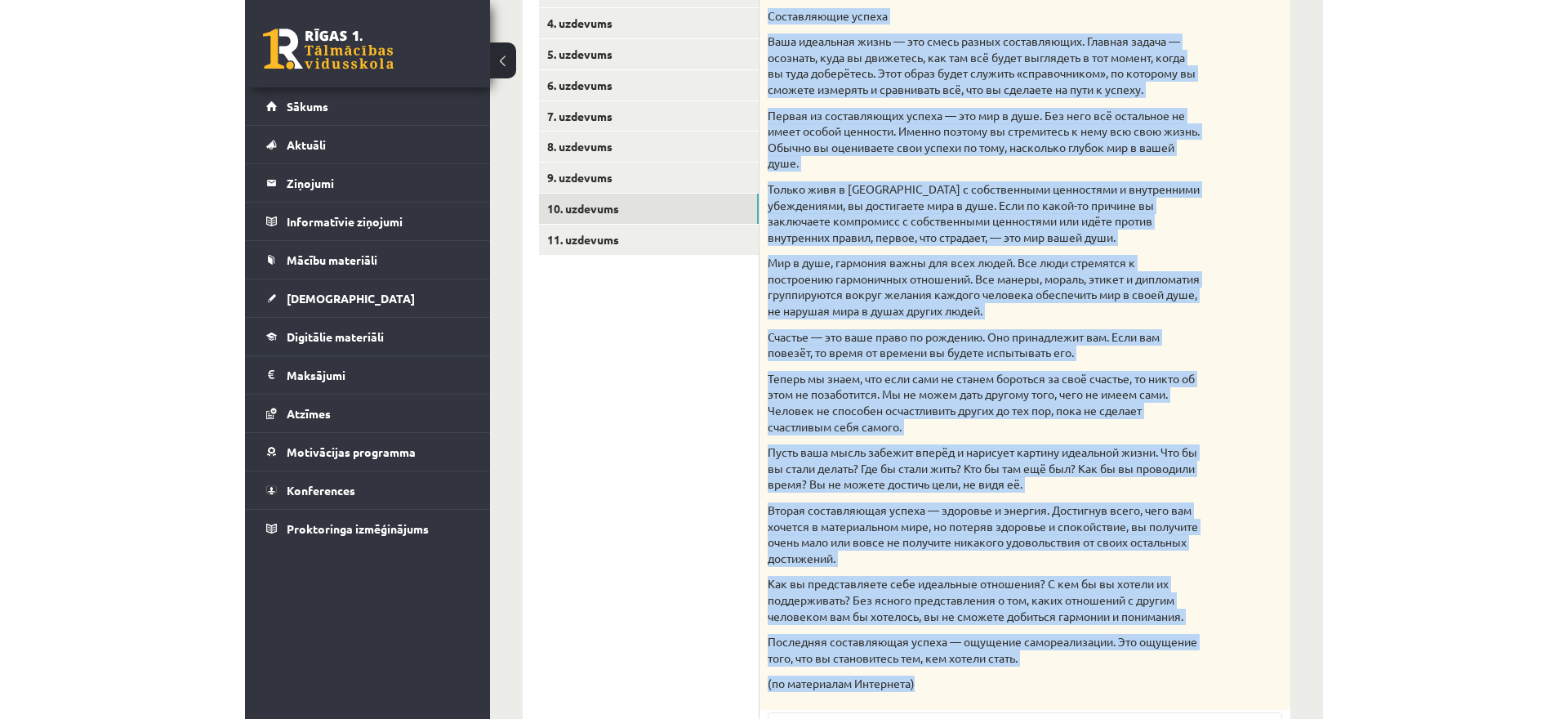
scroll to position [294, 0]
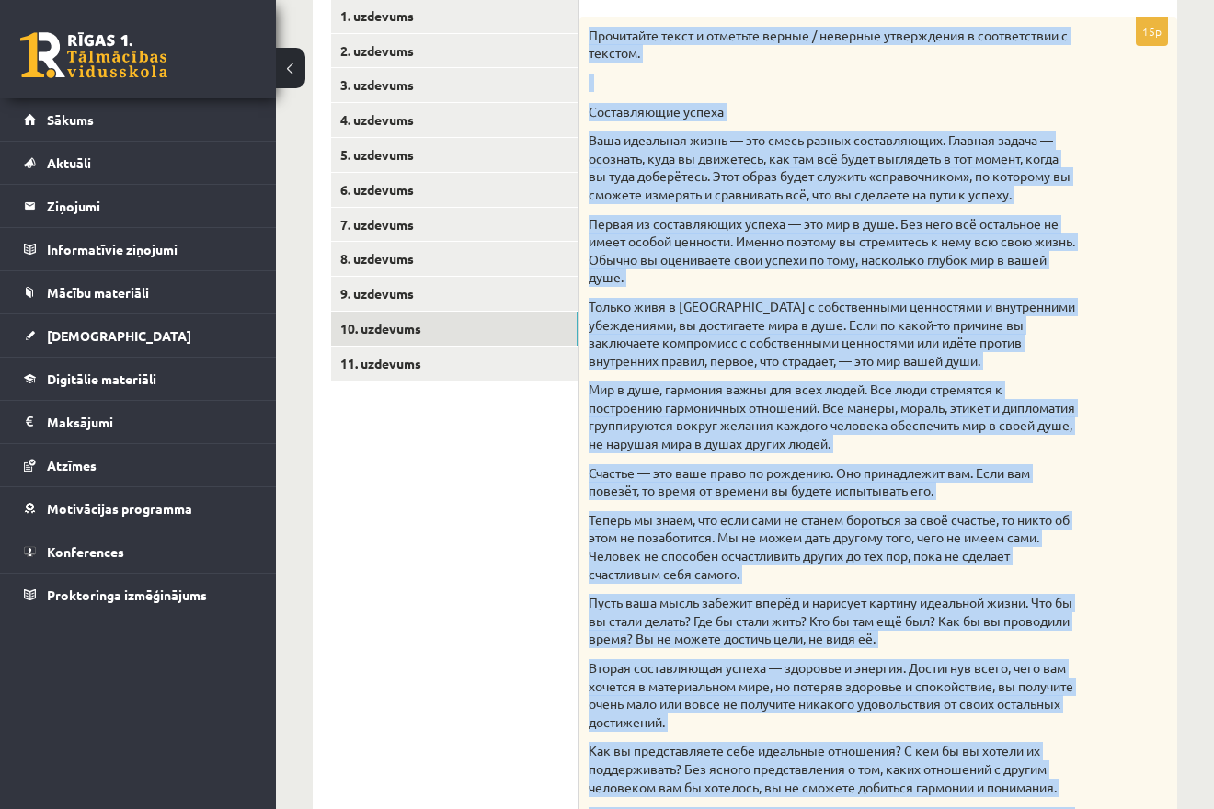
click at [807, 415] on p "Мир в душе, гармония важны для всех людей. Все люди стремятся к построению гарм…" at bounding box center [831, 417] width 487 height 72
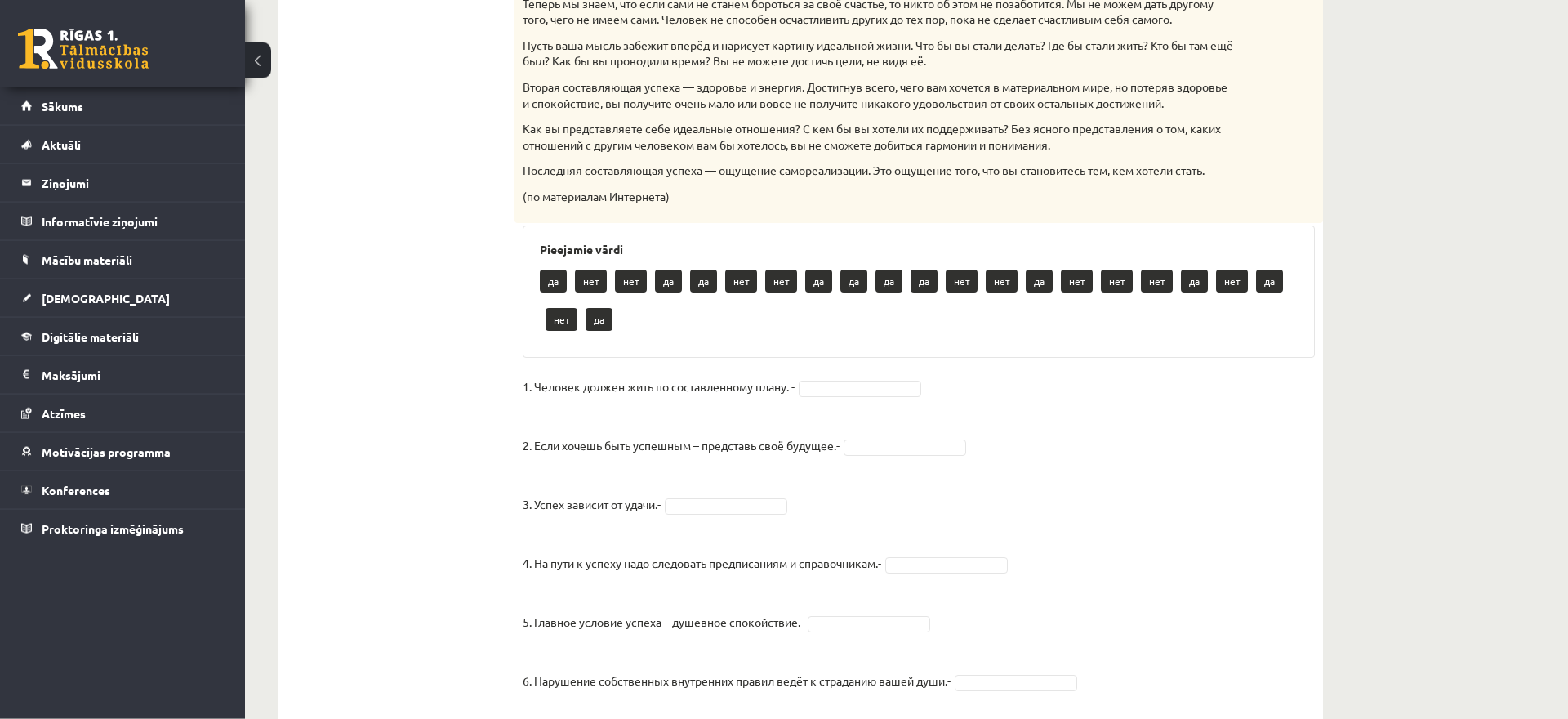
scroll to position [795, 0]
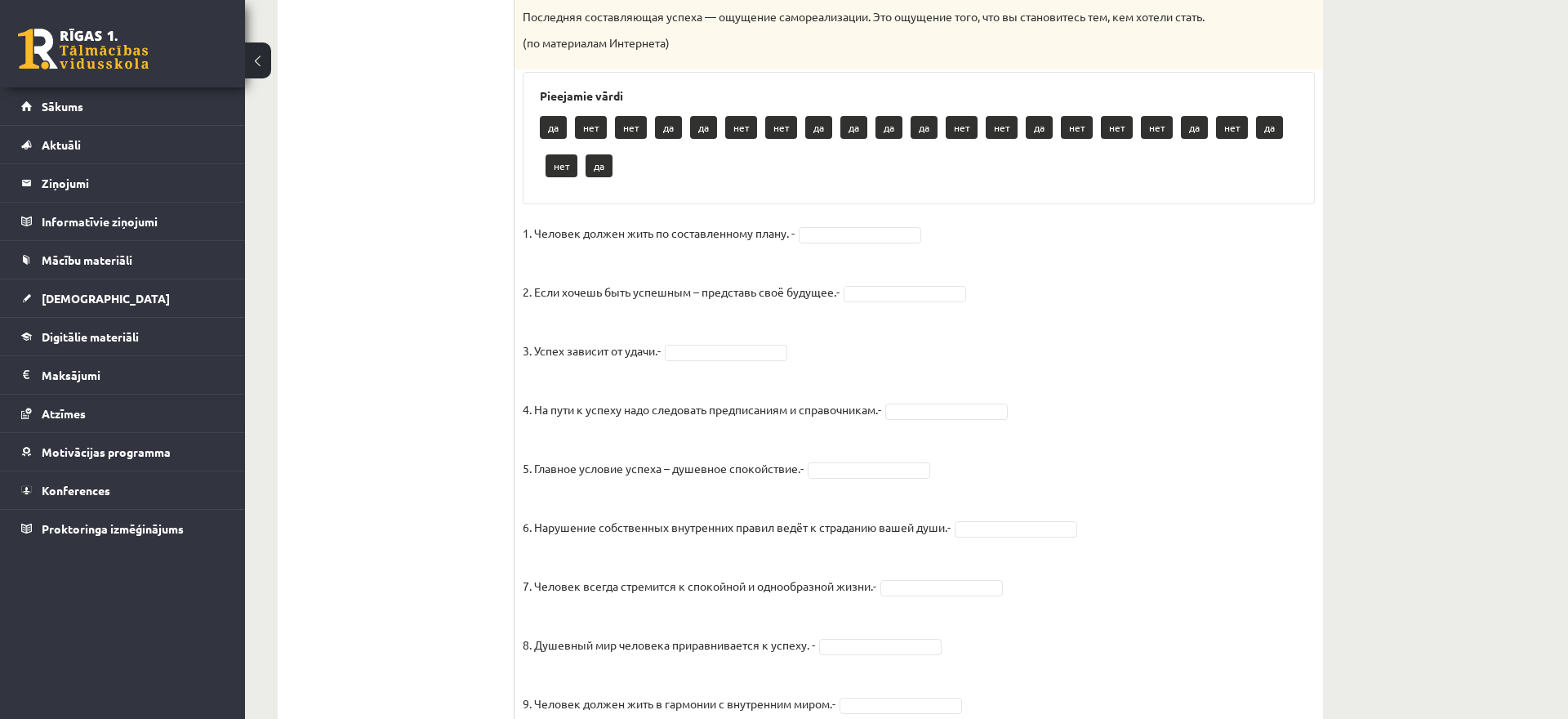
click at [850, 260] on fieldset "1. Человек должен жить по составленному плану. - 2. Если хочешь быть успешным –…" at bounding box center [919, 649] width 792 height 858
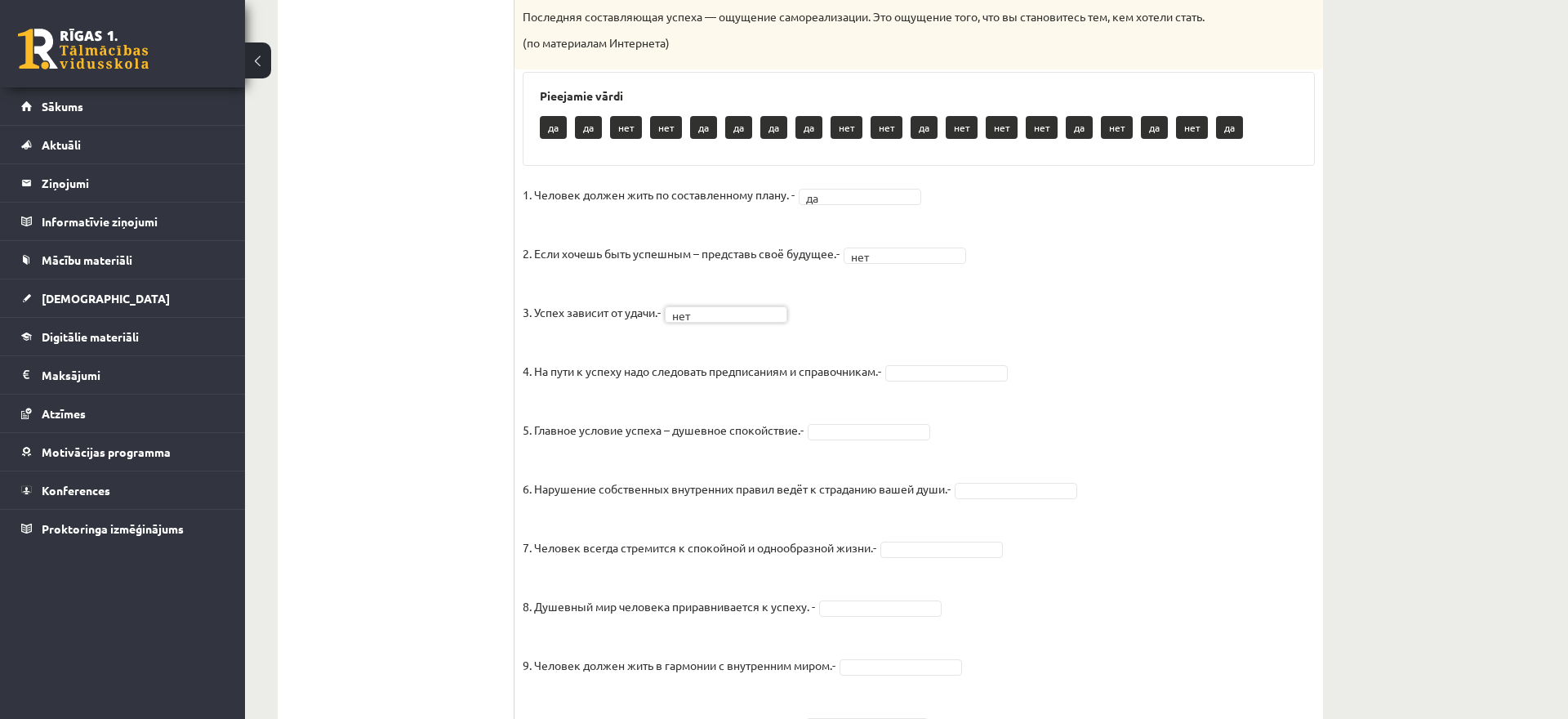
click at [891, 459] on fieldset "1. Человек должен жить по составленному плану. - да ** 2. Если хочешь быть успе…" at bounding box center [919, 611] width 792 height 858
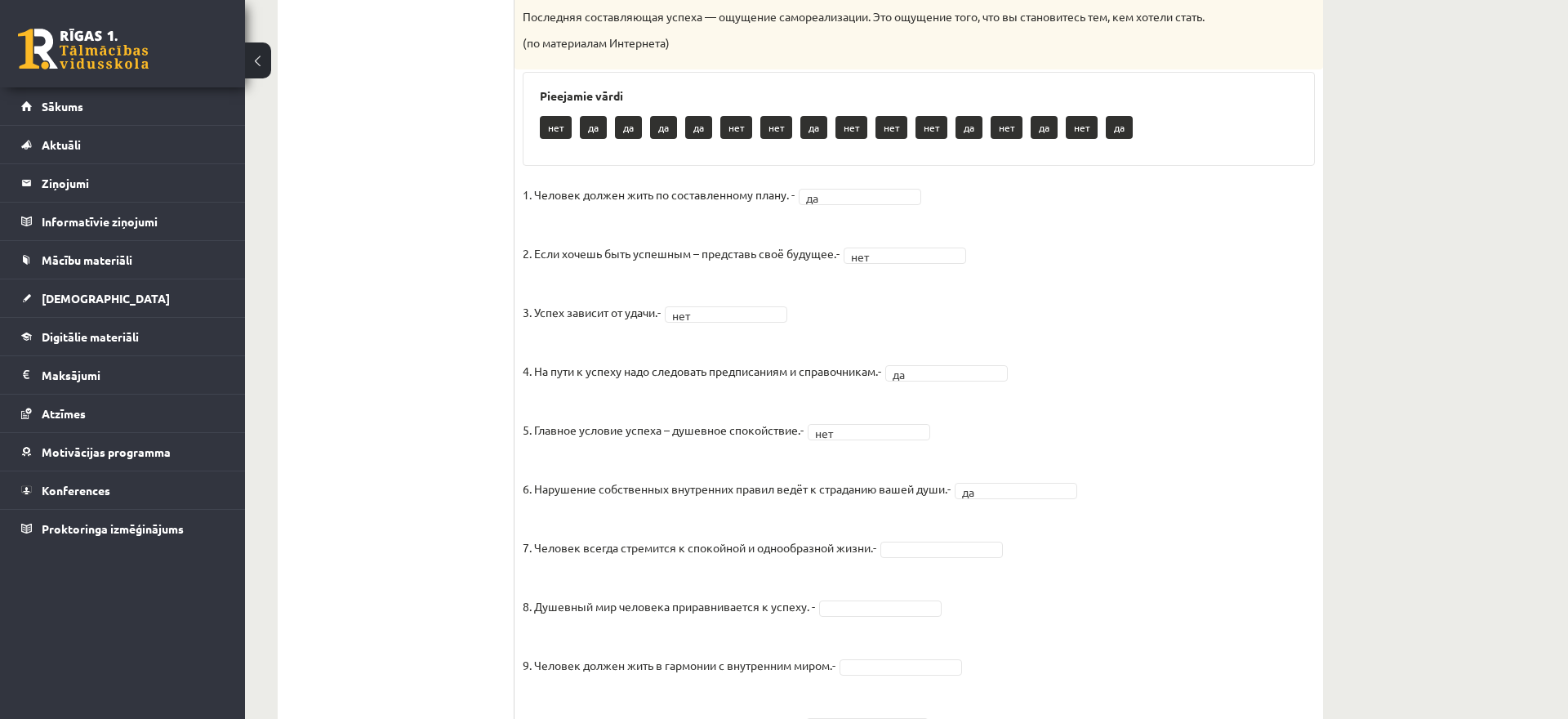
click at [975, 582] on fieldset "1. Человек должен жить по составленному плану. - да ** 2. Если хочешь быть успе…" at bounding box center [919, 611] width 792 height 858
click at [917, 640] on fieldset "1. Человек должен жить по составленному плану. - да ** 2. Если хочешь быть успе…" at bounding box center [919, 611] width 792 height 858
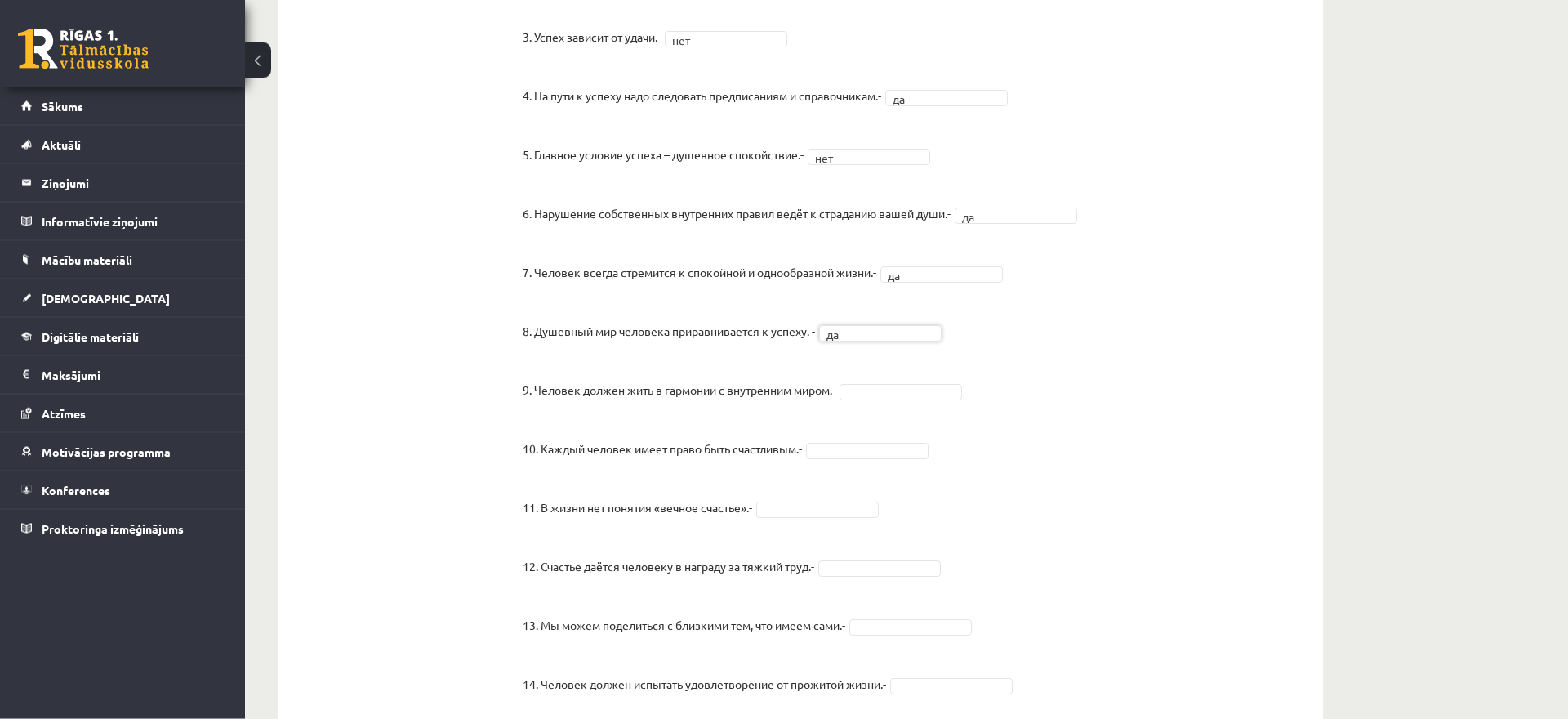
scroll to position [1128, 0]
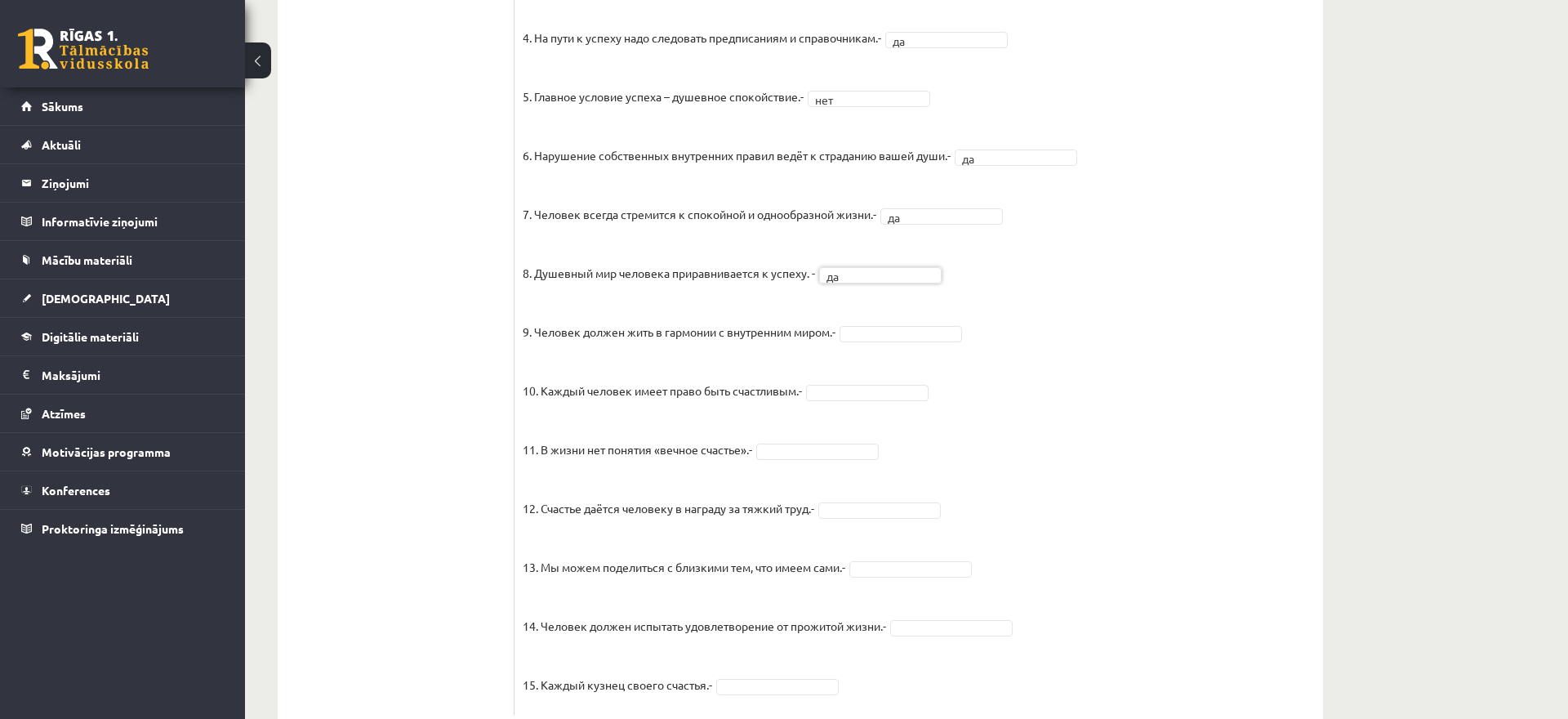
drag, startPoint x: 887, startPoint y: 576, endPoint x: 887, endPoint y: 483, distance: 93.0
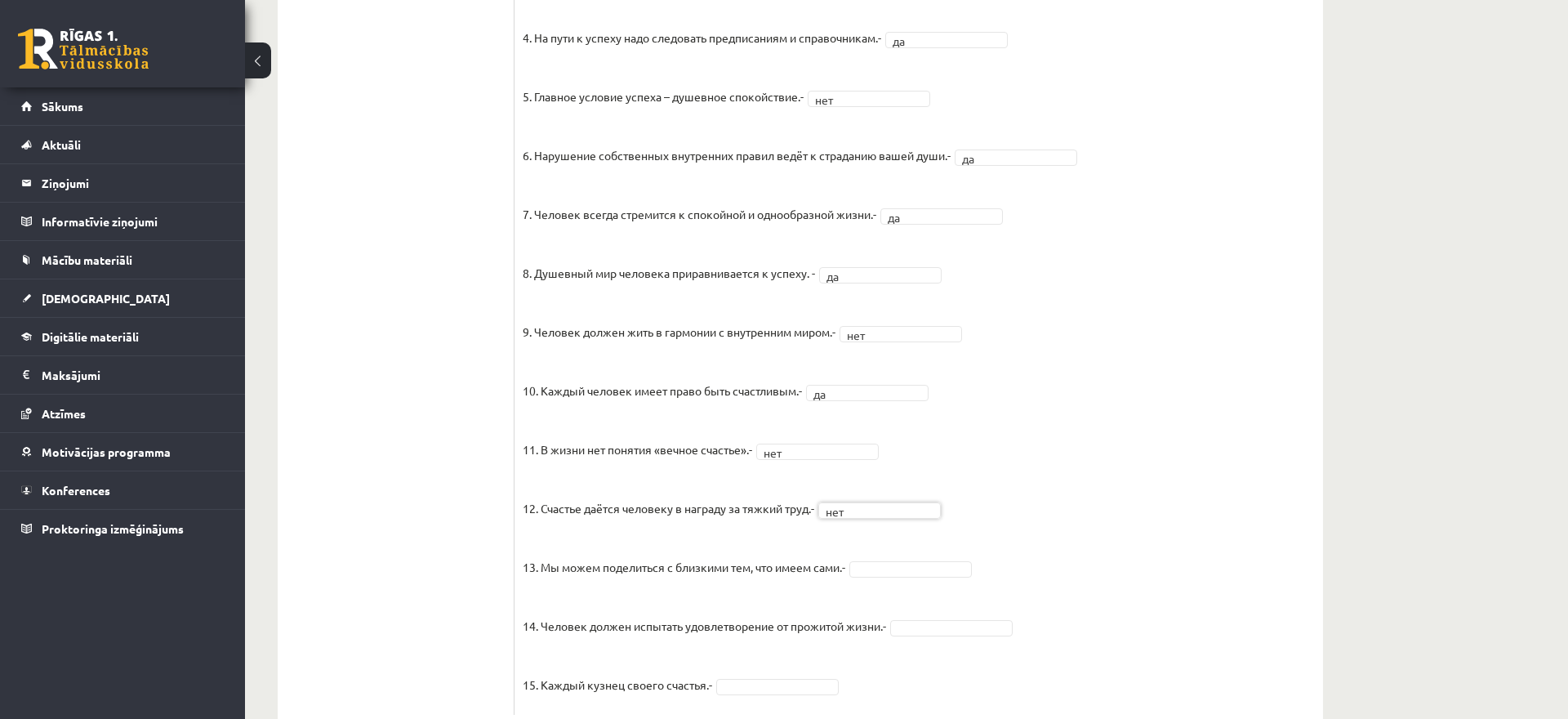
scroll to position [1190, 0]
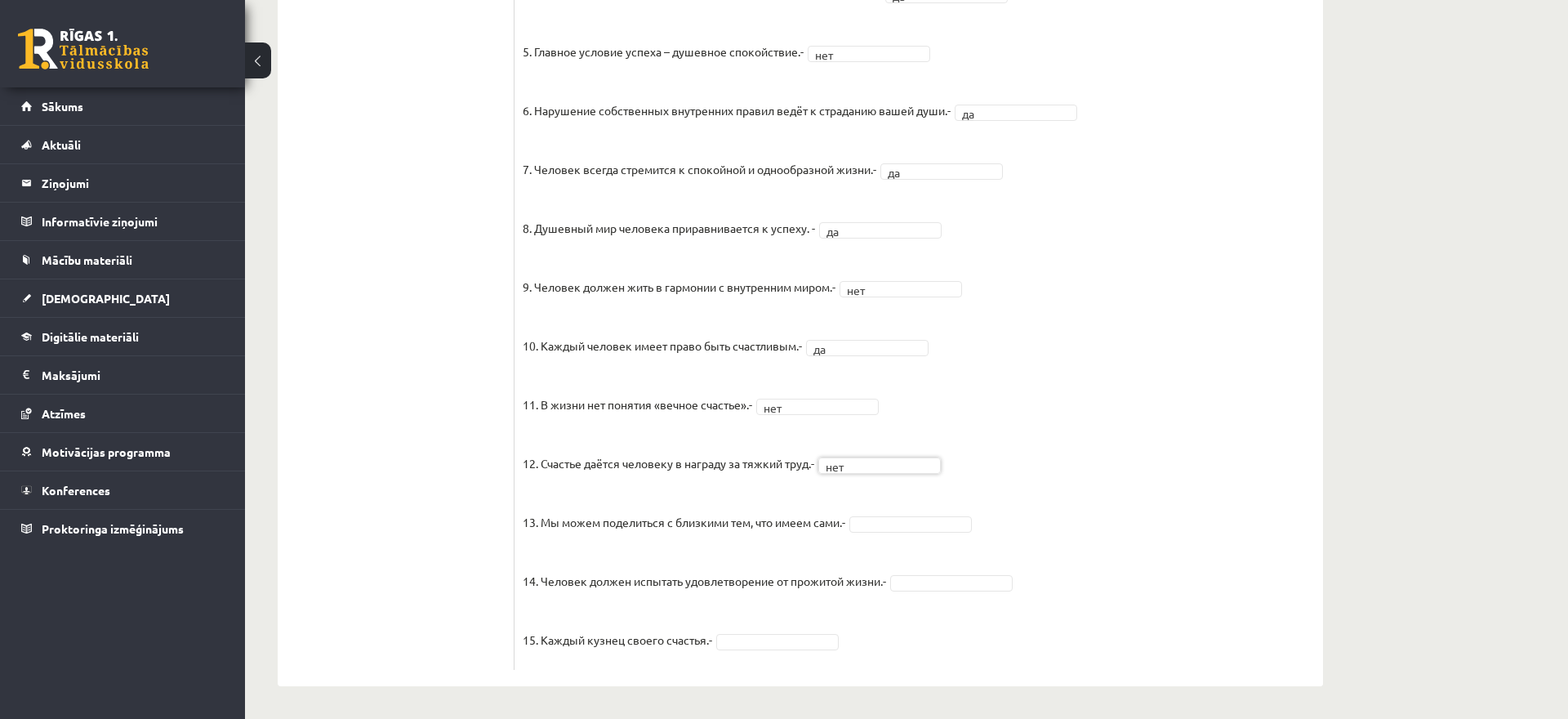
click at [925, 565] on fieldset "1. Человек должен жить по составленному плану. - да ** 2. Если хочешь быть успе…" at bounding box center [919, 232] width 792 height 858
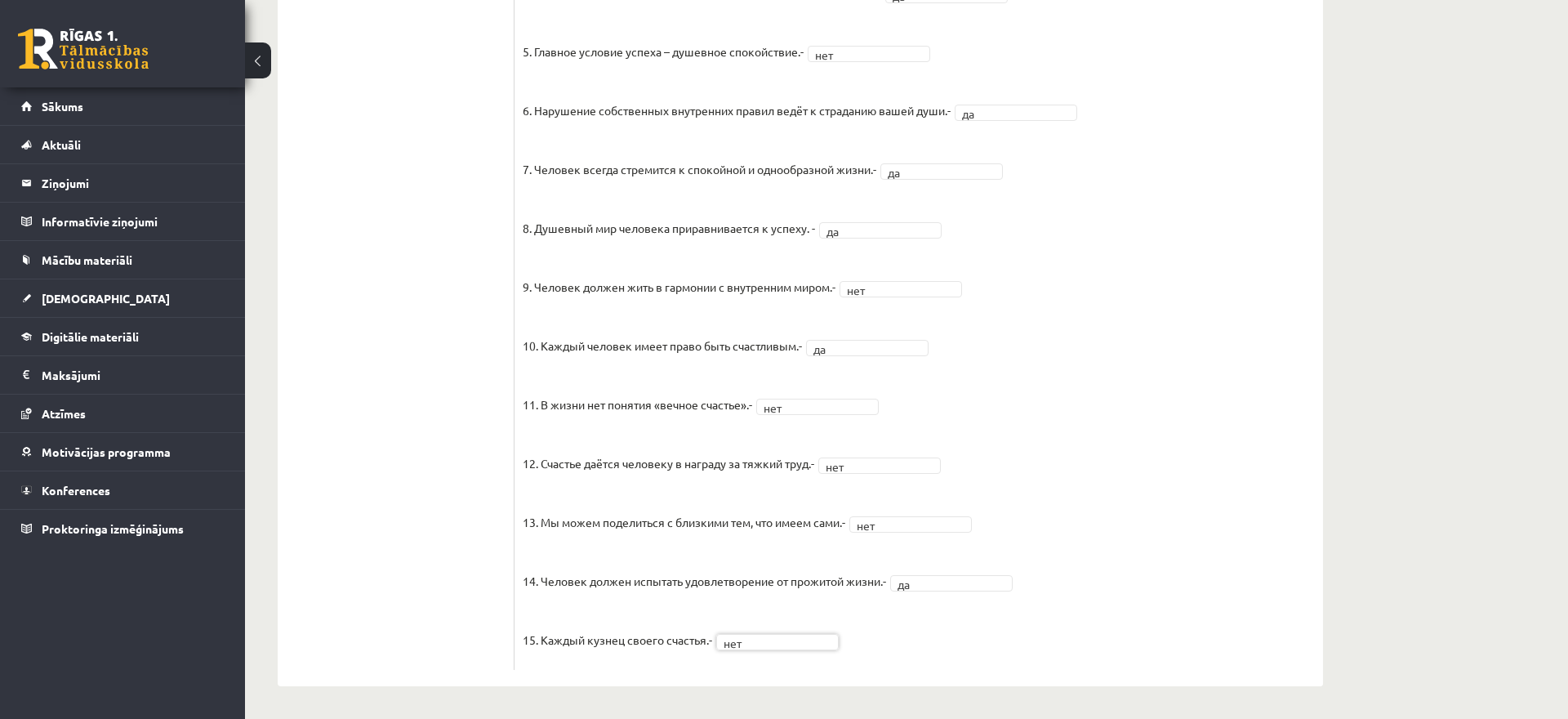
click at [1078, 461] on fieldset "1. Человек должен жить по составленному плану. - да ** 2. Если хочешь быть успе…" at bounding box center [919, 232] width 792 height 858
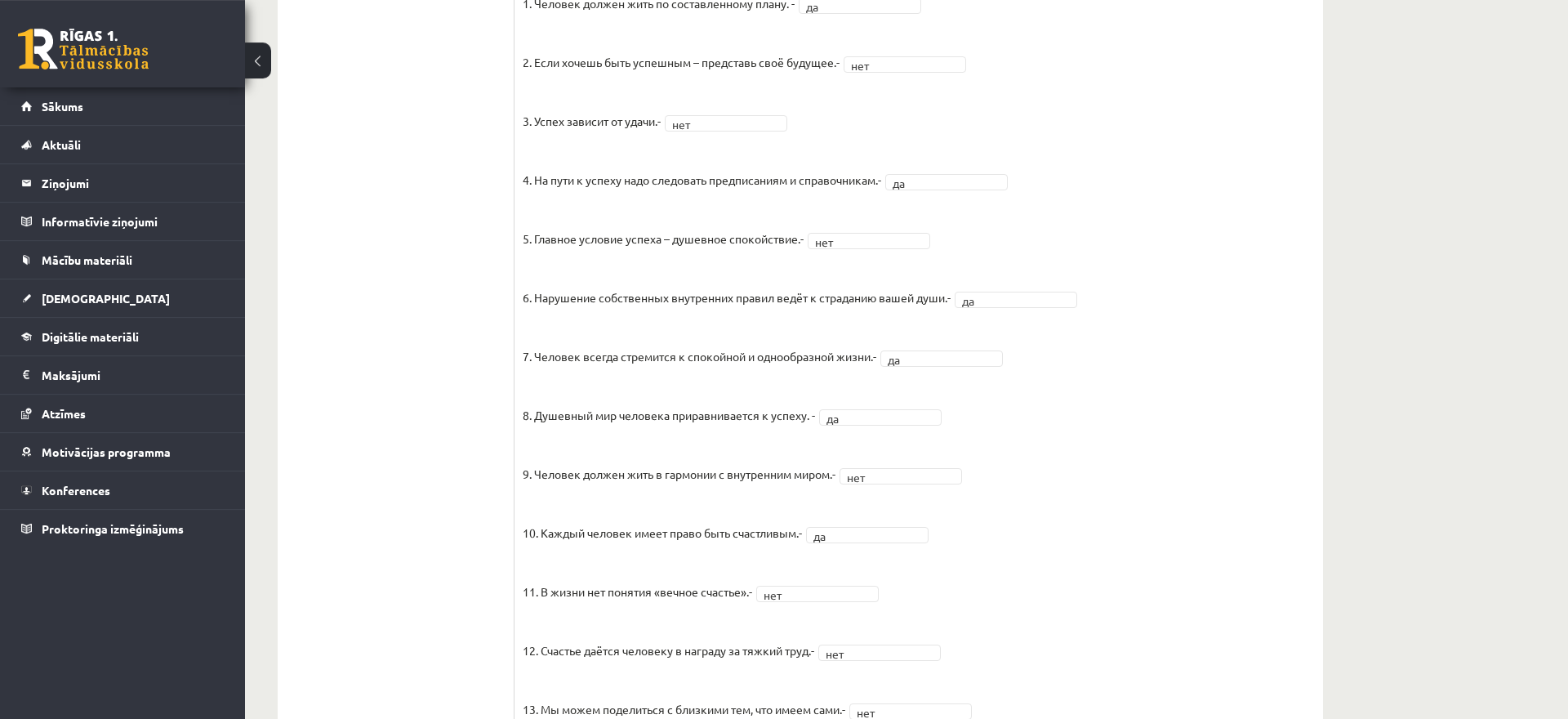
scroll to position [1190, 0]
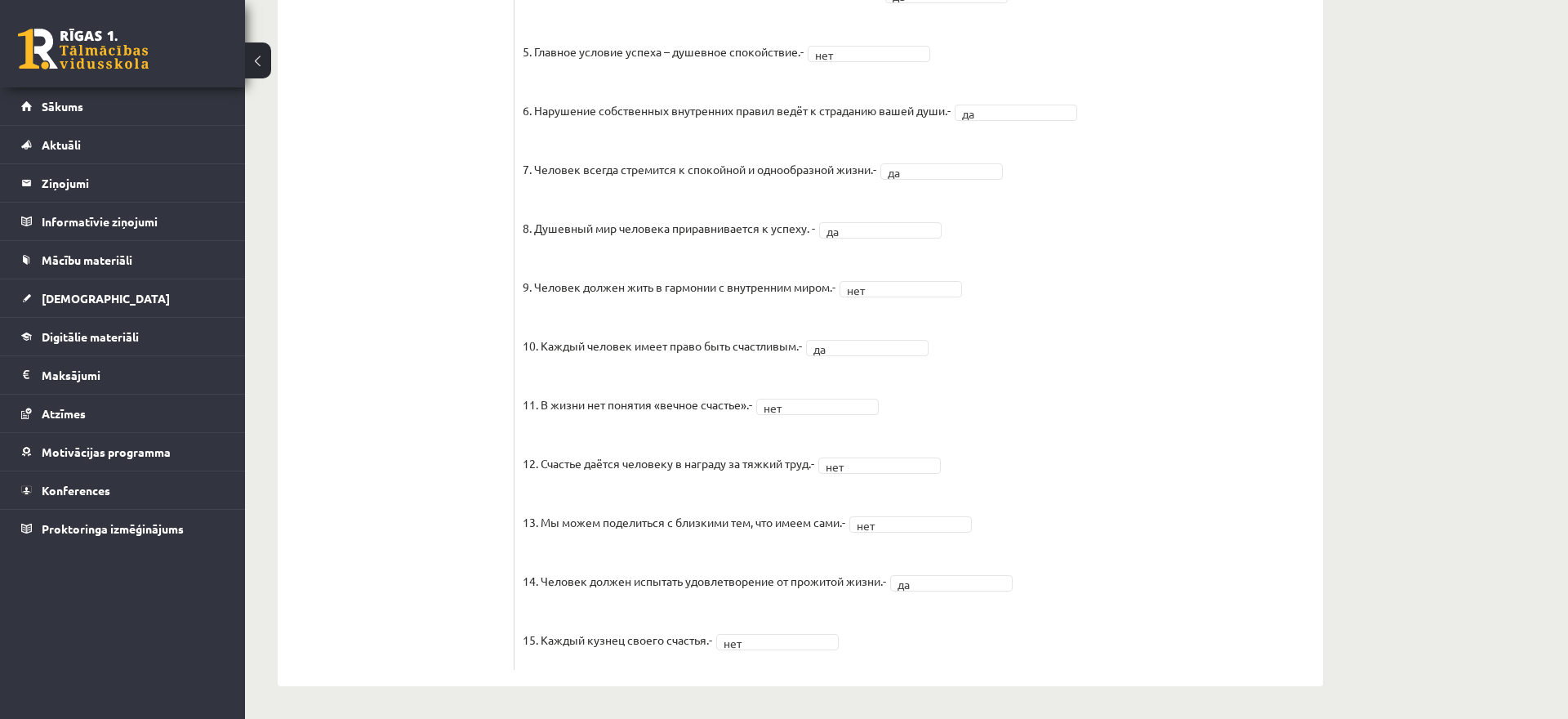
drag, startPoint x: 523, startPoint y: 140, endPoint x: 910, endPoint y: 621, distance: 617.4
copy label
click at [1064, 369] on fieldset "1. Человек должен жить по составленному плану. - да ** 2. Если хочешь быть успе…" at bounding box center [919, 232] width 792 height 858
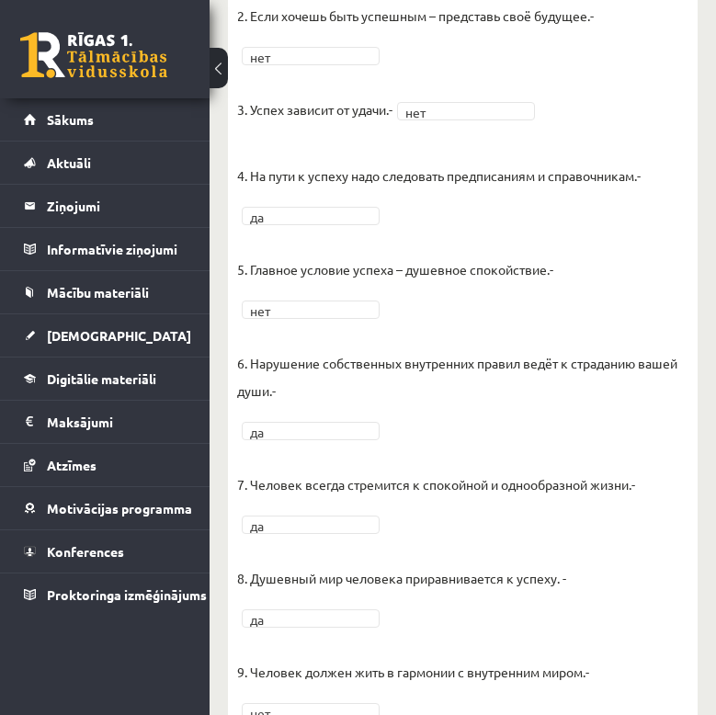
scroll to position [1808, 0]
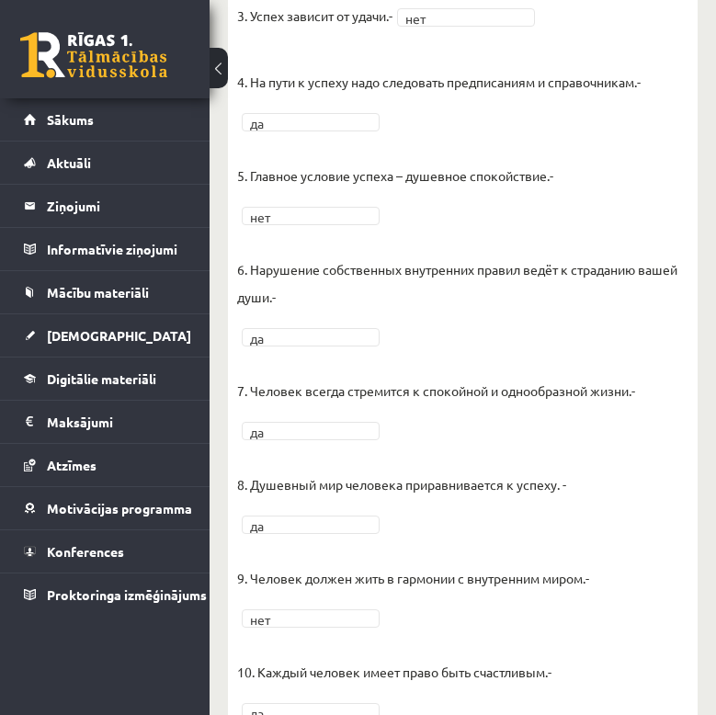
click at [357, 159] on p "5. Главное условие успеха – душевное спокойствие.-" at bounding box center [395, 161] width 316 height 55
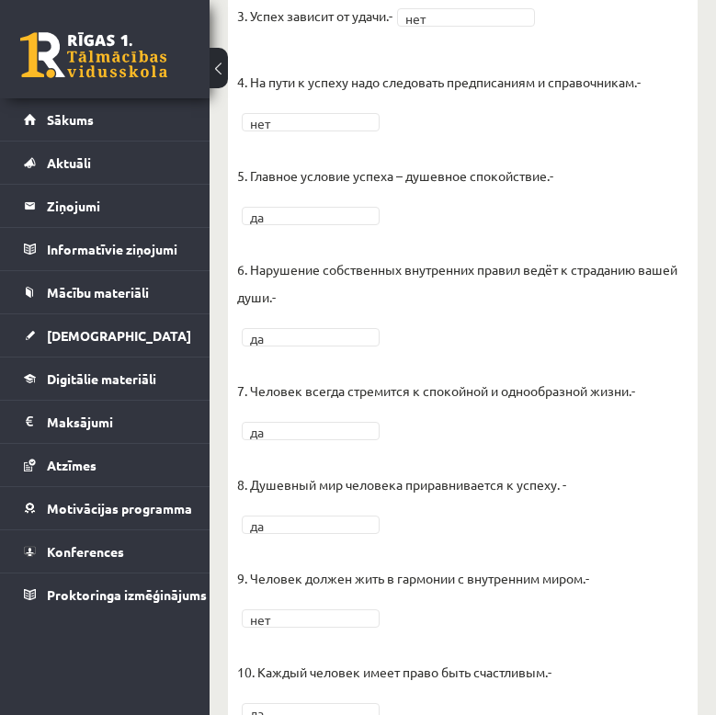
click at [399, 332] on fieldset "1. Человек должен жить по составленному плану. - да ** 2. Если хочешь быть успе…" at bounding box center [462, 476] width 451 height 1324
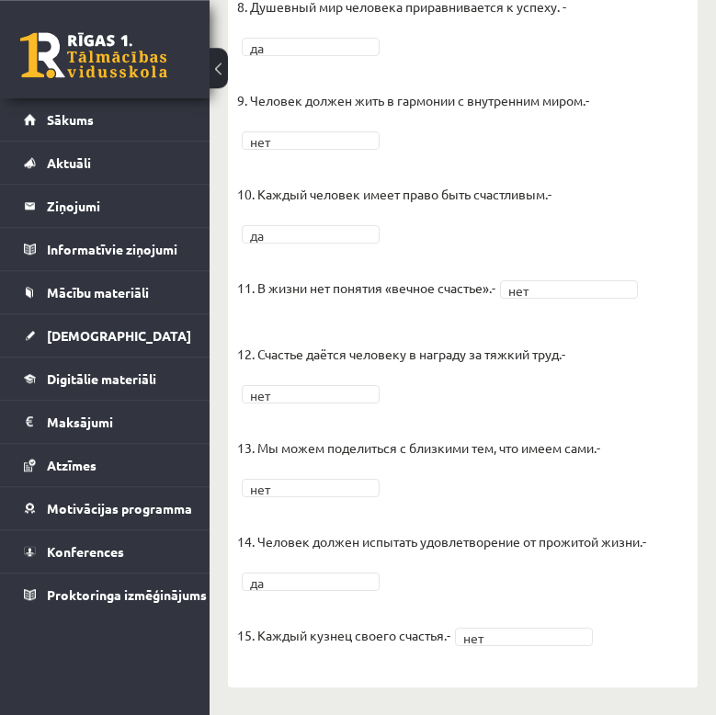
scroll to position [2287, 0]
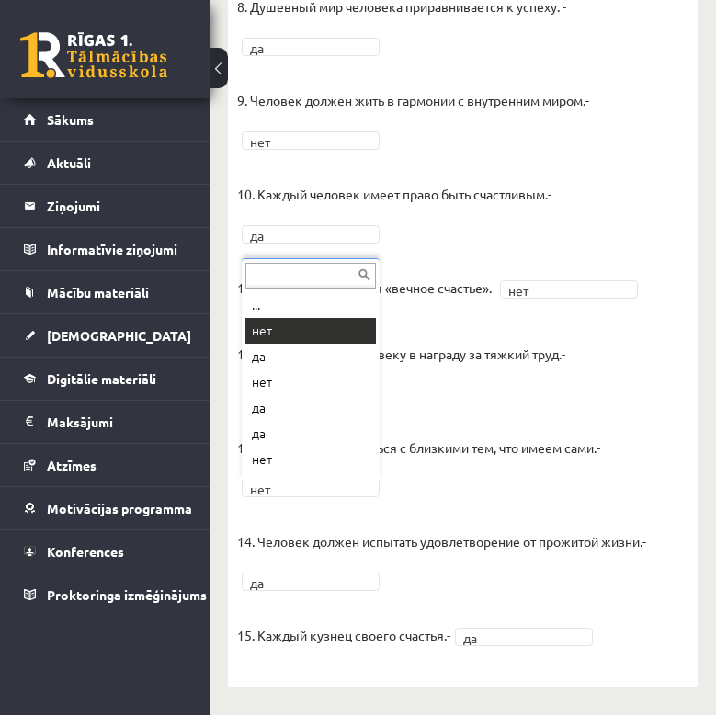
scroll to position [22, 0]
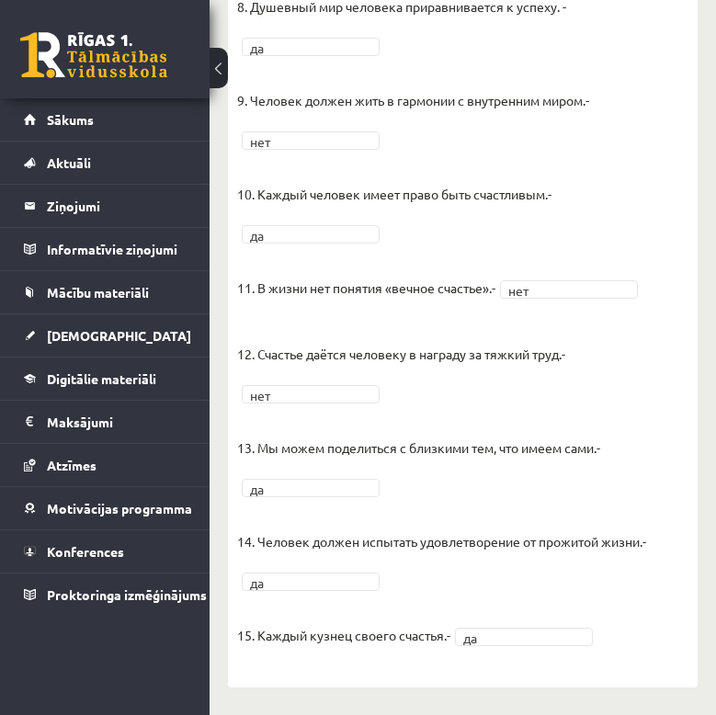
click at [489, 514] on p "14. Человек должен испытать удовлетворение от прожитой жизни.-" at bounding box center [441, 527] width 409 height 55
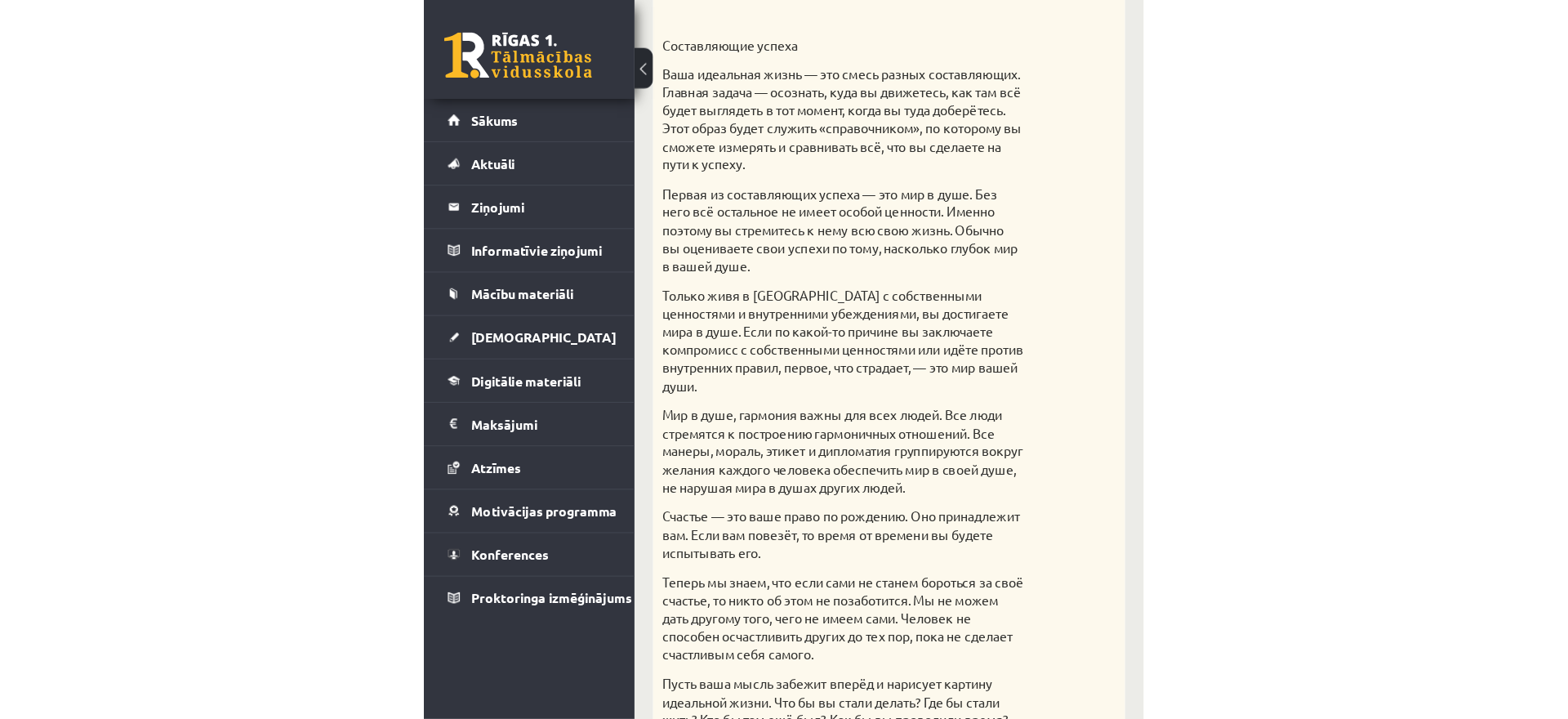
scroll to position [365, 0]
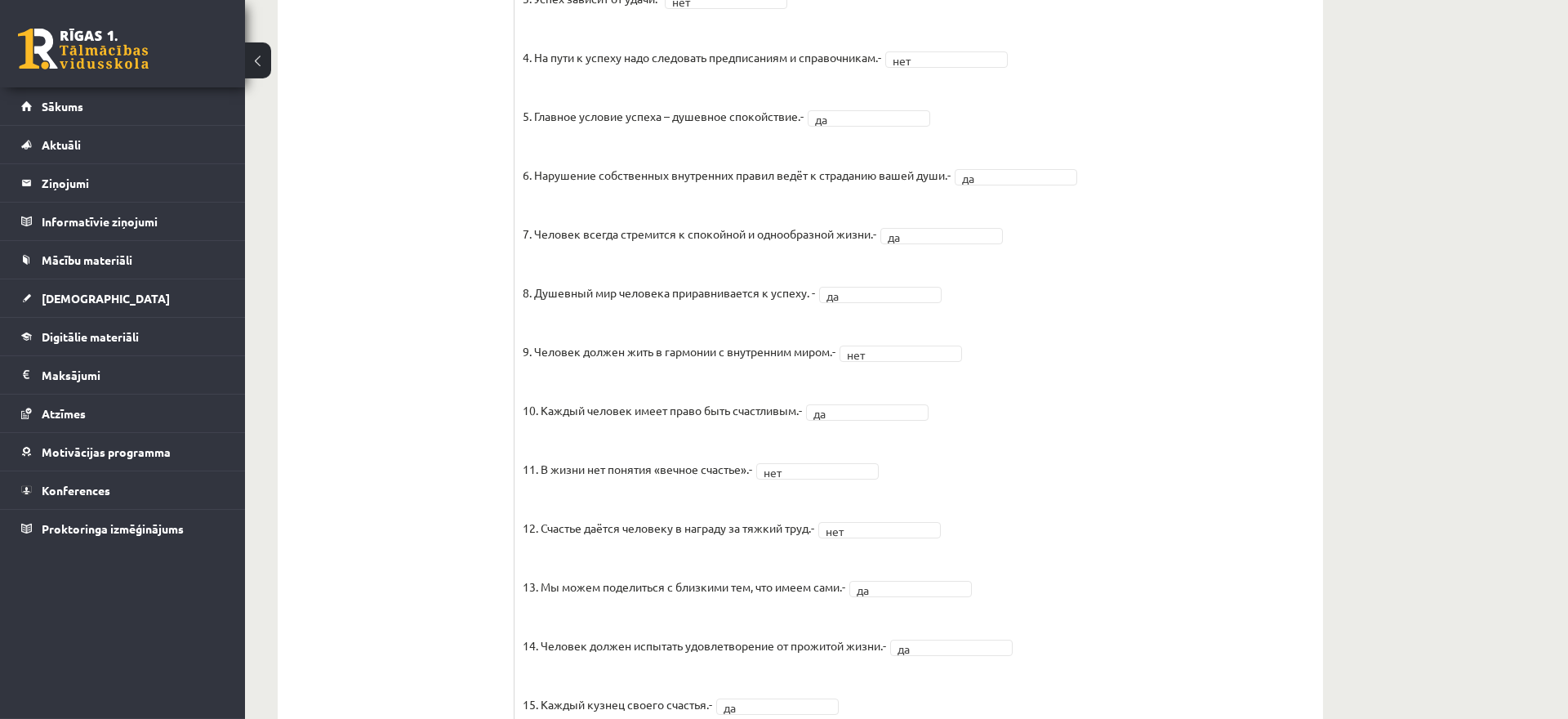
click at [1078, 445] on fieldset "1. Человек должен жить по составленному плану. - да ** 2. Если хочешь быть успе…" at bounding box center [919, 297] width 792 height 858
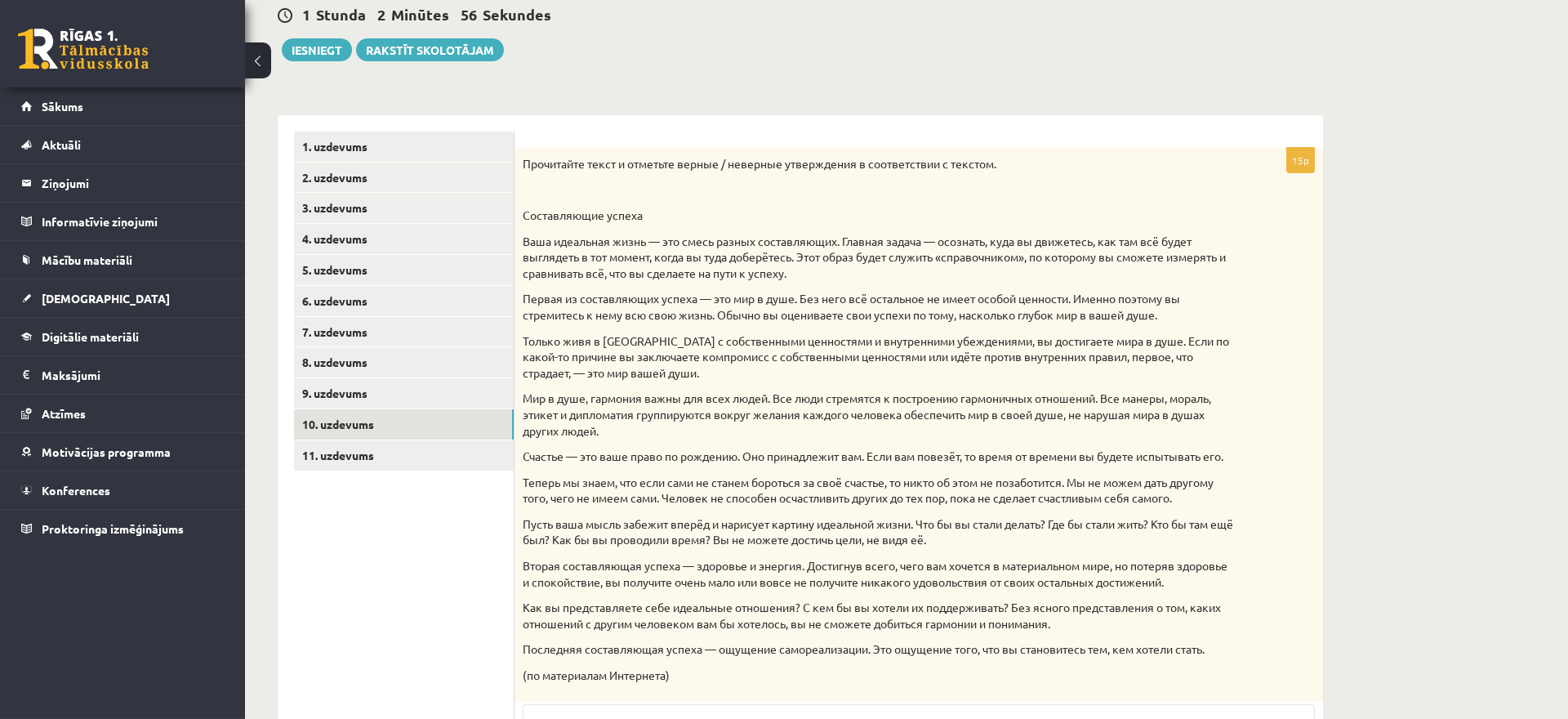
scroll to position [108, 0]
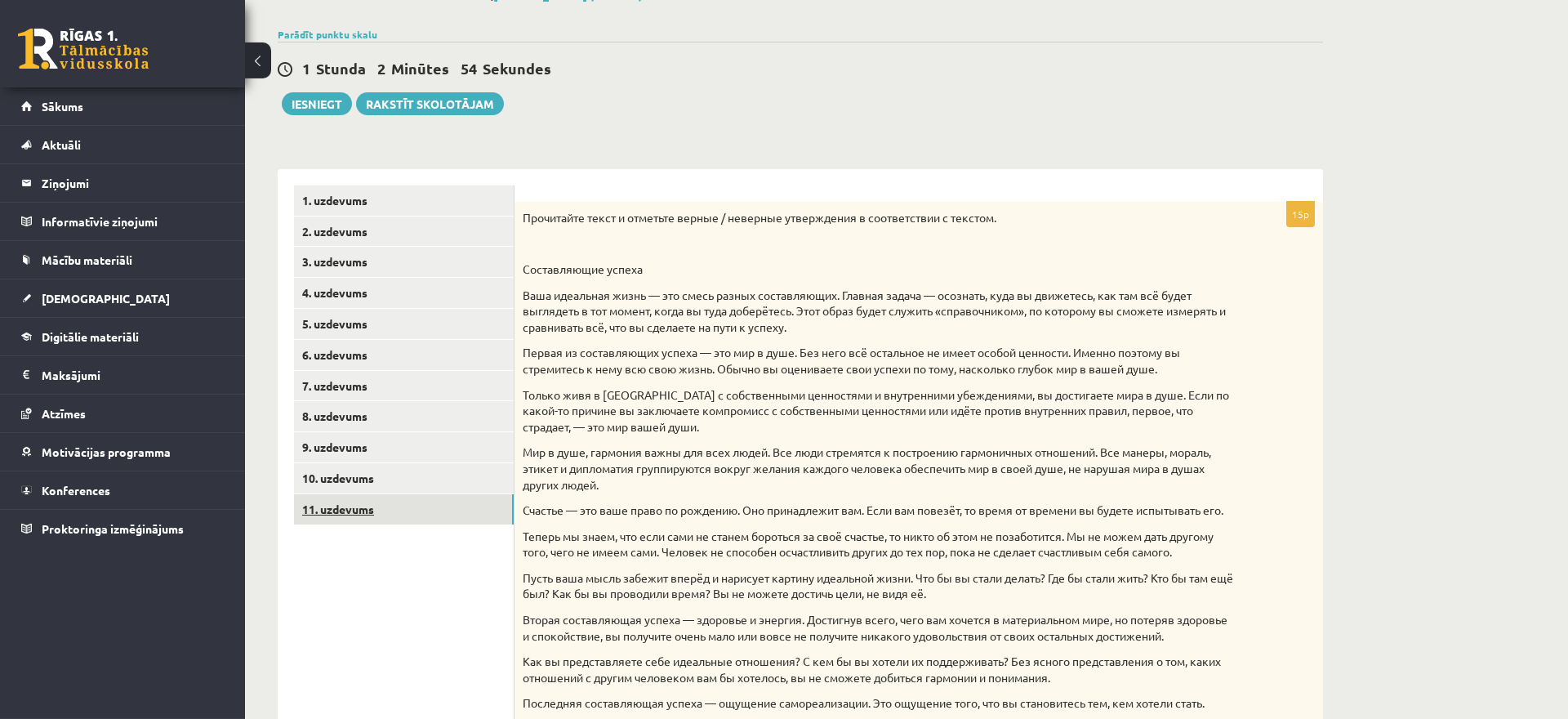
click at [430, 502] on link "11. uzdevums" at bounding box center [403, 509] width 219 height 30
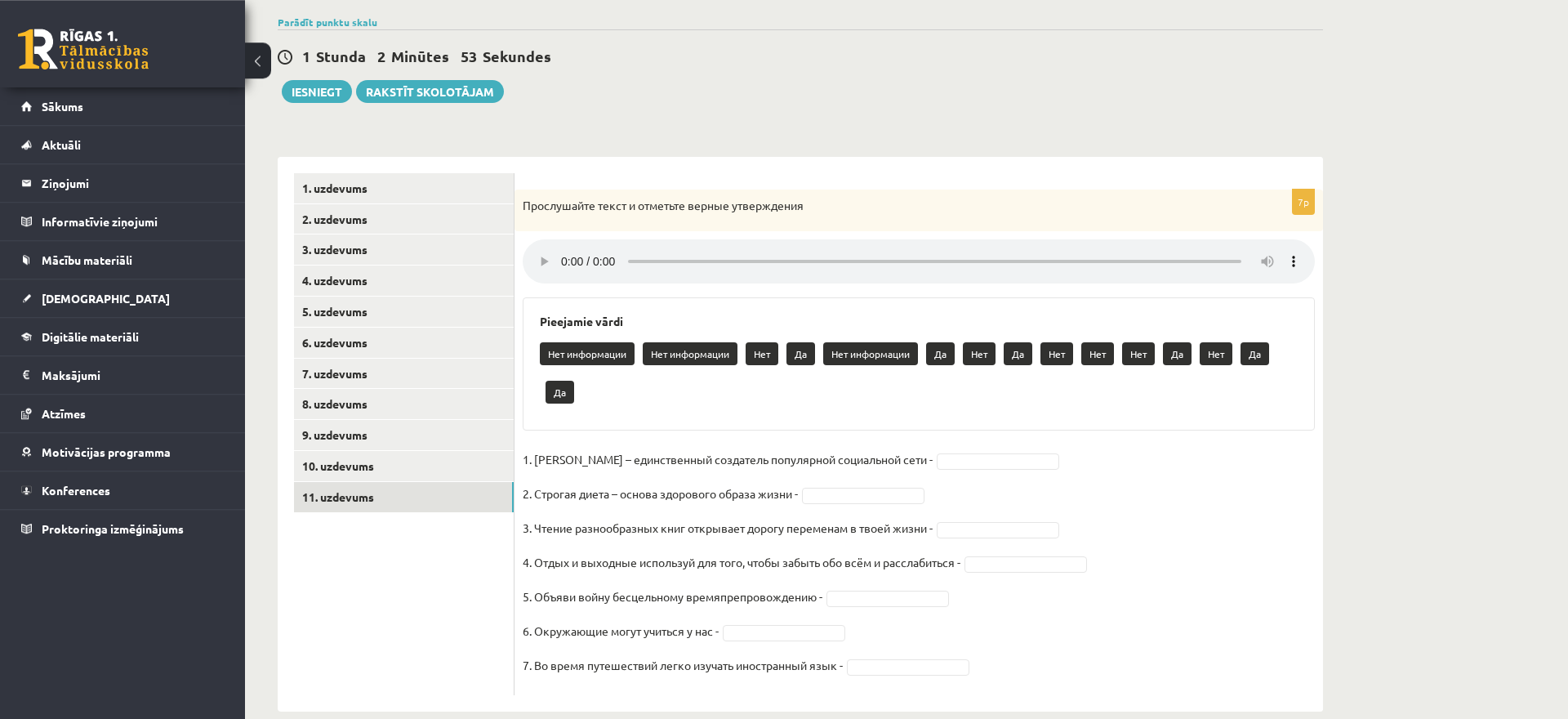
scroll to position [135, 0]
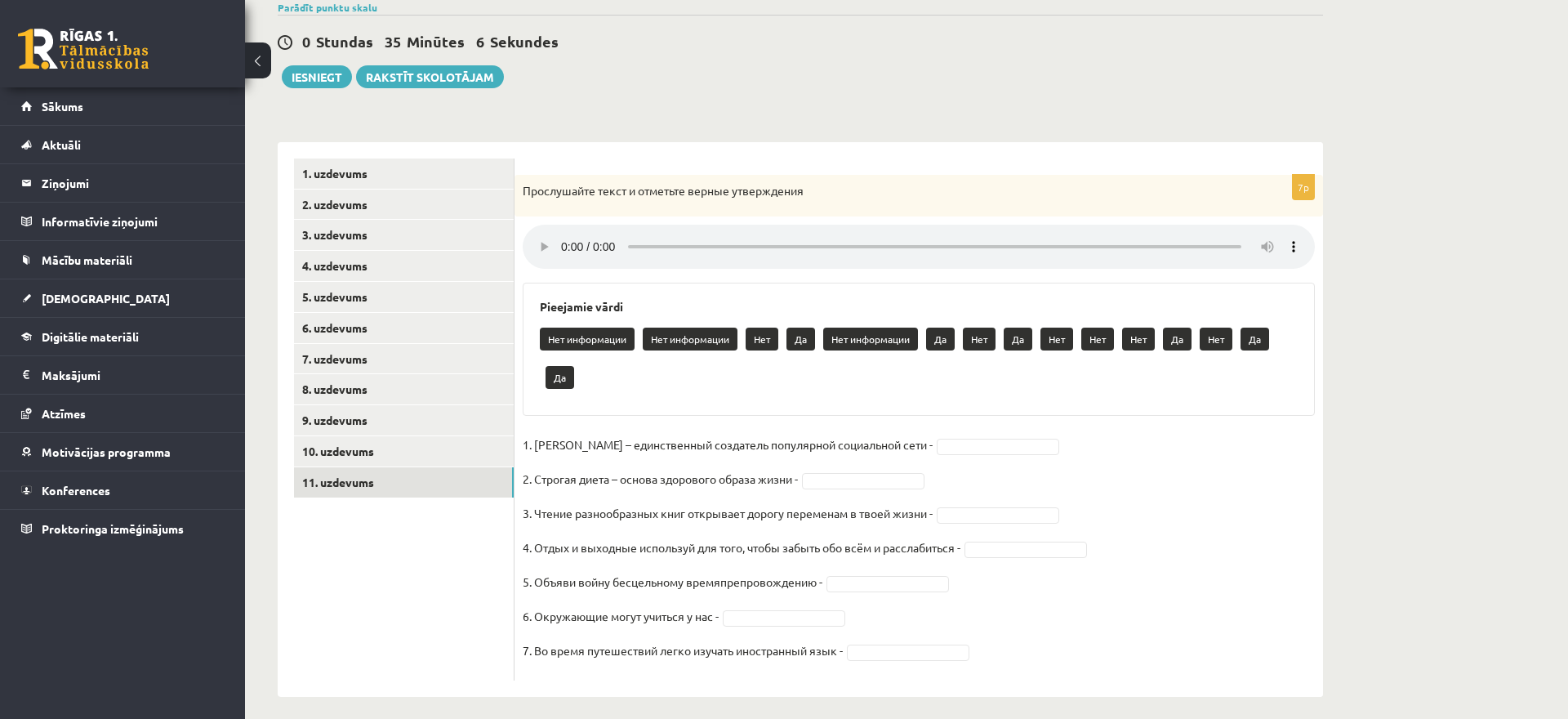
drag, startPoint x: 521, startPoint y: 192, endPoint x: 956, endPoint y: 650, distance: 631.7
click at [958, 218] on div "Прослушайте текст и отметьте верные утверждения" at bounding box center [919, 196] width 808 height 43
click at [854, 407] on div "7p Прослушайте текст и отметьте верные утверждения Pieejamie vārdi Нет информац…" at bounding box center [919, 427] width 808 height 506
drag, startPoint x: 535, startPoint y: 438, endPoint x: 971, endPoint y: 640, distance: 480.5
click at [971, 640] on fieldset "1. Павел Дуров – единственный создатель популярной социальной сети - 2. Строгая…" at bounding box center [919, 552] width 792 height 240
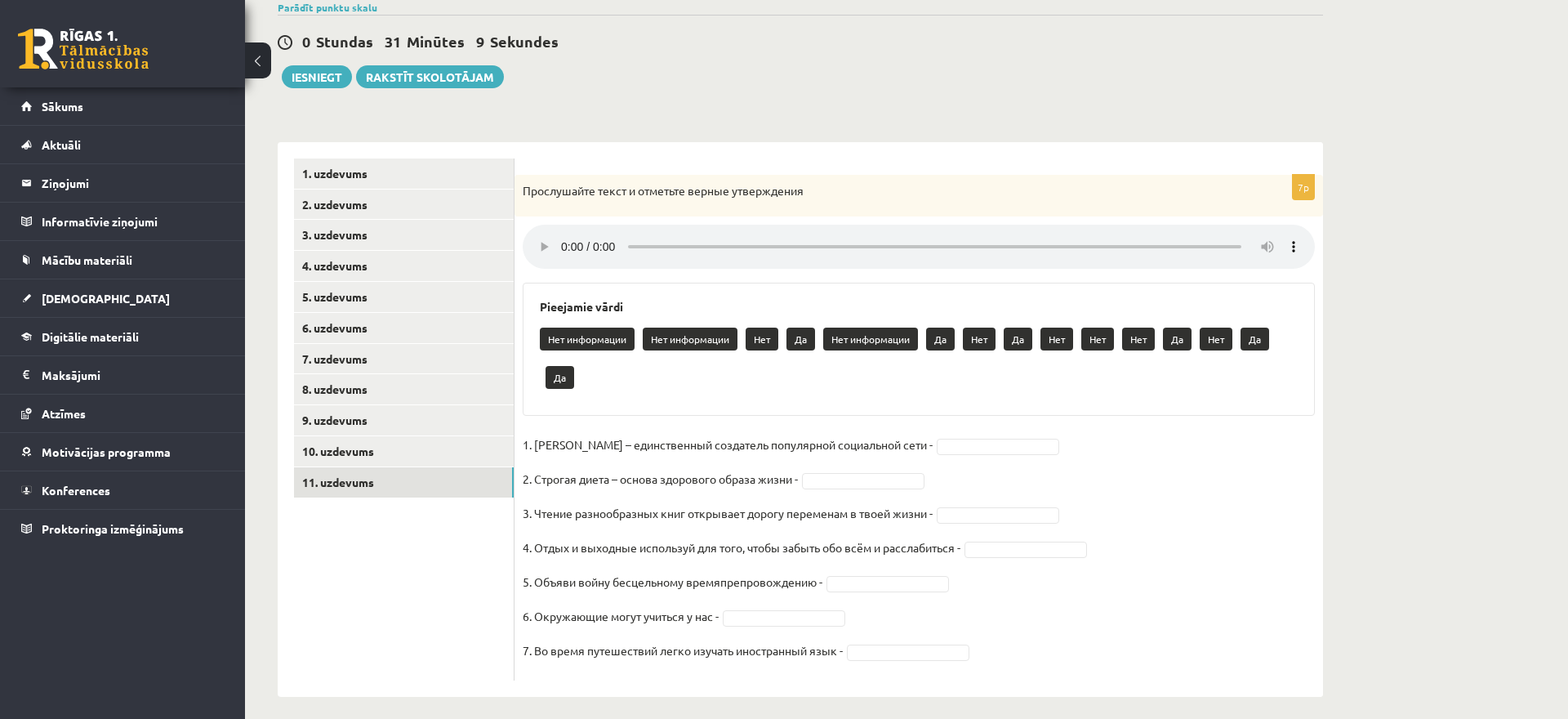
click at [685, 359] on div "Нет информации Нет информации Нет Да Нет информации Да Нет Да Нет Нет Нет Да Не…" at bounding box center [919, 360] width 758 height 76
click at [542, 217] on div "Прослушайте текст и отметьте верные утверждения" at bounding box center [919, 196] width 808 height 43
click at [977, 437] on body "0 Dāvanas 1042 mP 157 xp Melānija Āboliņa Sākums Aktuāli Kā mācīties eSKOLĀ Kon…" at bounding box center [784, 224] width 1568 height 719
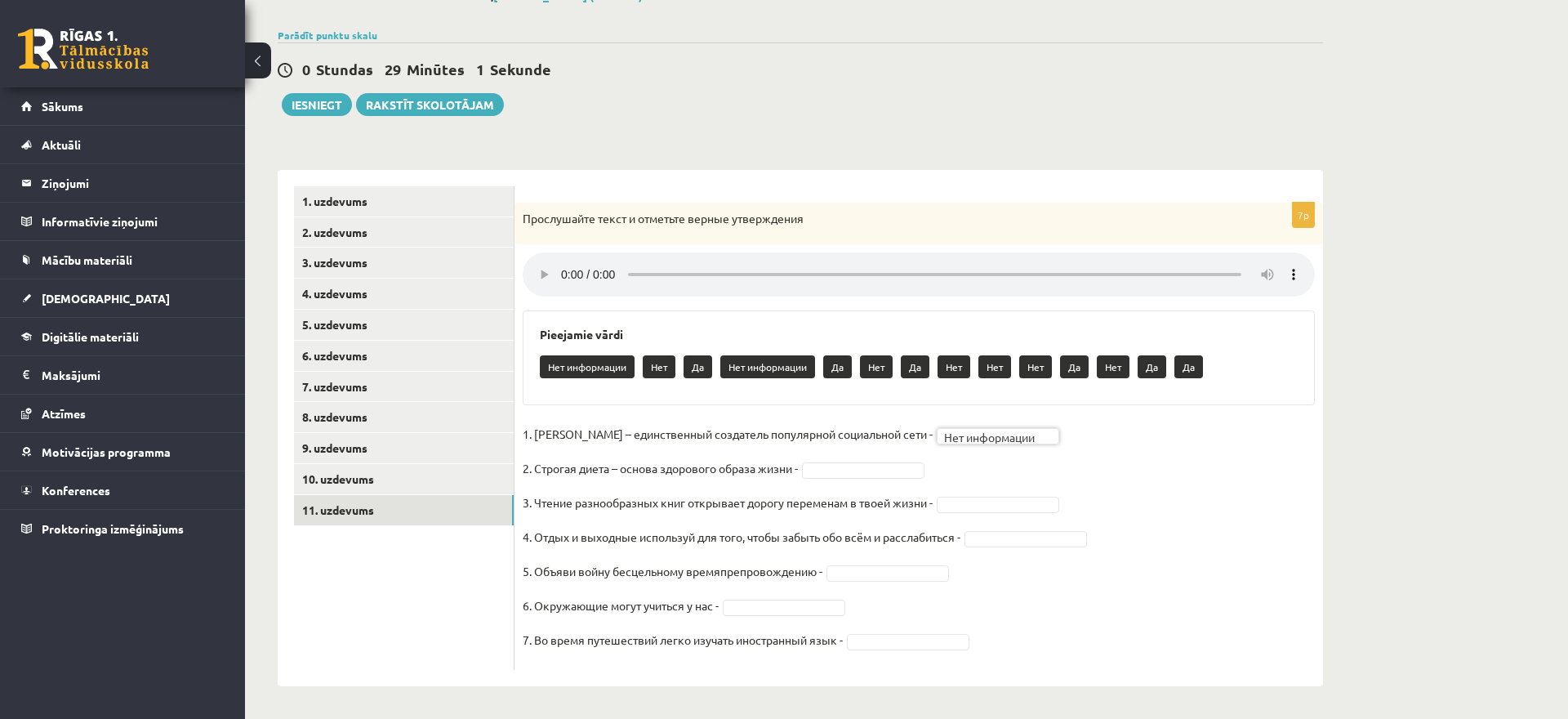
scroll to position [96, 0]
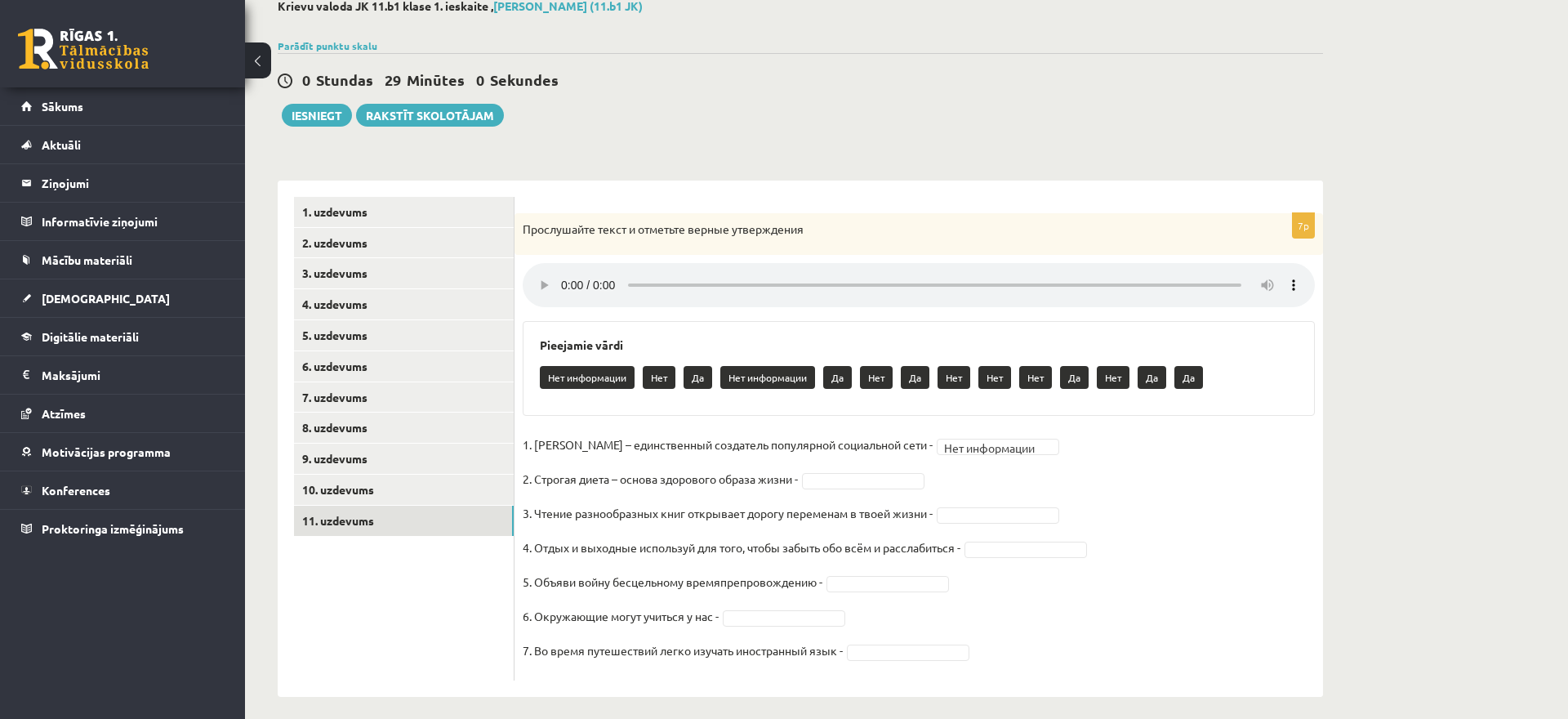
click at [1042, 458] on fieldset "**********" at bounding box center [919, 552] width 792 height 240
drag, startPoint x: 533, startPoint y: 461, endPoint x: 929, endPoint y: 643, distance: 435.8
click at [929, 643] on fieldset "**********" at bounding box center [919, 552] width 792 height 240
click at [872, 535] on p "4. Отдых и выходные используй для того, чтобы забыть обо всём и расслабиться -" at bounding box center [741, 547] width 438 height 25
drag, startPoint x: 538, startPoint y: 433, endPoint x: 872, endPoint y: 666, distance: 407.2
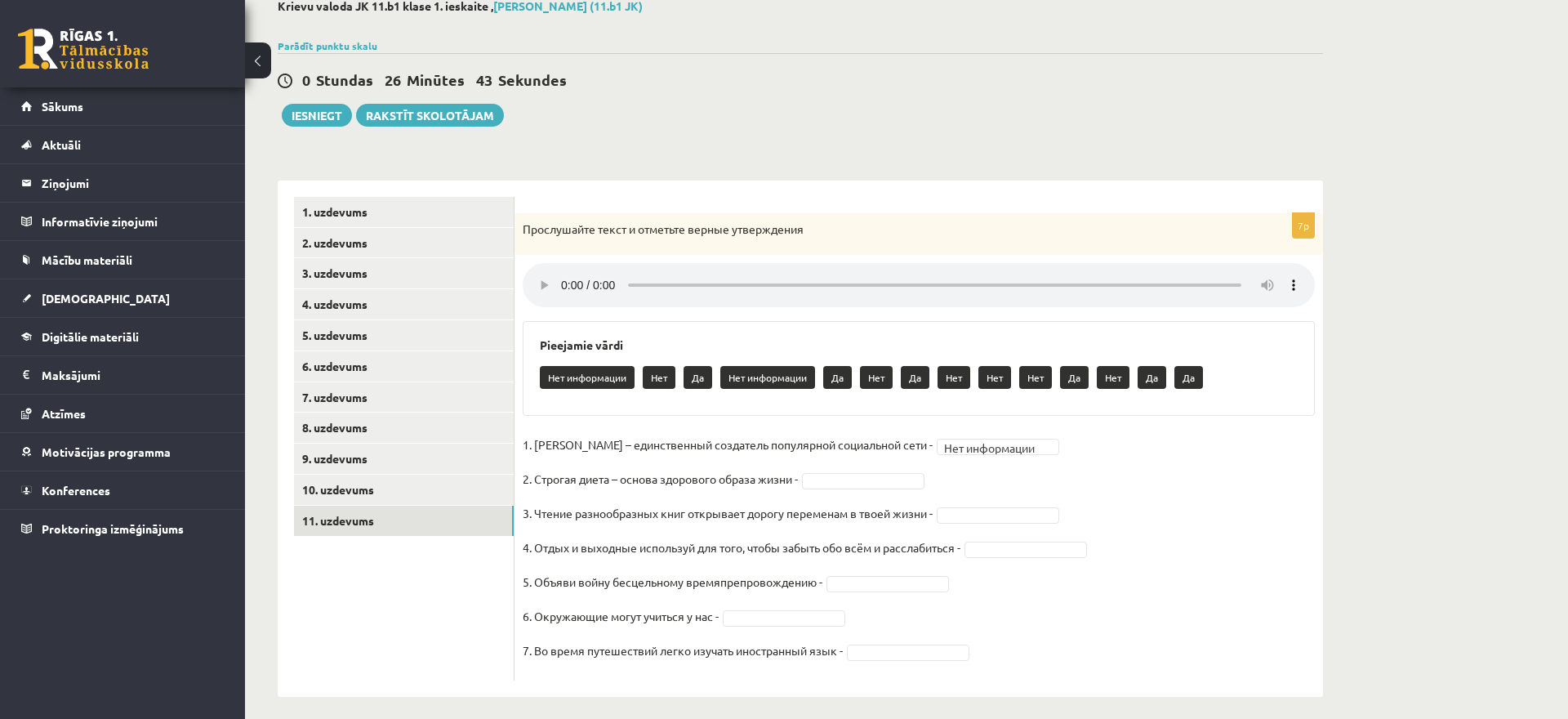
click at [872, 666] on div "**********" at bounding box center [919, 447] width 808 height 467
click at [688, 478] on p "2. Строгая диета – основа здорового образа жизни -" at bounding box center [660, 479] width 275 height 25
click at [962, 502] on body "0 Dāvanas 1042 mP 157 xp Melānija Āboliņa Sākums Aktuāli Kā mācīties eSKOLĀ Kon…" at bounding box center [784, 263] width 1568 height 719
drag, startPoint x: 537, startPoint y: 532, endPoint x: 876, endPoint y: 641, distance: 356.1
click at [876, 641] on fieldset "**********" at bounding box center [919, 552] width 792 height 240
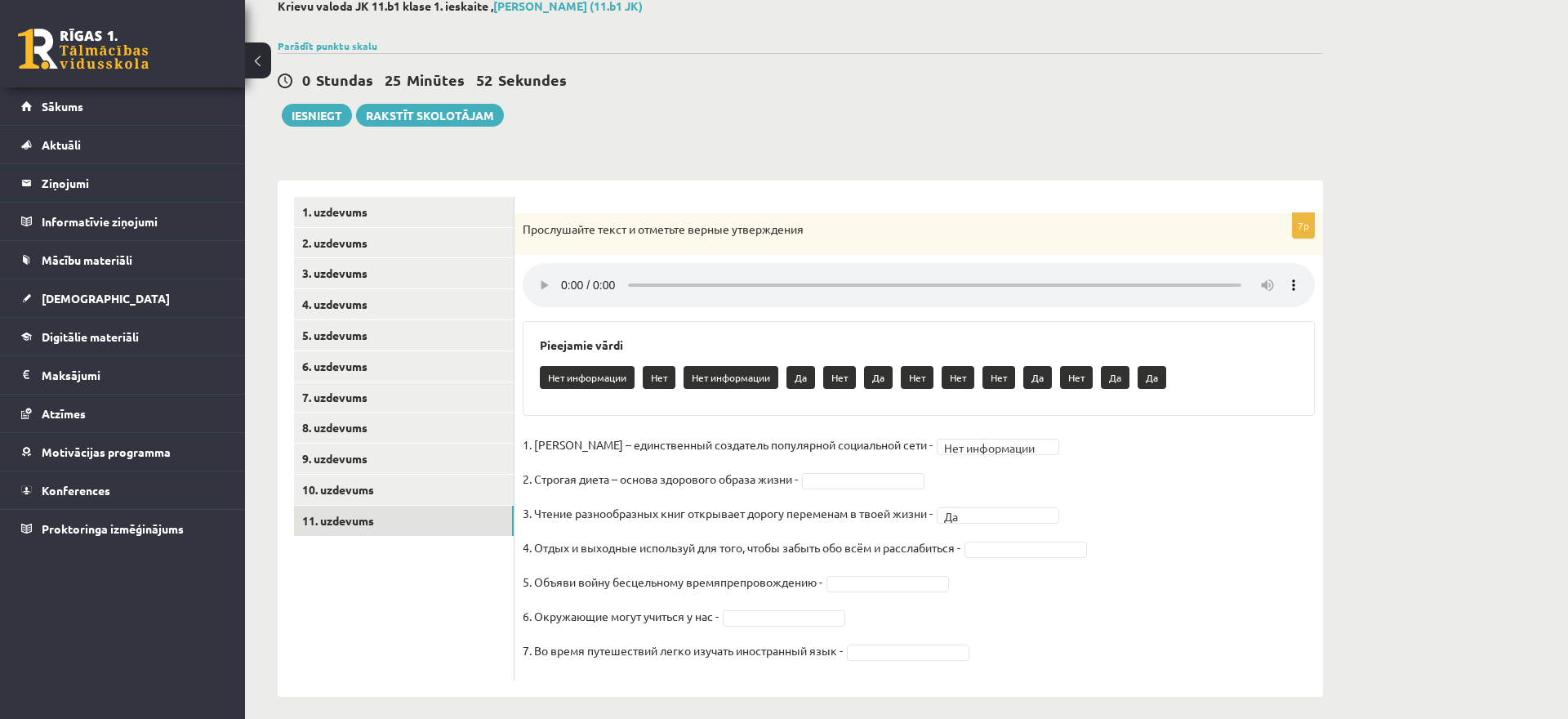
click at [704, 593] on fieldset "**********" at bounding box center [919, 552] width 792 height 240
click at [951, 440] on body "0 Dāvanas 1042 mP 157 xp Melānija Āboliņa Sākums Aktuāli Kā mācīties eSKOLĀ Kon…" at bounding box center [784, 263] width 1568 height 719
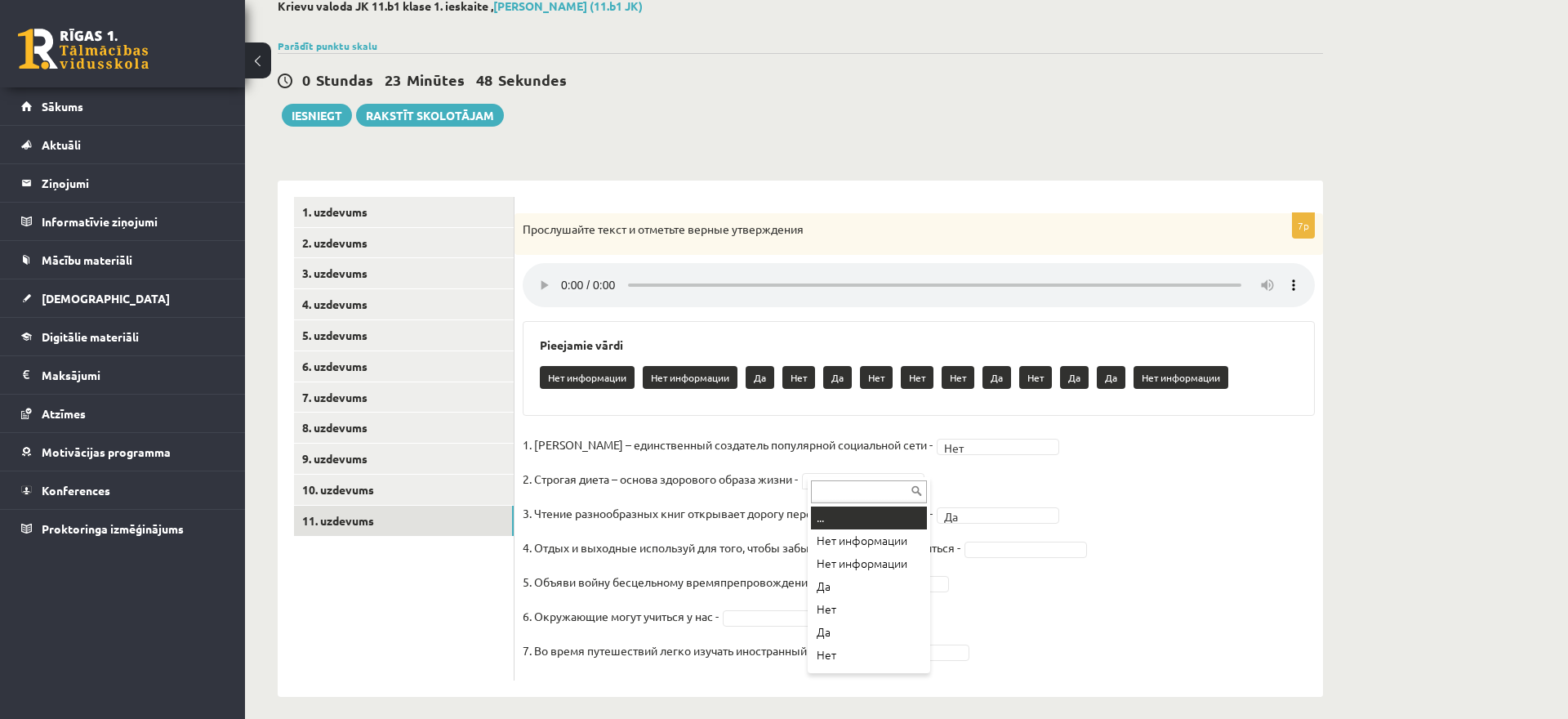
click at [886, 472] on body "0 Dāvanas 1042 mP 157 xp Melānija Āboliņa Sākums Aktuāli Kā mācīties eSKOLĀ Kon…" at bounding box center [784, 263] width 1568 height 719
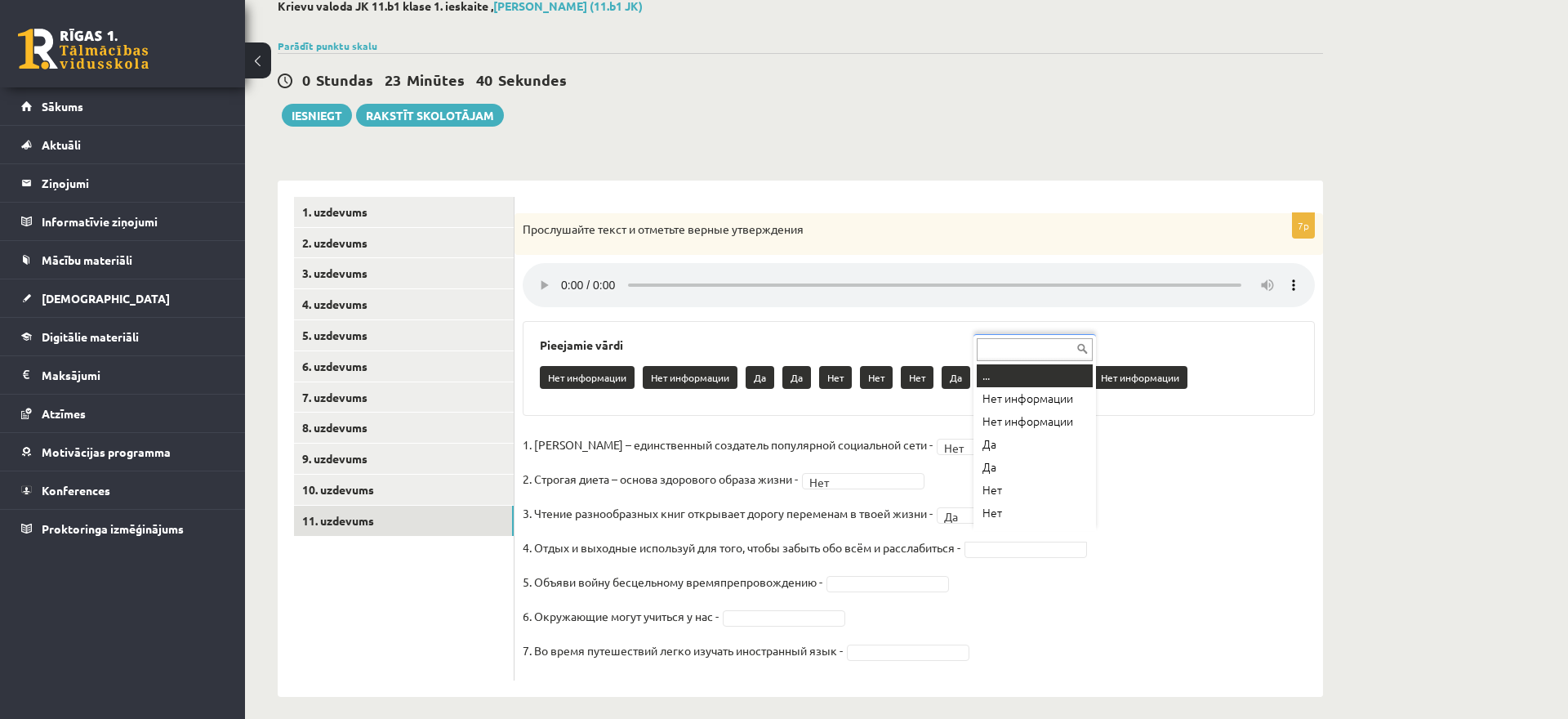
click at [1033, 534] on body "0 Dāvanas 1042 mP 157 xp Melānija Āboliņa Sākums Aktuāli Kā mācīties eSKOLĀ Kon…" at bounding box center [784, 263] width 1568 height 719
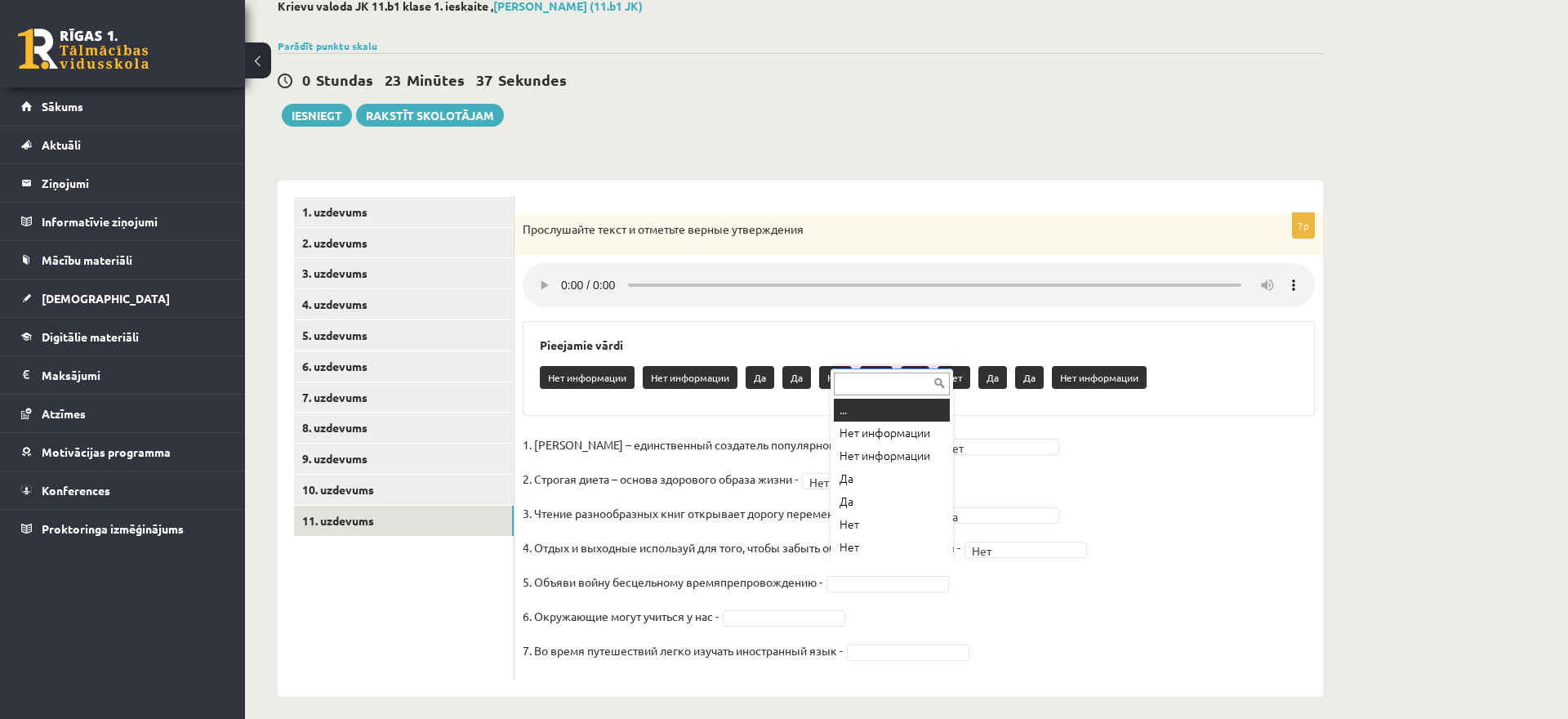
click at [937, 575] on body "0 Dāvanas 1042 mP 157 xp Melānija Āboliņa Sākums Aktuāli Kā mācīties eSKOLĀ Kon…" at bounding box center [784, 263] width 1568 height 719
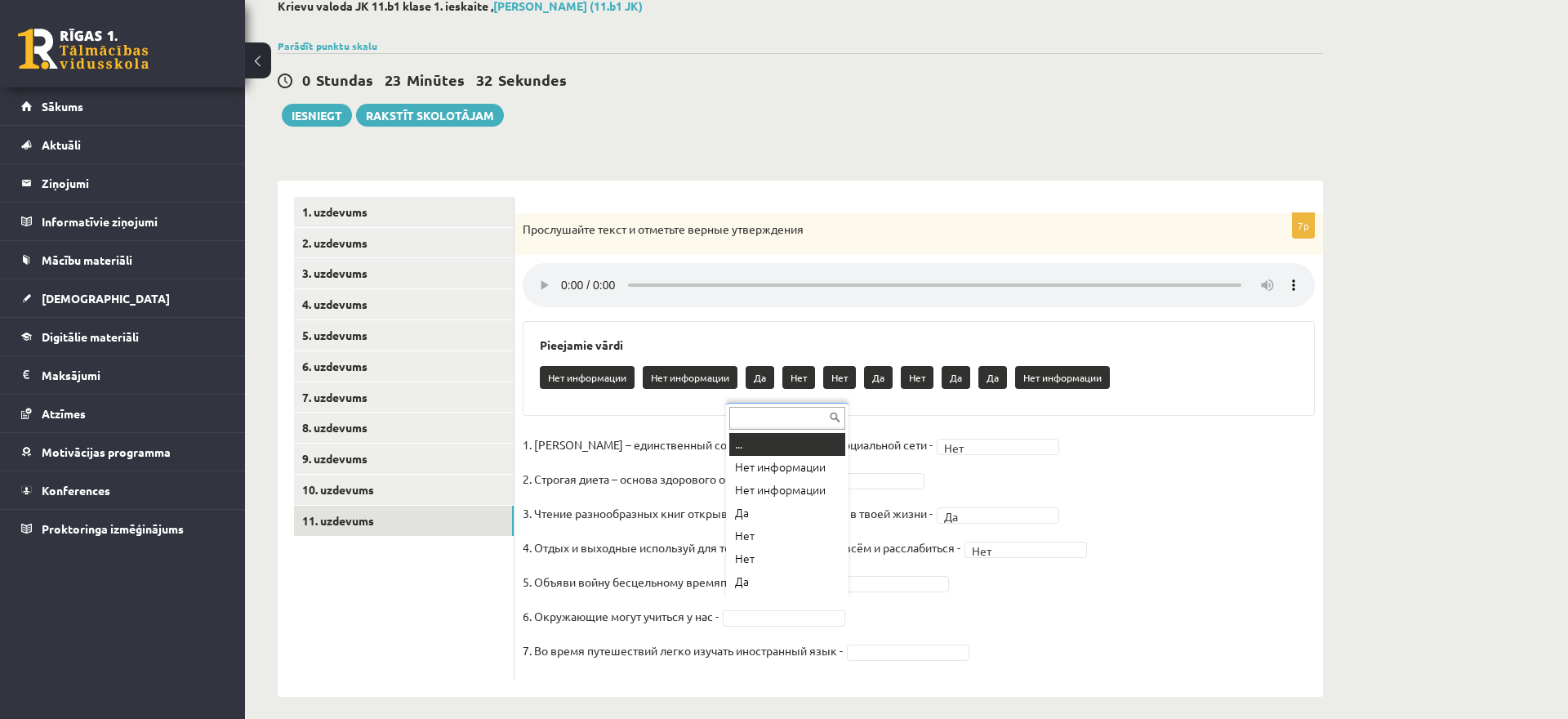
click at [843, 603] on body "0 Dāvanas 1042 mP 157 xp Melānija Āboliņa Sākums Aktuāli Kā mācīties eSKOLĀ Kon…" at bounding box center [784, 263] width 1568 height 719
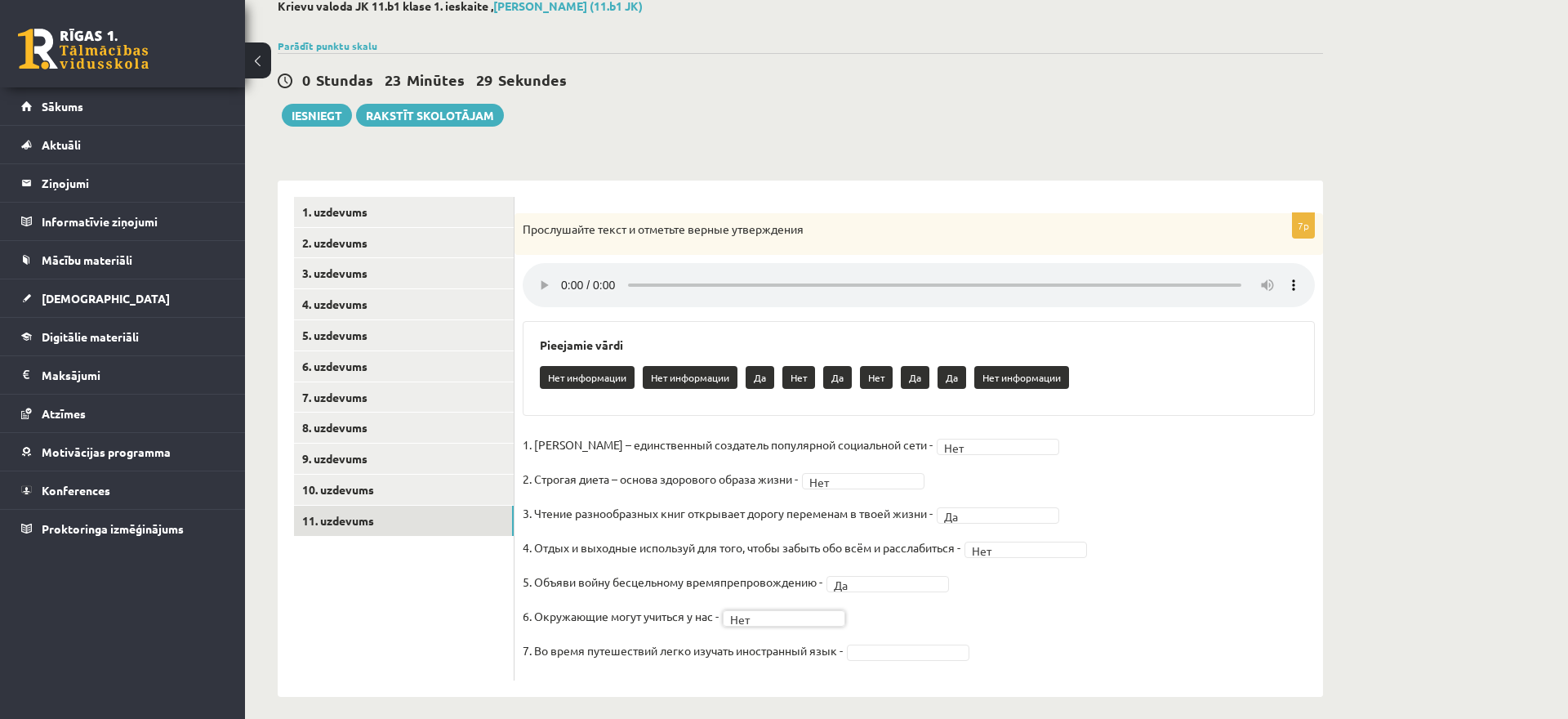
click at [911, 623] on body "0 Dāvanas 1042 mP 157 xp Melānija Āboliņa Sākums Aktuāli Kā mācīties eSKOLĀ Kon…" at bounding box center [784, 263] width 1568 height 719
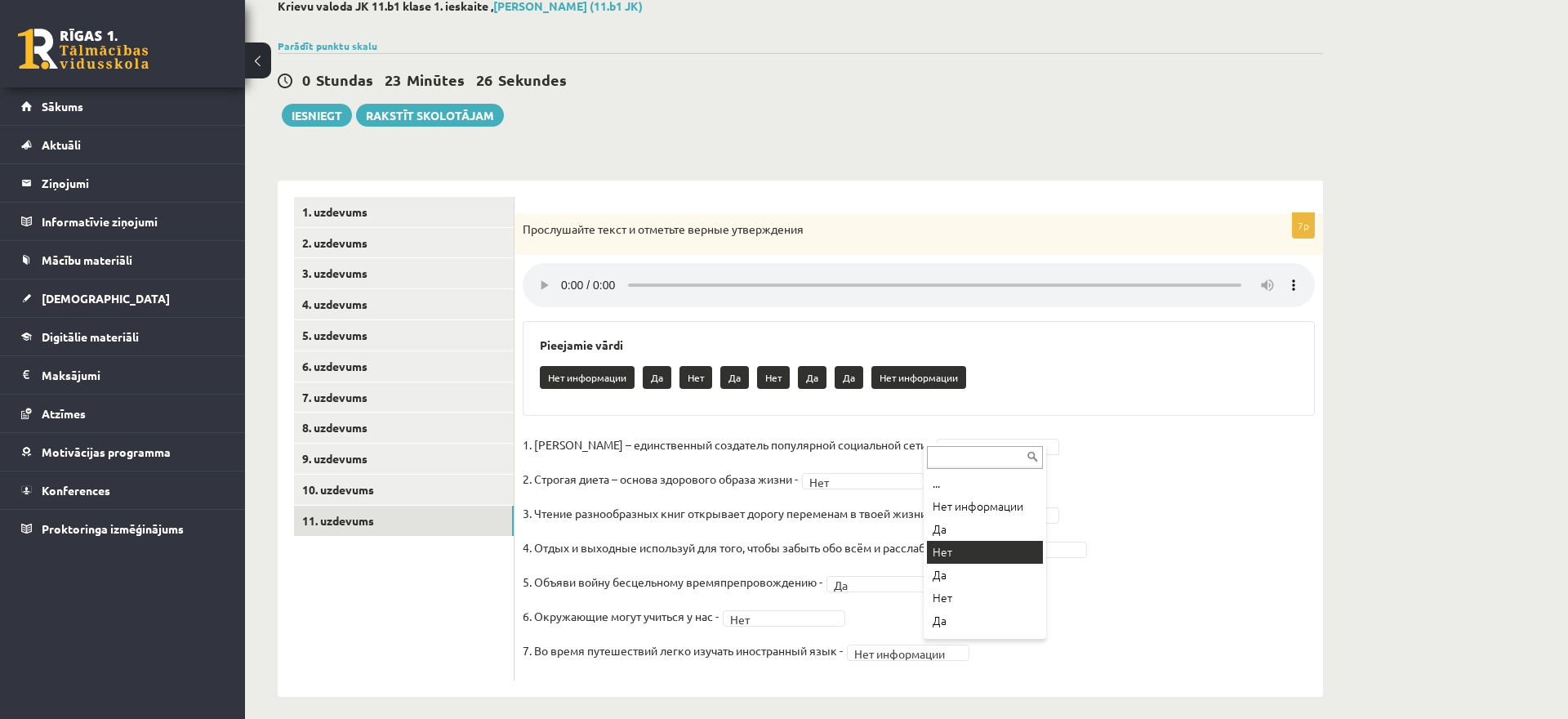
click at [965, 439] on body "0 Dāvanas 1042 mP 157 xp Melānija Āboliņa Sākums Aktuāli Kā mācīties eSKOLĀ Kon…" at bounding box center [784, 263] width 1568 height 719
drag, startPoint x: 957, startPoint y: 493, endPoint x: 957, endPoint y: 504, distance: 11.0
click at [957, 504] on ul "... Нет информации Да Нет Да Нет Да Да Нет информации" at bounding box center [983, 554] width 119 height 164
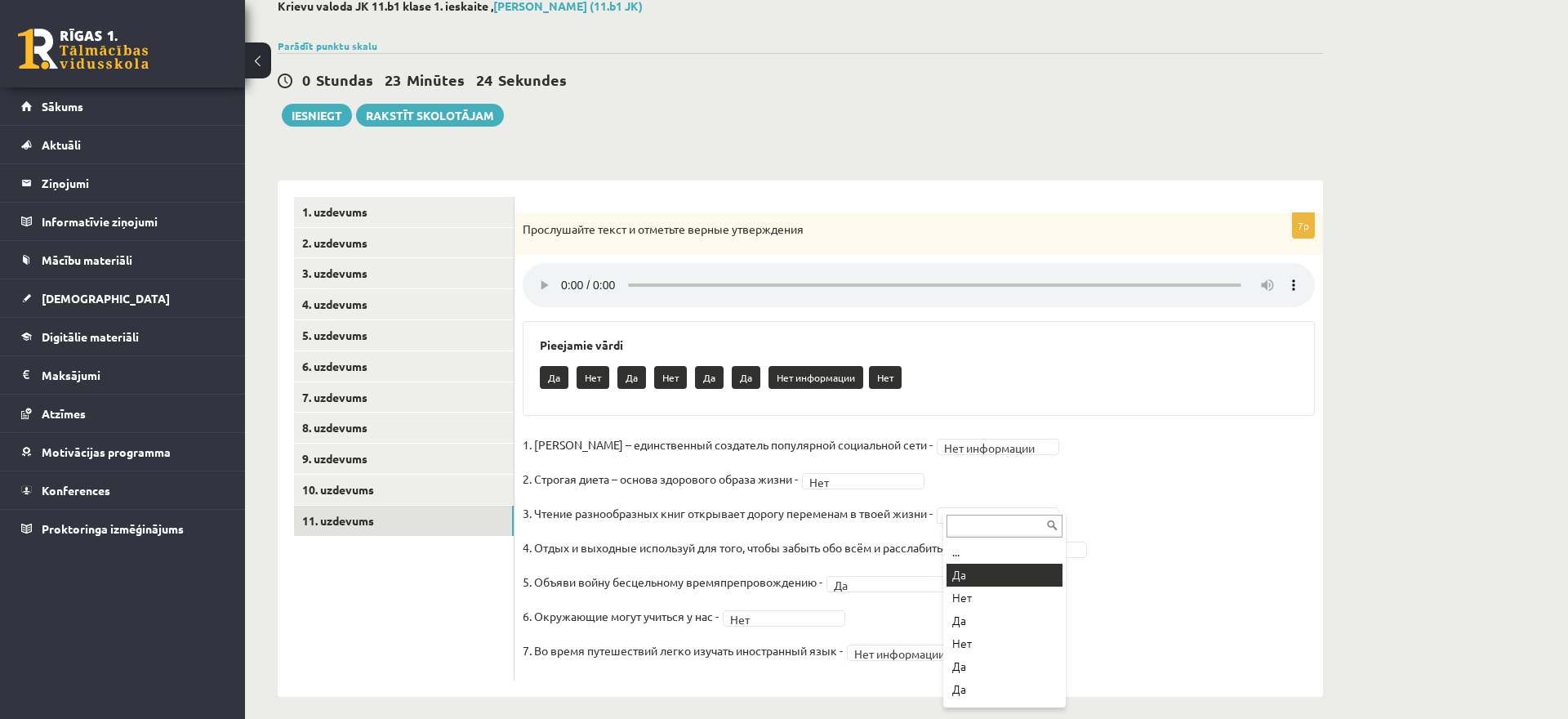
click at [957, 504] on body "0 Dāvanas 1042 mP 157 xp Melānija Āboliņa Sākums Aktuāli Kā mācīties eSKOLĀ Kon…" at bounding box center [784, 263] width 1568 height 719
click at [965, 487] on body "0 Dāvanas 1042 mP 157 xp Melānija Āboliņa Sākums Aktuāli Kā mācīties eSKOLĀ Kon…" at bounding box center [784, 263] width 1568 height 719
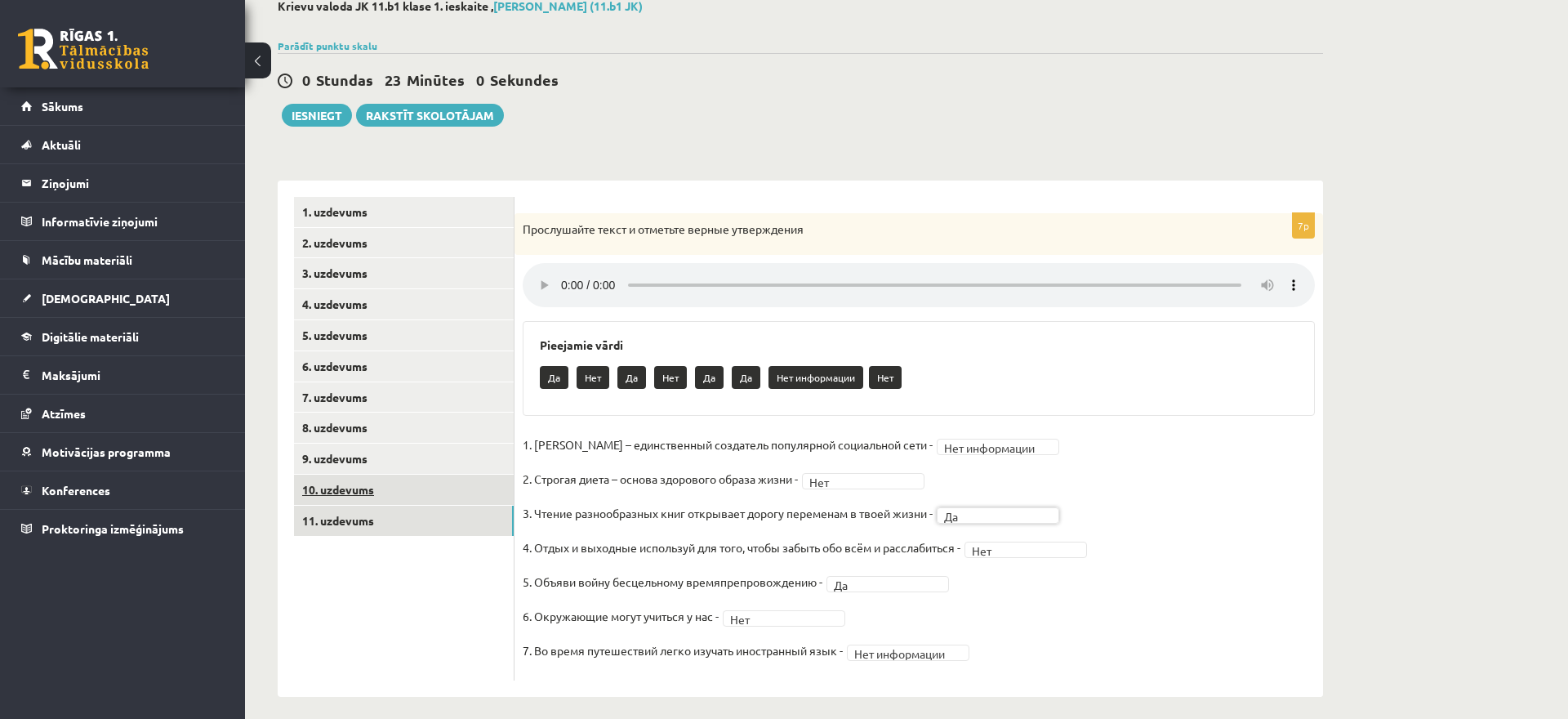
click at [464, 499] on link "10. uzdevums" at bounding box center [403, 490] width 219 height 30
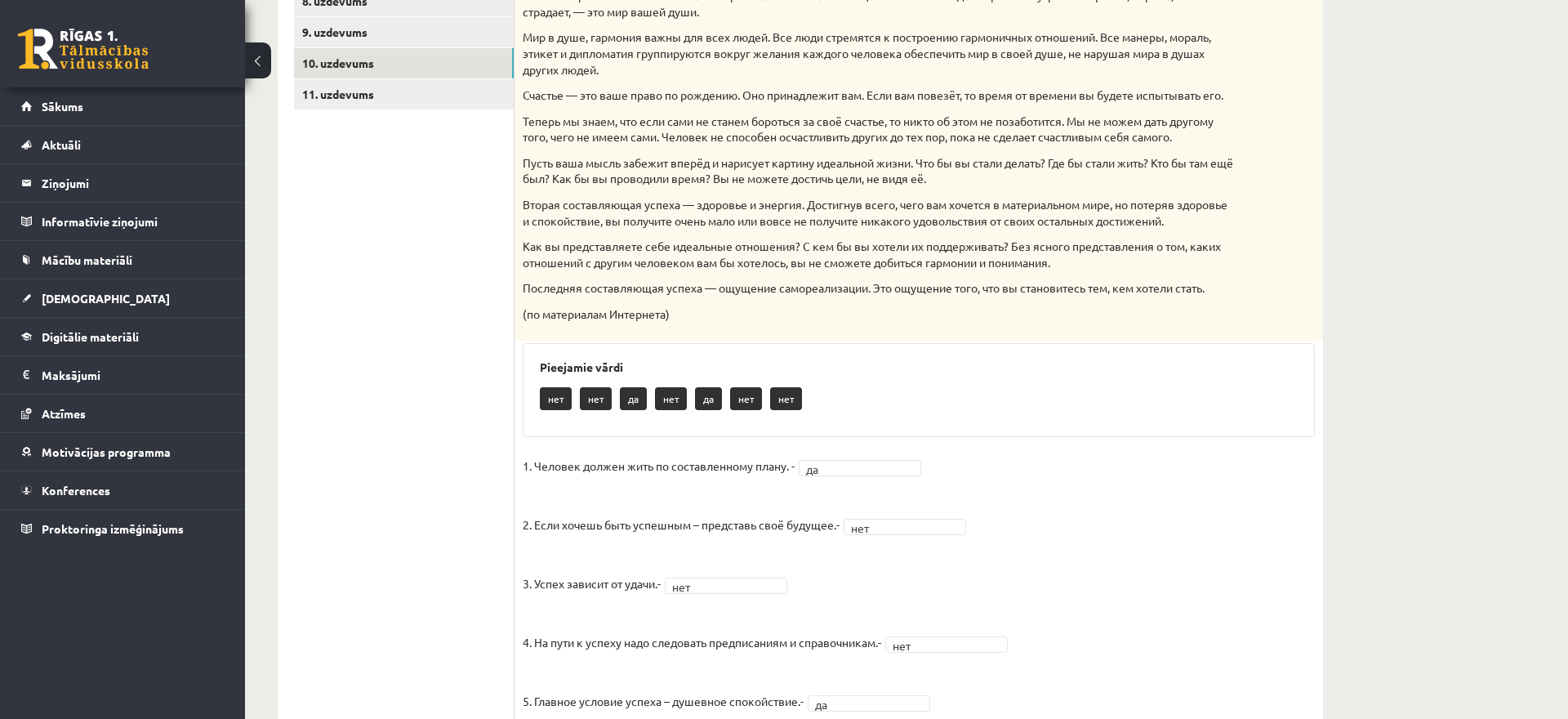
scroll to position [273, 0]
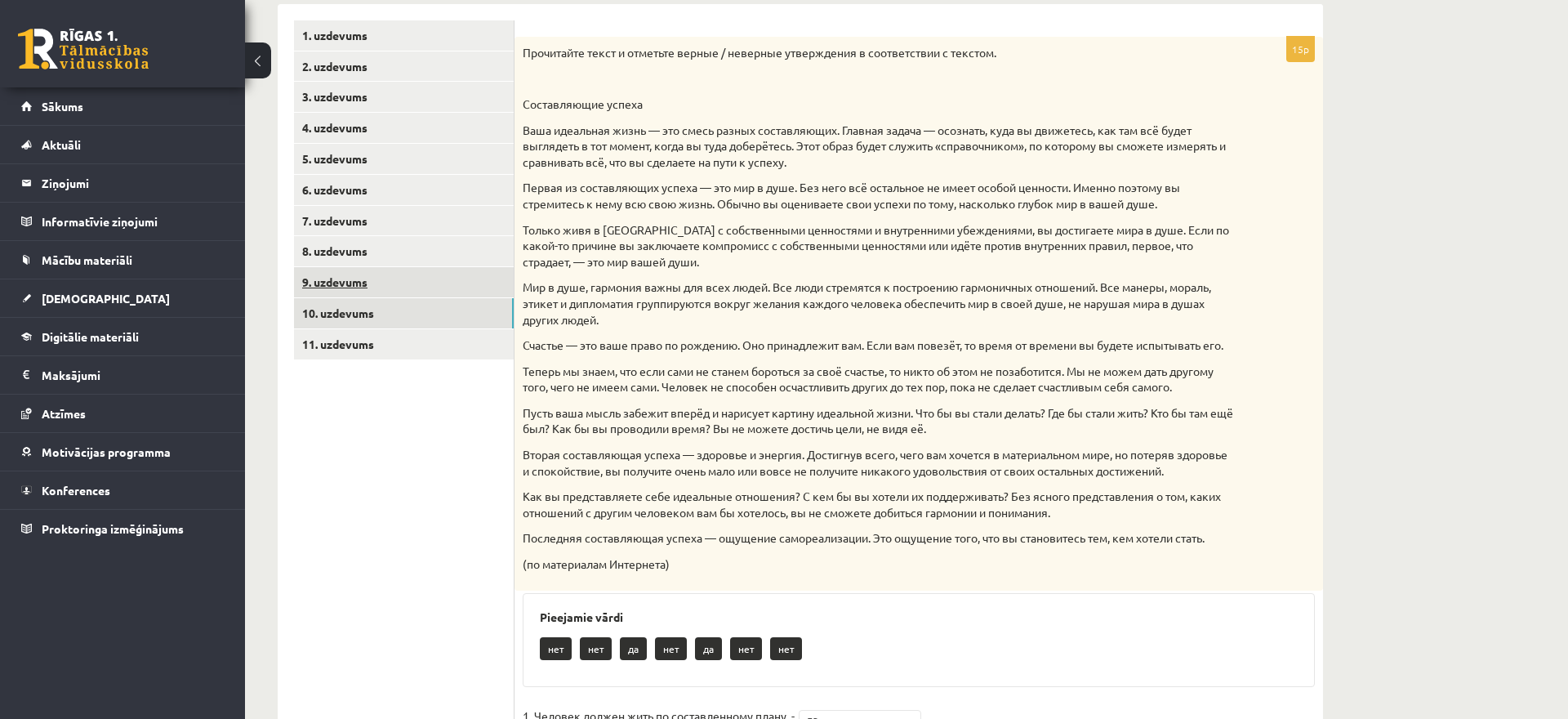
click at [499, 284] on link "9. uzdevums" at bounding box center [403, 283] width 219 height 30
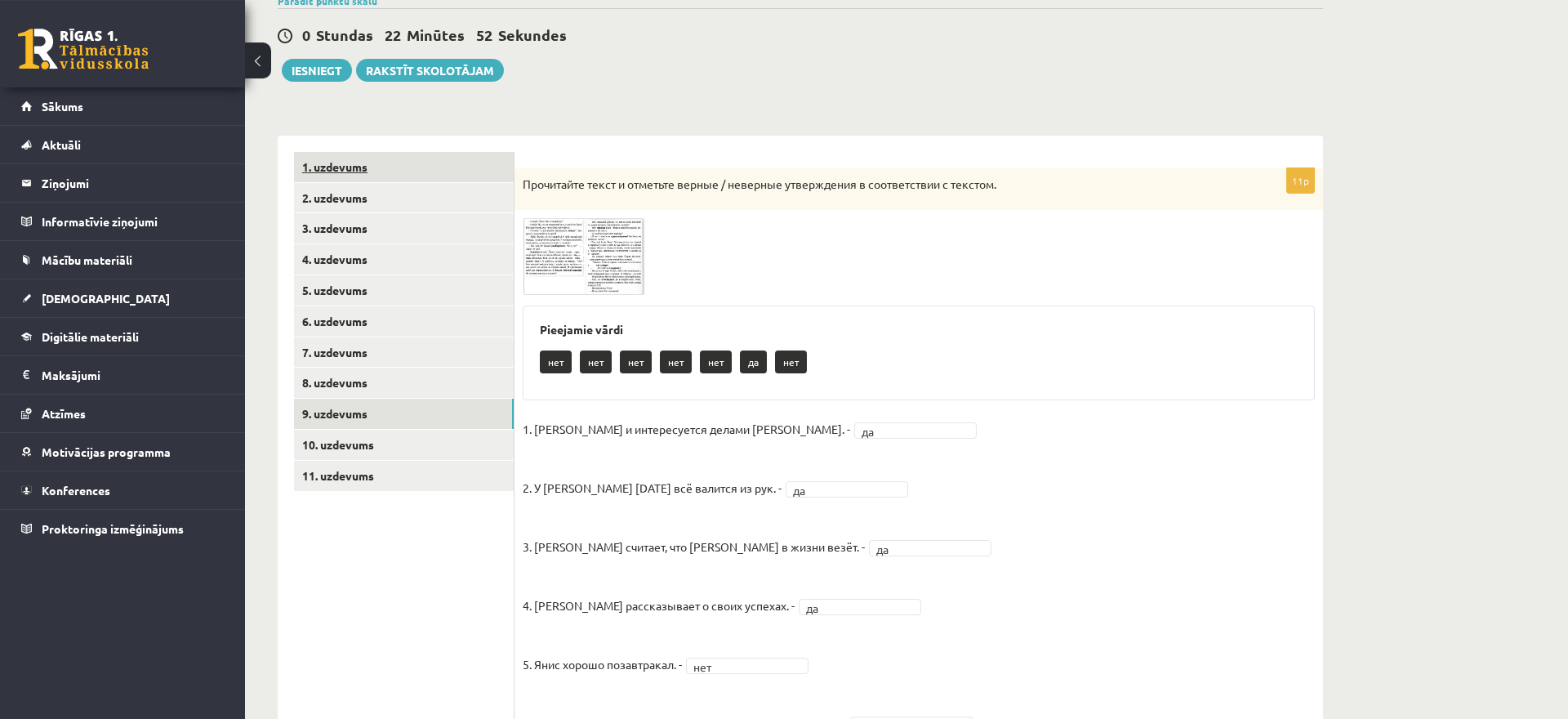
scroll to position [23, 0]
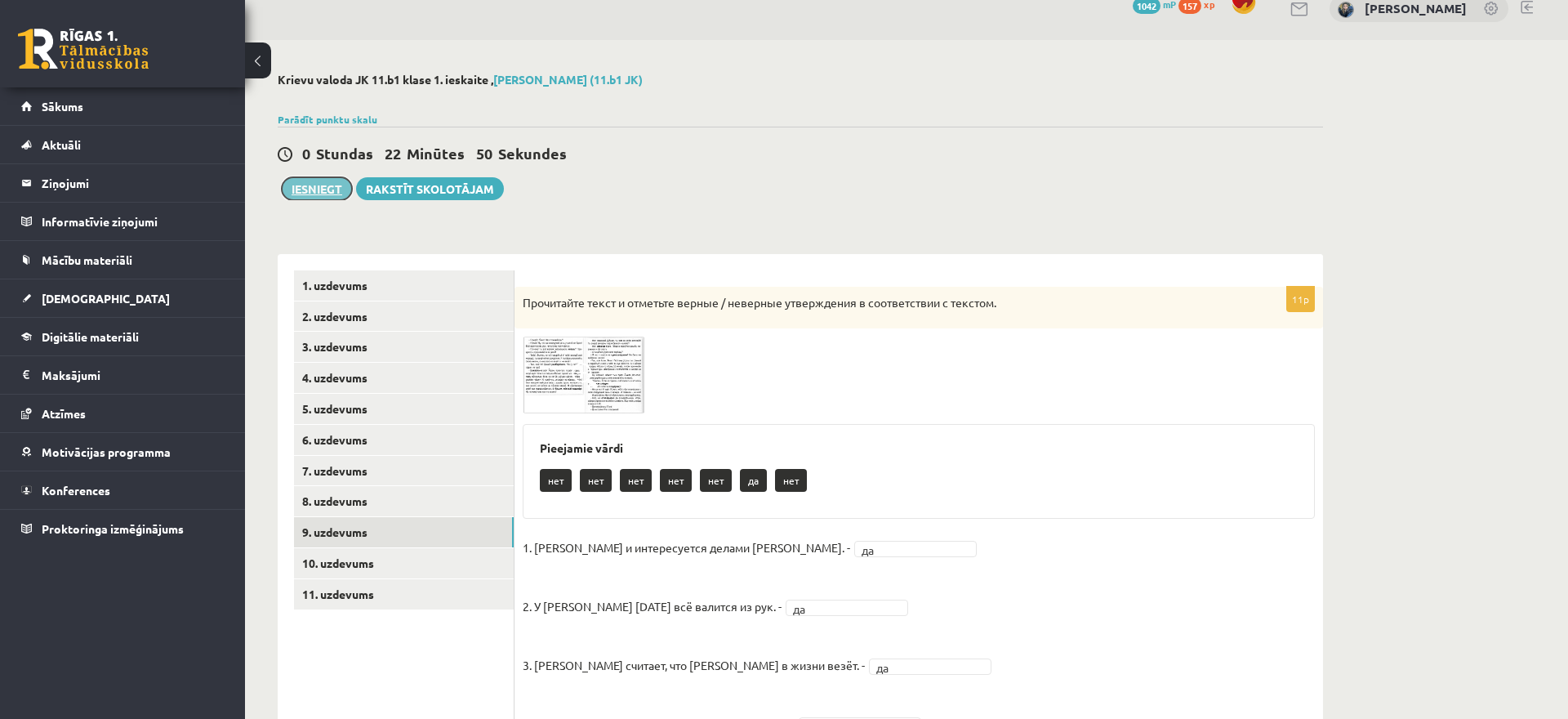
click at [319, 189] on button "Iesniegt" at bounding box center [316, 189] width 70 height 23
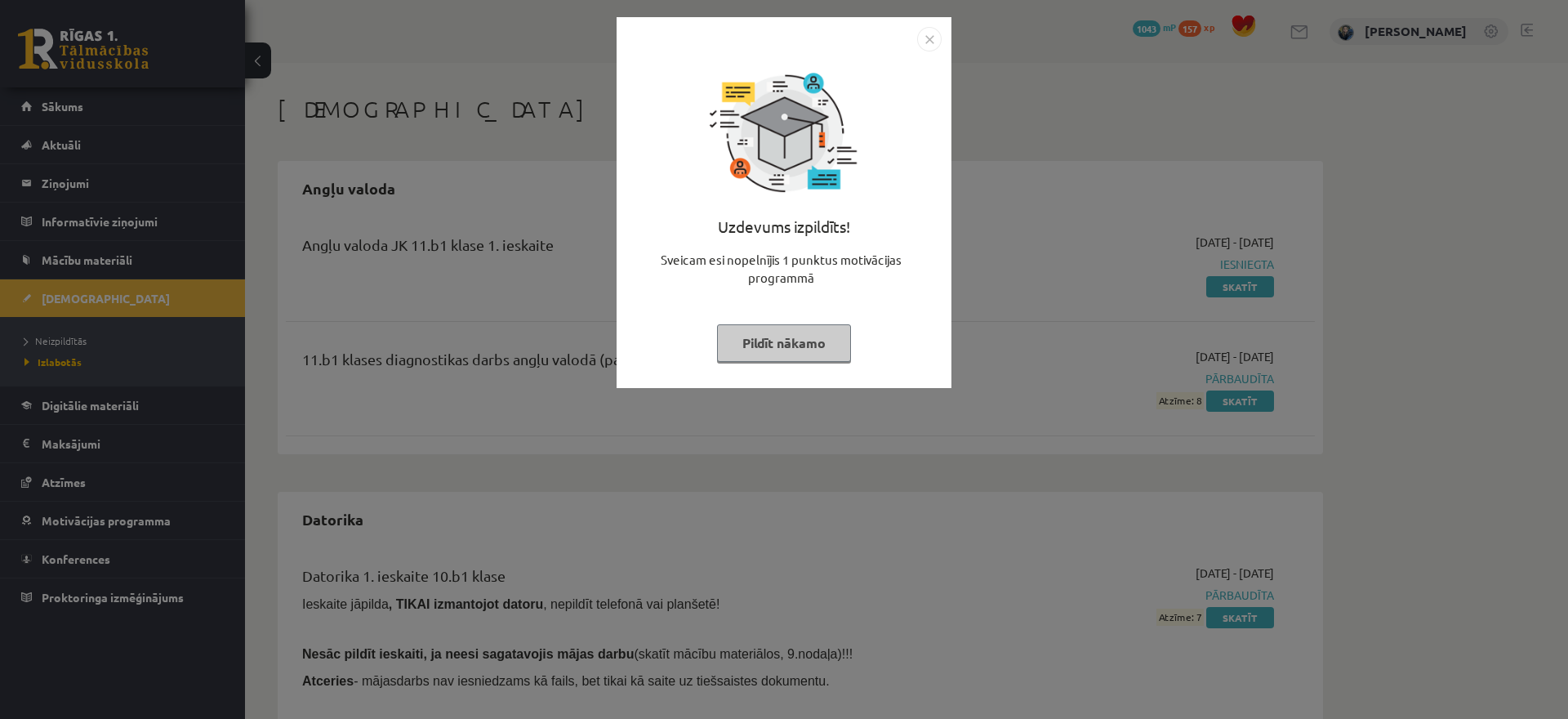
click at [832, 349] on button "Pildīt nākamo" at bounding box center [784, 343] width 134 height 37
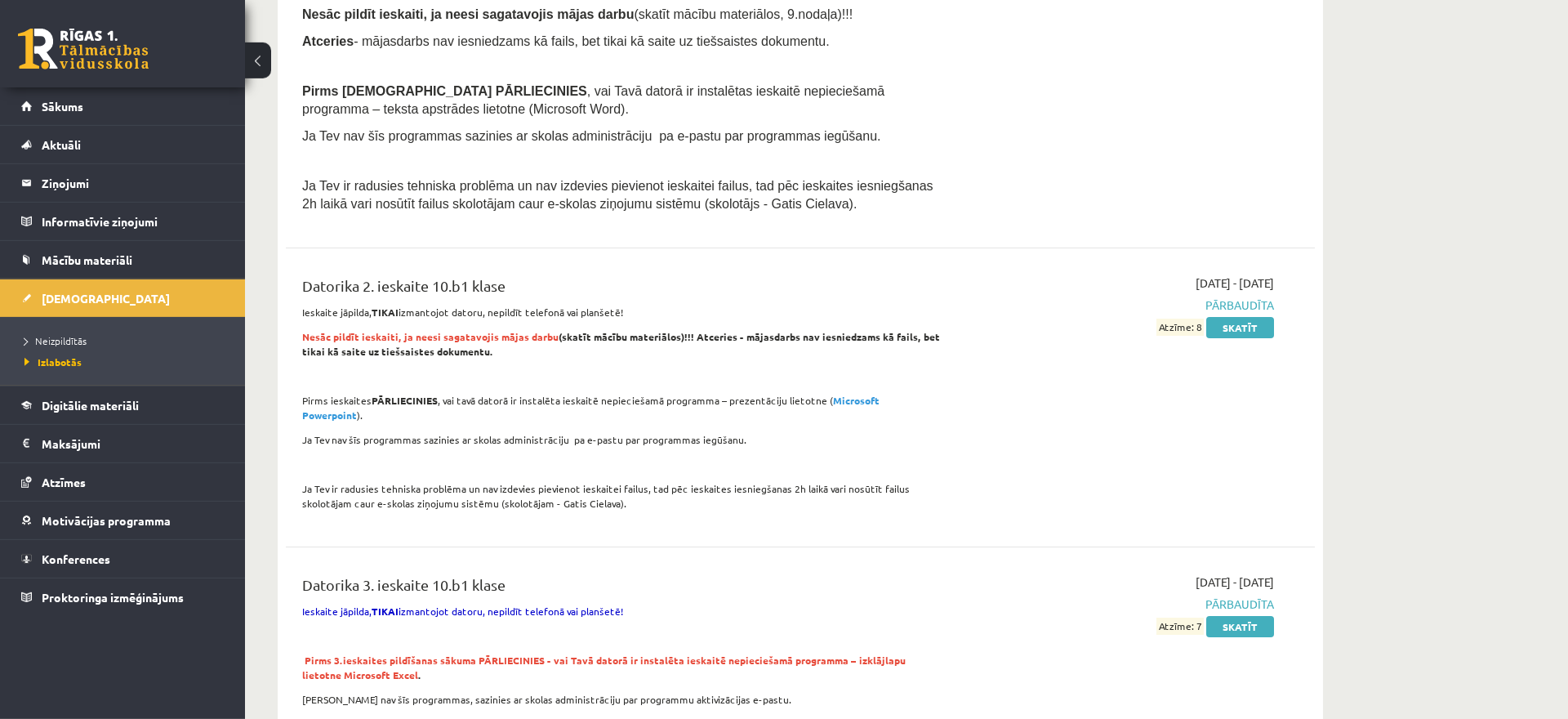
scroll to position [667, 0]
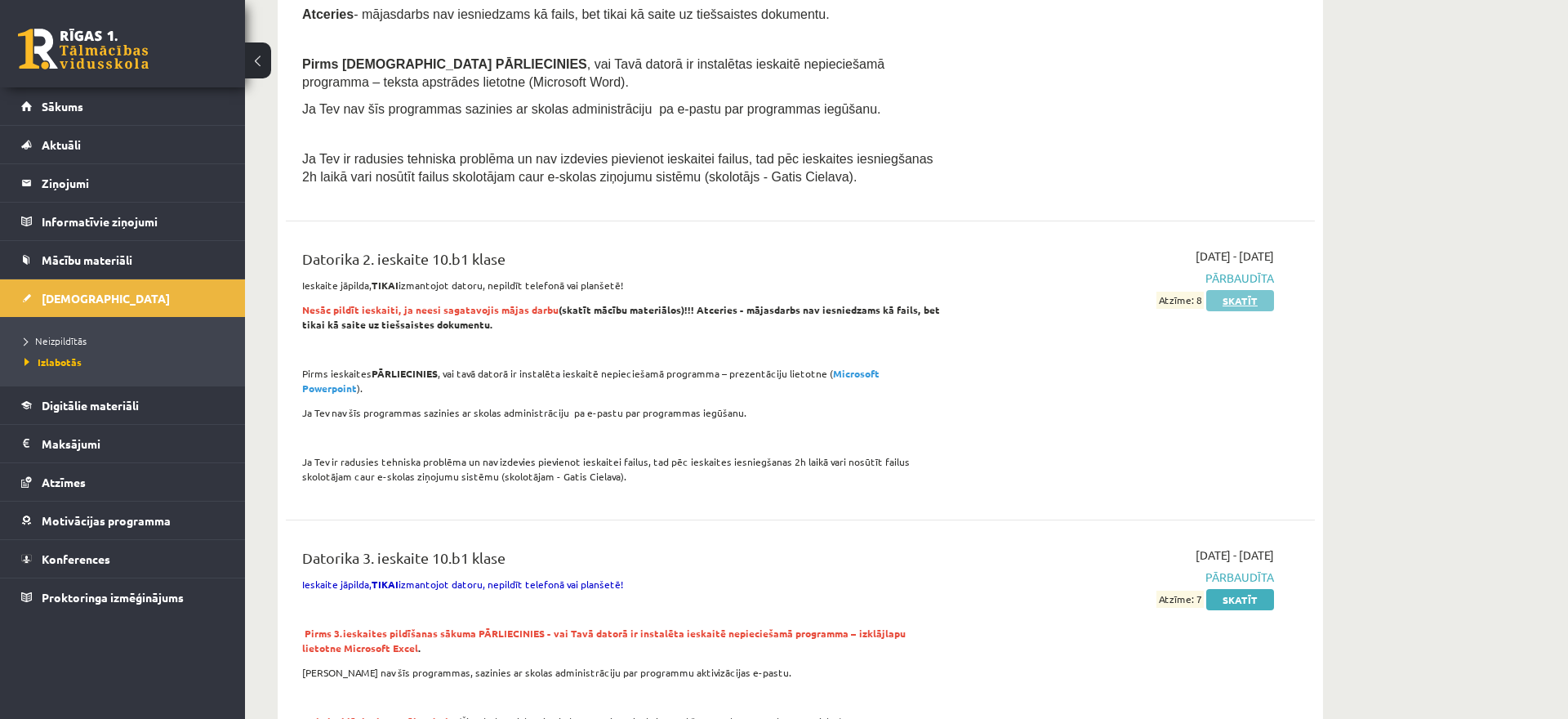
click at [1242, 303] on link "Skatīt" at bounding box center [1240, 300] width 68 height 21
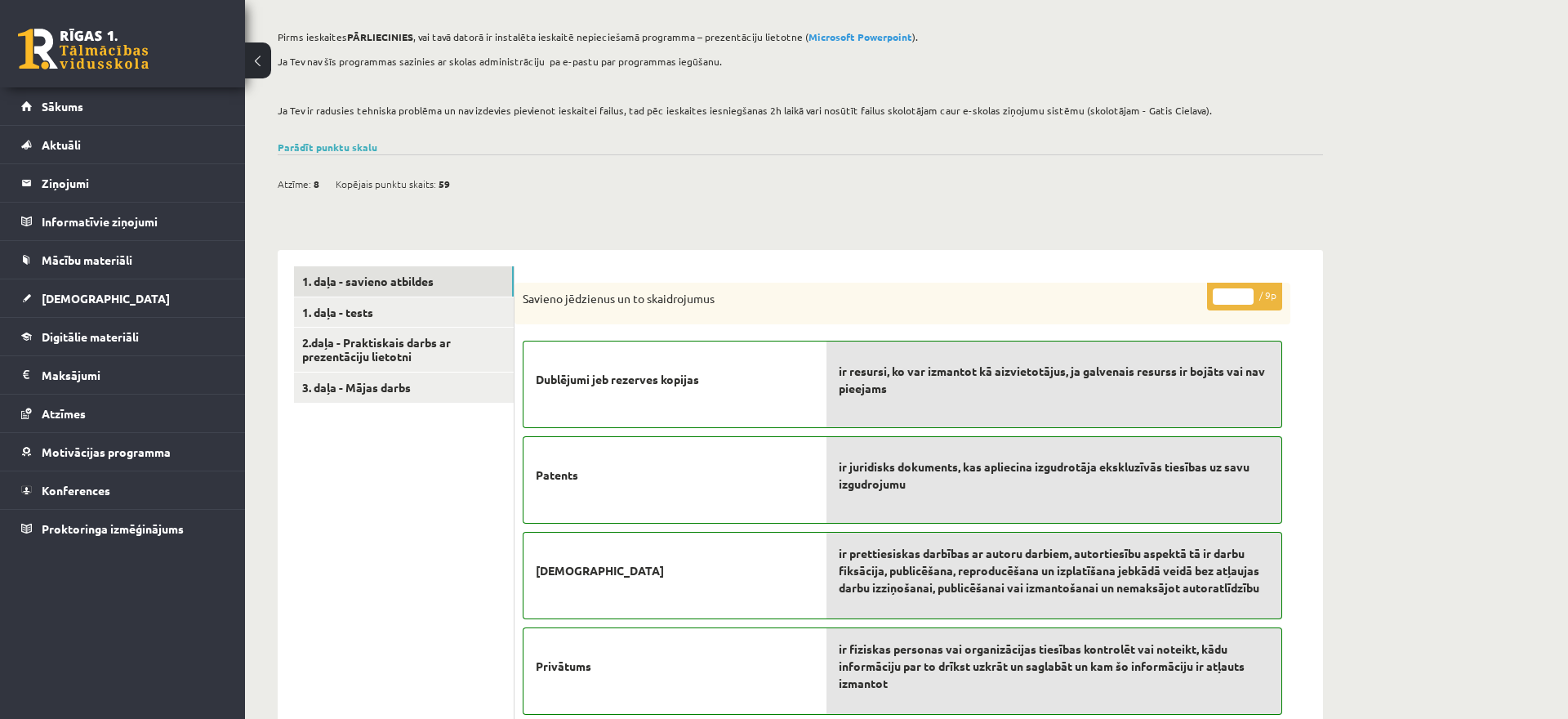
scroll to position [417, 0]
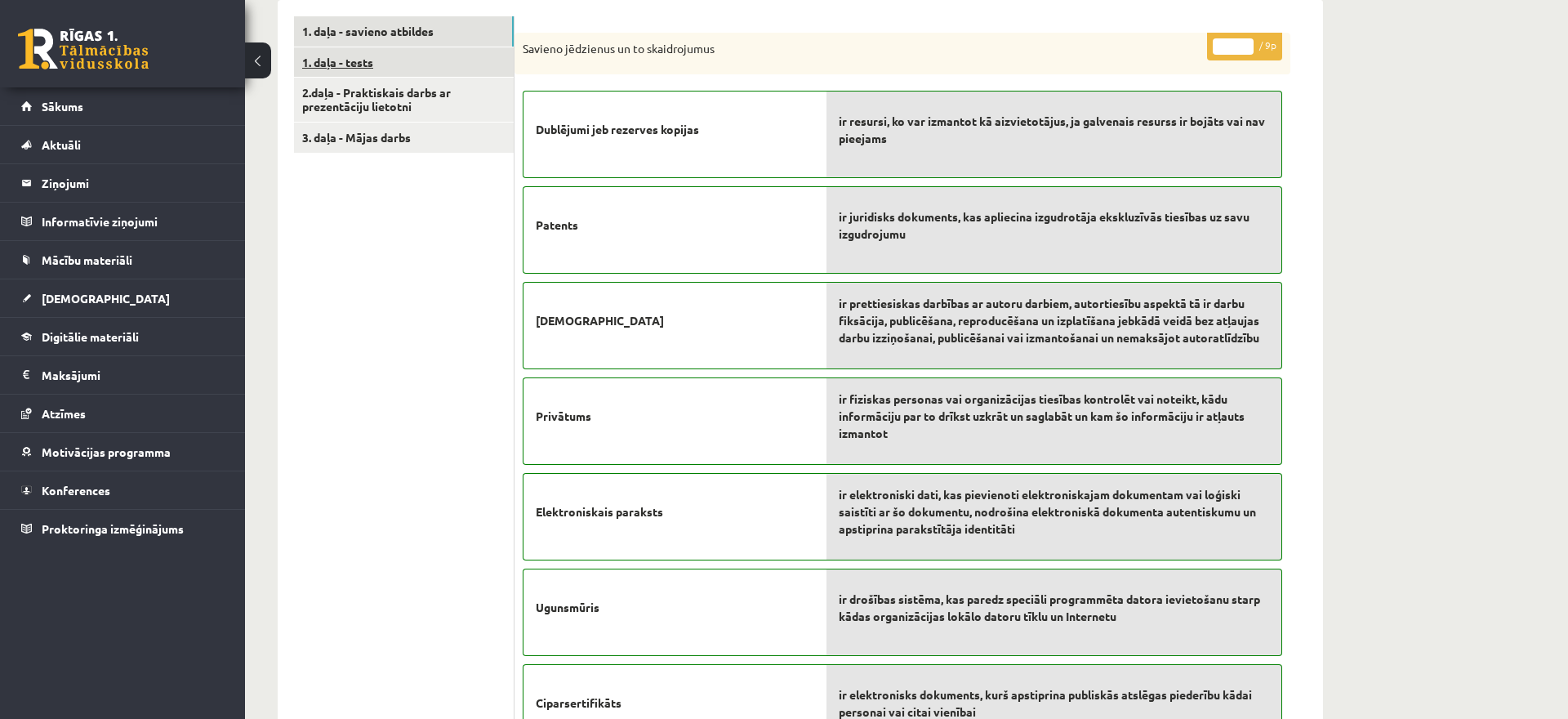
click at [402, 58] on link "1. daļa - tests" at bounding box center [403, 62] width 219 height 30
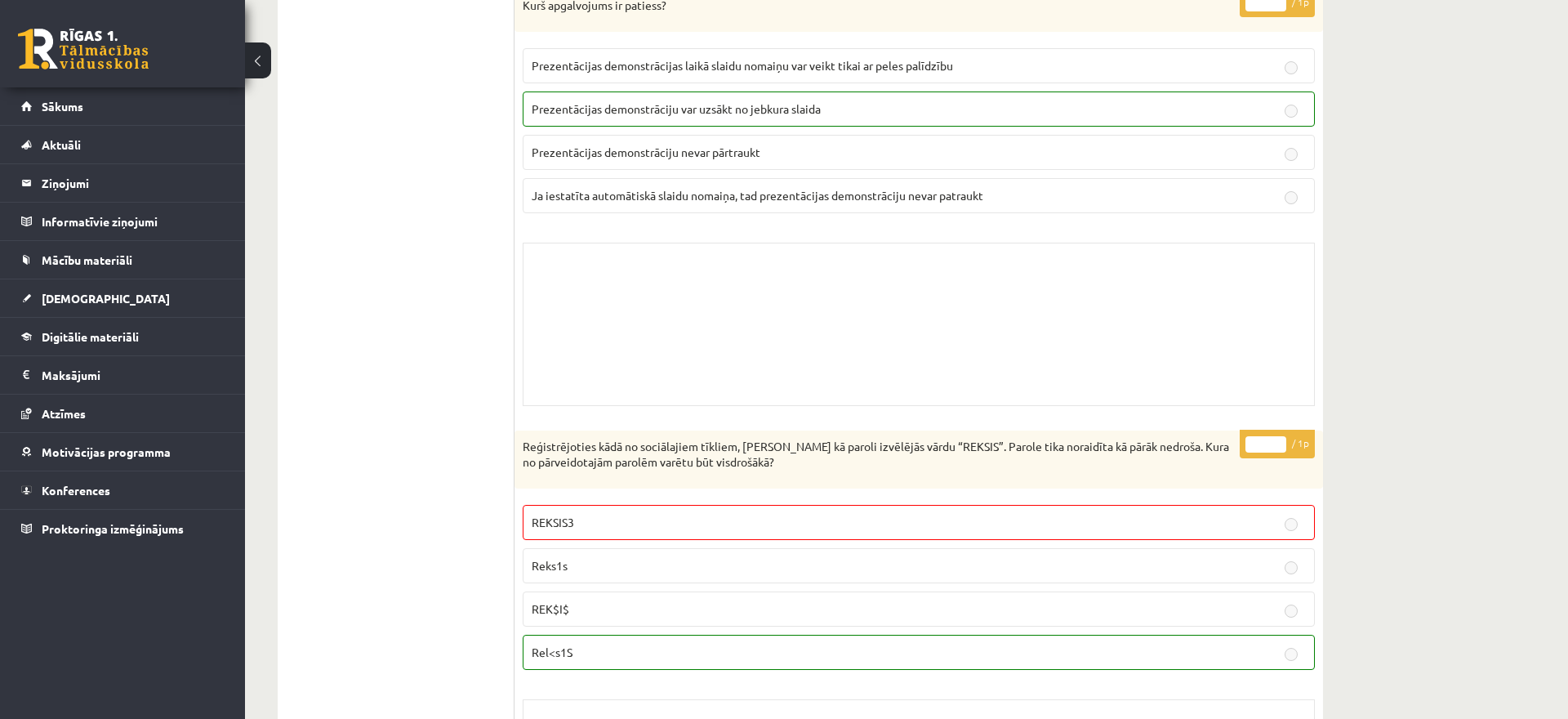
scroll to position [333, 0]
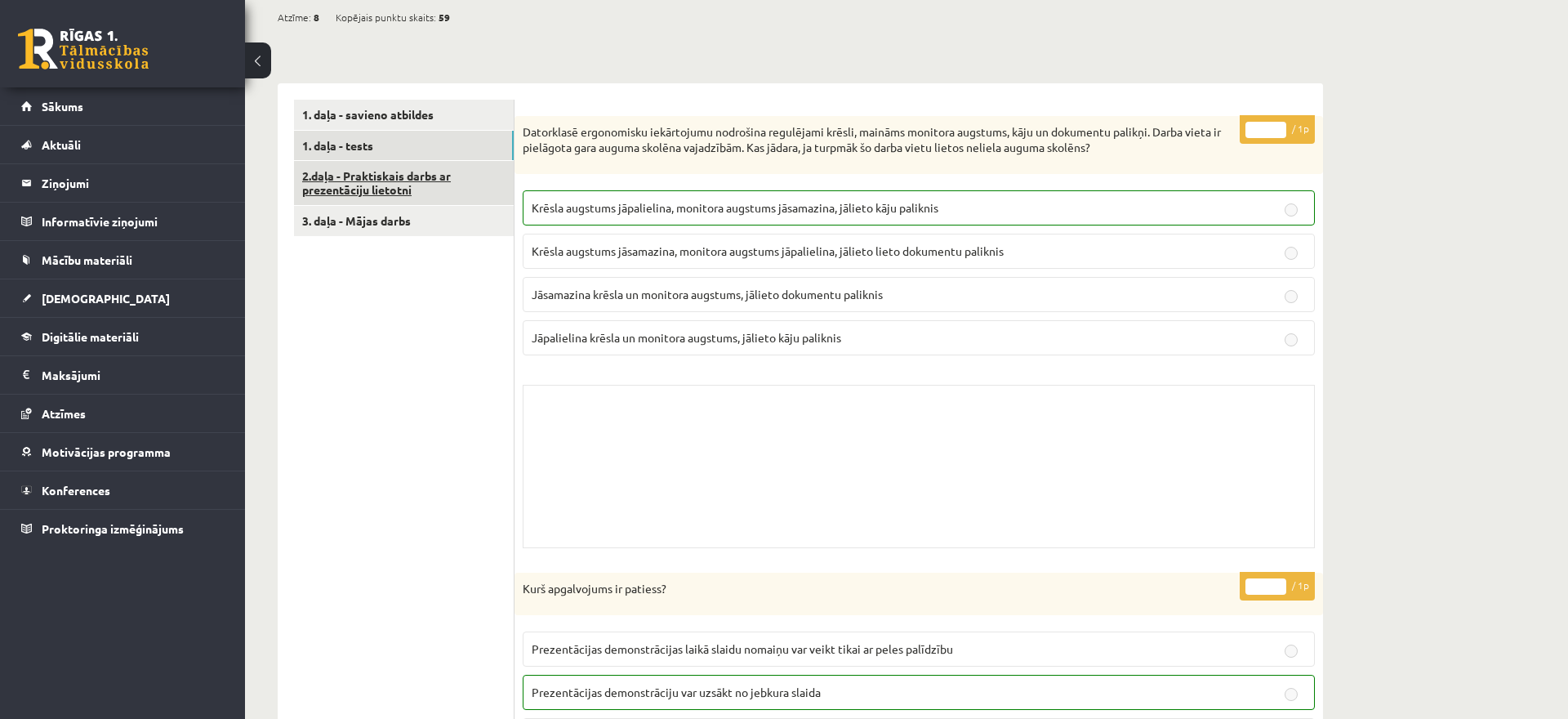
click at [490, 181] on link "2.daļa - Praktiskais darbs ar prezentāciju lietotni" at bounding box center [403, 183] width 219 height 44
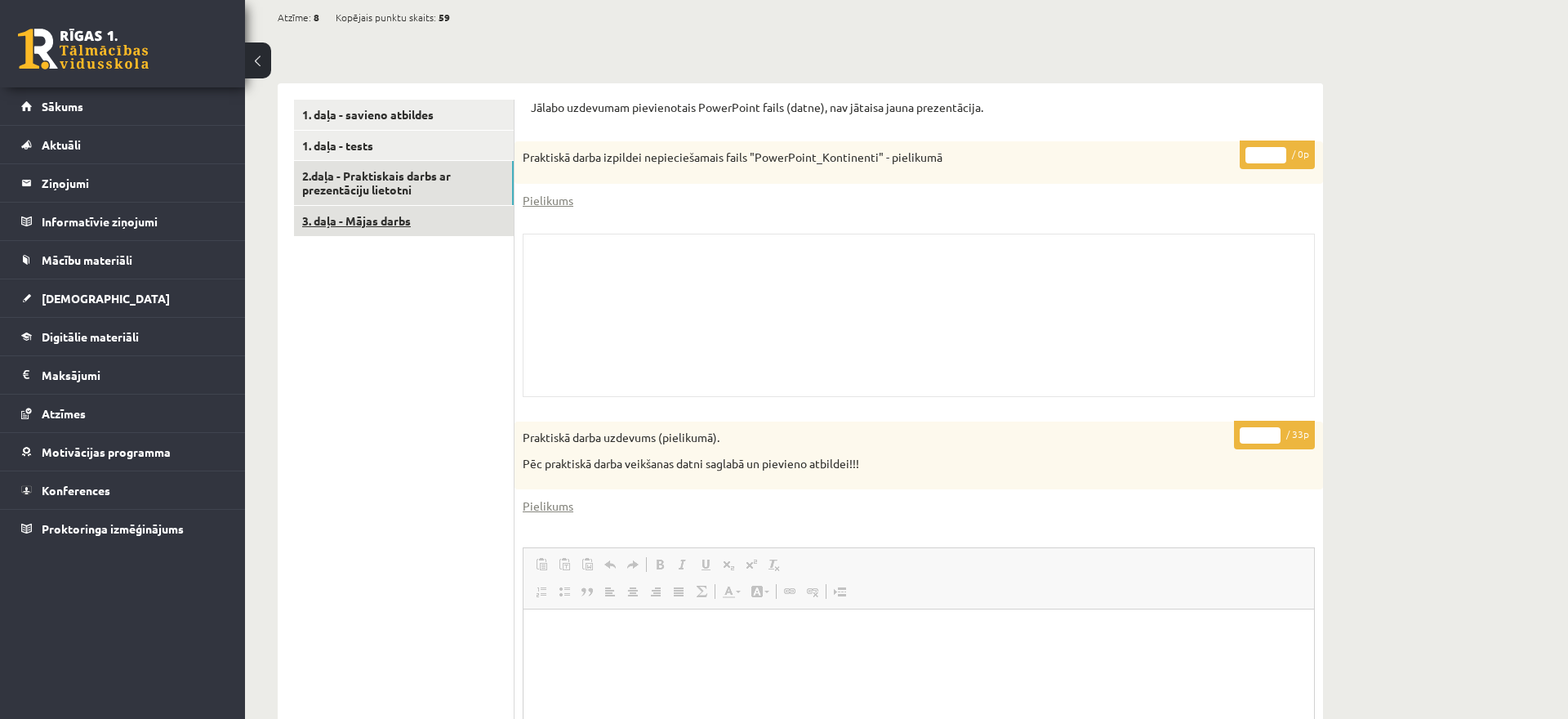
scroll to position [0, 0]
click at [457, 224] on link "3. daļa - Mājas darbs" at bounding box center [403, 221] width 219 height 30
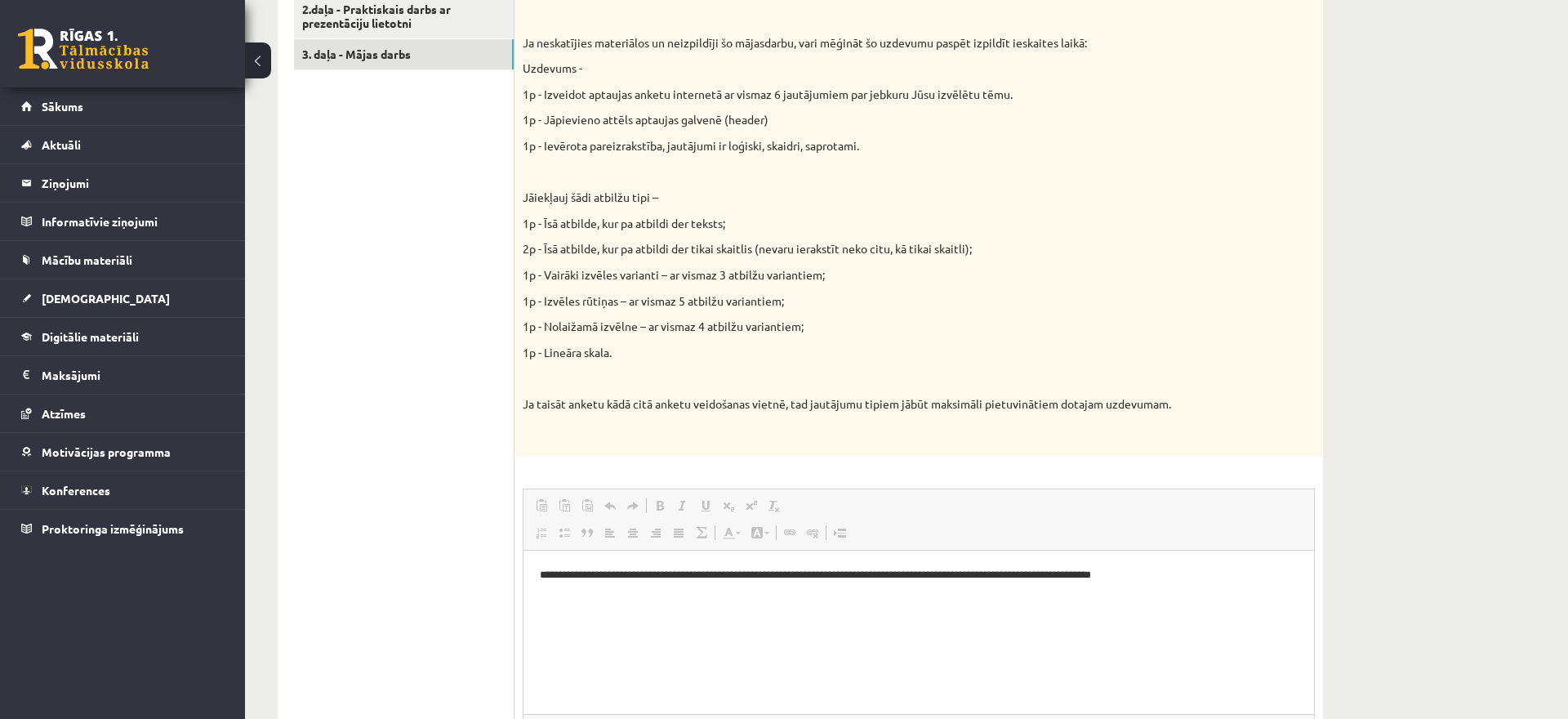
click at [875, 452] on div "Vidusskolas 2. ieskaites mācību materiālos punktā 2.2 bija norādīts ka būs jāie…" at bounding box center [919, 203] width 808 height 507
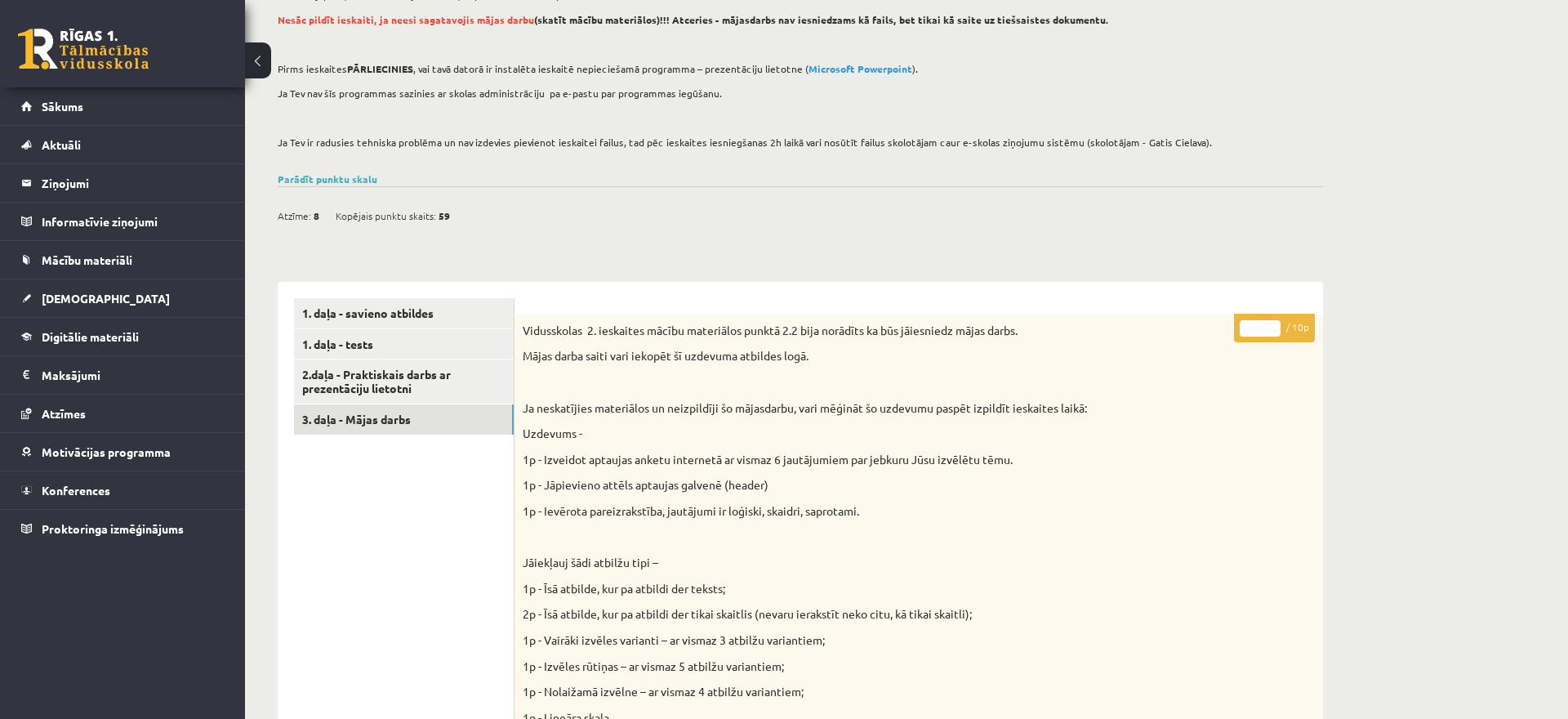
scroll to position [167, 0]
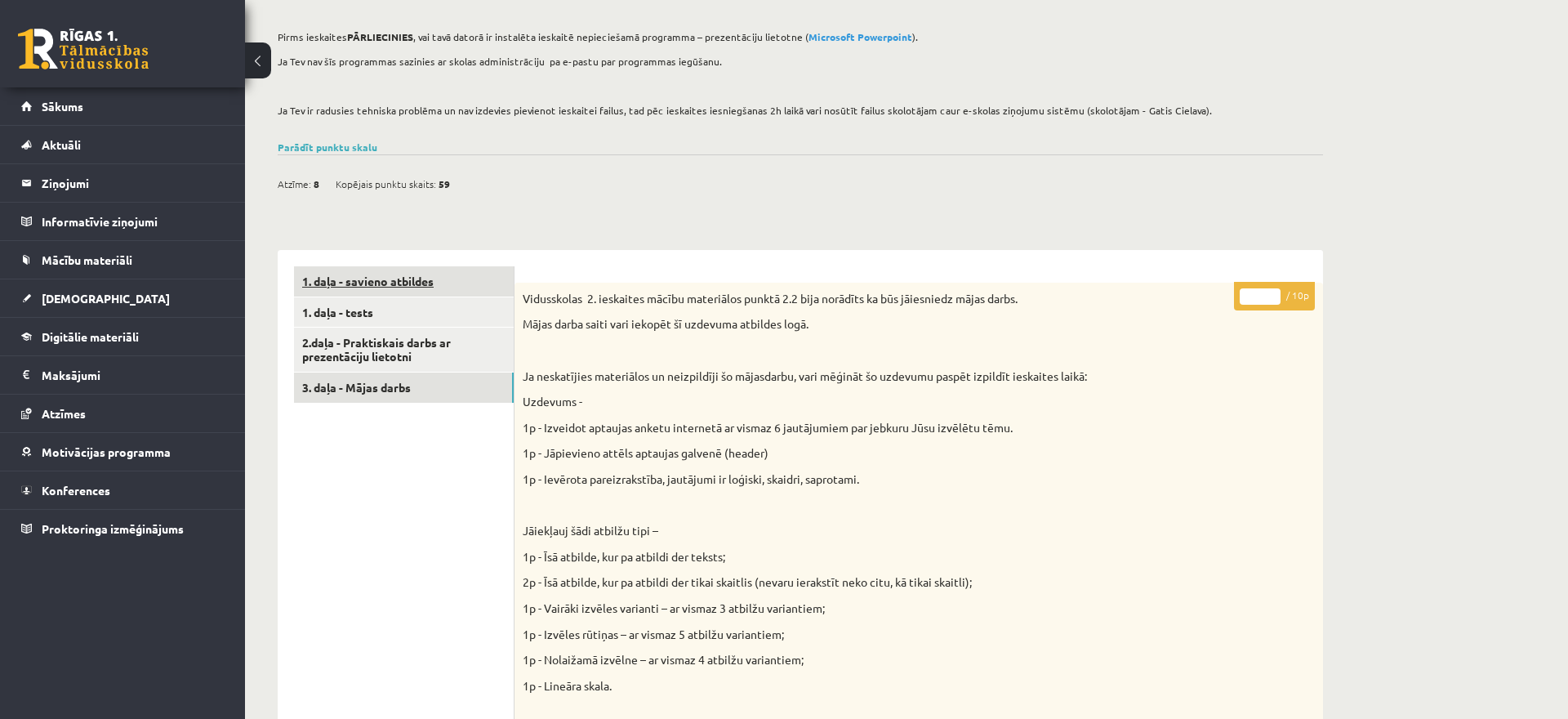
click at [424, 281] on link "1. daļa - savieno atbildes" at bounding box center [403, 282] width 219 height 30
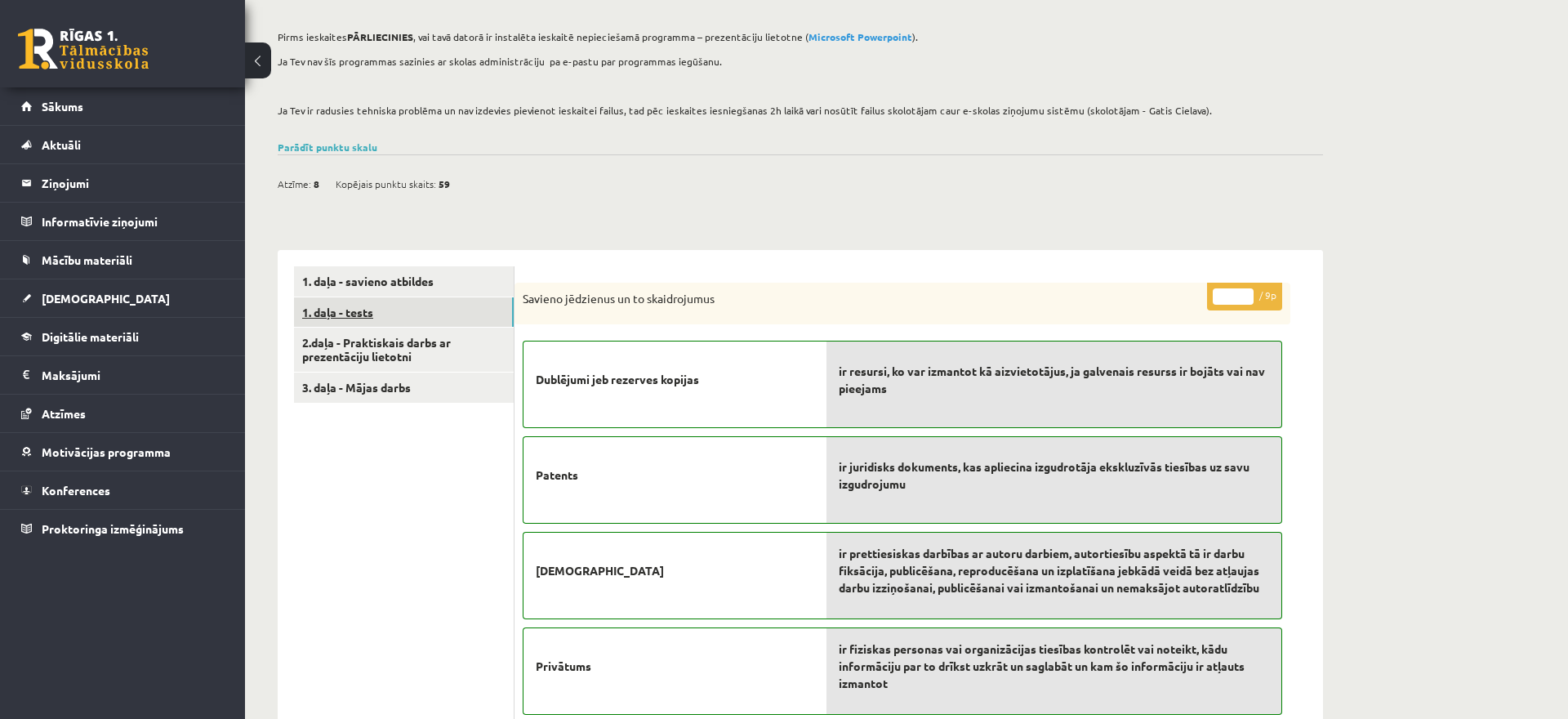
click at [445, 300] on link "1. daļa - tests" at bounding box center [403, 313] width 219 height 30
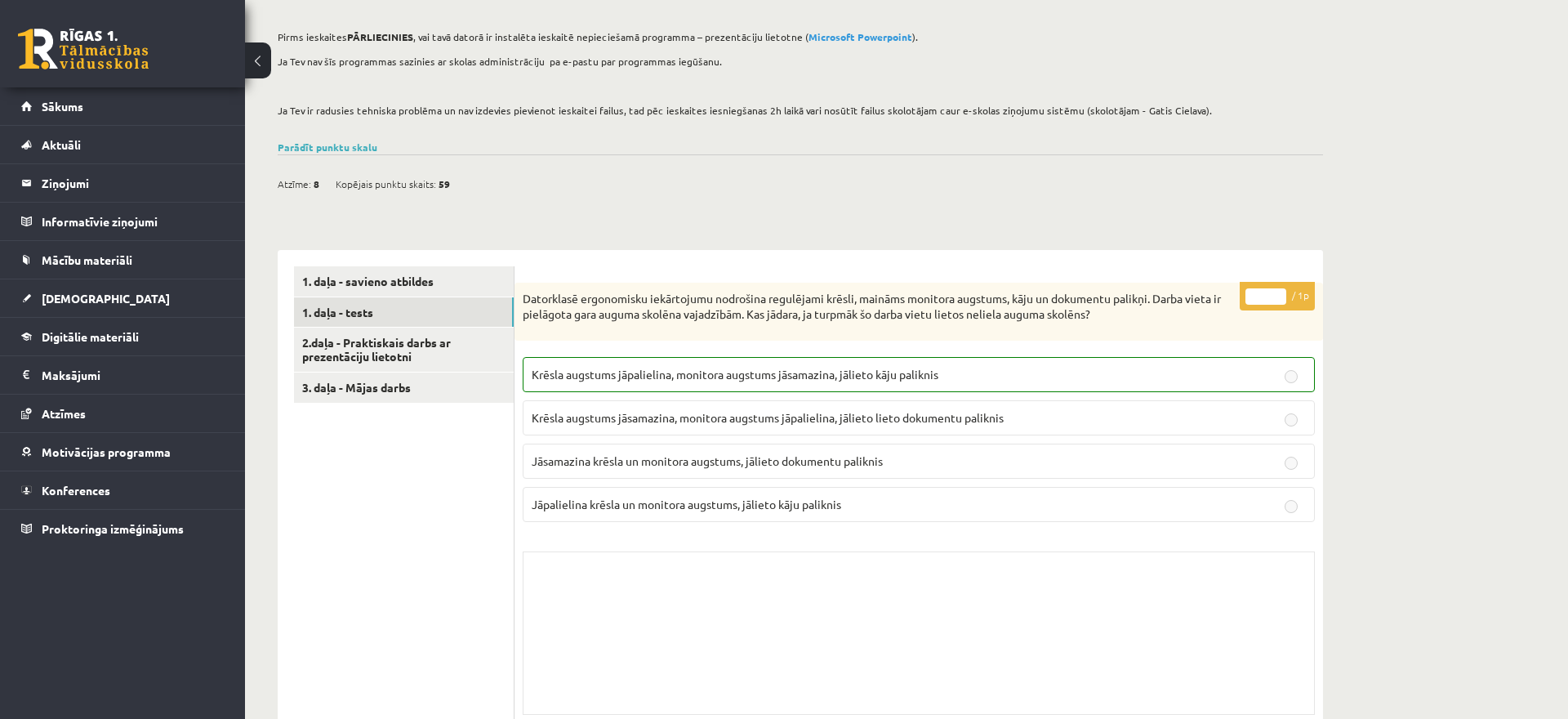
scroll to position [0, 0]
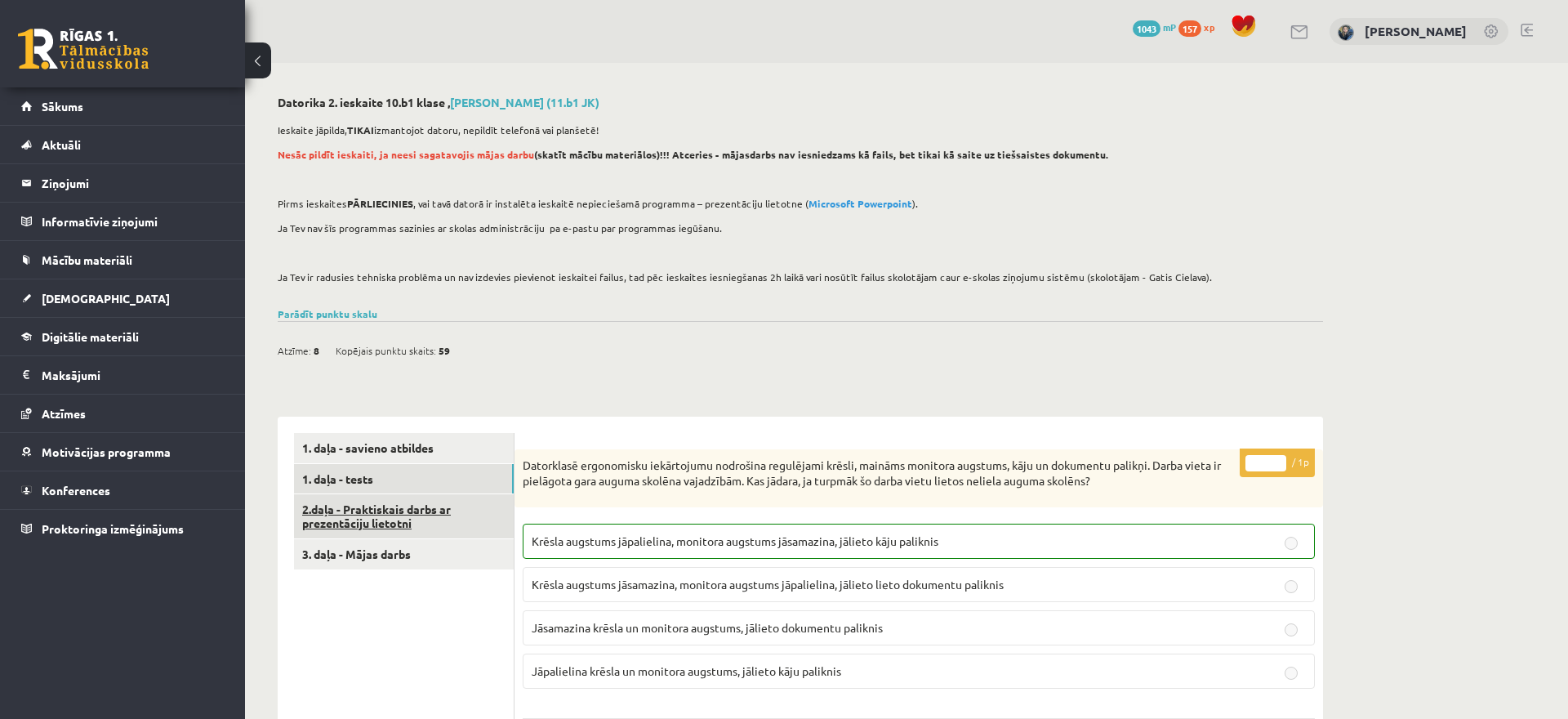
click at [425, 507] on link "2.daļa - Praktiskais darbs ar prezentāciju lietotni" at bounding box center [403, 516] width 219 height 44
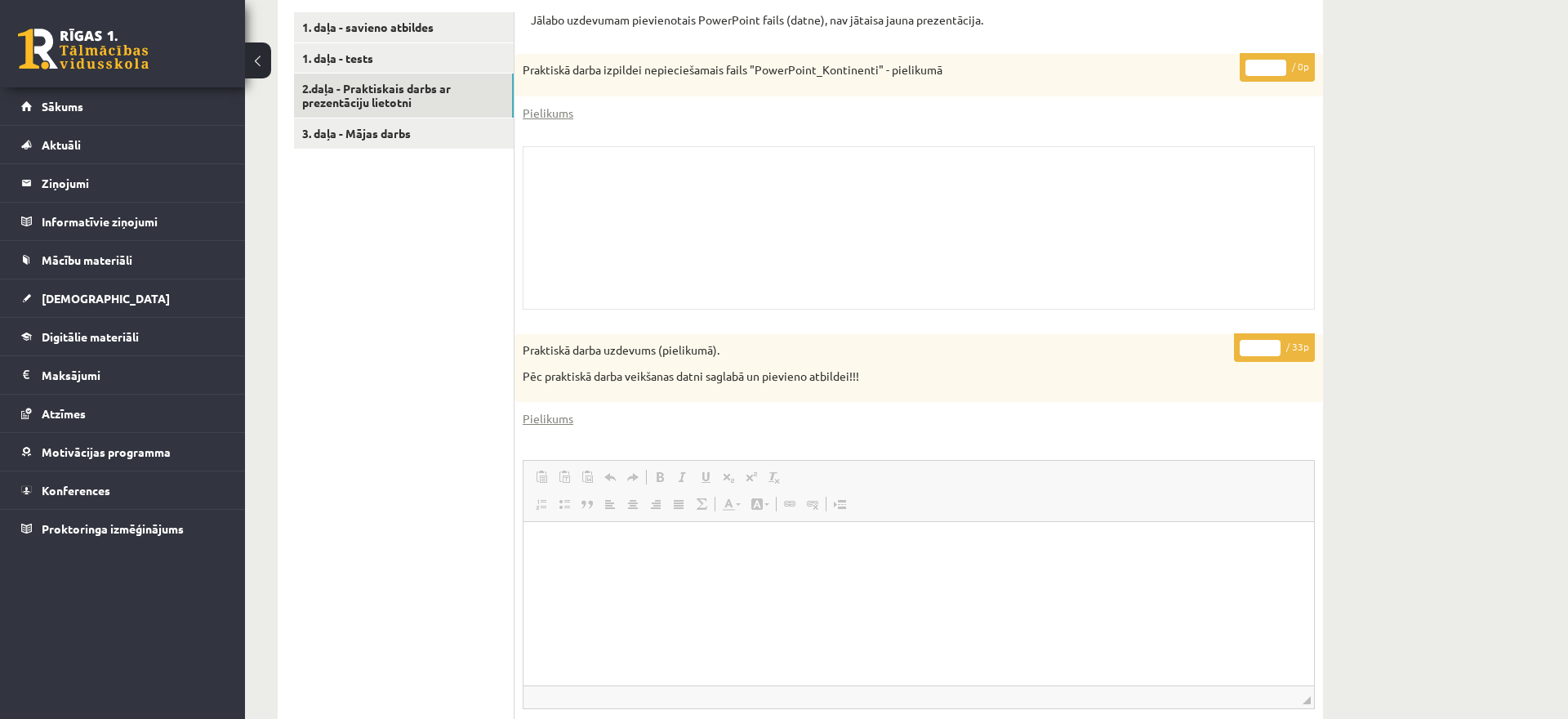
scroll to position [755, 0]
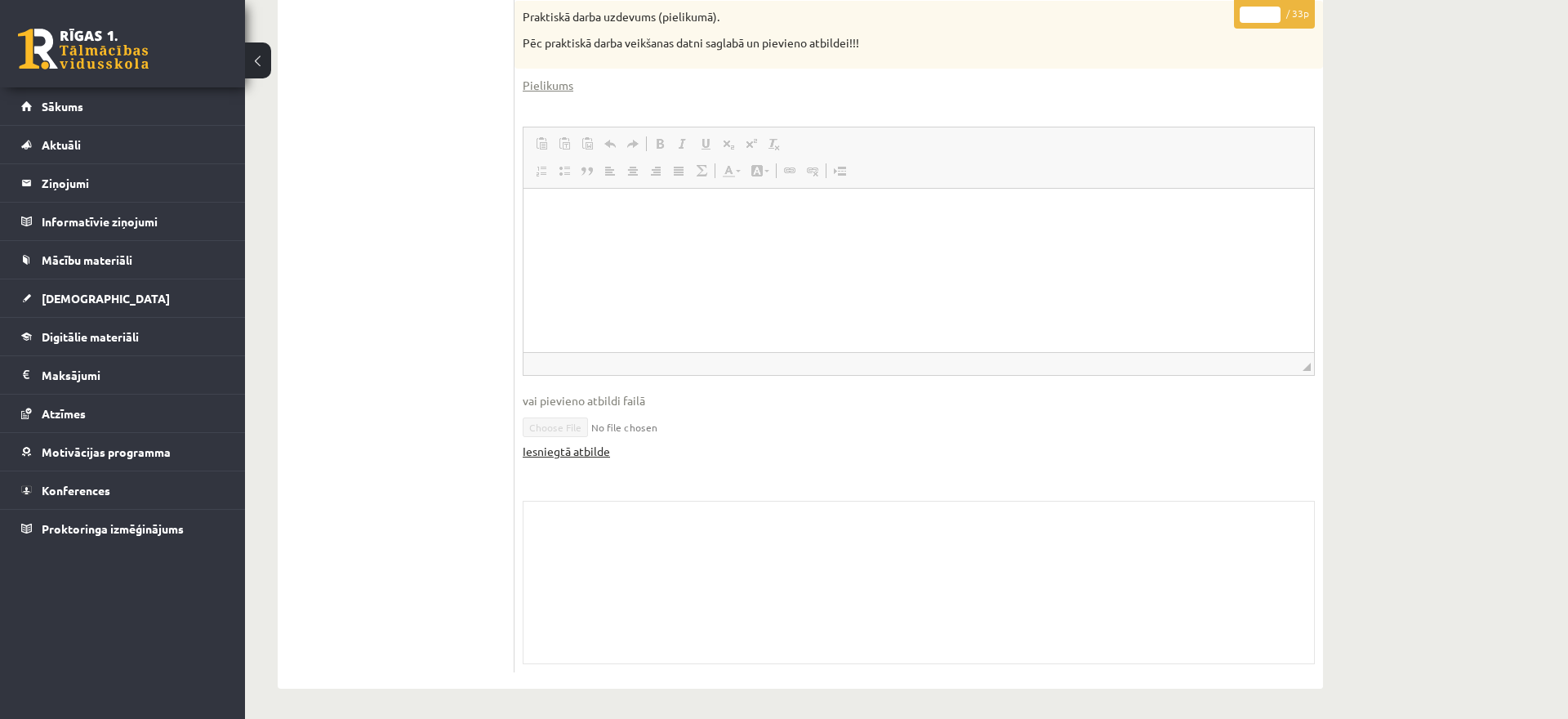
click at [559, 448] on link "Iesniegtā atbilde" at bounding box center [566, 451] width 87 height 17
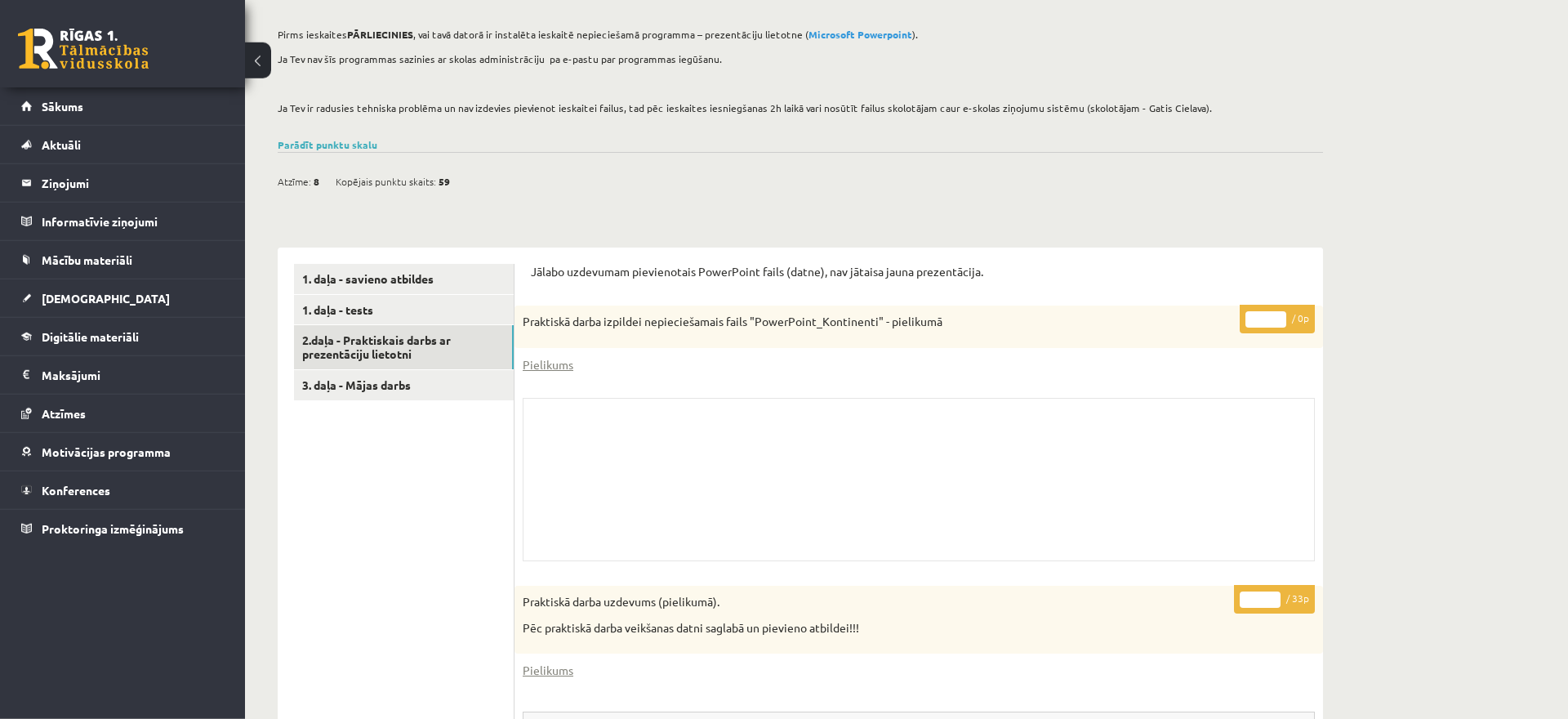
scroll to position [87, 0]
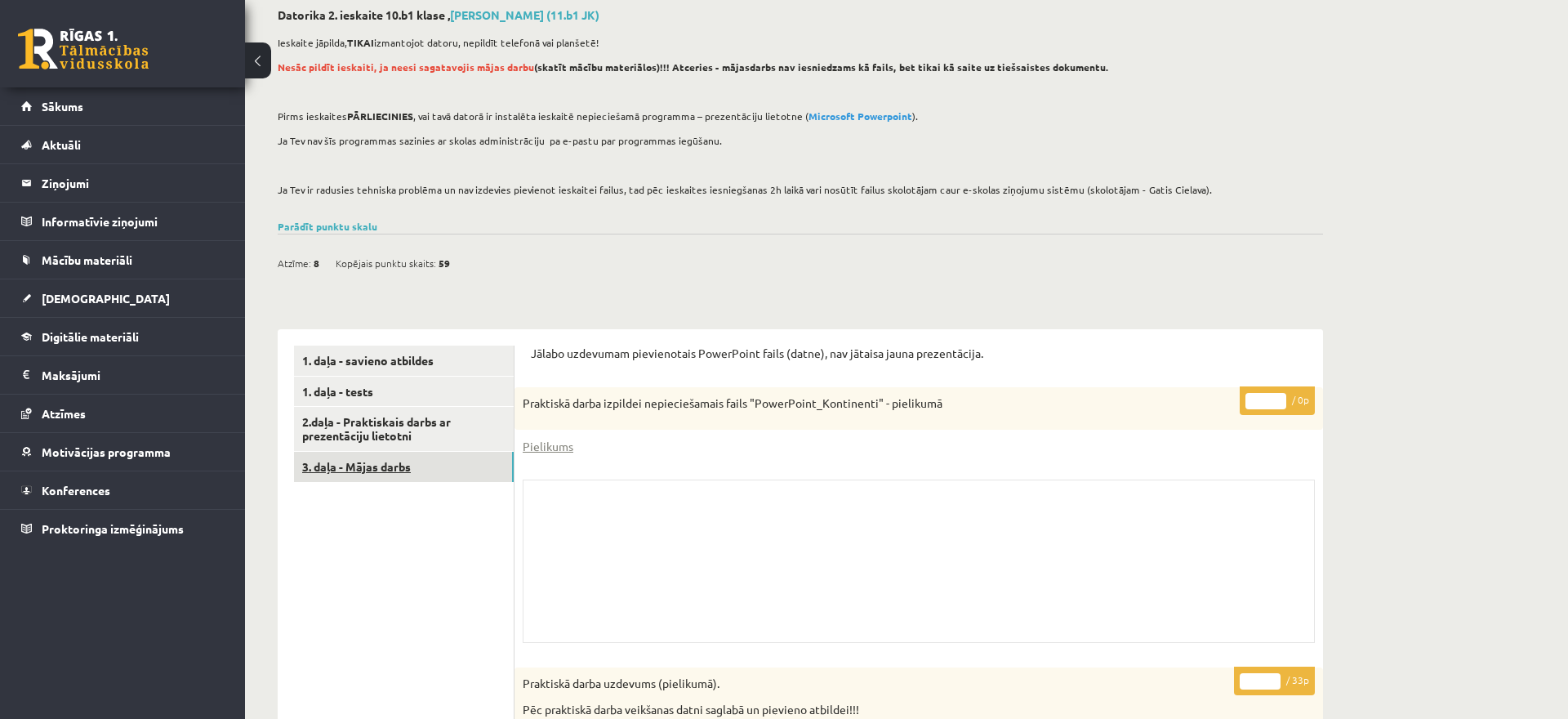
click at [386, 480] on link "3. daļa - Mājas darbs" at bounding box center [403, 467] width 219 height 30
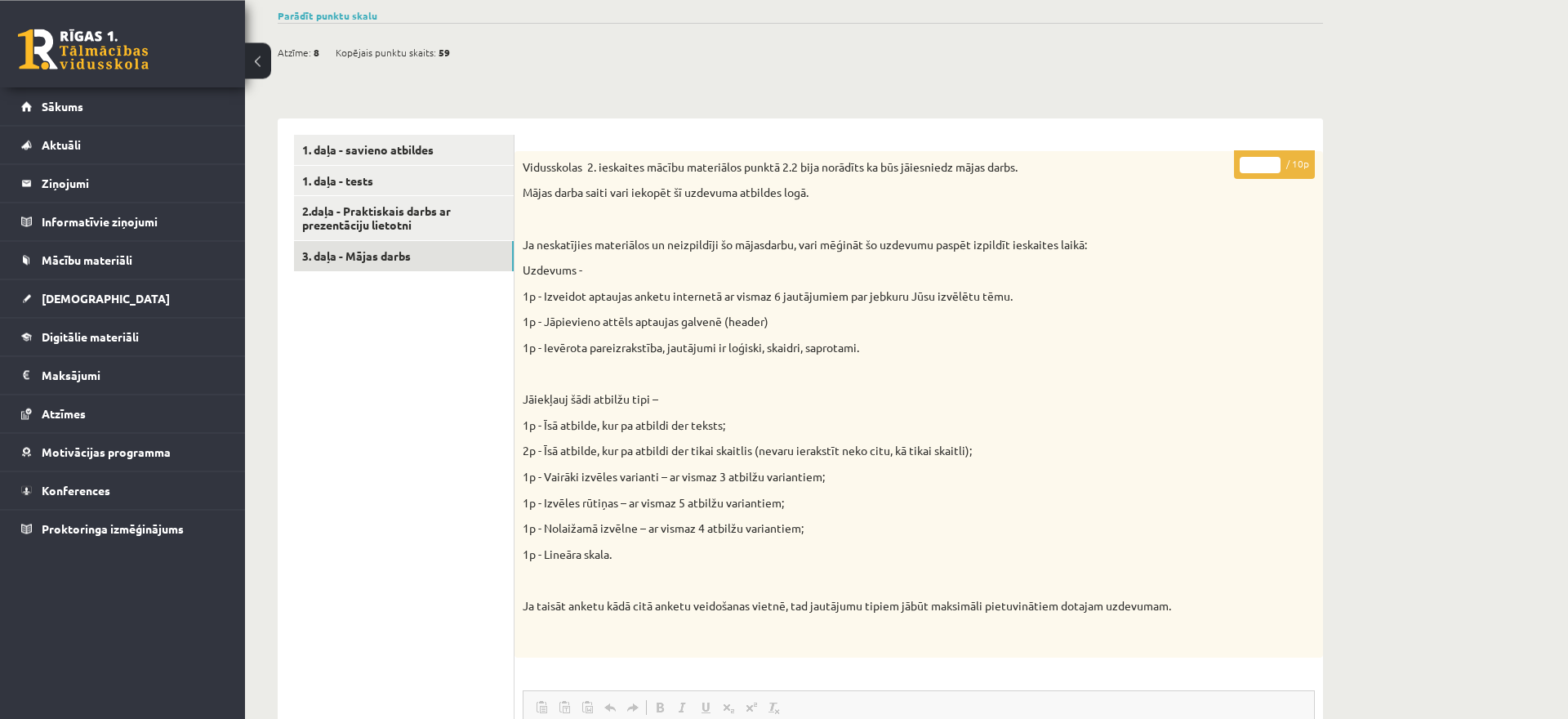
scroll to position [4, 0]
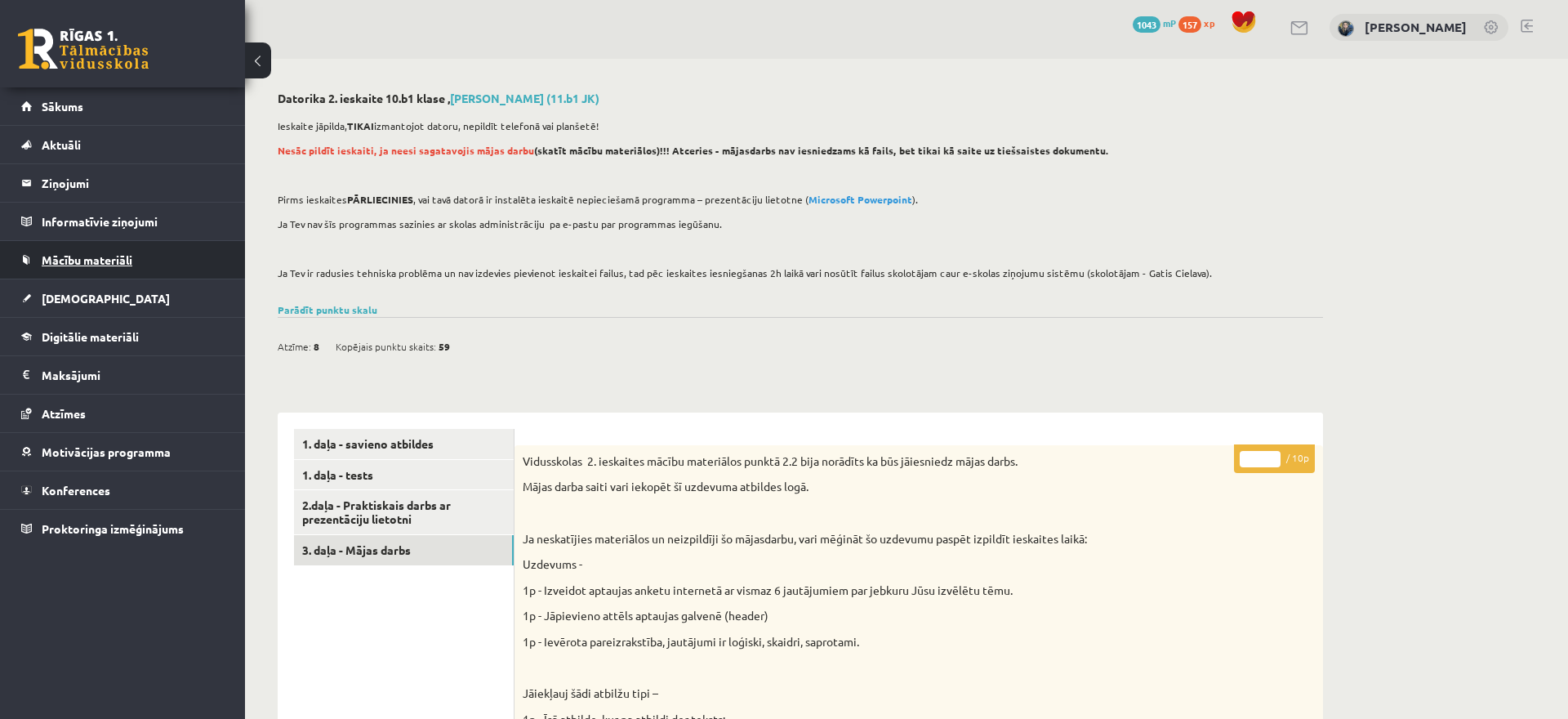
click at [81, 269] on link "Mācību materiāli" at bounding box center [123, 260] width 203 height 37
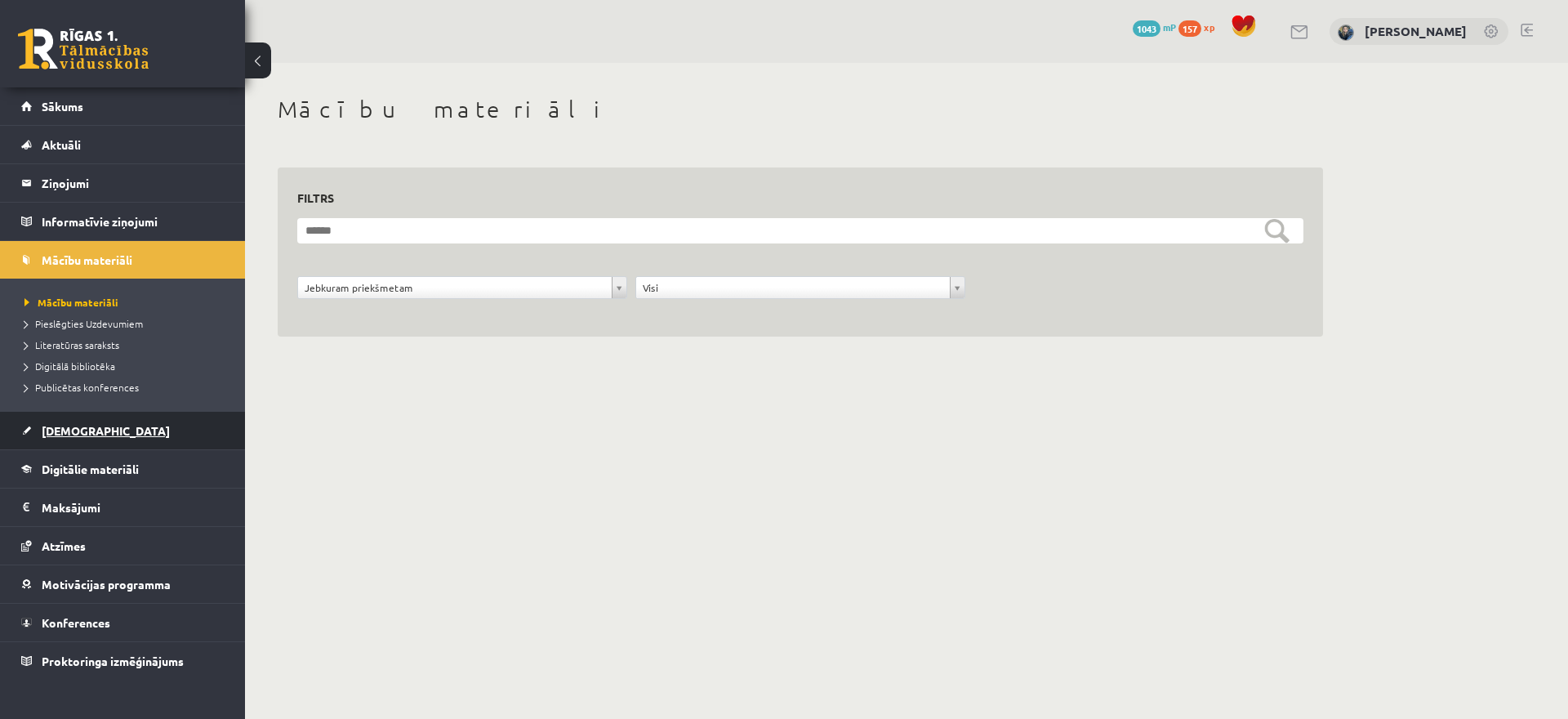
click at [86, 434] on span "[DEMOGRAPHIC_DATA]" at bounding box center [106, 430] width 128 height 15
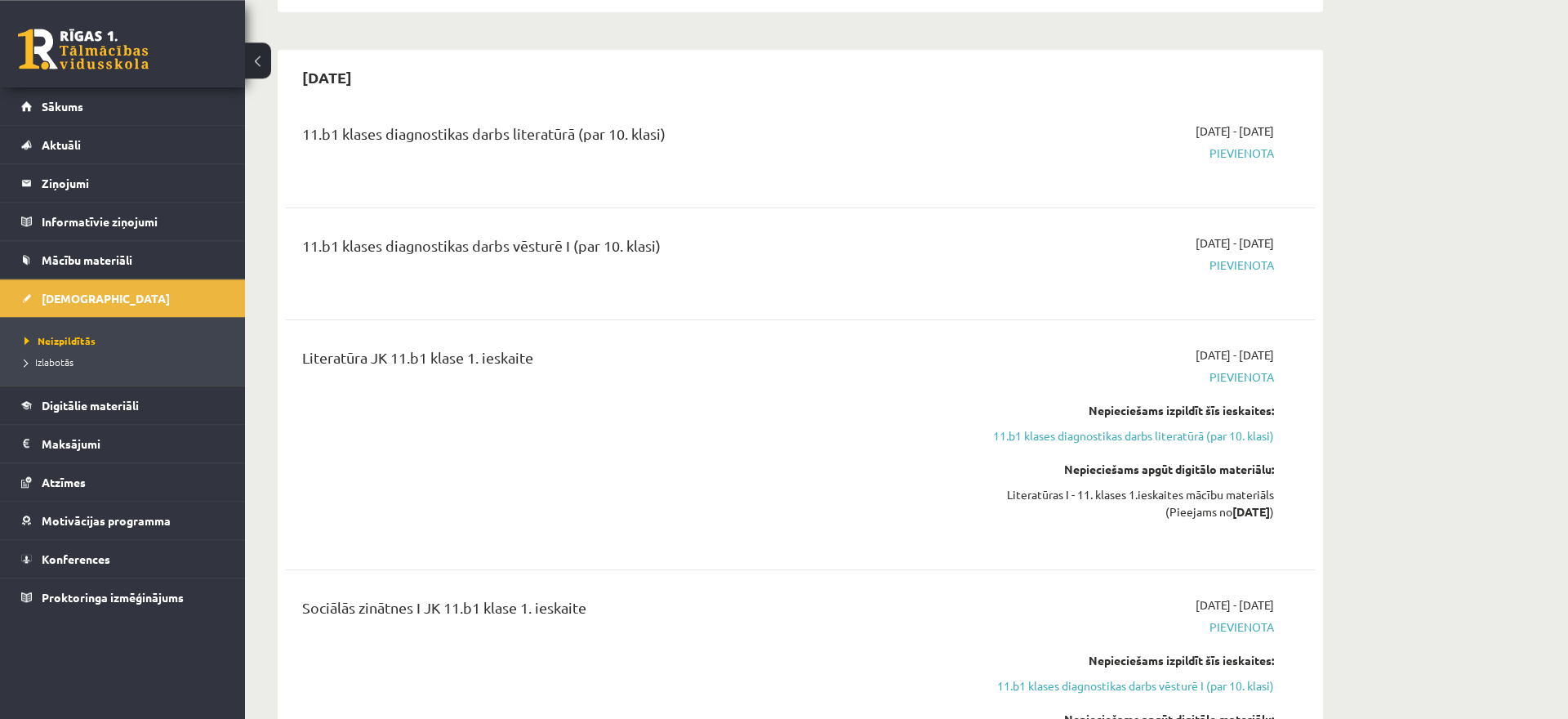
scroll to position [500, 0]
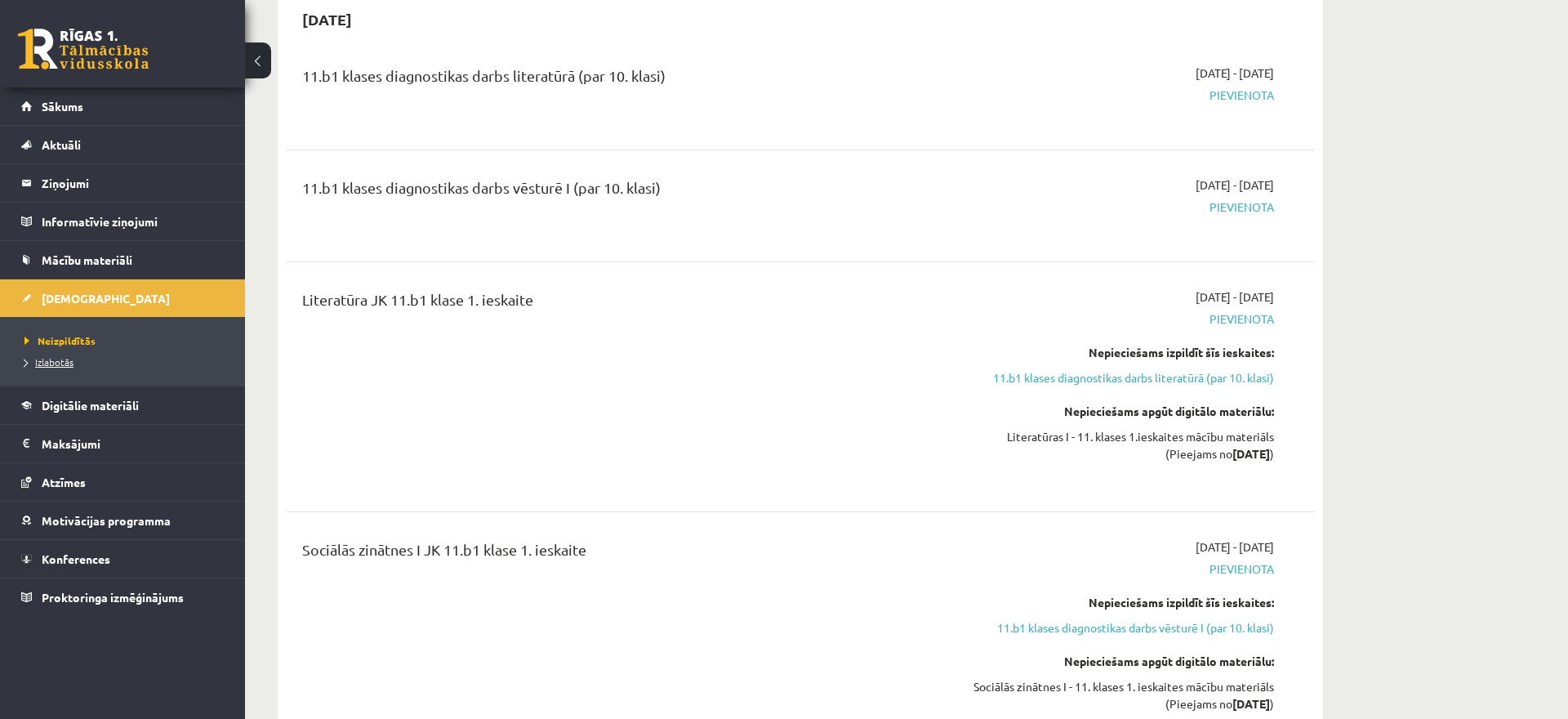
click at [45, 369] on link "Izlabotās" at bounding box center [127, 362] width 204 height 15
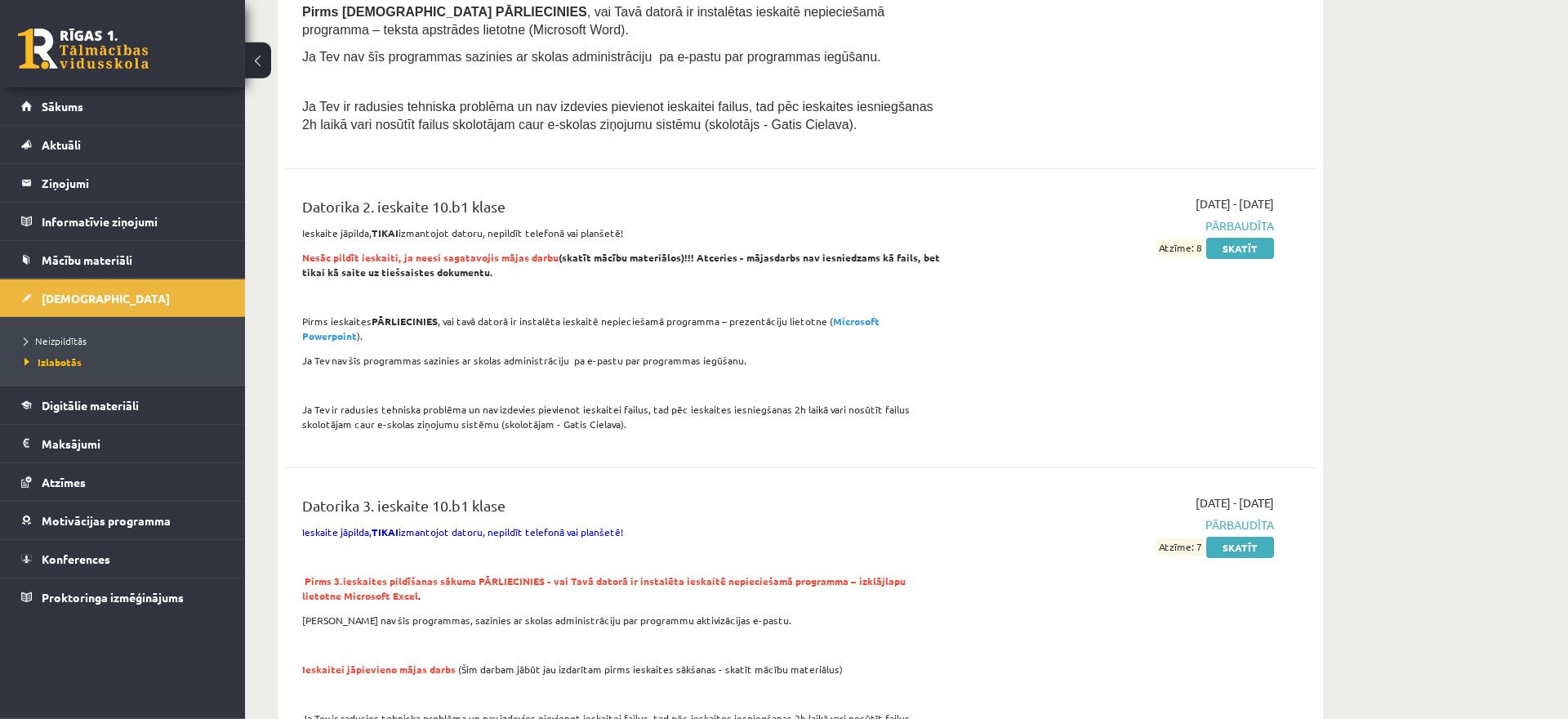
scroll to position [750, 0]
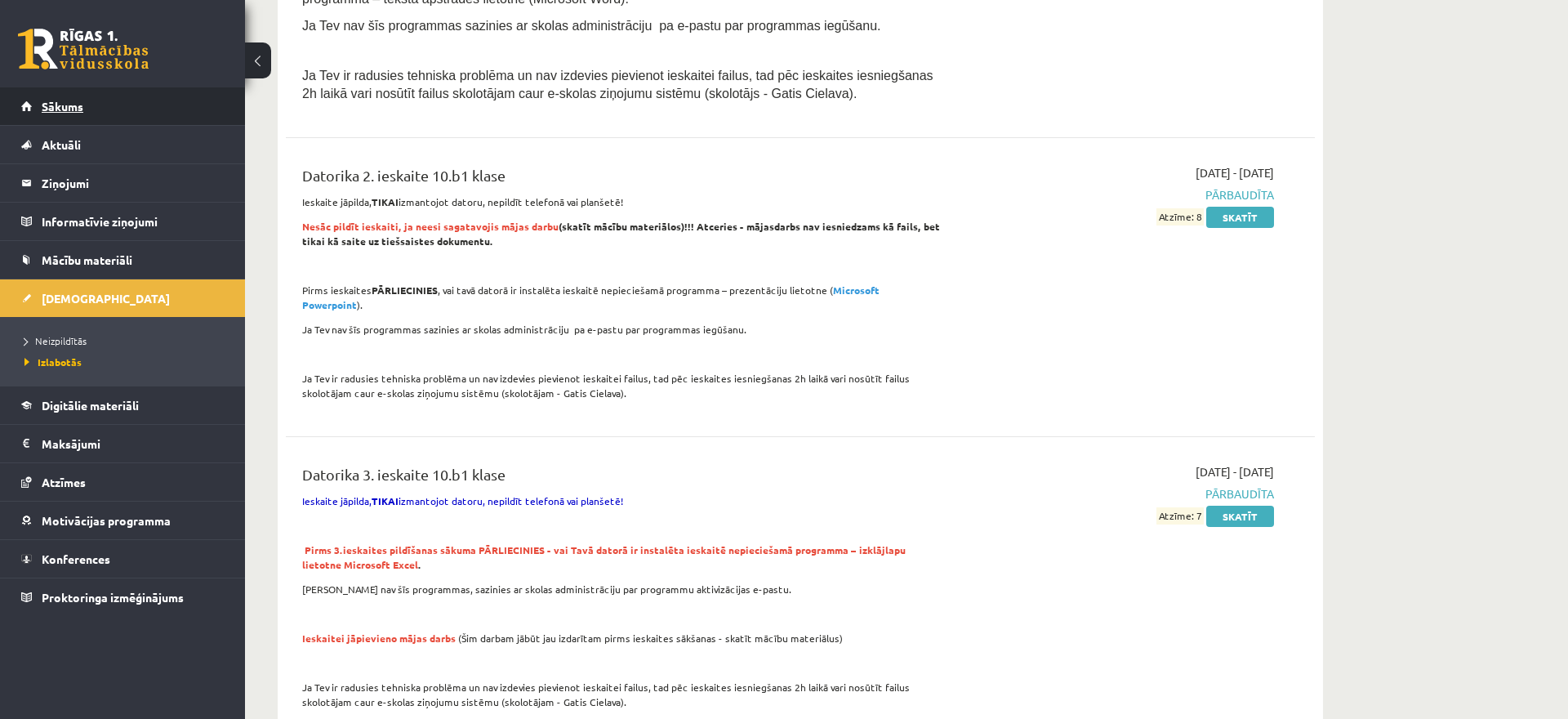
click at [116, 115] on link "Sākums" at bounding box center [123, 106] width 203 height 37
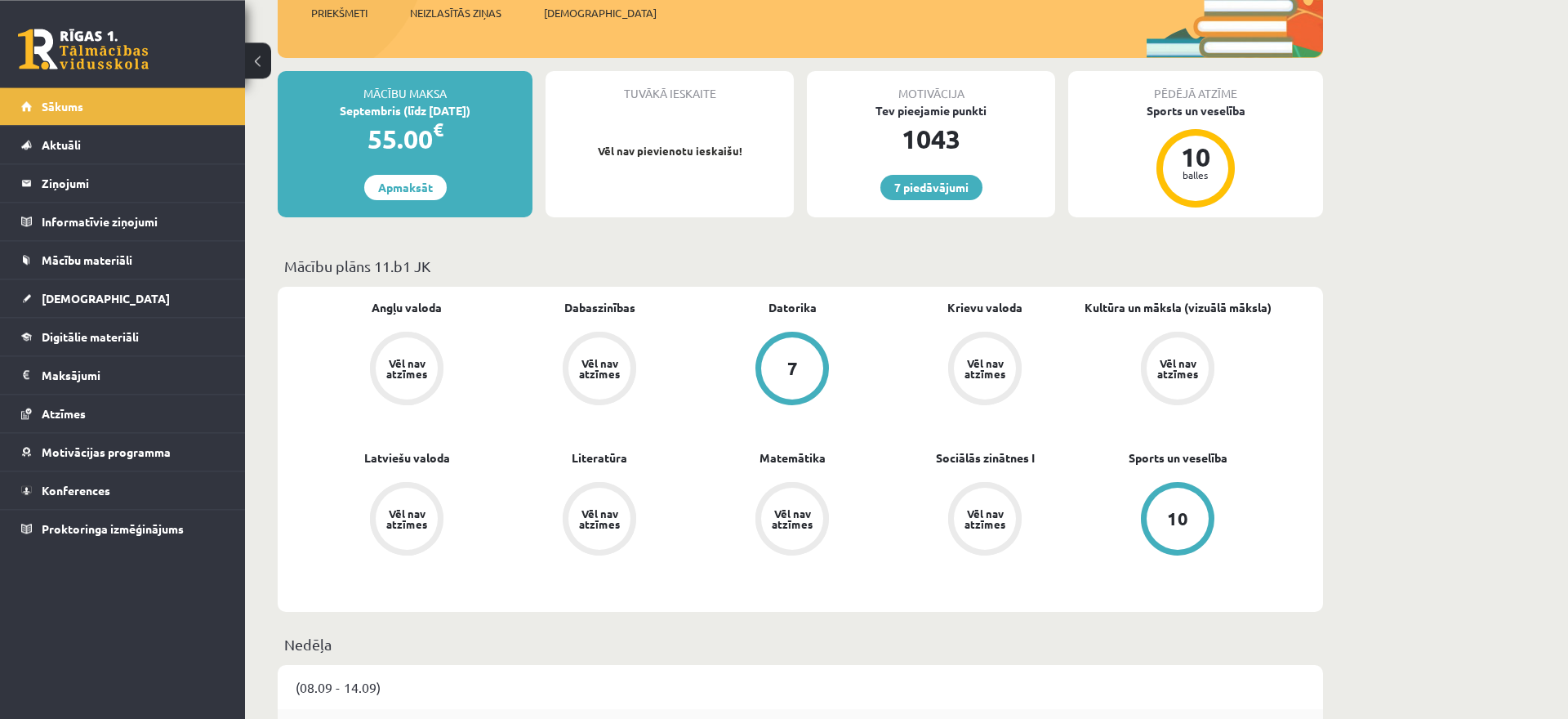
scroll to position [333, 0]
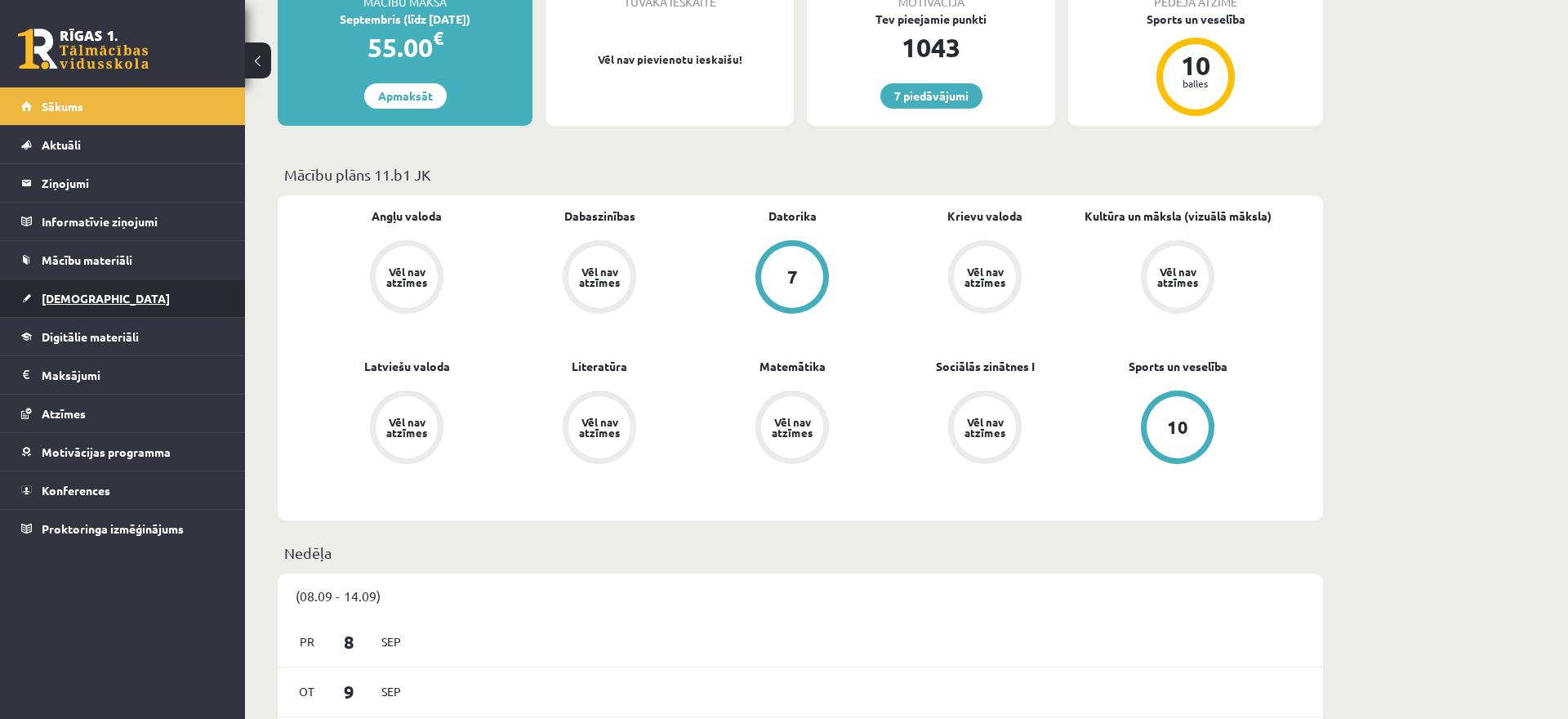
click at [131, 288] on link "[DEMOGRAPHIC_DATA]" at bounding box center [123, 298] width 203 height 37
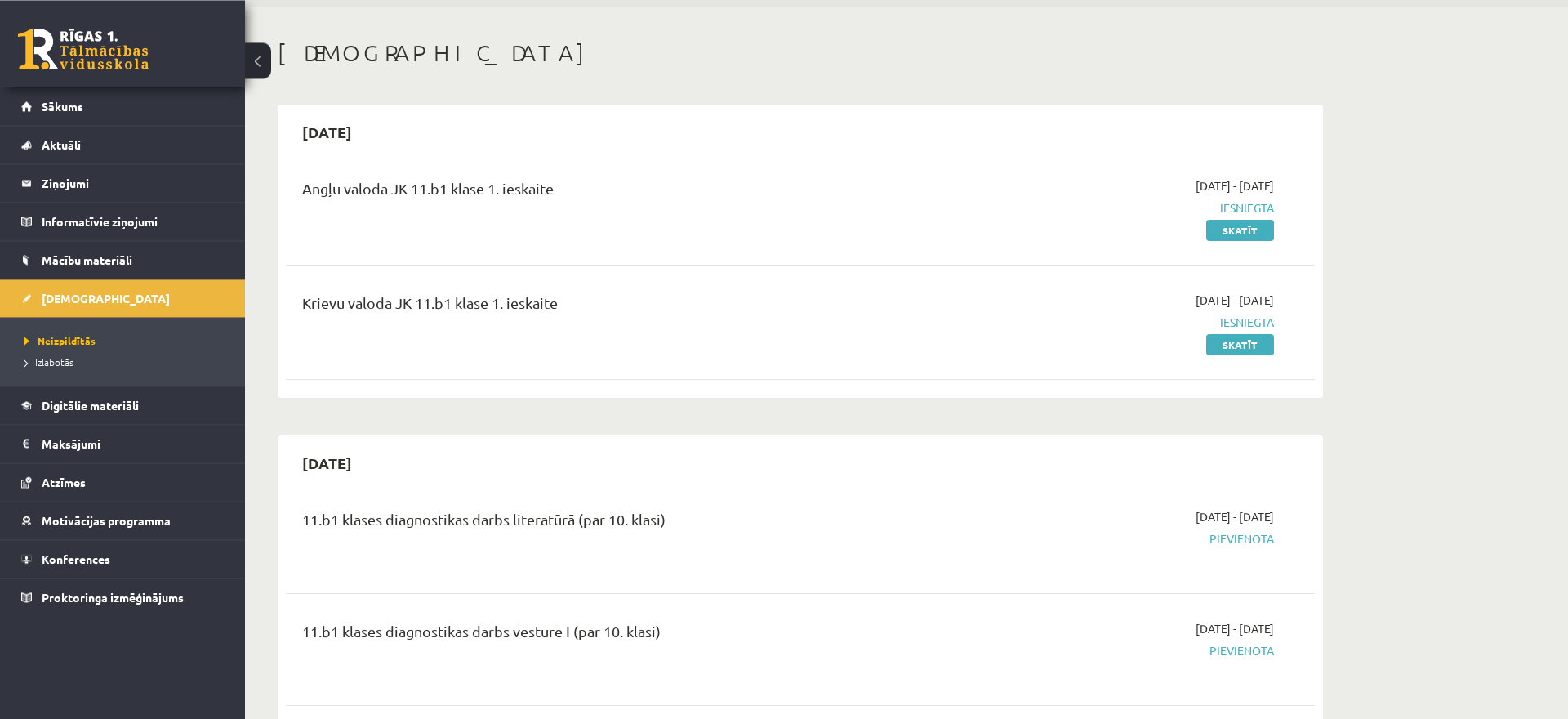
scroll to position [84, 0]
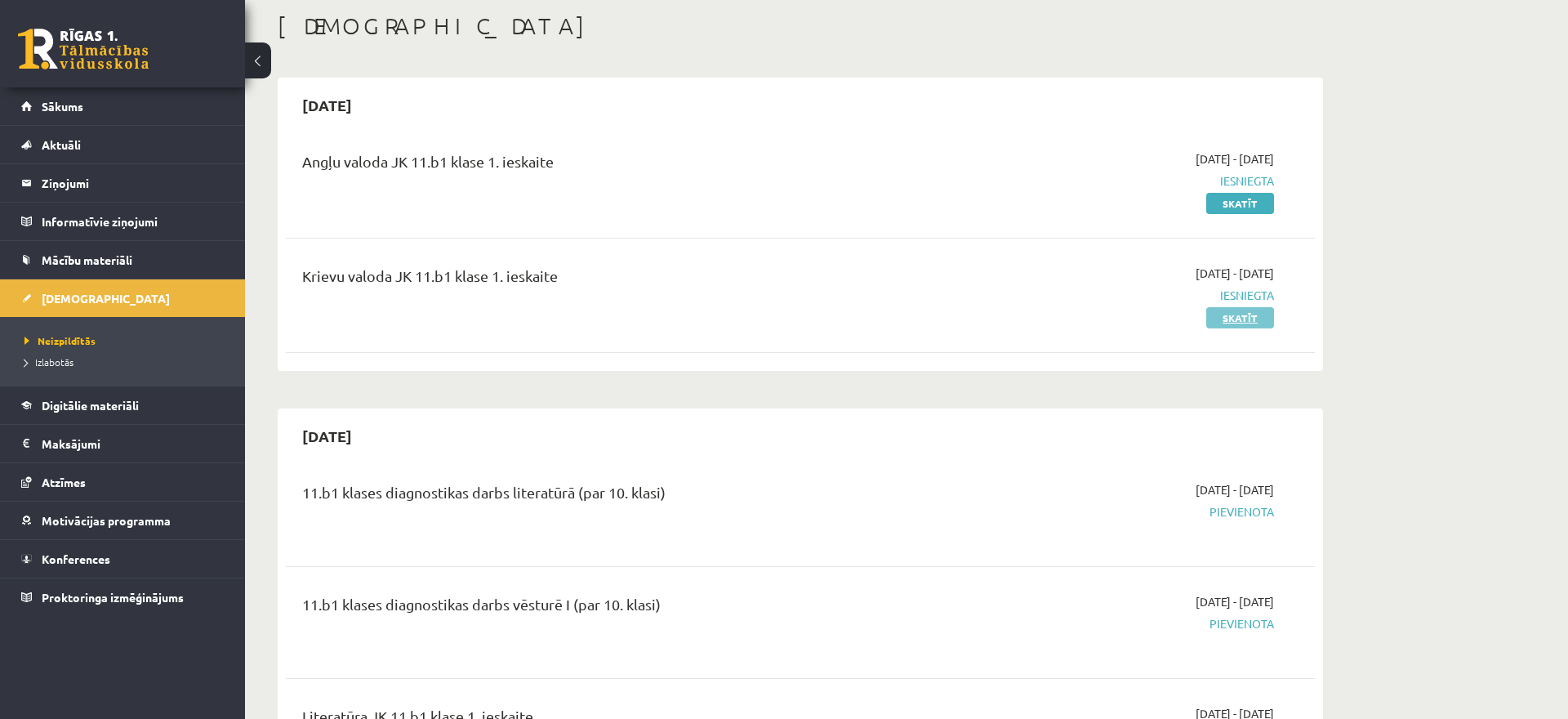
click at [1234, 314] on link "Skatīt" at bounding box center [1240, 318] width 68 height 21
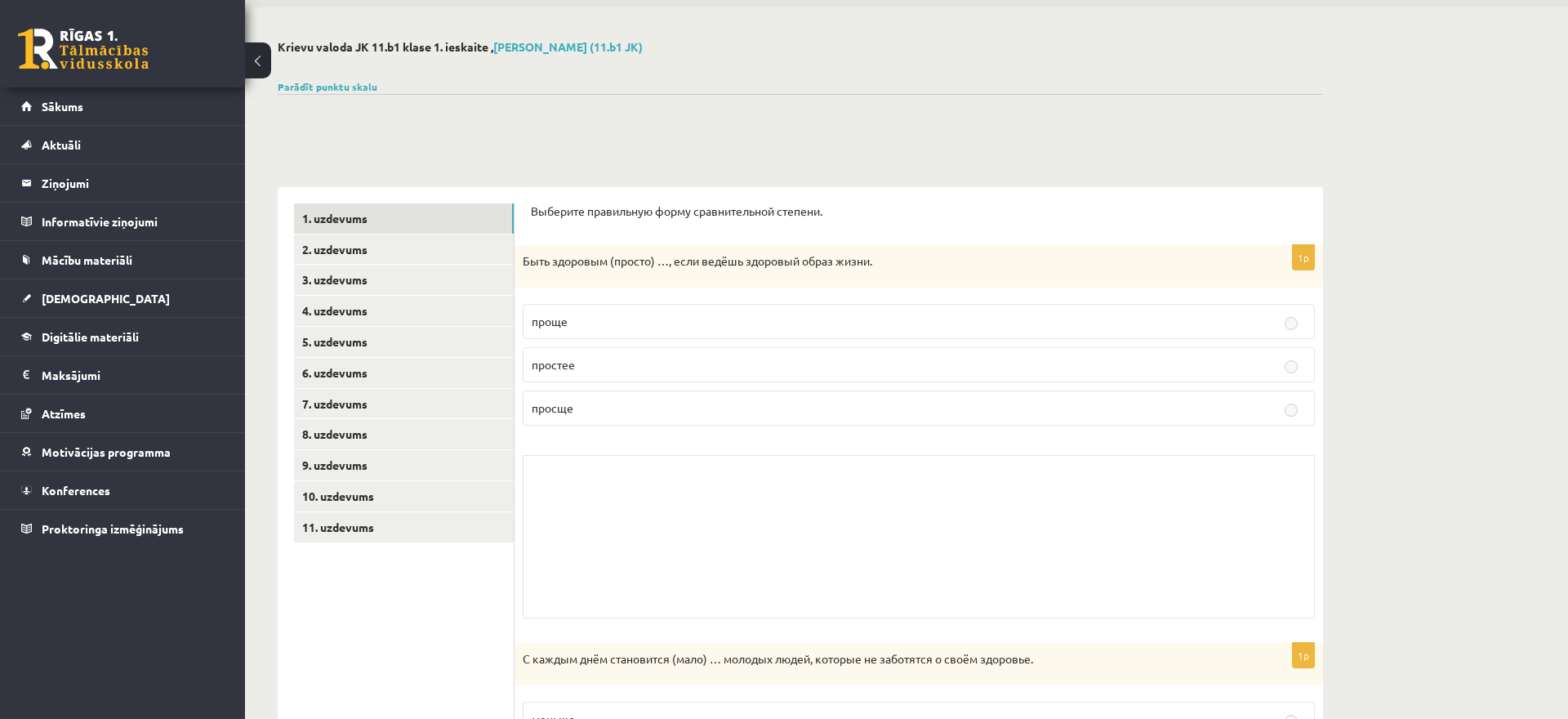
scroll to position [84, 0]
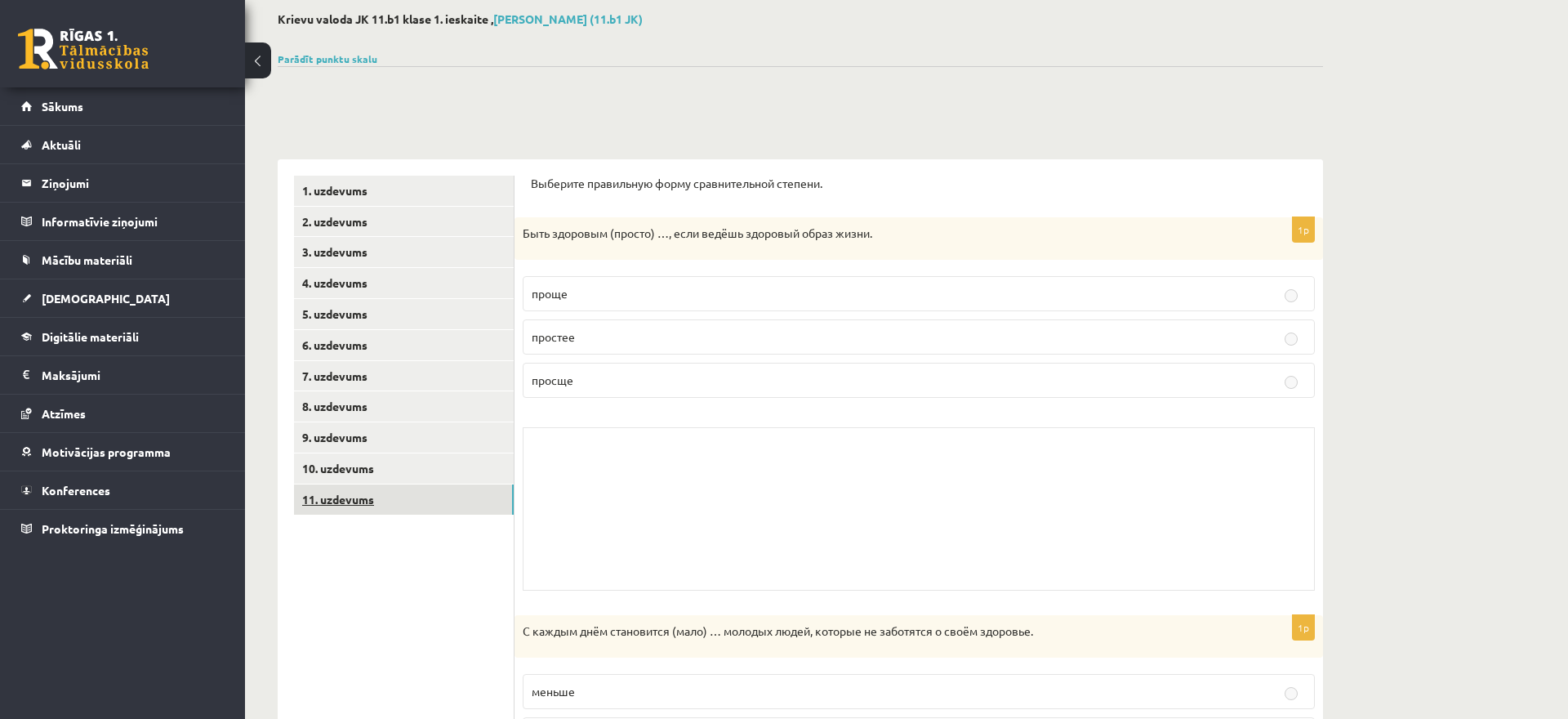
click at [382, 508] on link "11. uzdevums" at bounding box center [403, 499] width 219 height 30
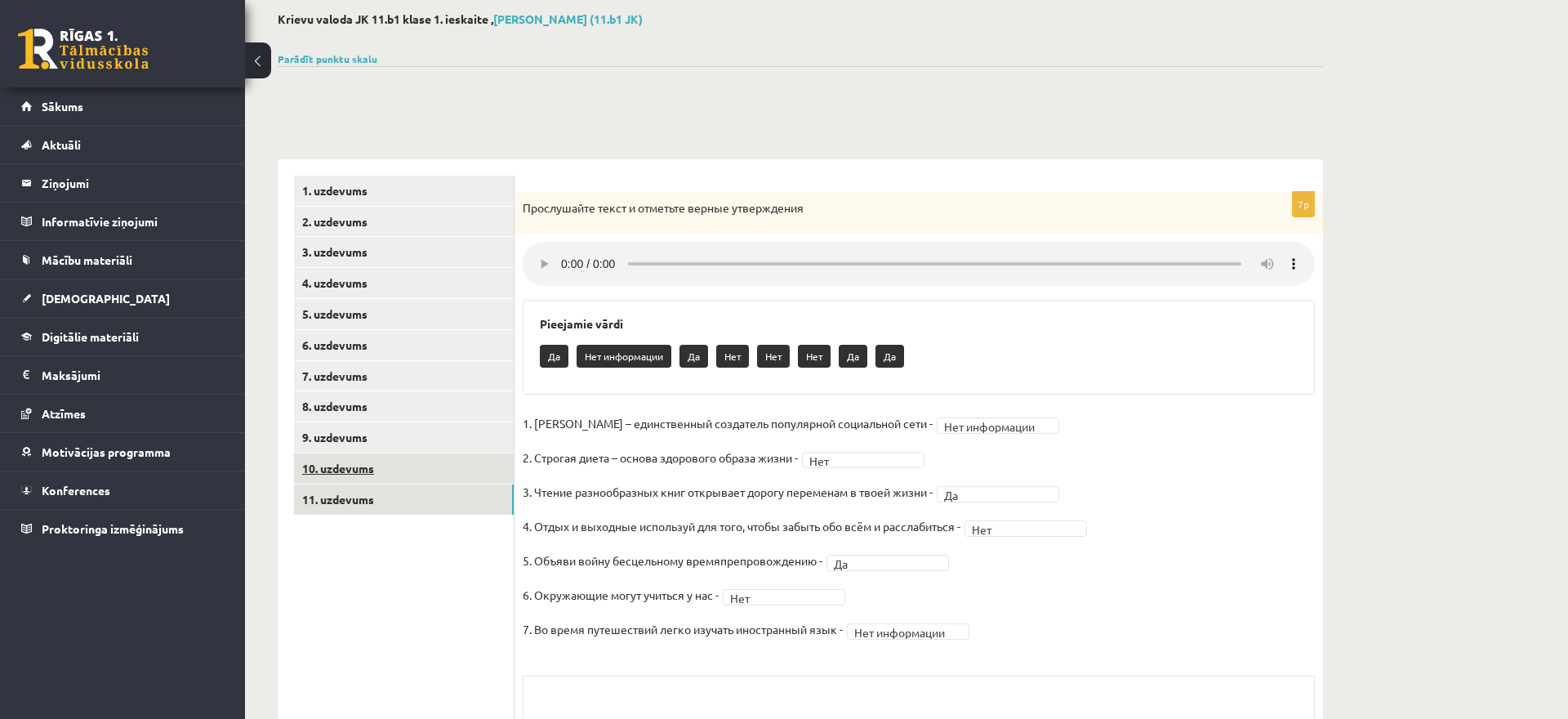
click at [369, 465] on link "10. uzdevums" at bounding box center [403, 468] width 219 height 30
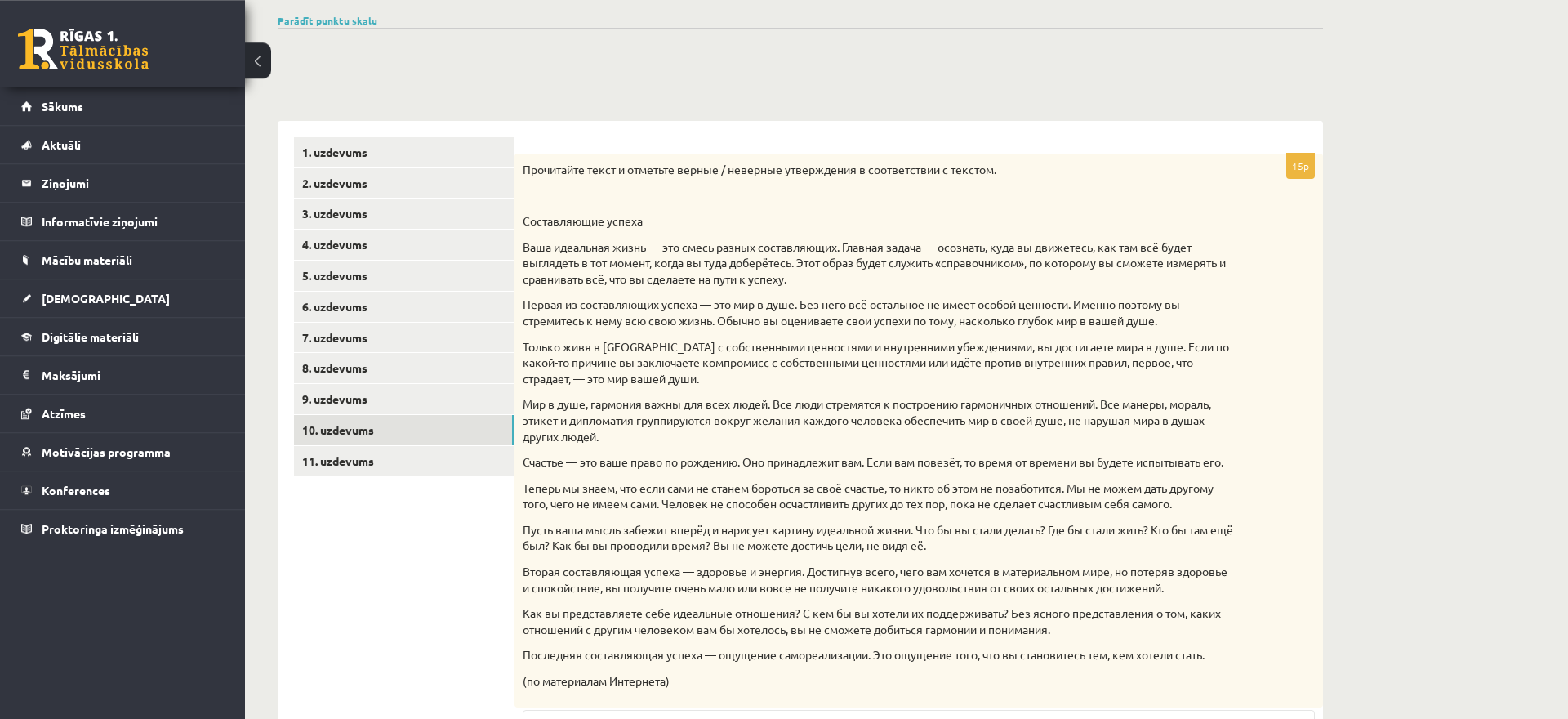
scroll to position [92, 0]
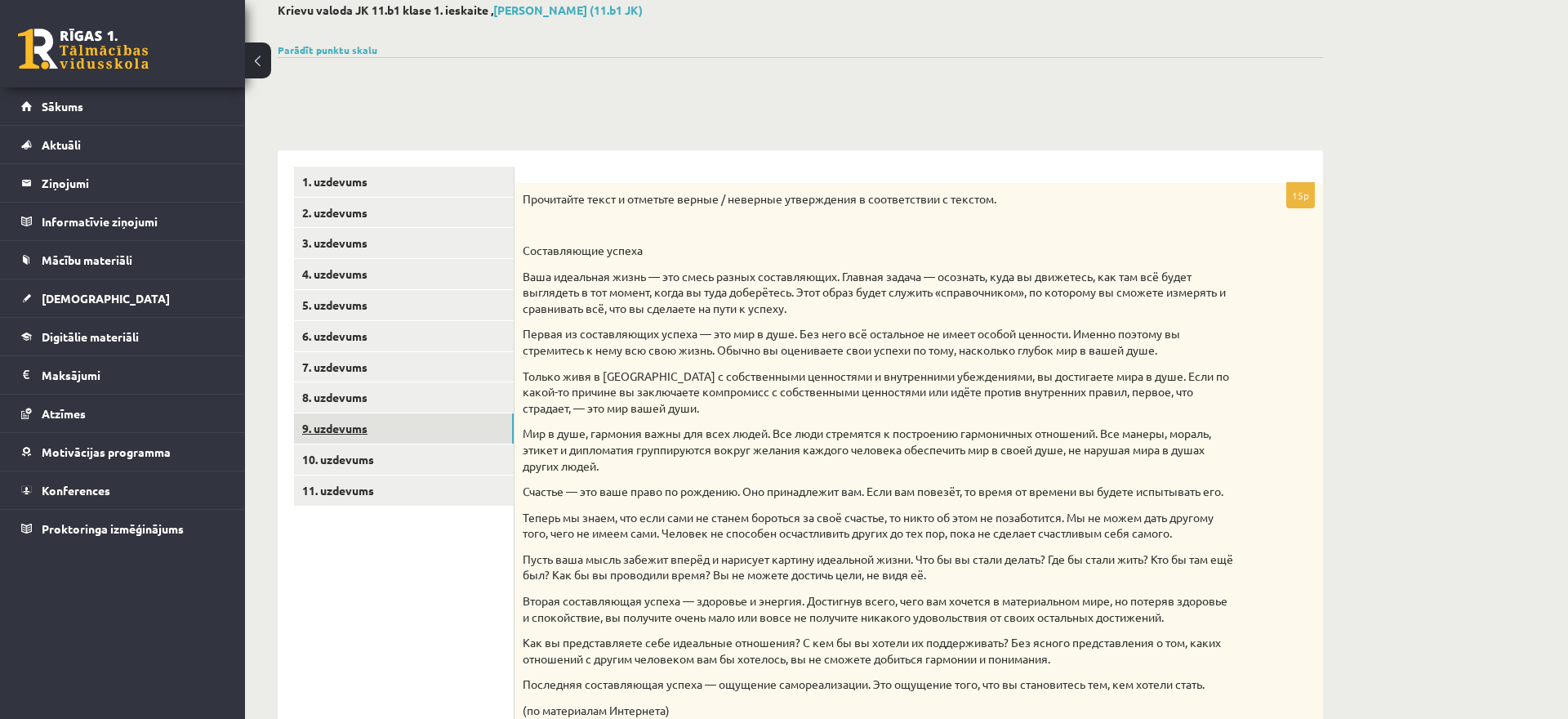
click at [480, 427] on link "9. uzdevums" at bounding box center [403, 428] width 219 height 30
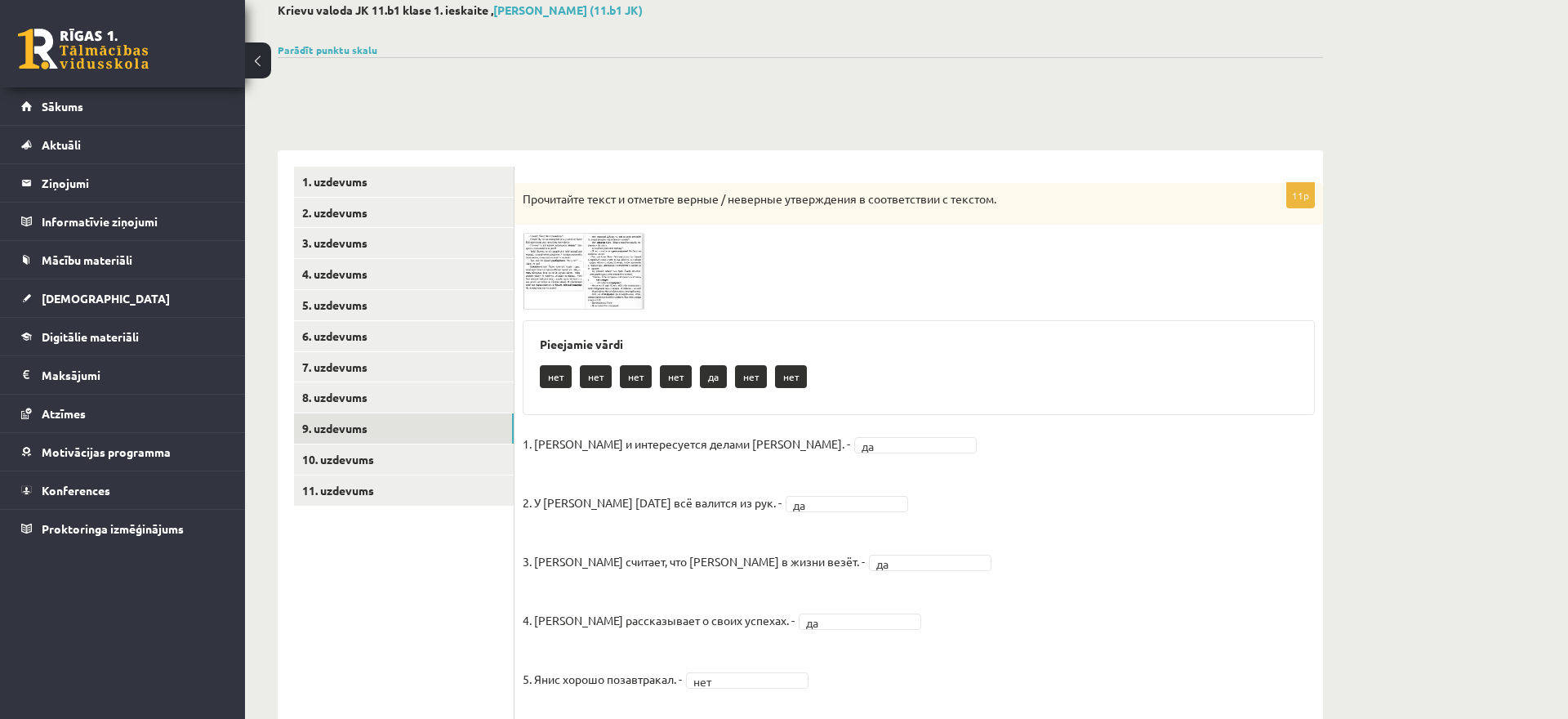
click at [577, 285] on span at bounding box center [585, 271] width 26 height 26
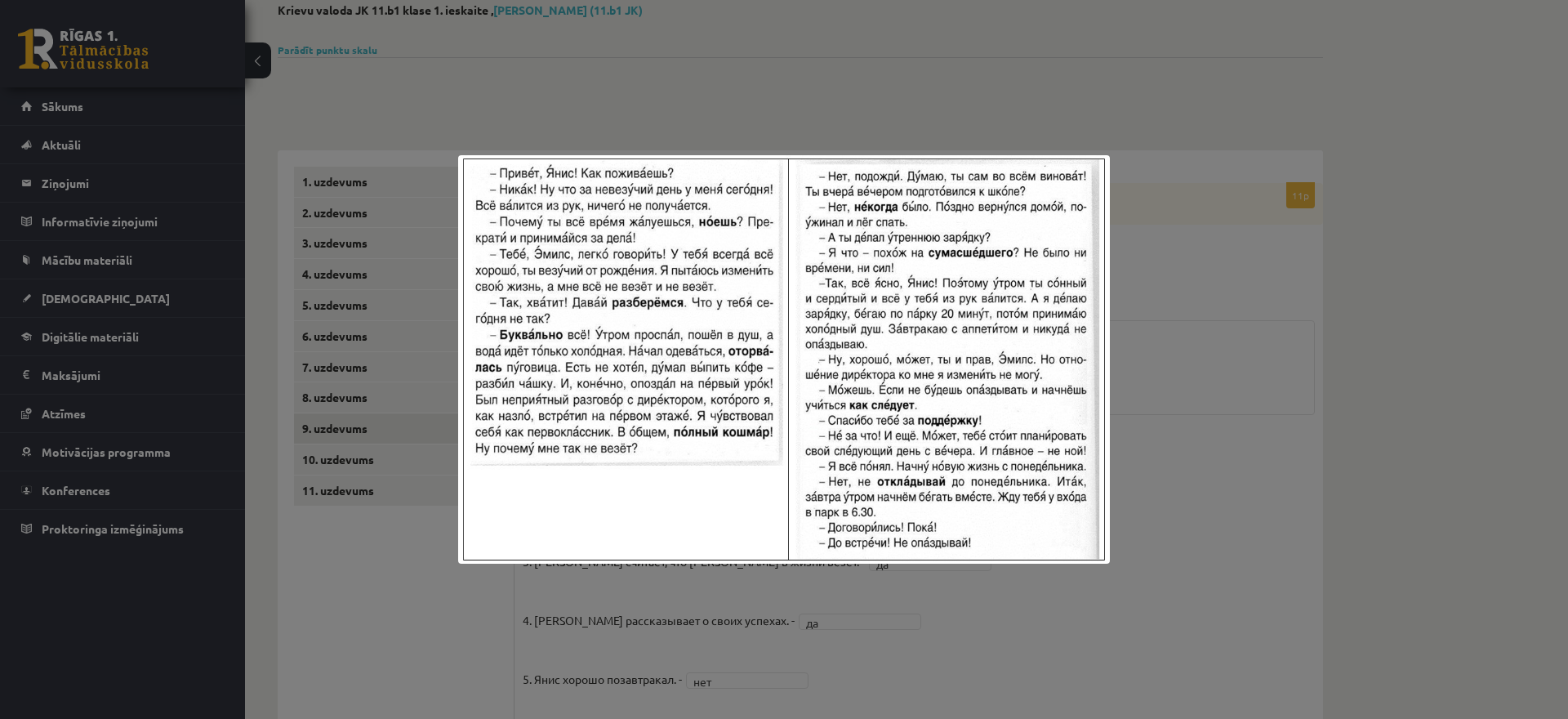
click at [1248, 351] on div at bounding box center [784, 359] width 1568 height 719
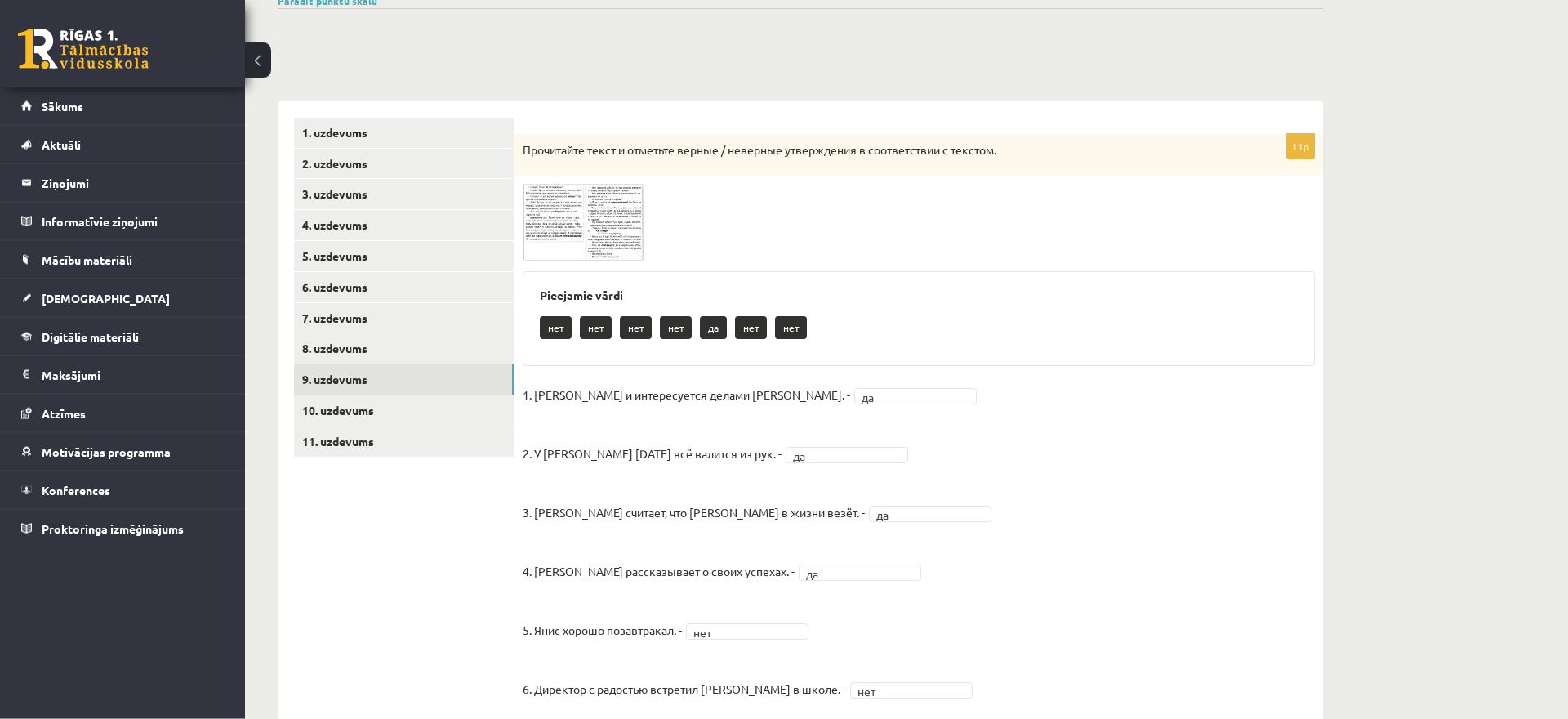
scroll to position [176, 0]
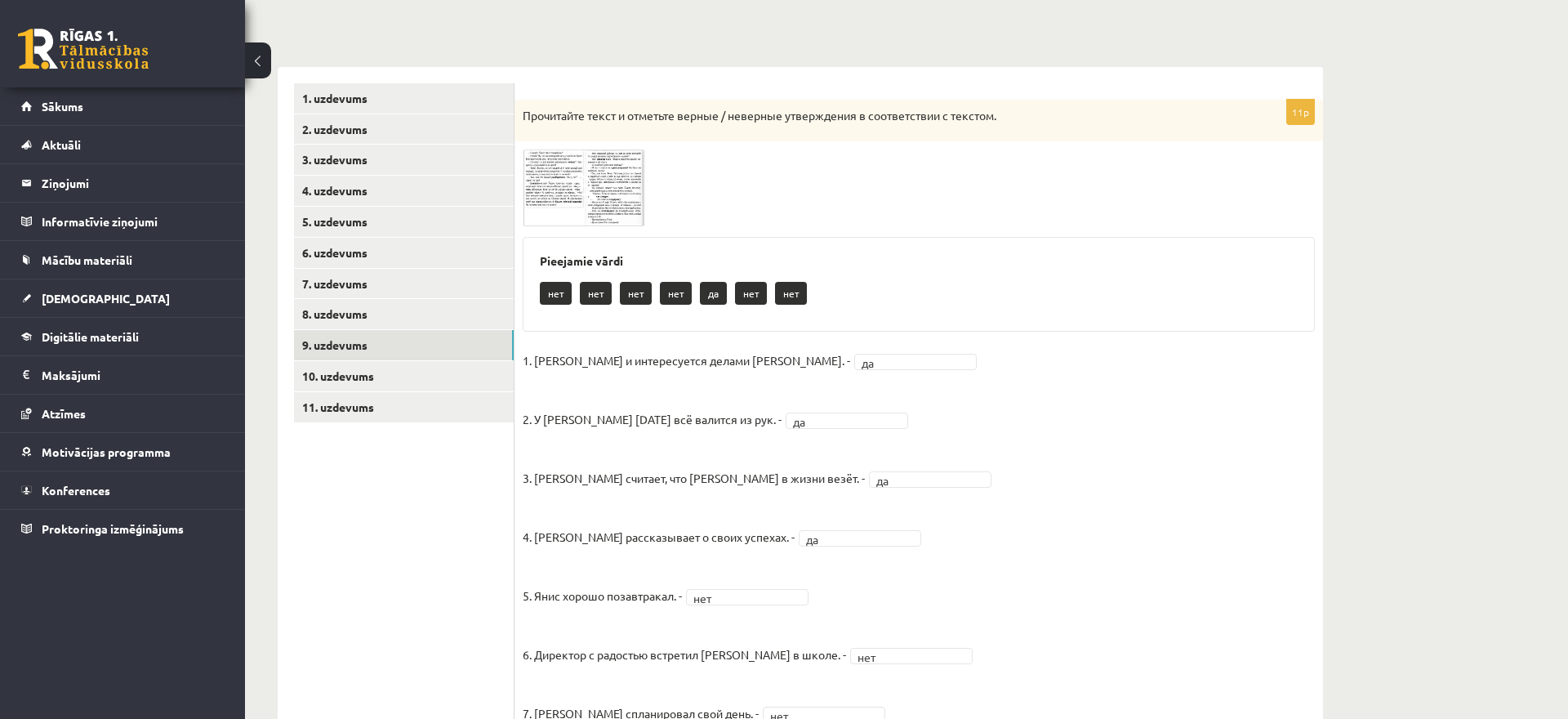
drag, startPoint x: 535, startPoint y: 363, endPoint x: 877, endPoint y: 363, distance: 342.0
click at [877, 363] on fieldset "1. [PERSON_NAME] и интересуется делами [PERSON_NAME]. - да ** 2. У [PERSON_NAME…" at bounding box center [919, 672] width 792 height 647
click at [877, 357] on fieldset "1. [PERSON_NAME] и интересуется делами [PERSON_NAME]. - да ** 2. У [PERSON_NAME…" at bounding box center [919, 672] width 792 height 647
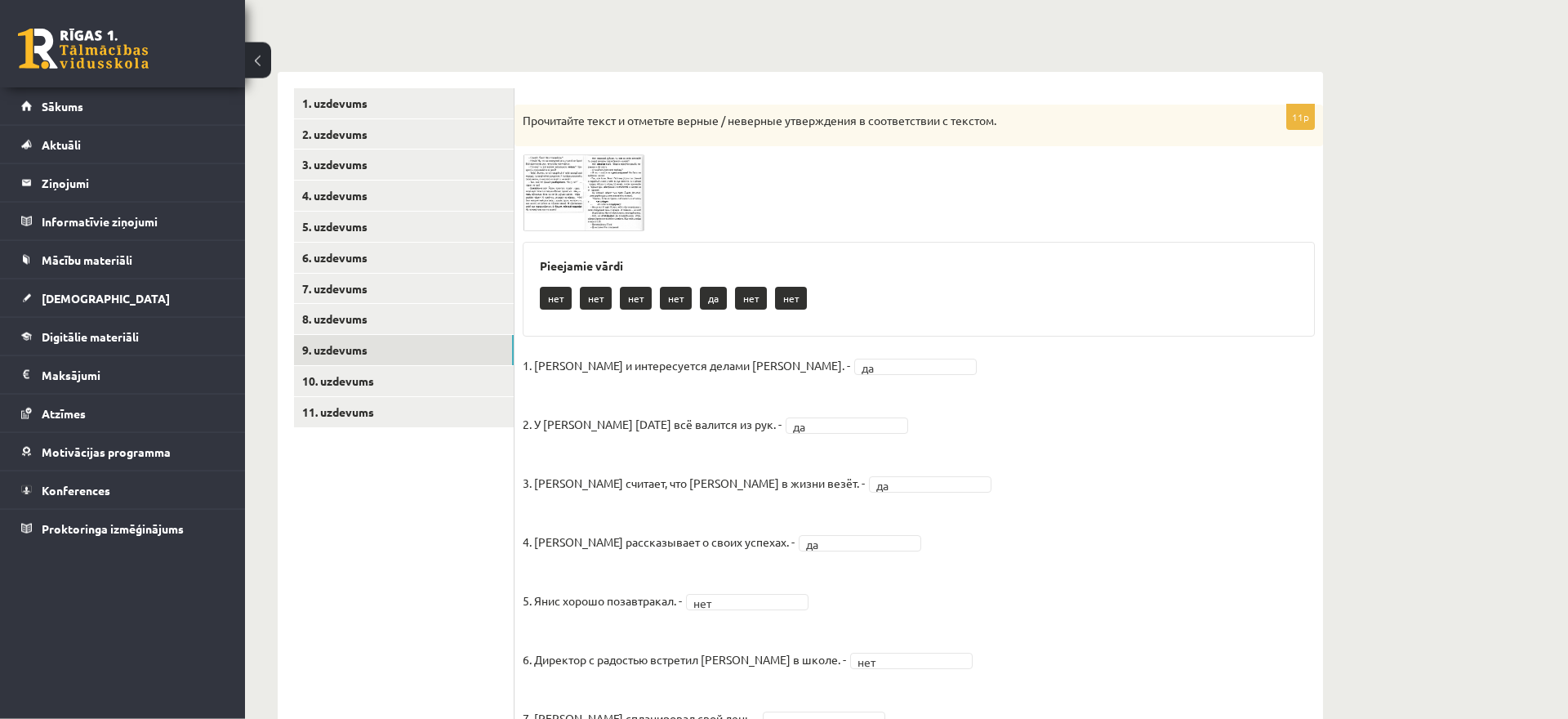
scroll to position [114, 0]
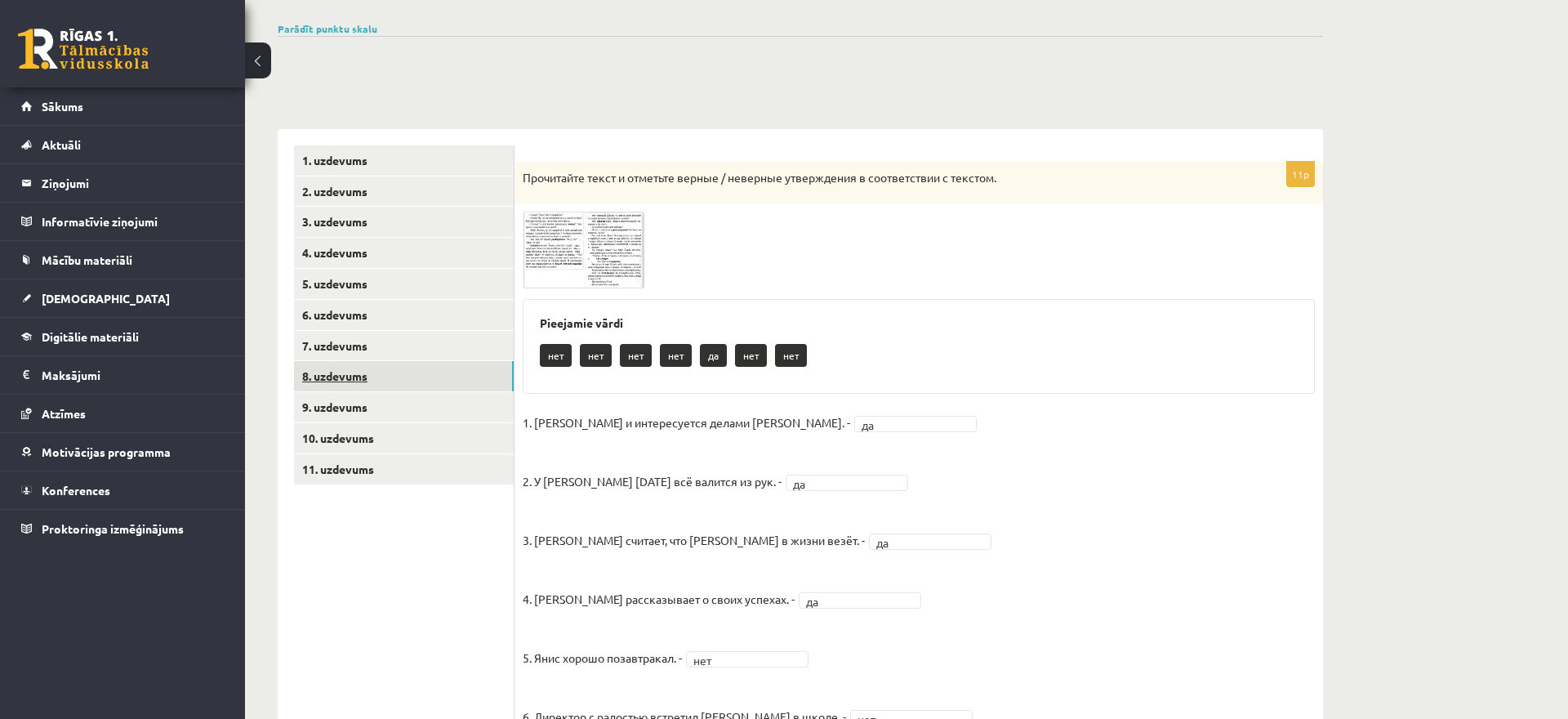
click at [352, 387] on link "8. uzdevums" at bounding box center [403, 376] width 219 height 30
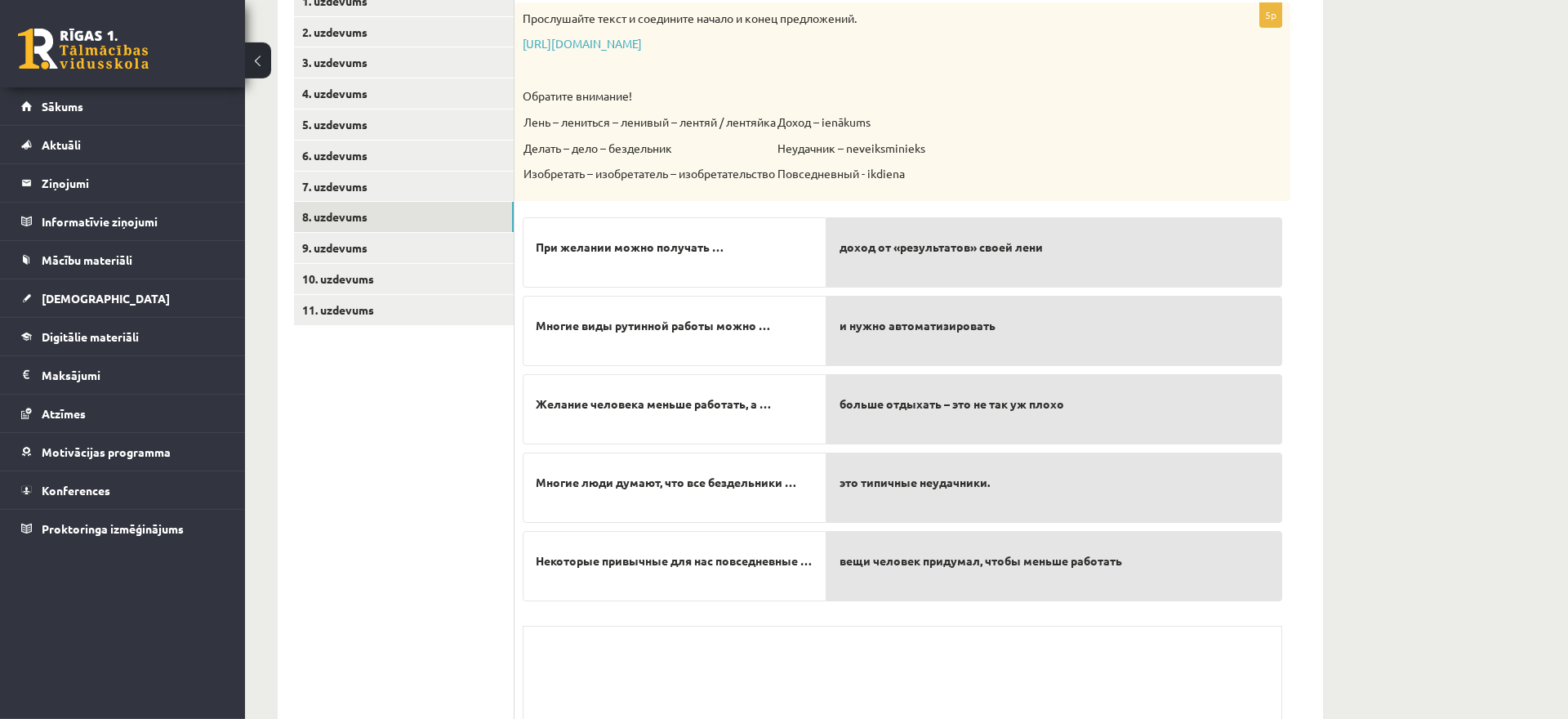
scroll to position [280, 0]
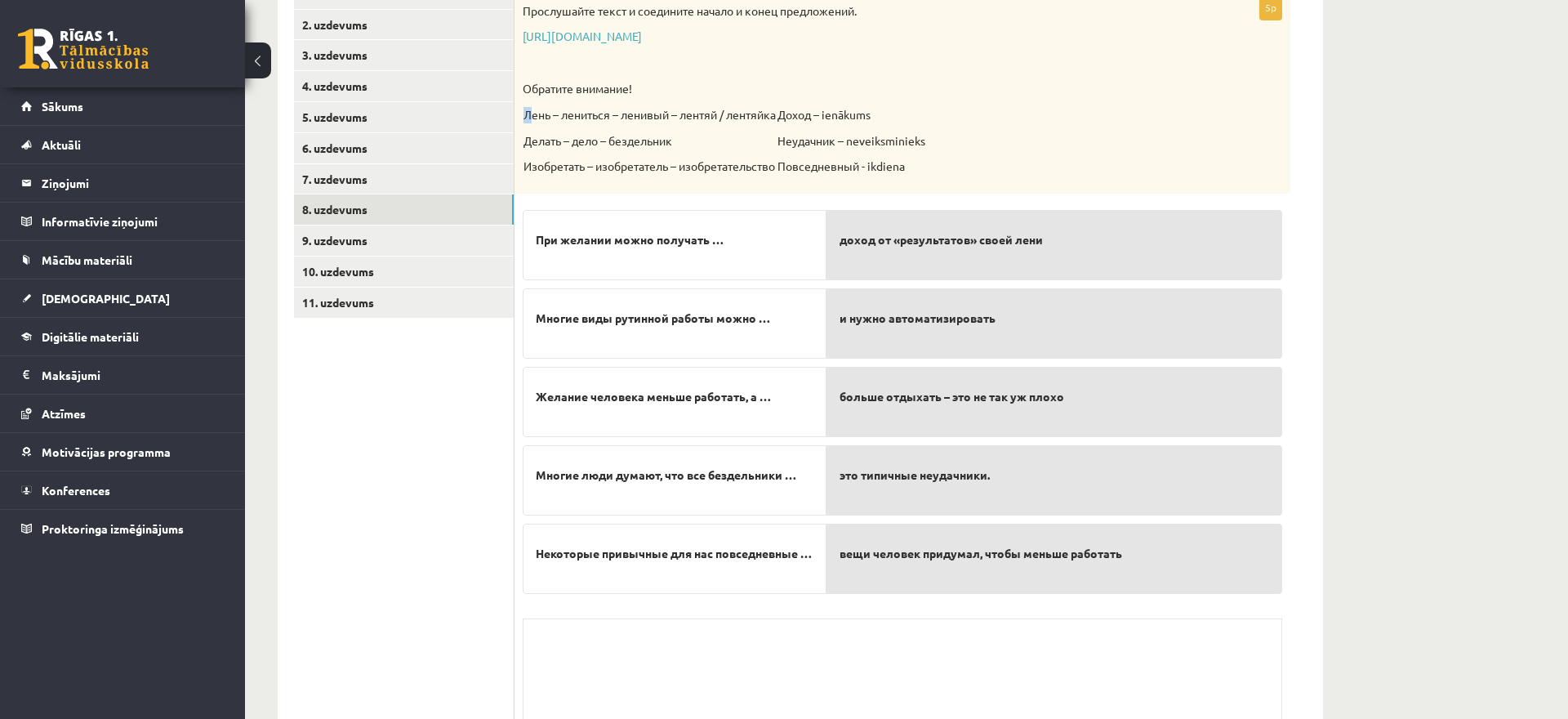
click at [532, 116] on p "Лень – лениться – ленивый – лентяй / лентяйка" at bounding box center [649, 115] width 252 height 16
click at [924, 167] on p "Повседневный - ikdiena" at bounding box center [851, 166] width 147 height 16
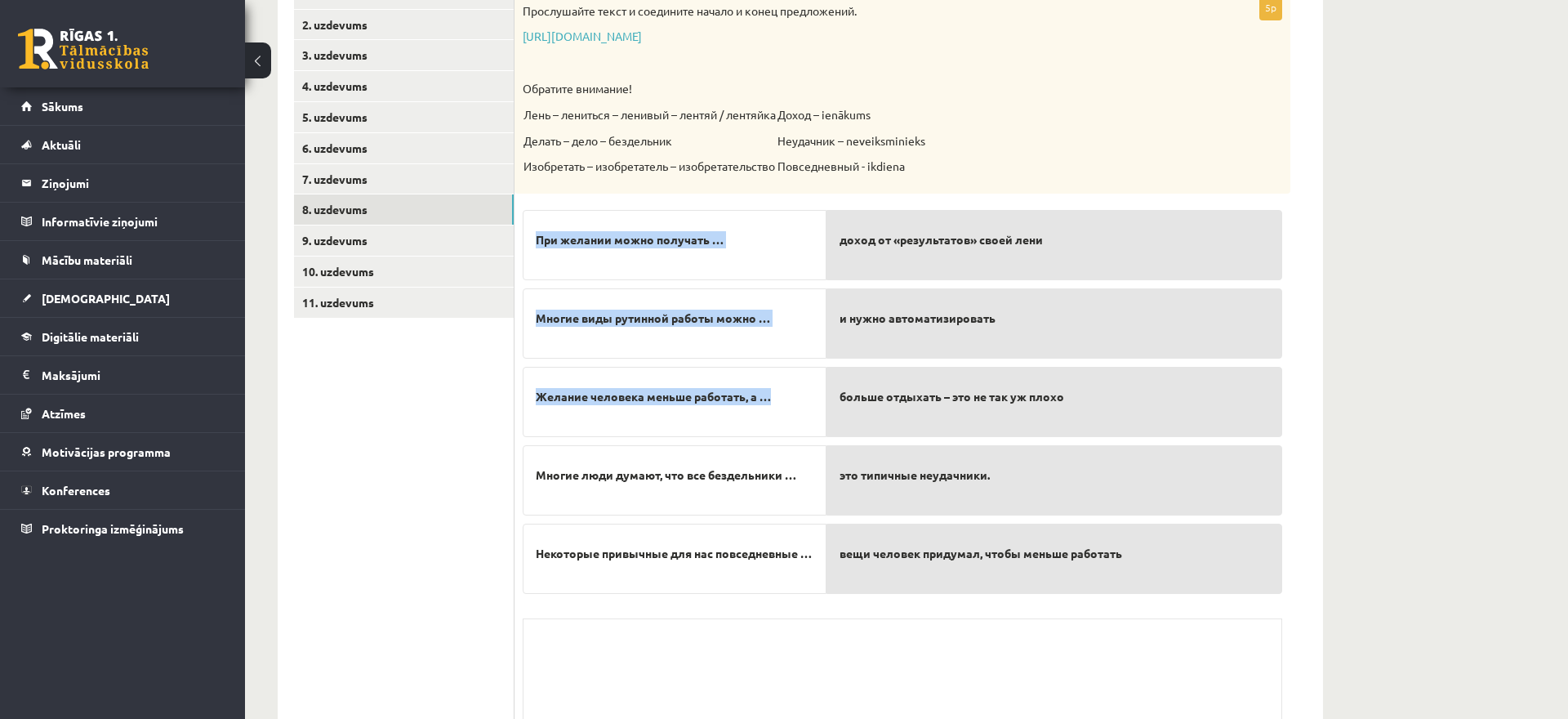
drag, startPoint x: 538, startPoint y: 228, endPoint x: 788, endPoint y: 401, distance: 304.0
click at [788, 401] on div "При желании можно получать … Многие виды рутинной работы можно … Желание челове…" at bounding box center [674, 397] width 304 height 392
click at [410, 176] on link "7. uzdevums" at bounding box center [403, 180] width 219 height 30
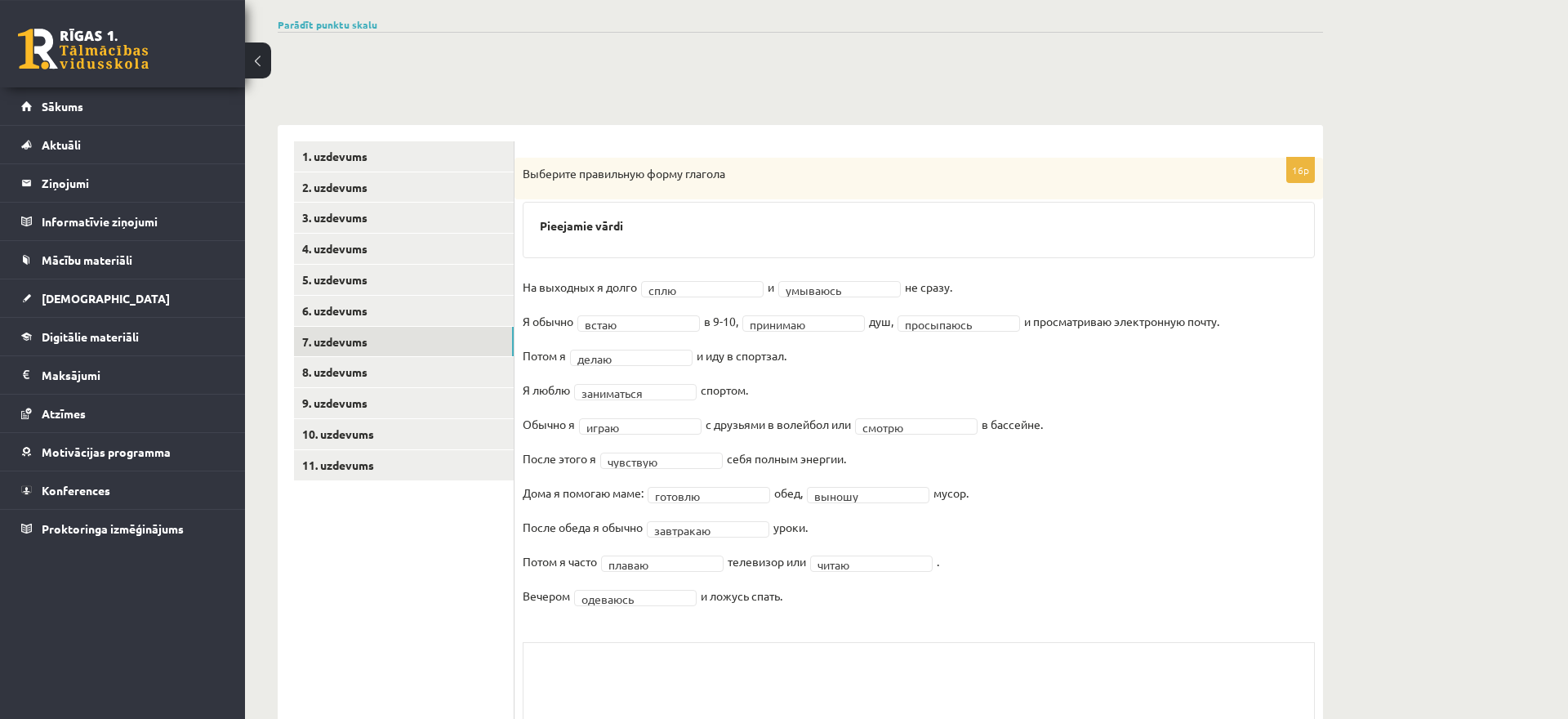
scroll to position [95, 0]
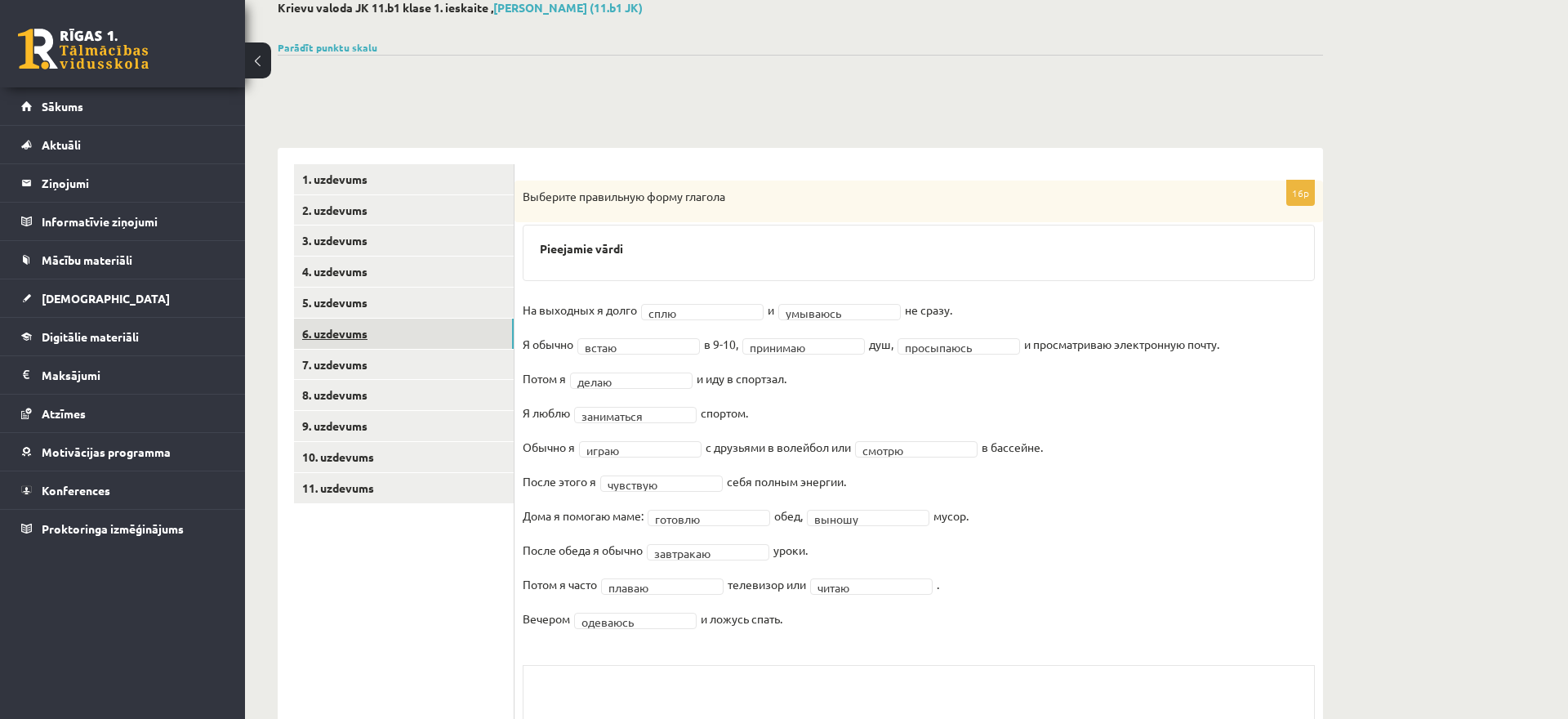
click at [360, 337] on link "6. uzdevums" at bounding box center [403, 334] width 219 height 30
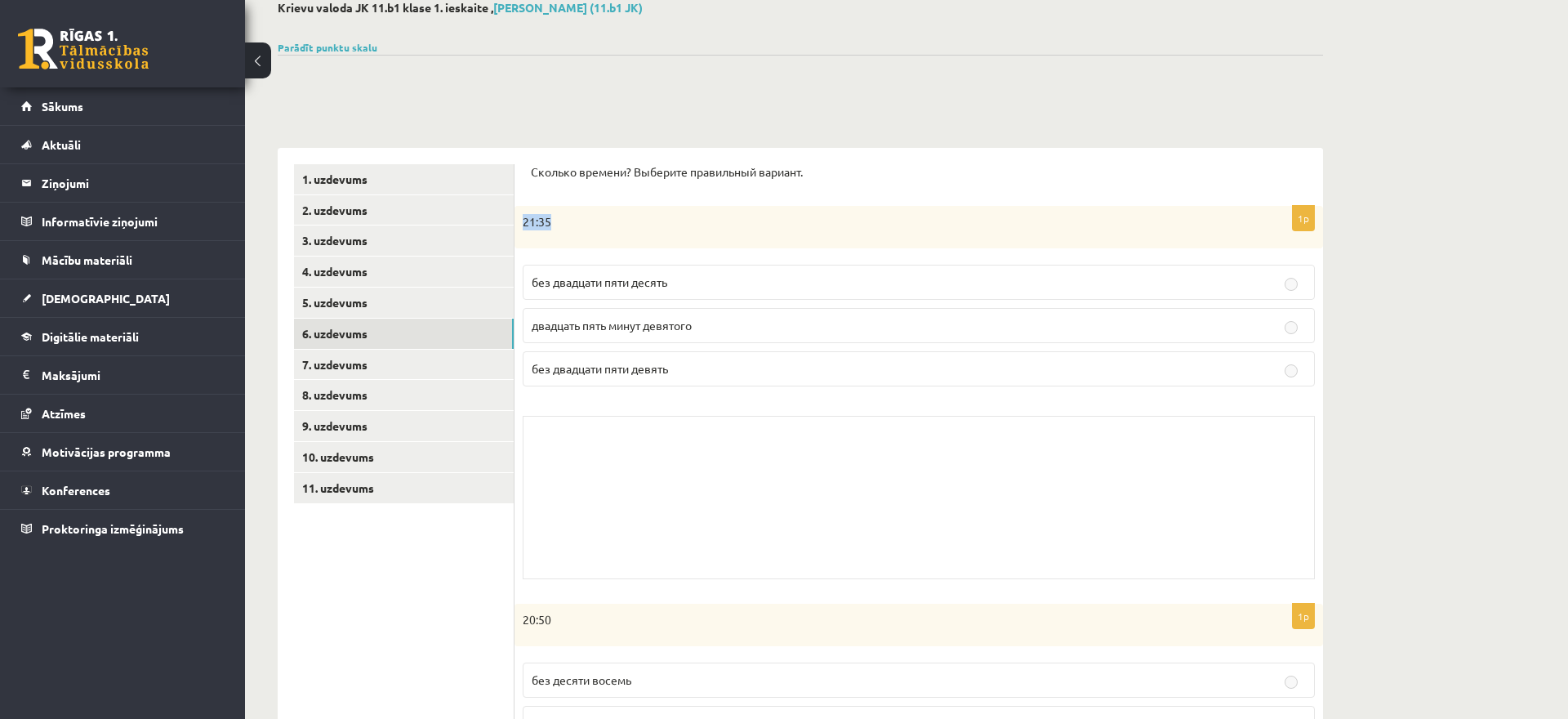
drag, startPoint x: 523, startPoint y: 201, endPoint x: 562, endPoint y: 216, distance: 41.8
click at [572, 220] on p "21:35" at bounding box center [878, 222] width 711 height 16
drag, startPoint x: 521, startPoint y: 263, endPoint x: 732, endPoint y: 358, distance: 231.4
click at [732, 358] on div "1p 21:35 без двадцати пяти десять двадцать пять минут девятого без двадцати пят…" at bounding box center [919, 396] width 808 height 381
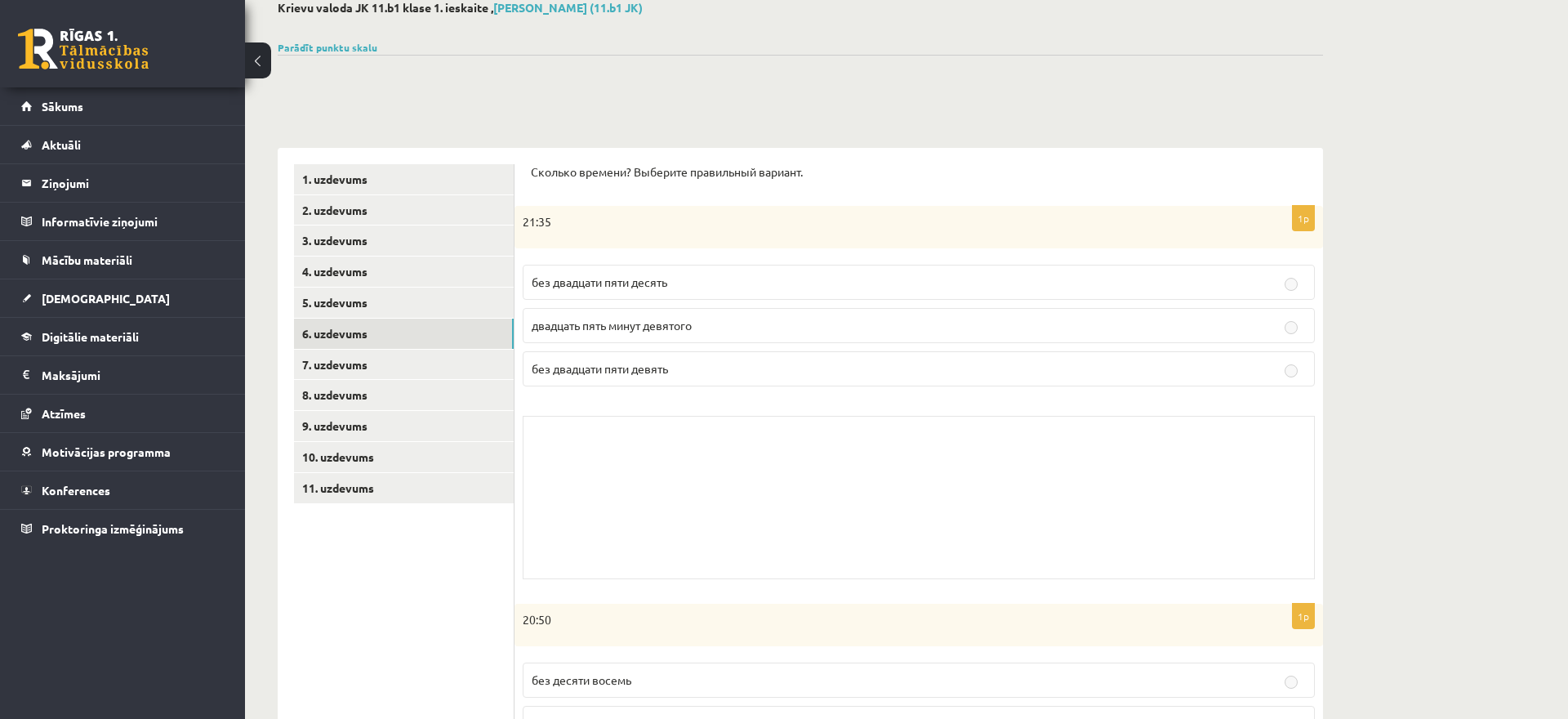
drag, startPoint x: 617, startPoint y: 504, endPoint x: 632, endPoint y: 441, distance: 64.8
click at [615, 504] on div "Skolotāja pielikums" at bounding box center [919, 498] width 792 height 164
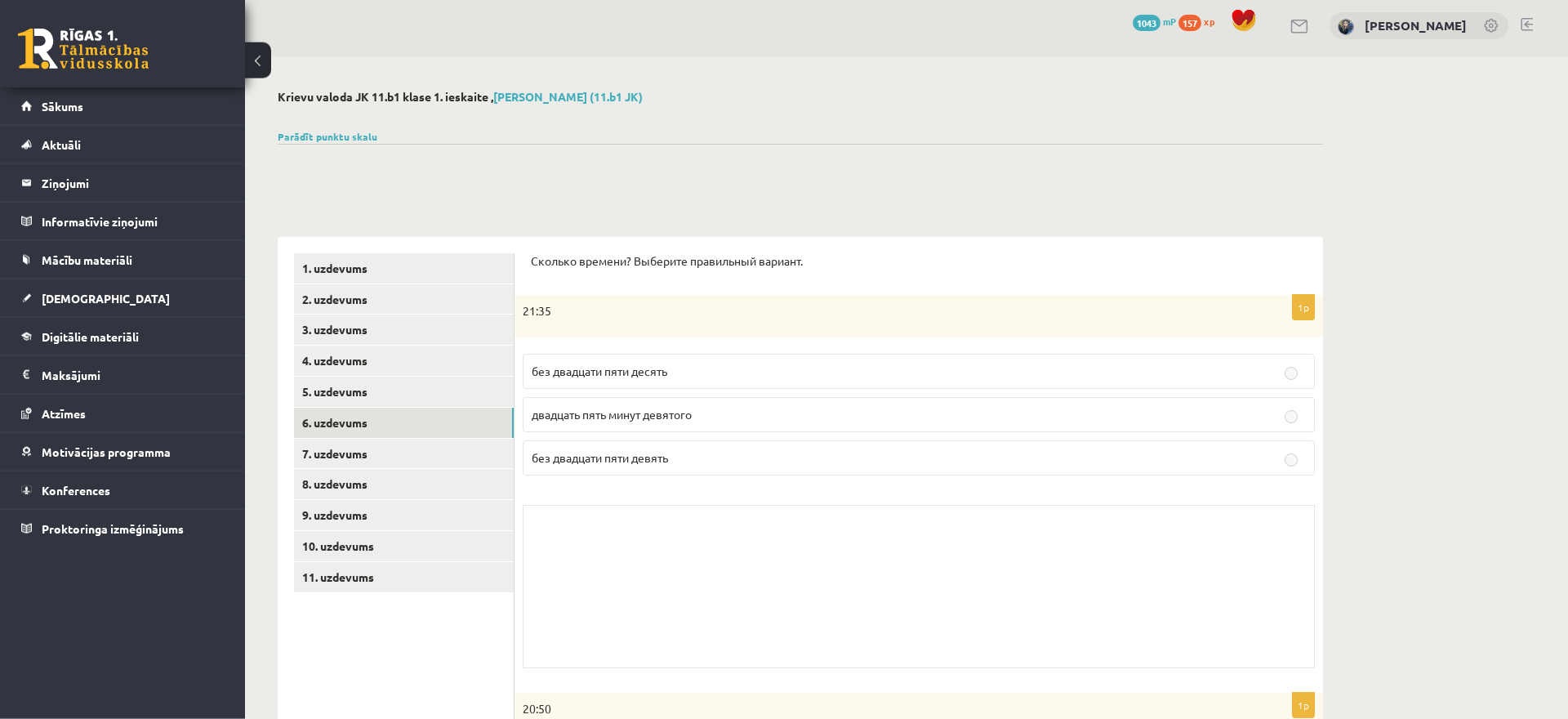
scroll to position [0, 0]
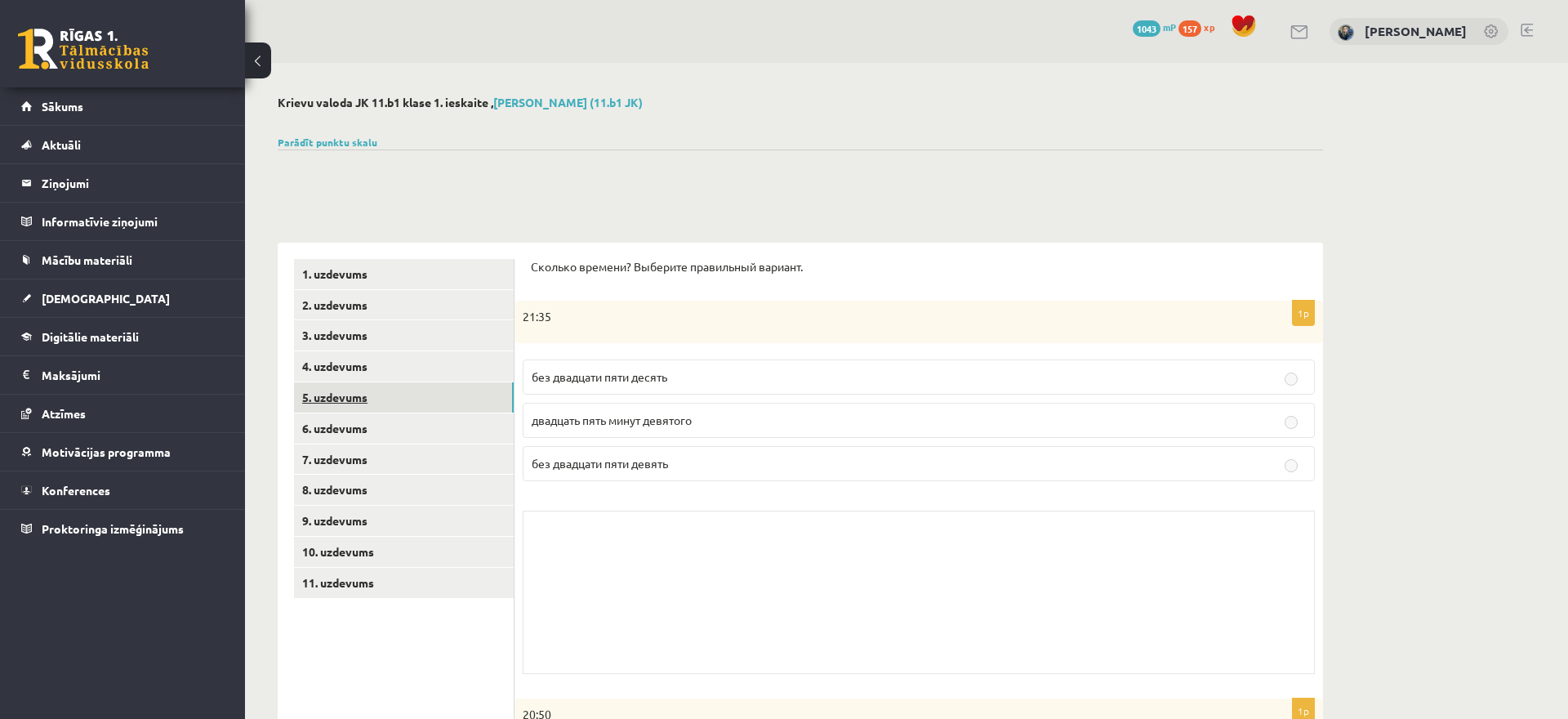
click at [394, 387] on link "5. uzdevums" at bounding box center [403, 397] width 219 height 30
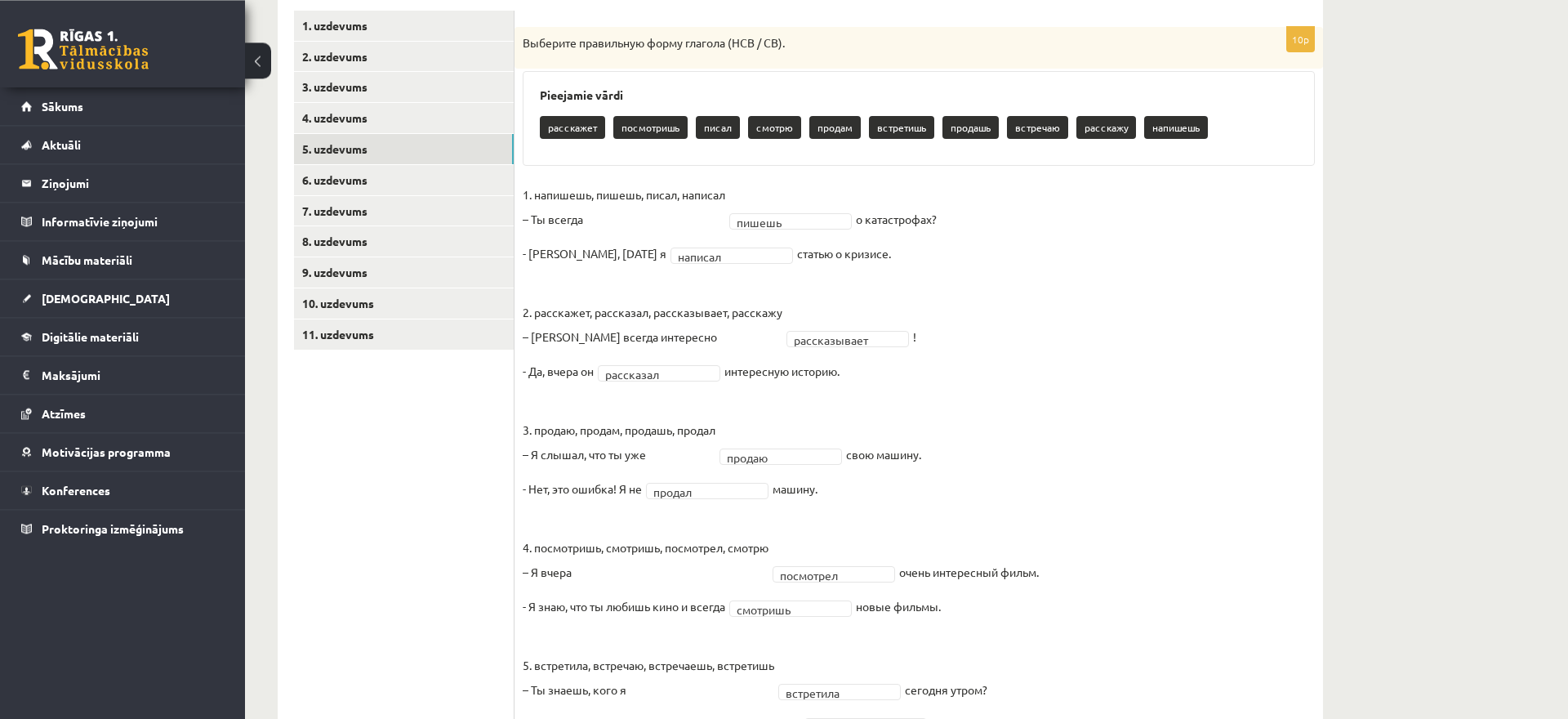
scroll to position [167, 0]
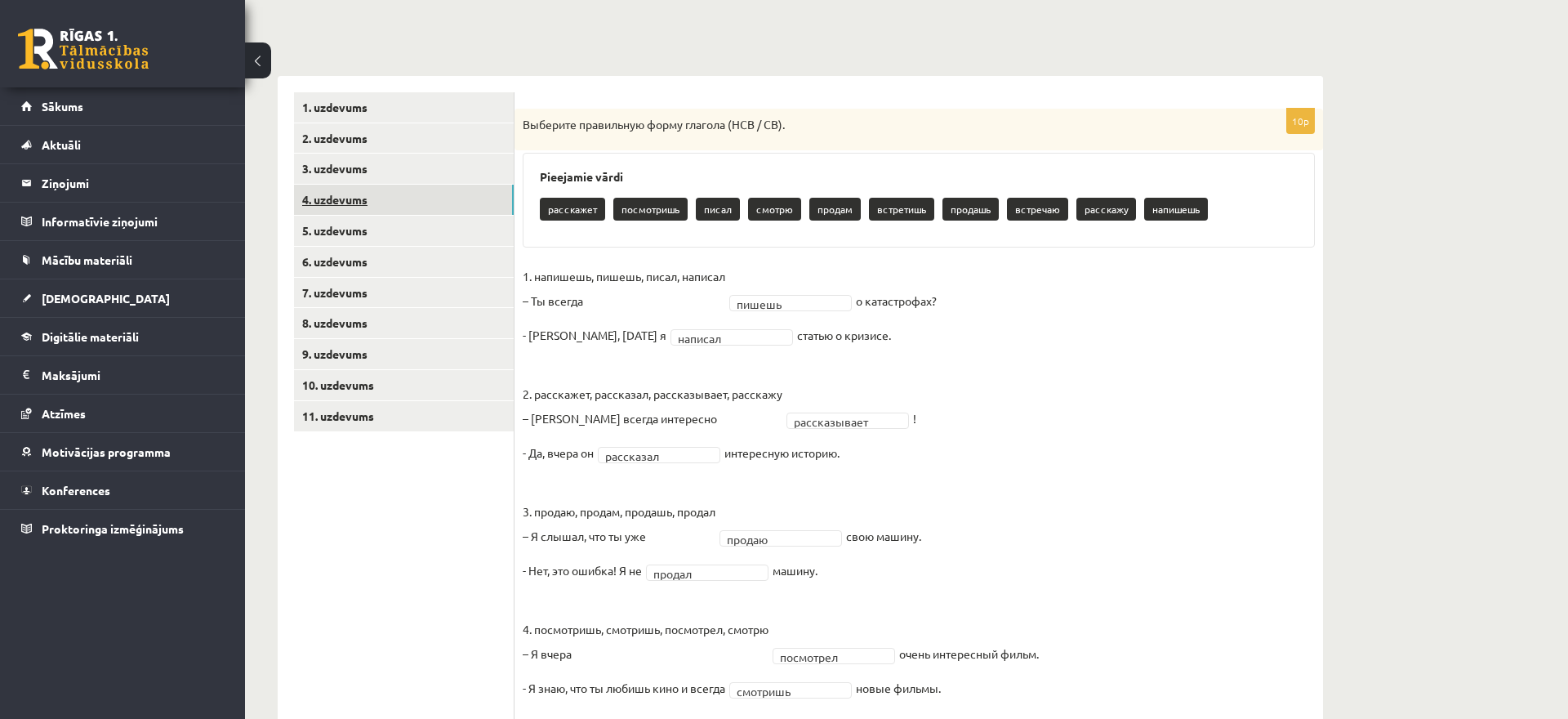
click at [473, 186] on link "4. uzdevums" at bounding box center [403, 200] width 219 height 30
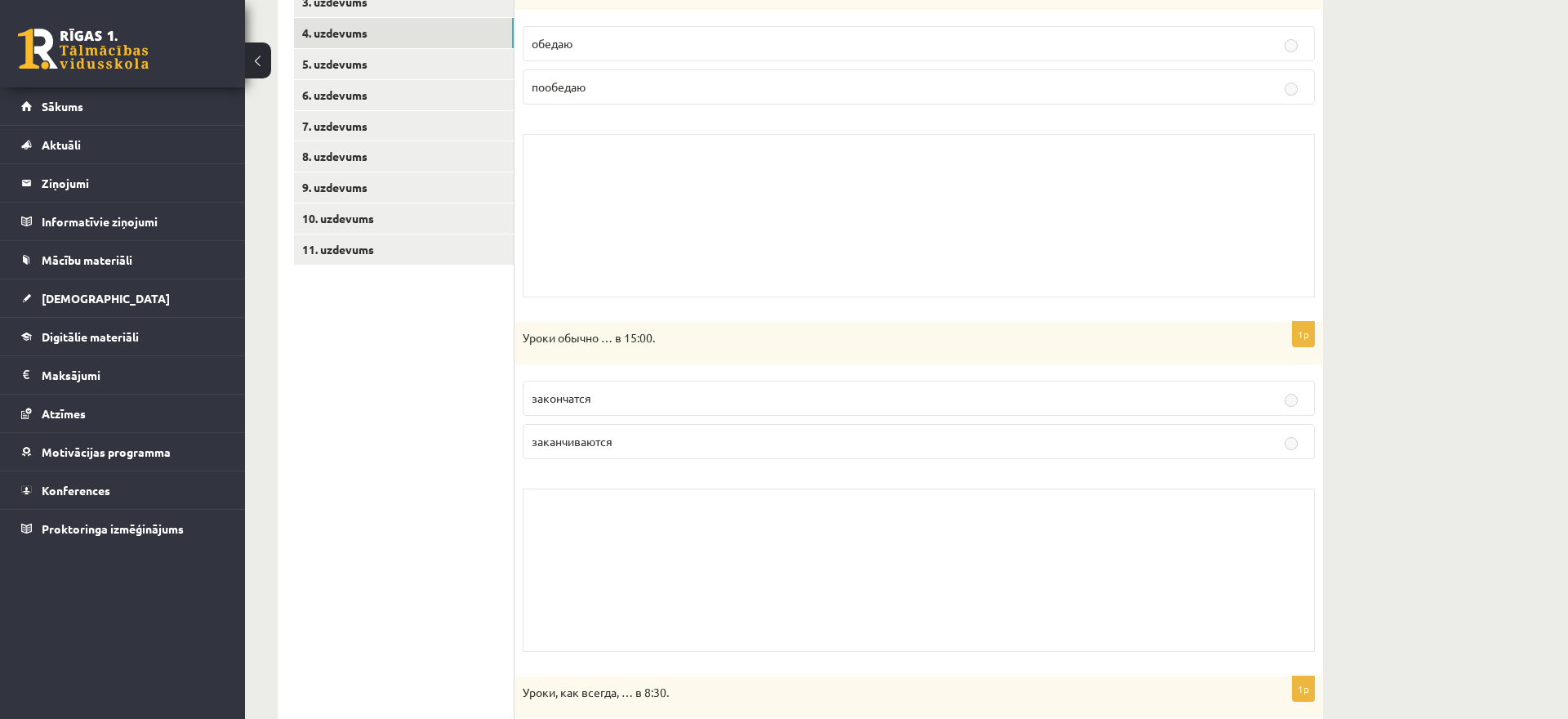
scroll to position [84, 0]
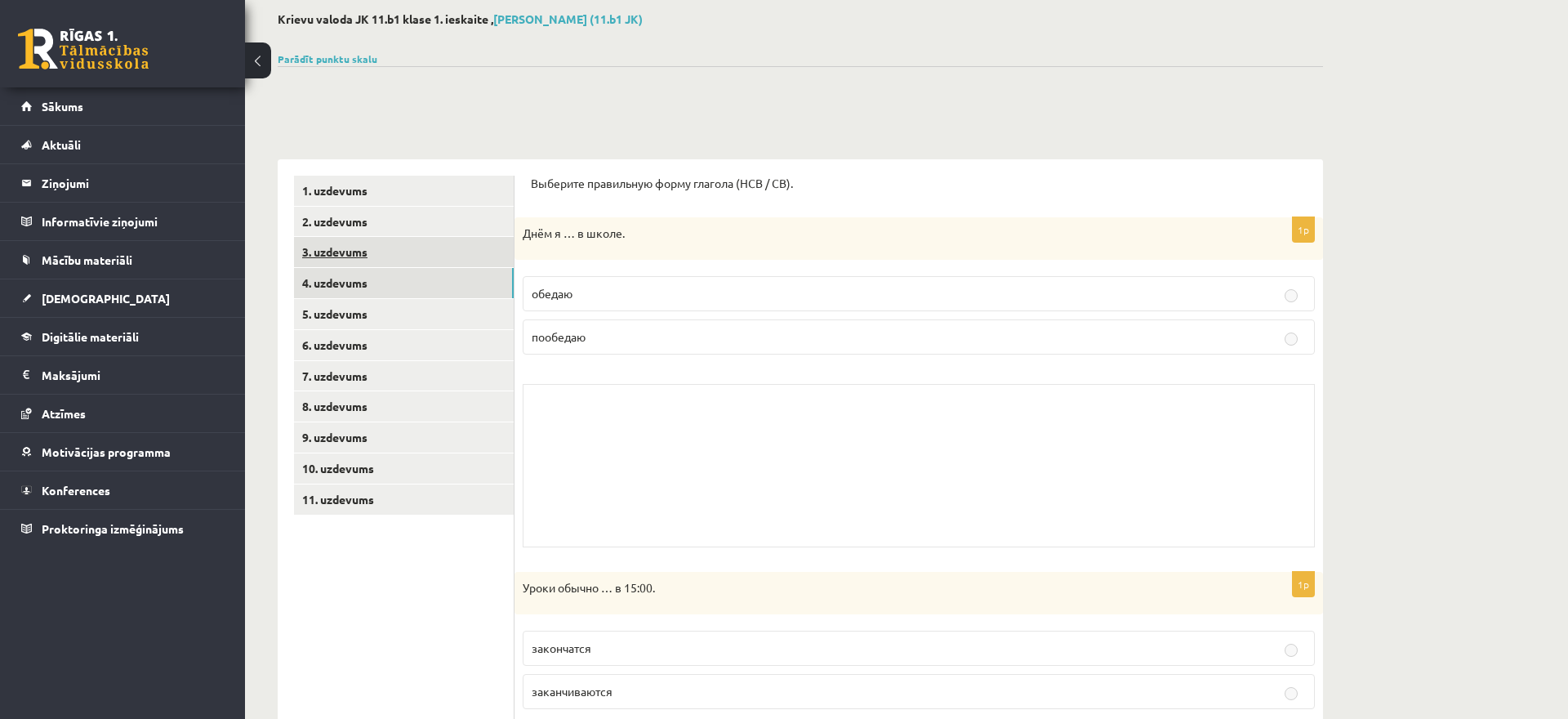
click at [450, 260] on link "3. uzdevums" at bounding box center [403, 252] width 219 height 30
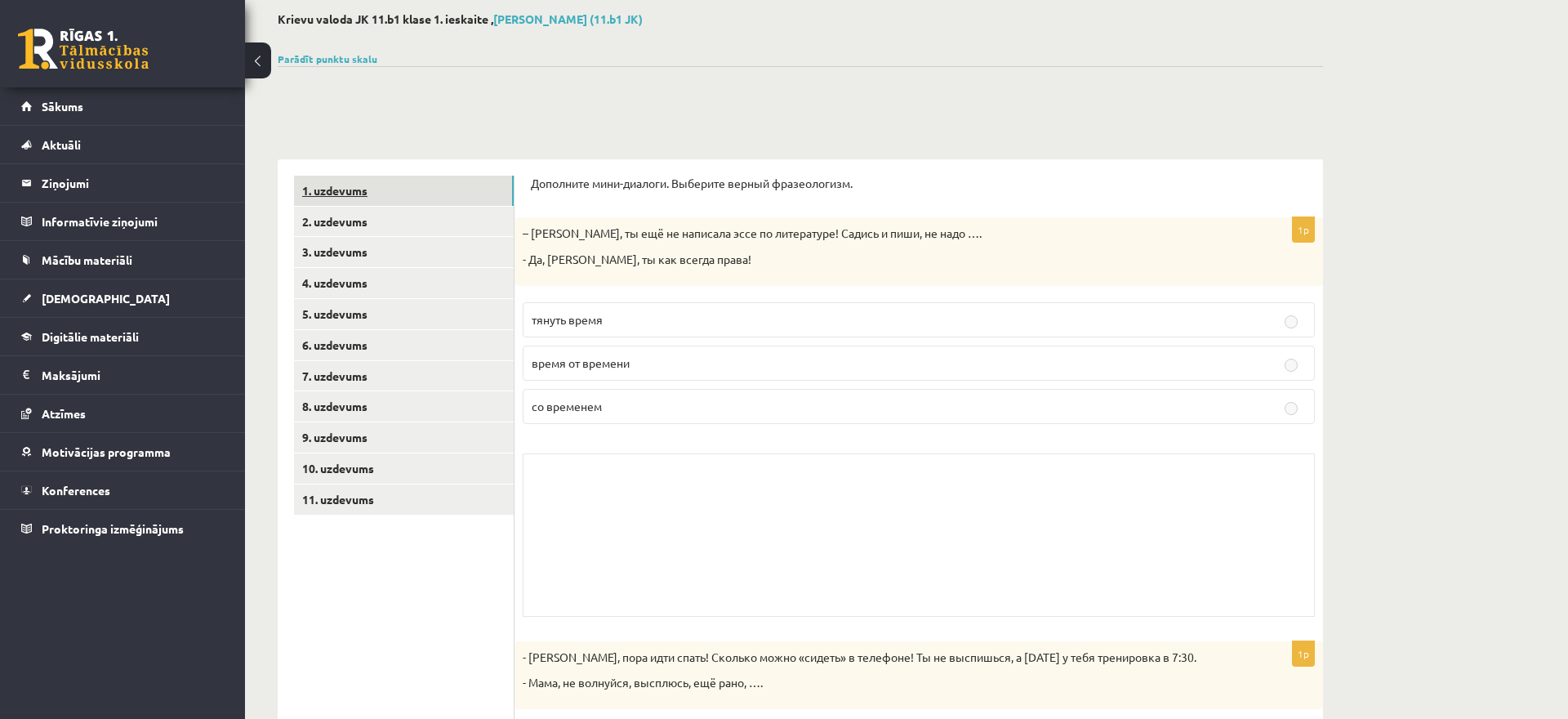
click at [477, 194] on link "1. uzdevums" at bounding box center [403, 191] width 219 height 30
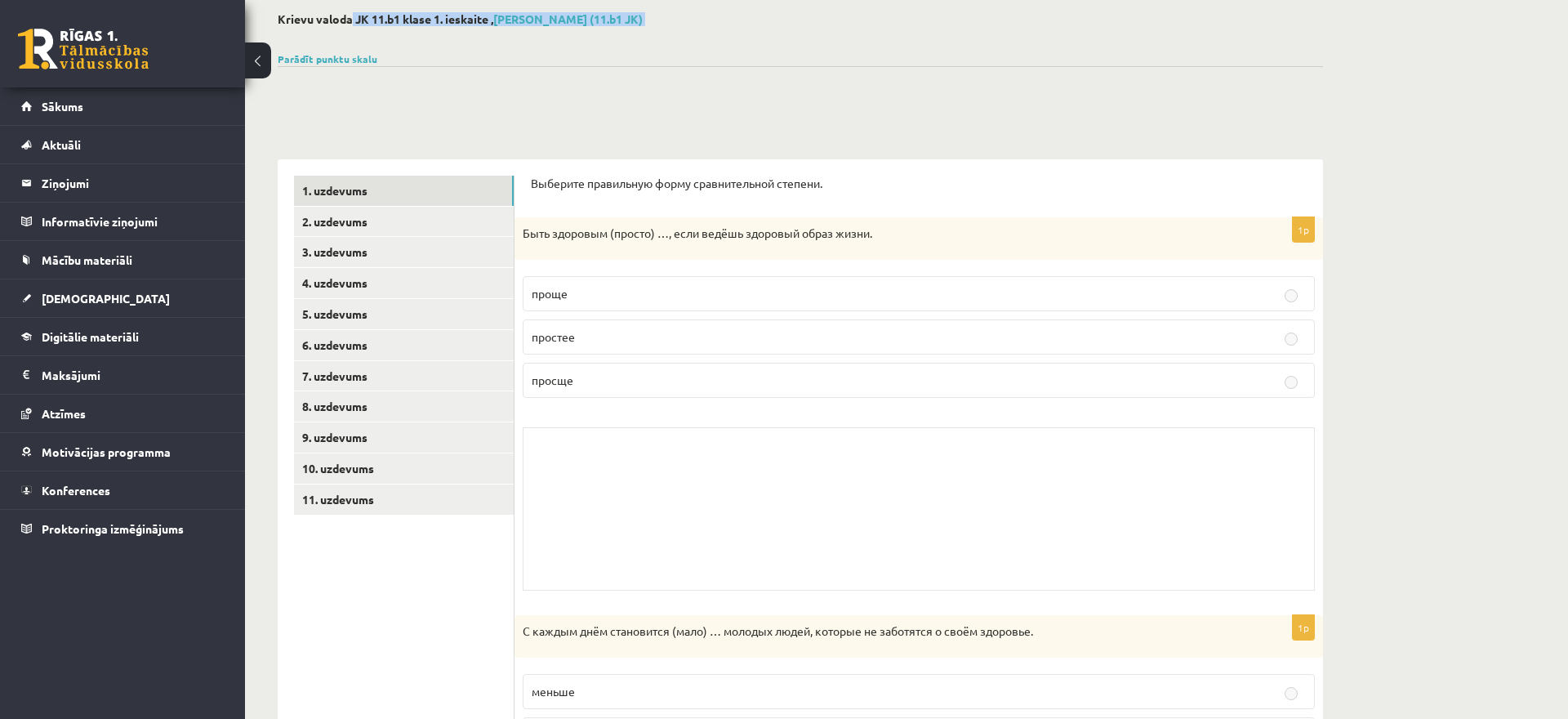
click at [328, 53] on div "Parādīt punktu skalu Atzīme No Līdz 1 0 17 2 18 27 3 28 36 4 37 45 5 46 54 6 55…" at bounding box center [800, 59] width 1046 height 15
click at [328, 60] on link "Parādīt punktu skalu" at bounding box center [328, 59] width 99 height 13
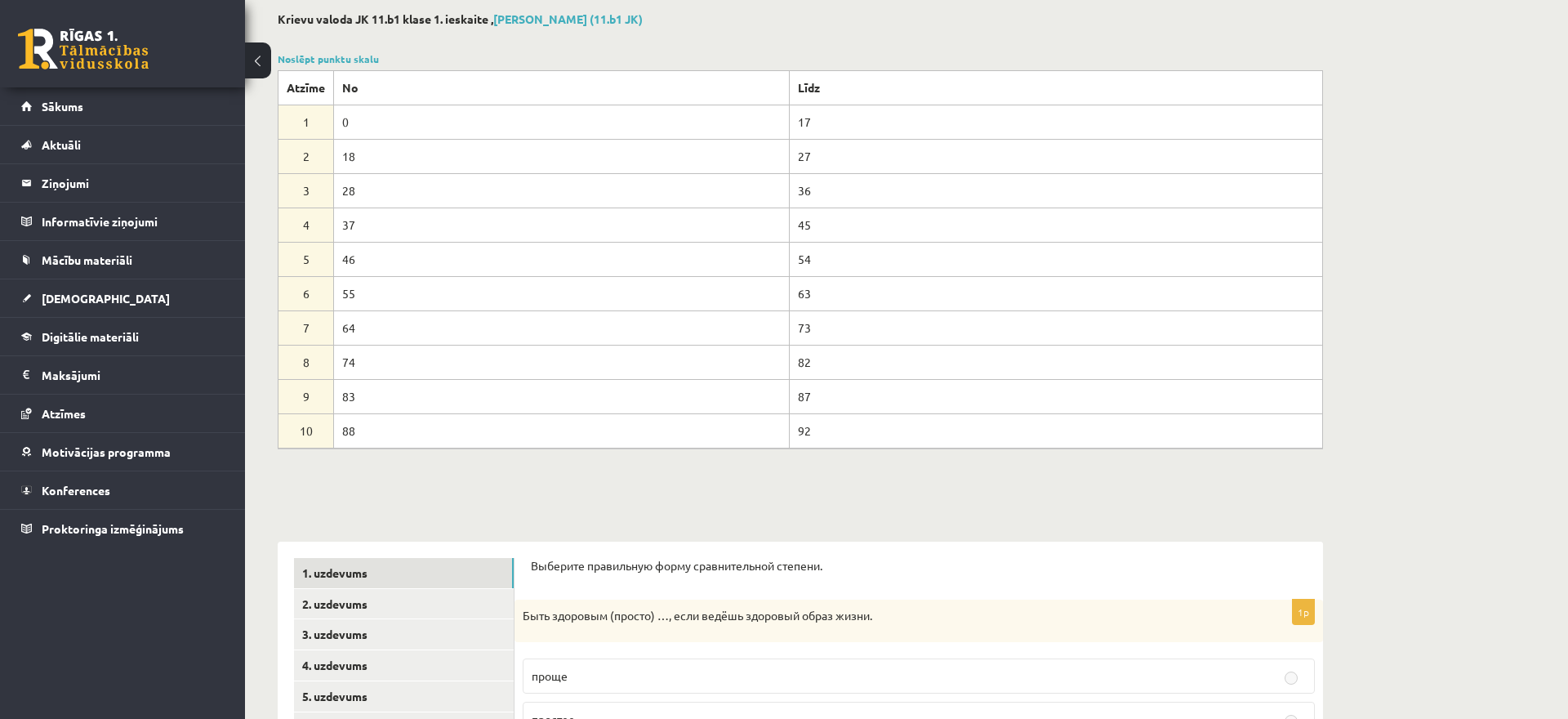
drag, startPoint x: 330, startPoint y: 431, endPoint x: 392, endPoint y: 443, distance: 63.2
click at [392, 443] on tr "10 88 92" at bounding box center [801, 430] width 1045 height 35
drag, startPoint x: 785, startPoint y: 425, endPoint x: 810, endPoint y: 425, distance: 25.0
click at [810, 425] on td "92" at bounding box center [1055, 430] width 533 height 35
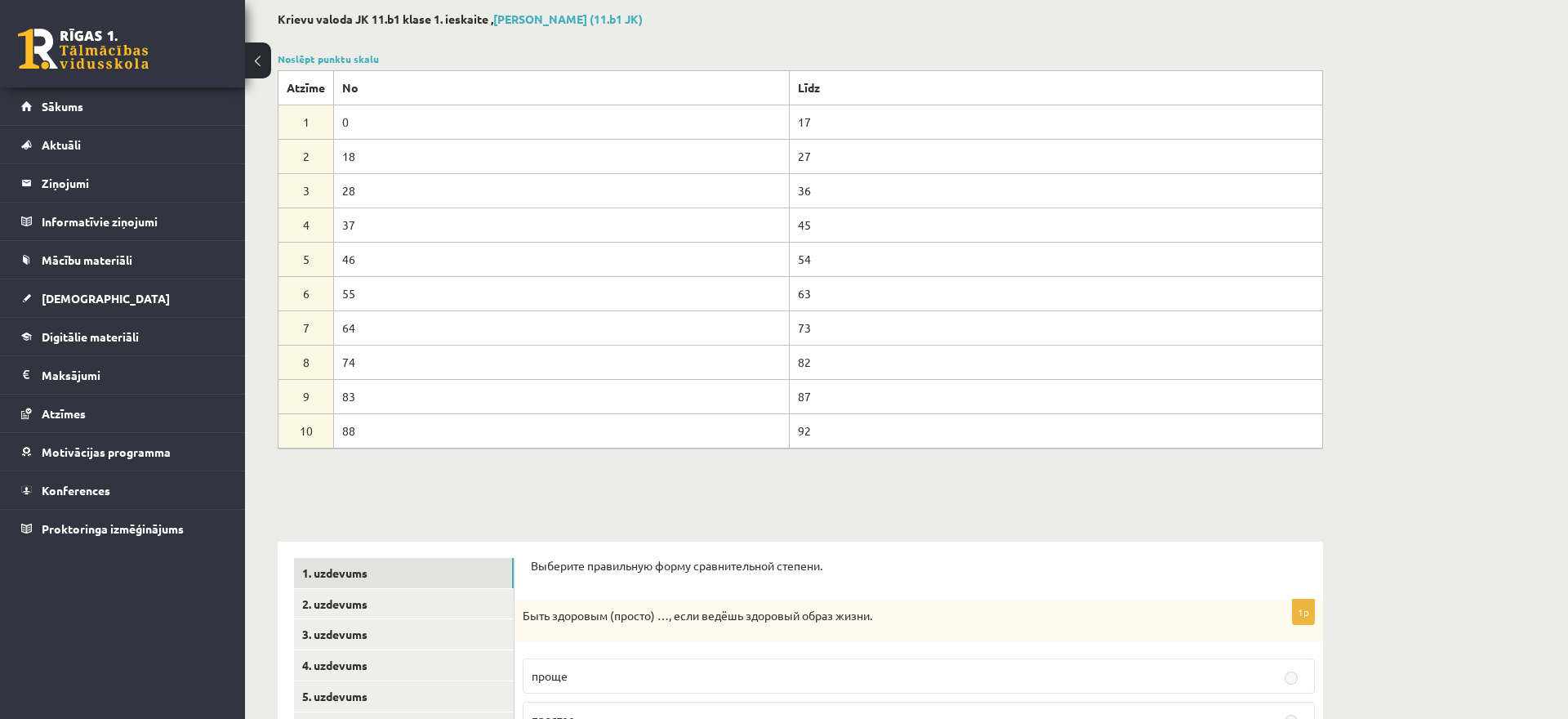
click at [462, 479] on div at bounding box center [800, 468] width 1046 height 39
click at [47, 103] on span "Sākums" at bounding box center [62, 106] width 42 height 15
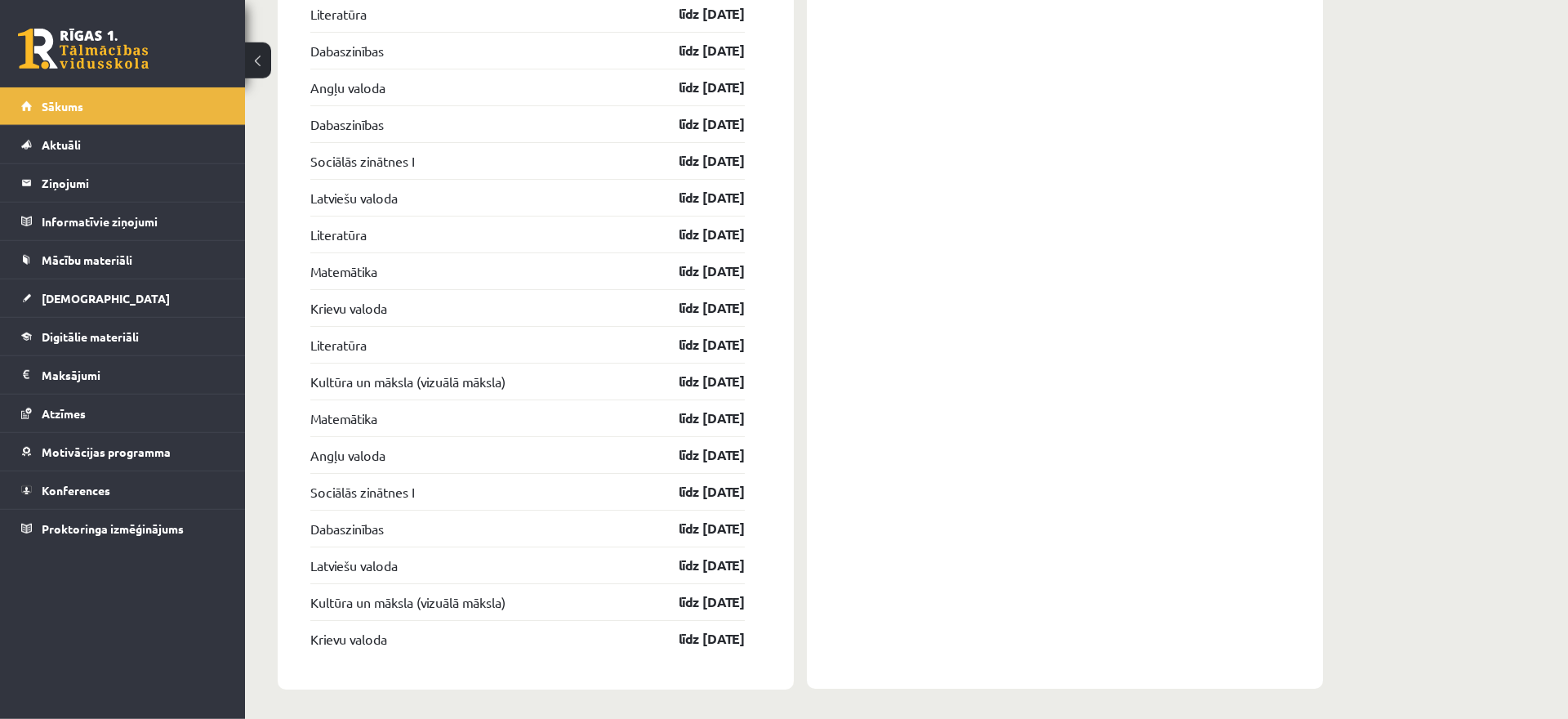
scroll to position [2072, 0]
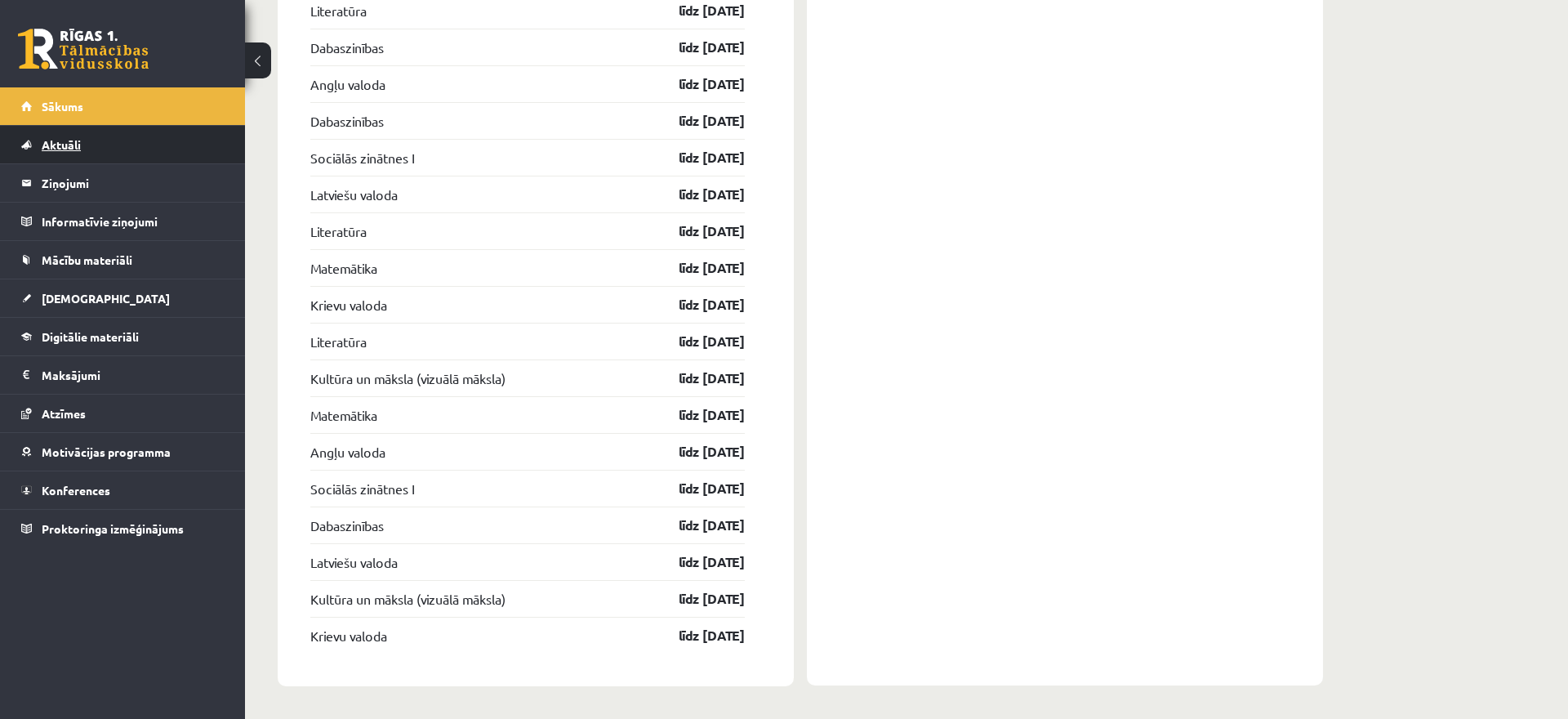
click at [118, 149] on link "Aktuāli" at bounding box center [123, 145] width 203 height 37
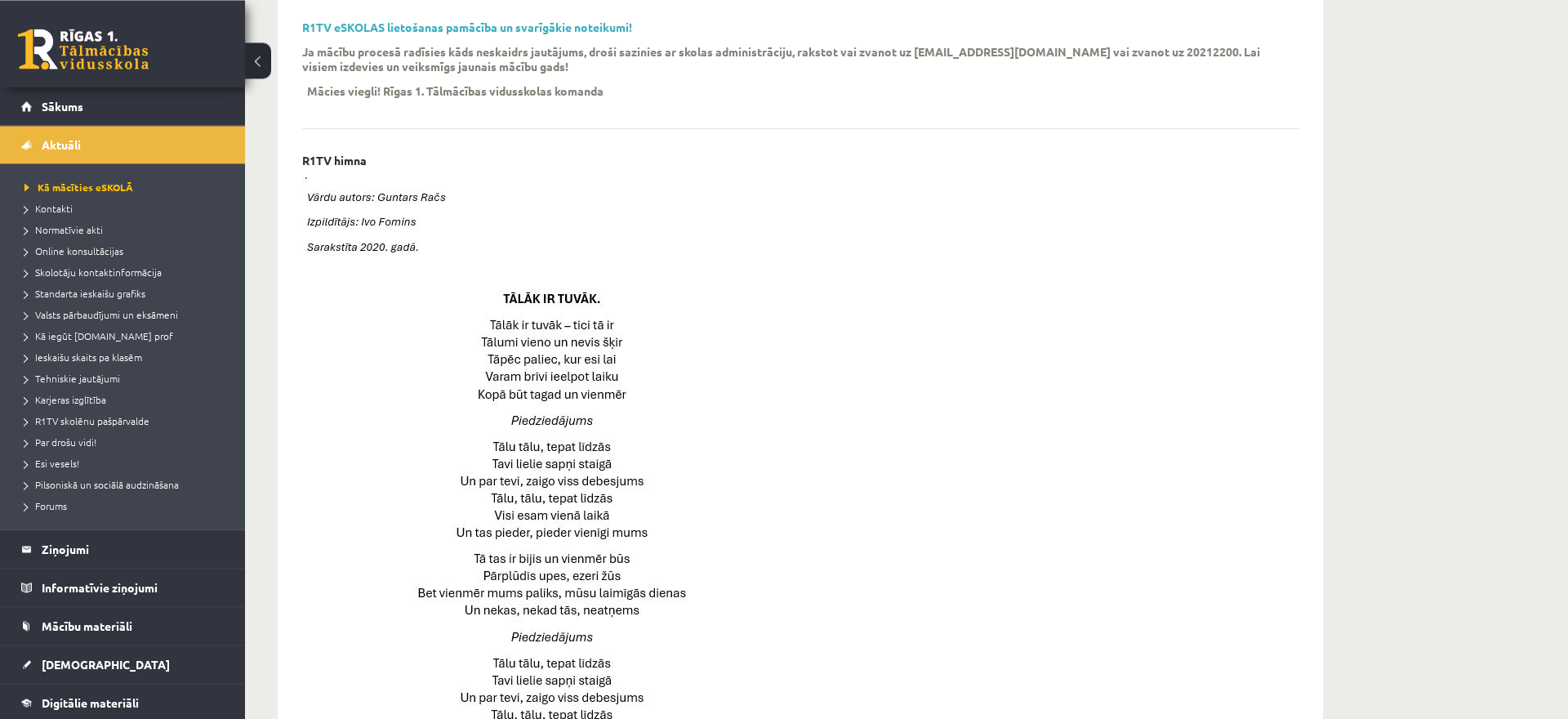
scroll to position [478, 0]
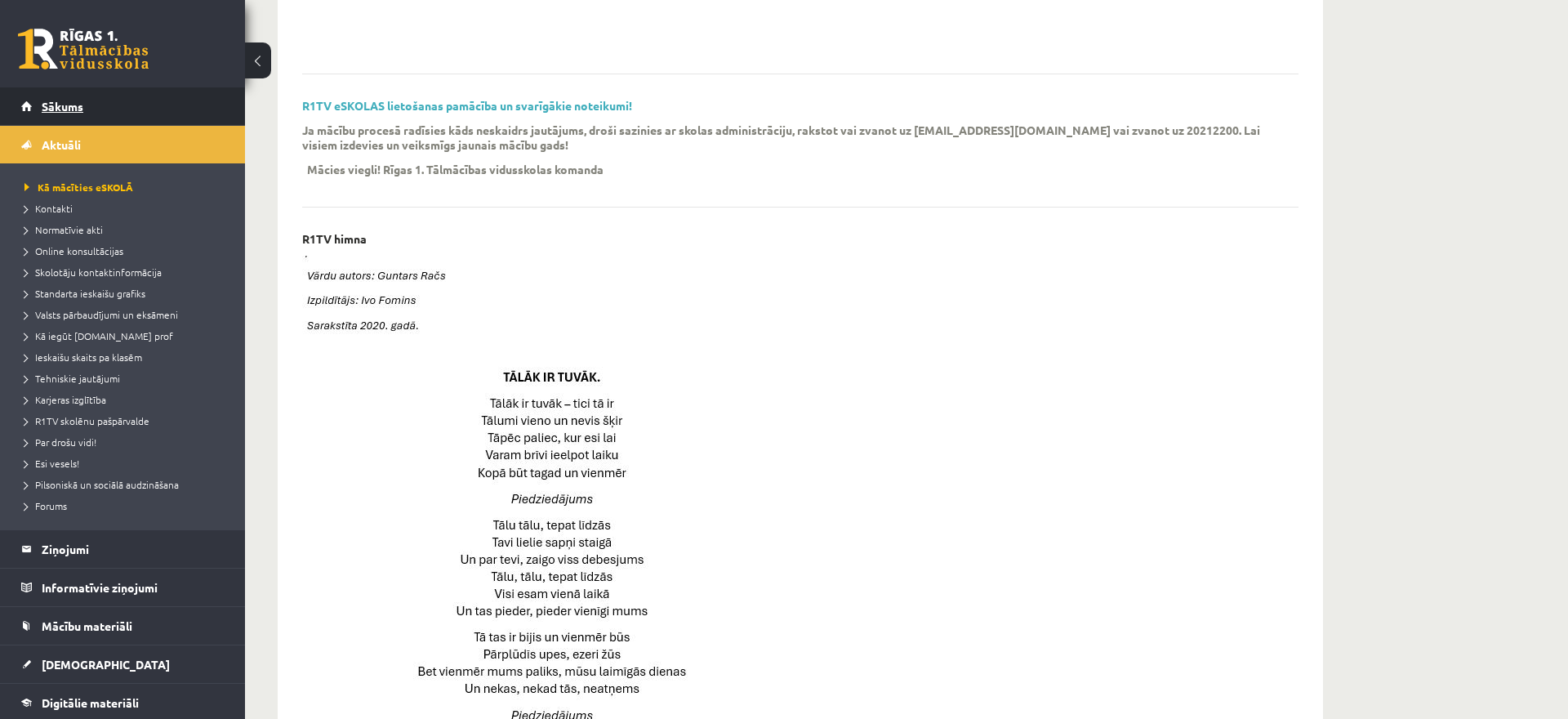
click at [32, 108] on link "Sākums" at bounding box center [123, 106] width 203 height 37
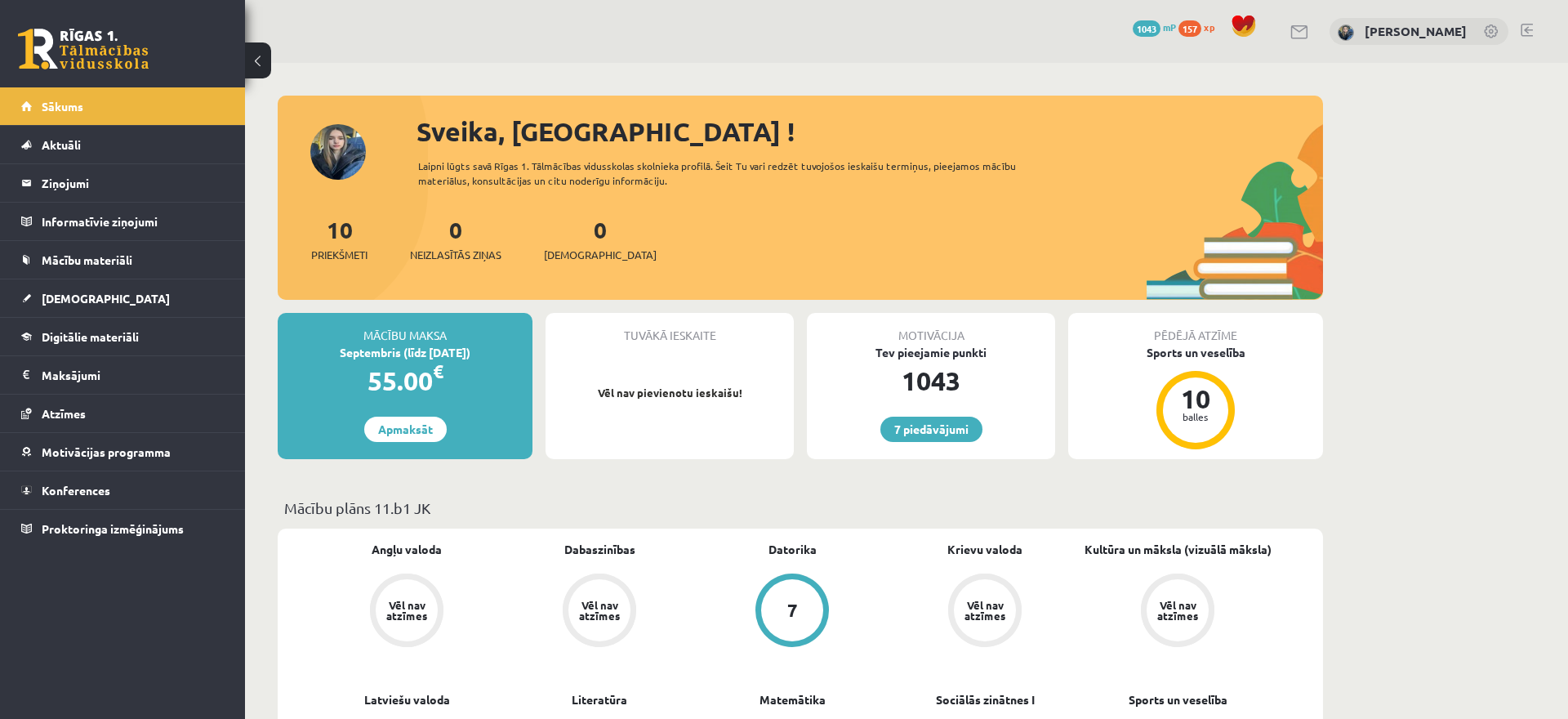
click at [1381, 40] on div "[PERSON_NAME]" at bounding box center [1419, 31] width 179 height 28
click at [1381, 28] on link "[PERSON_NAME]" at bounding box center [1415, 31] width 102 height 16
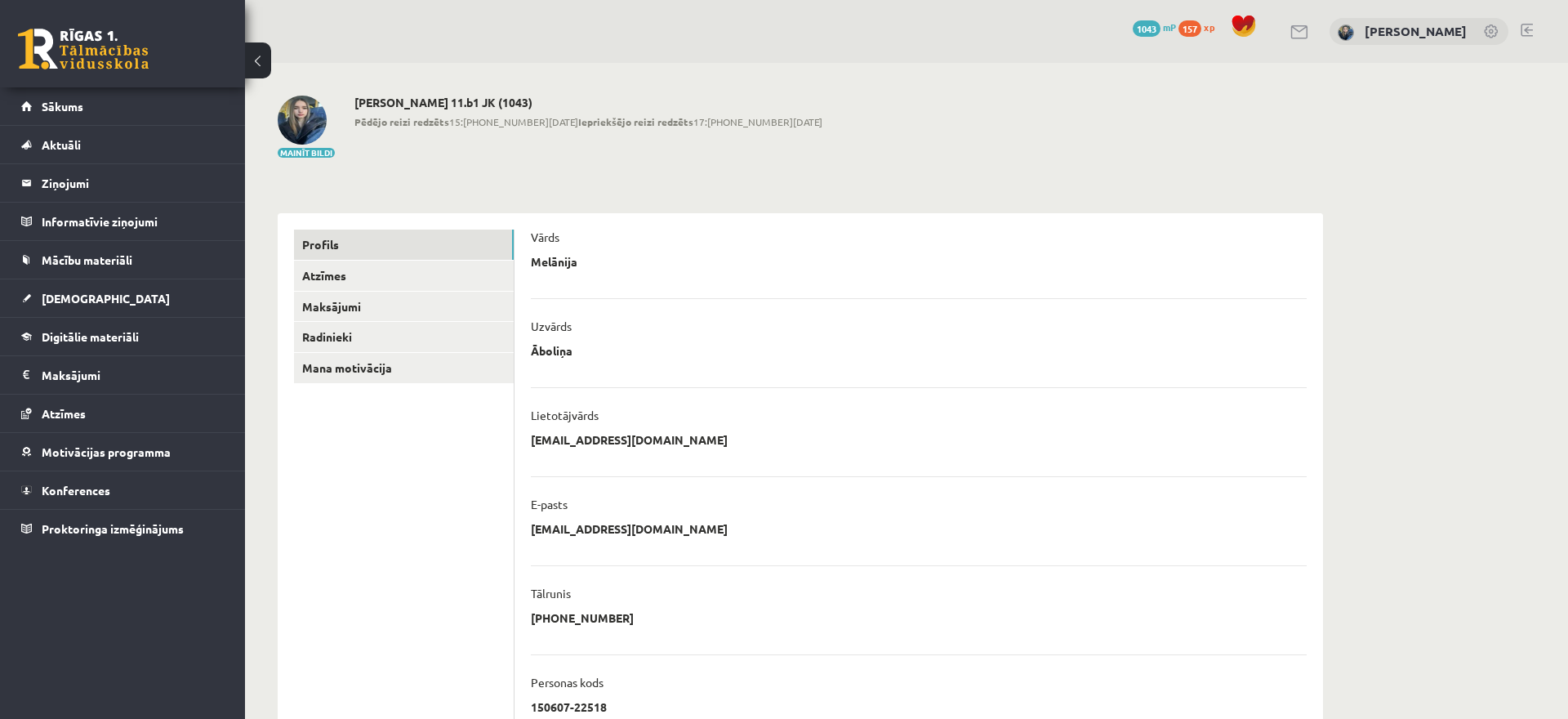
click at [1534, 28] on div "0 Dāvanas 1043 mP 157 xp [PERSON_NAME]" at bounding box center [906, 31] width 1323 height 63
click at [1521, 31] on link at bounding box center [1527, 30] width 12 height 13
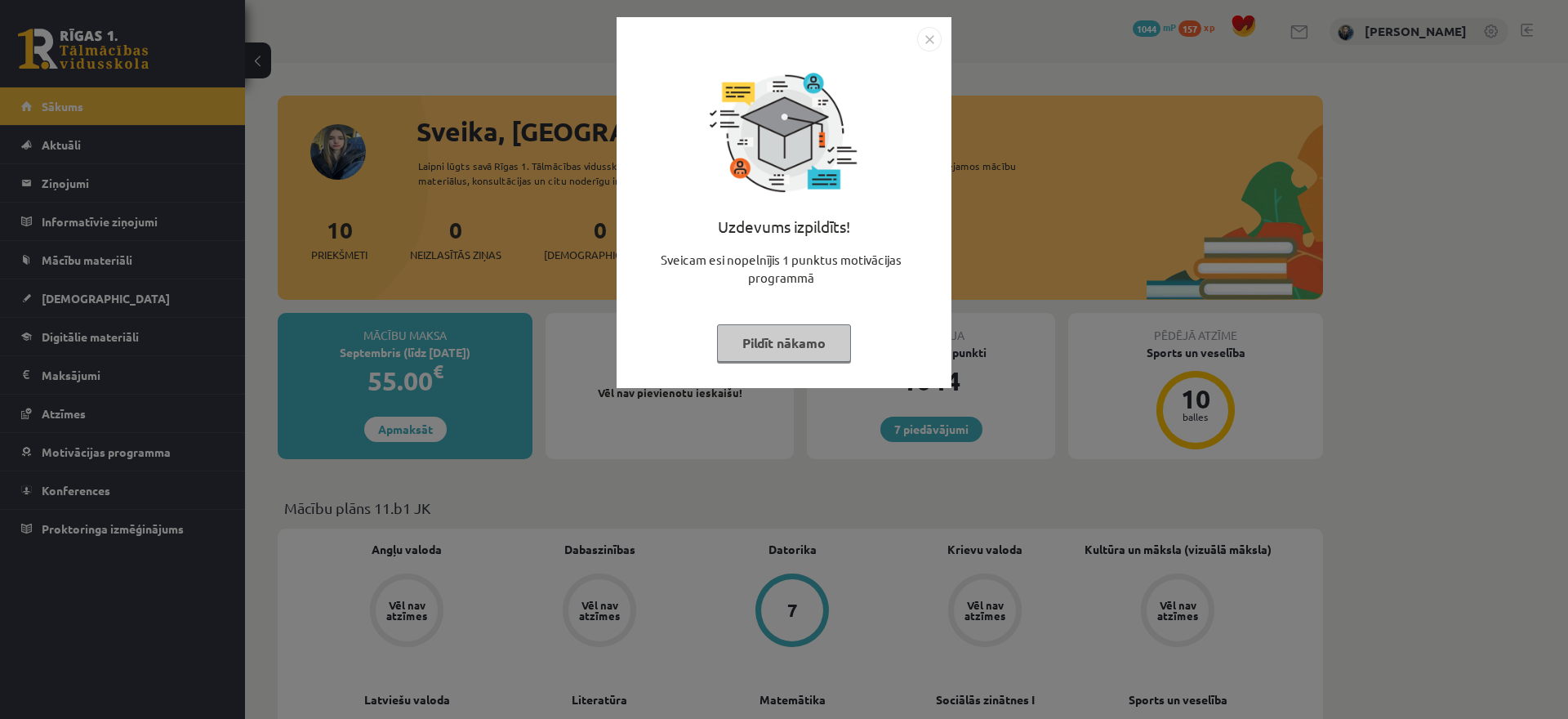
click at [812, 326] on button "Pildīt nākamo" at bounding box center [784, 343] width 134 height 37
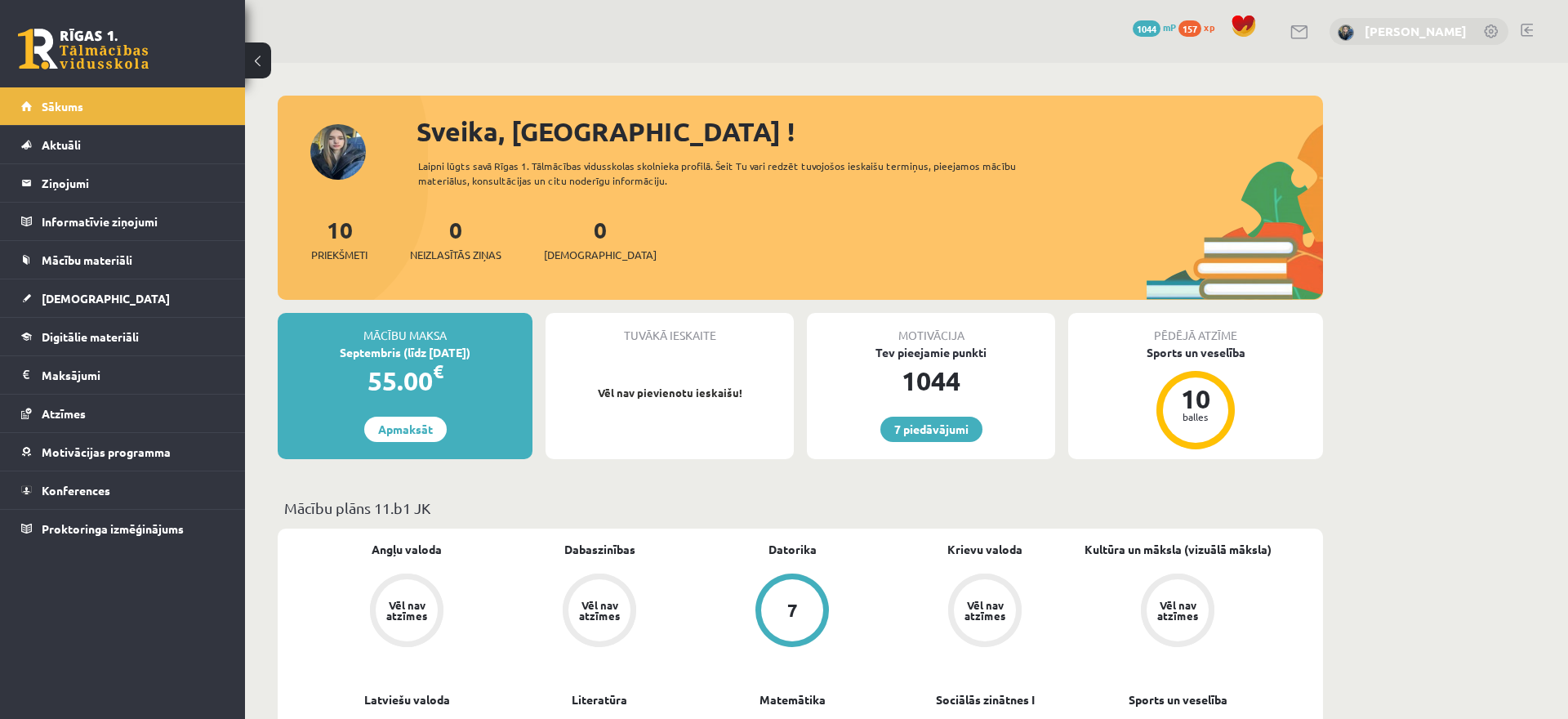
click at [1409, 36] on link "[PERSON_NAME]" at bounding box center [1415, 31] width 102 height 16
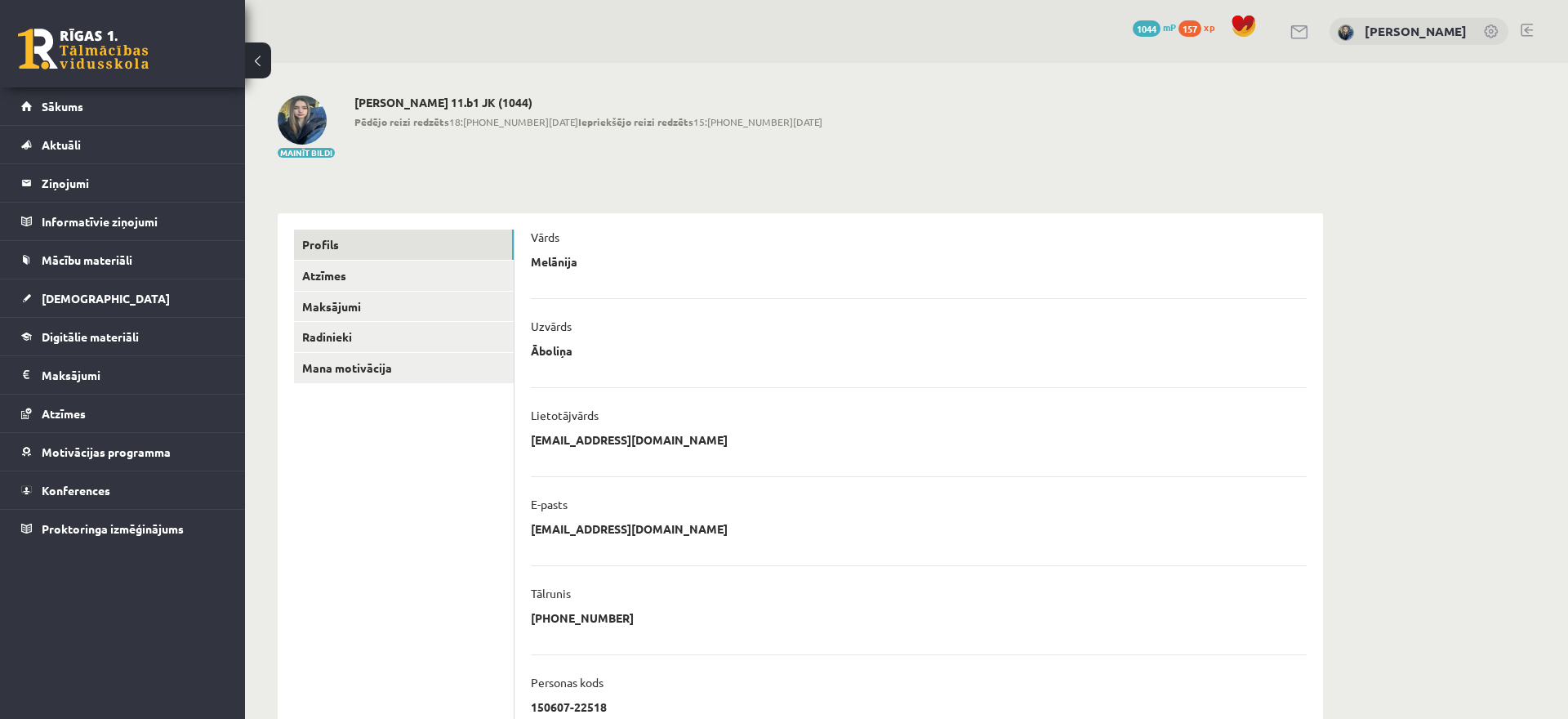
click at [164, 57] on div "0 Dāvanas 1044 mP 157 xp" at bounding box center [123, 44] width 245 height 87
click at [120, 74] on div "0 Dāvanas 1044 mP 157 xp" at bounding box center [123, 44] width 245 height 87
click at [125, 57] on link at bounding box center [83, 49] width 131 height 41
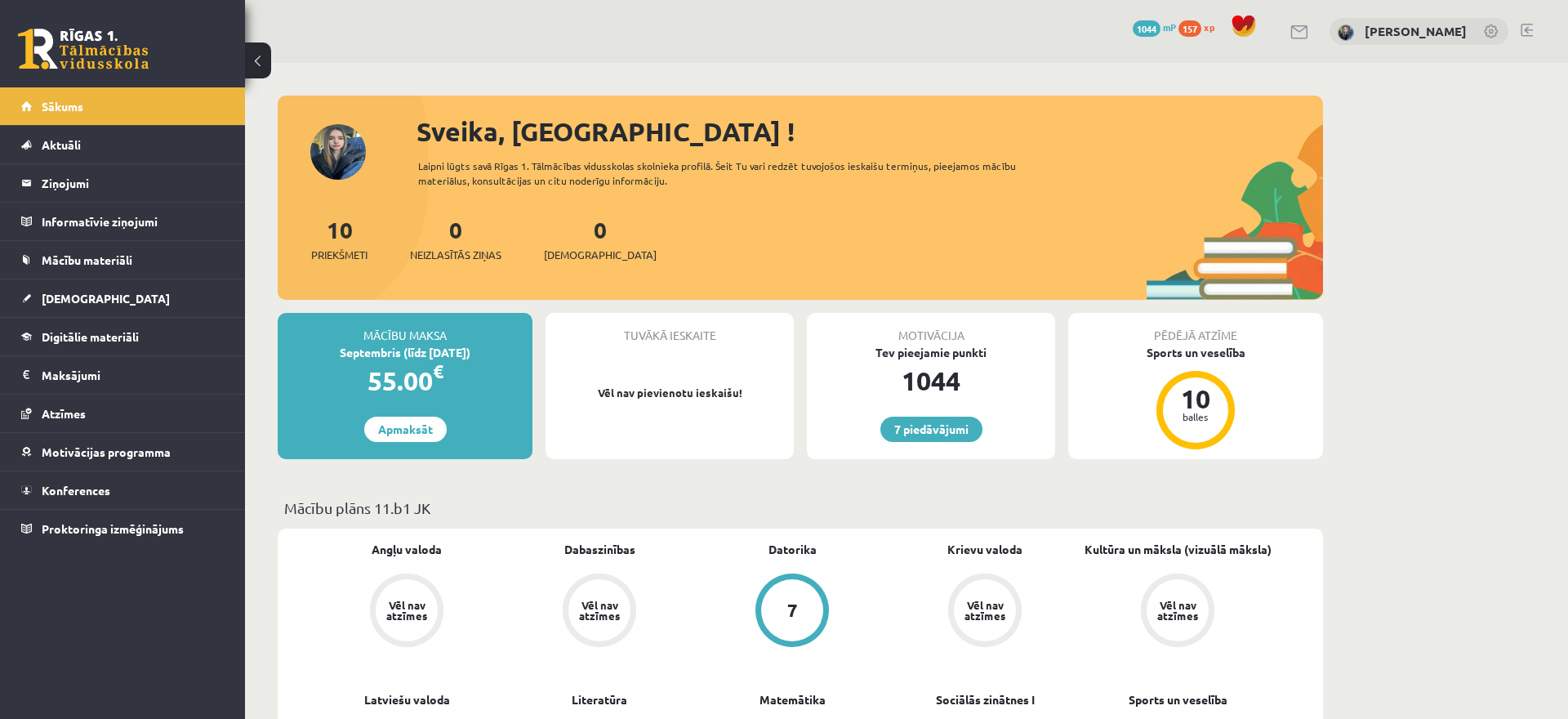
click at [1521, 25] on link at bounding box center [1527, 30] width 12 height 13
